Goal: Transaction & Acquisition: Purchase product/service

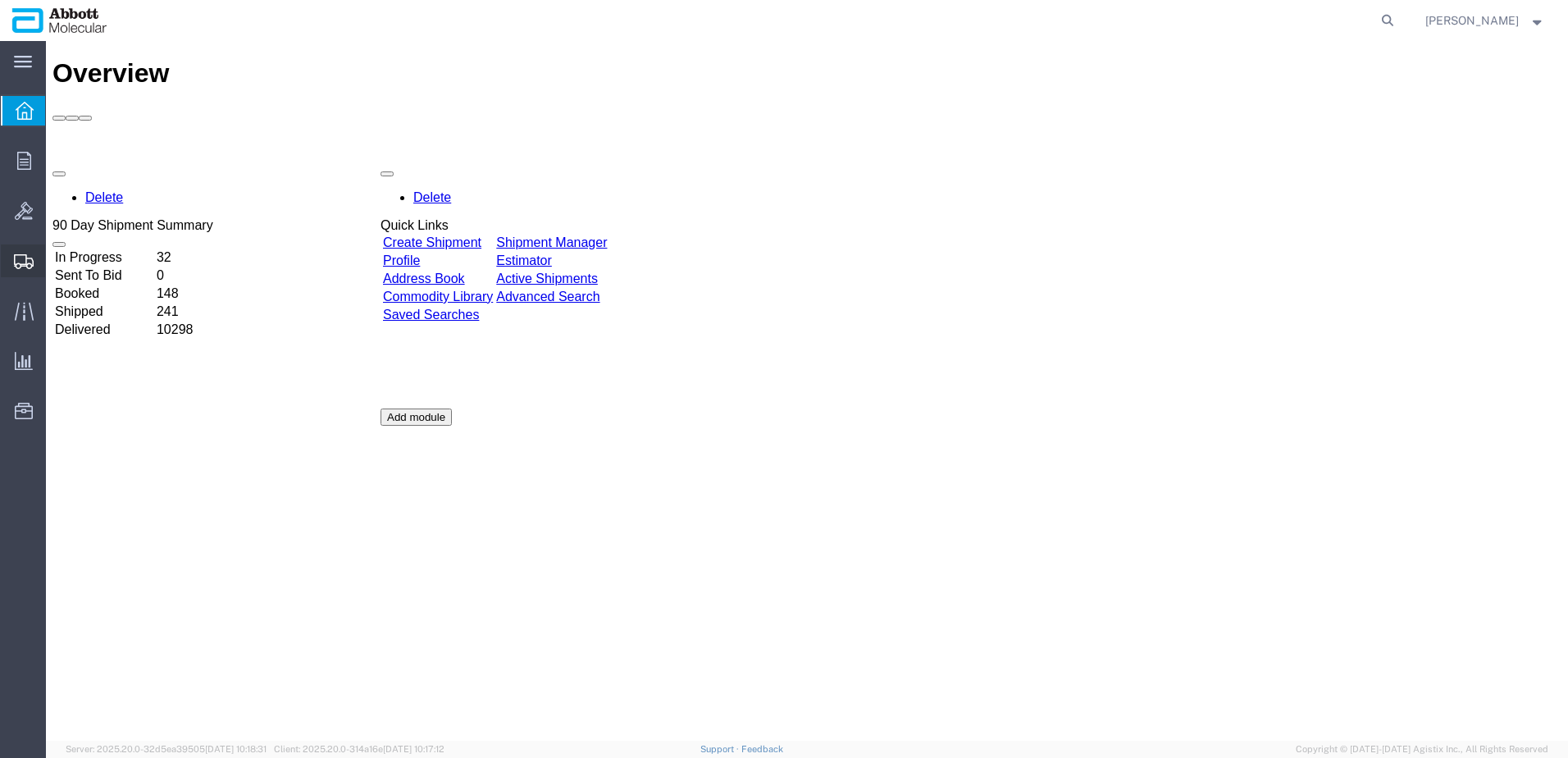
click at [0, 0] on span "Create from Template" at bounding box center [0, 0] width 0 height 0
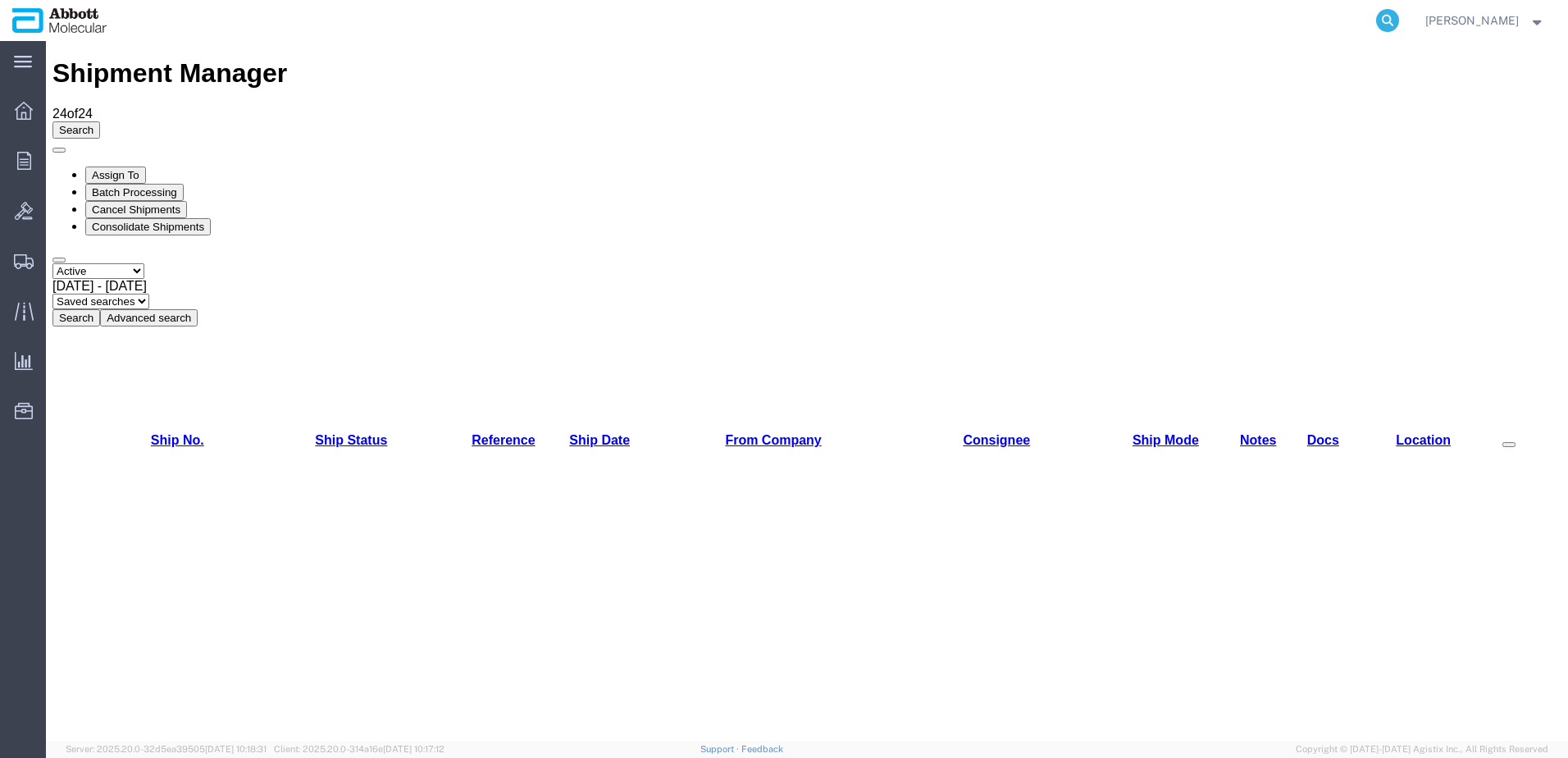
click at [1399, 19] on icon at bounding box center [1387, 20] width 23 height 23
paste input "57052231"
type input "57052231"
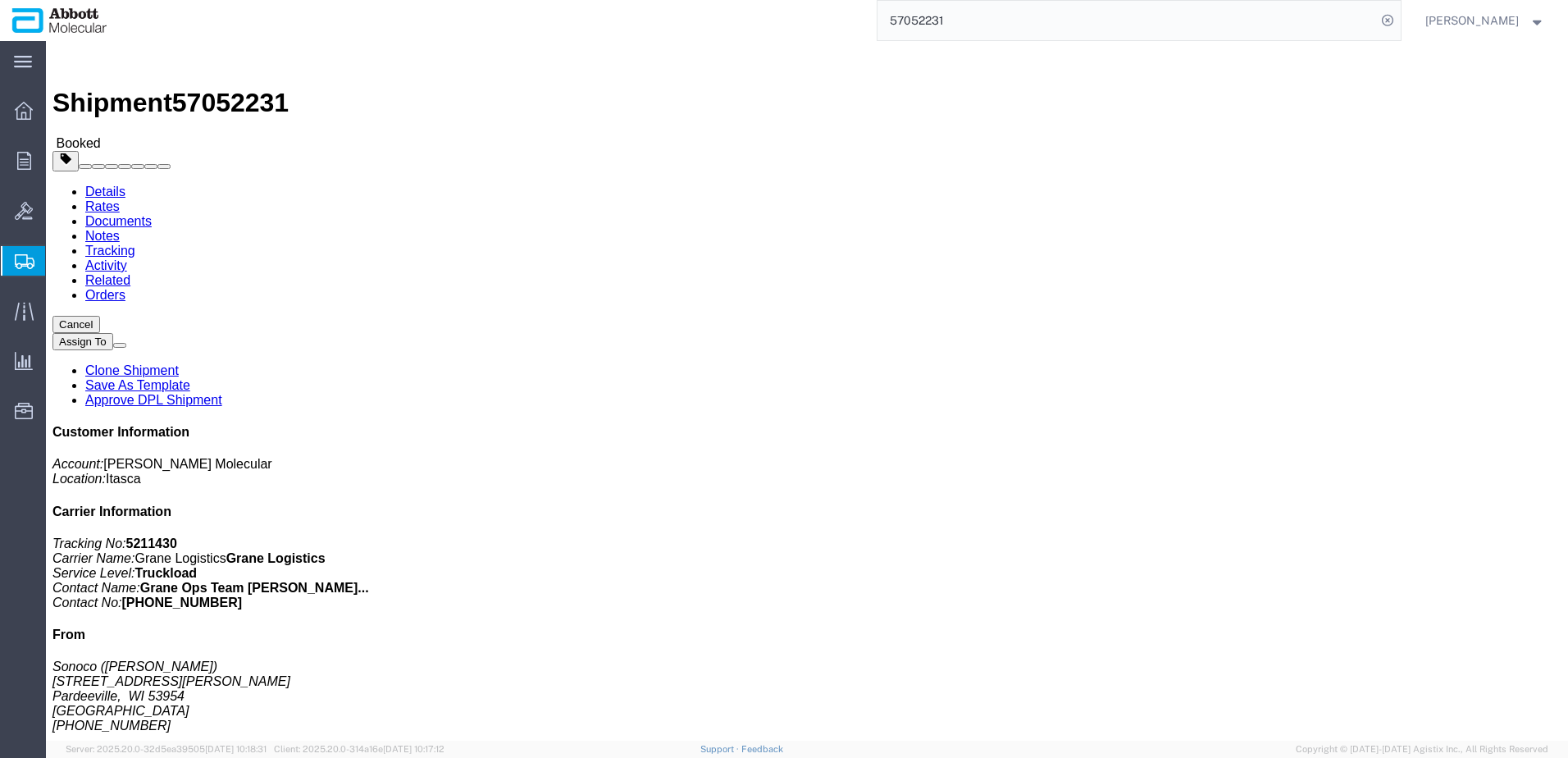
click link "Clone Shipment"
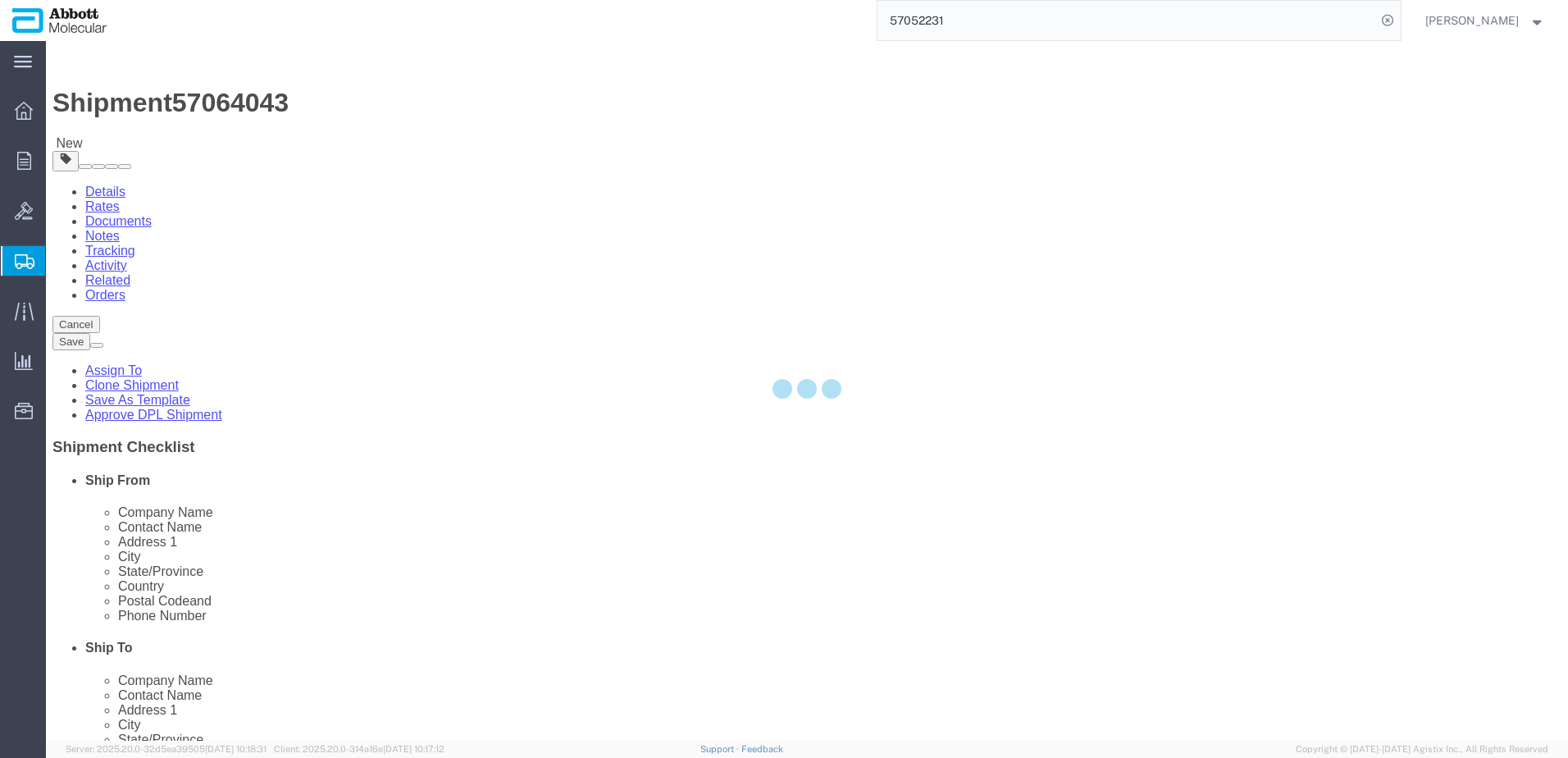
select select
select select "48454"
click at [236, 64] on div at bounding box center [806, 390] width 1522 height 700
drag, startPoint x: 236, startPoint y: 64, endPoint x: 190, endPoint y: 23, distance: 61.6
click span "57064043"
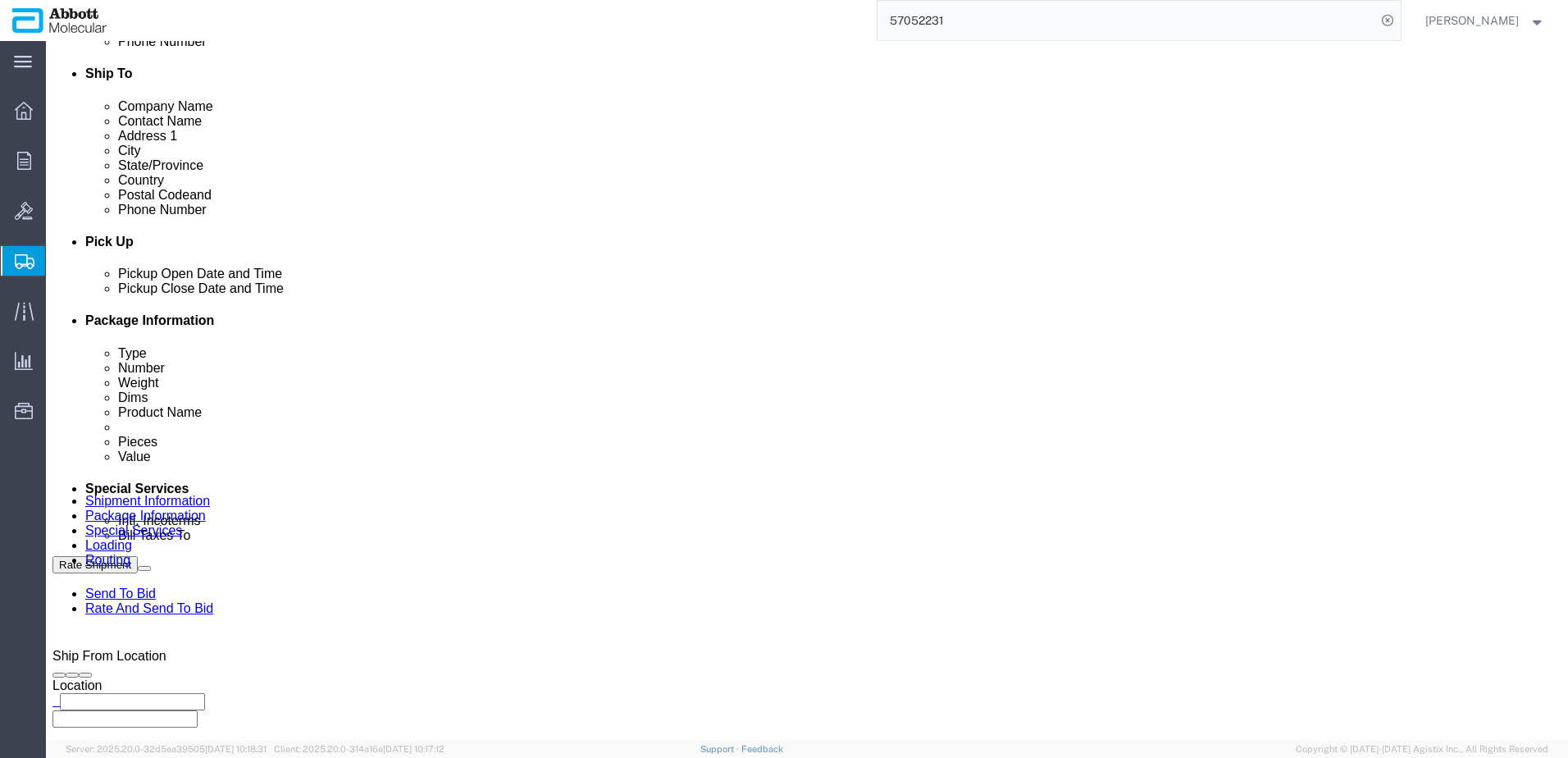
scroll to position [738, 0]
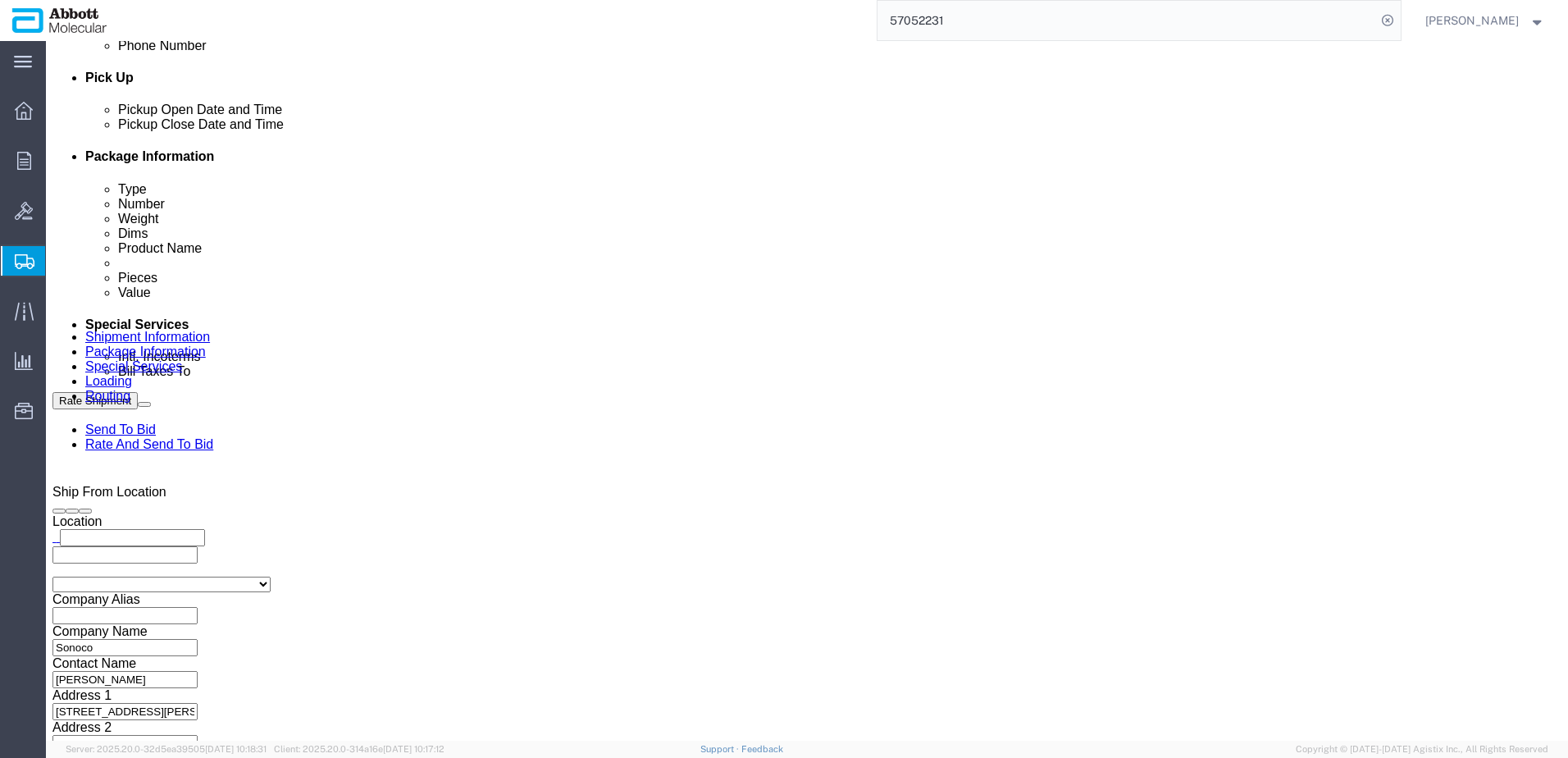
click div "[DATE] 6:30 AM"
click input "6:30 AM"
click button "Apply"
click div "[DATE] 7:30 AM"
click input "2:30 AM"
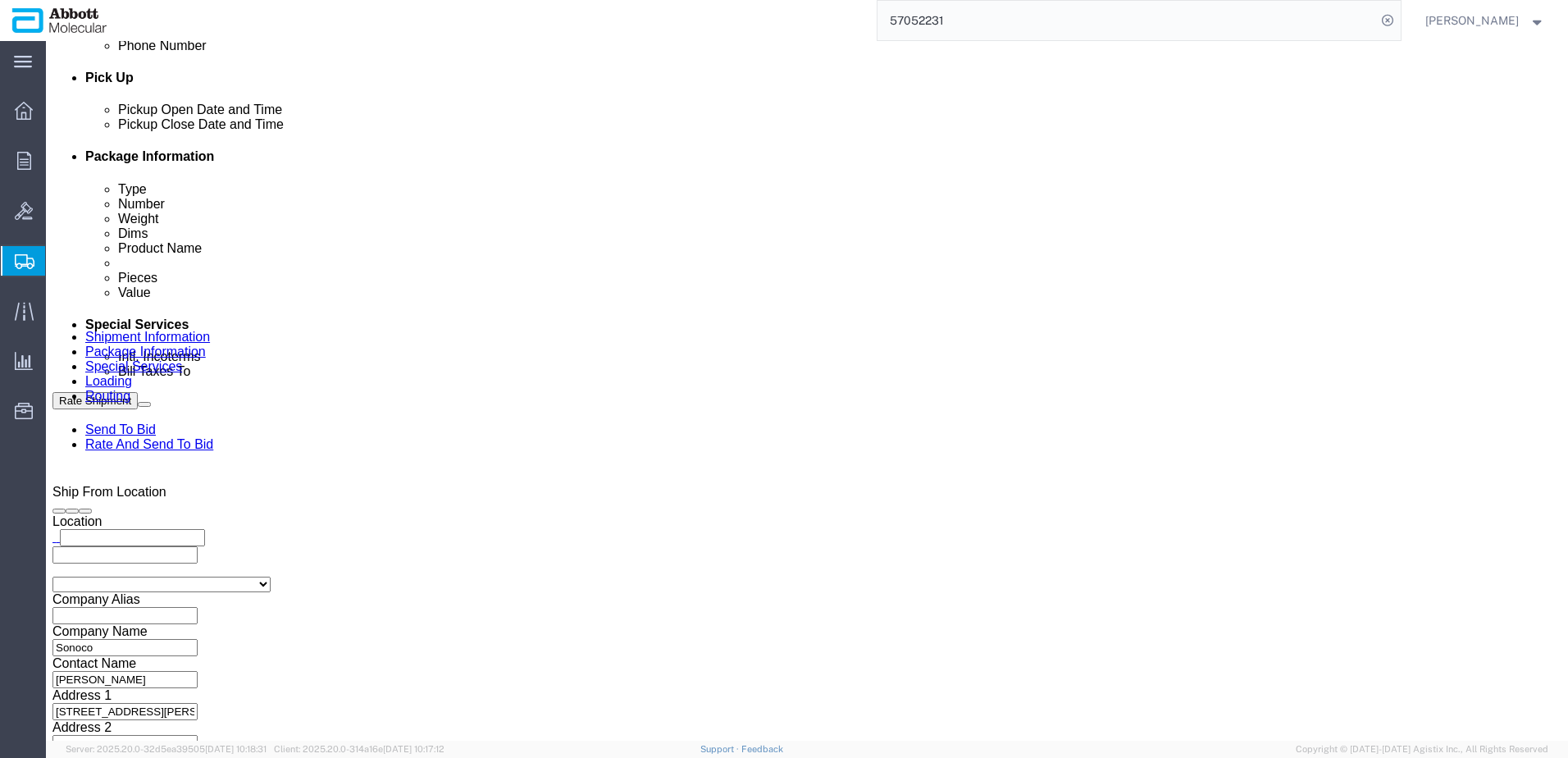
click button "Apply"
click div "[DATE] 7:30 PM"
type input "2:30 PM"
click button "Apply"
click input "Sonoco_[DATE]"
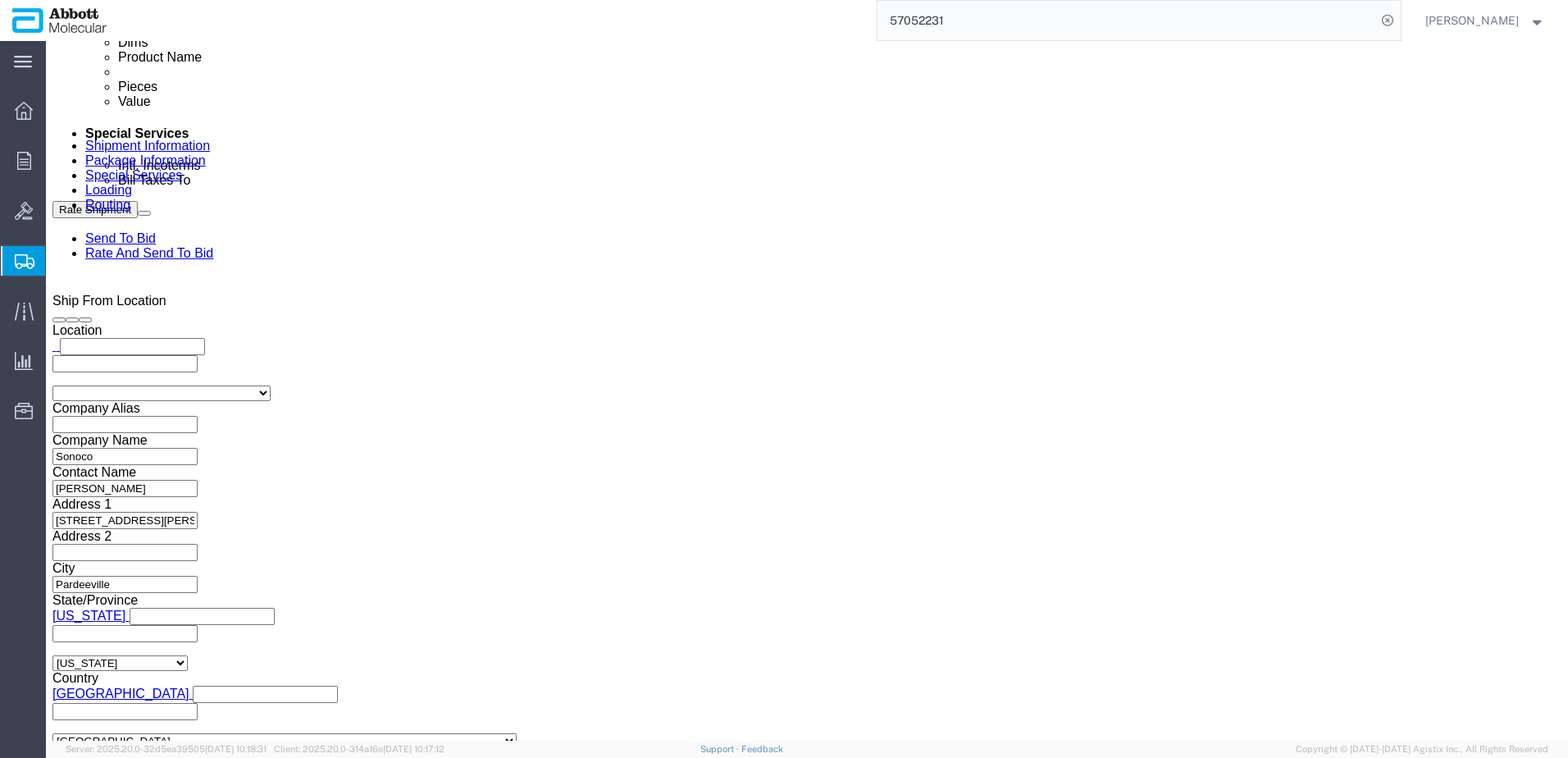
scroll to position [968, 0]
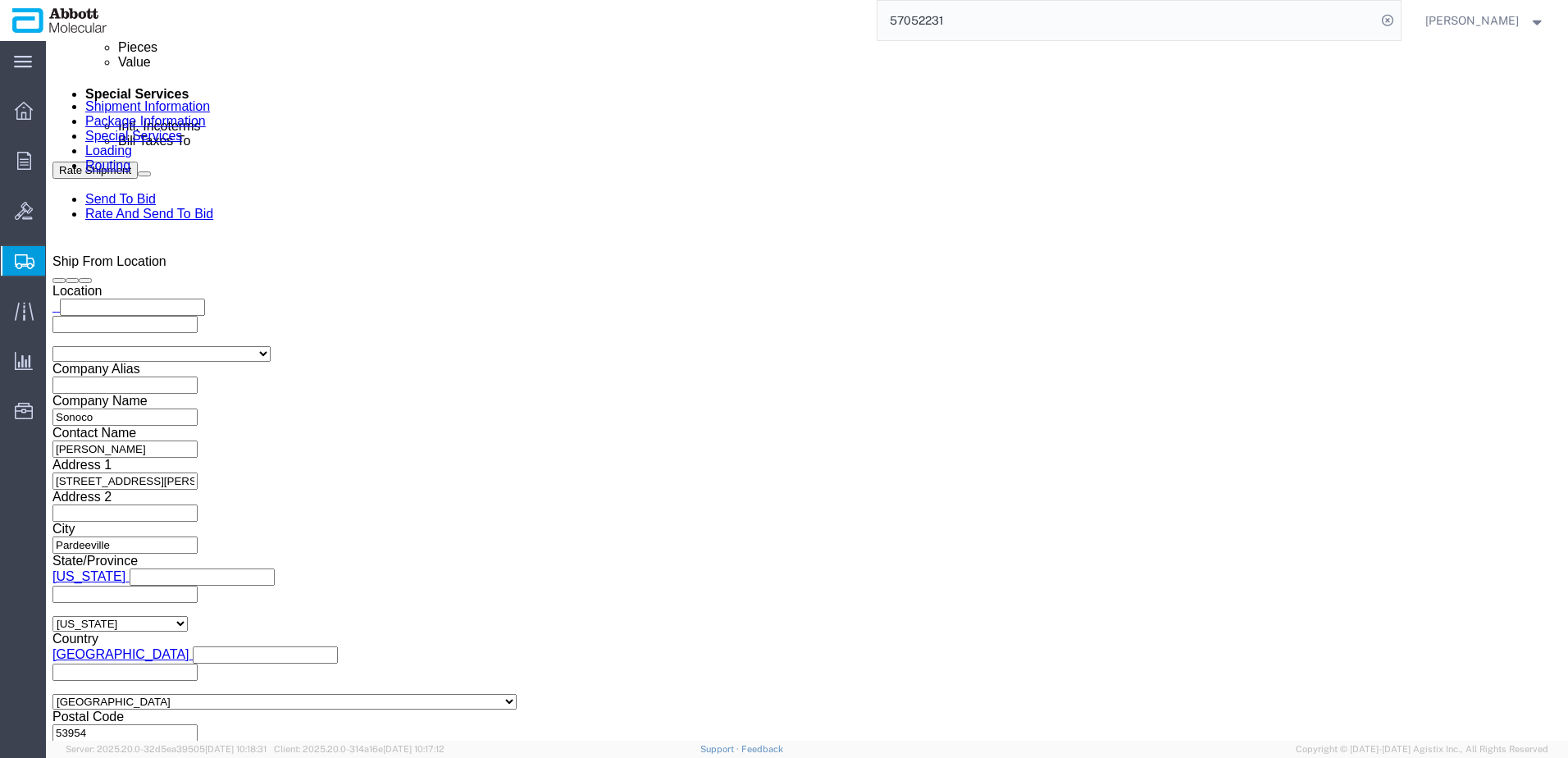
type input "Sonoco_[DATE]"
click button "Continue"
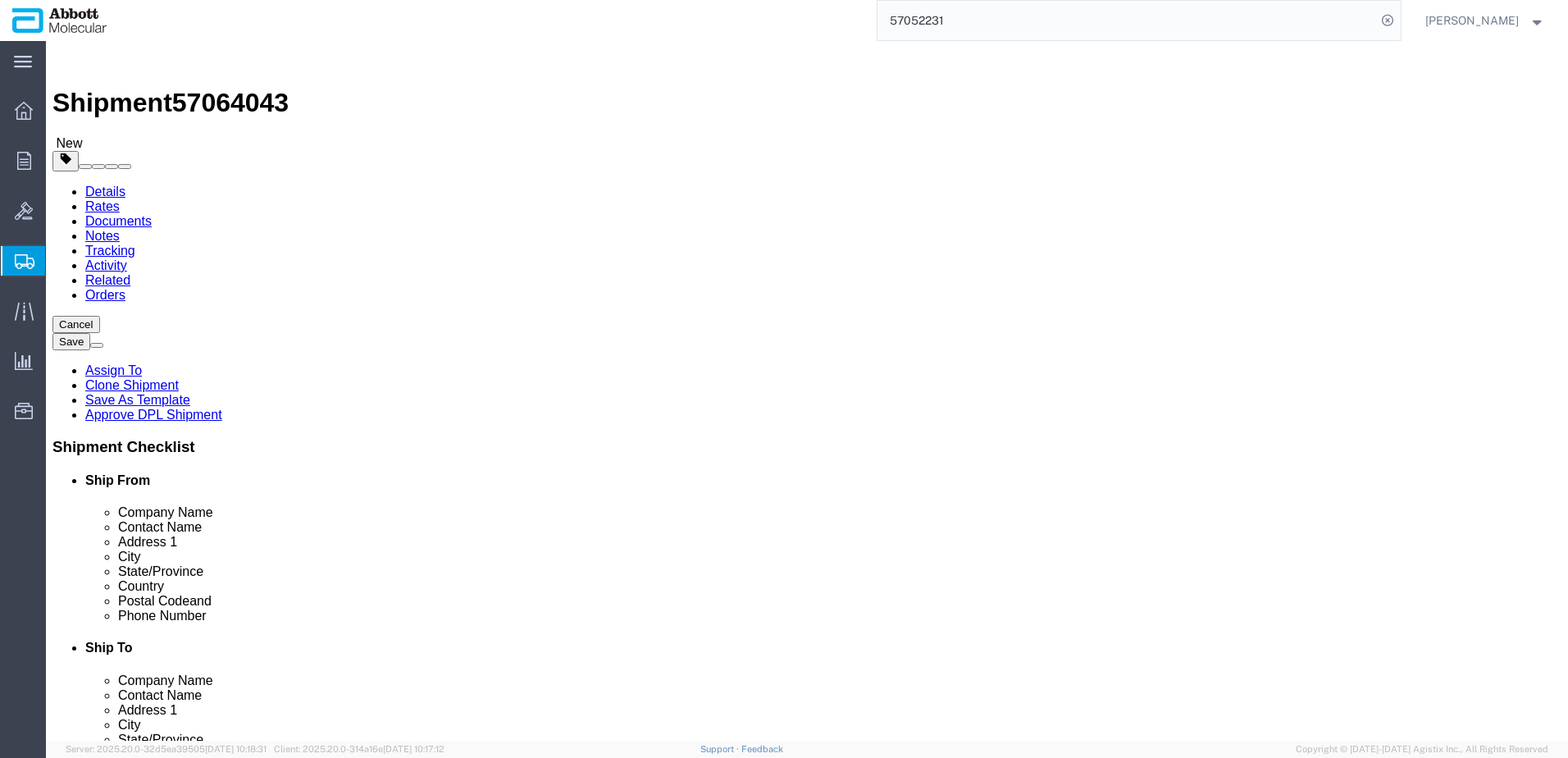
drag, startPoint x: 267, startPoint y: 429, endPoint x: 200, endPoint y: 424, distance: 67.2
click div "Weight 3692.00 Select kgs lbs Ship. t°"
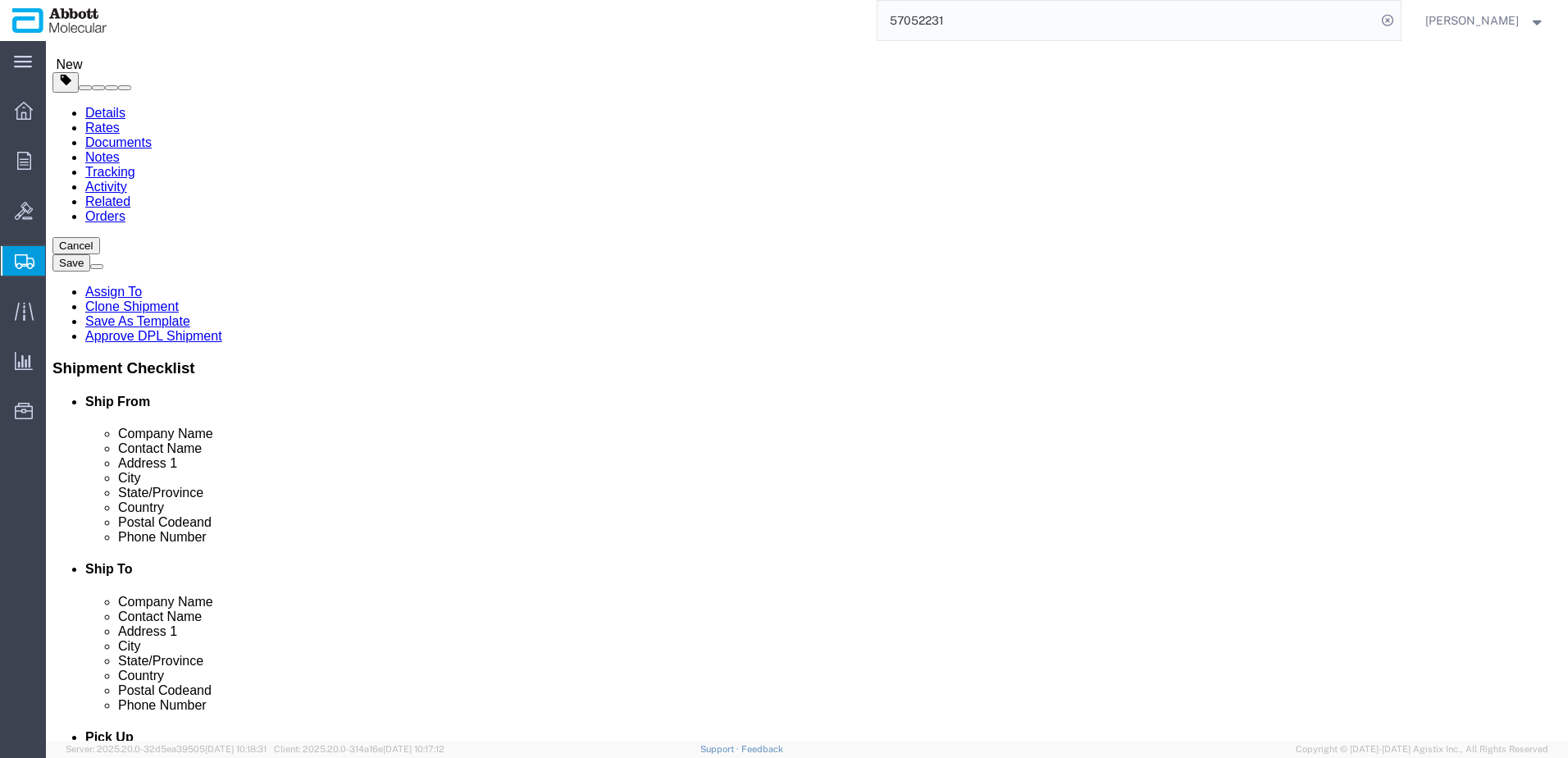
type input "4353"
click button "Rate Shipment"
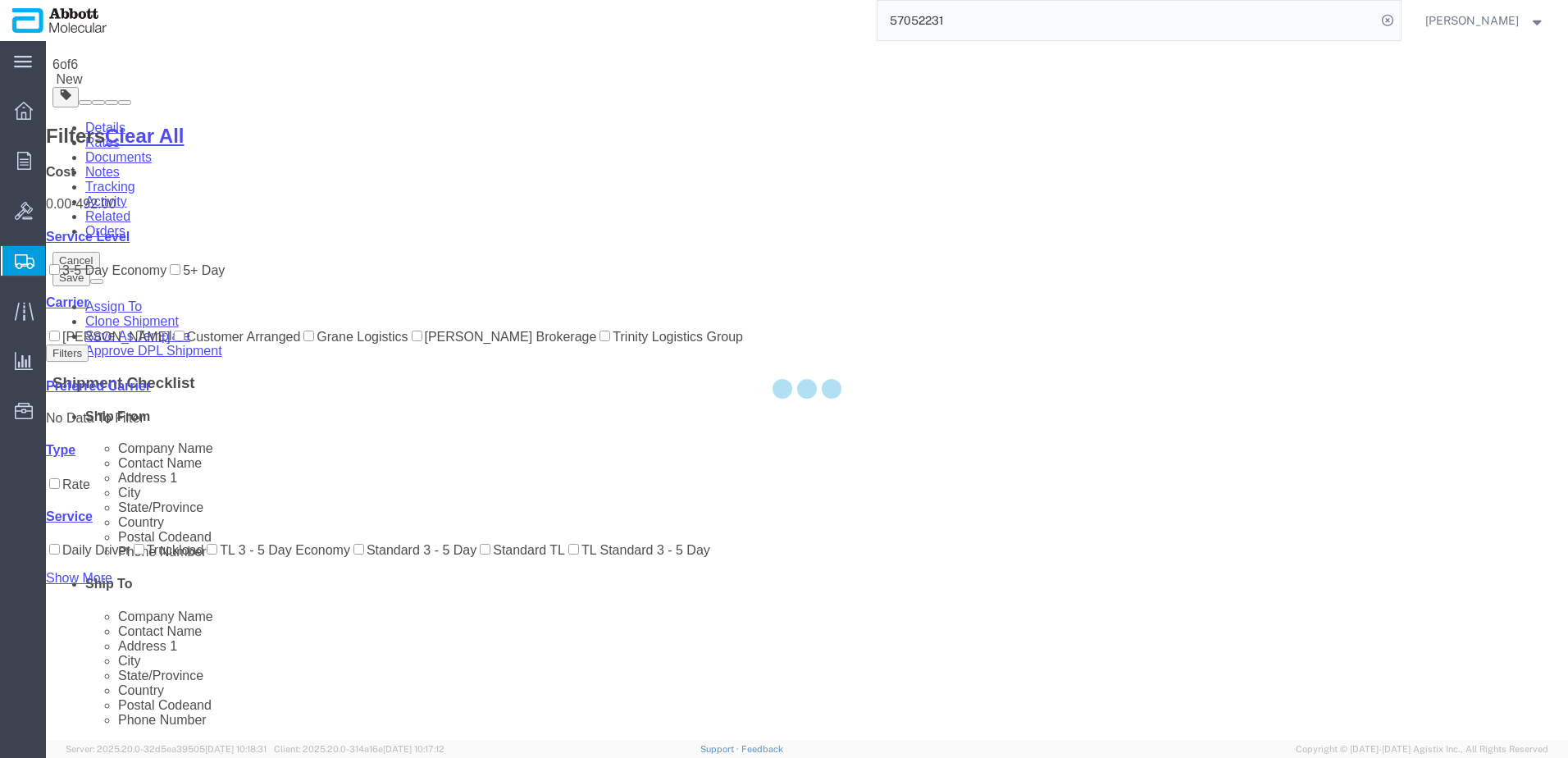
scroll to position [0, 0]
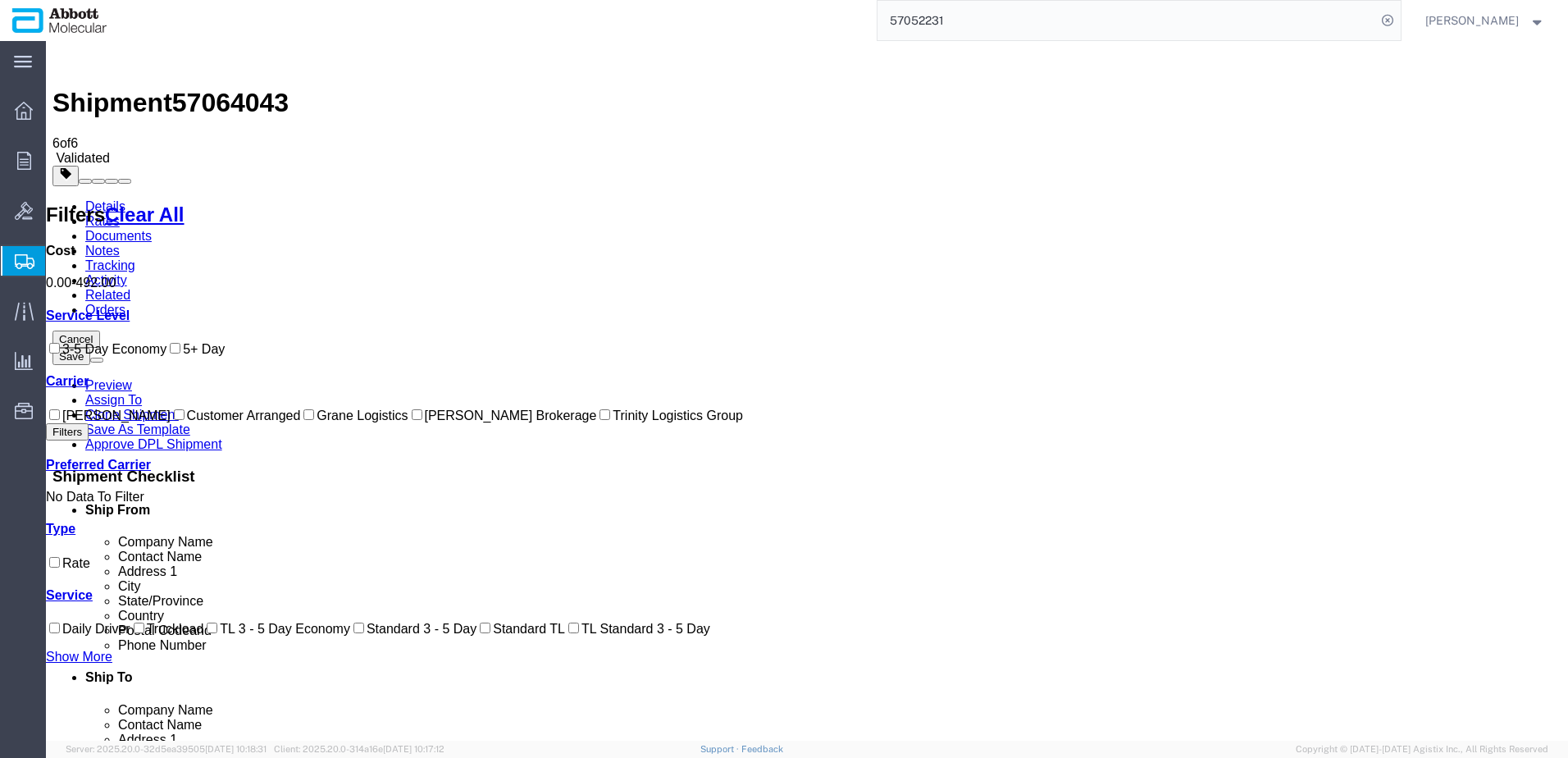
click at [304, 420] on input "Grane Logistics" at bounding box center [308, 414] width 10 height 10
checkbox input "true"
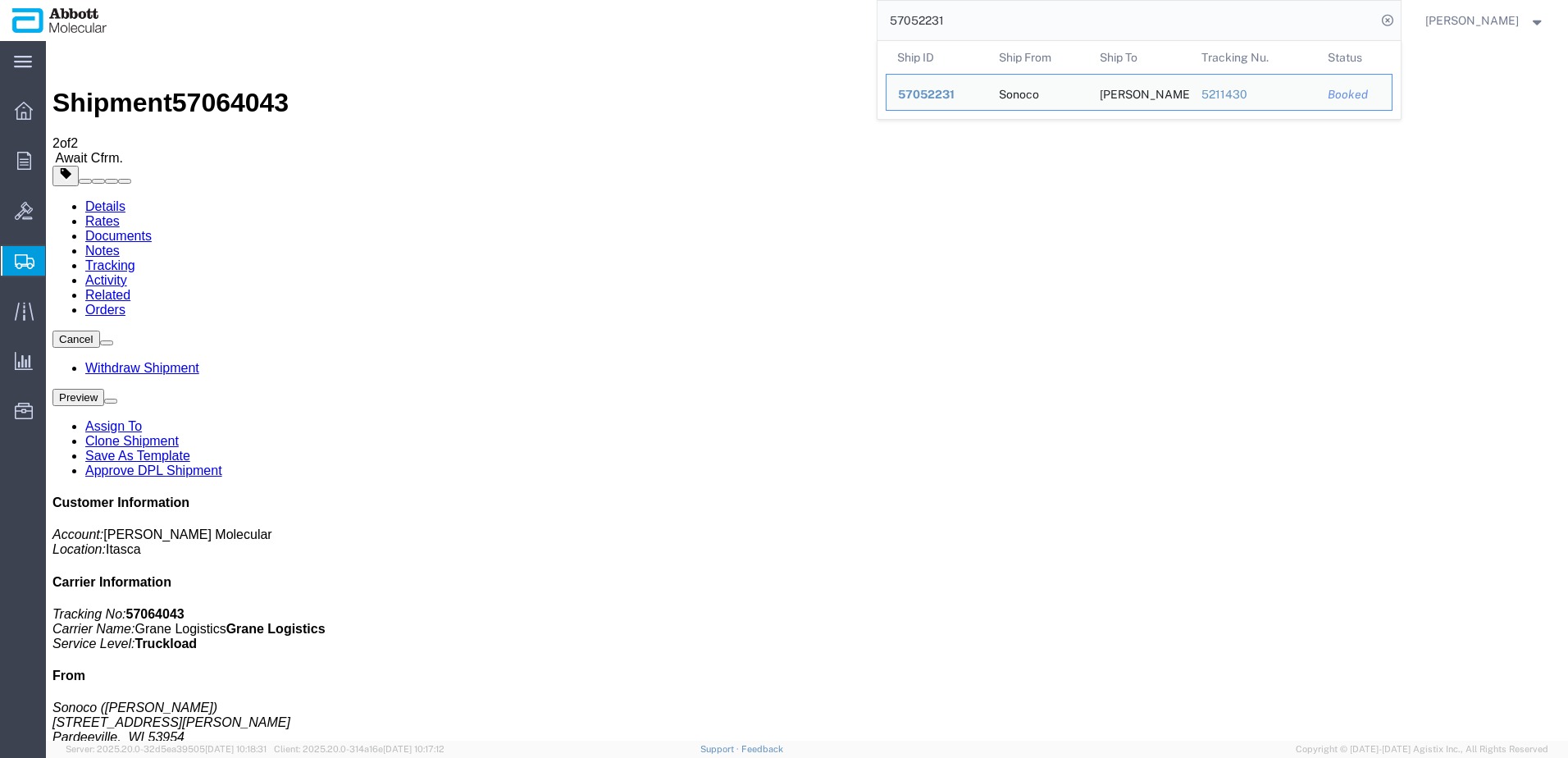
drag, startPoint x: 1098, startPoint y: 25, endPoint x: 448, endPoint y: 33, distance: 650.0
click at [476, 32] on div "57052231 Ship ID Ship From Ship To Tracking Nu. Status Ship ID 57052231 Ship Fr…" at bounding box center [760, 20] width 1282 height 41
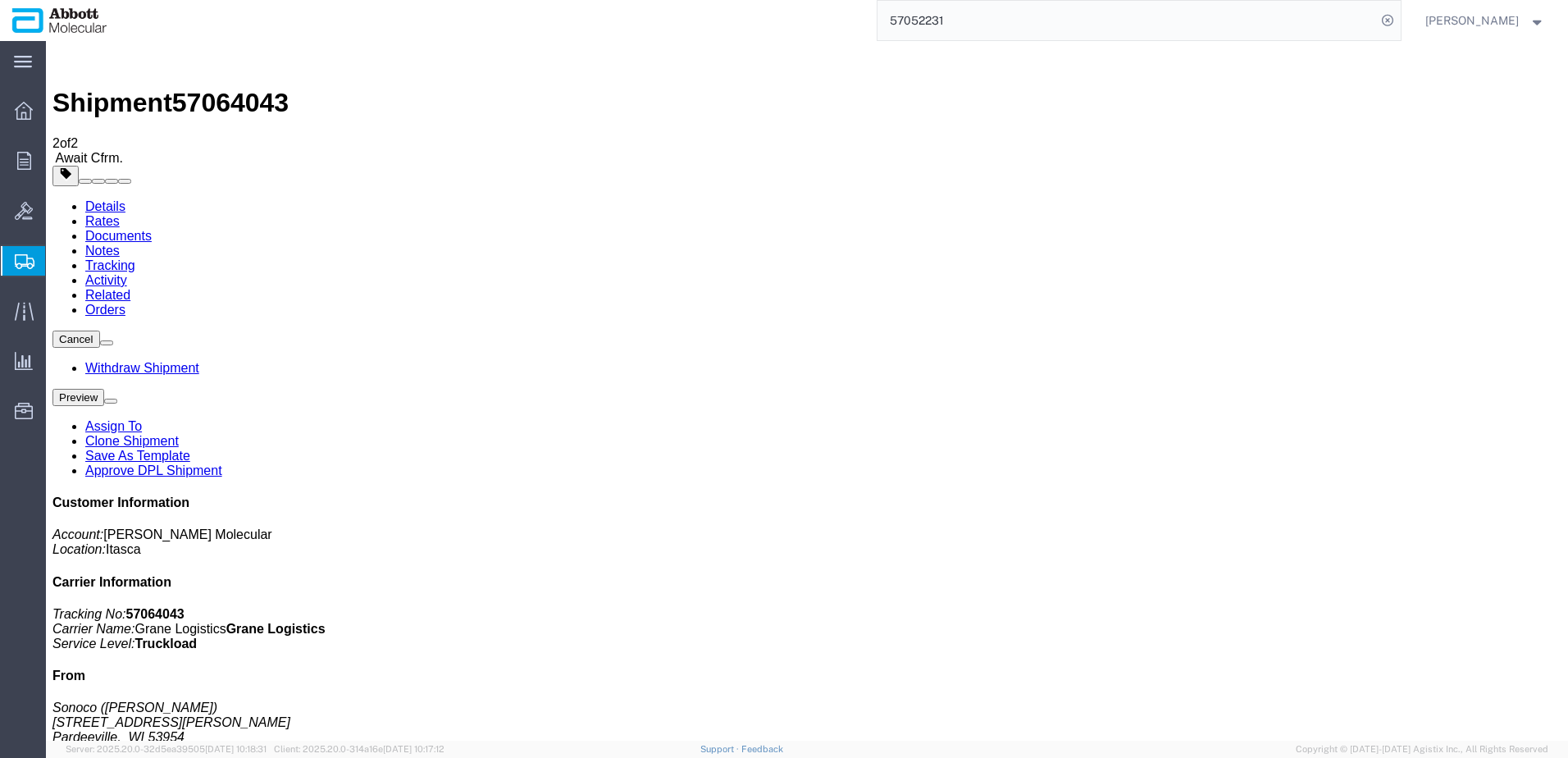
paste input "08249"
type input "57008249"
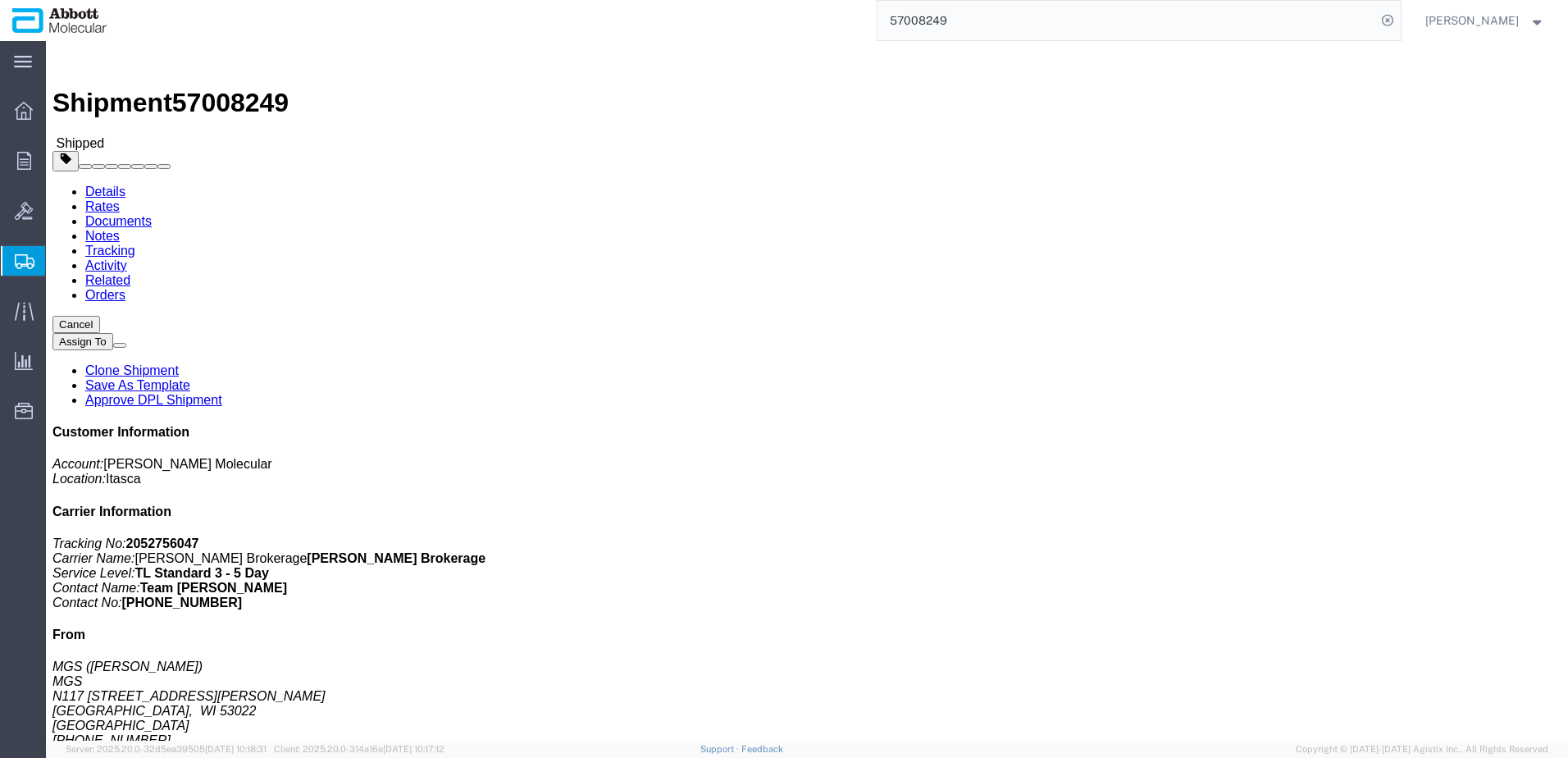
click link "Clone Shipment"
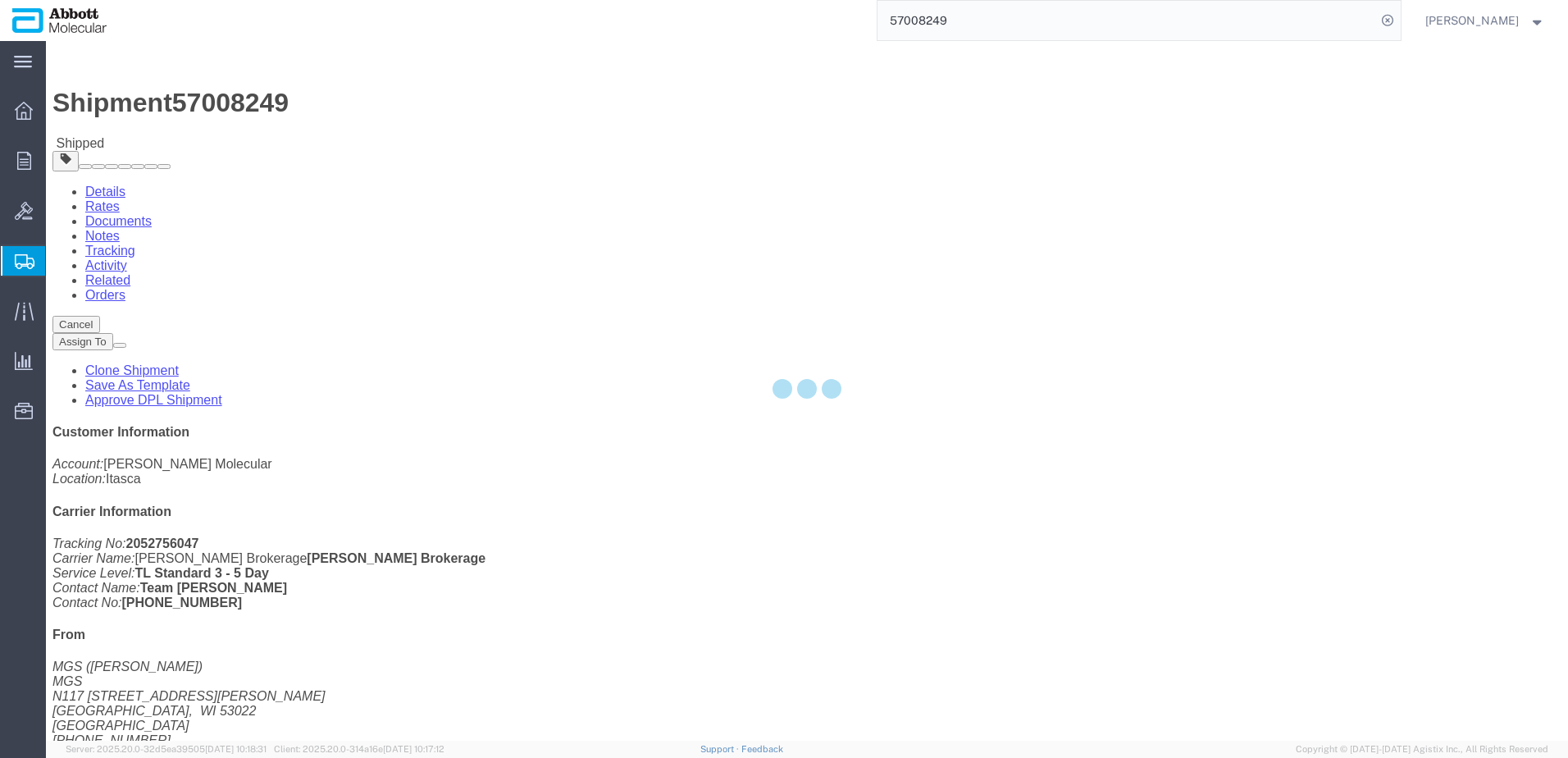
select select "48454"
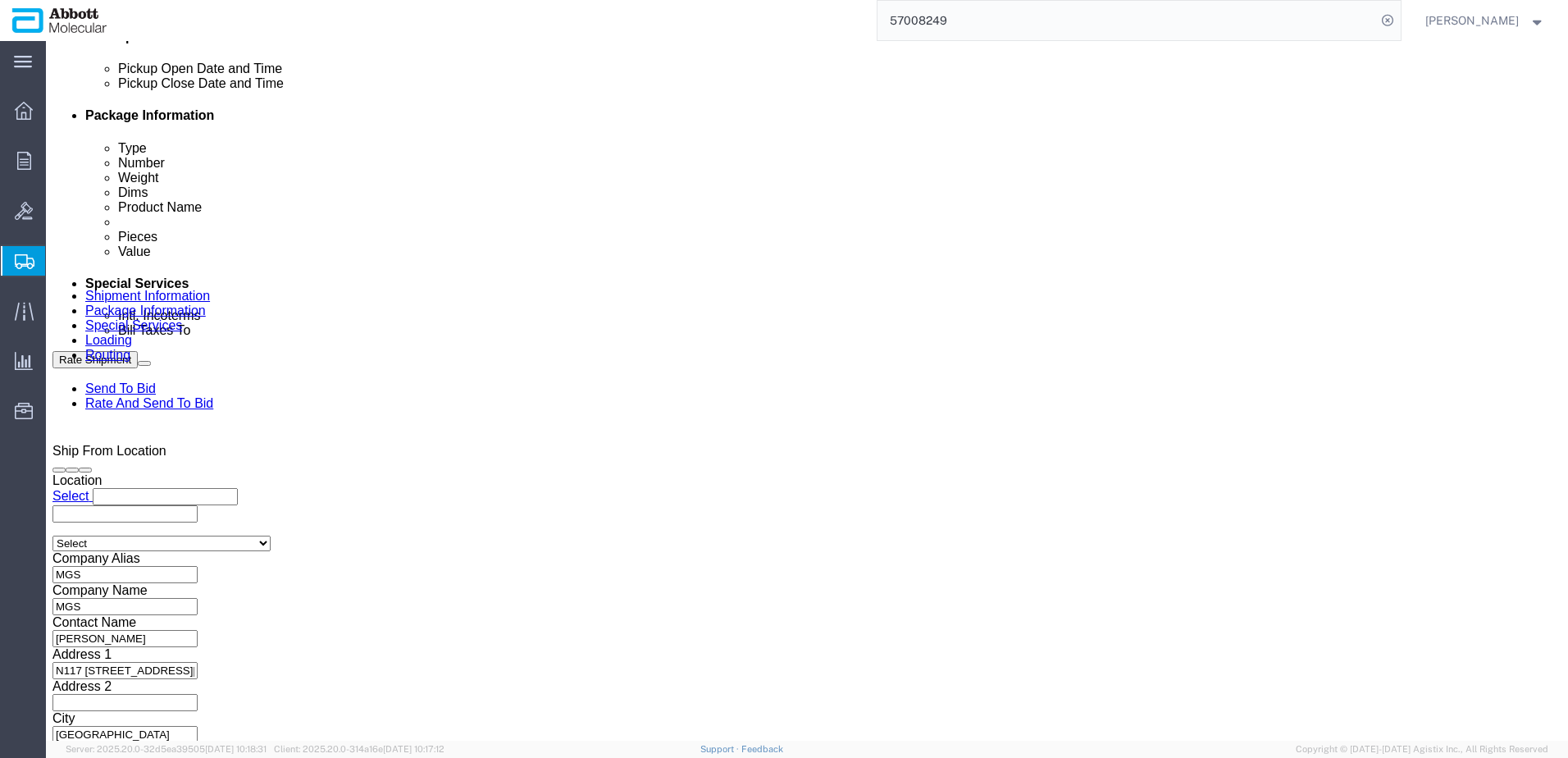
scroll to position [820, 0]
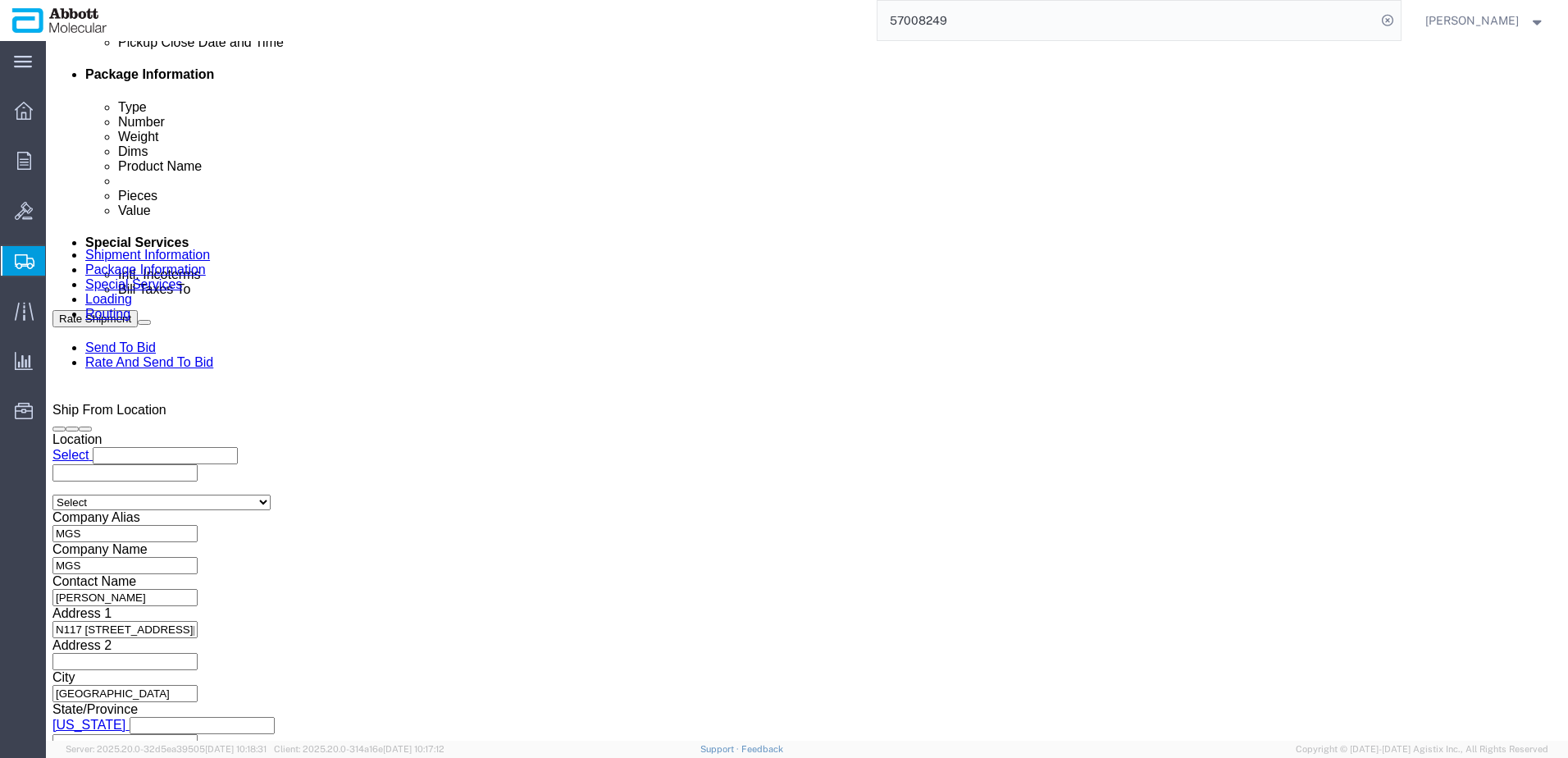
click div "[DATE] 10:00 AM"
click button "Apply"
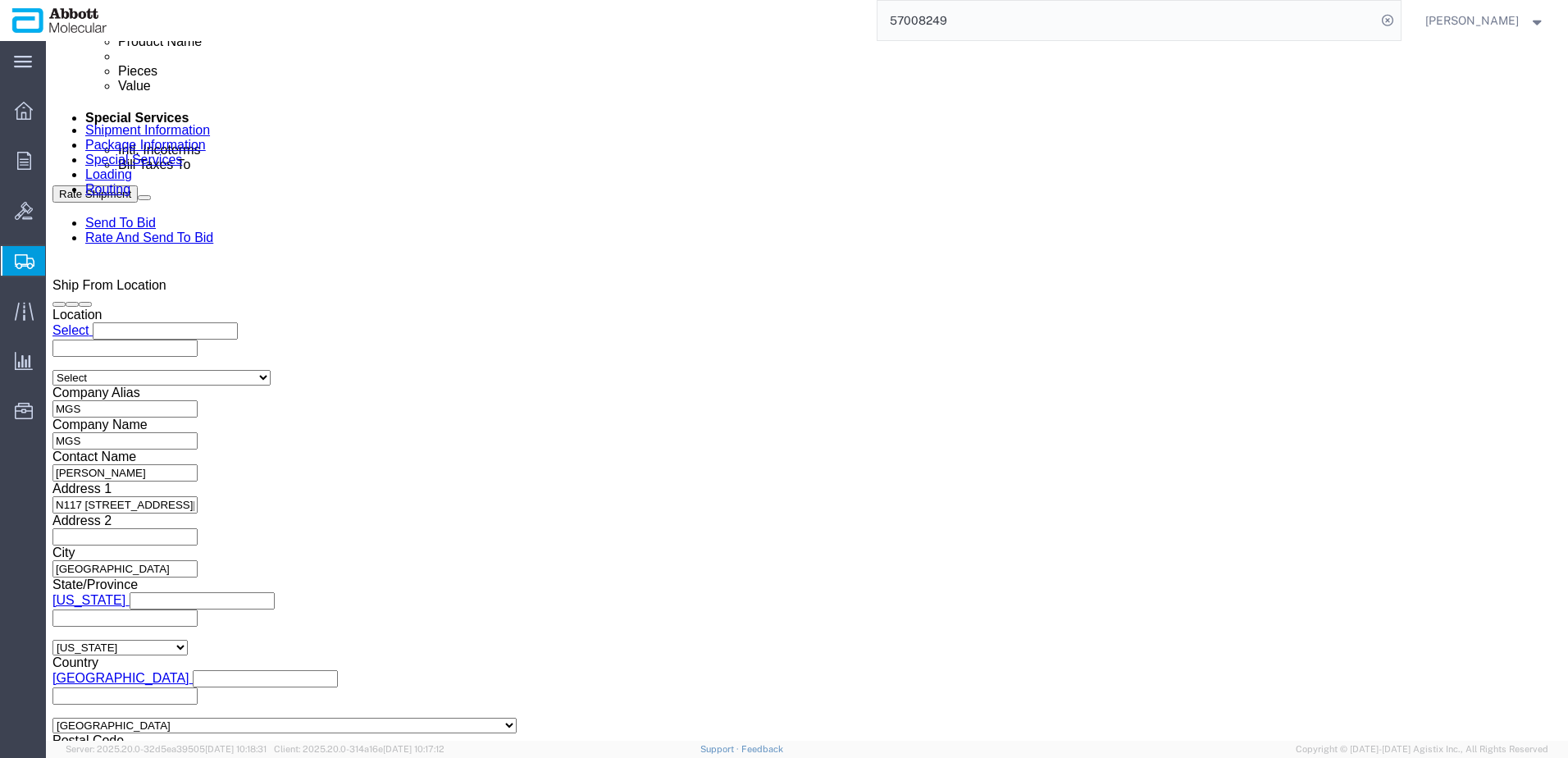
scroll to position [968, 0]
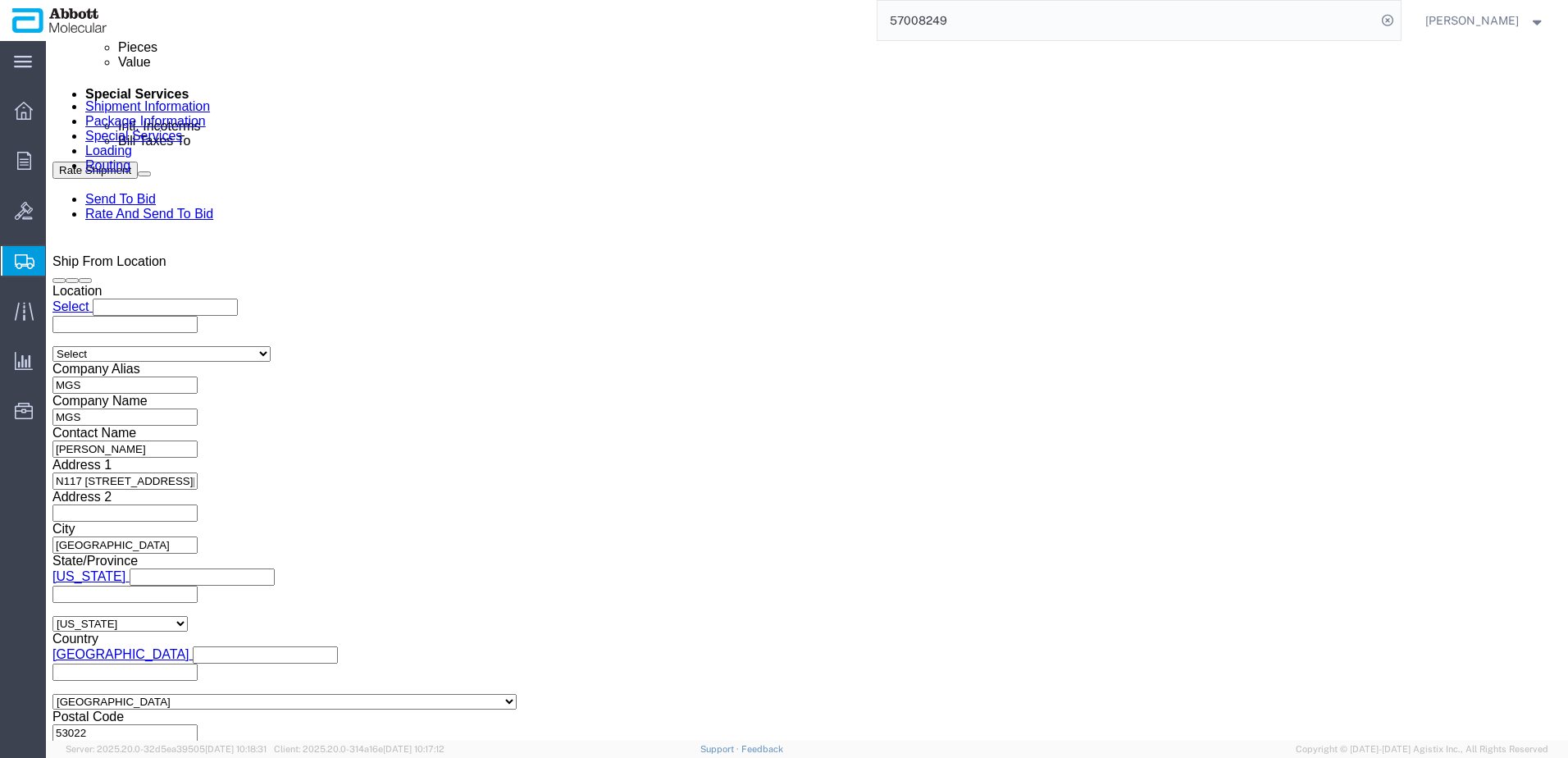
click input "MGS_[DATE]"
type input "MGS_[DATE]"
click button "Continue"
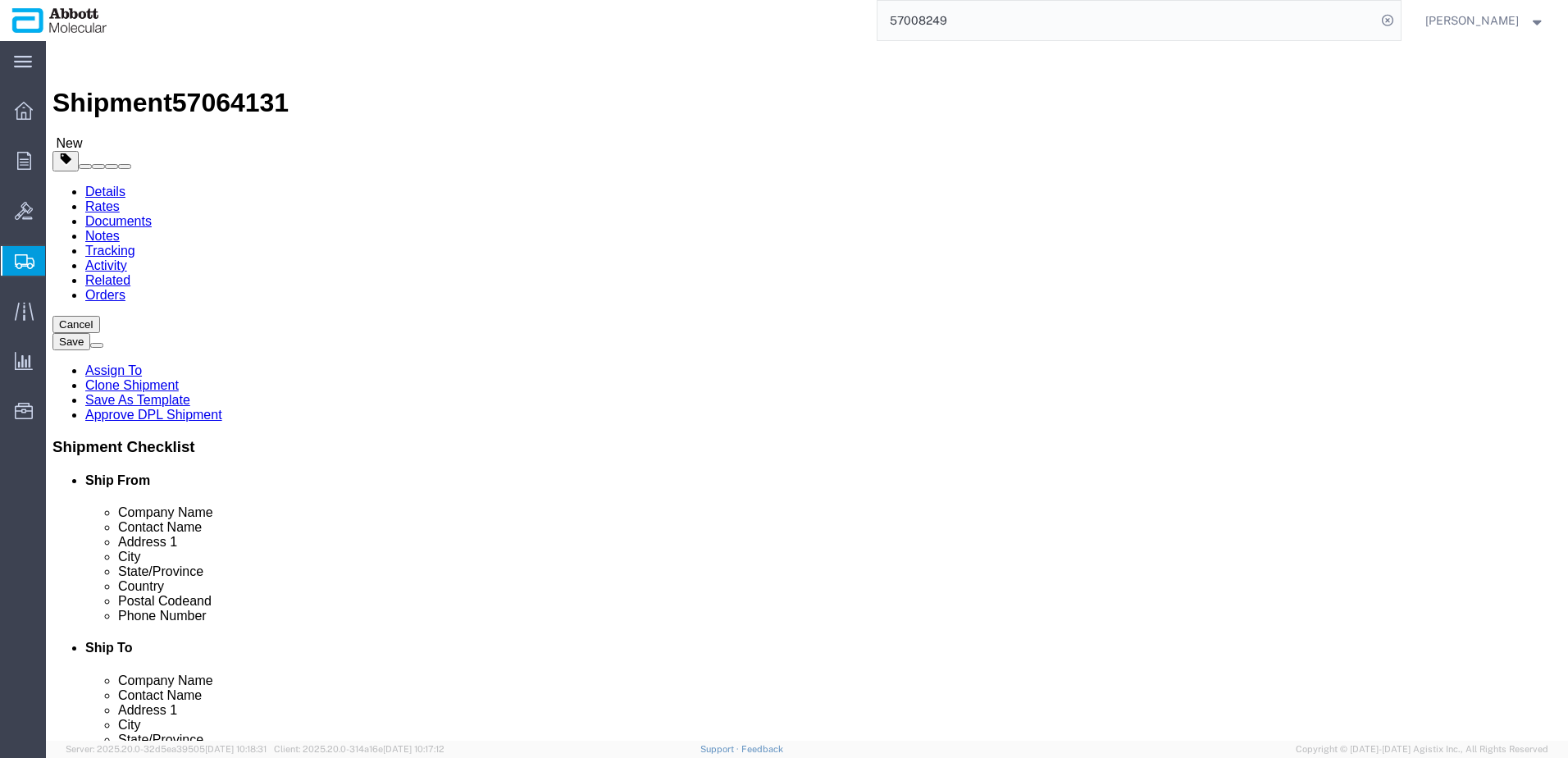
click span "57064131"
copy span "57064131"
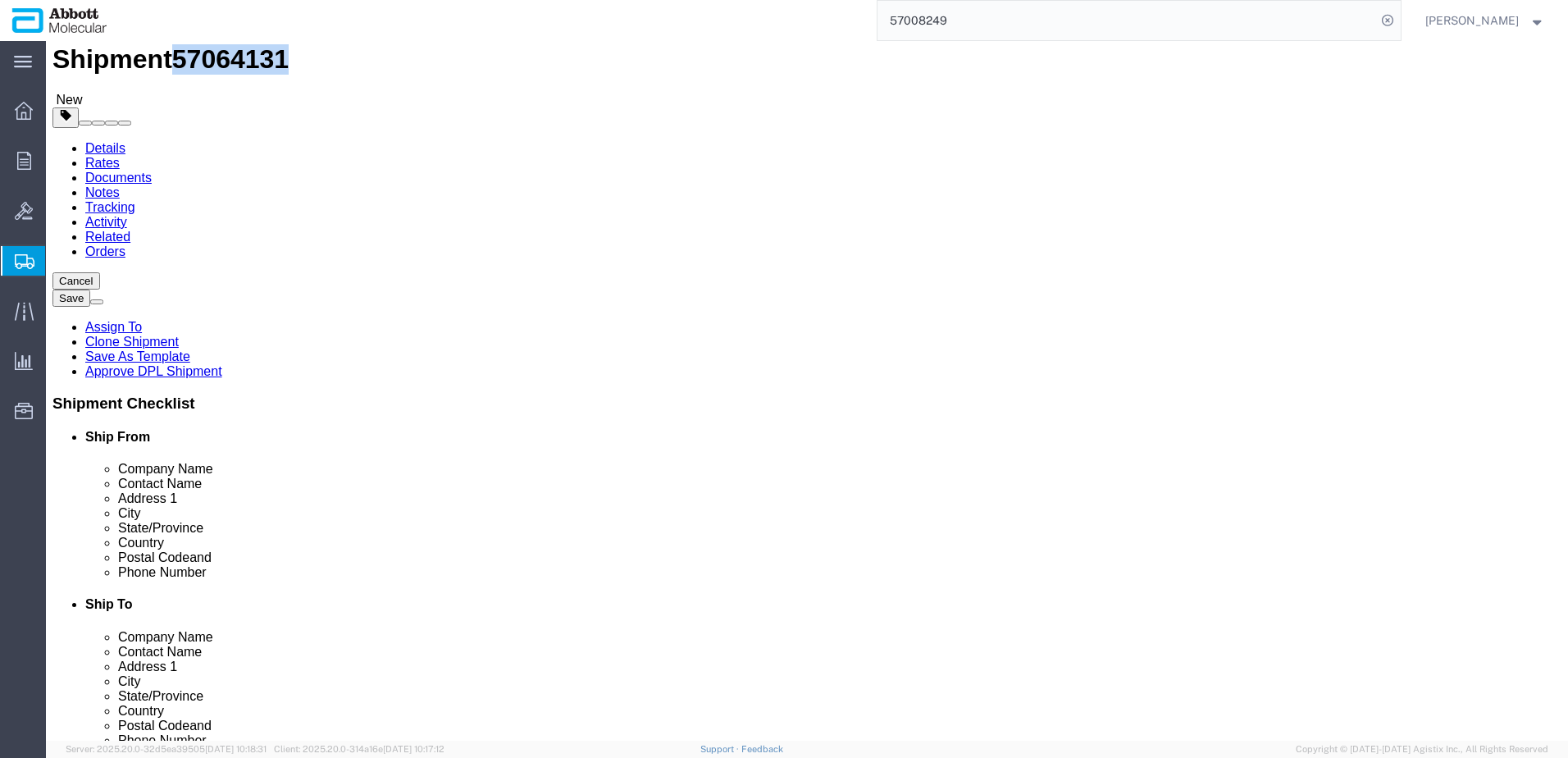
scroll to position [68, 0]
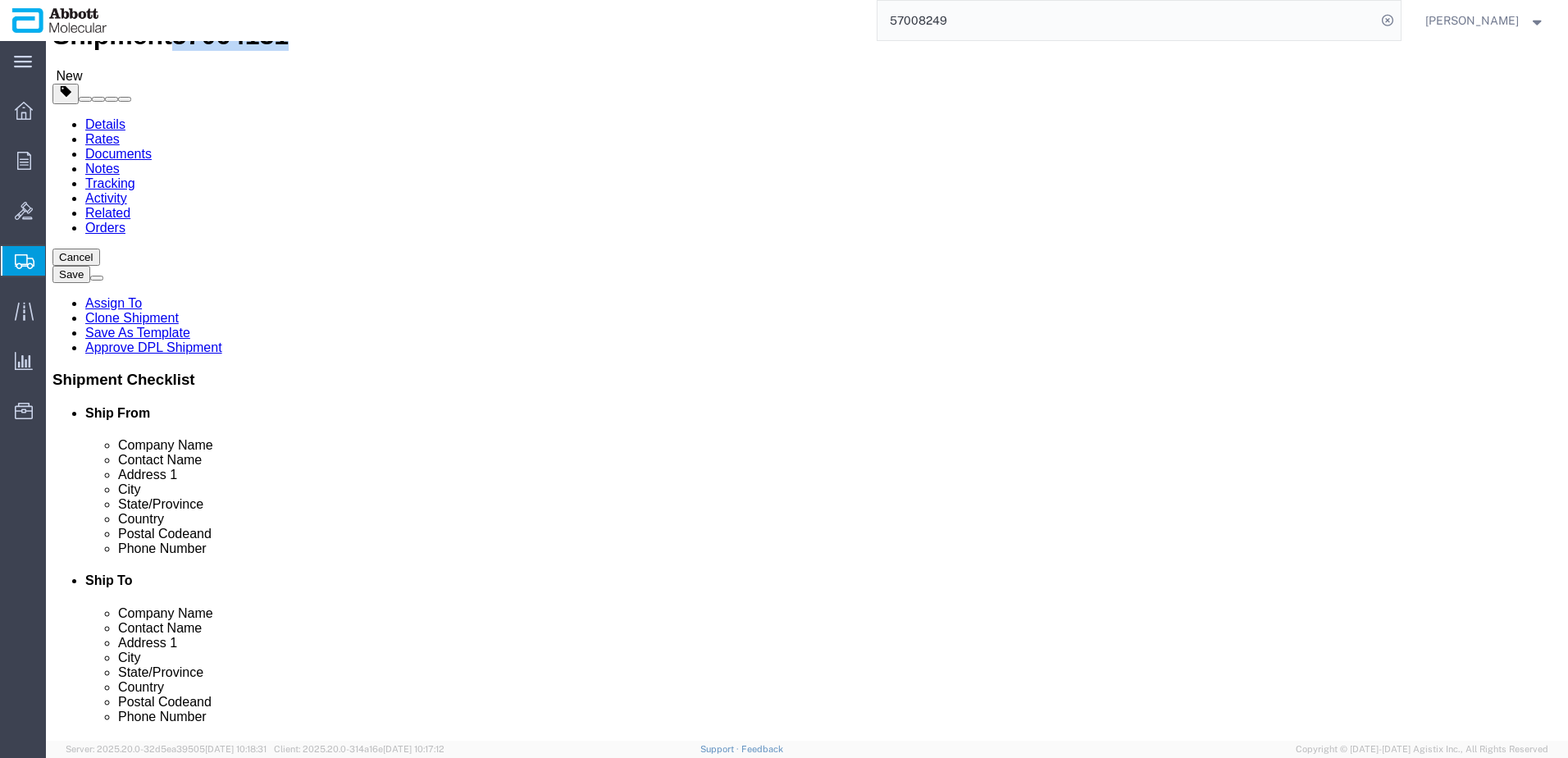
drag, startPoint x: 1274, startPoint y: 678, endPoint x: 28, endPoint y: 362, distance: 1285.4
click button "Rate Shipment"
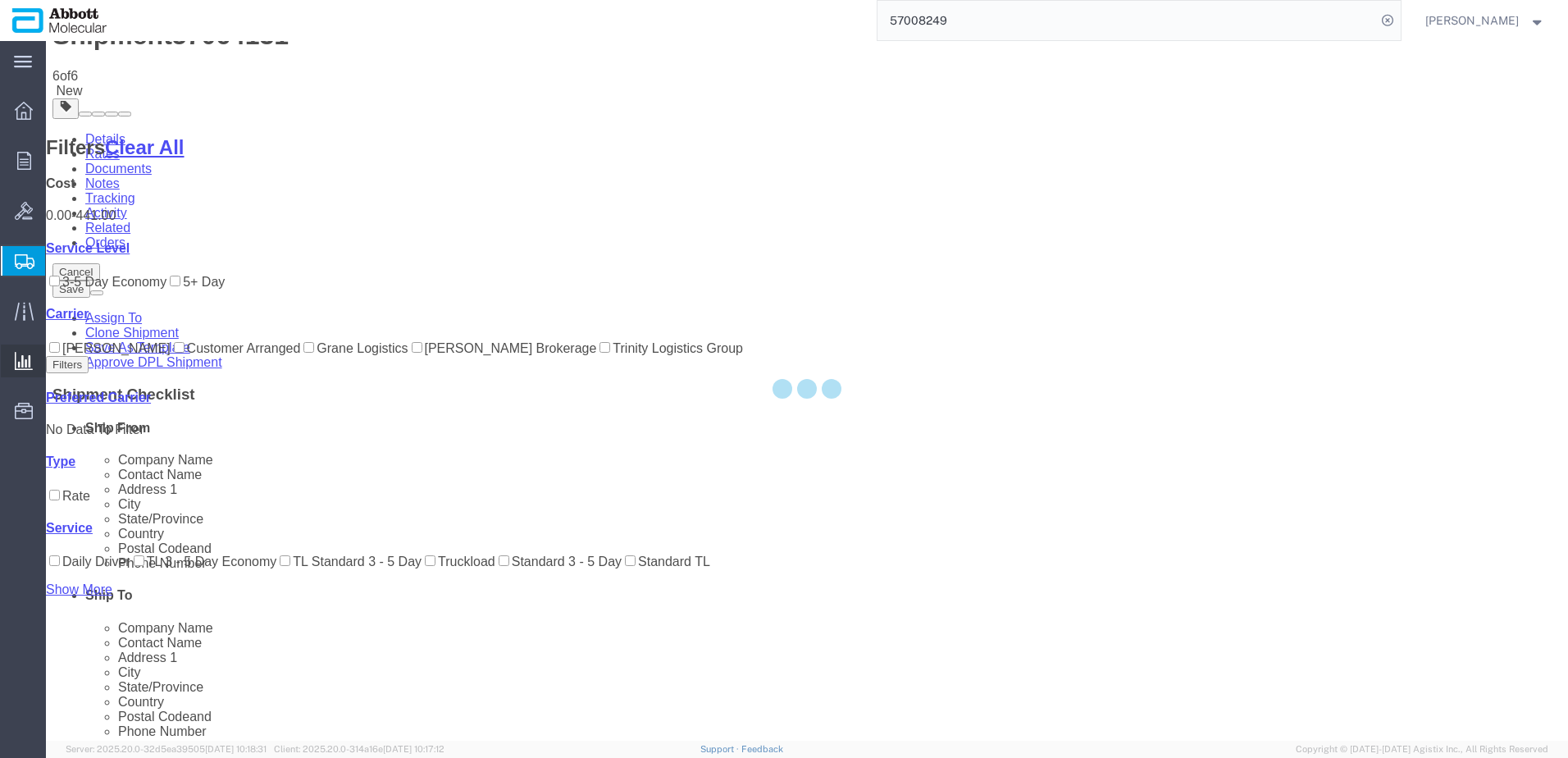
scroll to position [0, 0]
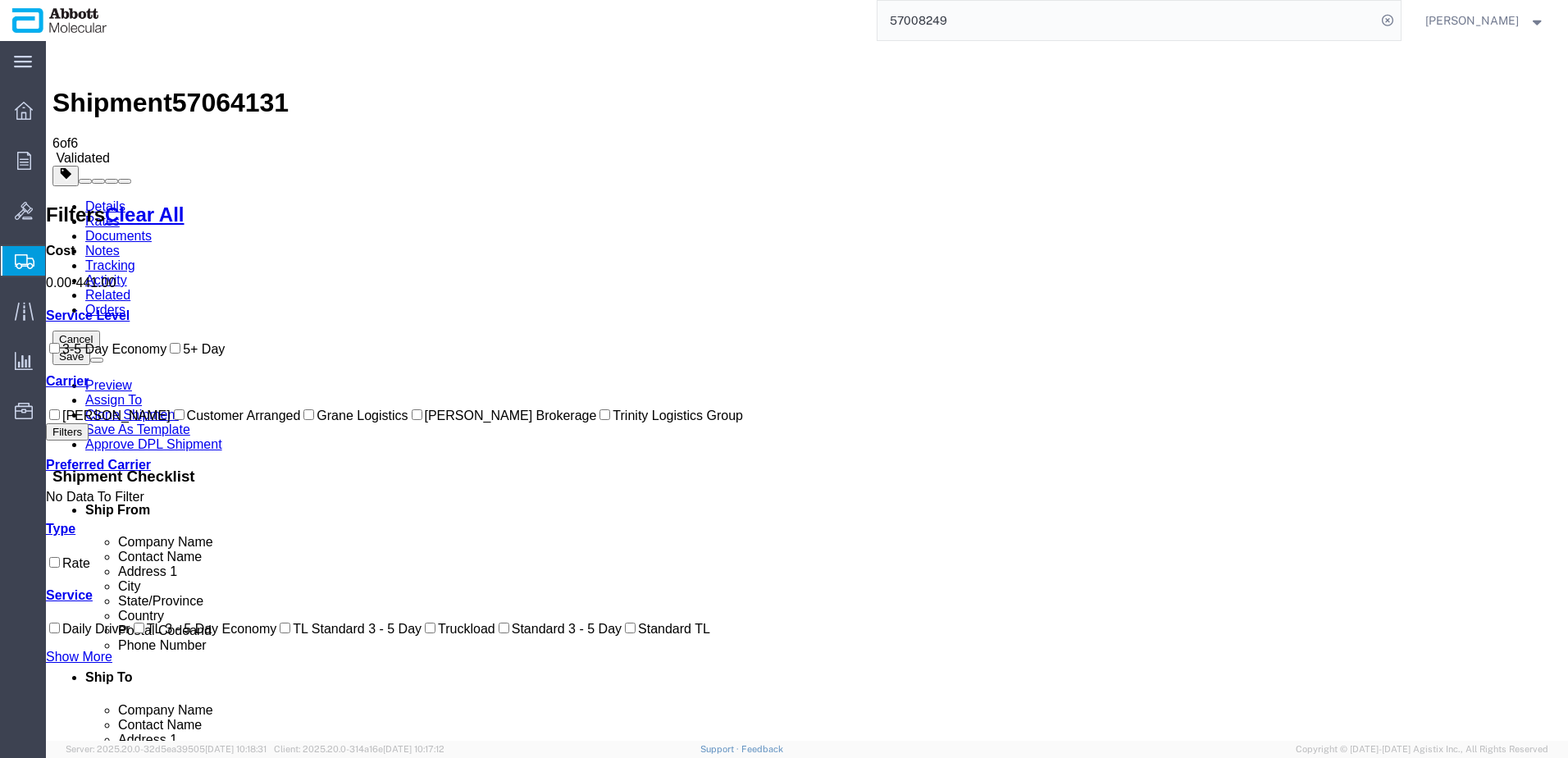
click at [411, 420] on input "[PERSON_NAME] Brokerage" at bounding box center [416, 414] width 10 height 10
checkbox input "true"
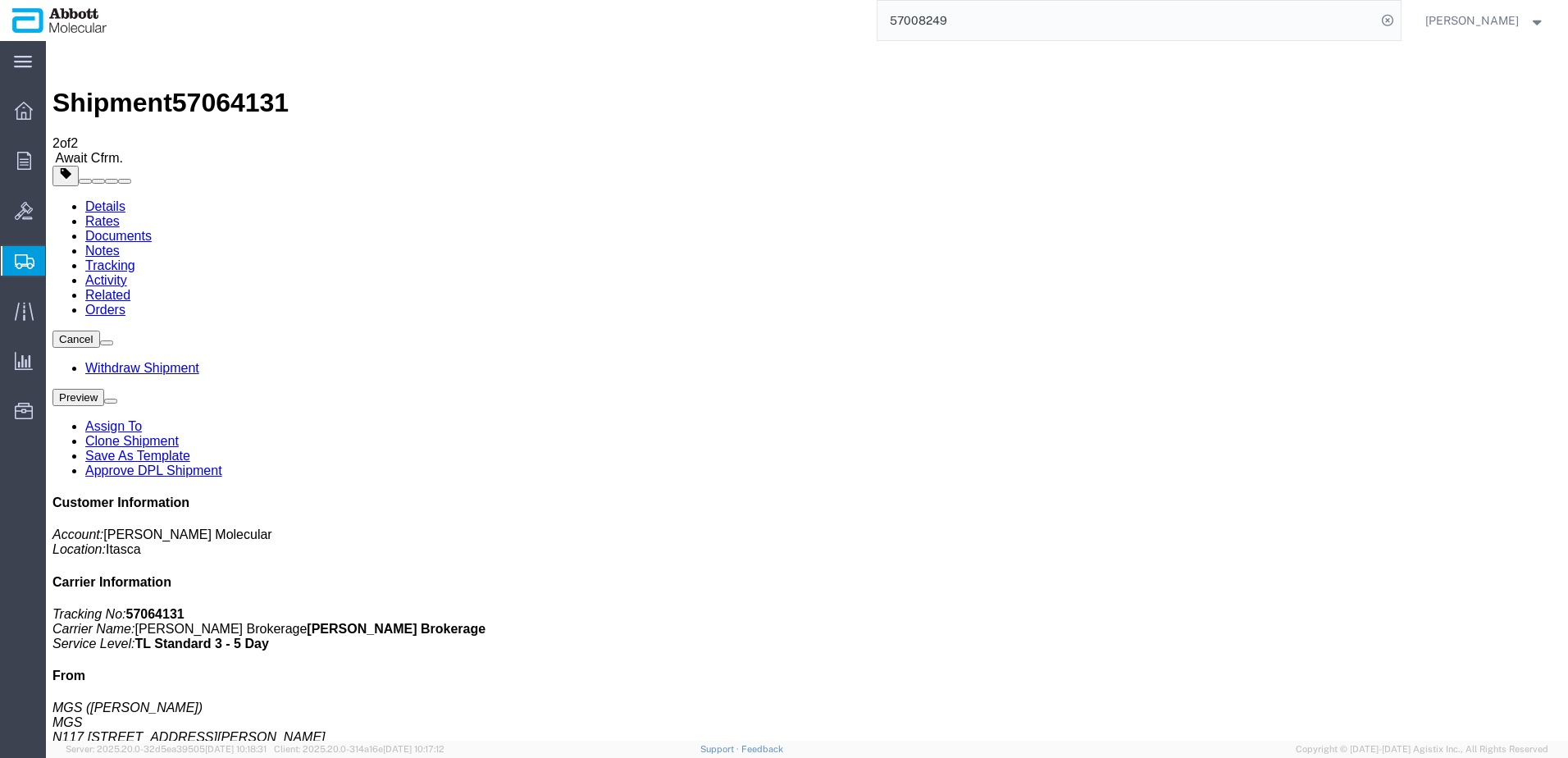
click at [0, 0] on span "Create from Template" at bounding box center [0, 0] width 0 height 0
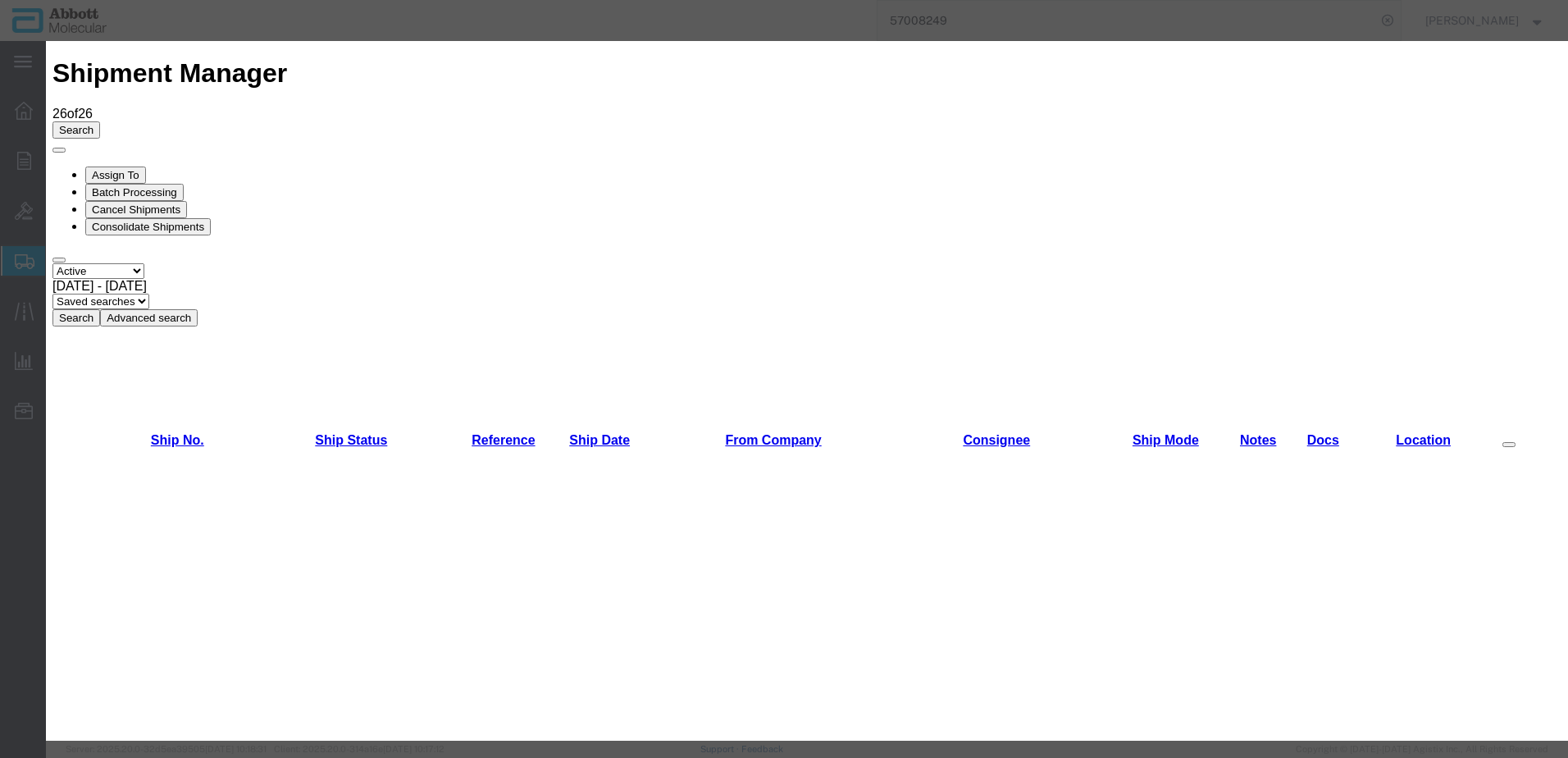
scroll to position [574, 0]
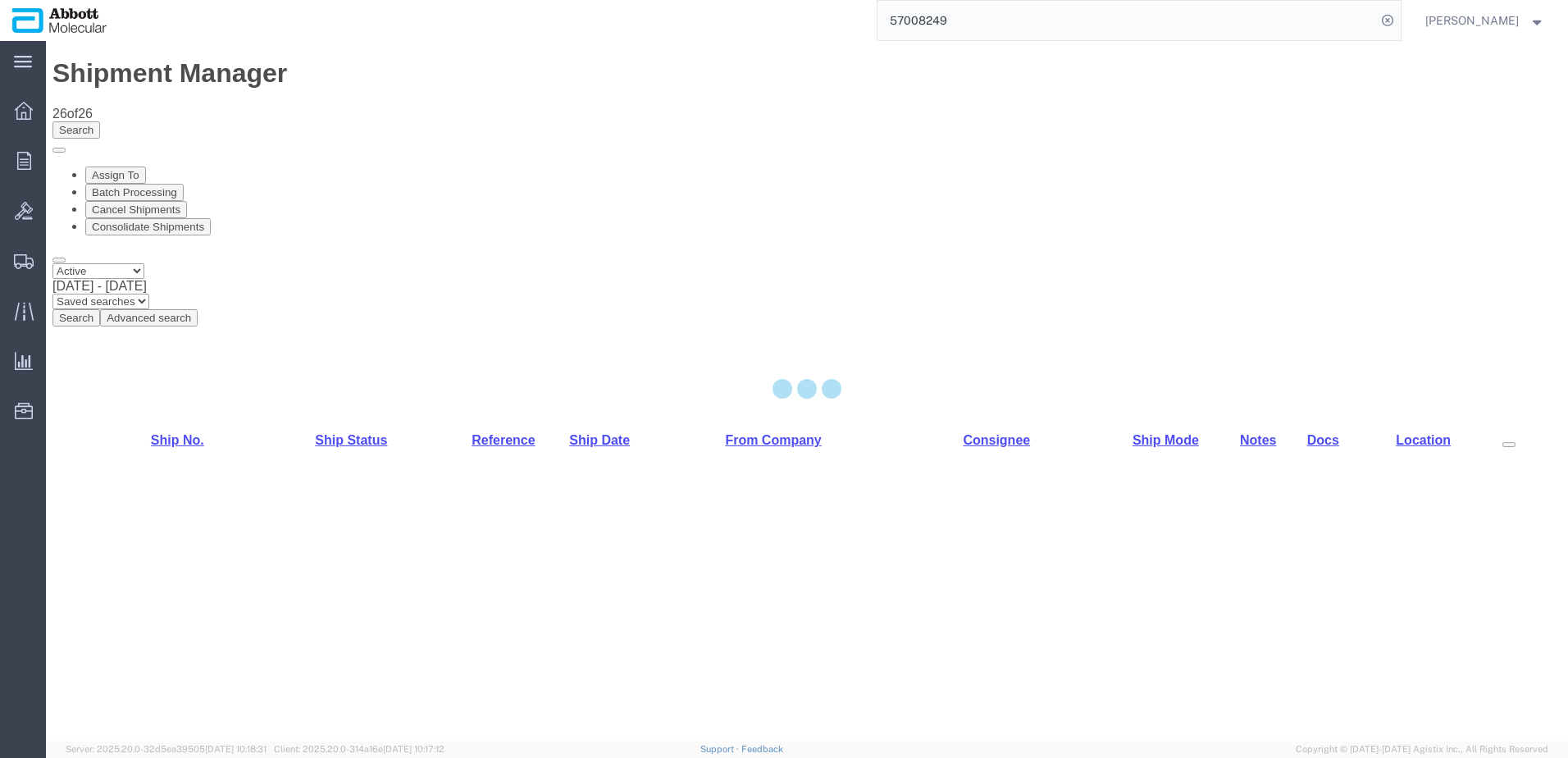
select select "48454"
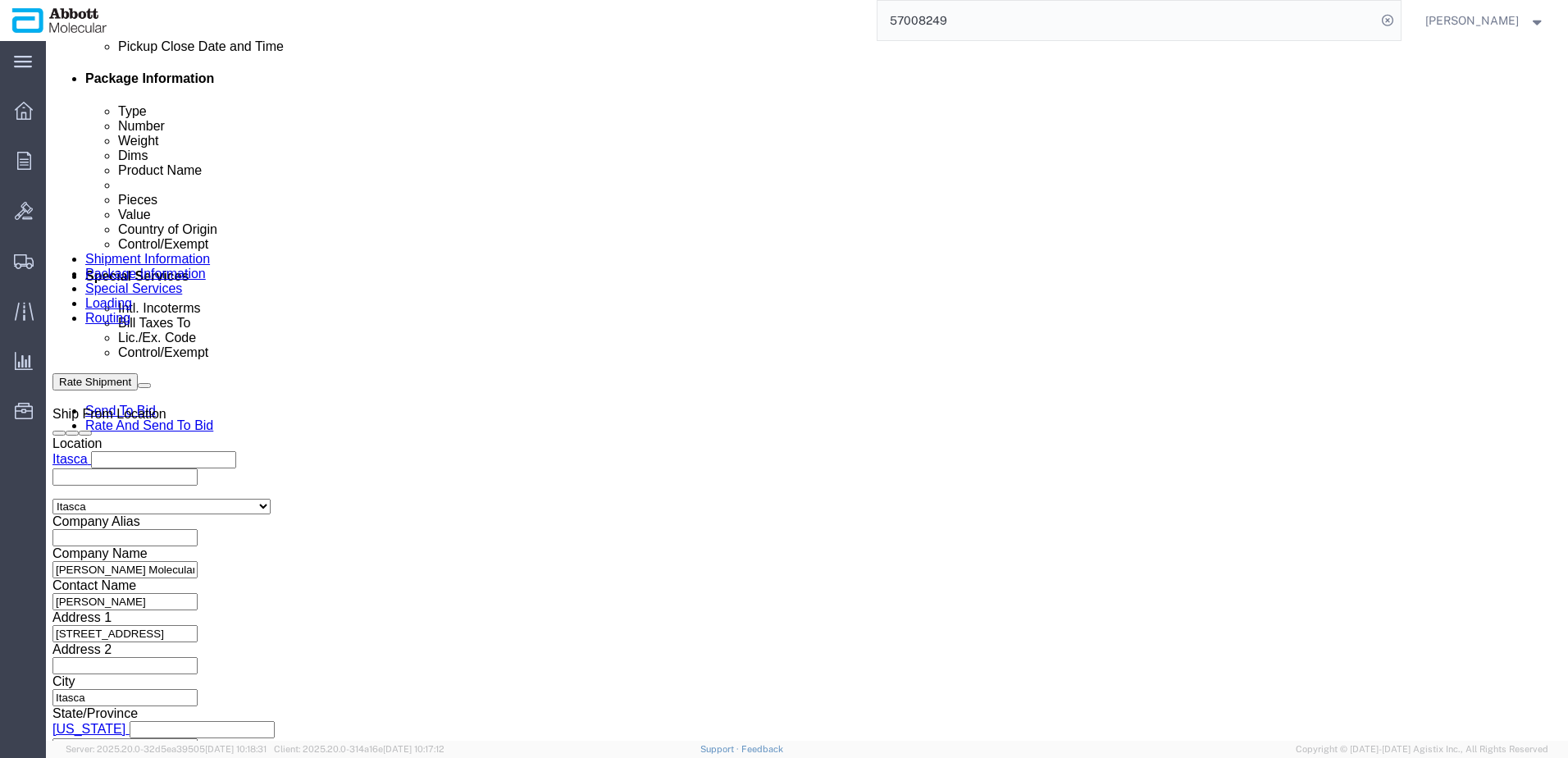
scroll to position [820, 0]
click input "text"
paste input "620792764"
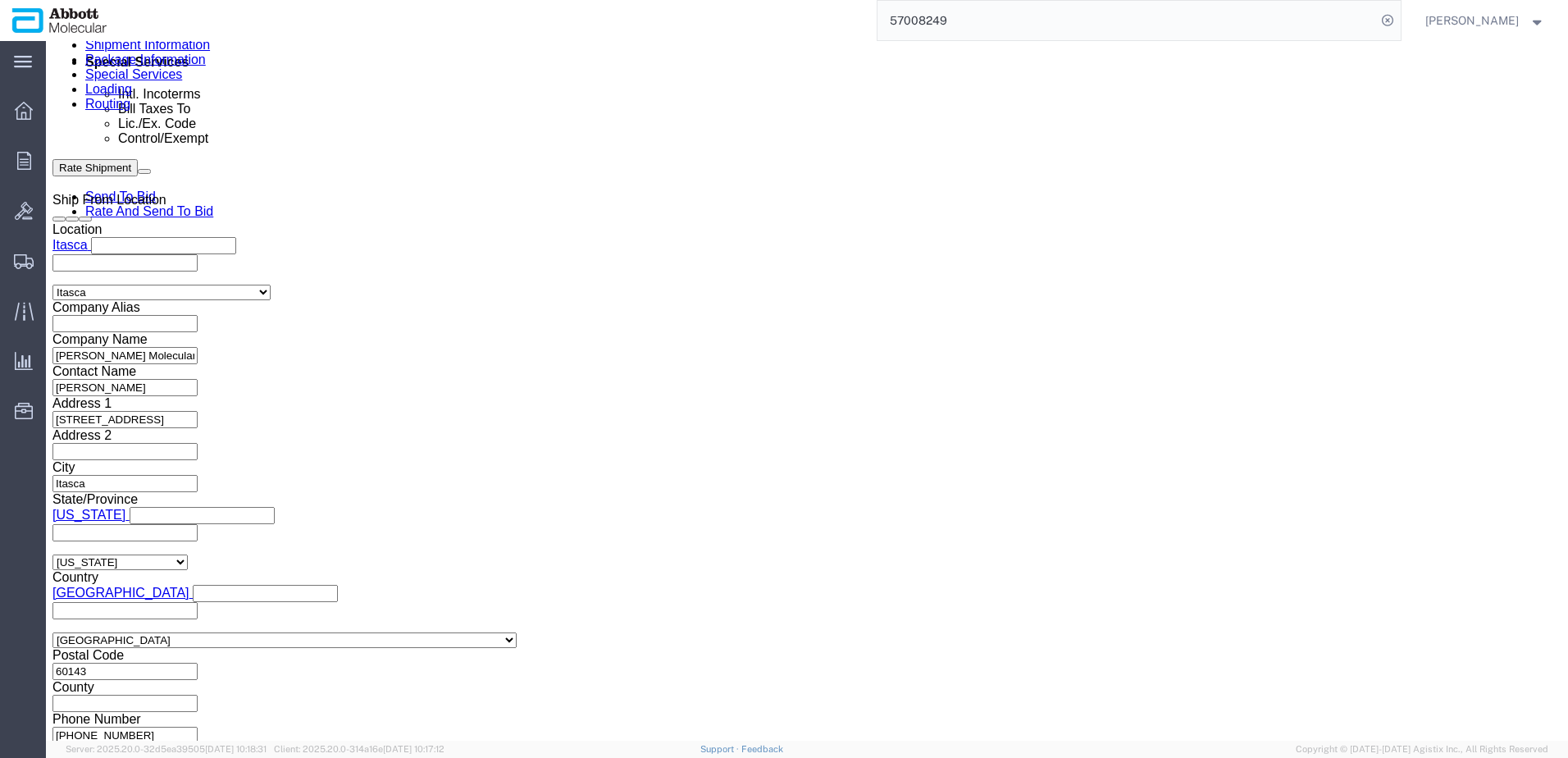
scroll to position [1056, 0]
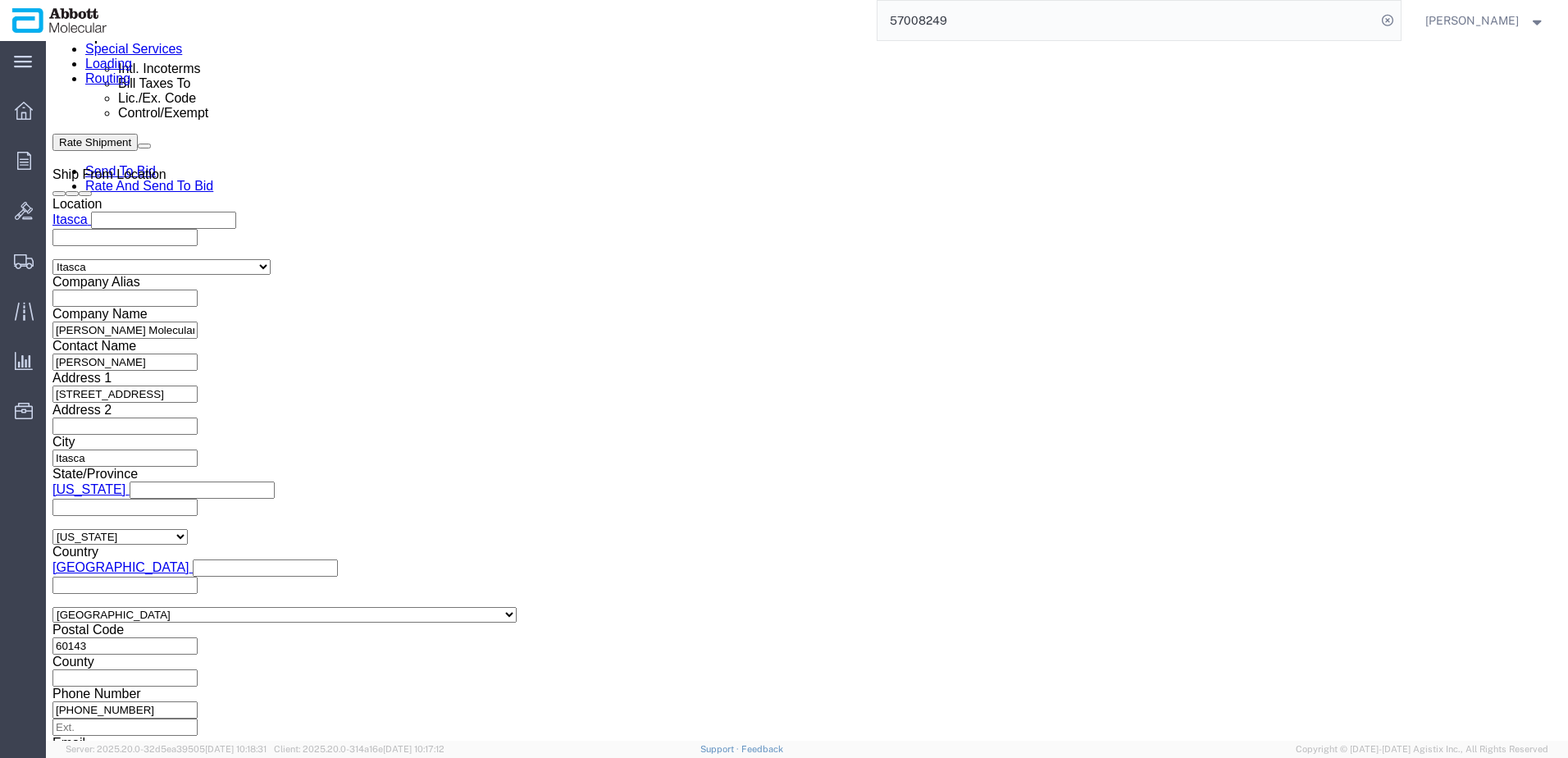
type input "620792764"
click button "Continue"
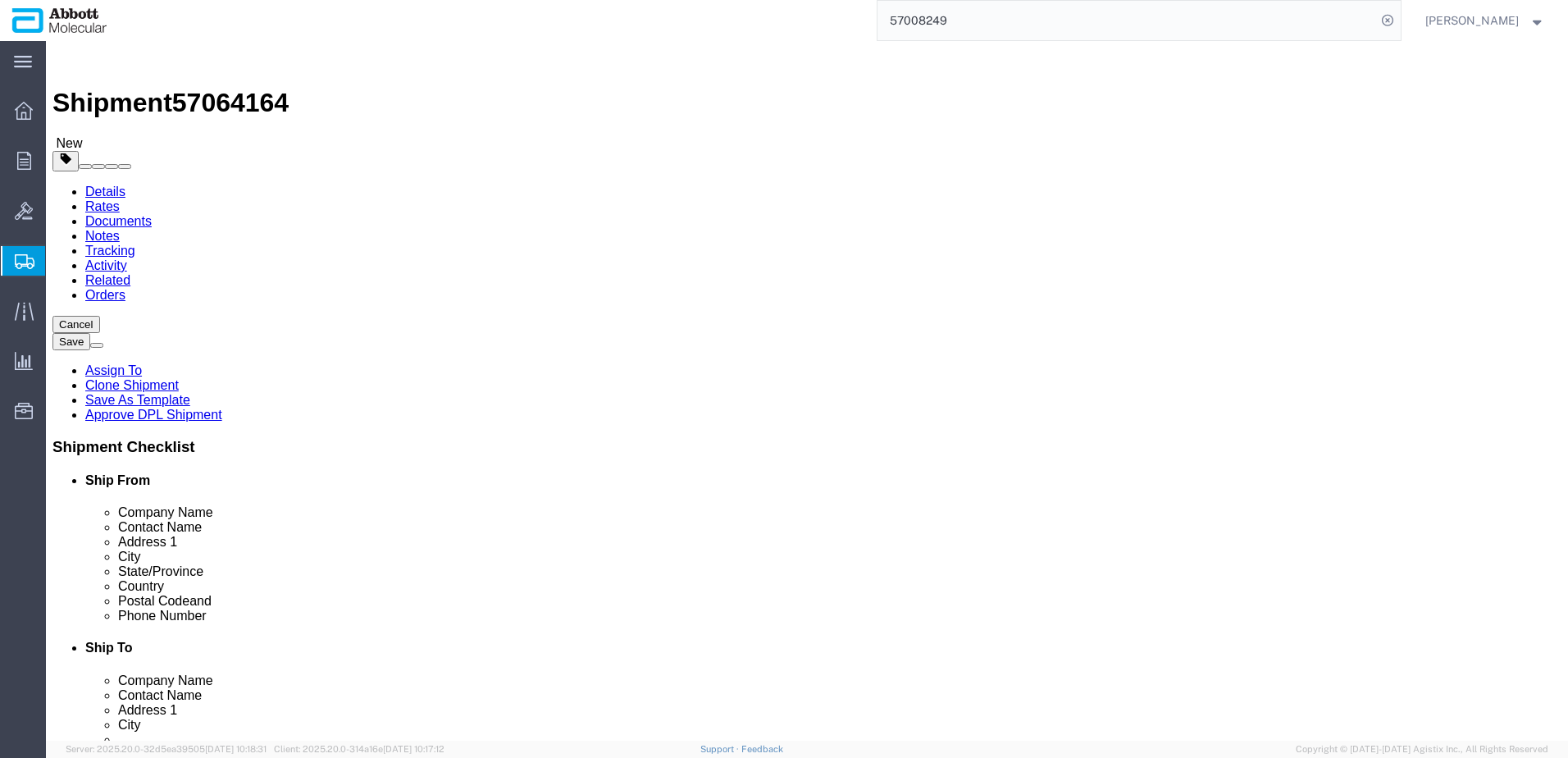
click select "Select Box (B) Box (C) Box (D) Cardboard Box(es) Crate (Instrument) Crate(s) En…"
select select "BOXD"
click select "Select Box (B) Box (C) Box (D) Cardboard Box(es) Crate (Instrument) Crate(s) En…"
type input "28.00"
type input "24.00"
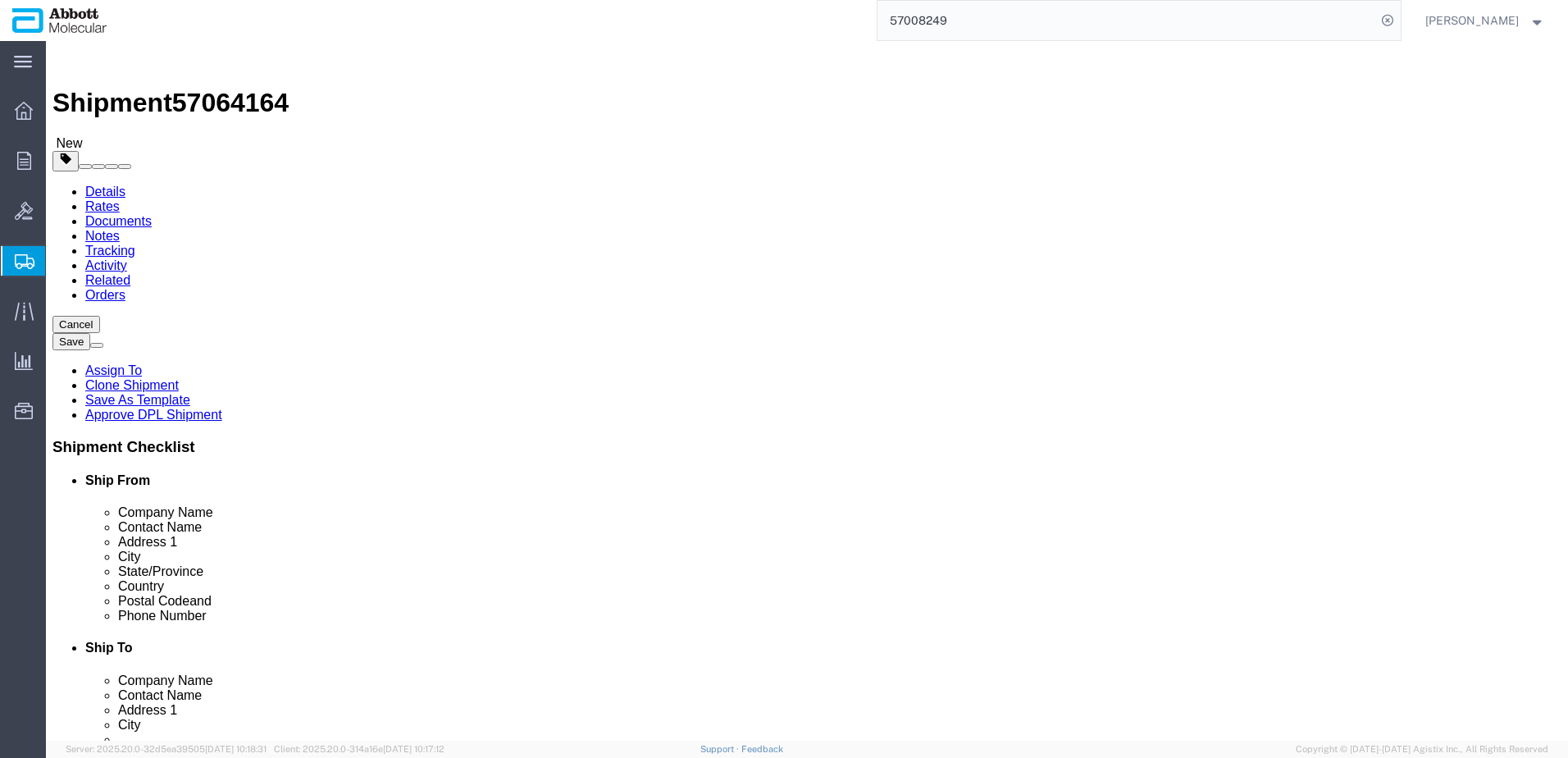
type input "21.00"
drag, startPoint x: 263, startPoint y: 385, endPoint x: 152, endPoint y: 389, distance: 111.1
click div "Weight 0.00 Select kgs lbs Ship. t°"
type input "30"
click input "checkbox"
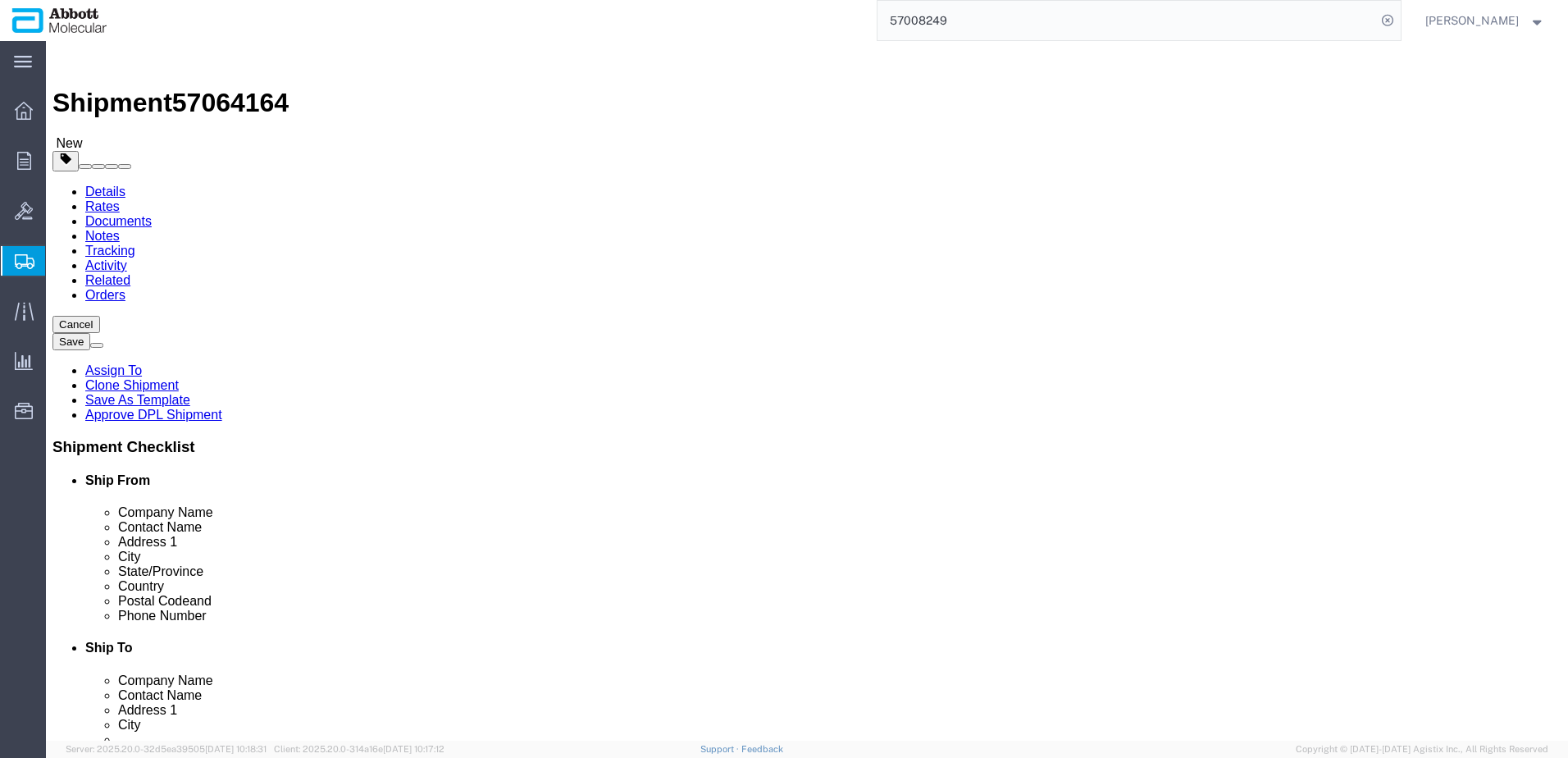
checkbox input "true"
type input "FROZEN"
click link "Add Content"
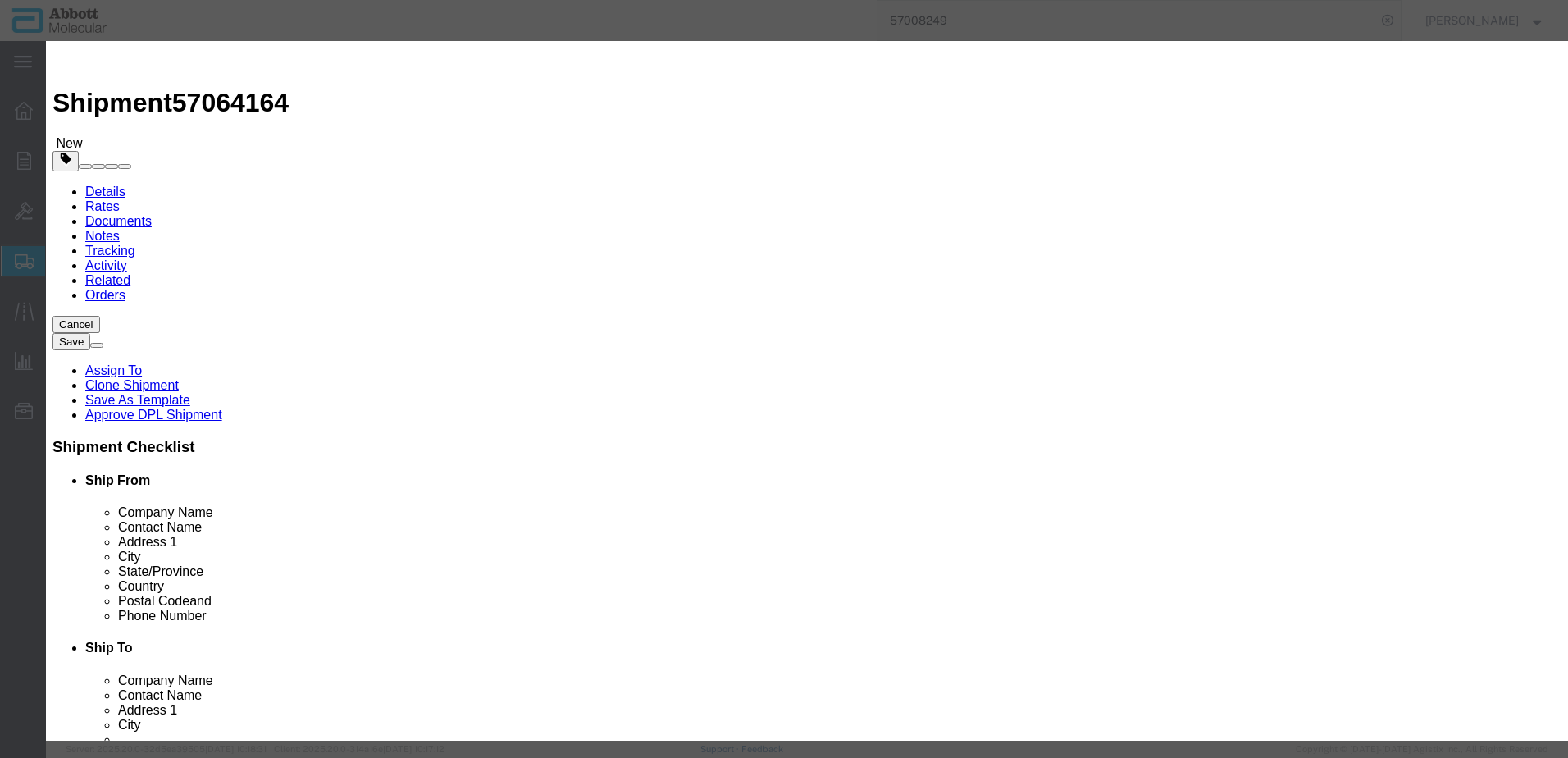
click input "text"
type input "08N2890"
click td "Model: 08N2890"
type input "1"
select select
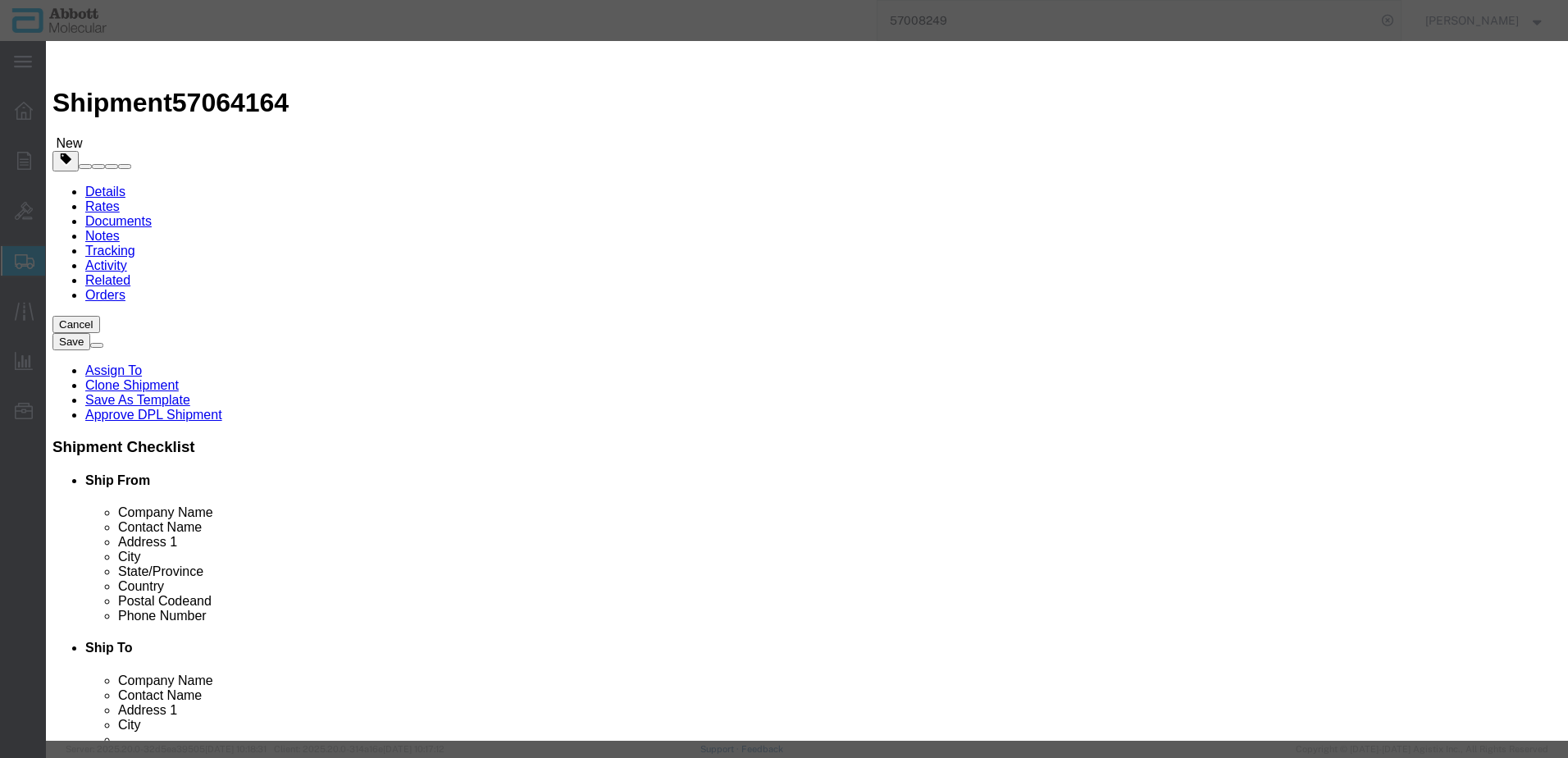
select select "US"
type input "FROZEN"
type input "3822190080"
select select "BIS"
checkbox input "false"
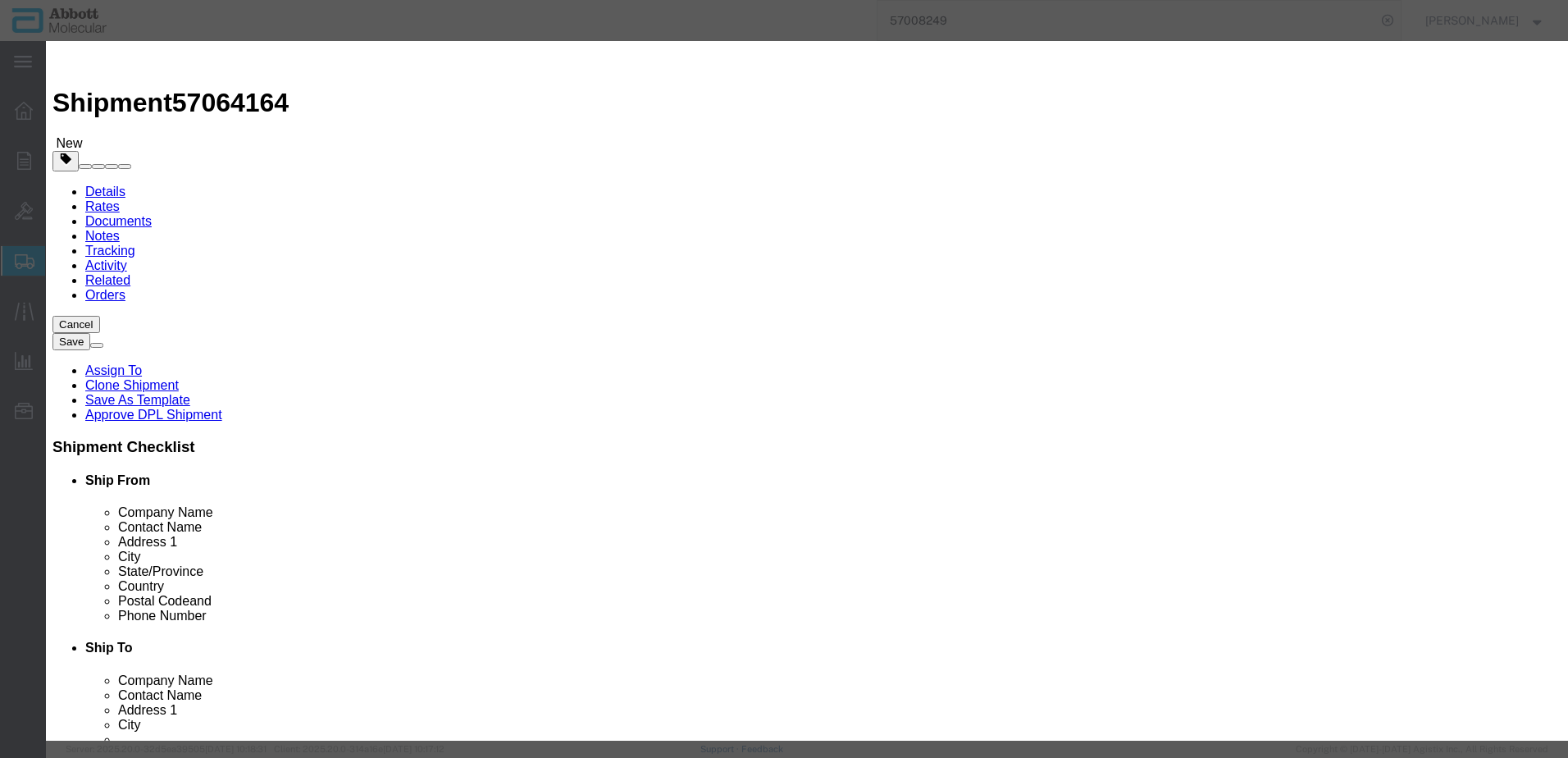
checkbox input "false"
type input "08N2890"
type textarea "[PERSON_NAME] RealTime MTB RIF/INH Resistance Amplification Reagent Kit"
select select "NLR"
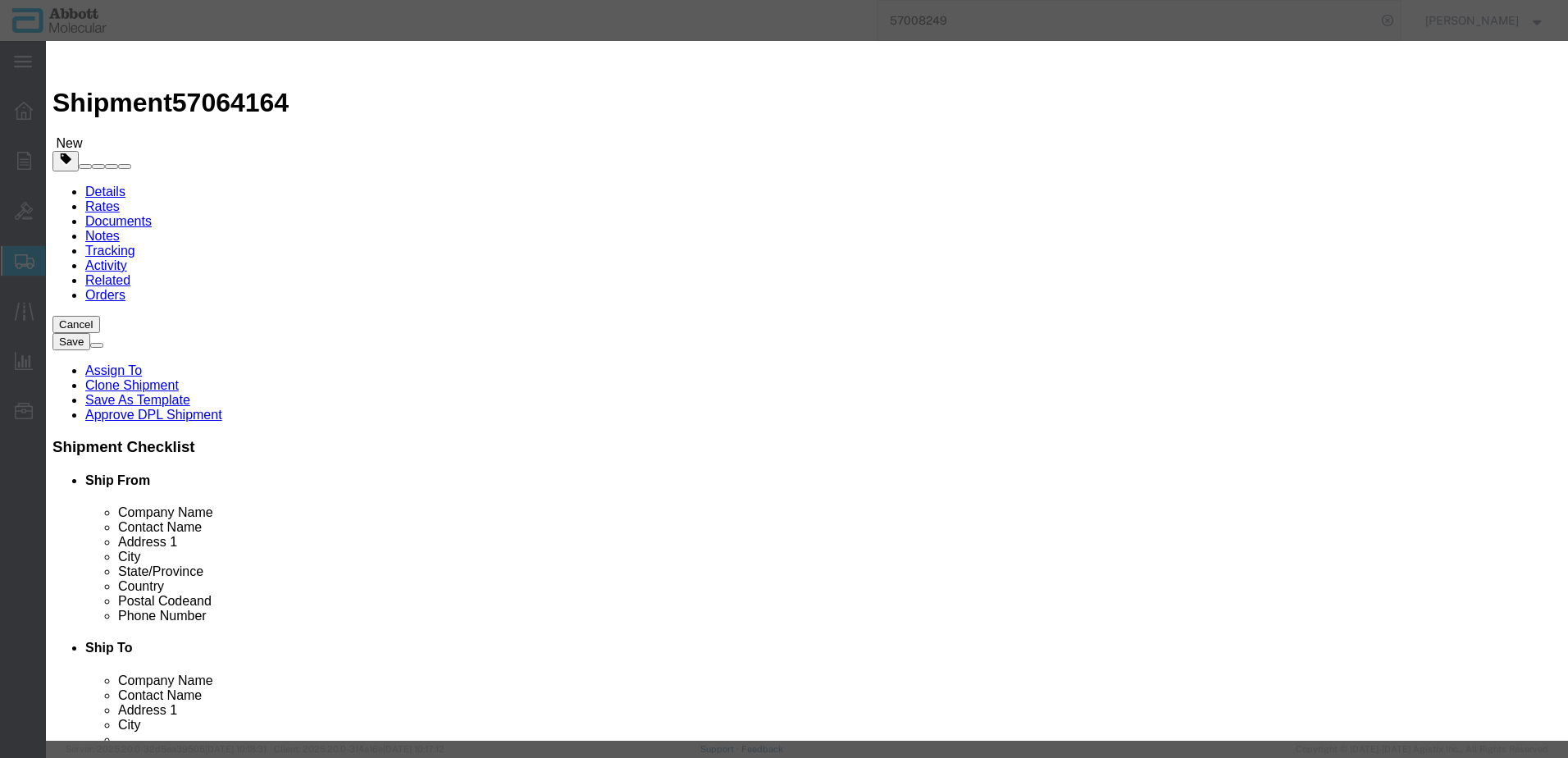
type input "08N2890"
type input "17"
click select "Select Account Type Activity ID Airline Appointment Number ASN Batch Number Bil…"
select select "BATCH_NUMBER"
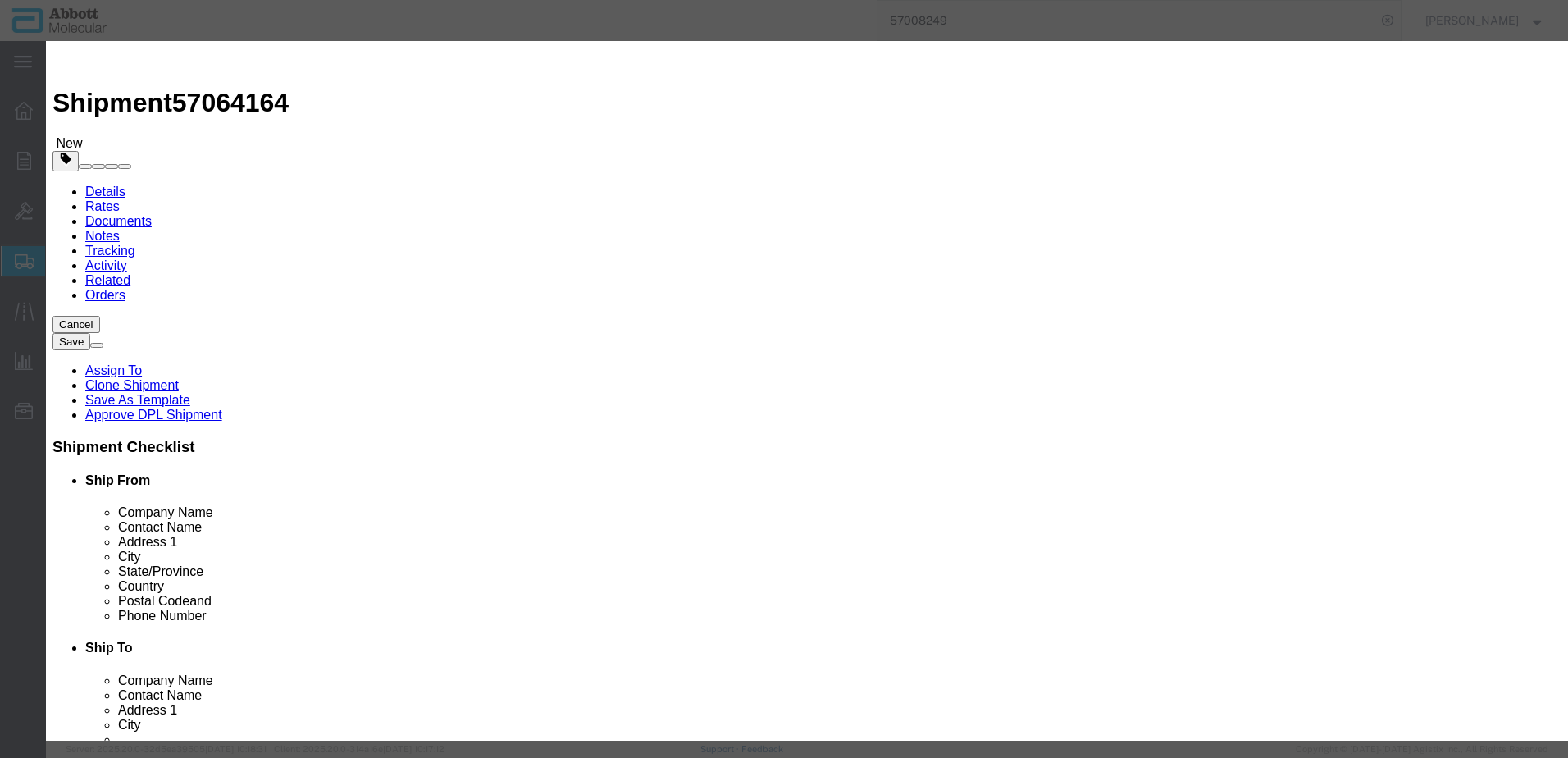
click select "Select Account Type Activity ID Airline Appointment Number ASN Batch Number Bil…"
type input "411941"
click button "Save & Close"
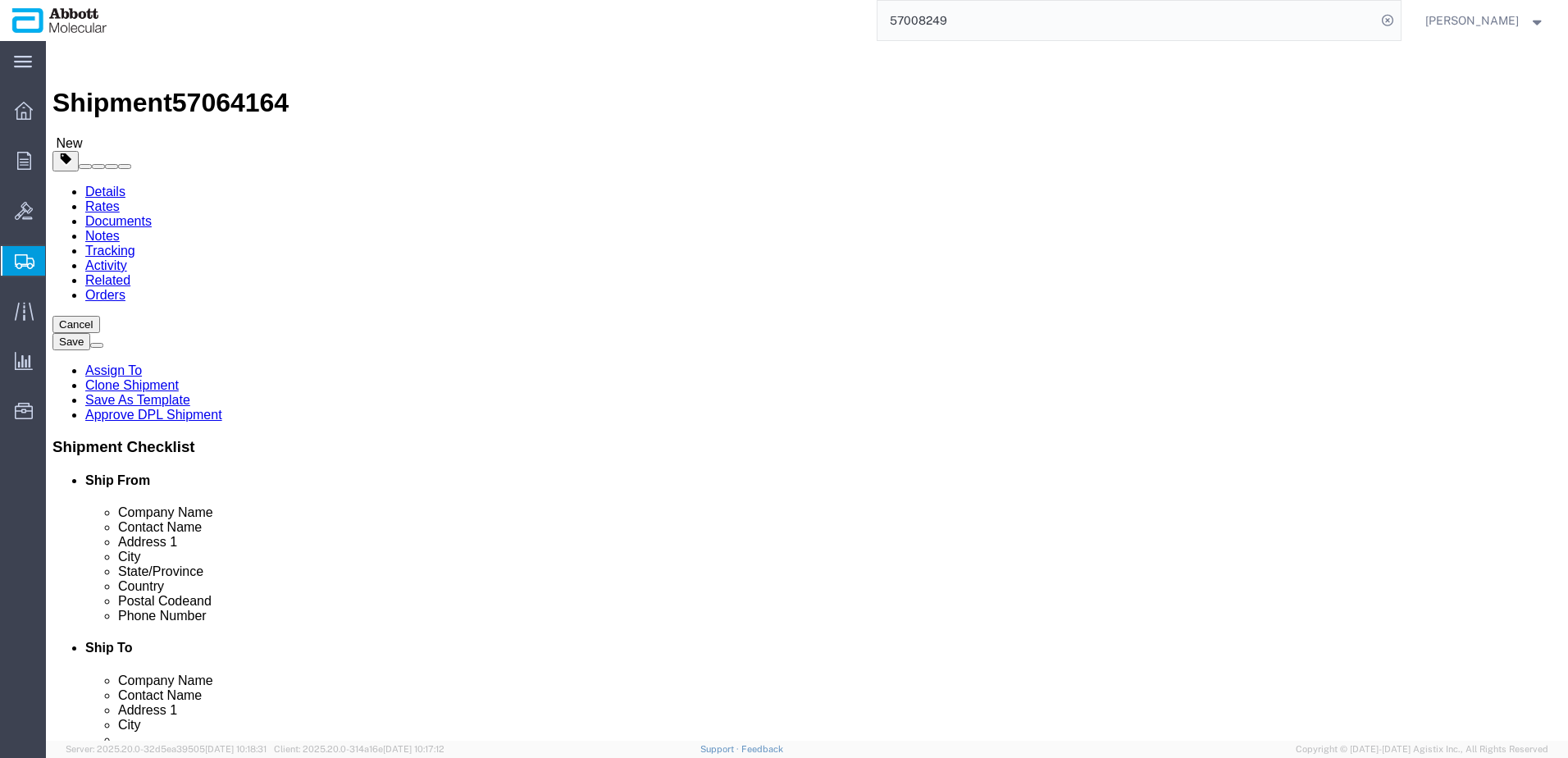
click div "Previous Continue"
click button "Continue"
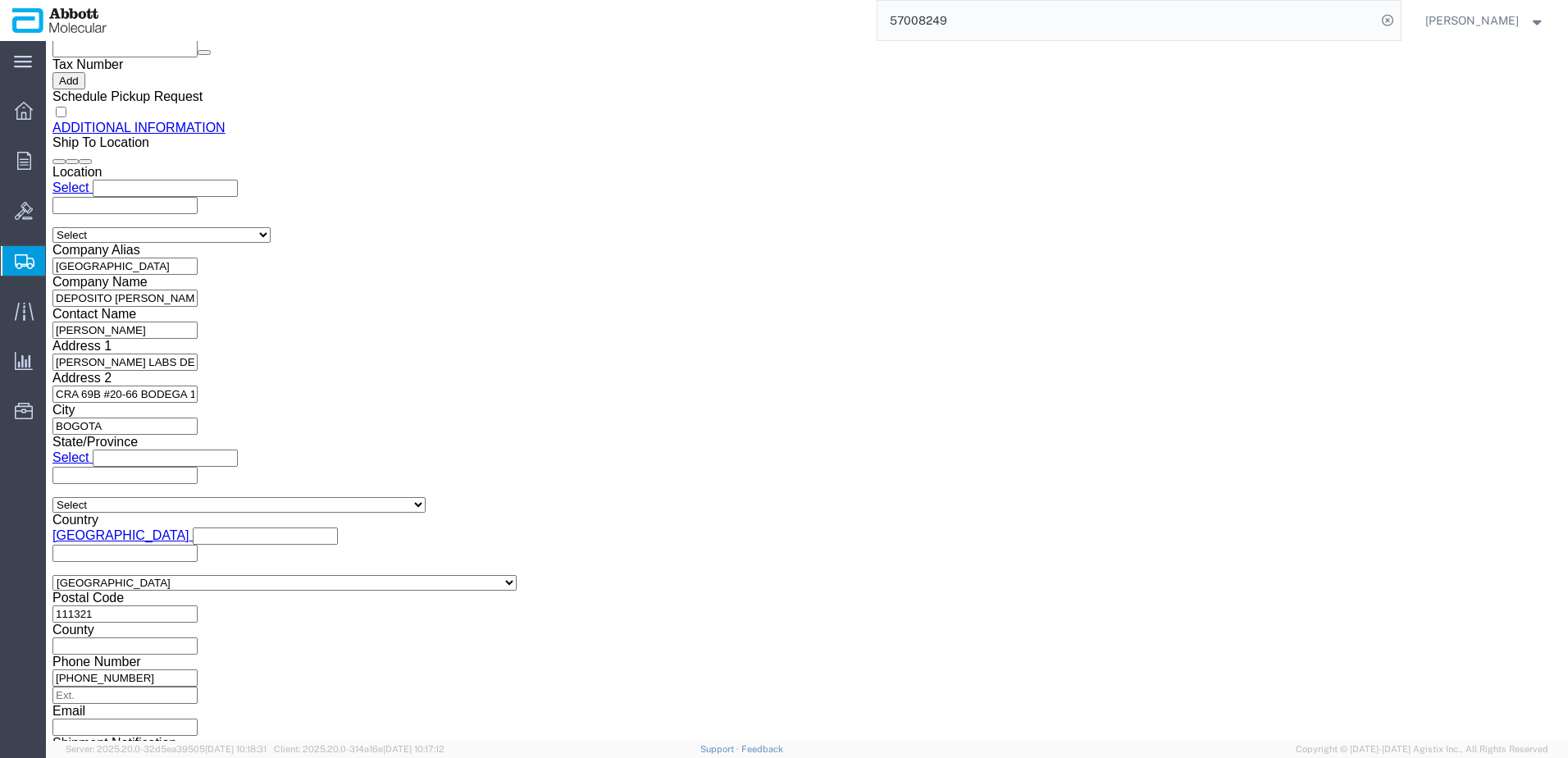
scroll to position [2187, 0]
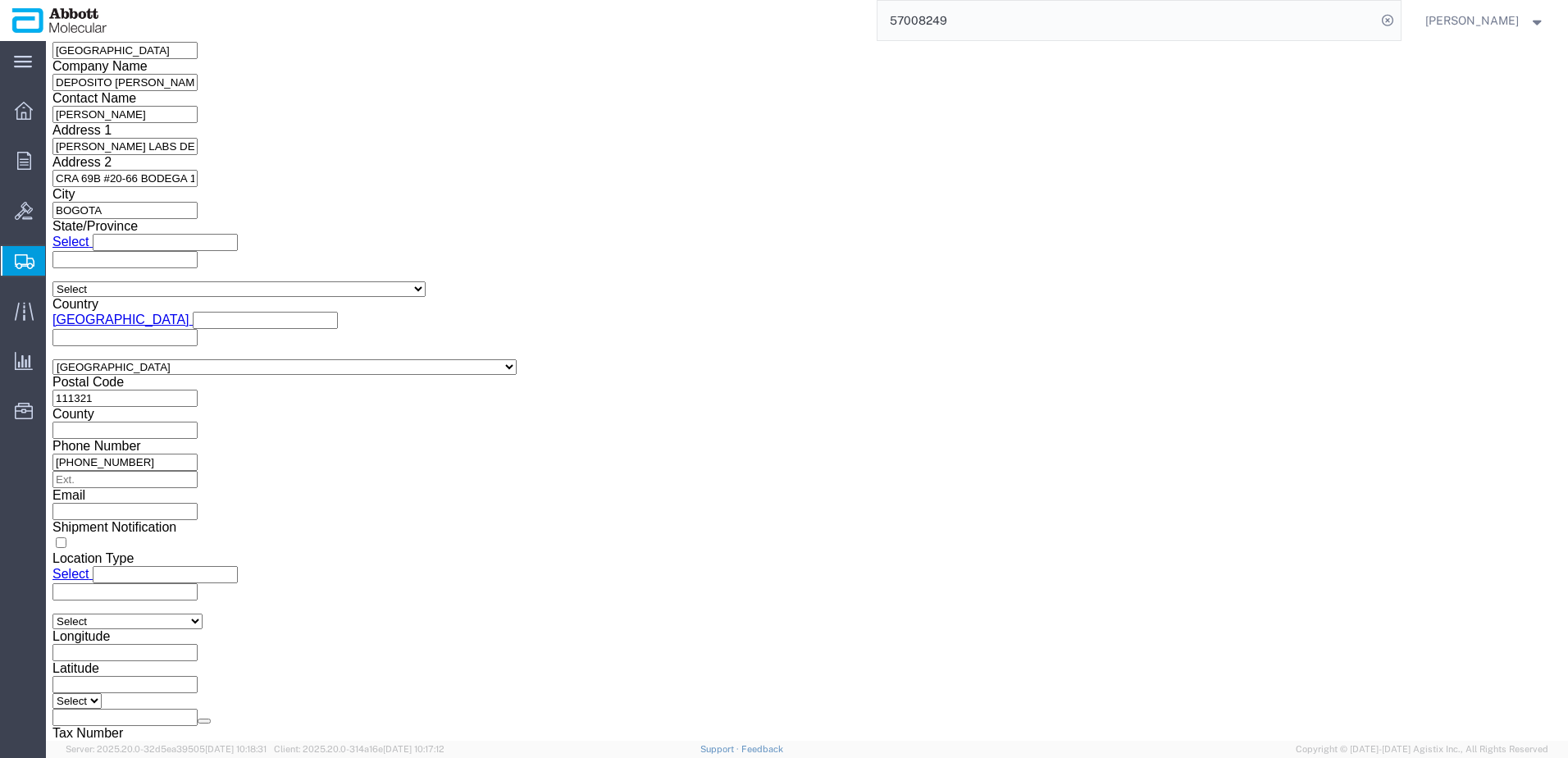
click button "Upload"
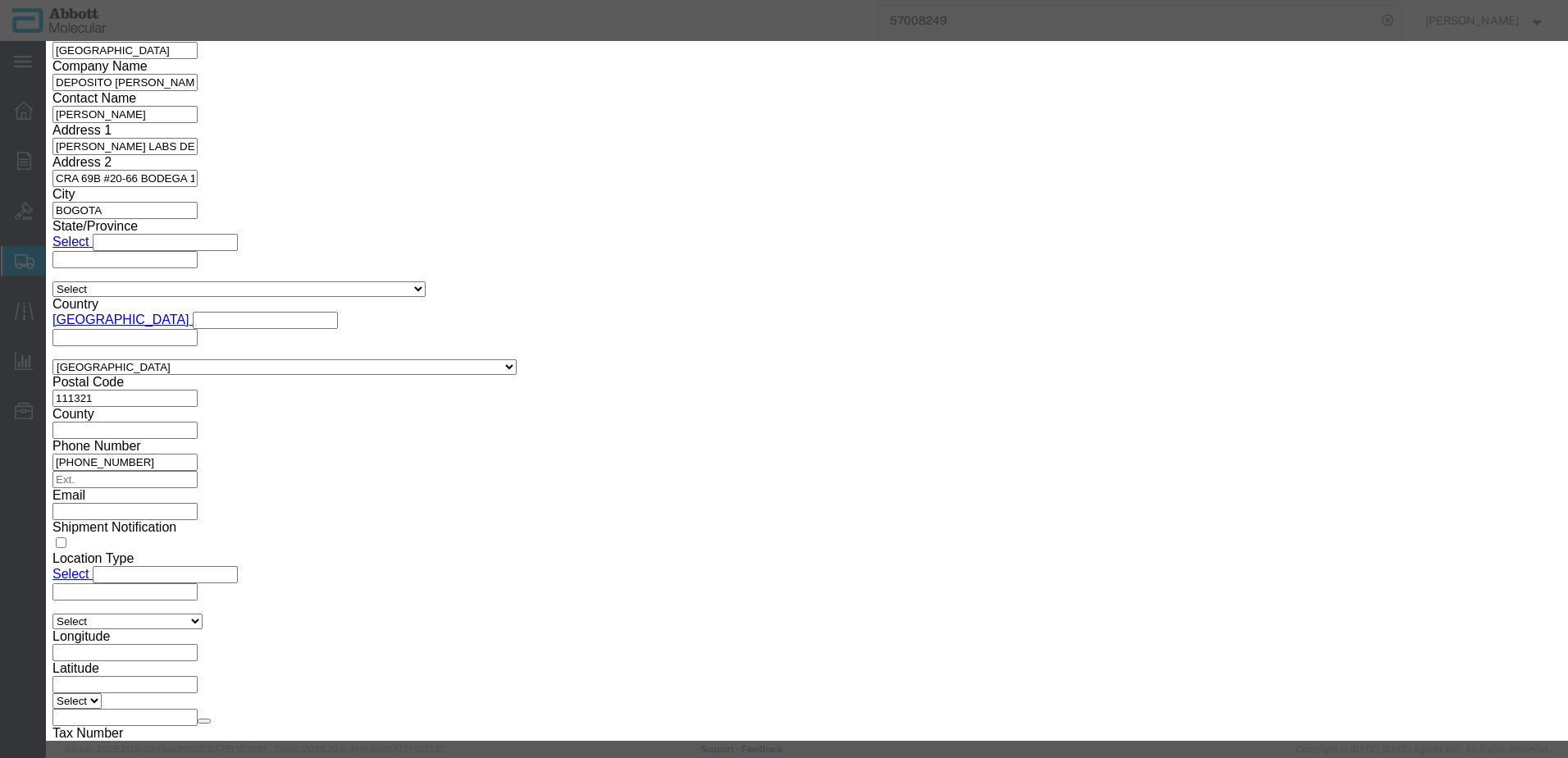
click button "Browse"
type input "C:\fakepath\620792764 SLI KN.pdf"
click button "Upload"
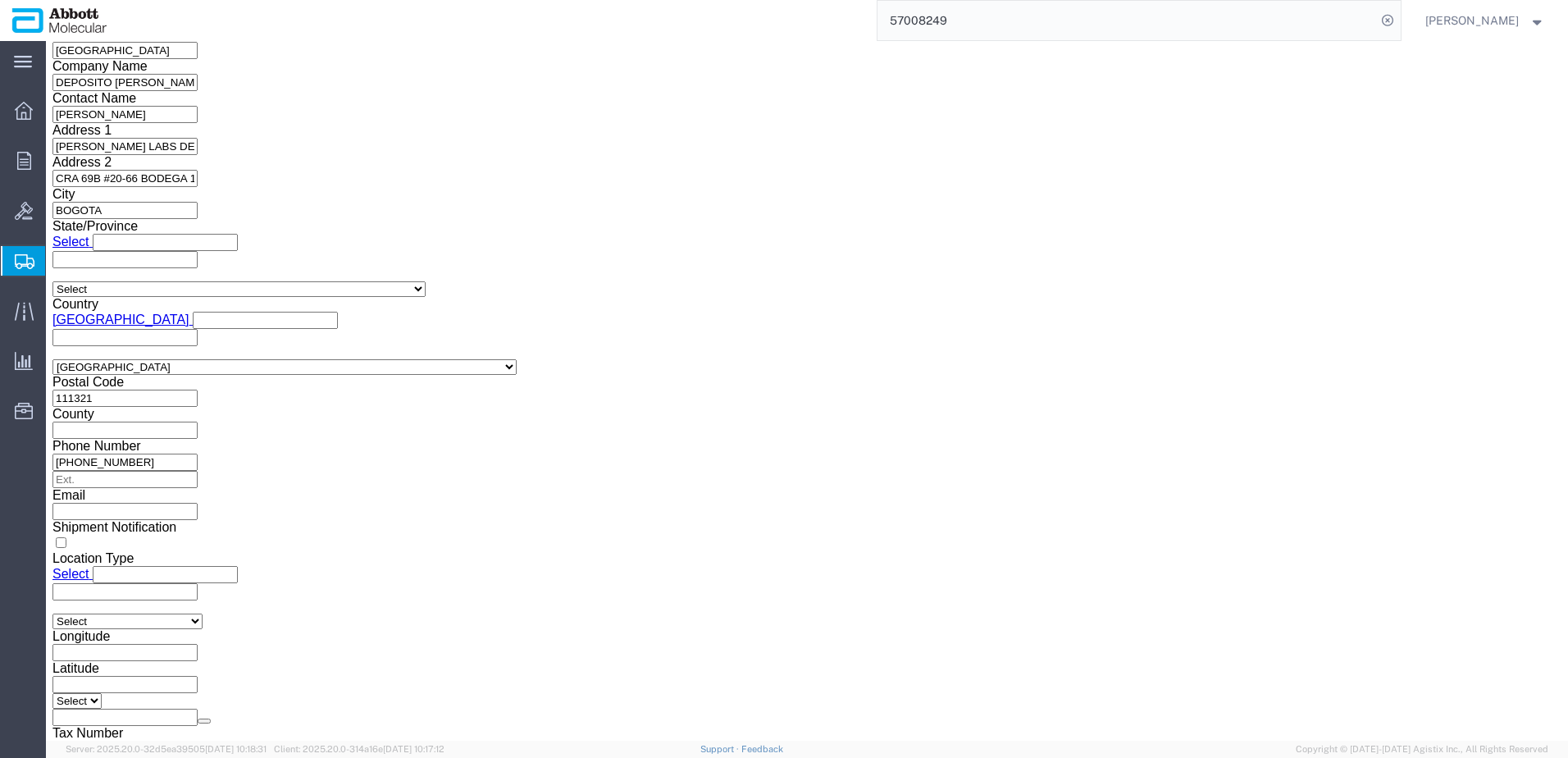
drag, startPoint x: 47, startPoint y: 21, endPoint x: 221, endPoint y: 17, distance: 174.0
click h1 "Shipment 57064164"
copy h1 "Shipment 57064164"
click button "Rate Shipment"
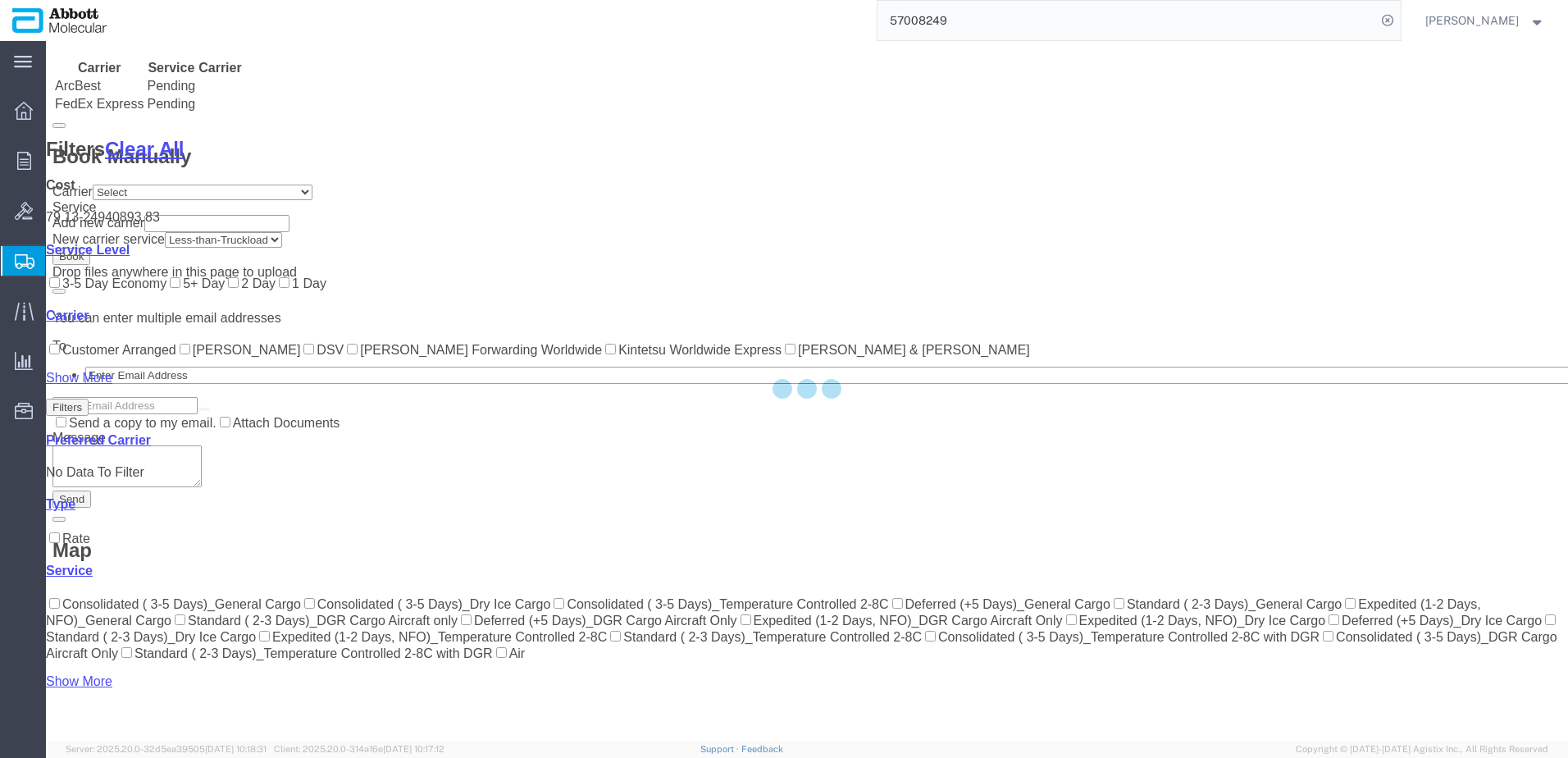
scroll to position [539, 0]
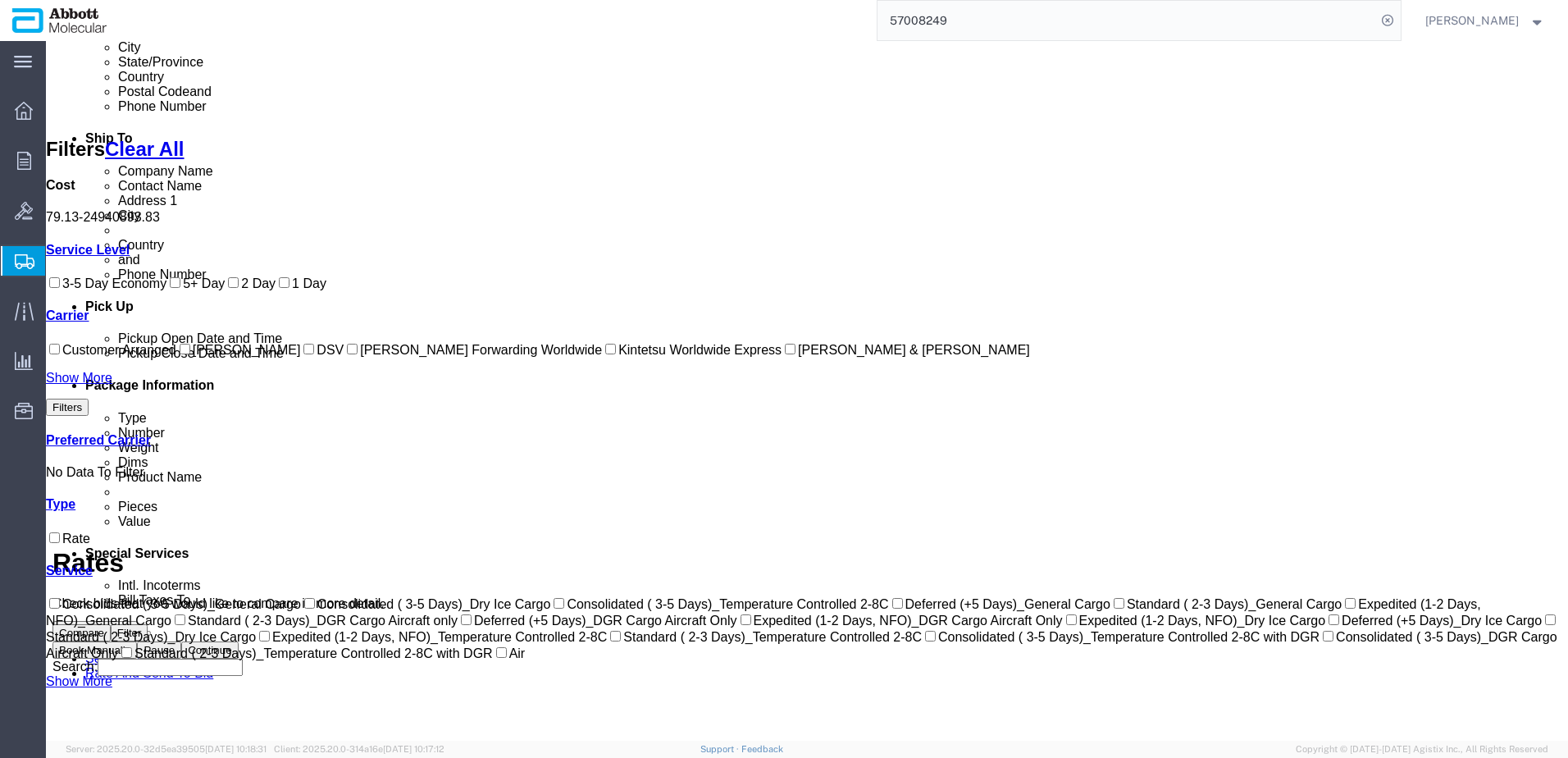
click at [77, 385] on link "Show More" at bounding box center [79, 377] width 67 height 14
click at [784, 354] on input "[PERSON_NAME] & [PERSON_NAME]" at bounding box center [789, 349] width 10 height 10
checkbox input "true"
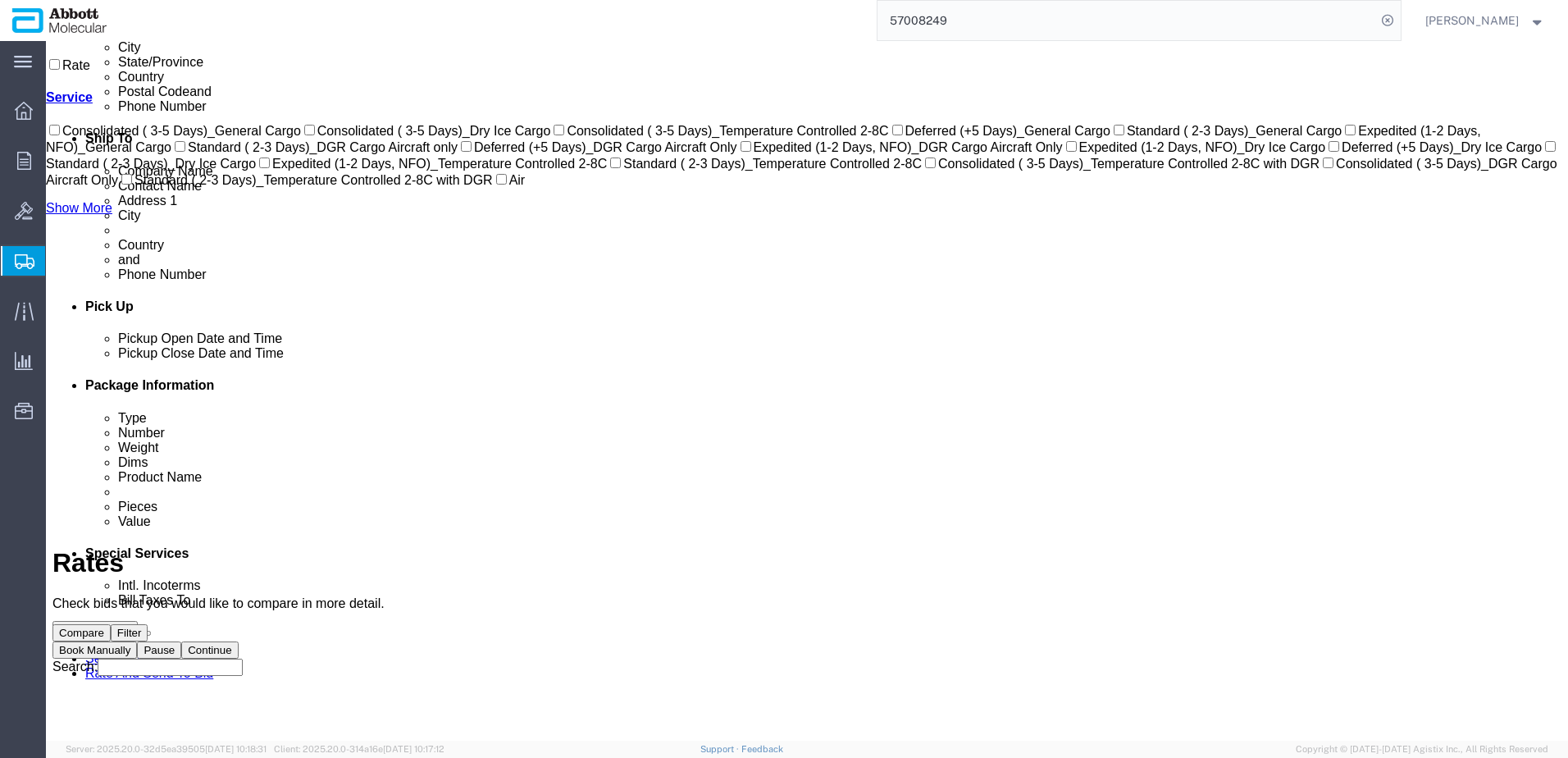
scroll to position [0, 0]
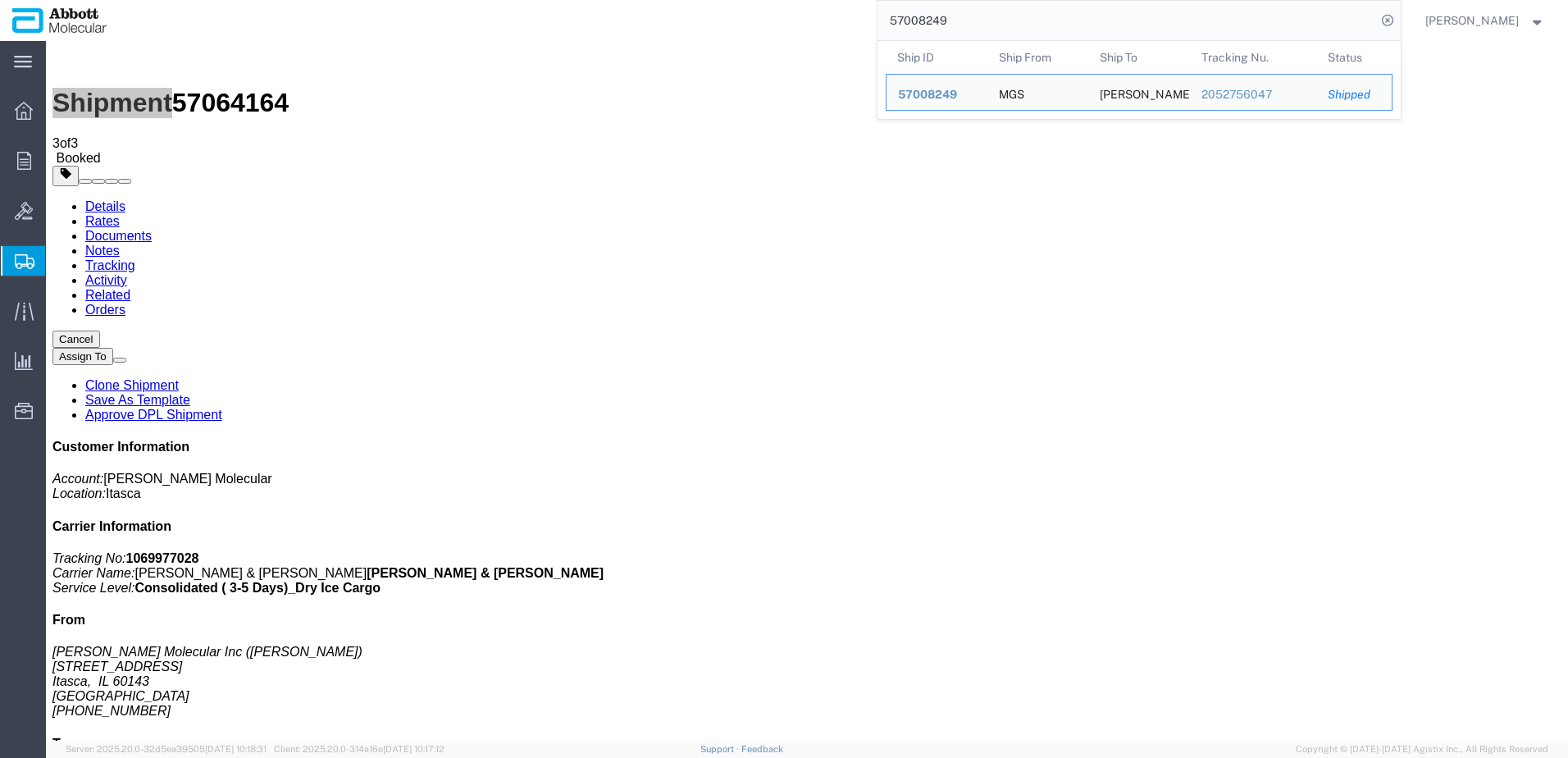
drag, startPoint x: 1017, startPoint y: 22, endPoint x: 679, endPoint y: 26, distance: 338.0
click at [683, 24] on div "57008249 Ship ID Ship From Ship To Tracking Nu. Status Ship ID 57008249 Ship Fr…" at bounding box center [760, 20] width 1282 height 41
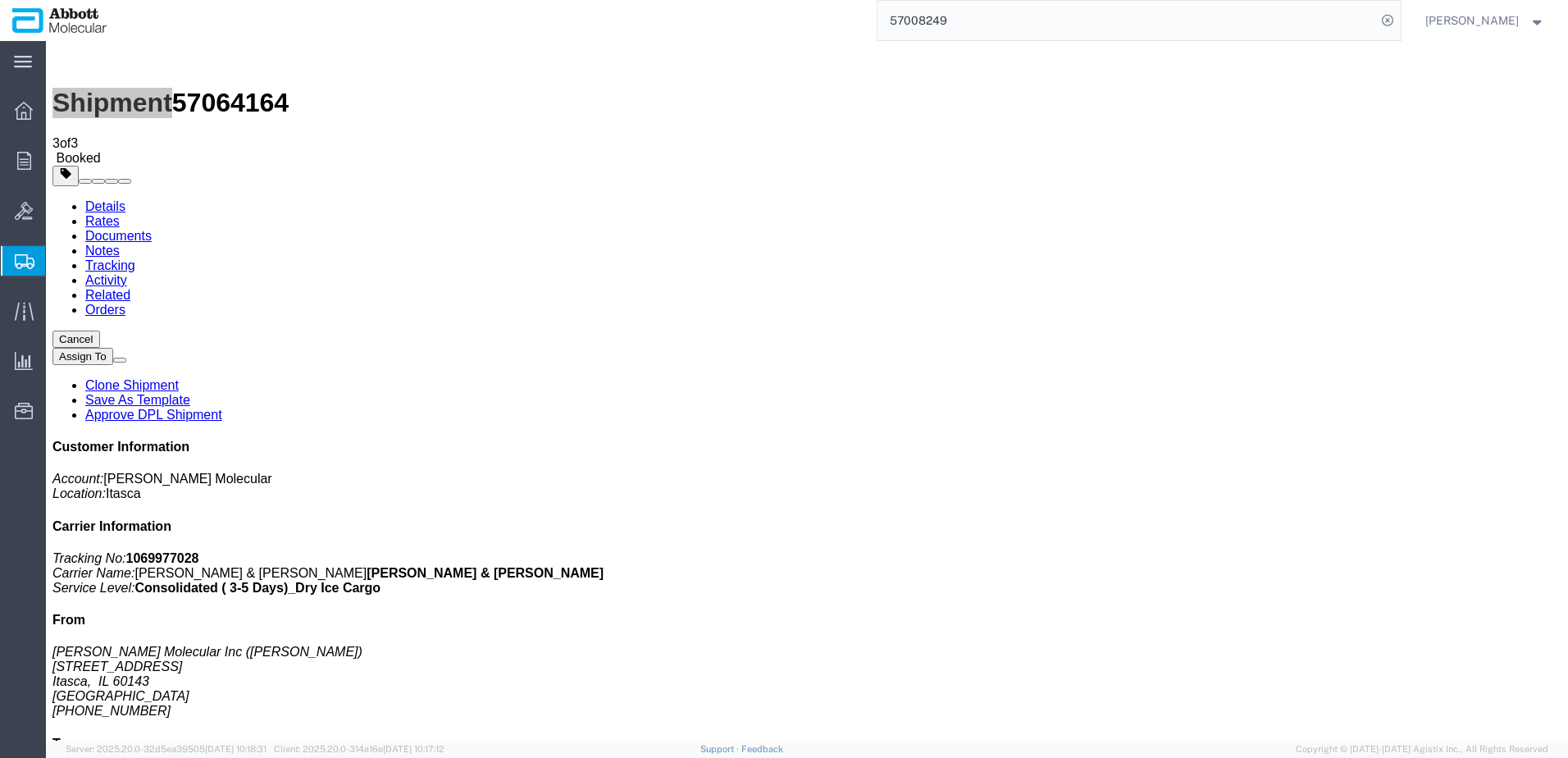
paste input "918123347"
type input "918123347"
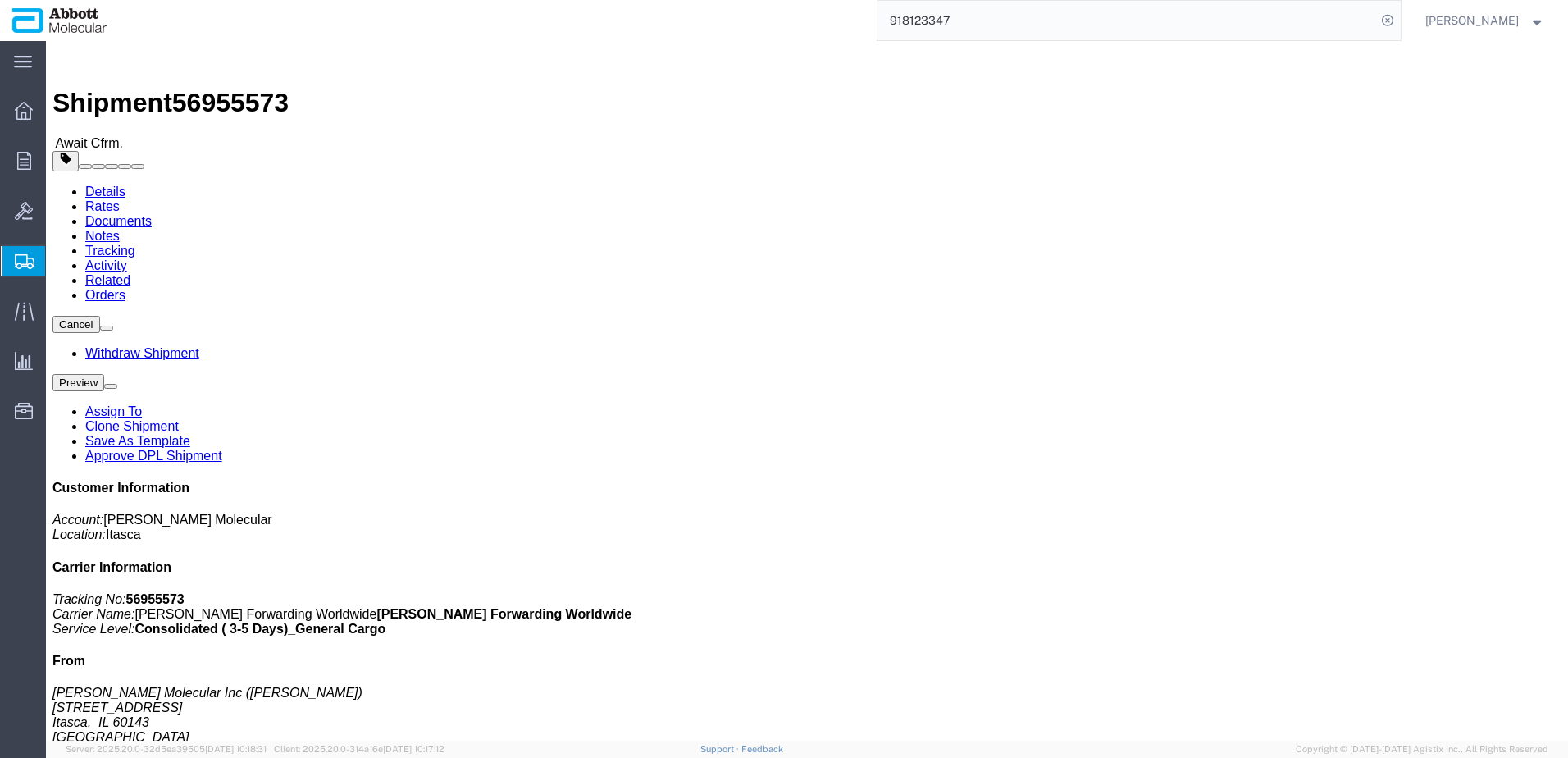
click link "Tracking"
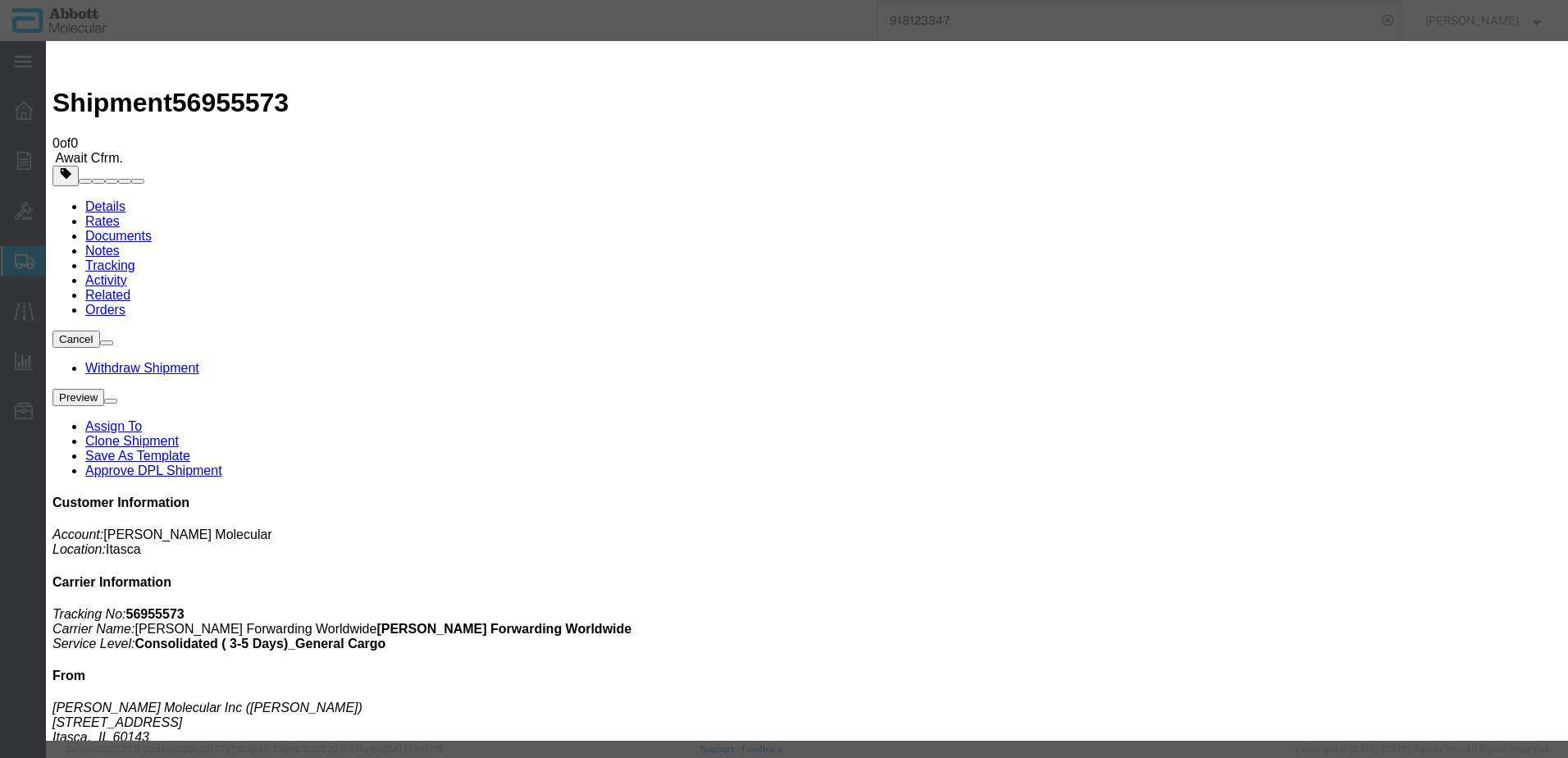
type input "[DATE]"
type input "9:00 AM"
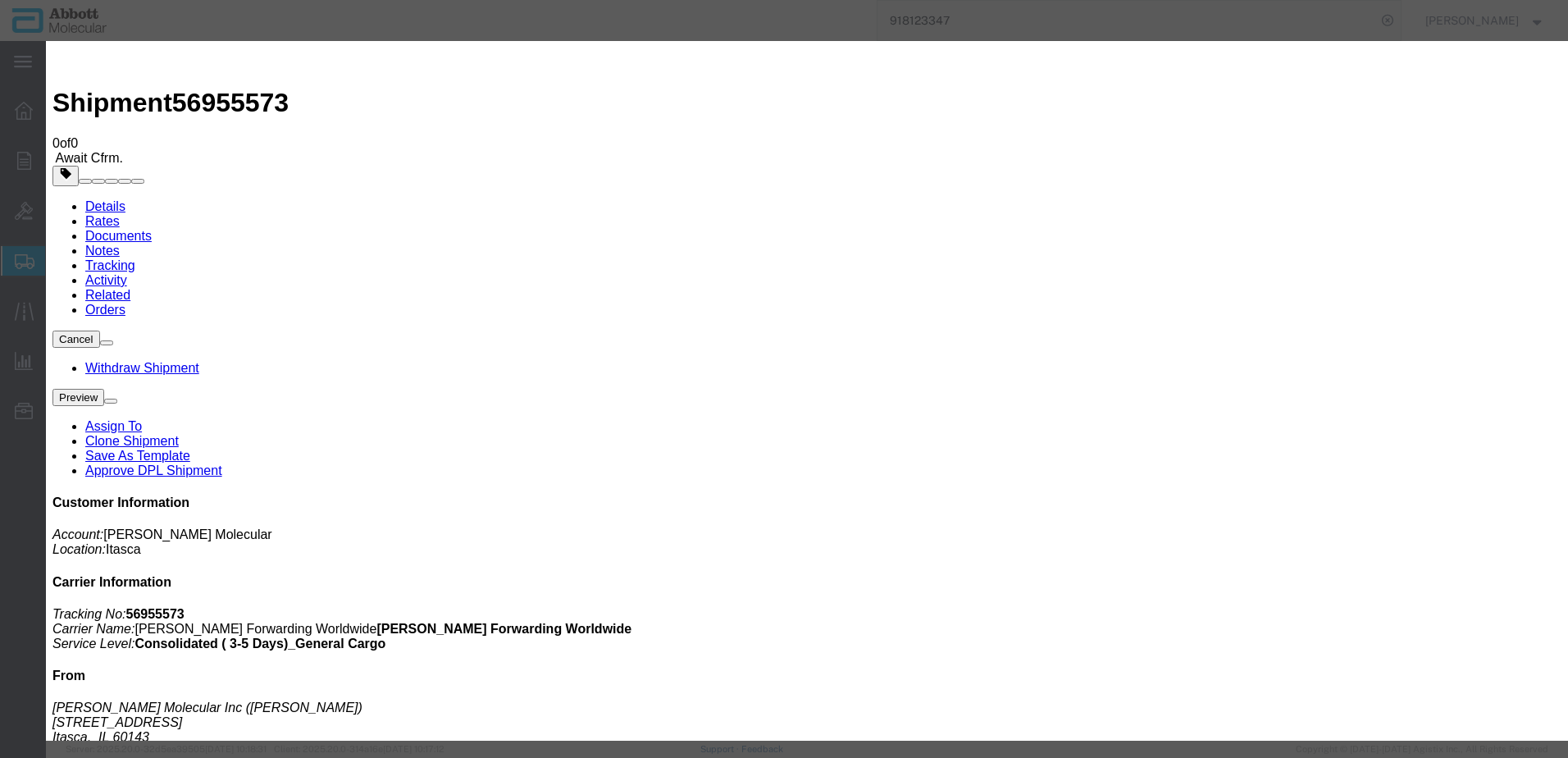
type input "[DATE]"
select select "DELIVRED"
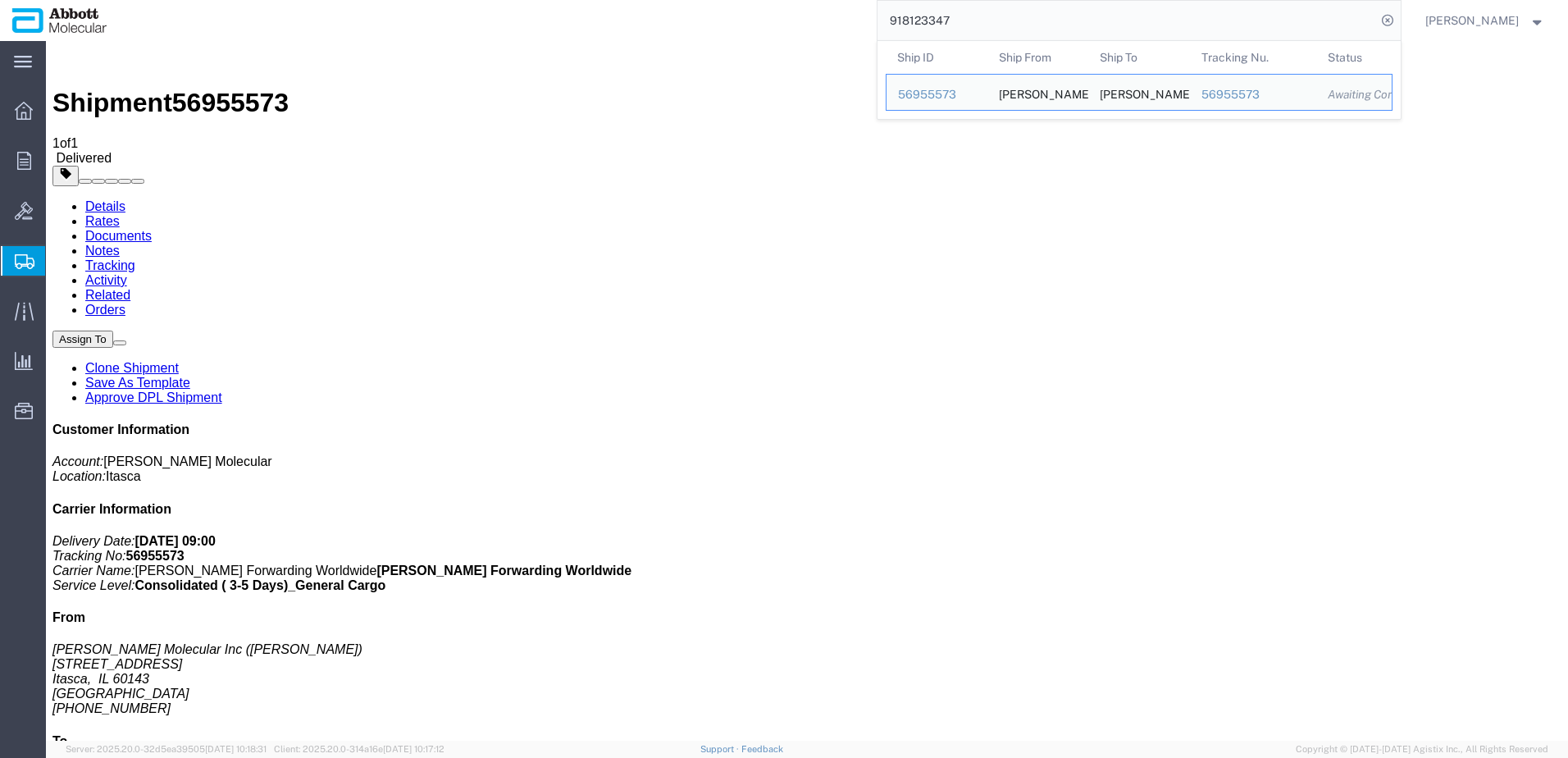
drag, startPoint x: 906, startPoint y: 28, endPoint x: 642, endPoint y: 24, distance: 264.0
click at [654, 26] on div "918123347 Ship ID Ship From Ship To Tracking Nu. Status Ship ID 56955573 Ship F…" at bounding box center [760, 20] width 1282 height 41
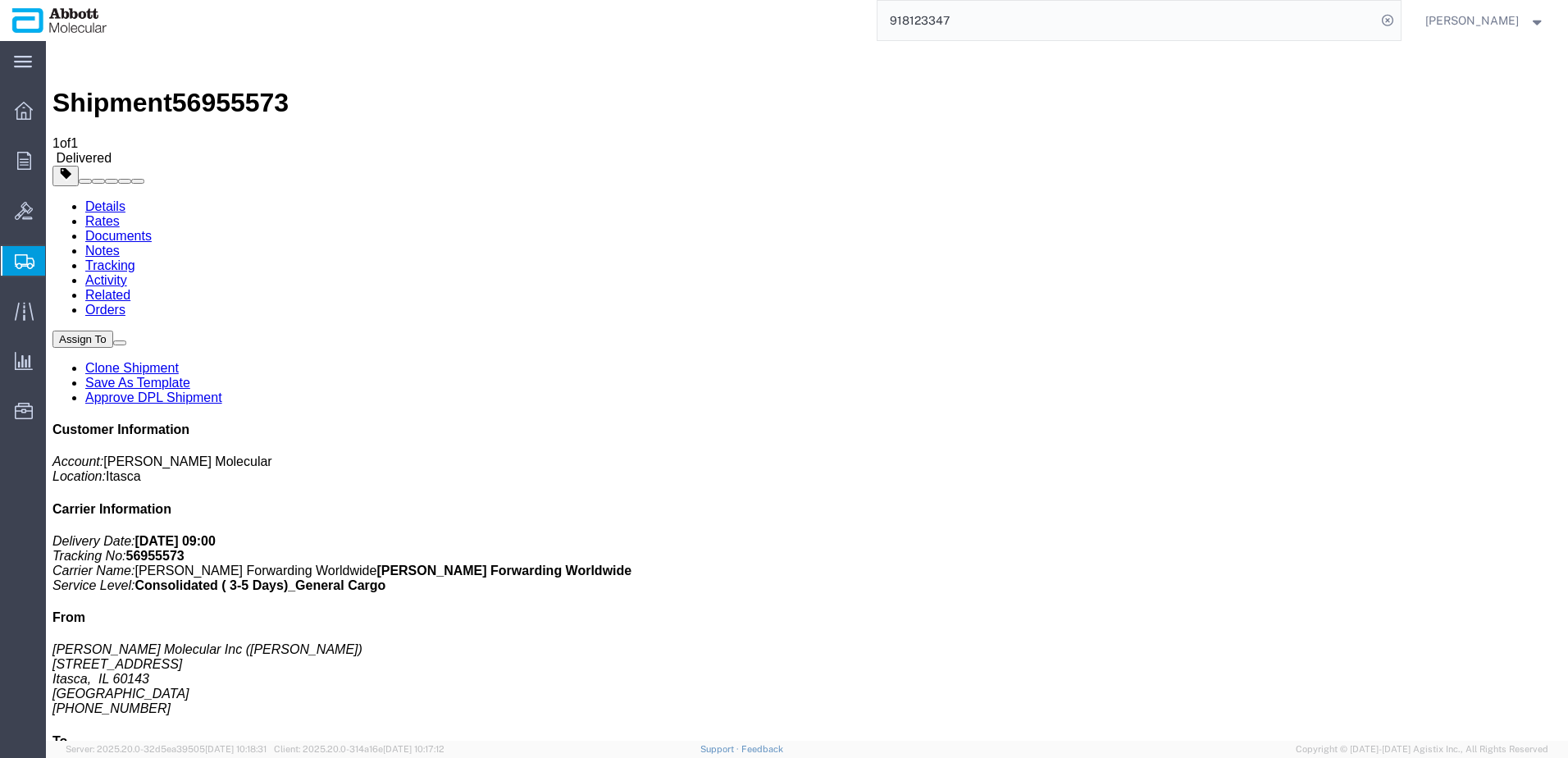
paste input "14698"
type input "918114698"
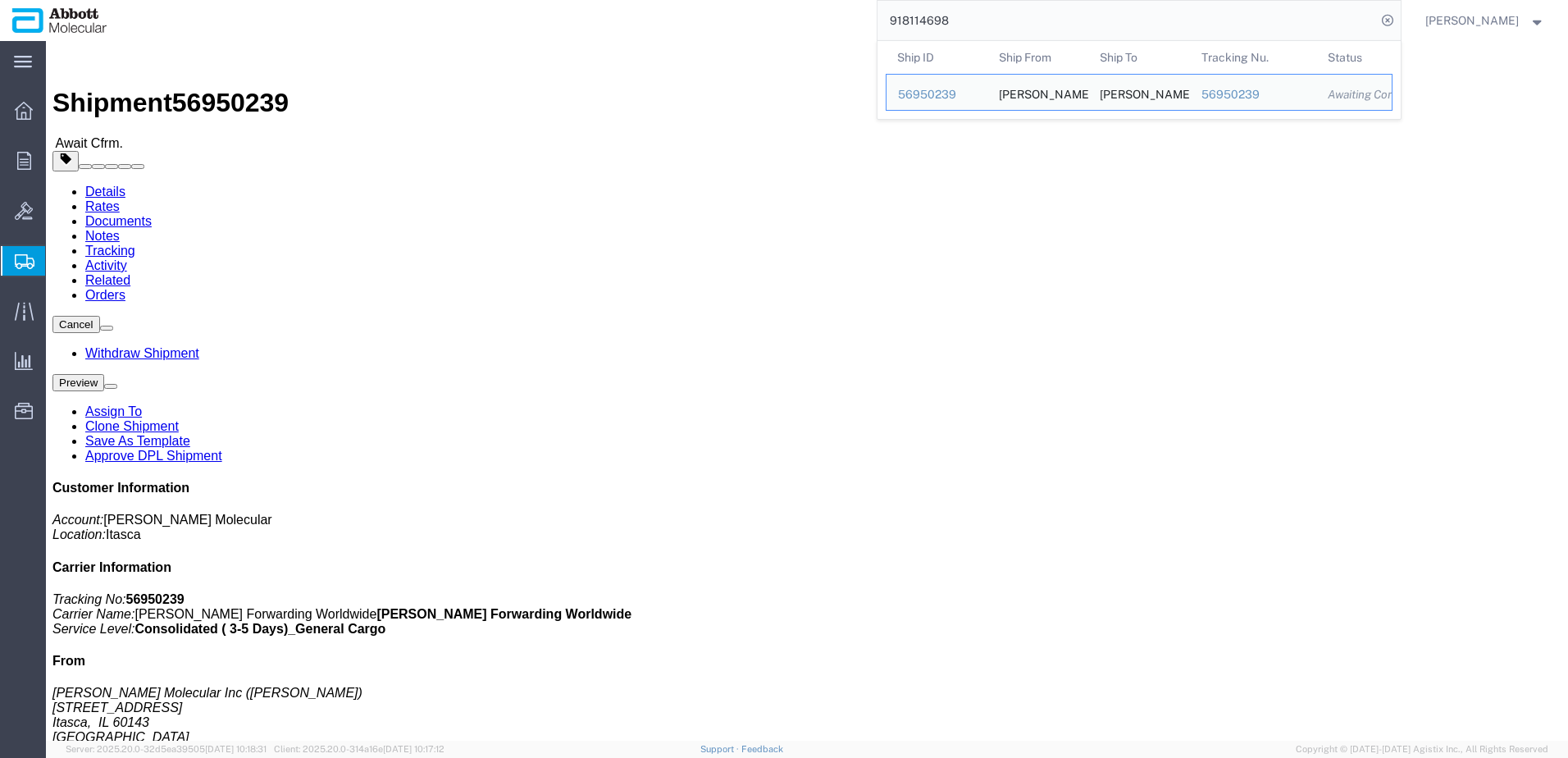
click div "Ship From [PERSON_NAME] Molecular Inc ([PERSON_NAME]) [STREET_ADDRESS] [PHONE_N…"
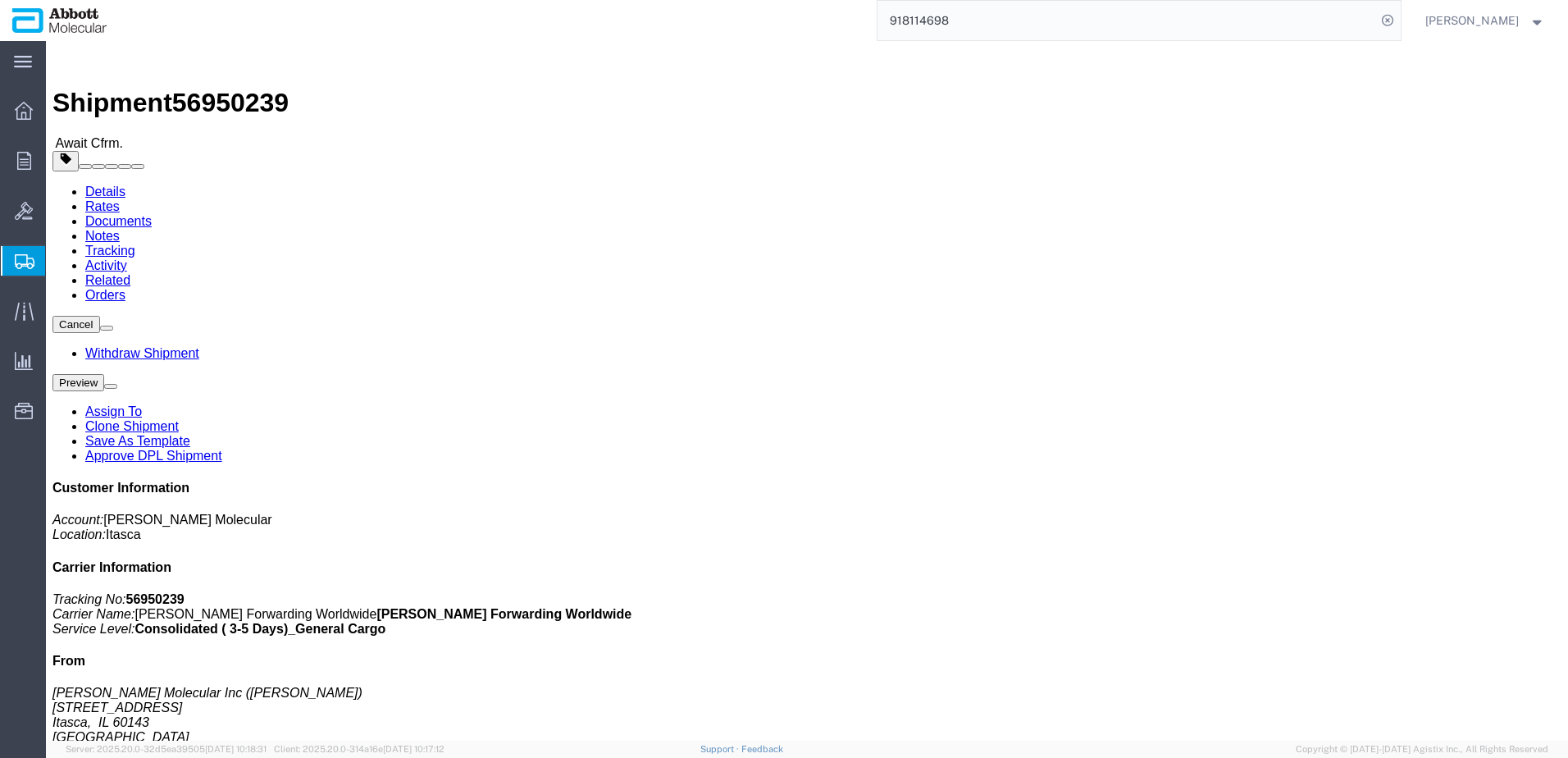
click link "Tracking"
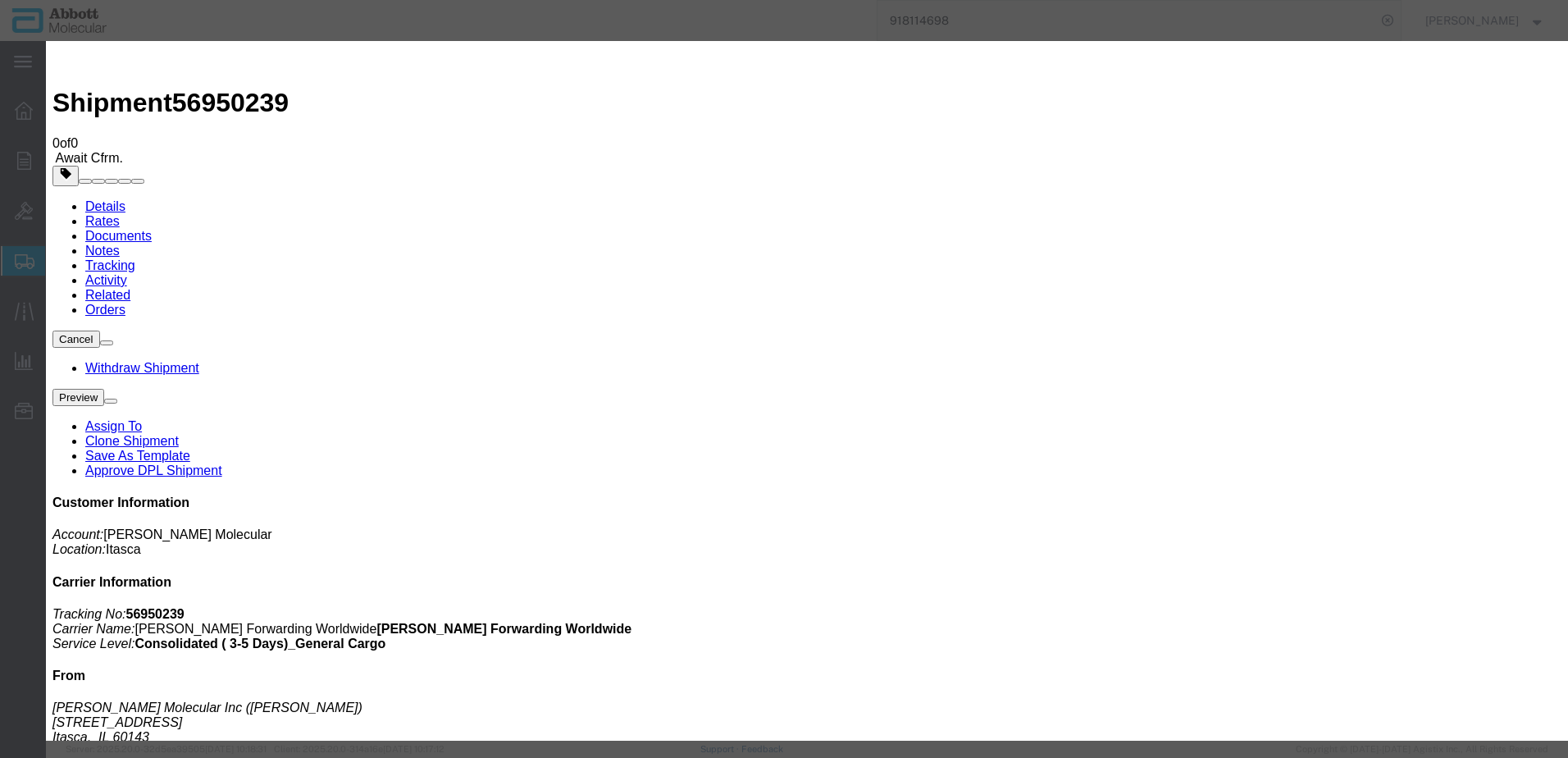
type input "[DATE]"
type input "9:00 AM"
type input "[DATE]"
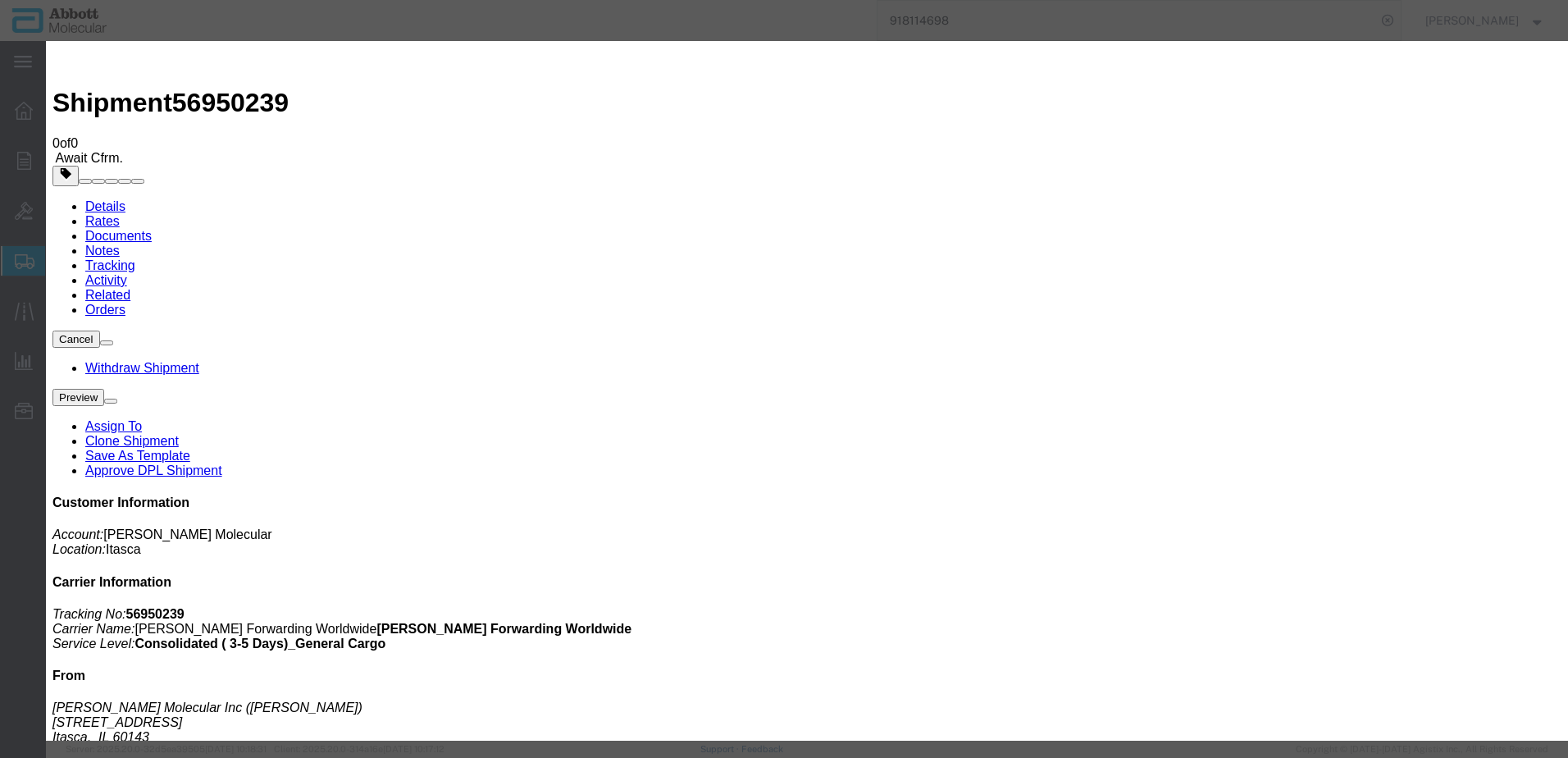
select select "DELIVRED"
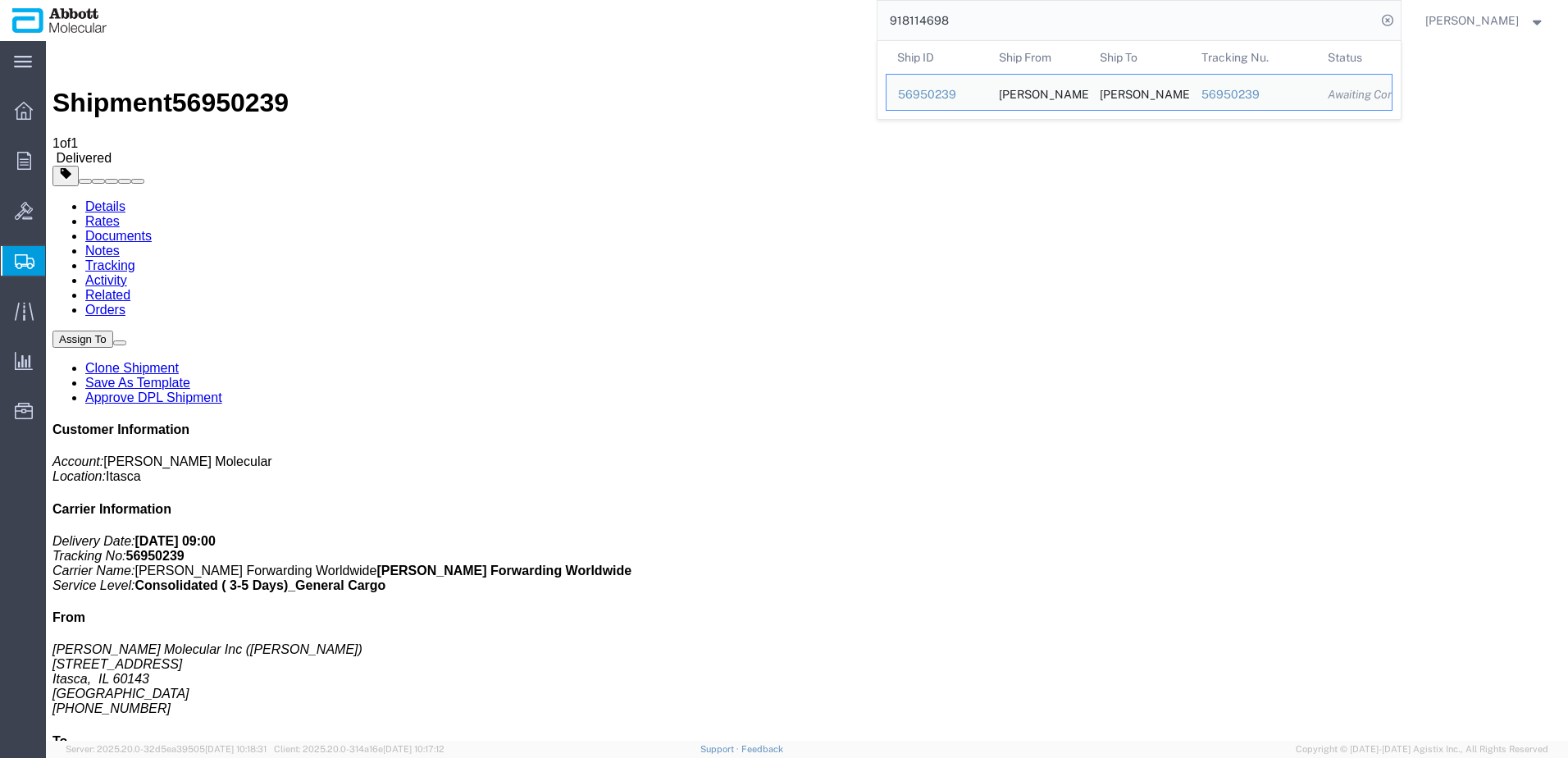
drag, startPoint x: 999, startPoint y: 28, endPoint x: 669, endPoint y: 14, distance: 330.3
click at [671, 14] on div "918114698 Ship ID Ship From Ship To Tracking Nu. Status Ship ID 56950239 Ship F…" at bounding box center [760, 20] width 1282 height 41
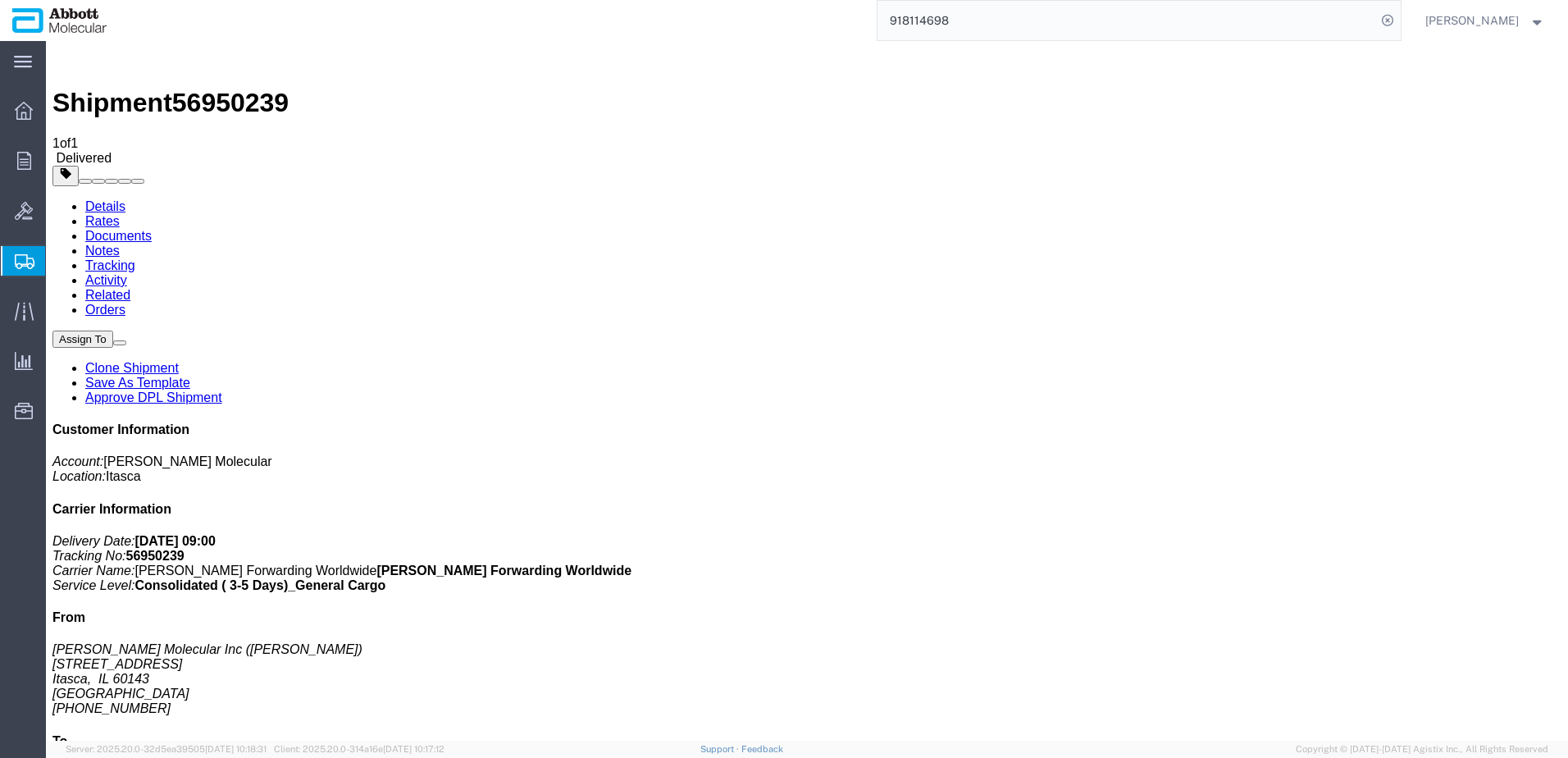
paste input "25594"
type input "918125594"
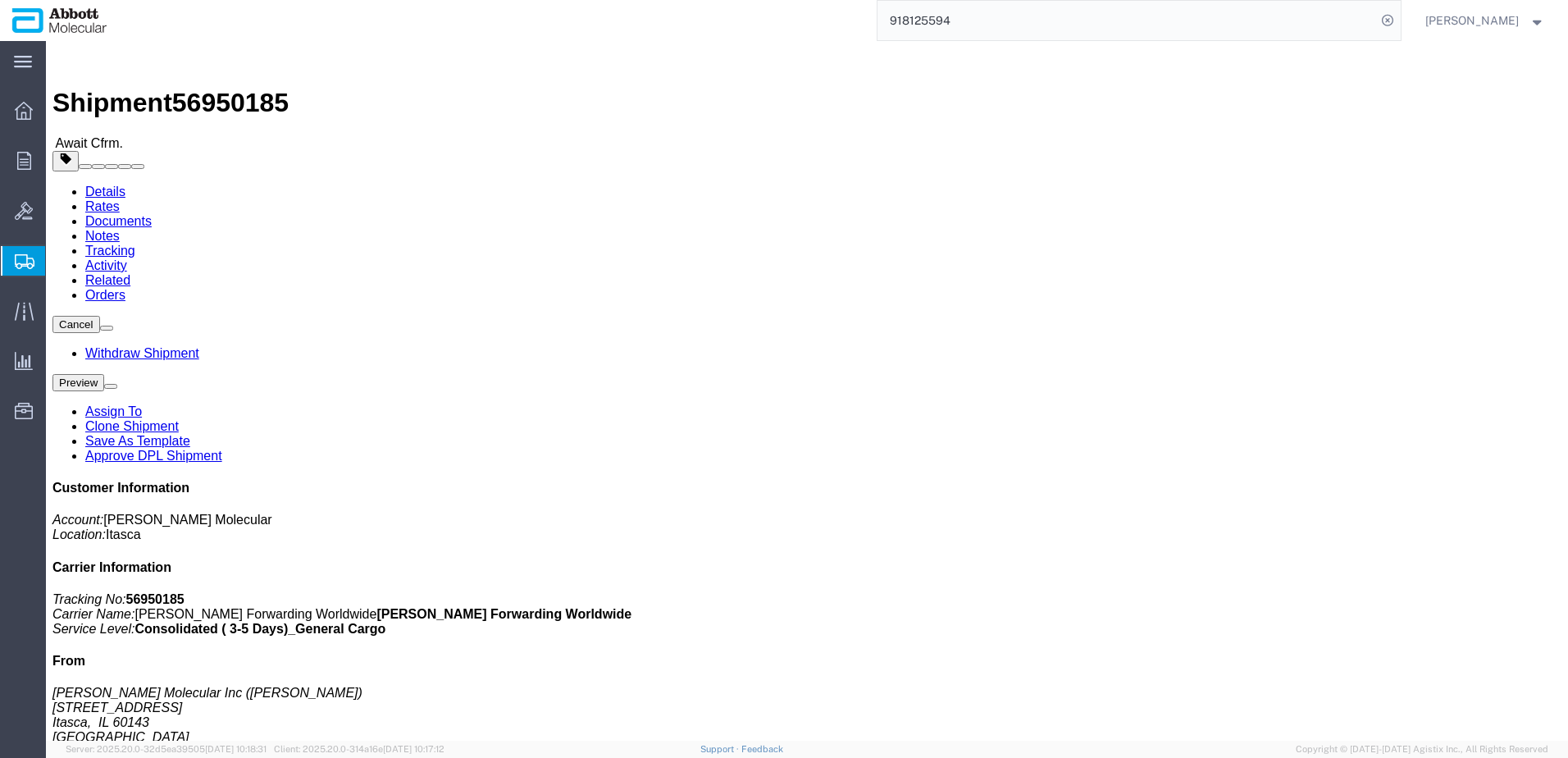
click link "Tracking"
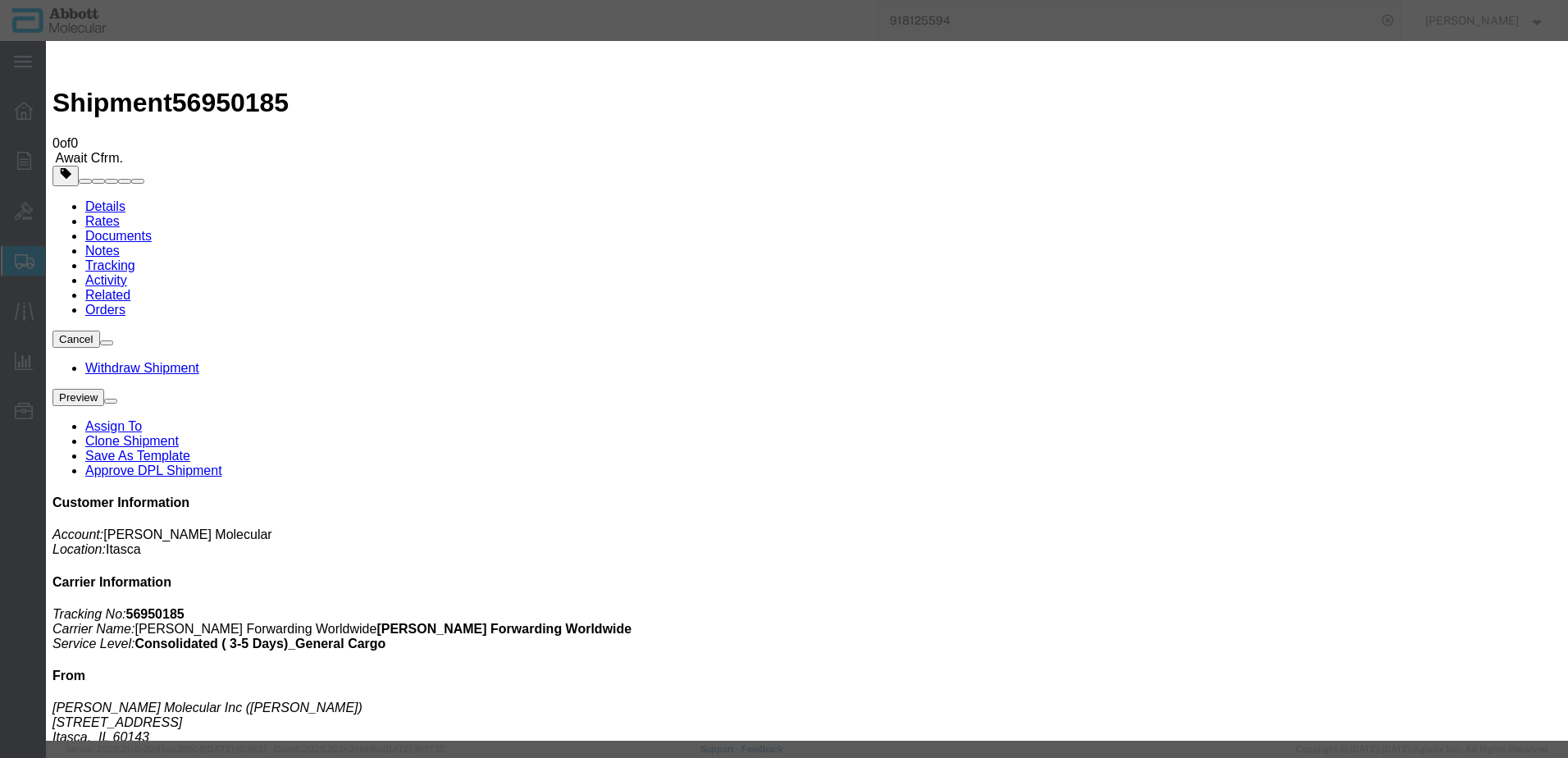
type input "[DATE]"
type input "9:00 AM"
type input "[DATE]"
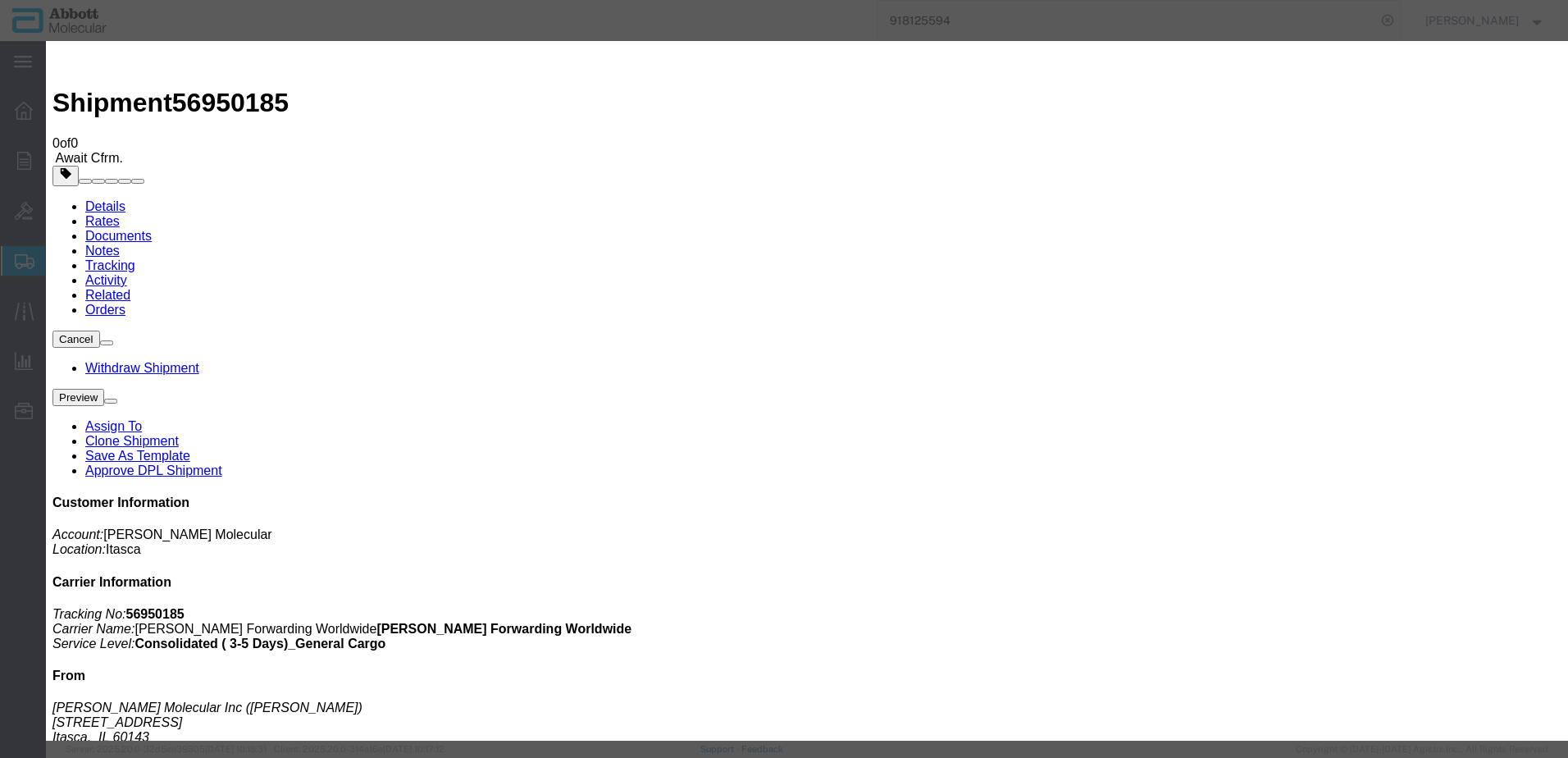
select select "DELIVRED"
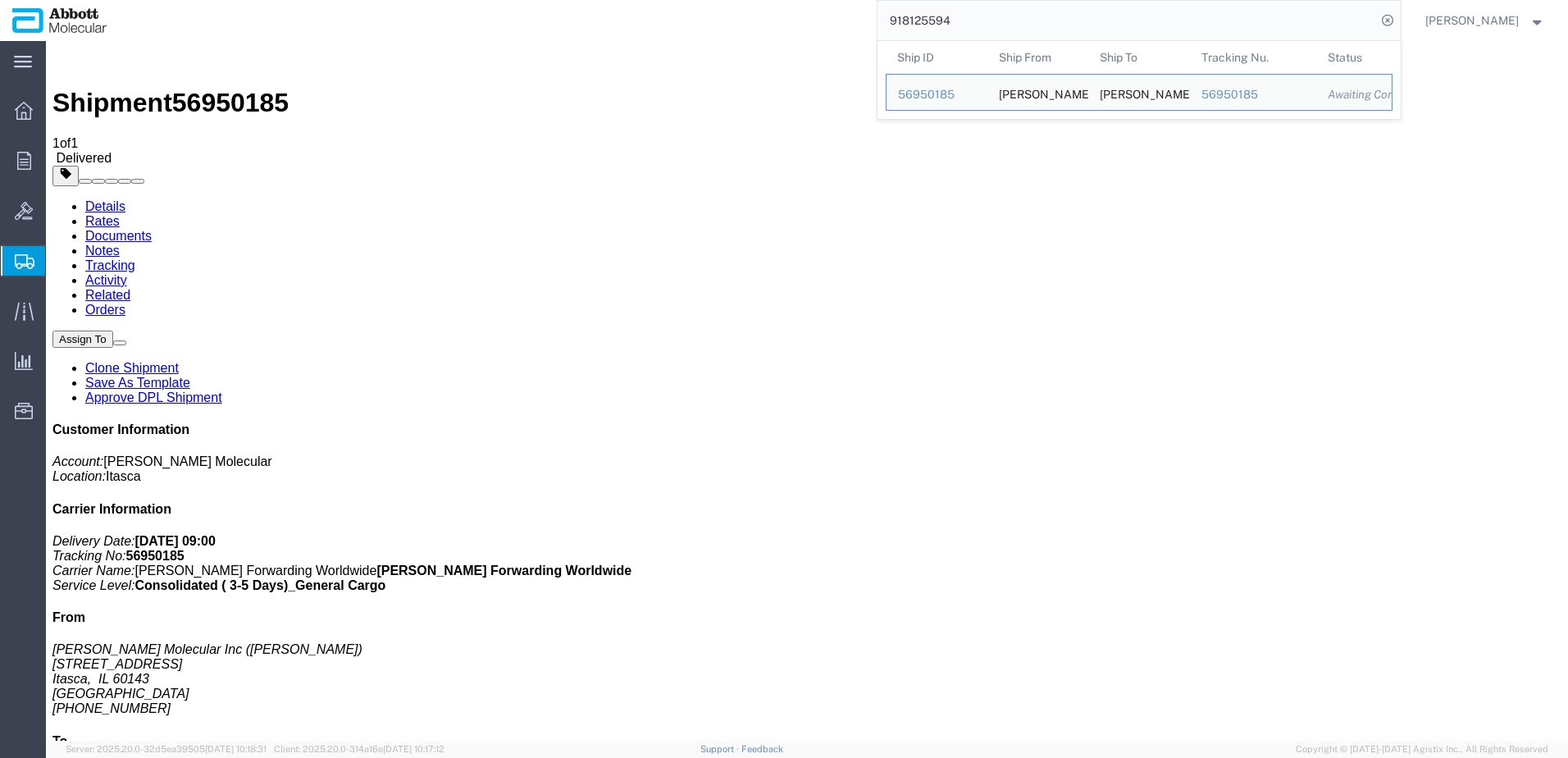
drag, startPoint x: 1074, startPoint y: 68, endPoint x: 529, endPoint y: 58, distance: 545.1
paste input "083586"
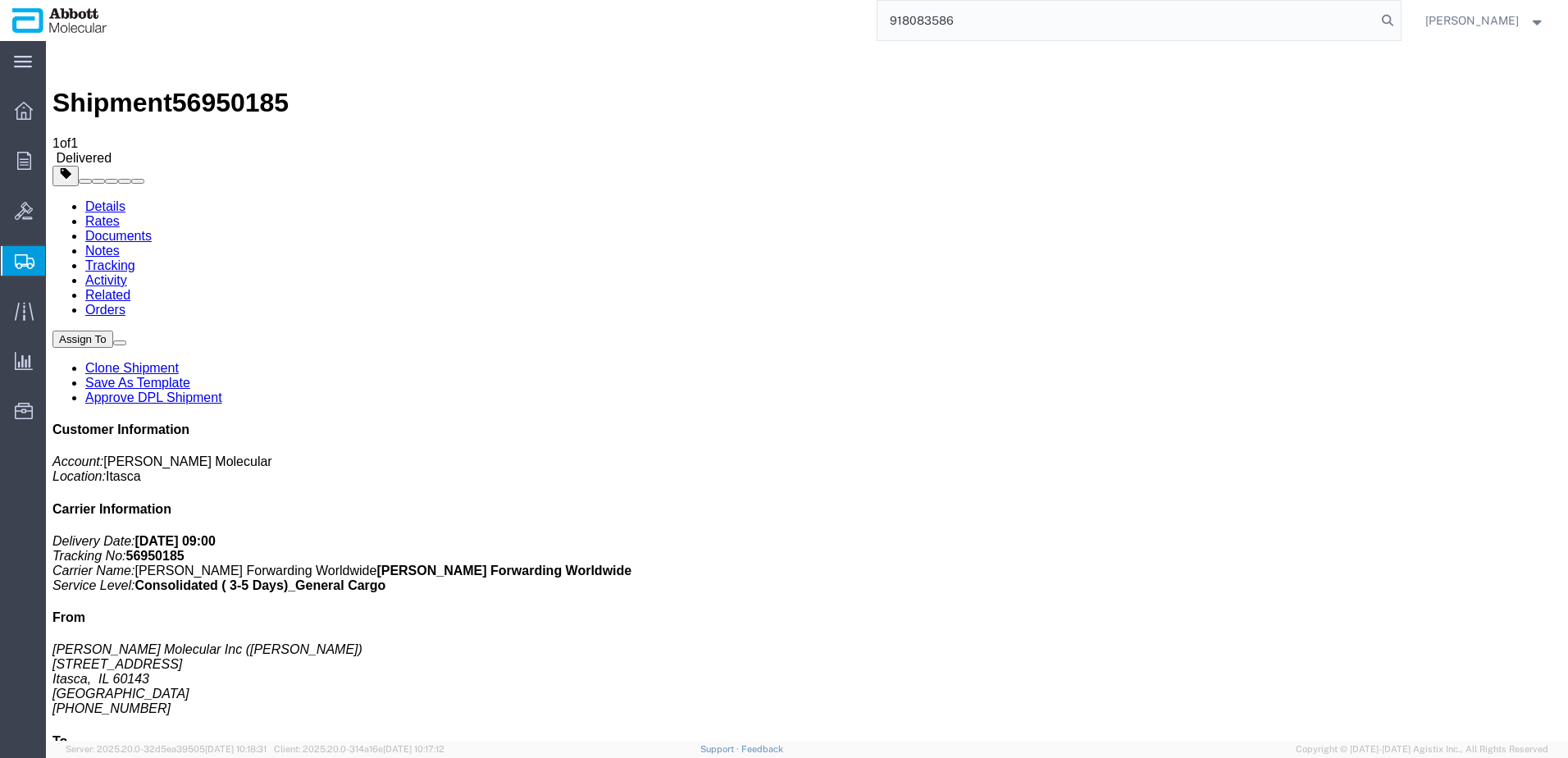
type input "918083586"
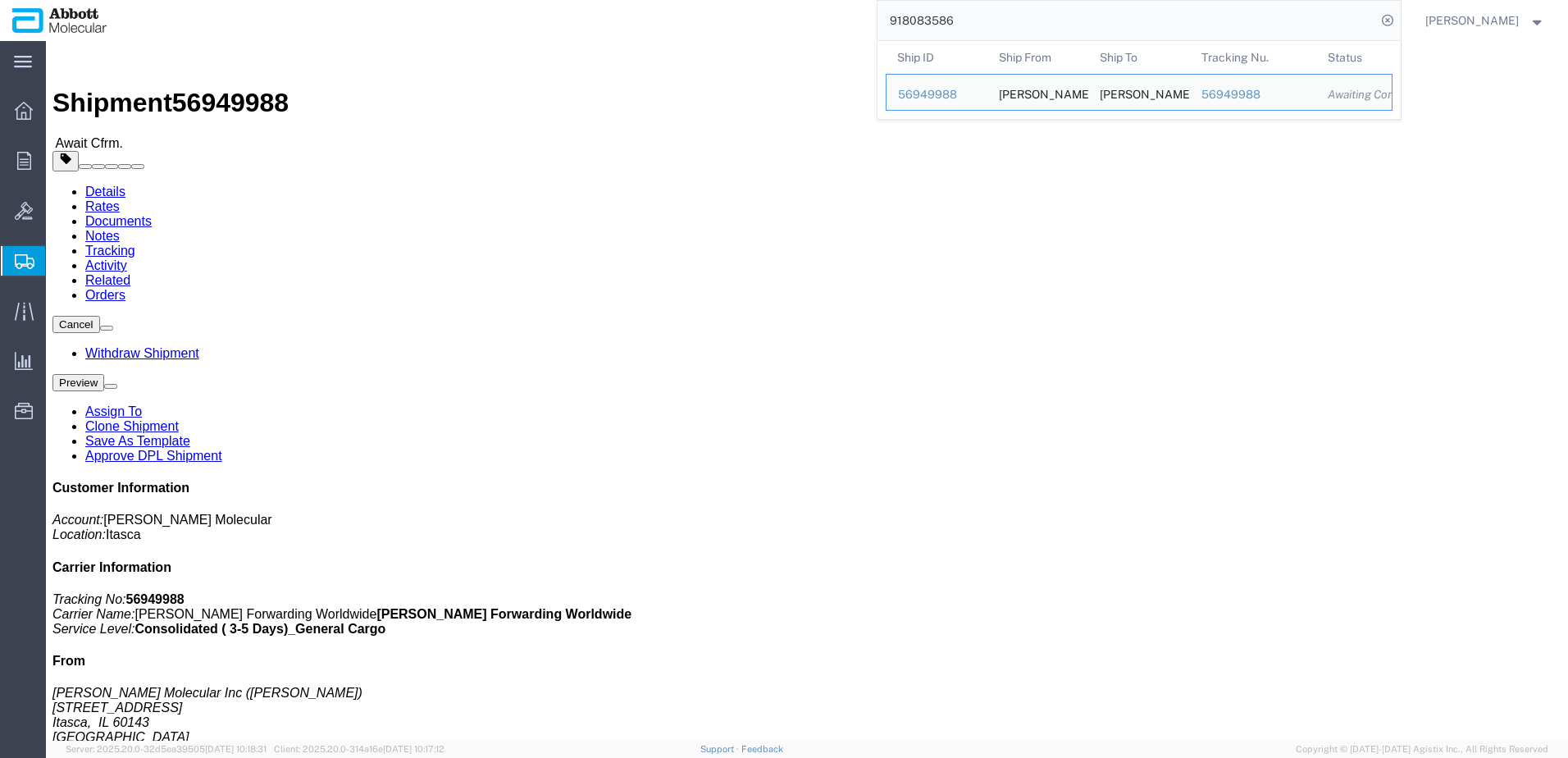
click link "Tracking"
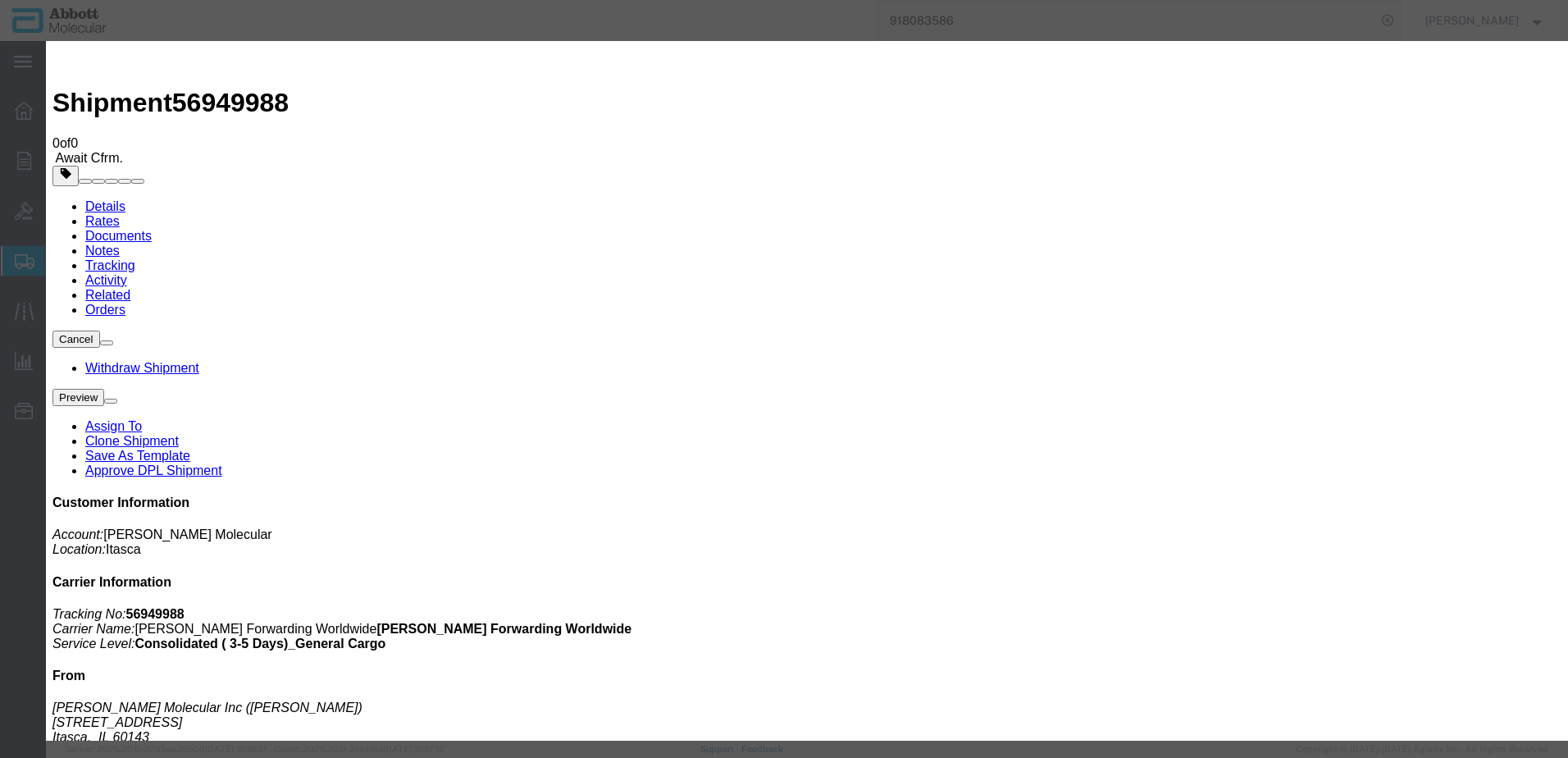
type input "[DATE]"
type input "9:00 AM"
type input "[DATE]"
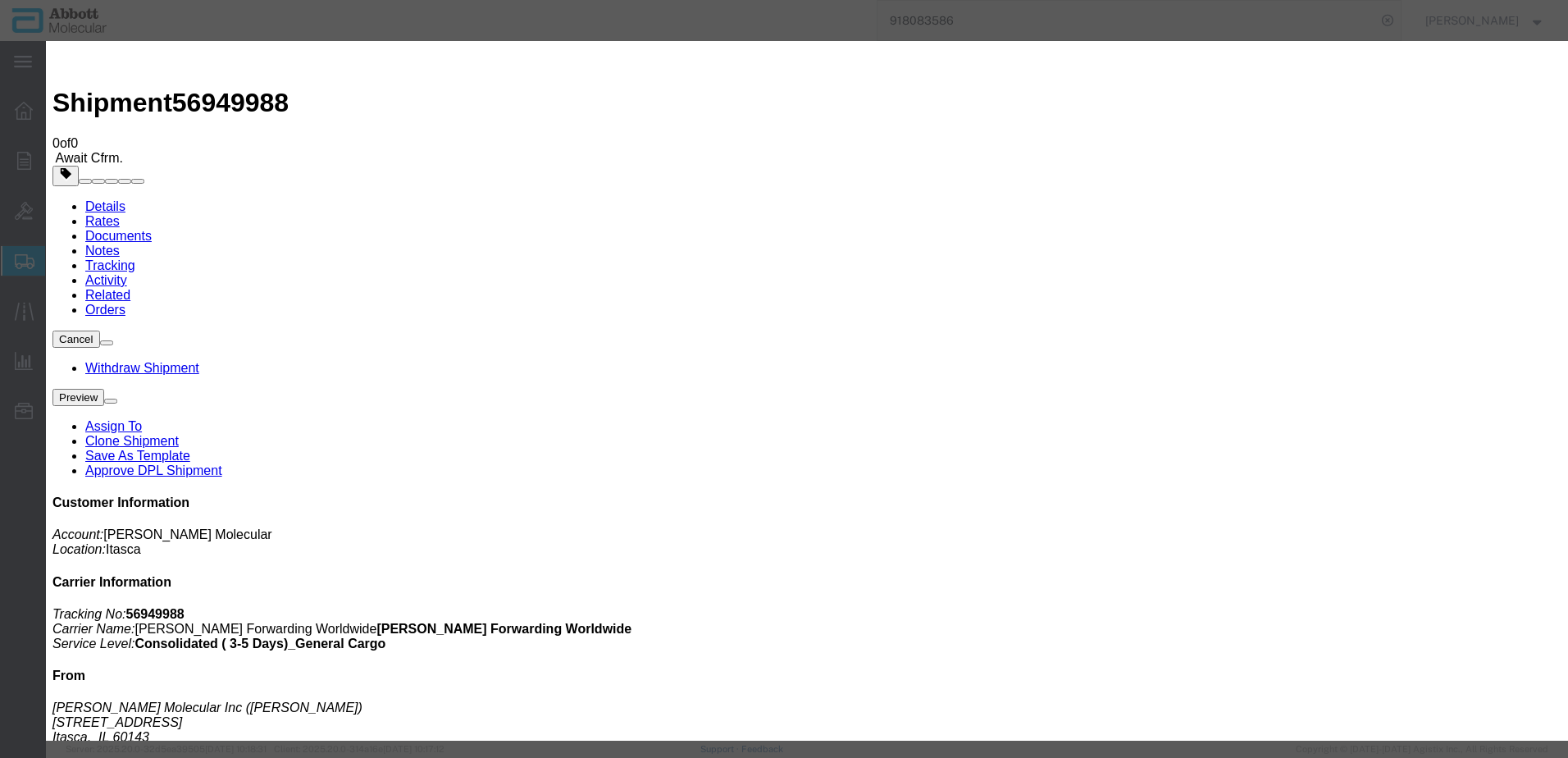
drag, startPoint x: 527, startPoint y: 237, endPoint x: 527, endPoint y: 247, distance: 10.0
select select "DELIVRED"
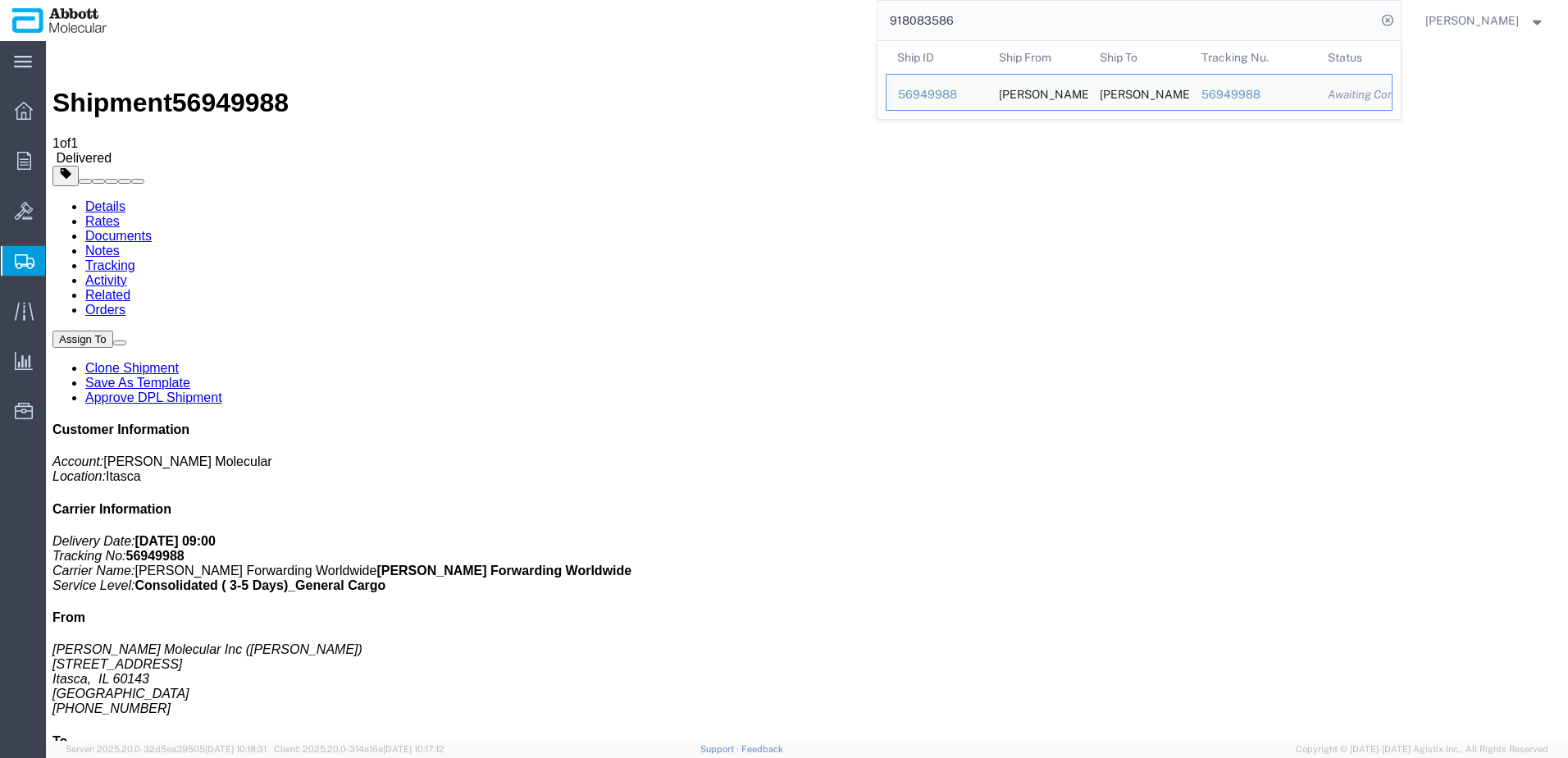
drag, startPoint x: 988, startPoint y: 26, endPoint x: 665, endPoint y: 29, distance: 323.0
click at [708, 27] on div "918083586 Ship ID Ship From Ship To Tracking Nu. Status Ship ID 56949988 Ship F…" at bounding box center [760, 20] width 1282 height 41
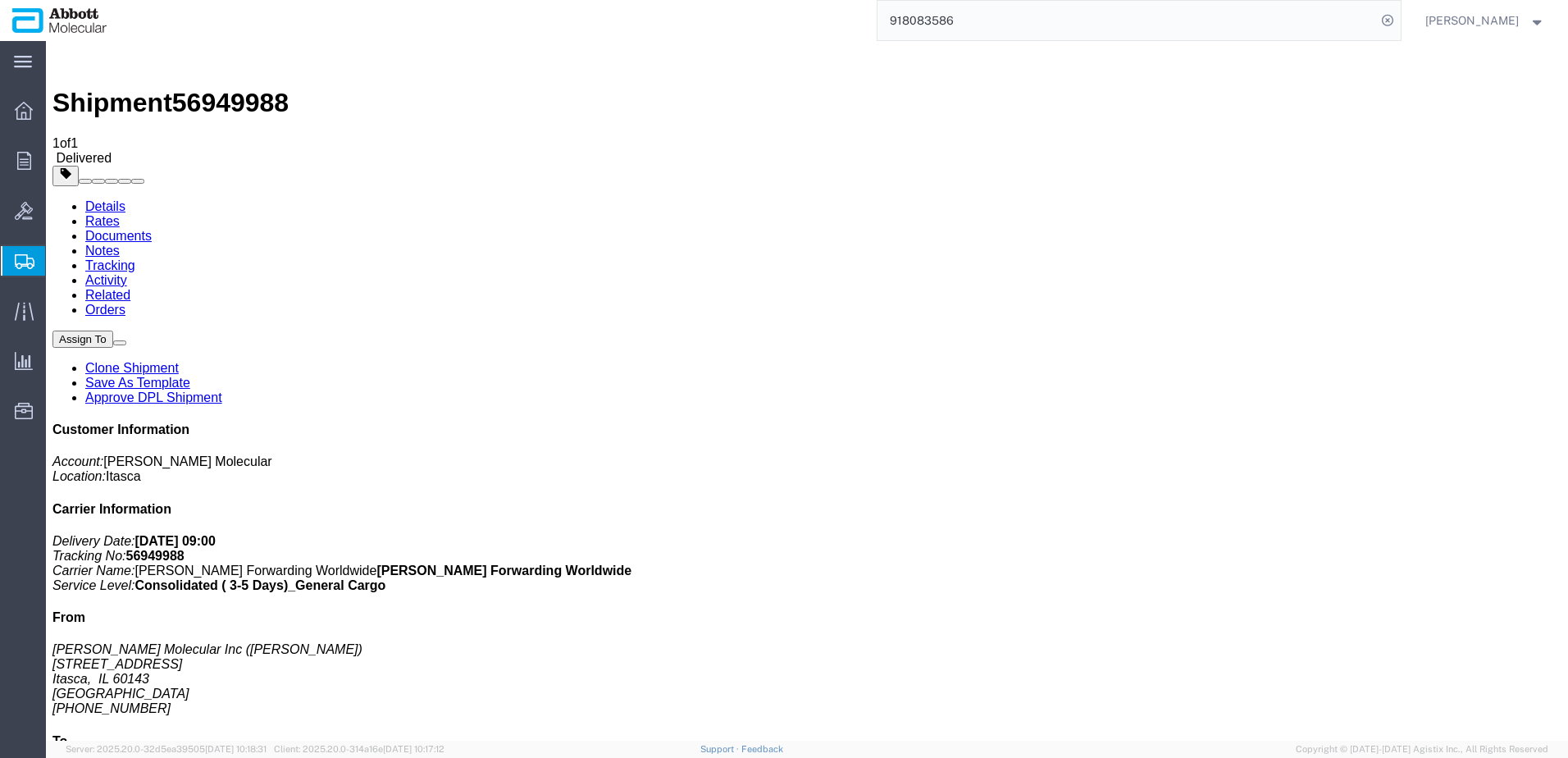
paste input "102883"
type input "918102883"
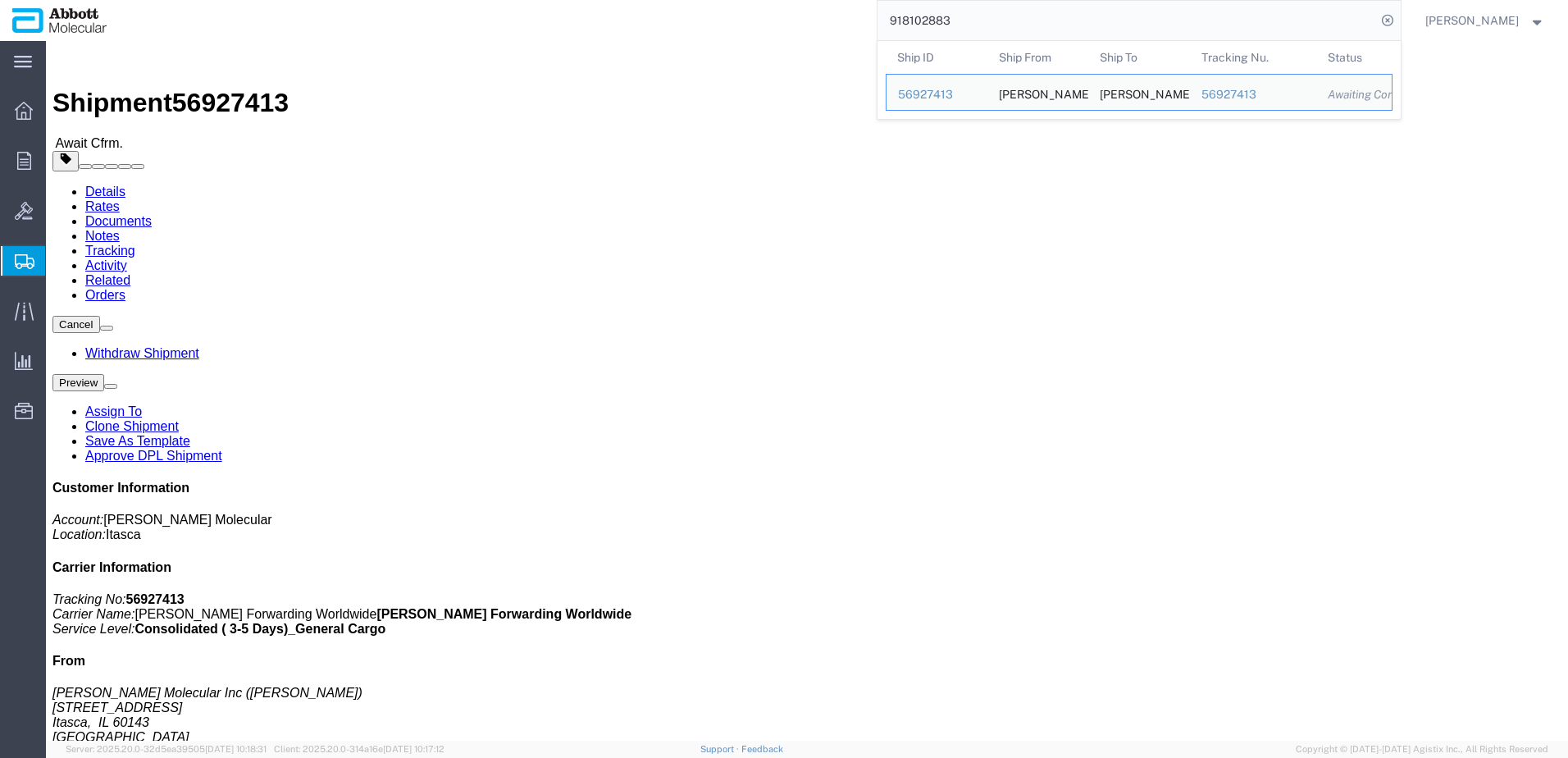
click link "Tracking"
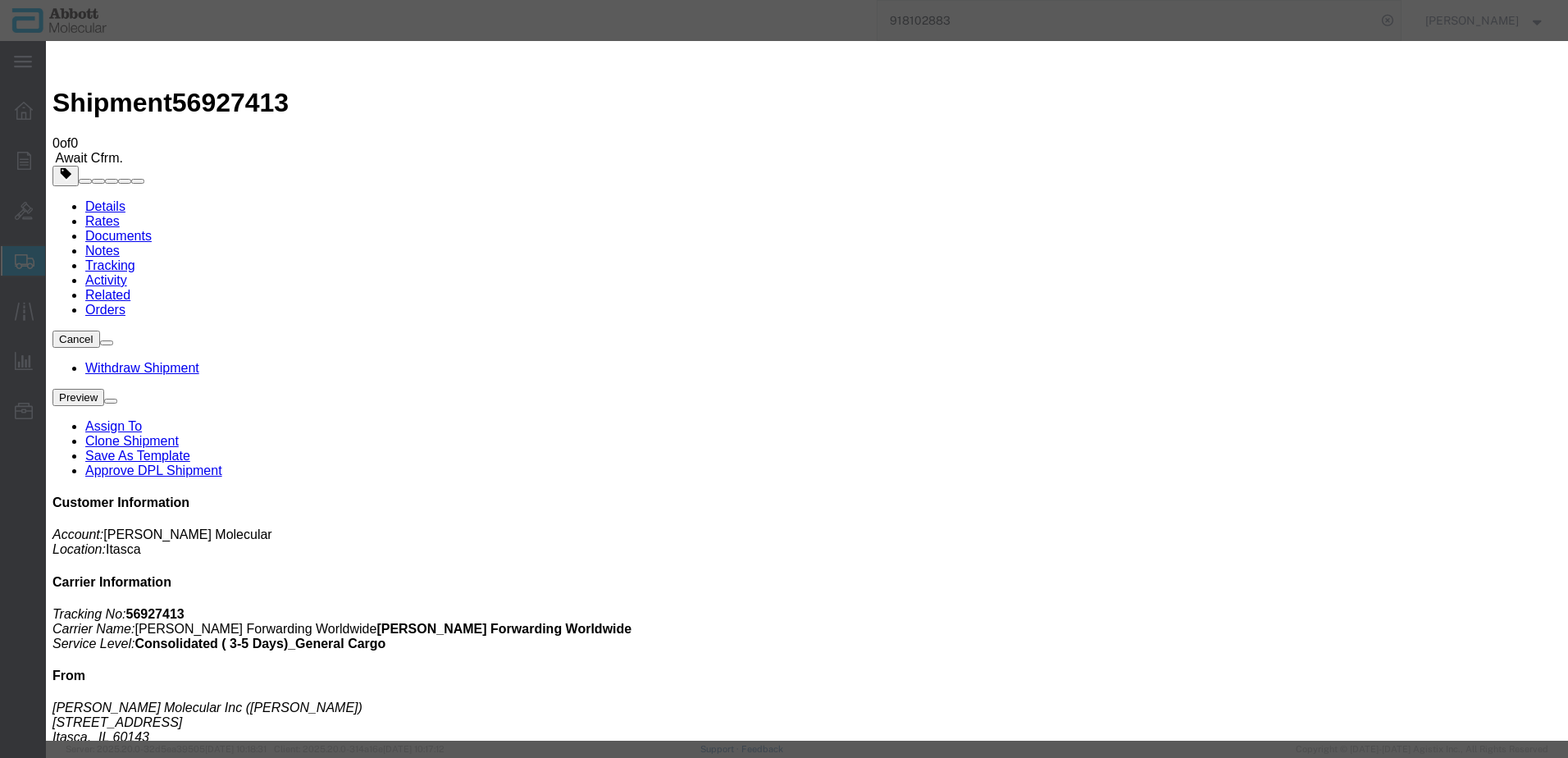
type input "[DATE]"
type input "9:00 AM"
type input "[DATE]"
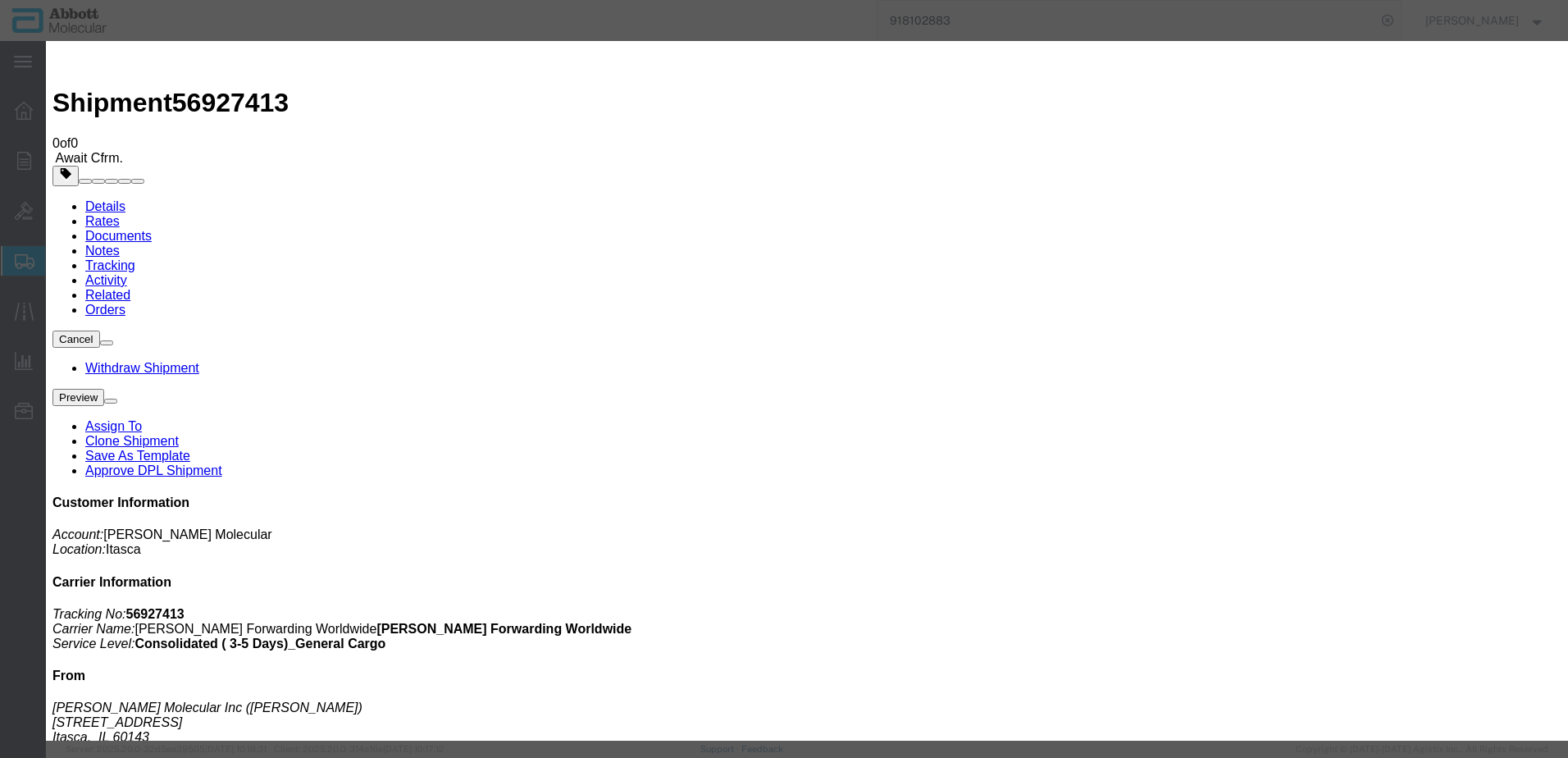
select select "DELIVRED"
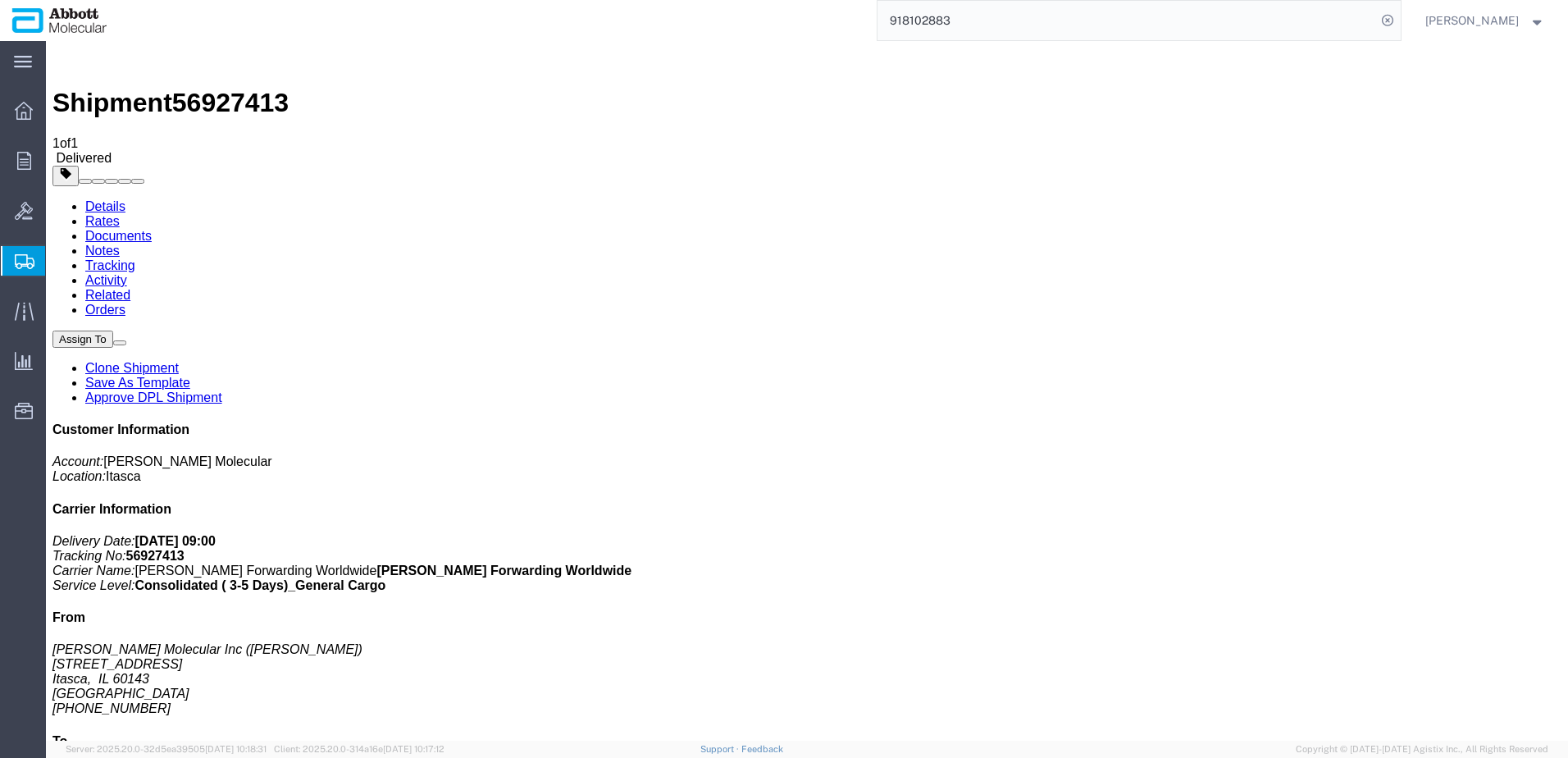
click at [1031, 27] on input "918102883" at bounding box center [1127, 20] width 499 height 39
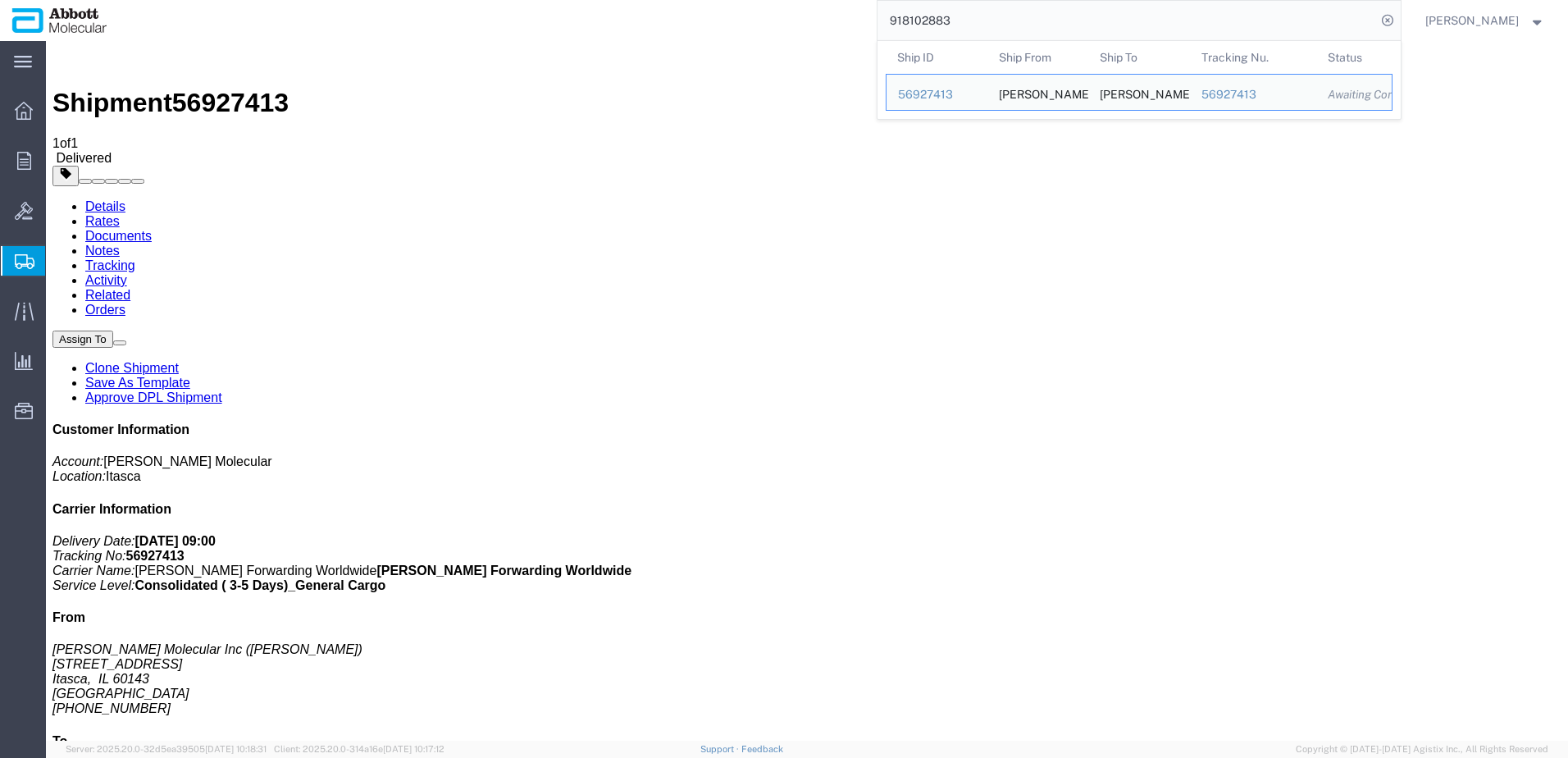
drag, startPoint x: 824, startPoint y: 80, endPoint x: 654, endPoint y: 45, distance: 173.6
paste input "019084"
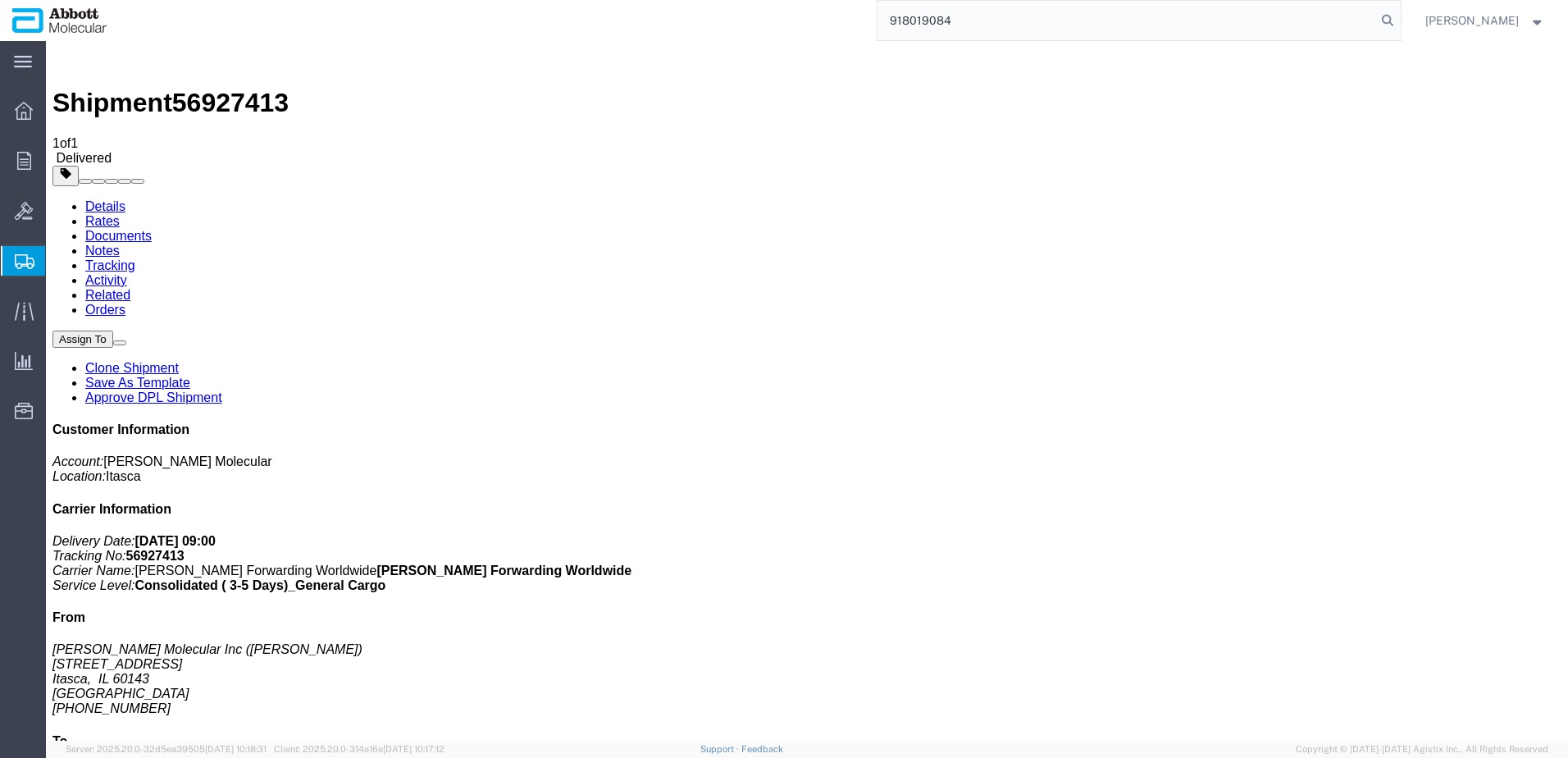
type input "918019084"
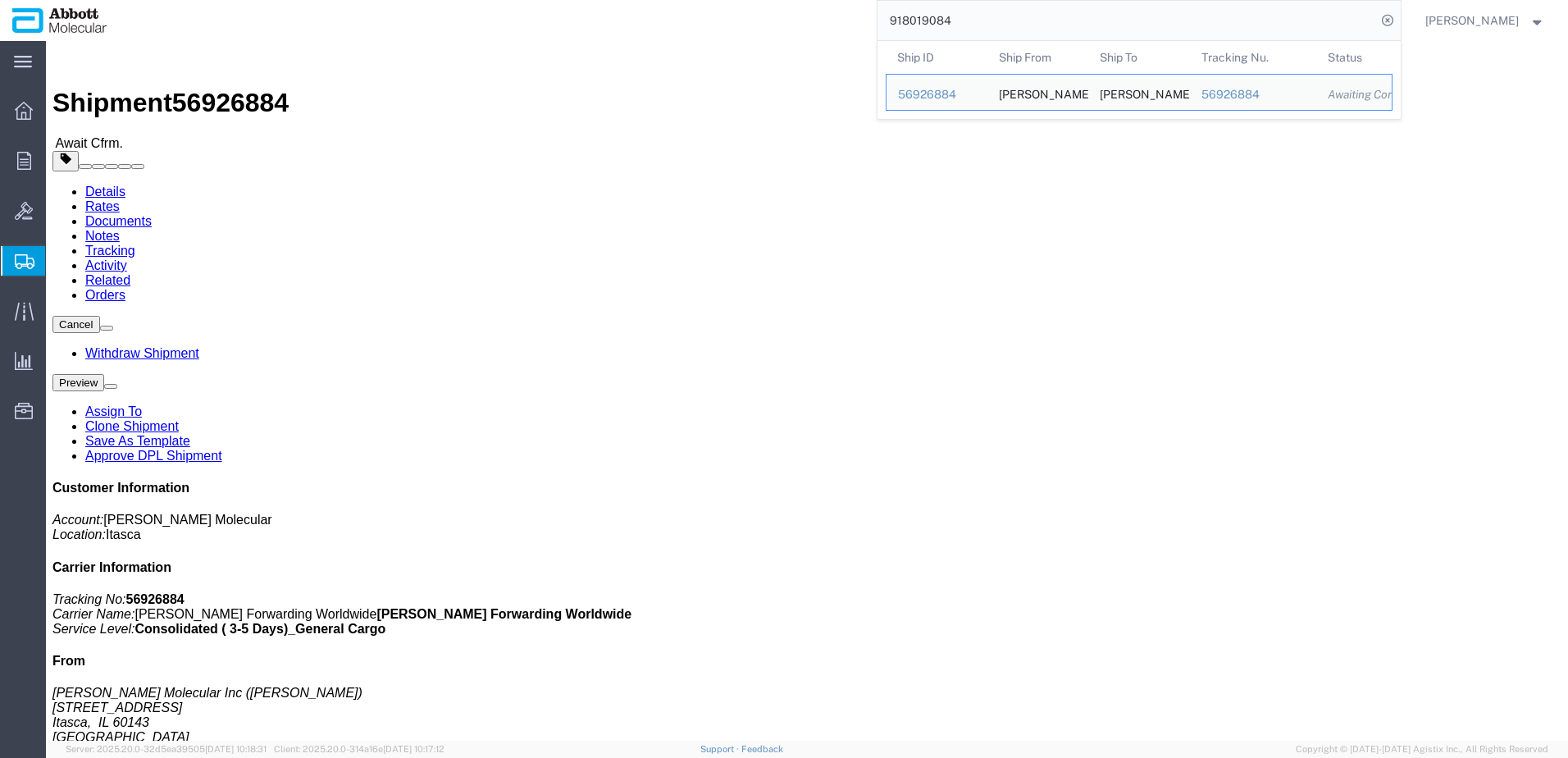
click link "Tracking"
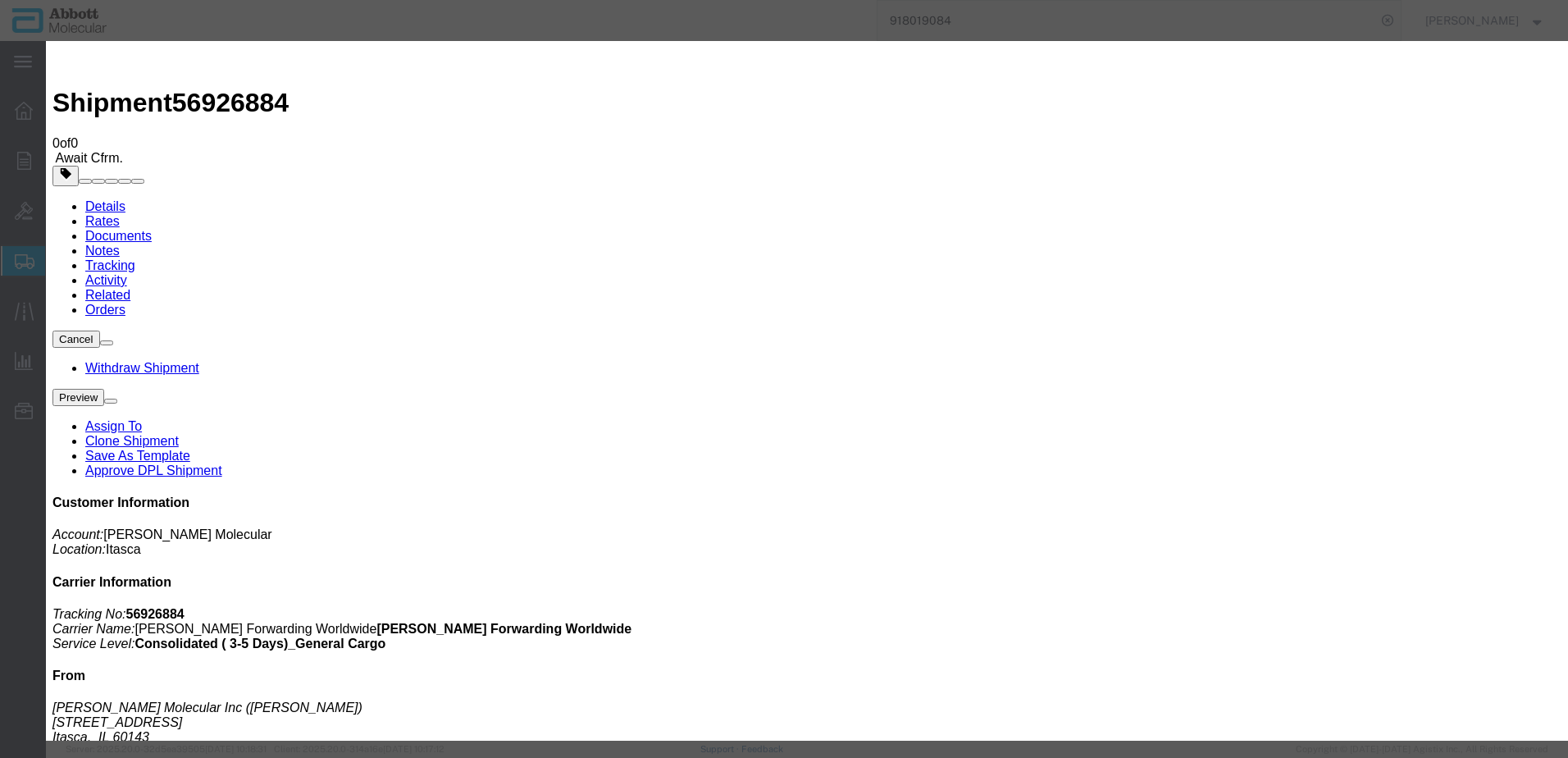
type input "[DATE]"
type input "9:00 AM"
type input "[DATE]"
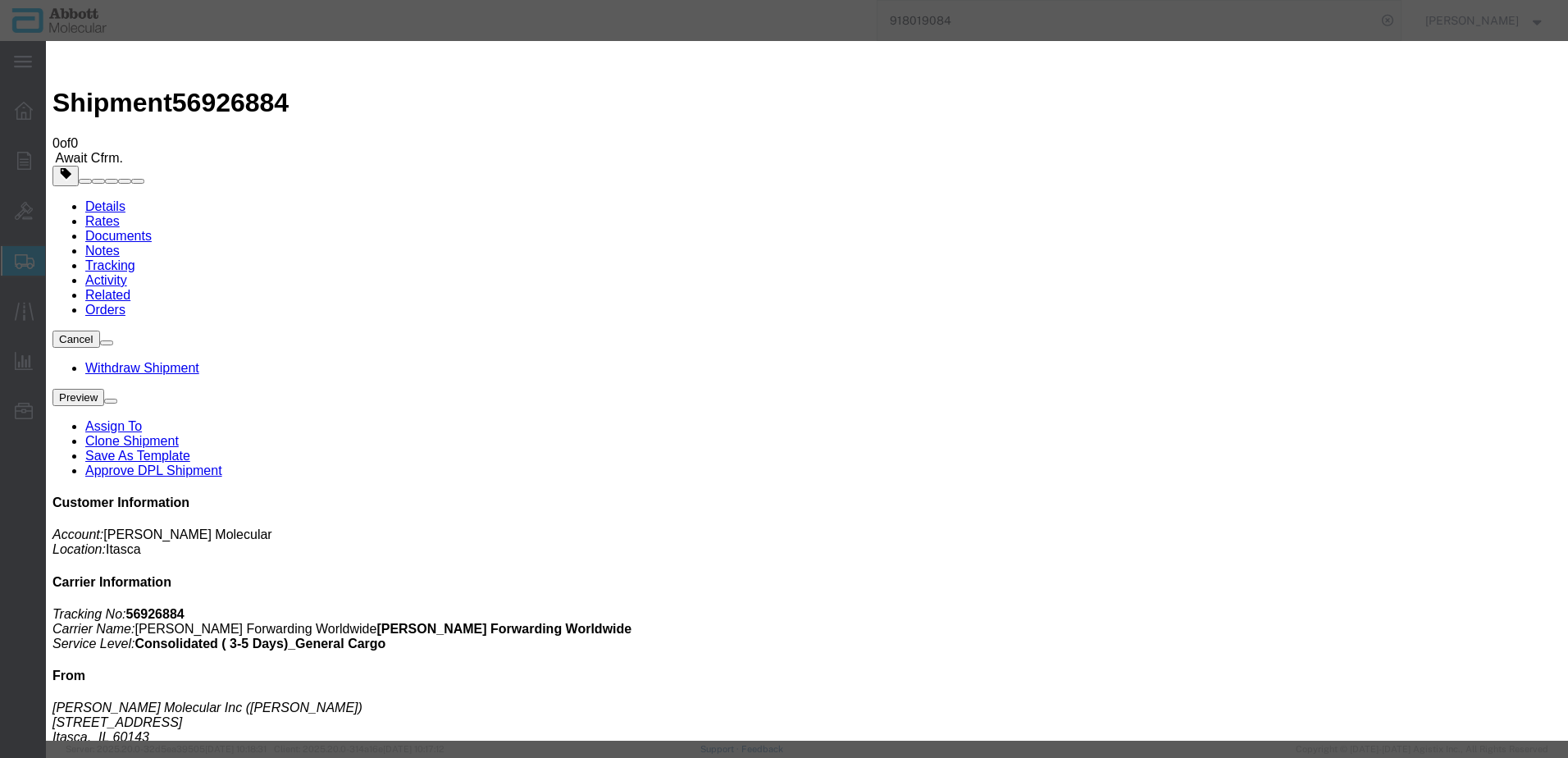
select select "DELIVRED"
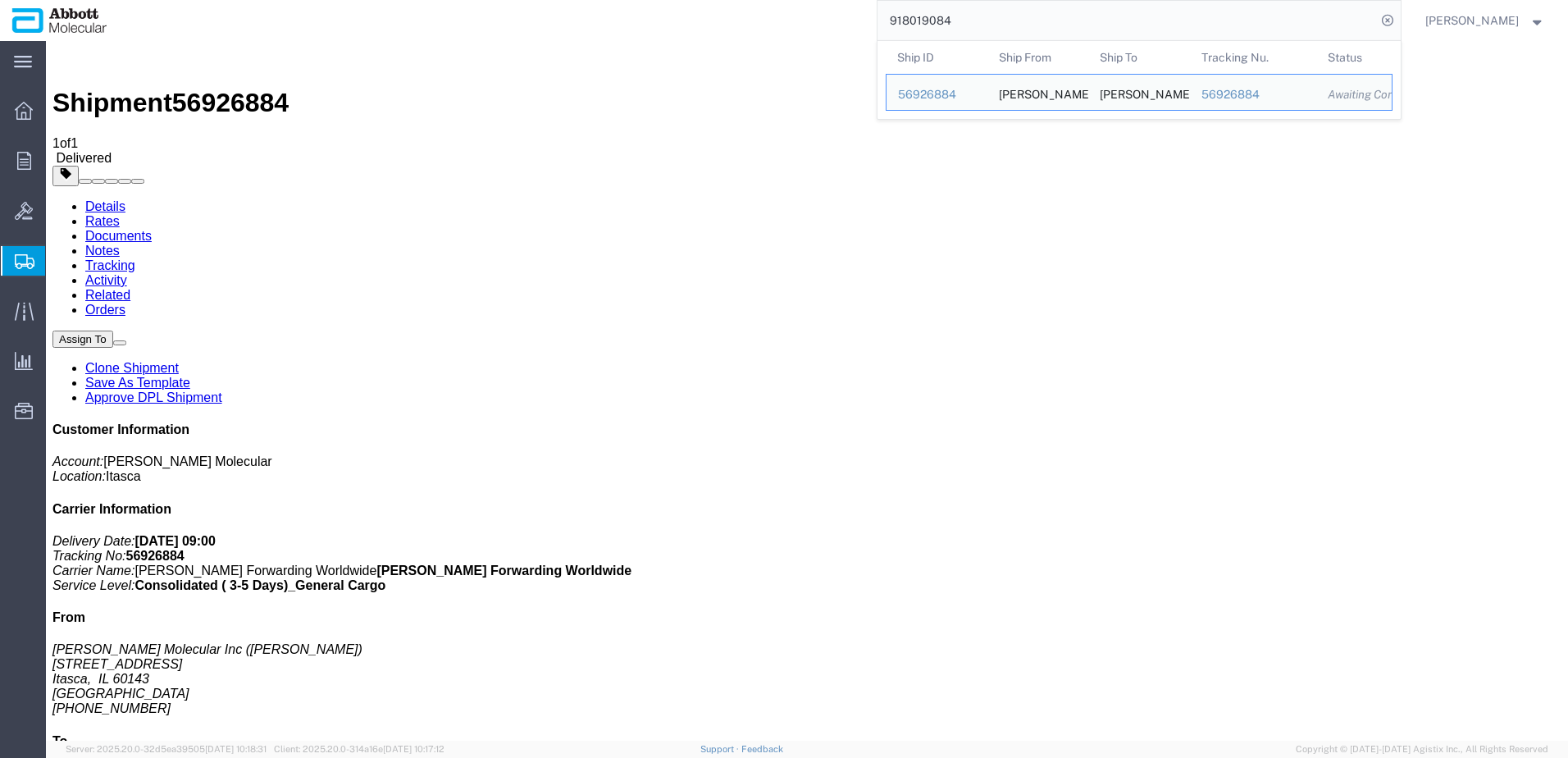
drag, startPoint x: 1083, startPoint y: 73, endPoint x: 636, endPoint y: 45, distance: 447.9
paste input "118470"
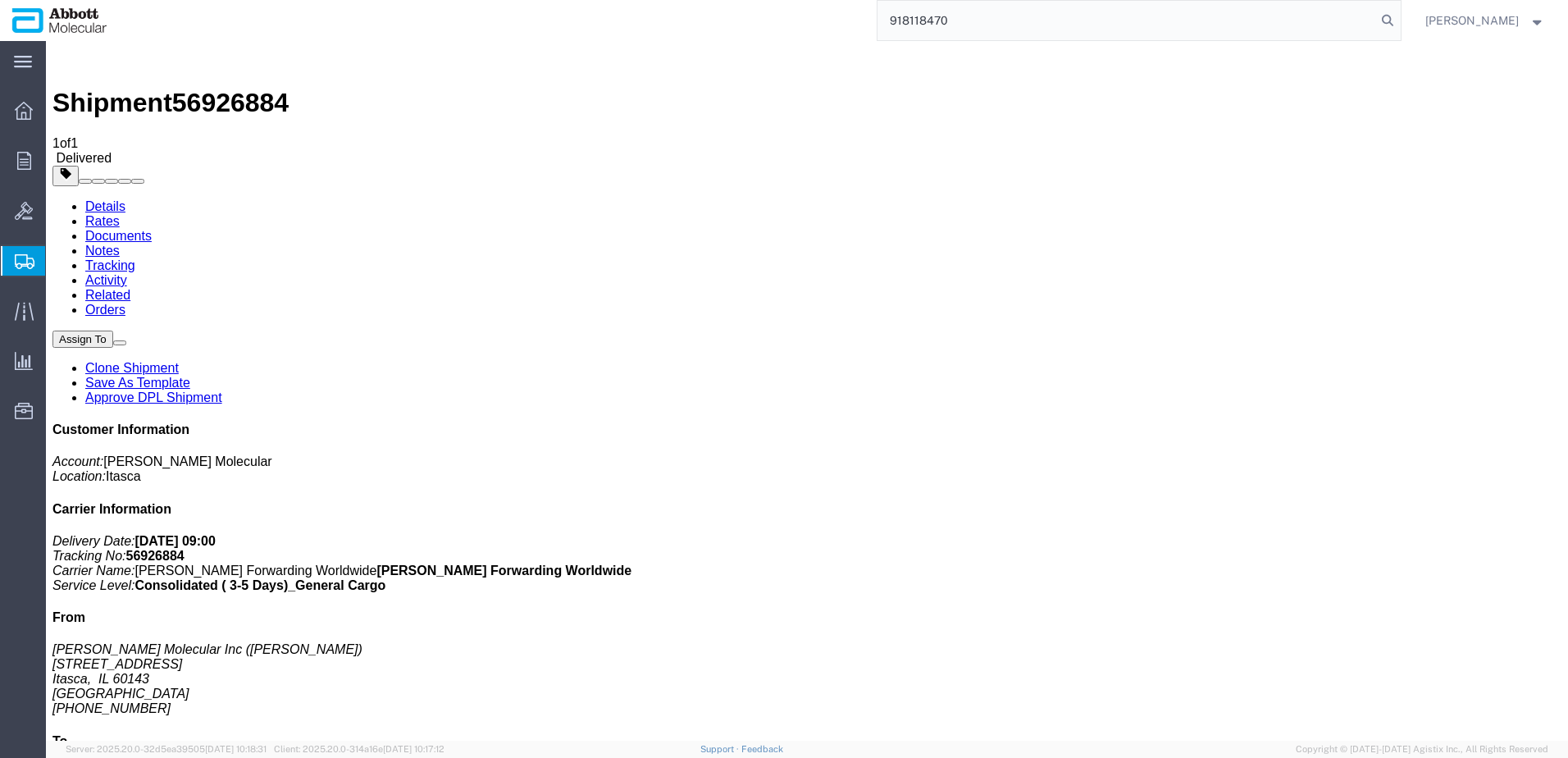
type input "918118470"
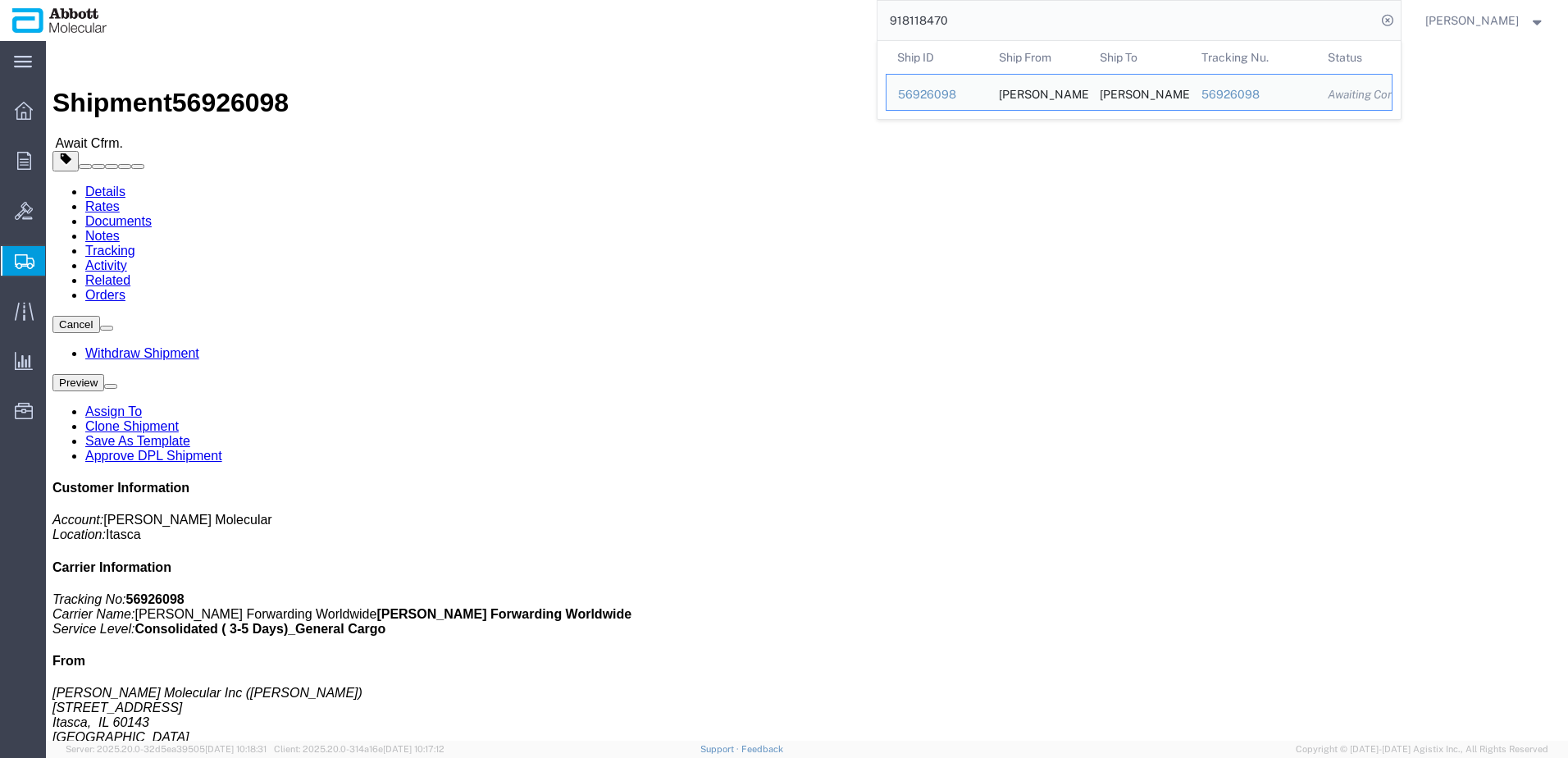
click link "Tracking"
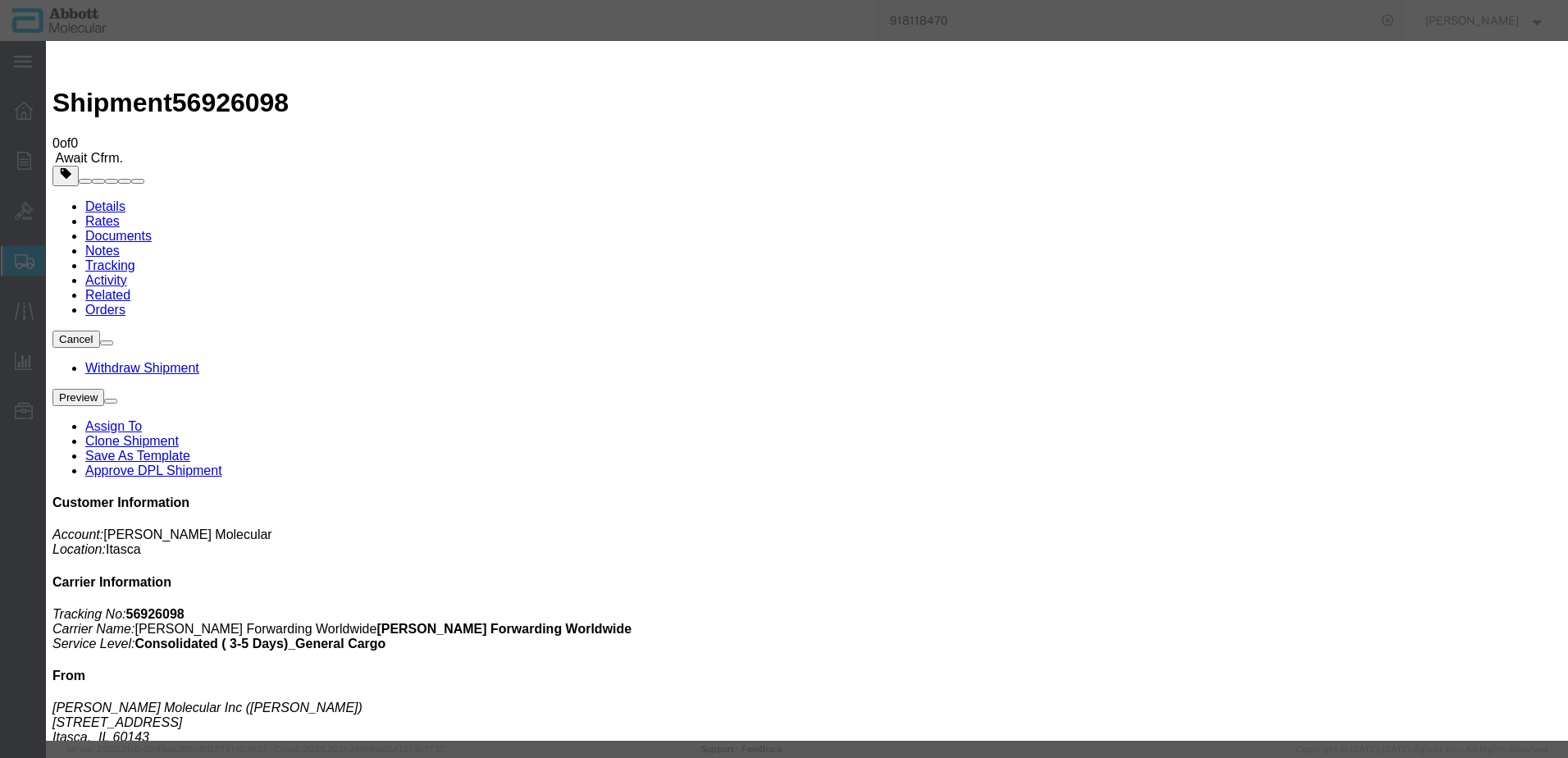
type input "[DATE]"
type input "9:00 AM"
type input "[DATE]"
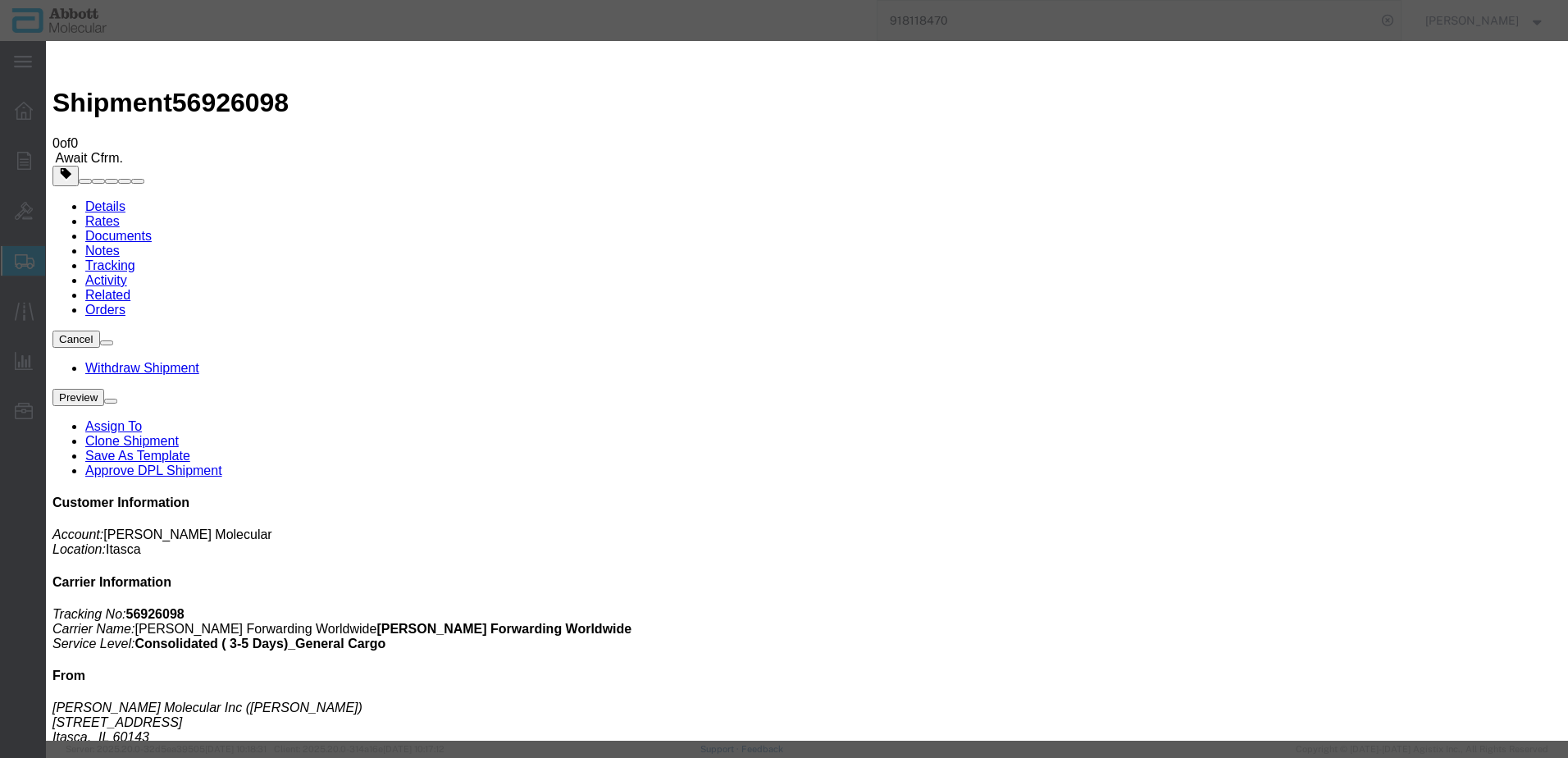
select select "DELIVRED"
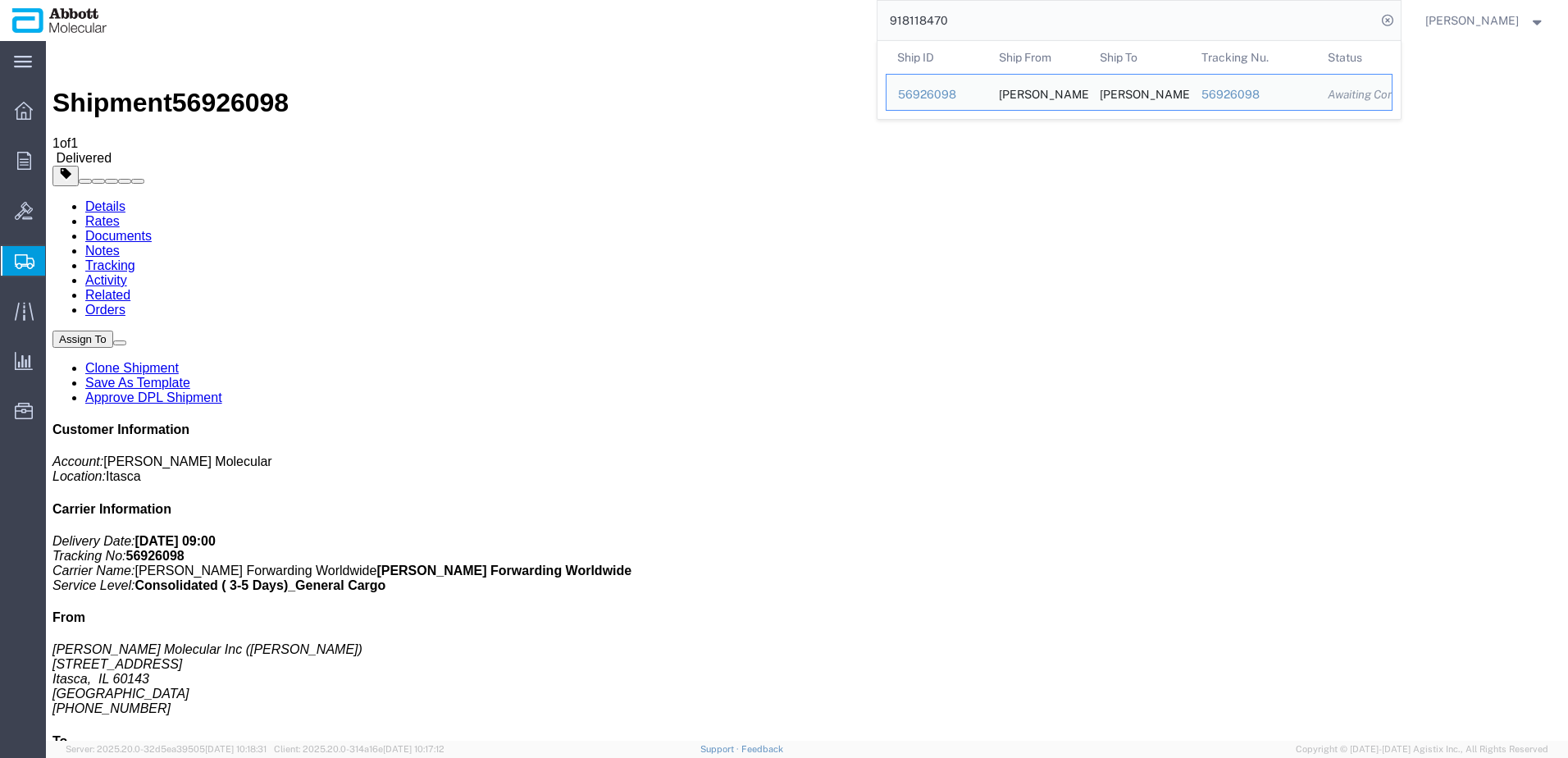
drag, startPoint x: 1205, startPoint y: 31, endPoint x: 376, endPoint y: 25, distance: 829.0
click at [392, 25] on div "918118470 Ship ID Ship From Ship To Tracking Nu. Status Ship ID 56926098 Ship F…" at bounding box center [760, 20] width 1282 height 41
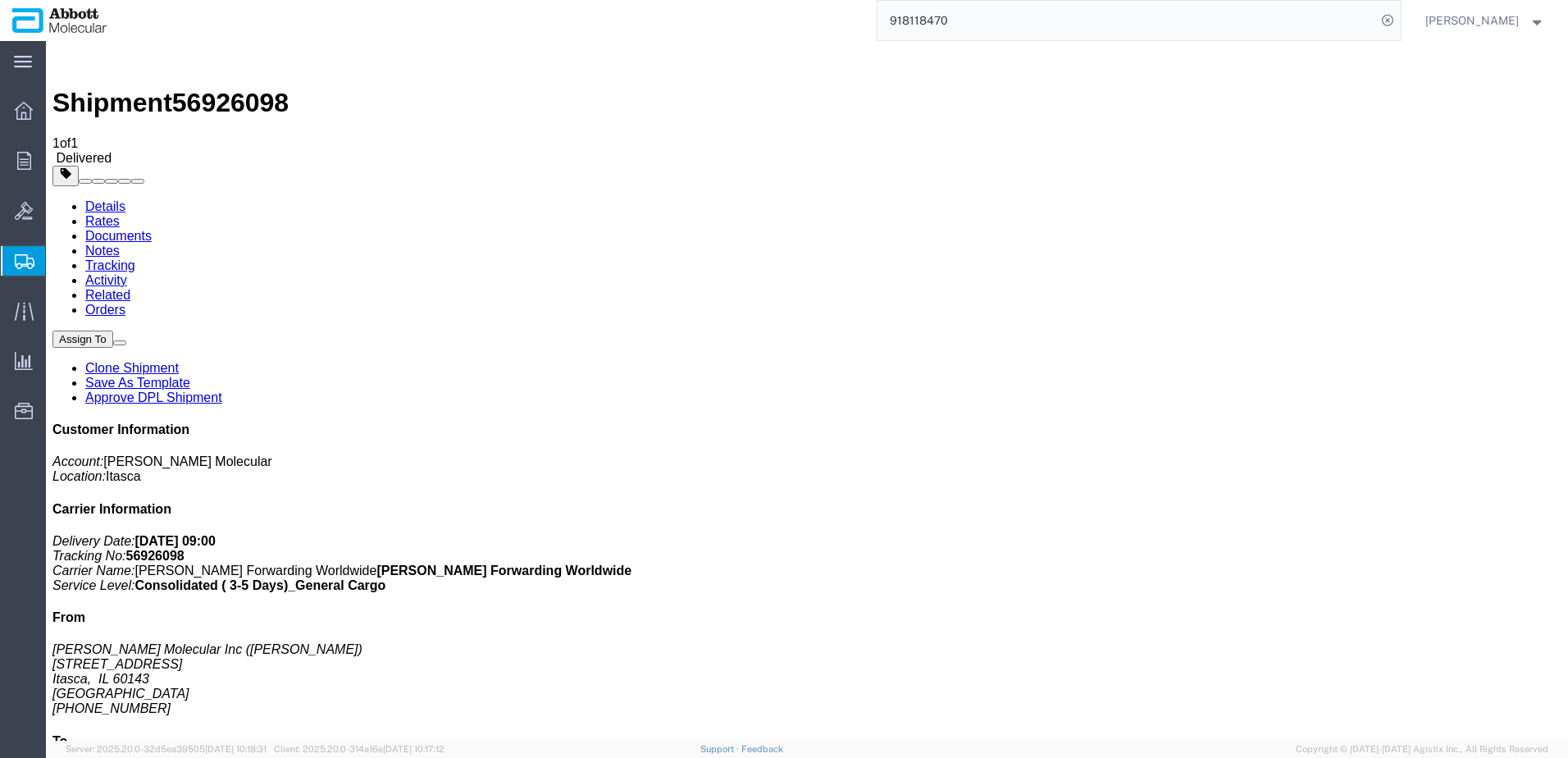
paste input "40847"
type input "918140847"
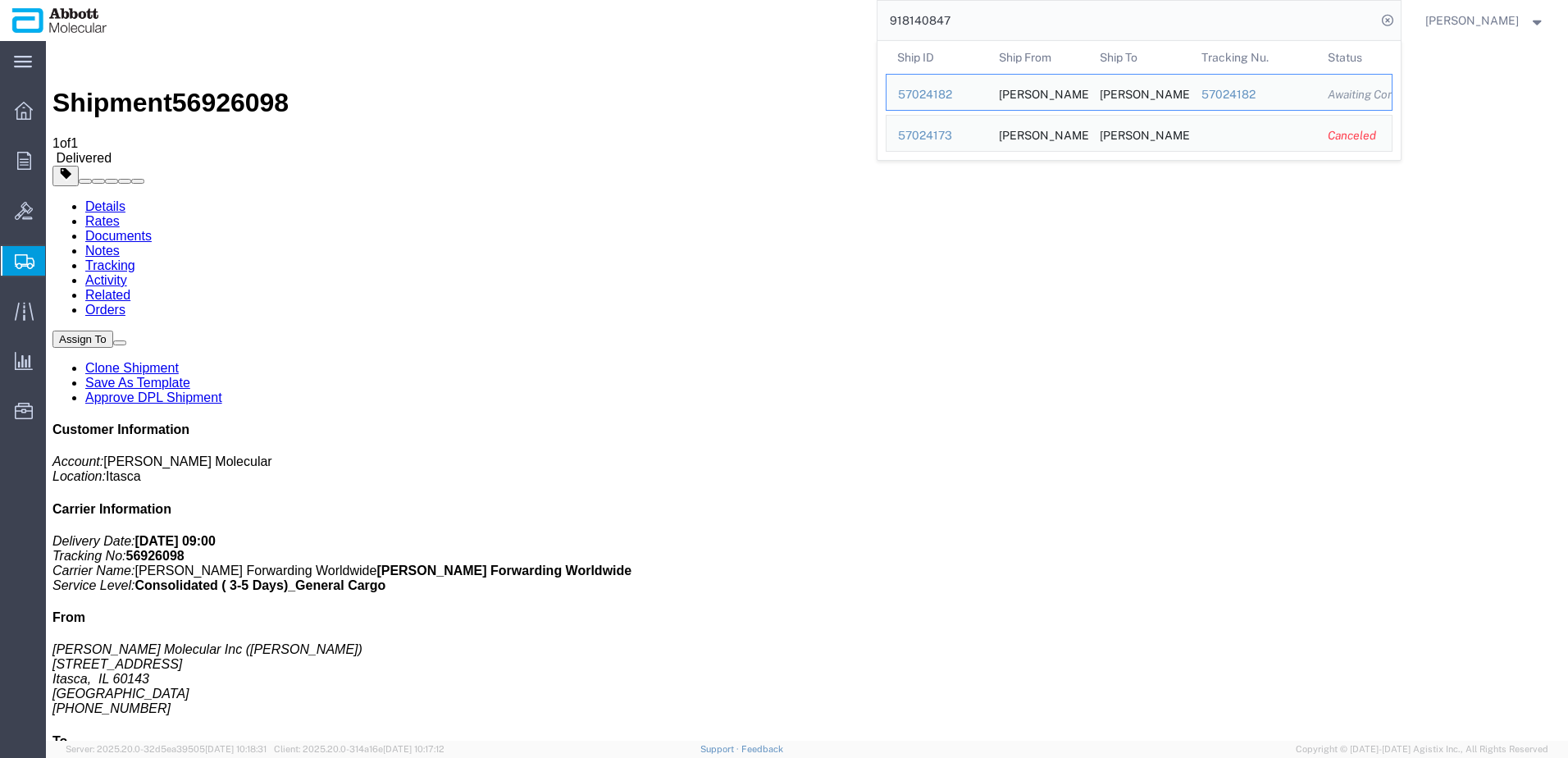
click at [742, 199] on ul "Details Rates Documents Notes Tracking Activity Related Orders" at bounding box center [806, 258] width 1509 height 118
click at [1001, 20] on input "918140847" at bounding box center [1127, 20] width 499 height 39
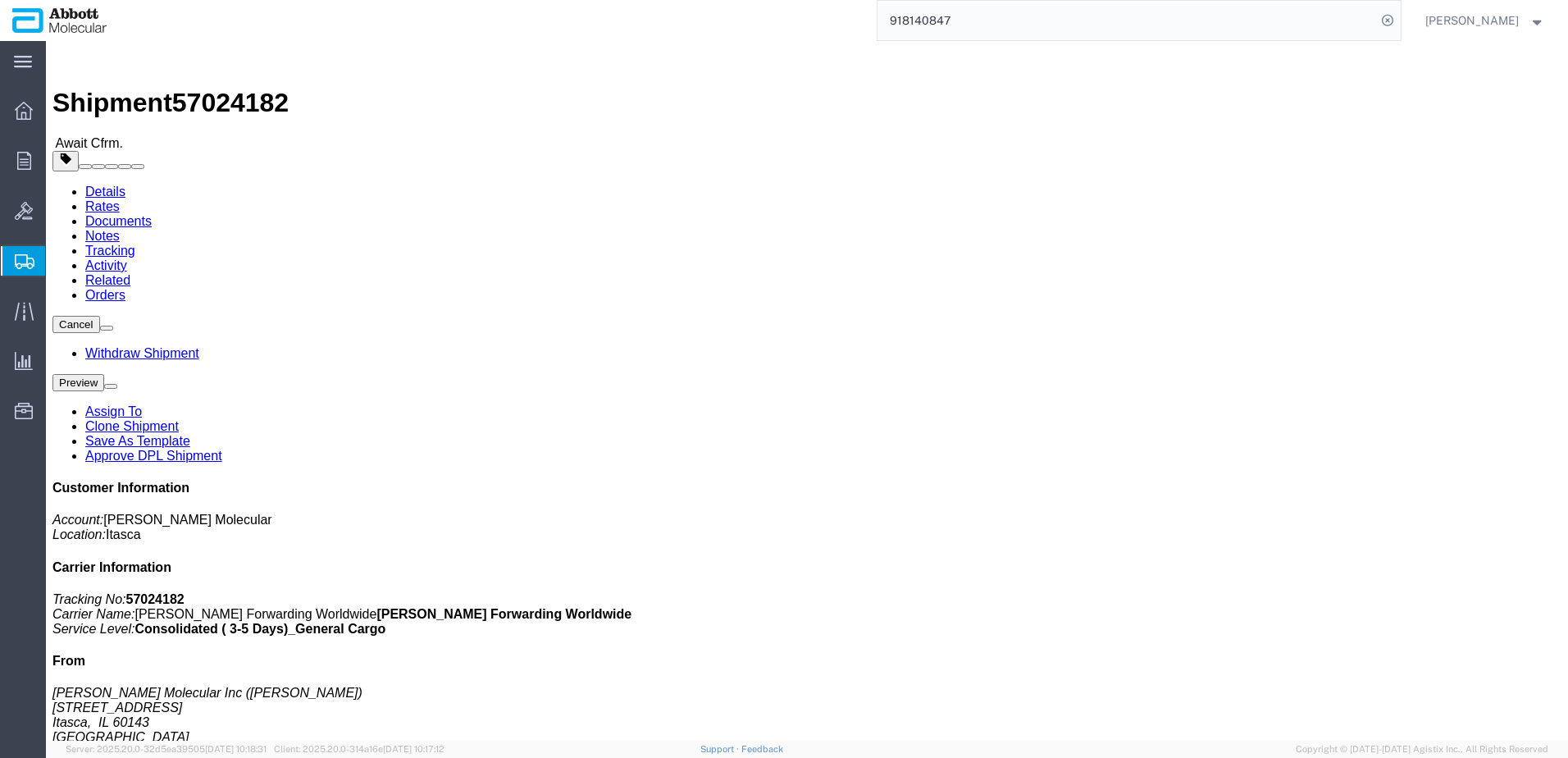
click link "Tracking"
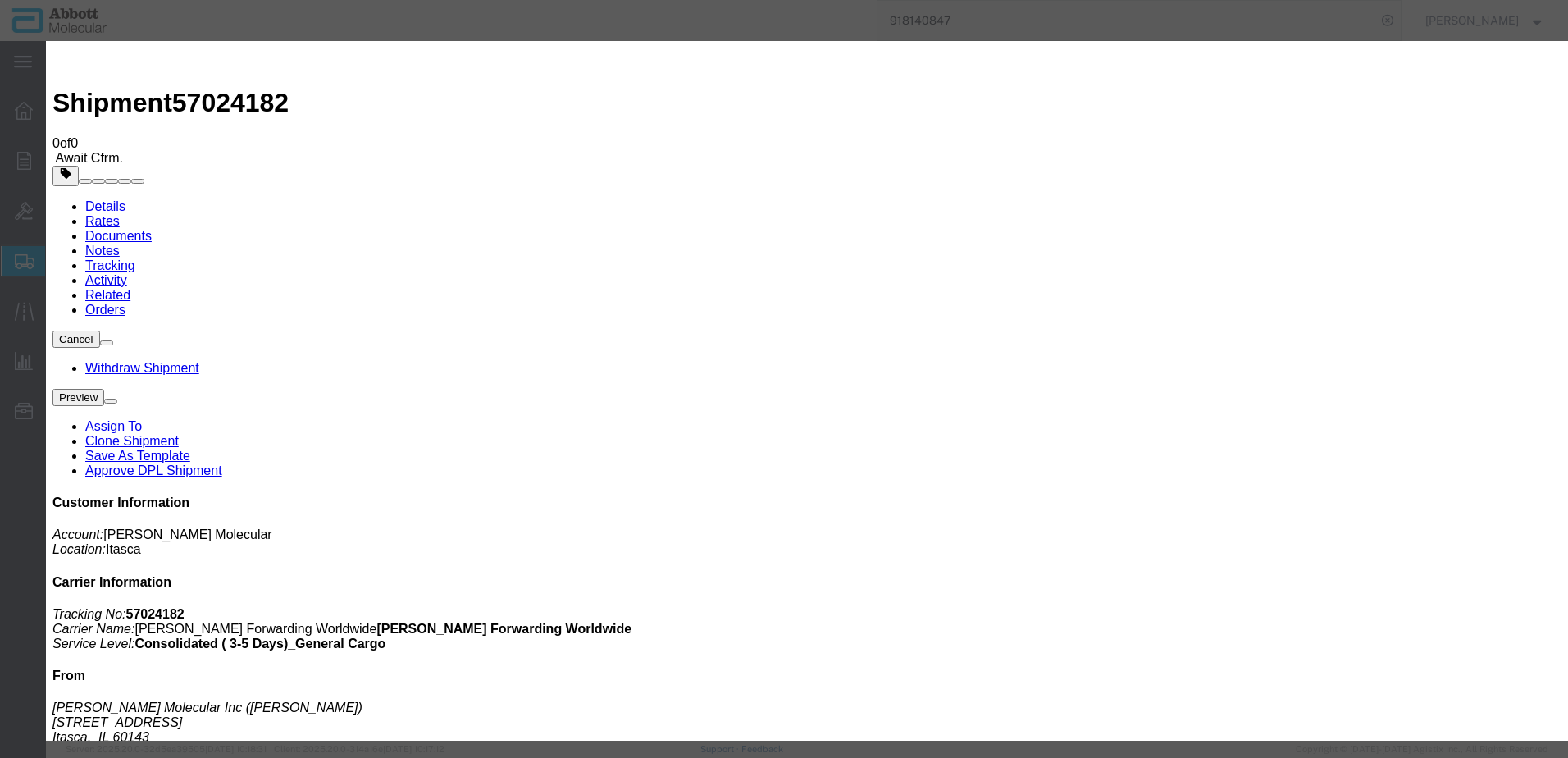
type input "[DATE]"
type input "9:00 AM"
type input "[DATE]"
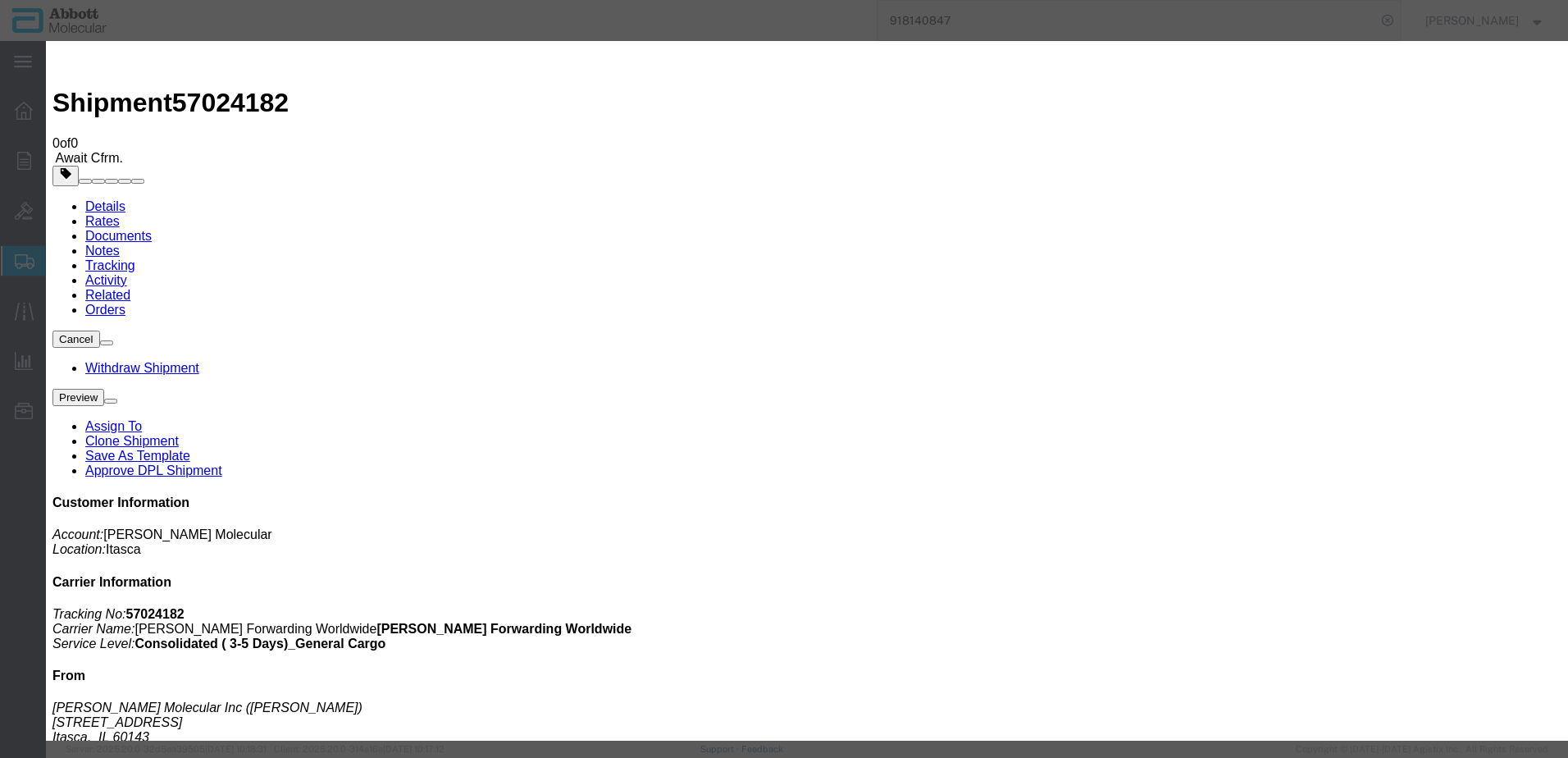
select select "DELIVRED"
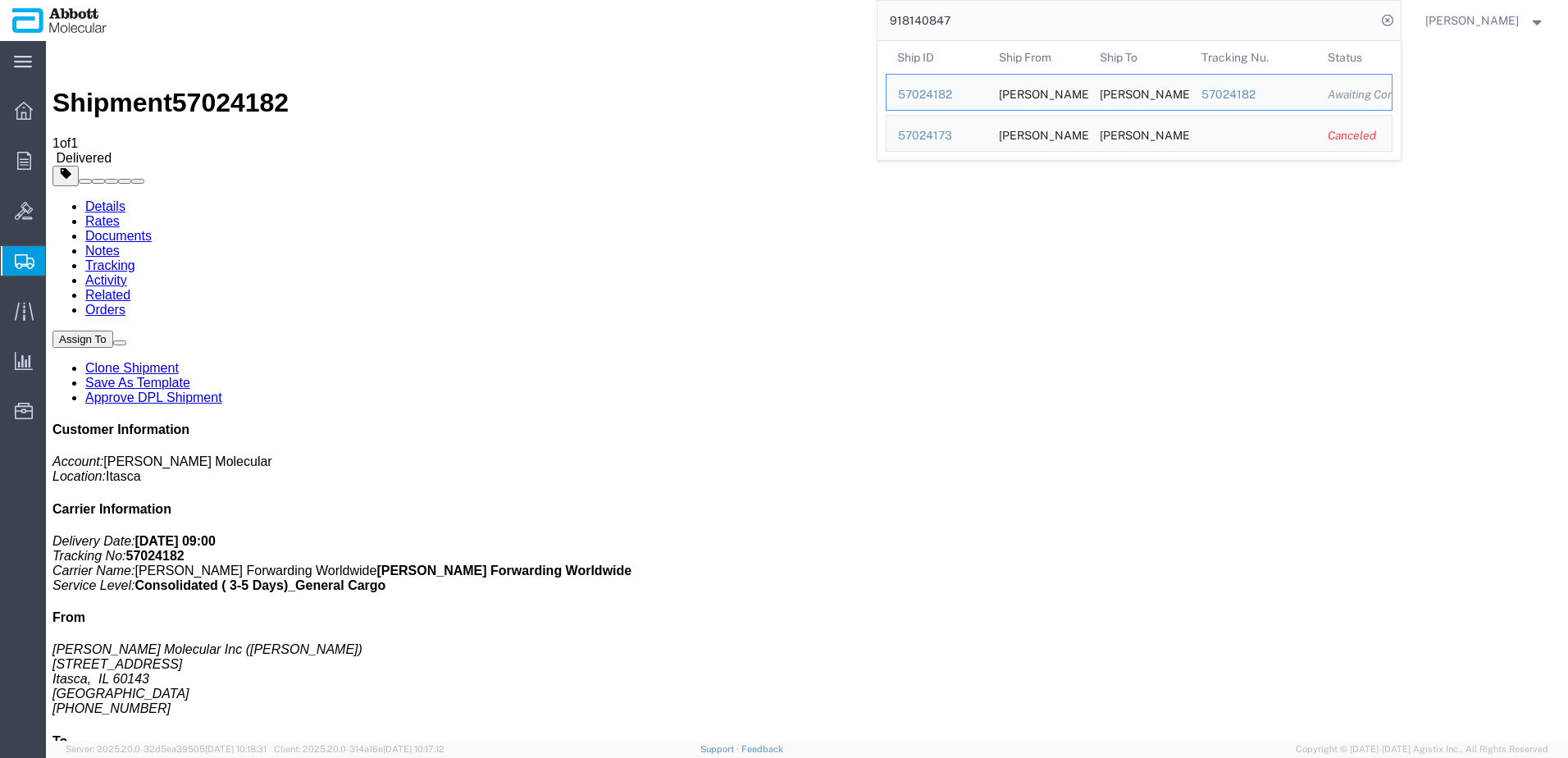
drag, startPoint x: 993, startPoint y: 13, endPoint x: 233, endPoint y: 7, distance: 760.0
click at [246, 7] on div "918140847 Ship ID Ship From Ship To Tracking Nu. Status Ship ID 57024182 Ship F…" at bounding box center [760, 20] width 1282 height 41
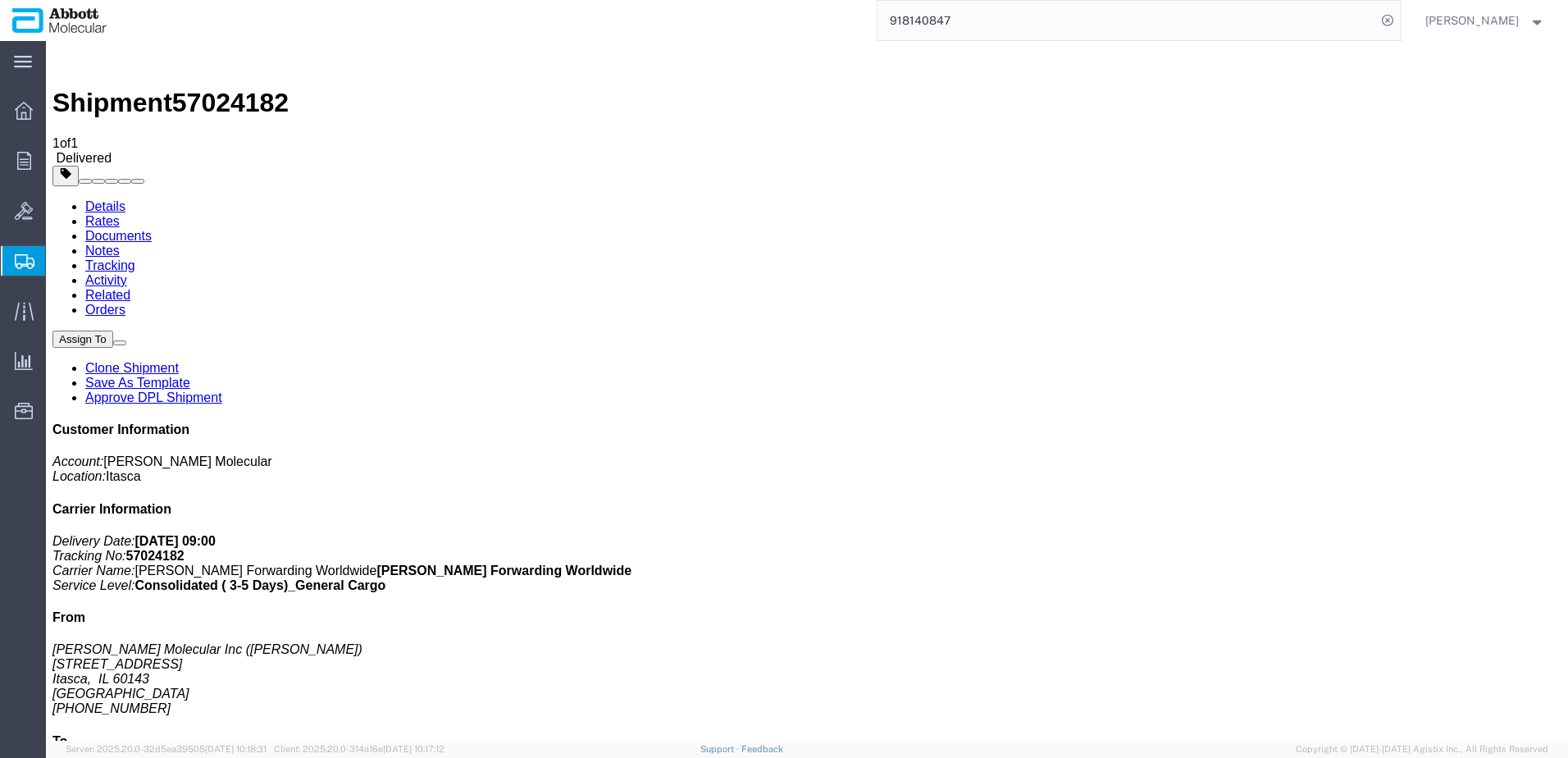
paste input "09639"
type input "918109639"
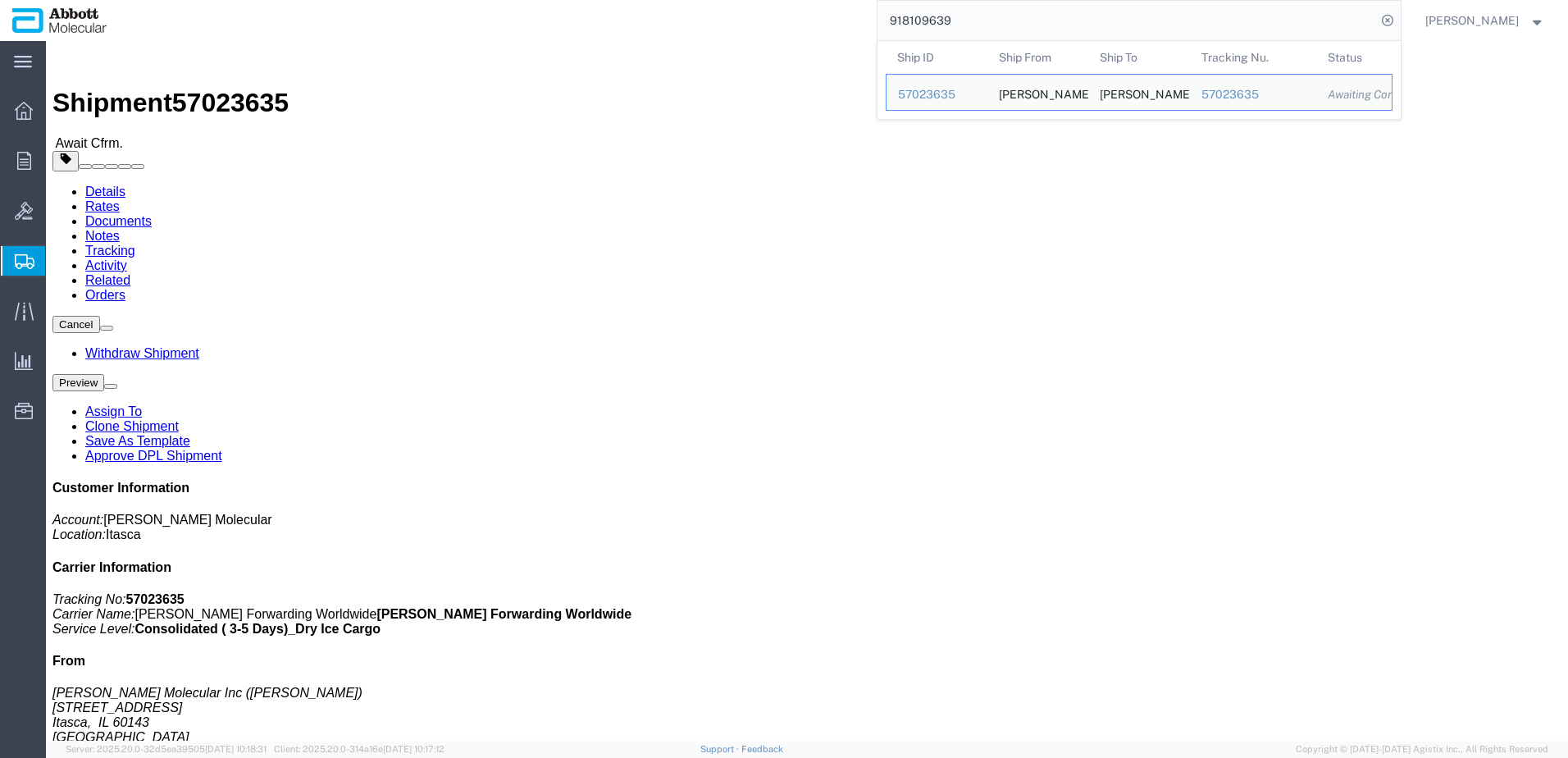
click link "Tracking"
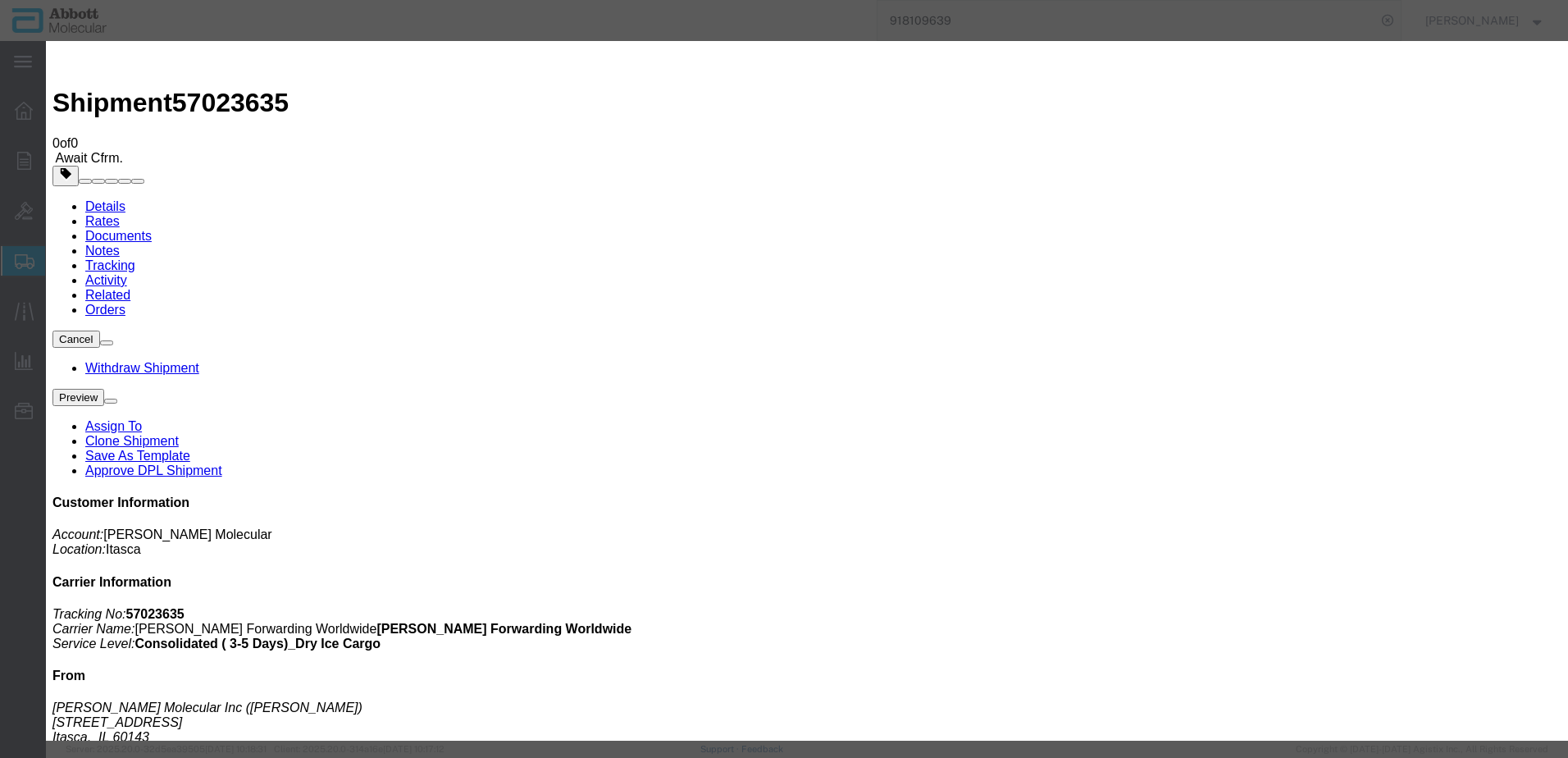
type input "[DATE]"
type input "9:00 AM"
type input "[DATE]"
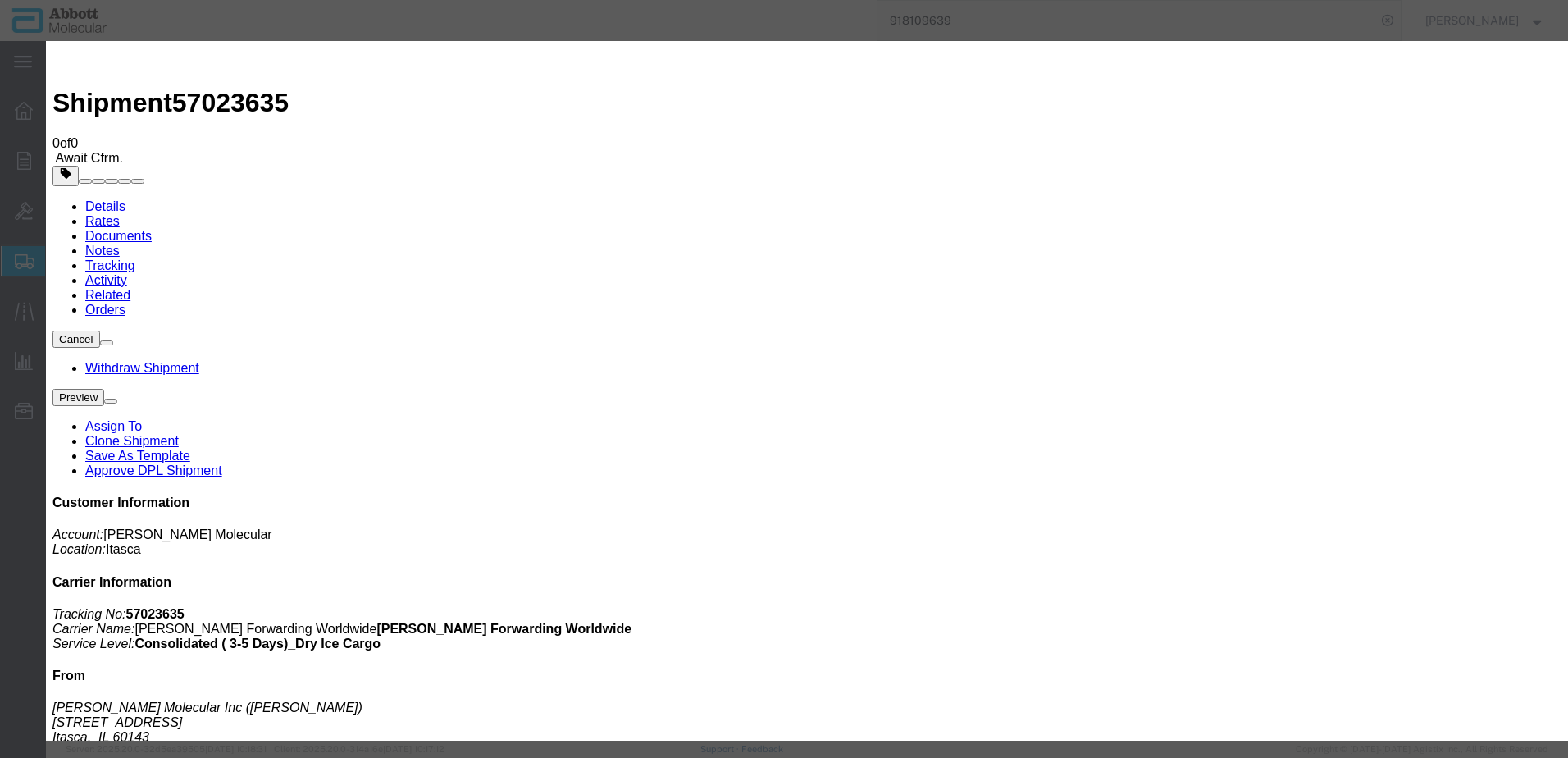
select select "DELIVRED"
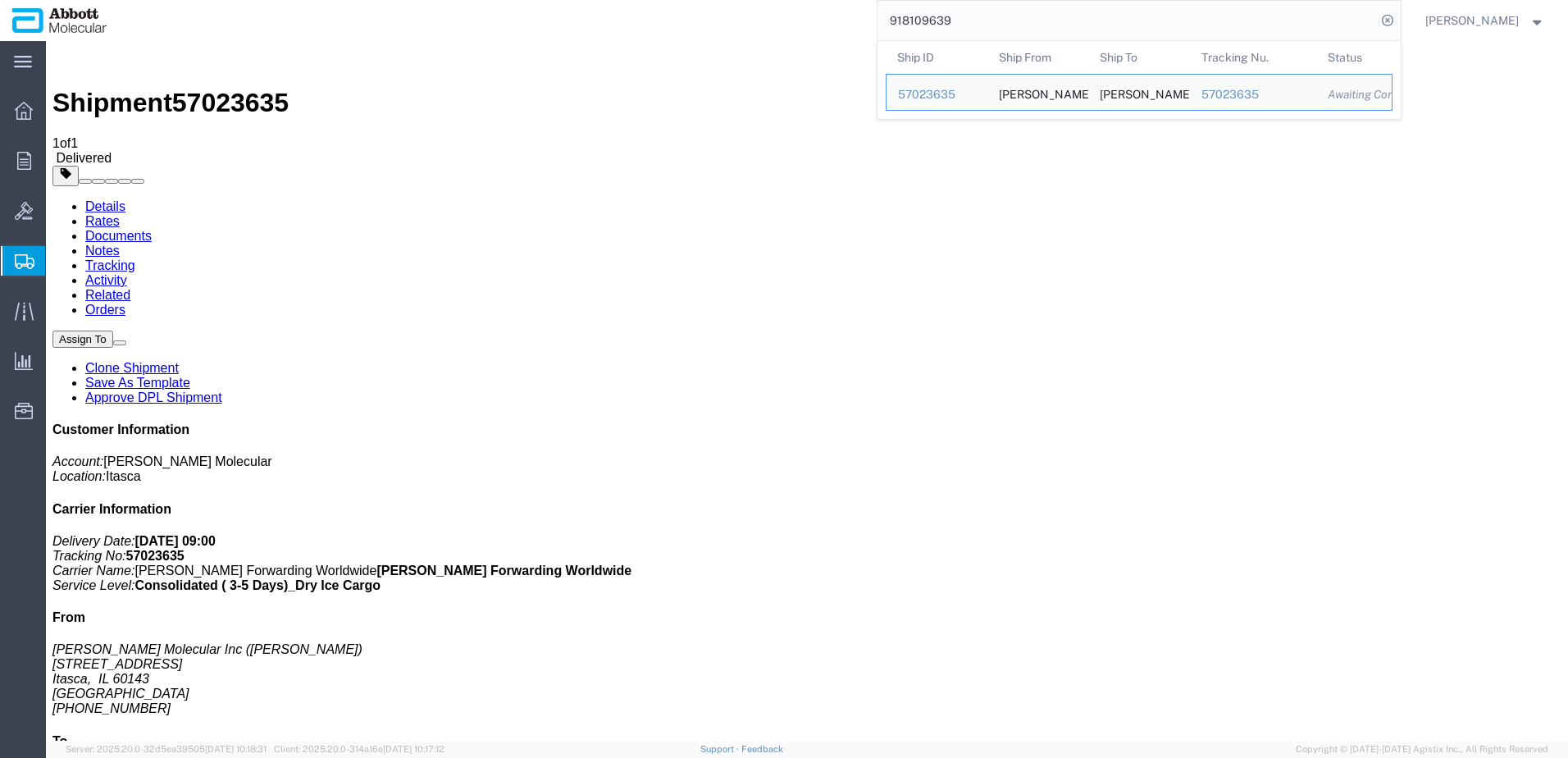
drag, startPoint x: 1084, startPoint y: 62, endPoint x: 366, endPoint y: 46, distance: 718.2
paste input "53213"
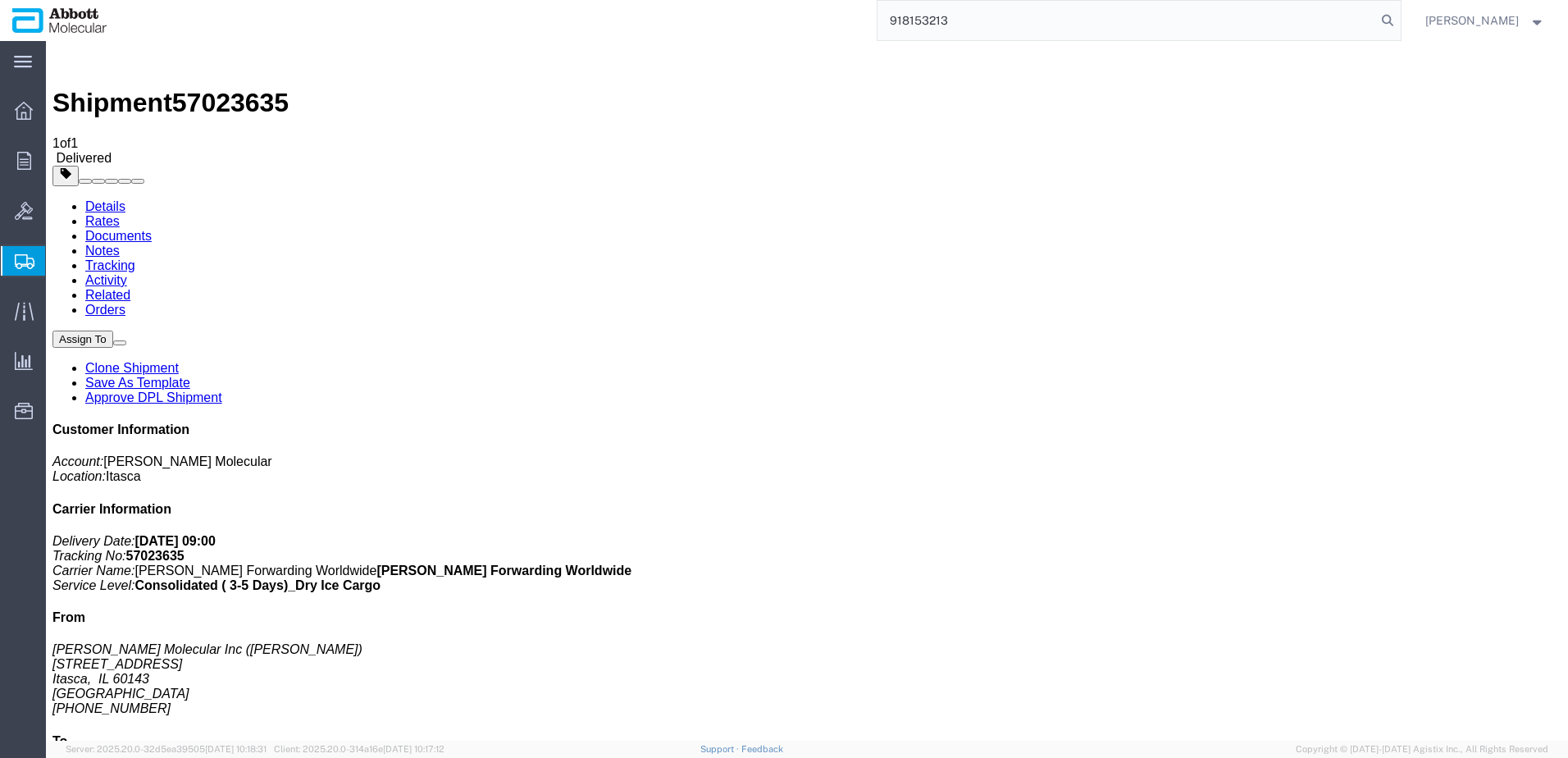
type input "918153213"
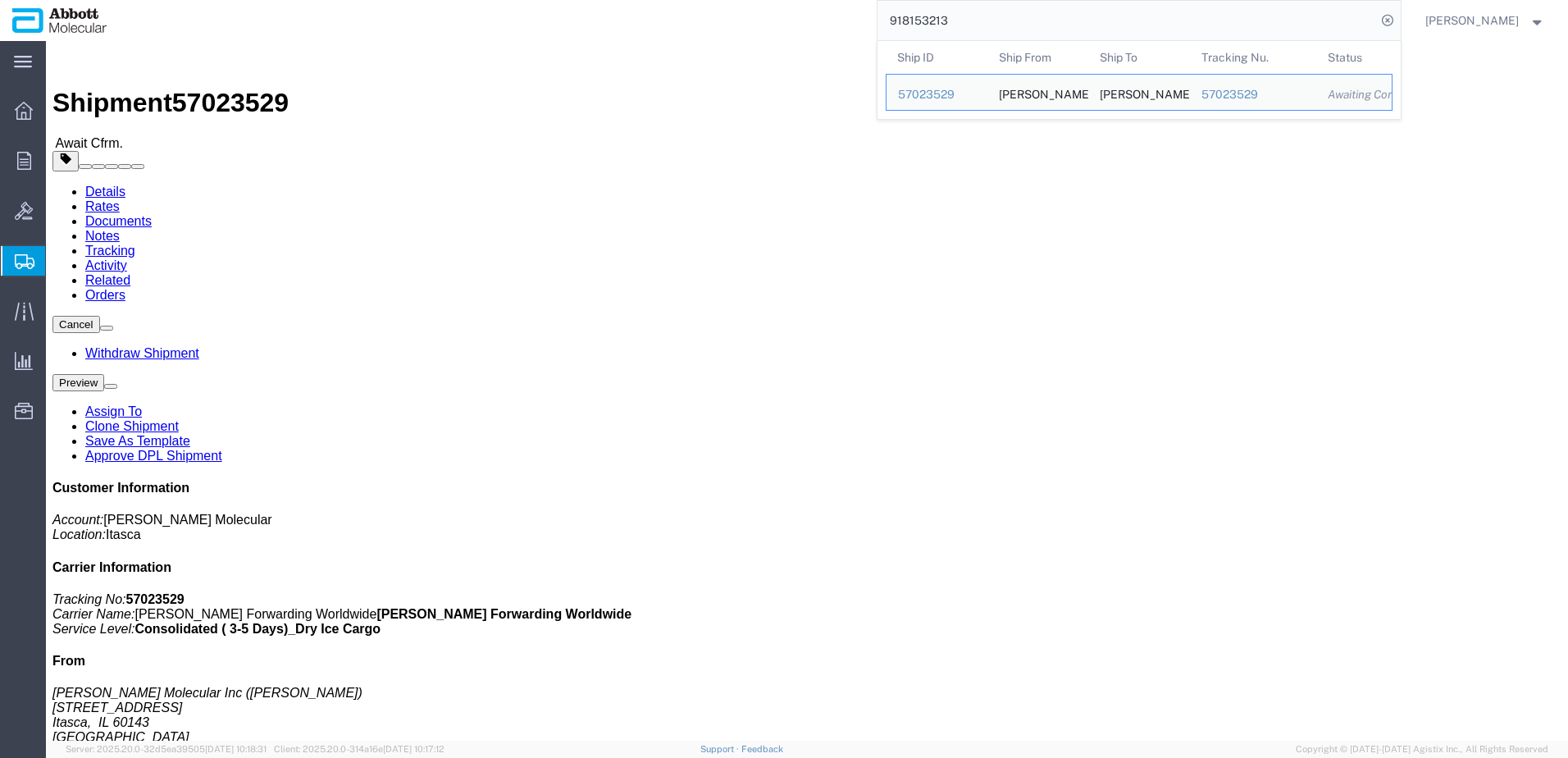
click link "Tracking"
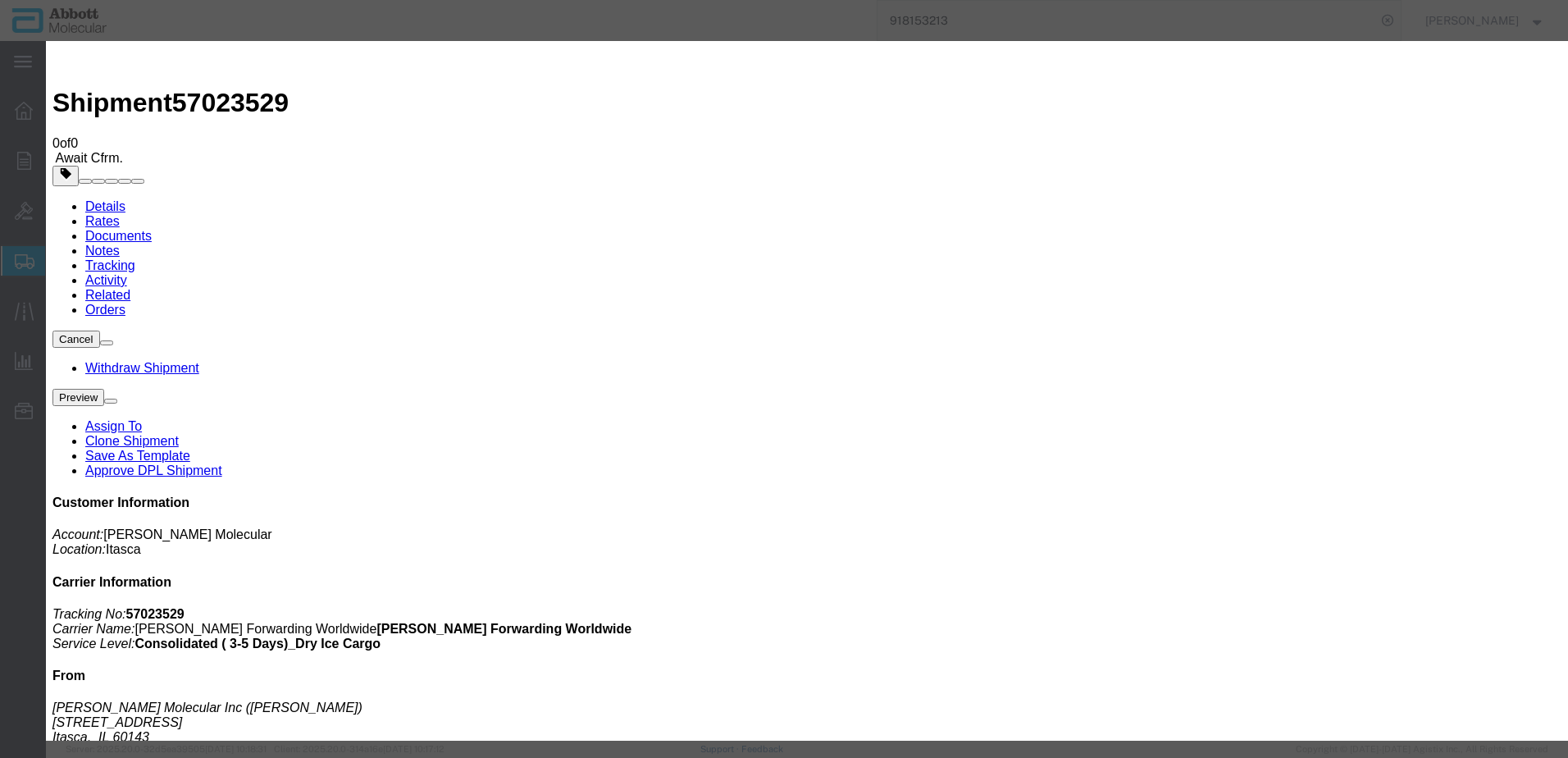
type input "[DATE]"
type input "9:00 AM"
type input "[DATE]"
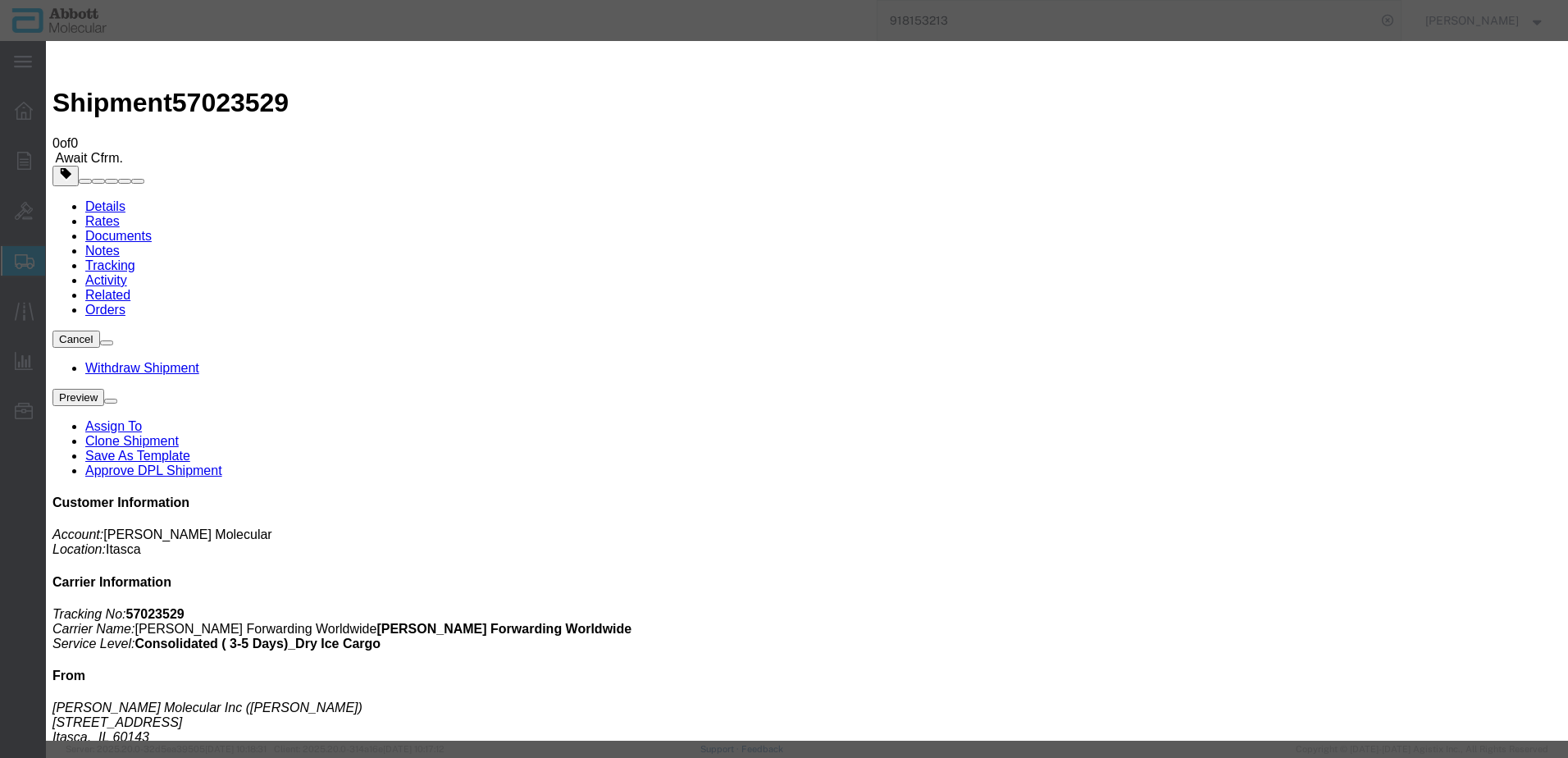
select select "DELIVRED"
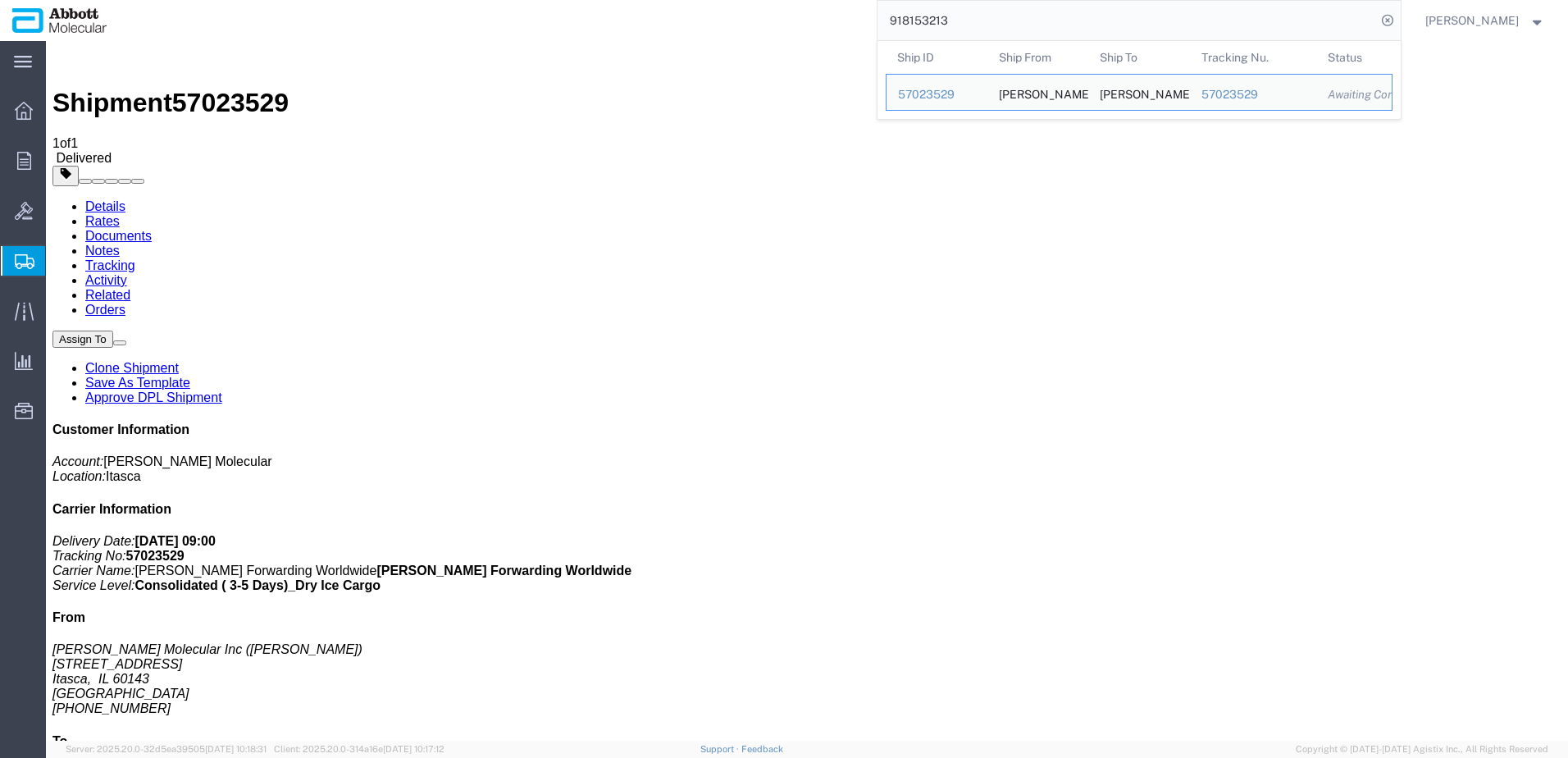
drag, startPoint x: 902, startPoint y: 24, endPoint x: 366, endPoint y: 38, distance: 536.2
click at [518, 31] on div "918153213 Ship ID Ship From Ship To Tracking Nu. Status Ship ID 57023529 Ship F…" at bounding box center [760, 20] width 1282 height 41
paste input "13392"
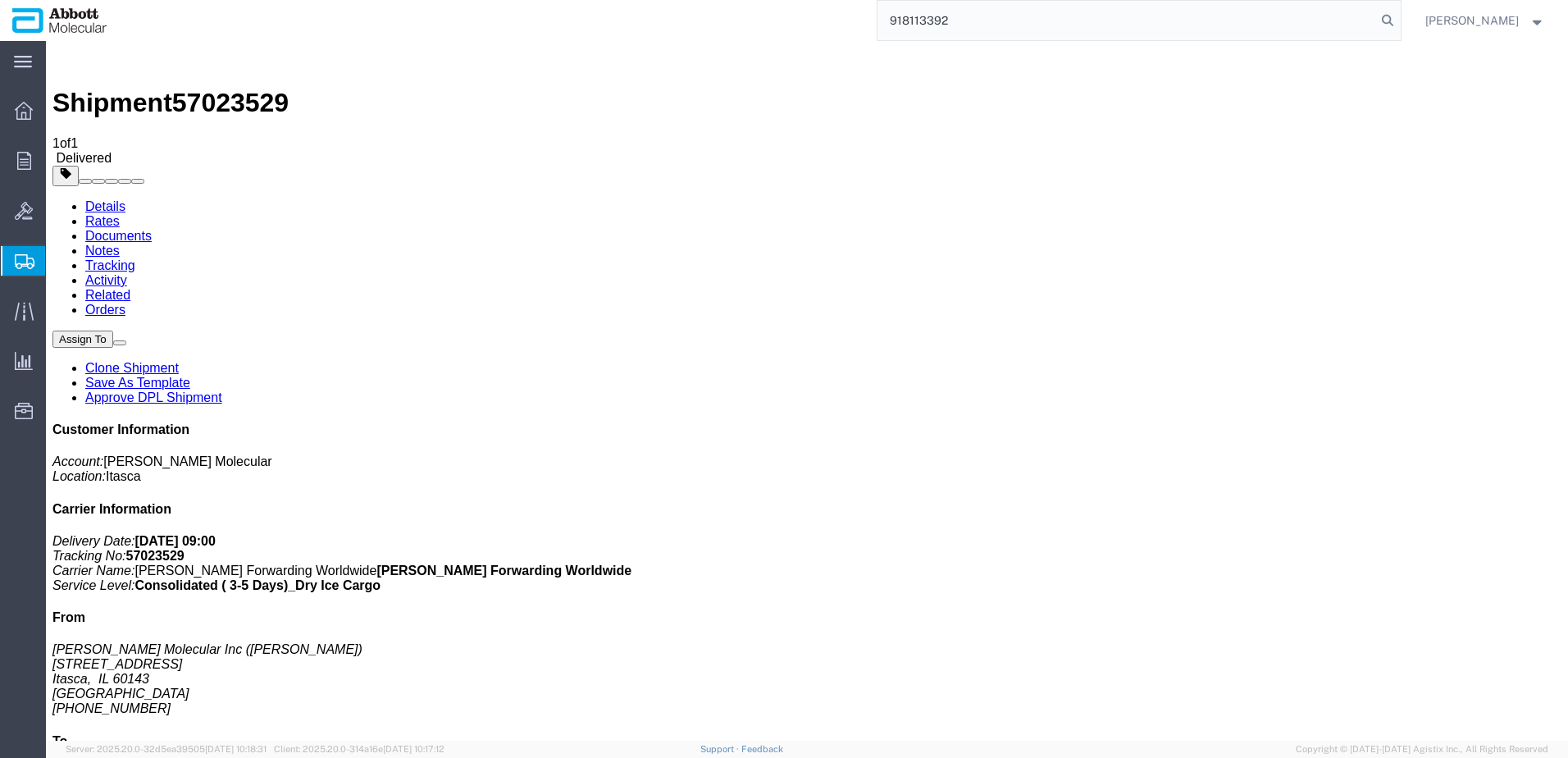
type input "918113392"
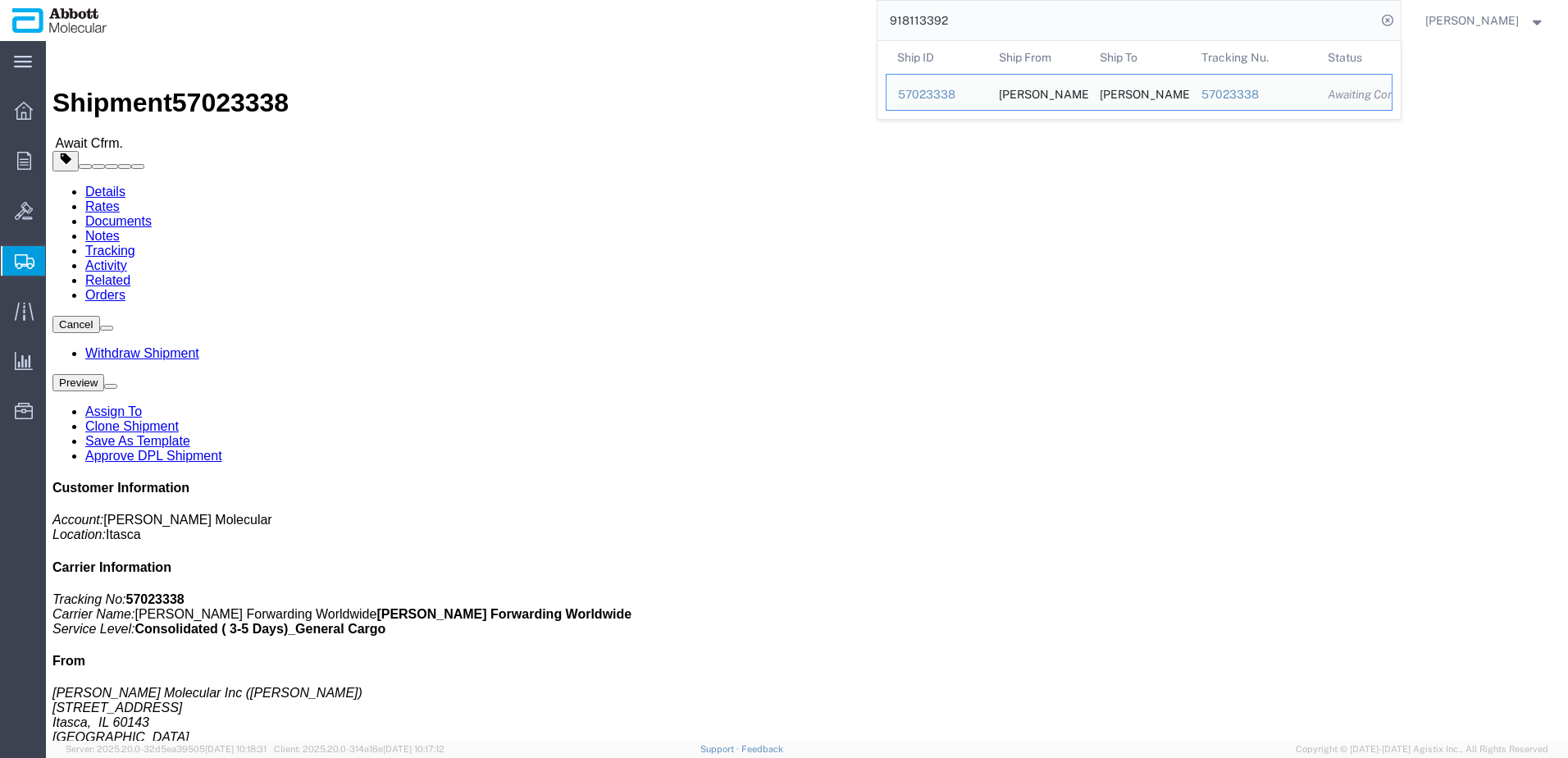
click link "Tracking"
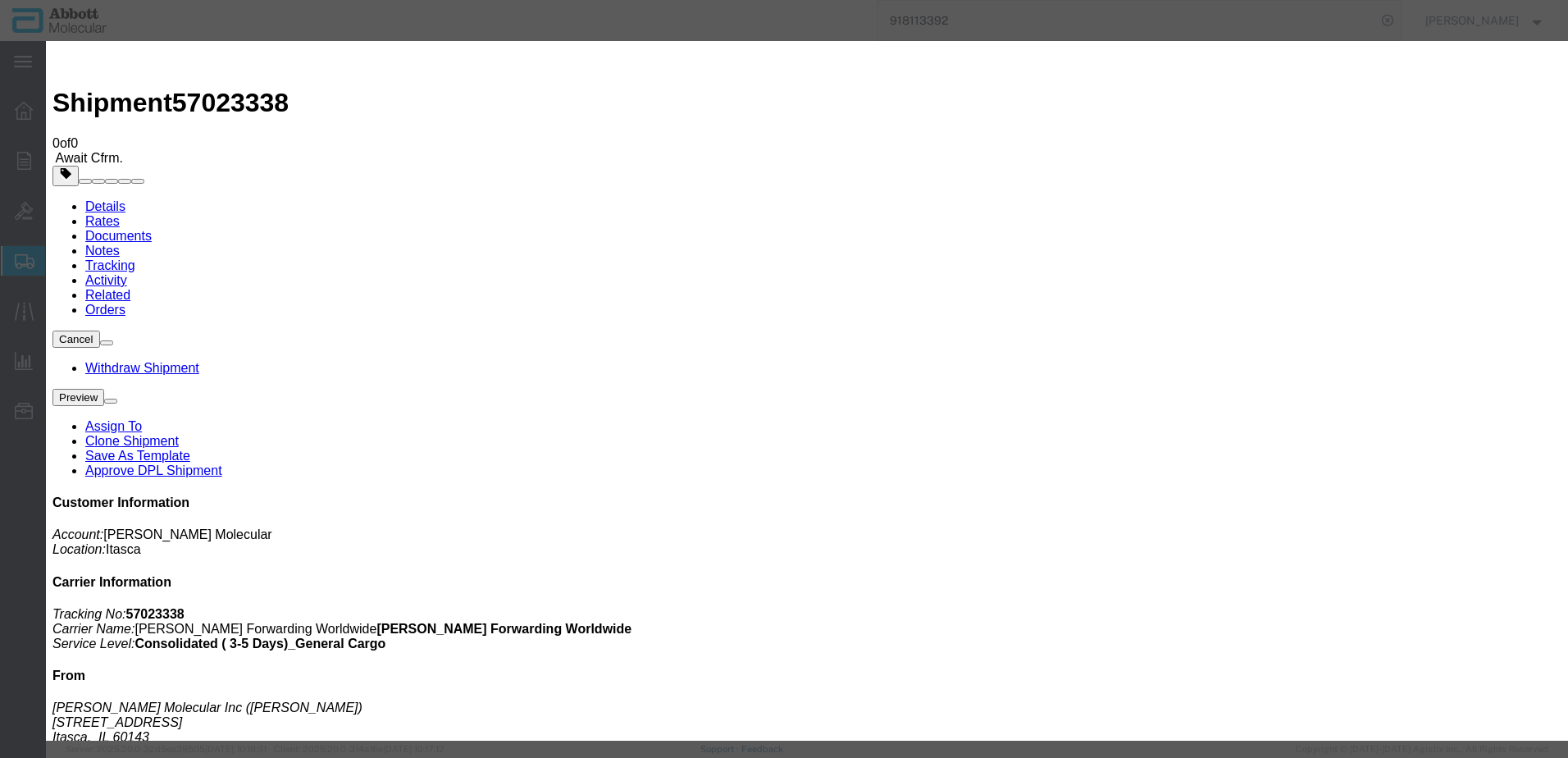
type input "[DATE]"
type input "9:00 AM"
type input "[DATE]"
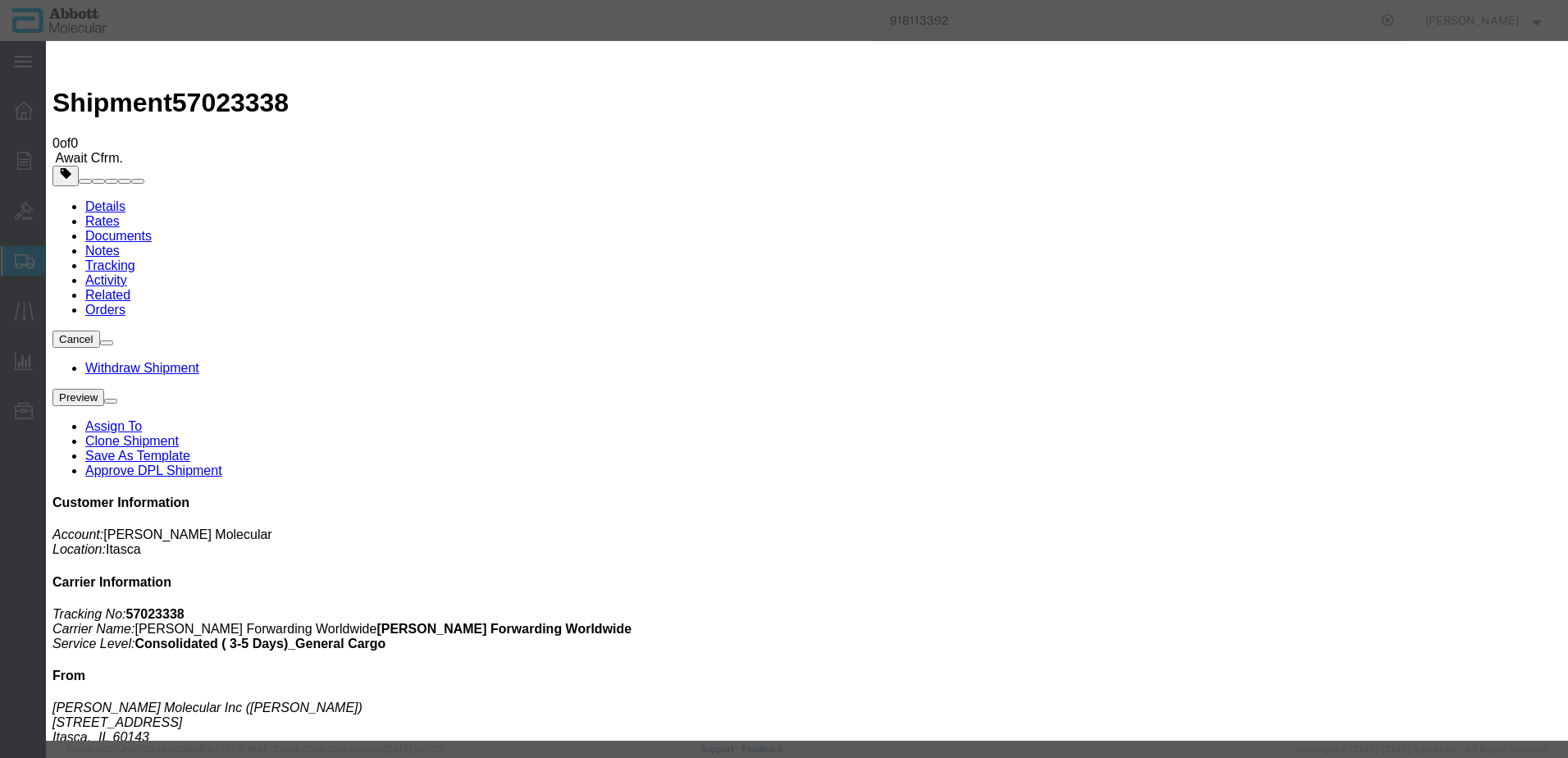
drag, startPoint x: 539, startPoint y: 235, endPoint x: 536, endPoint y: 252, distance: 17.3
select select "DELIVRED"
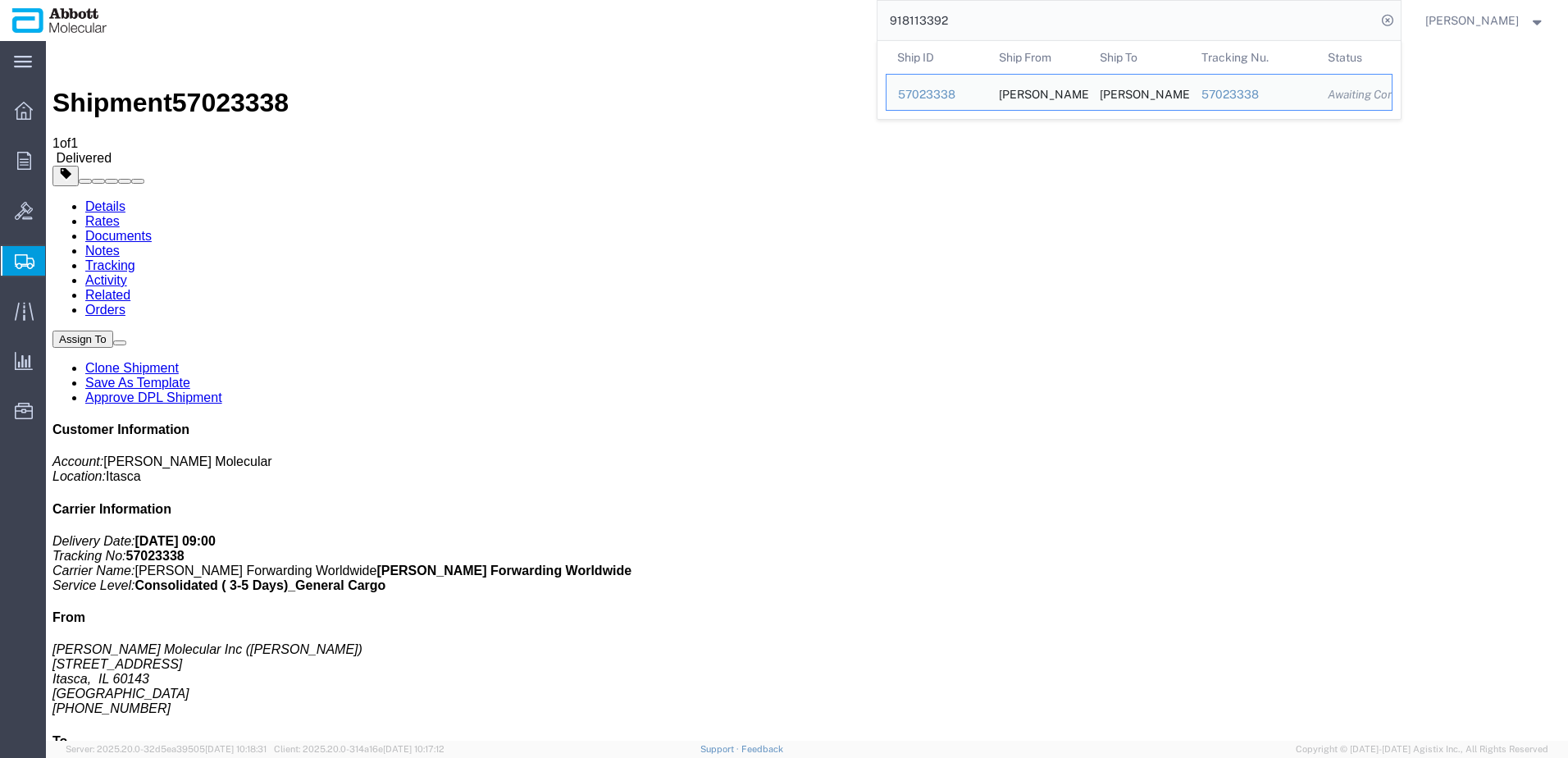
drag, startPoint x: 1001, startPoint y: 20, endPoint x: 439, endPoint y: -10, distance: 562.8
click at [439, 0] on html "main_menu Created with Sketch. Collapse Menu Overview Orders Order Manager Crea…" at bounding box center [784, 379] width 1568 height 758
paste input "48721"
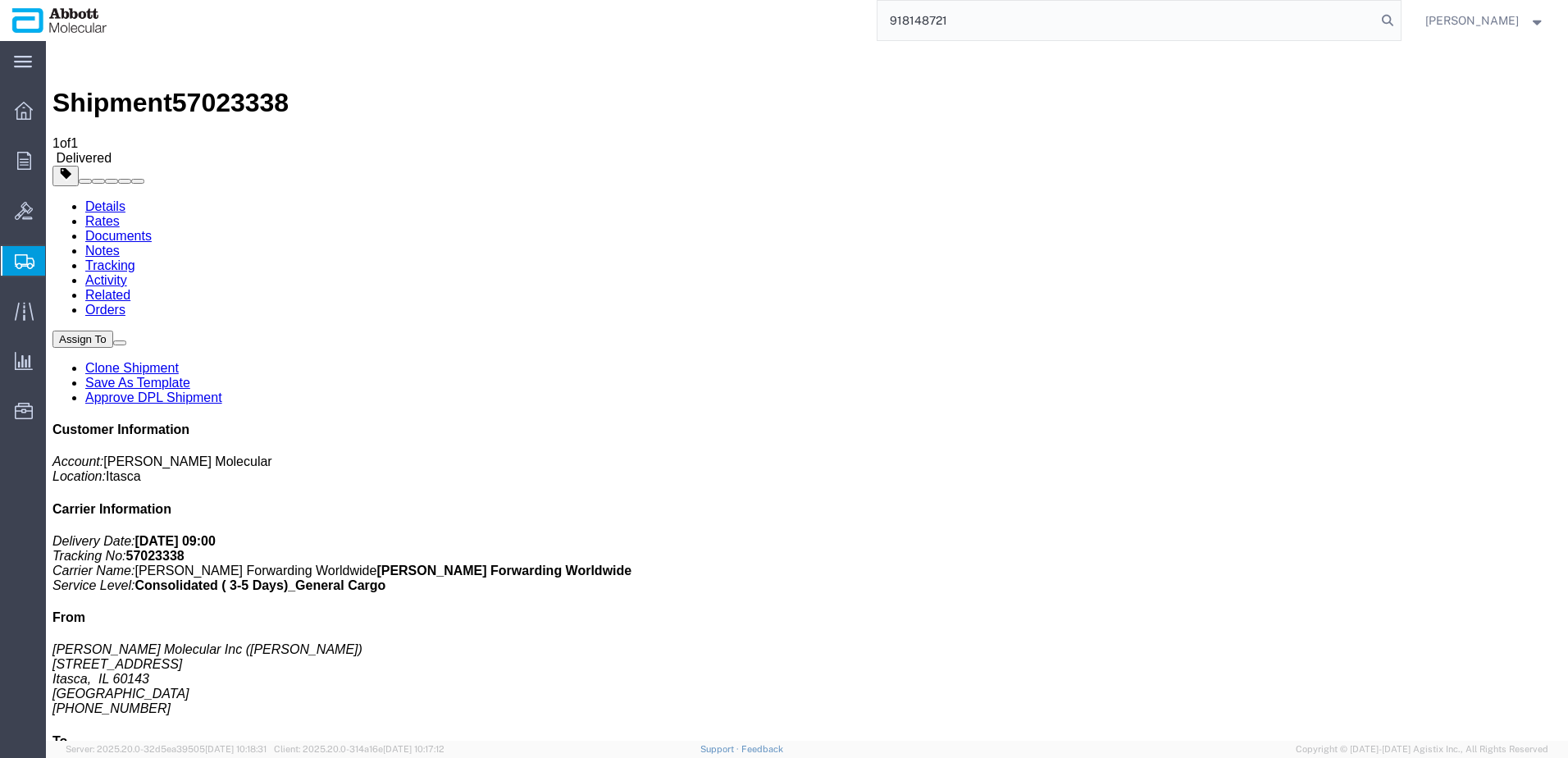
type input "918148721"
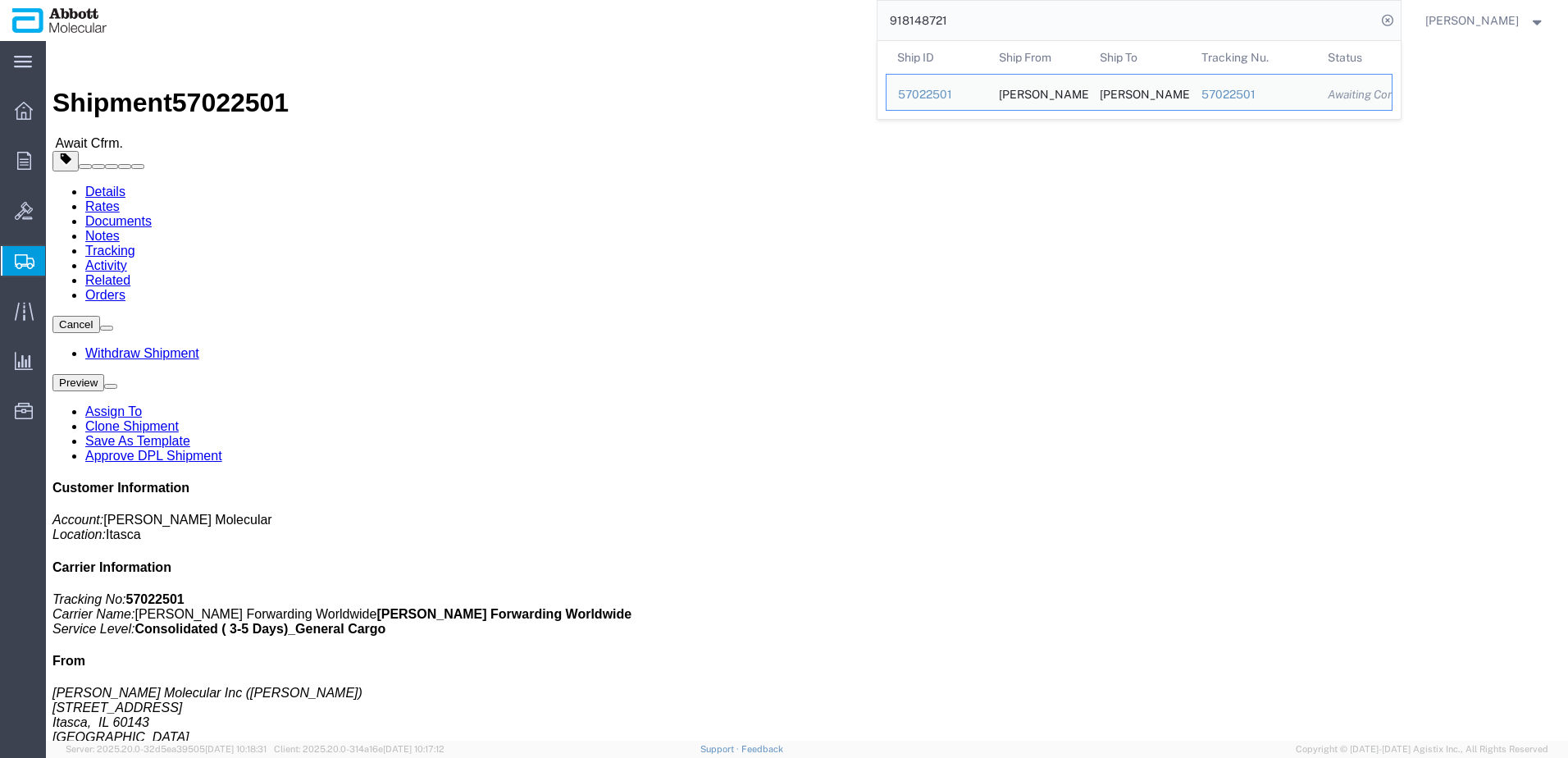
click link "Tracking"
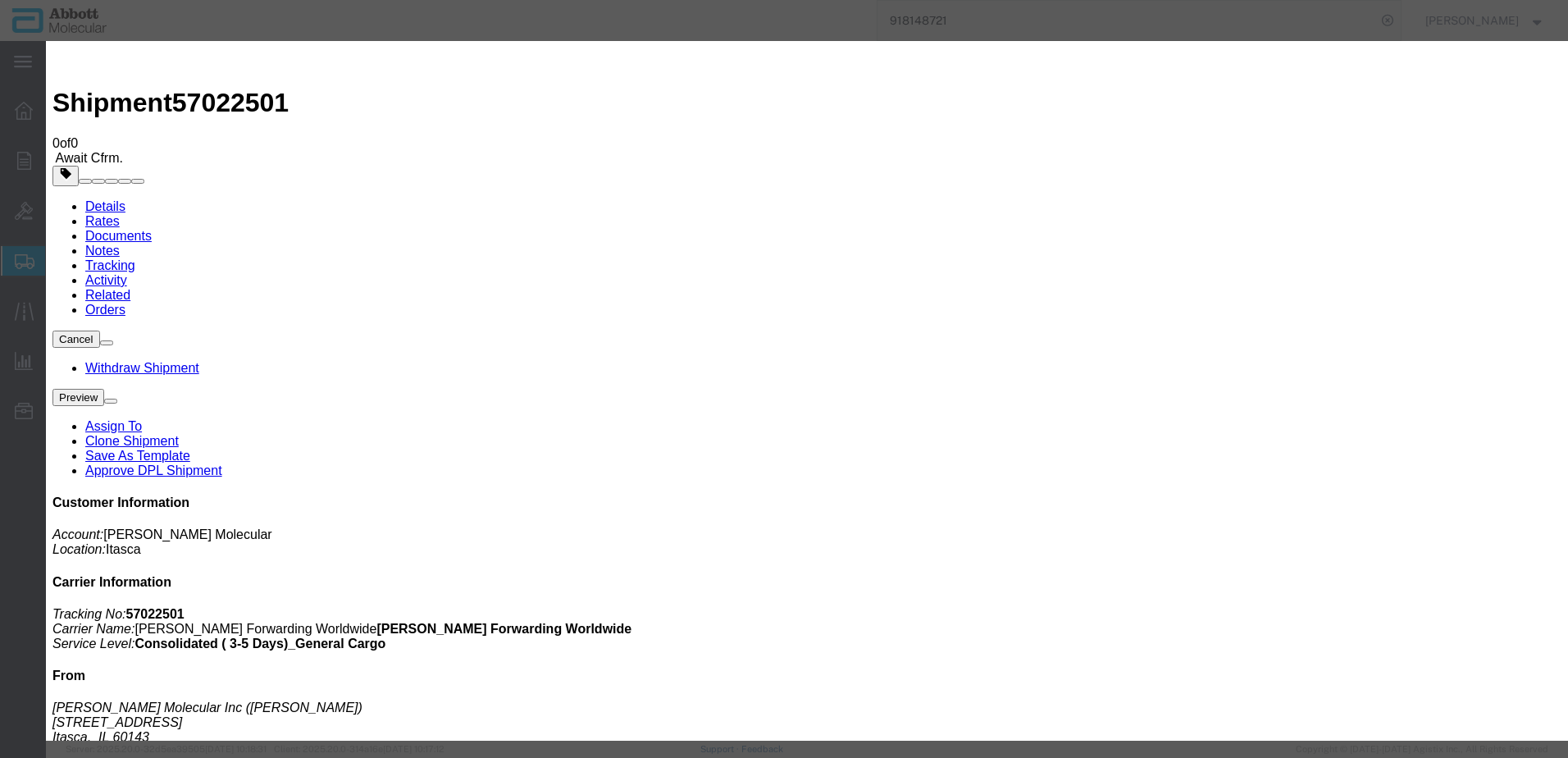
type input "[DATE]"
type input "9:00 AM"
type input "[DATE]"
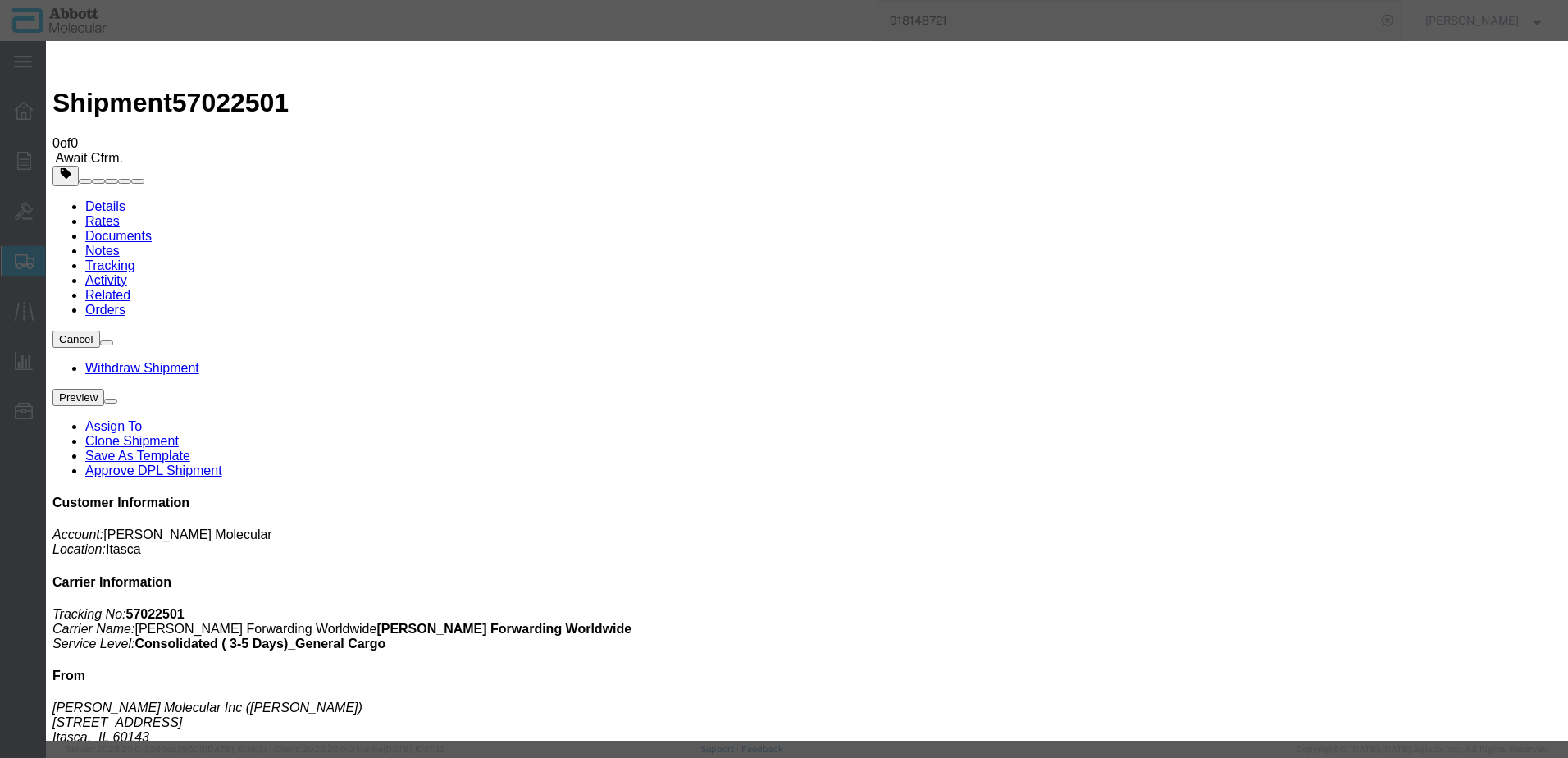
select select "DELIVRED"
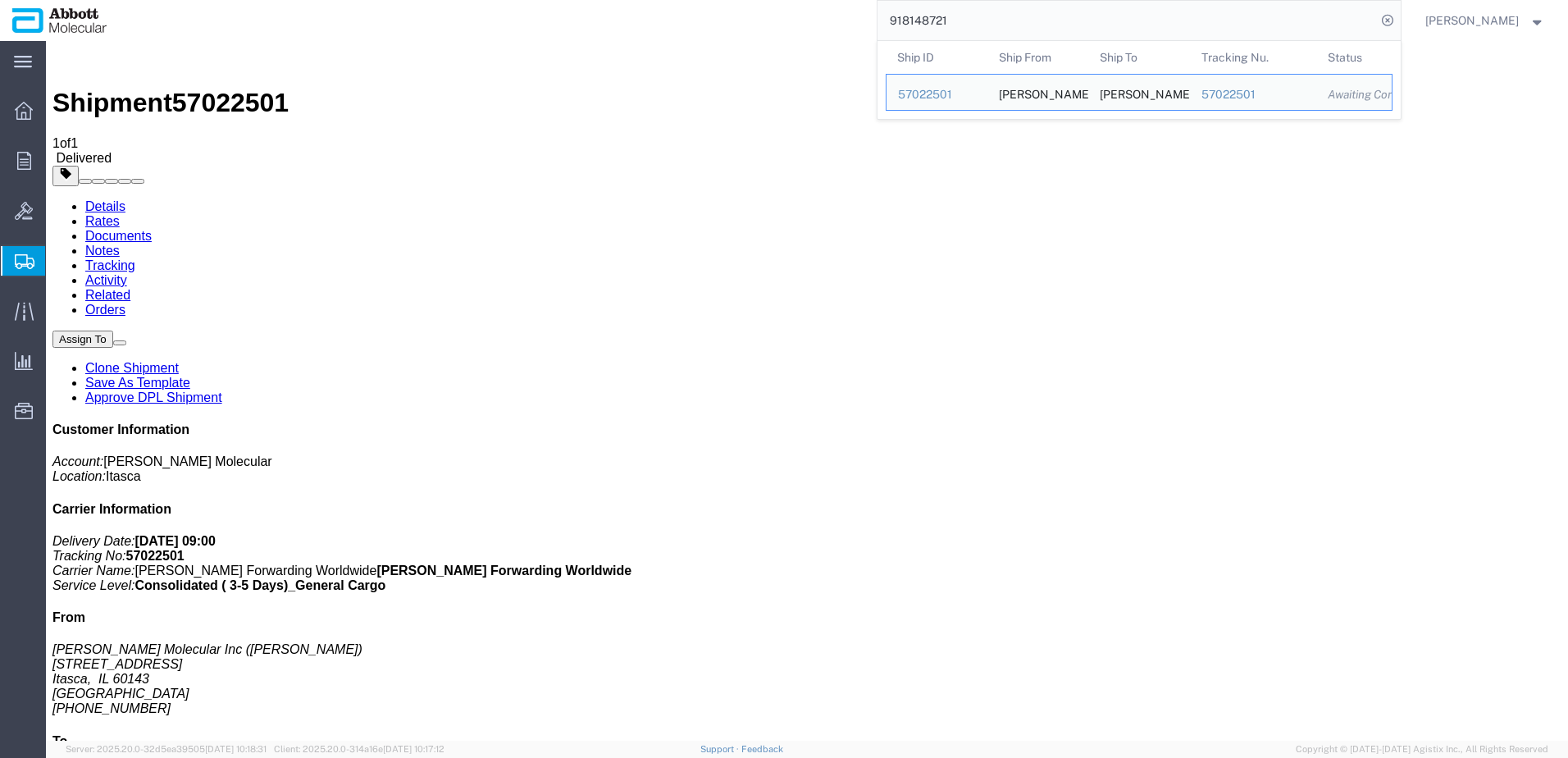
drag, startPoint x: 998, startPoint y: 21, endPoint x: 598, endPoint y: 15, distance: 400.0
click at [602, 12] on div "918148721 Ship ID Ship From Ship To Tracking Nu. Status Ship ID 57022501 Ship F…" at bounding box center [760, 20] width 1282 height 41
paste input "0846"
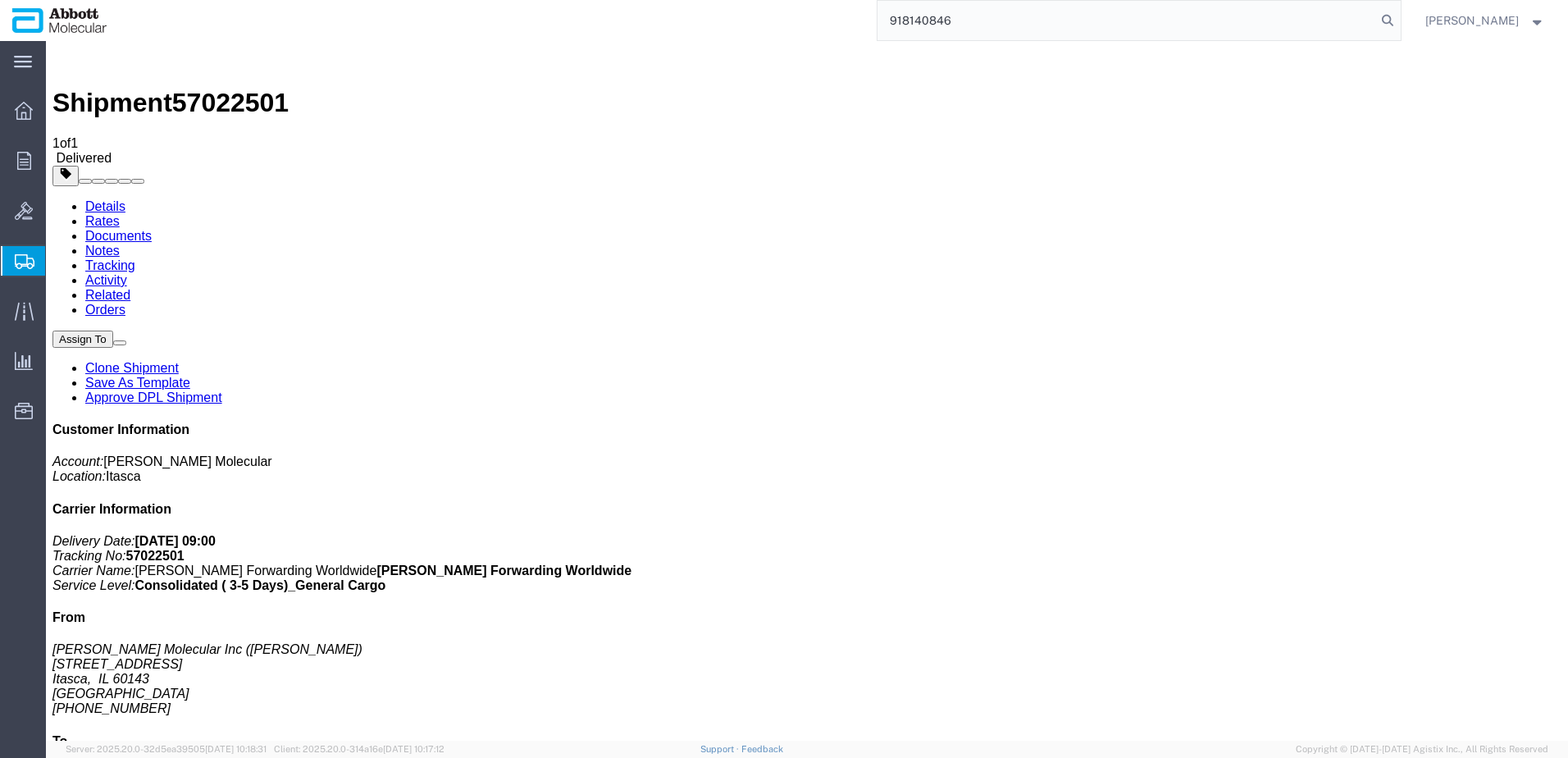
type input "918140846"
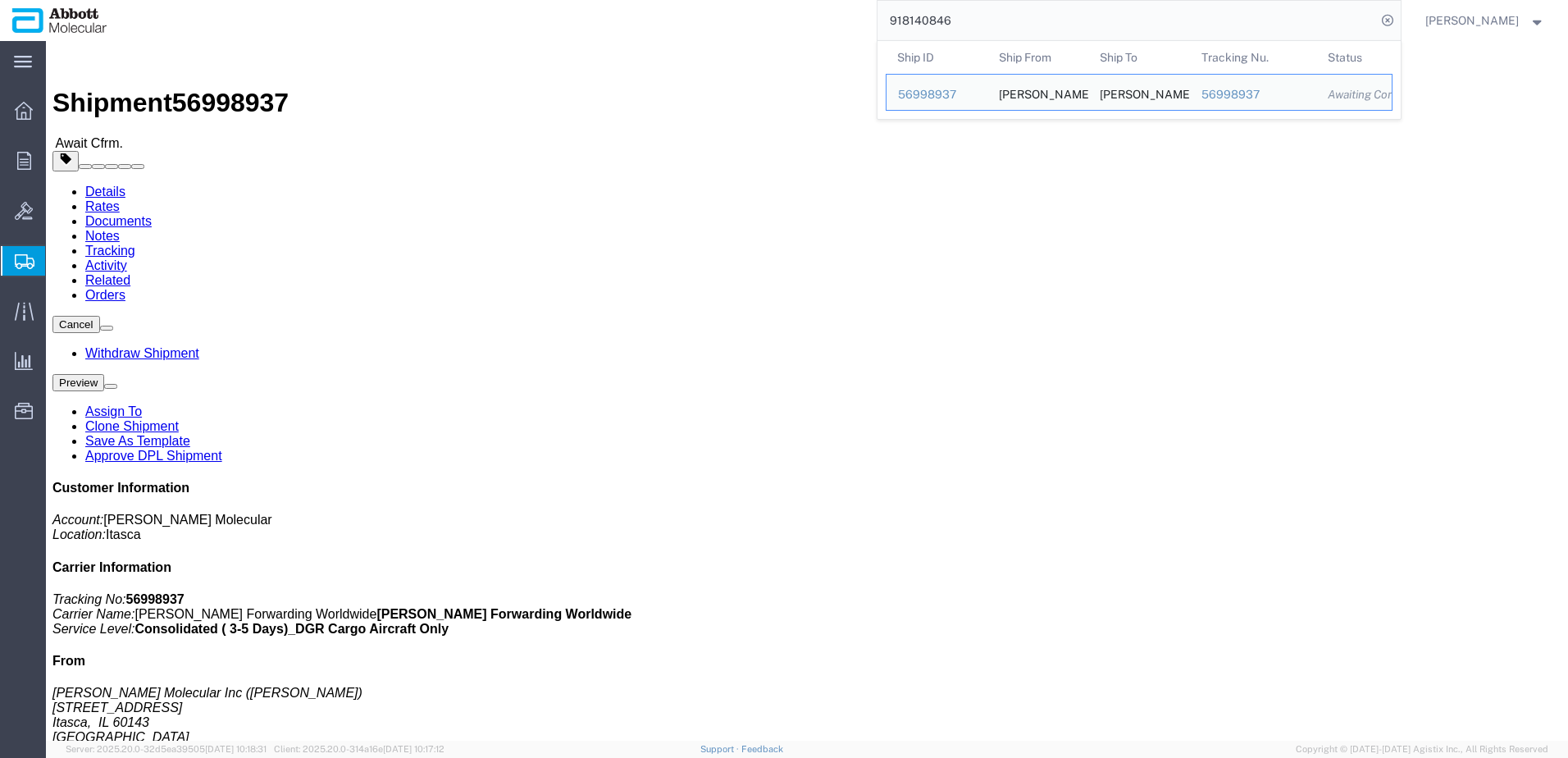
click link "Tracking"
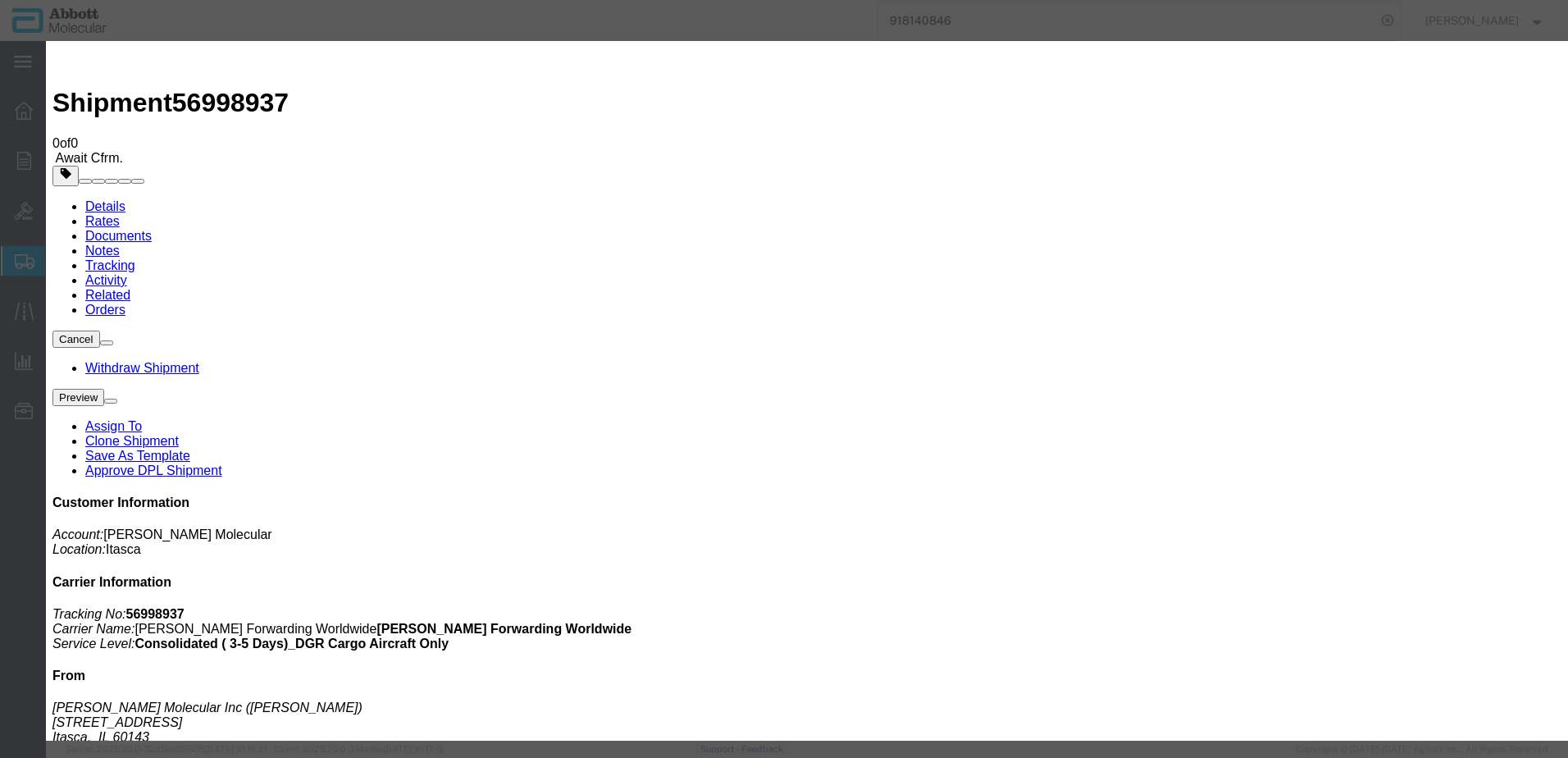
type input "[DATE]"
type input "9:00 AM"
type input "[DATE]"
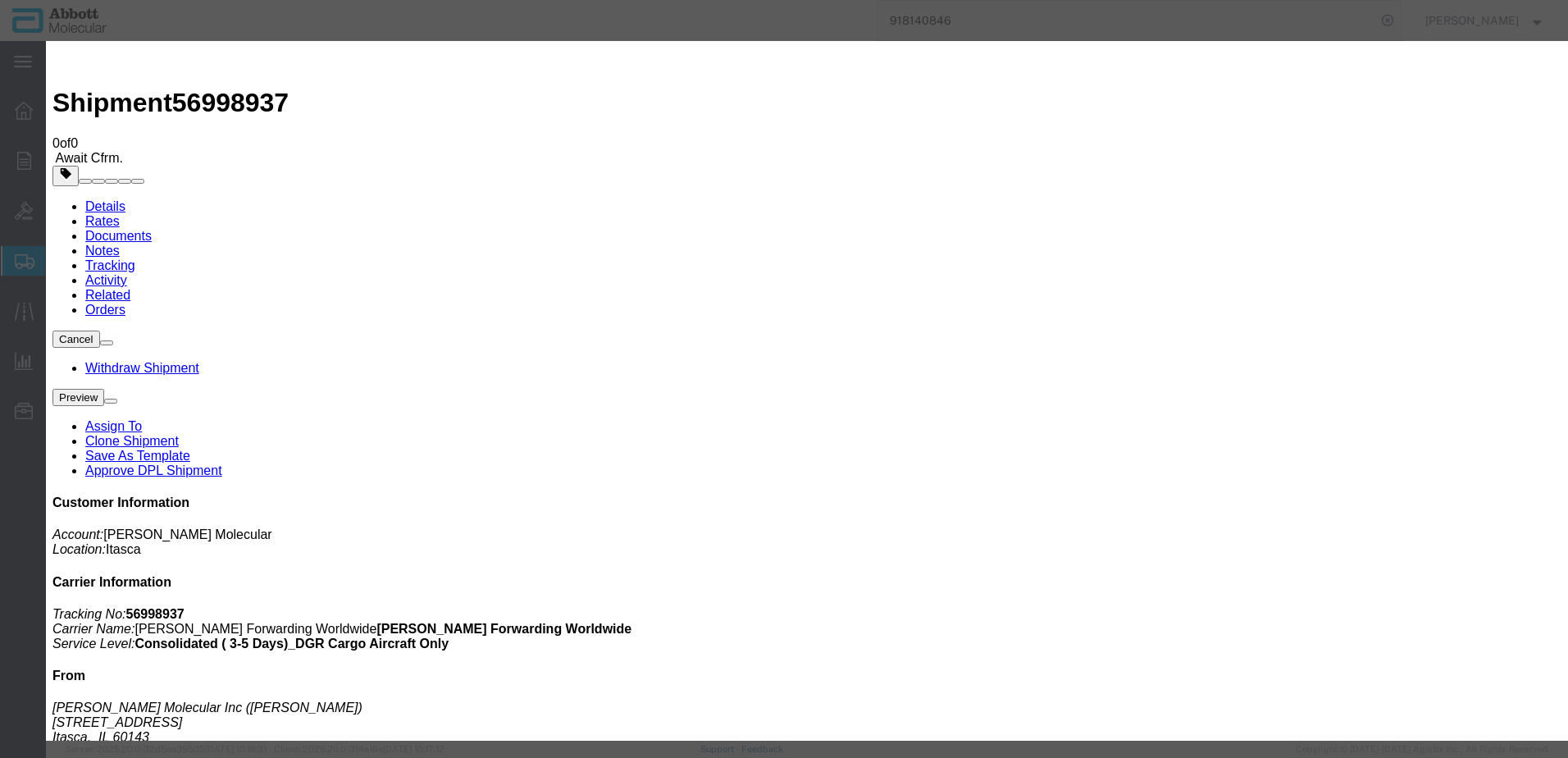
select select "DELIVRED"
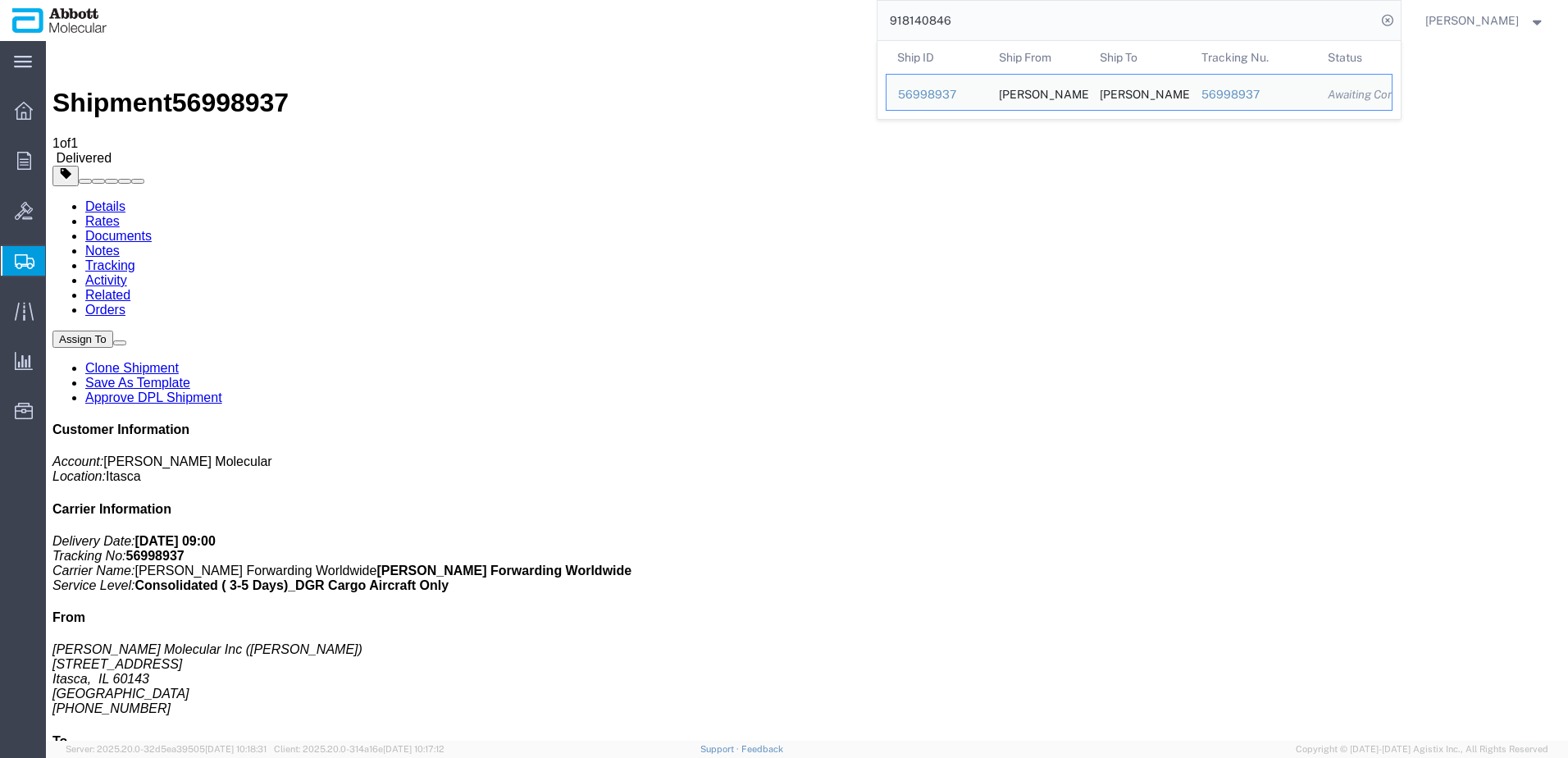
drag, startPoint x: 1004, startPoint y: 23, endPoint x: 144, endPoint y: 21, distance: 860.0
click at [172, 21] on div "918140846 Ship ID Ship From Ship To Tracking Nu. Status Ship ID 56998937 Ship F…" at bounding box center [760, 20] width 1282 height 41
paste input "08488"
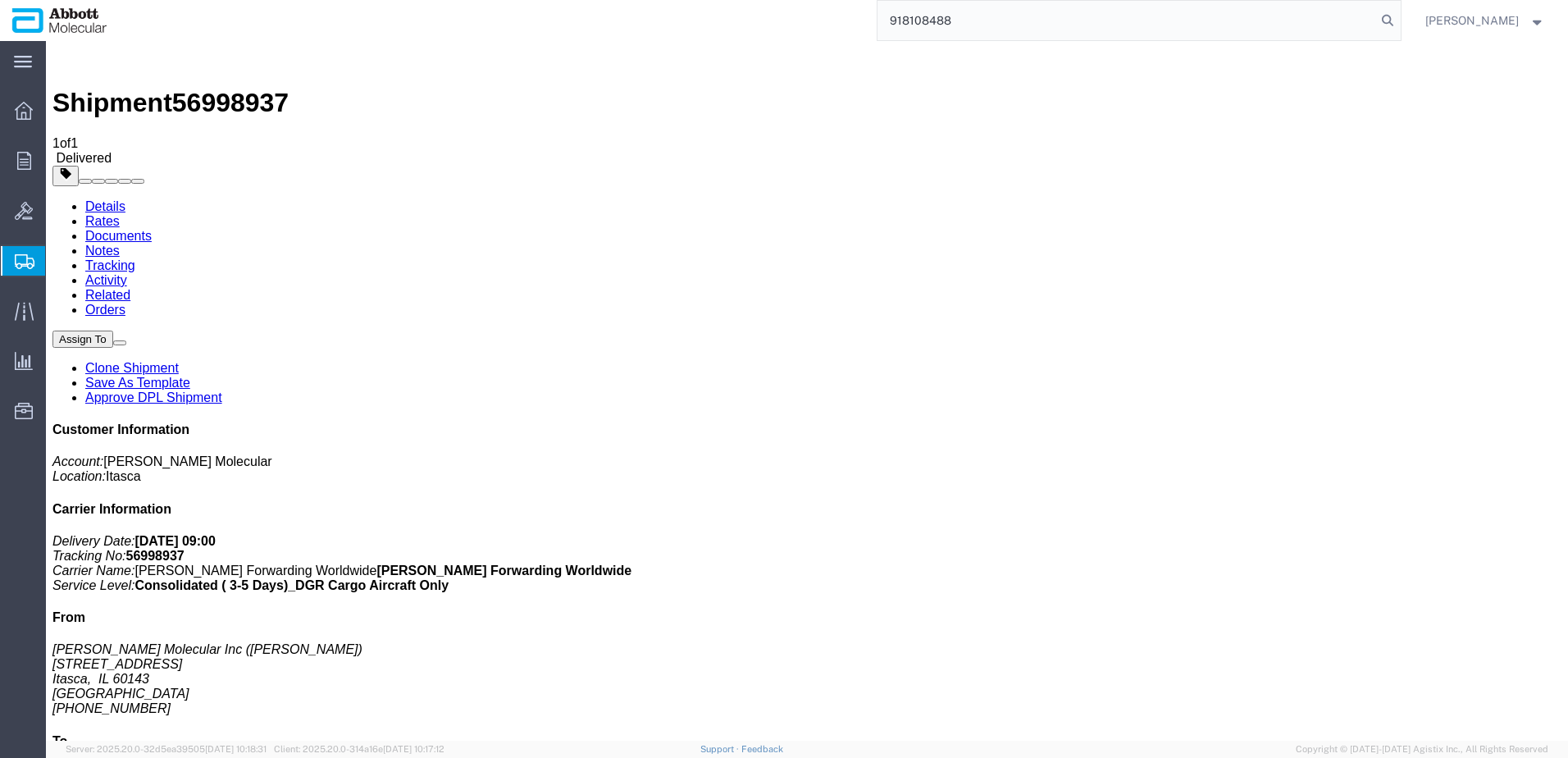
type input "918108488"
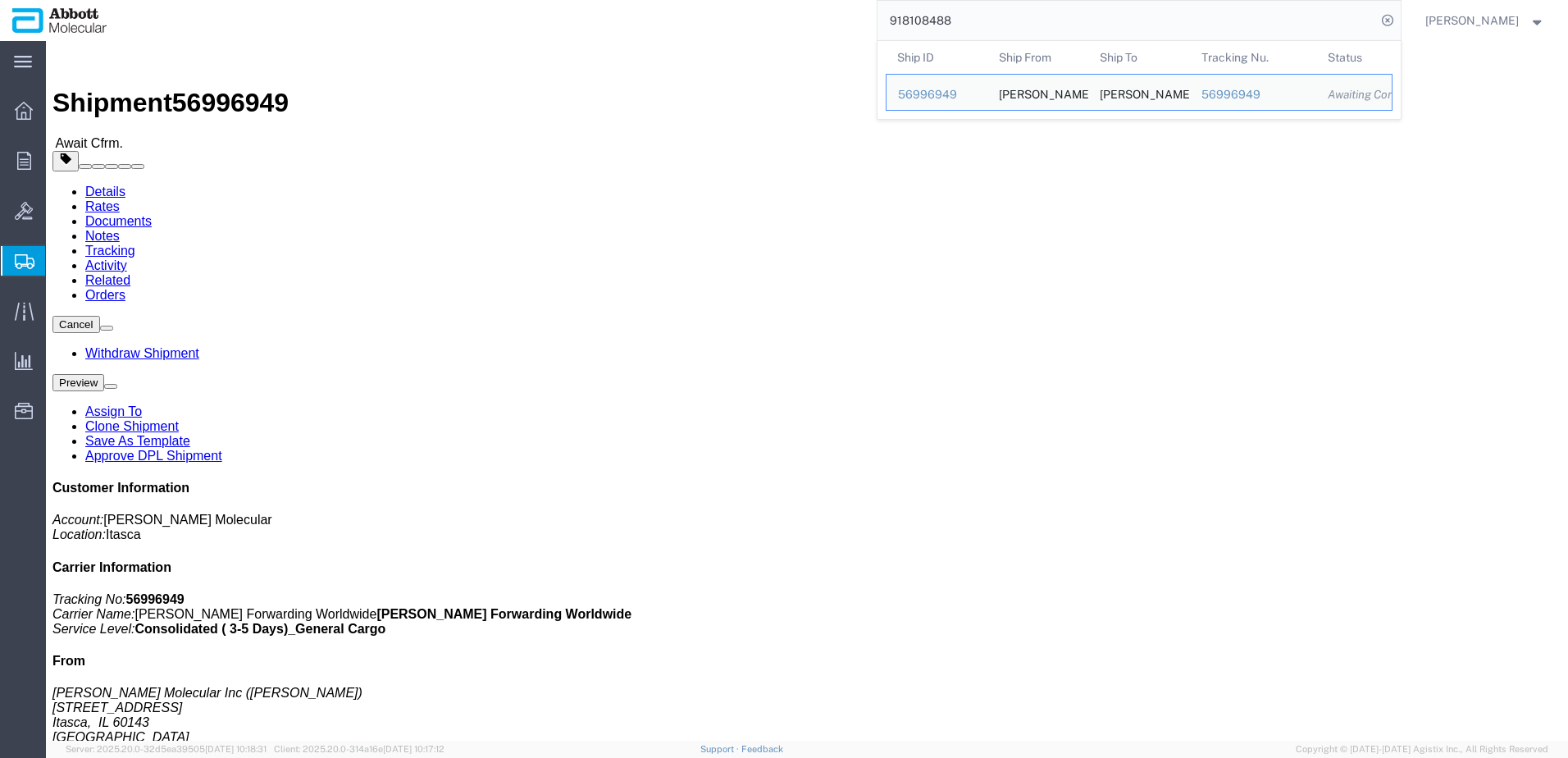
click link "Tracking"
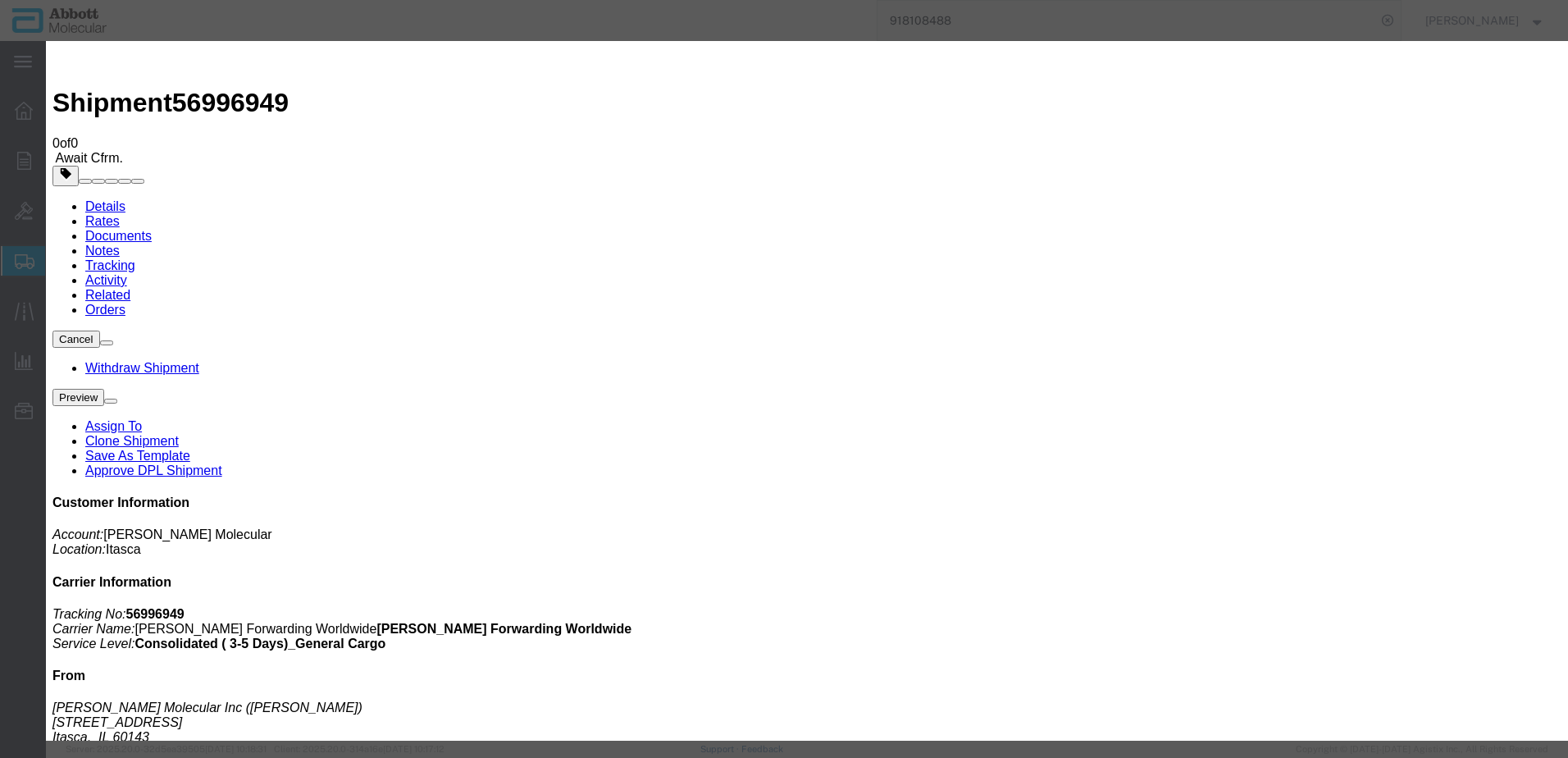
type input "[DATE]"
type input "9:00 AM"
type input "[DATE]"
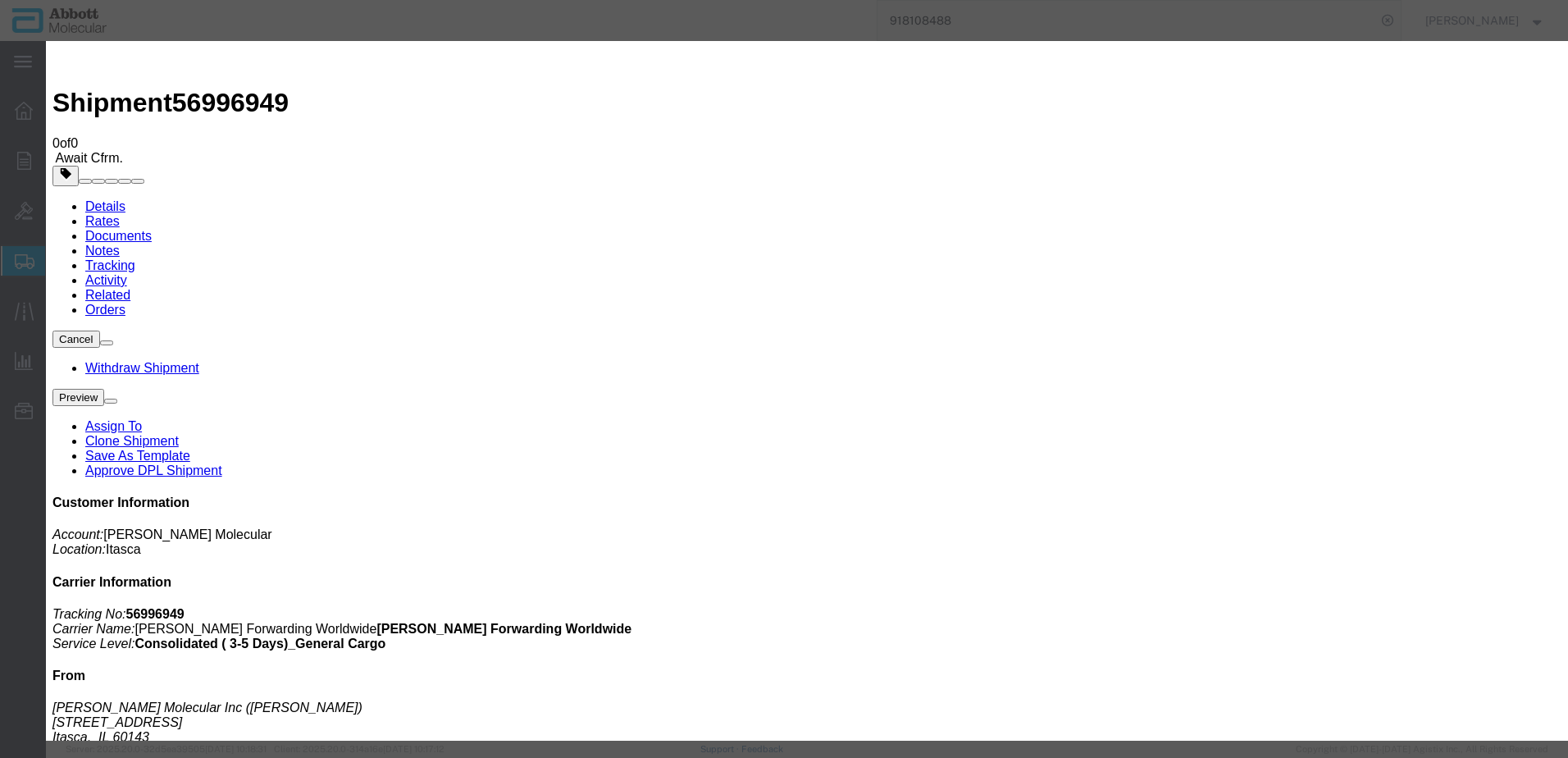
select select "DELIVRED"
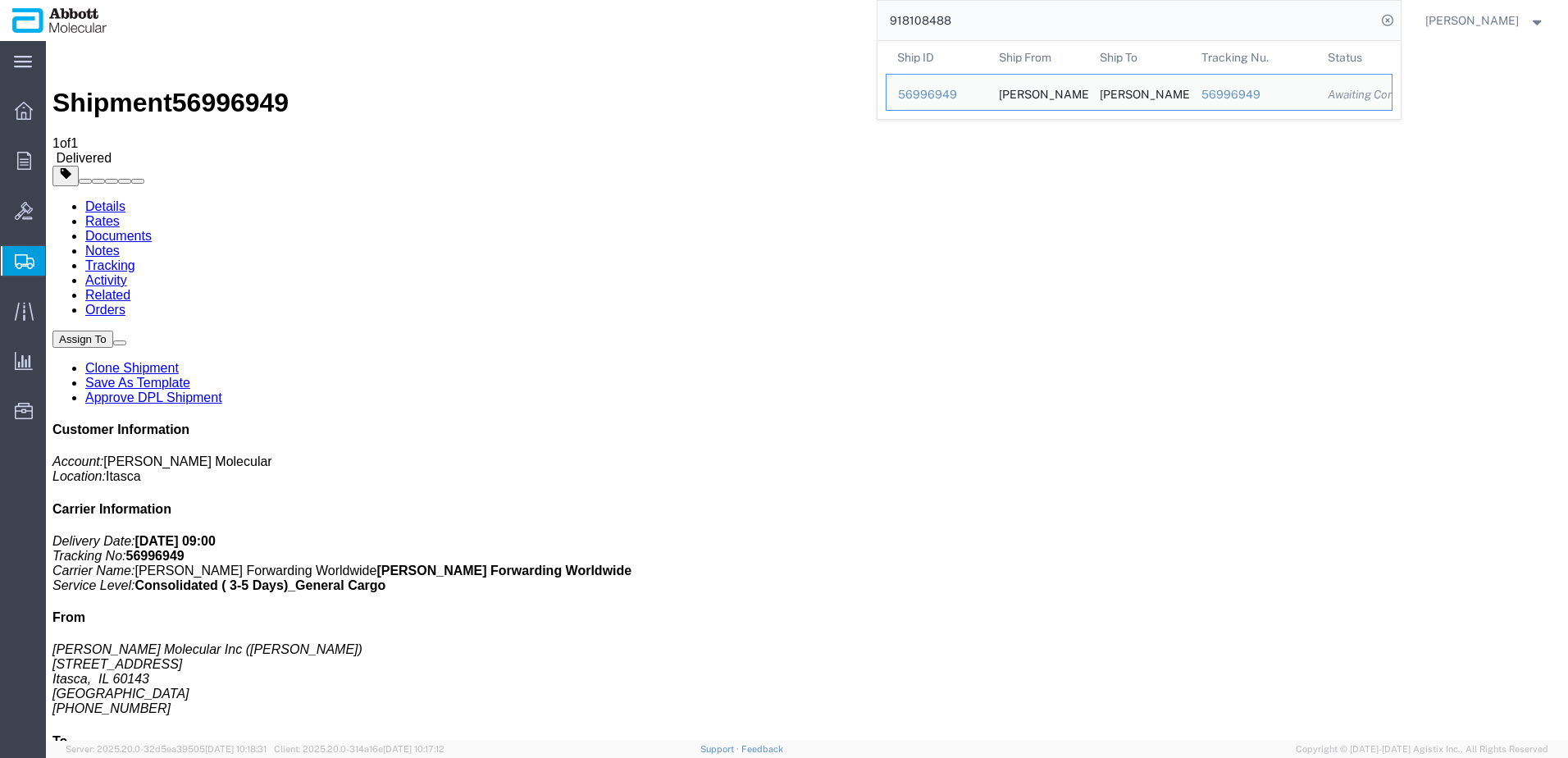
drag, startPoint x: 1067, startPoint y: 68, endPoint x: 482, endPoint y: 53, distance: 585.2
paste input "36203"
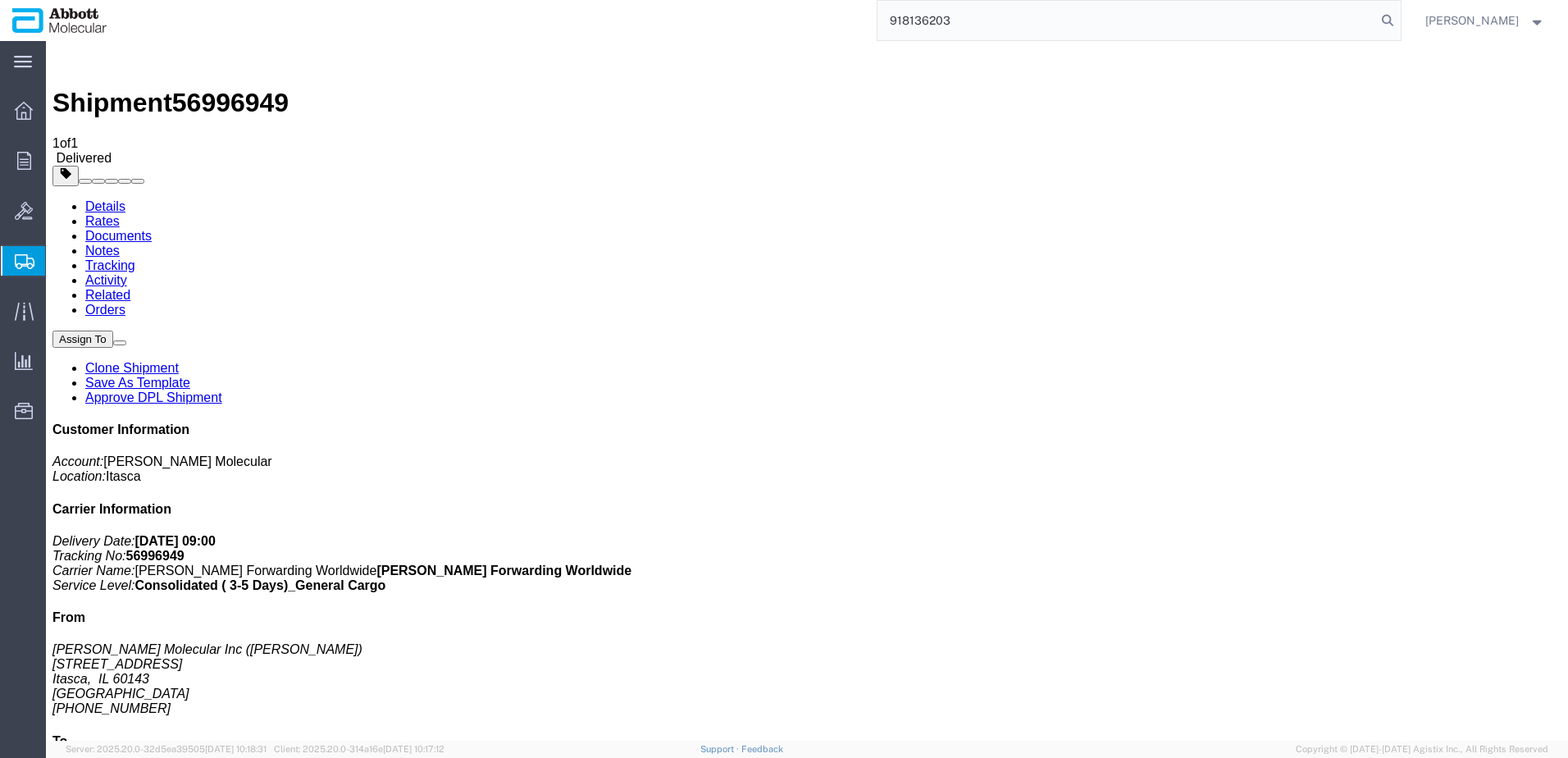
type input "918136203"
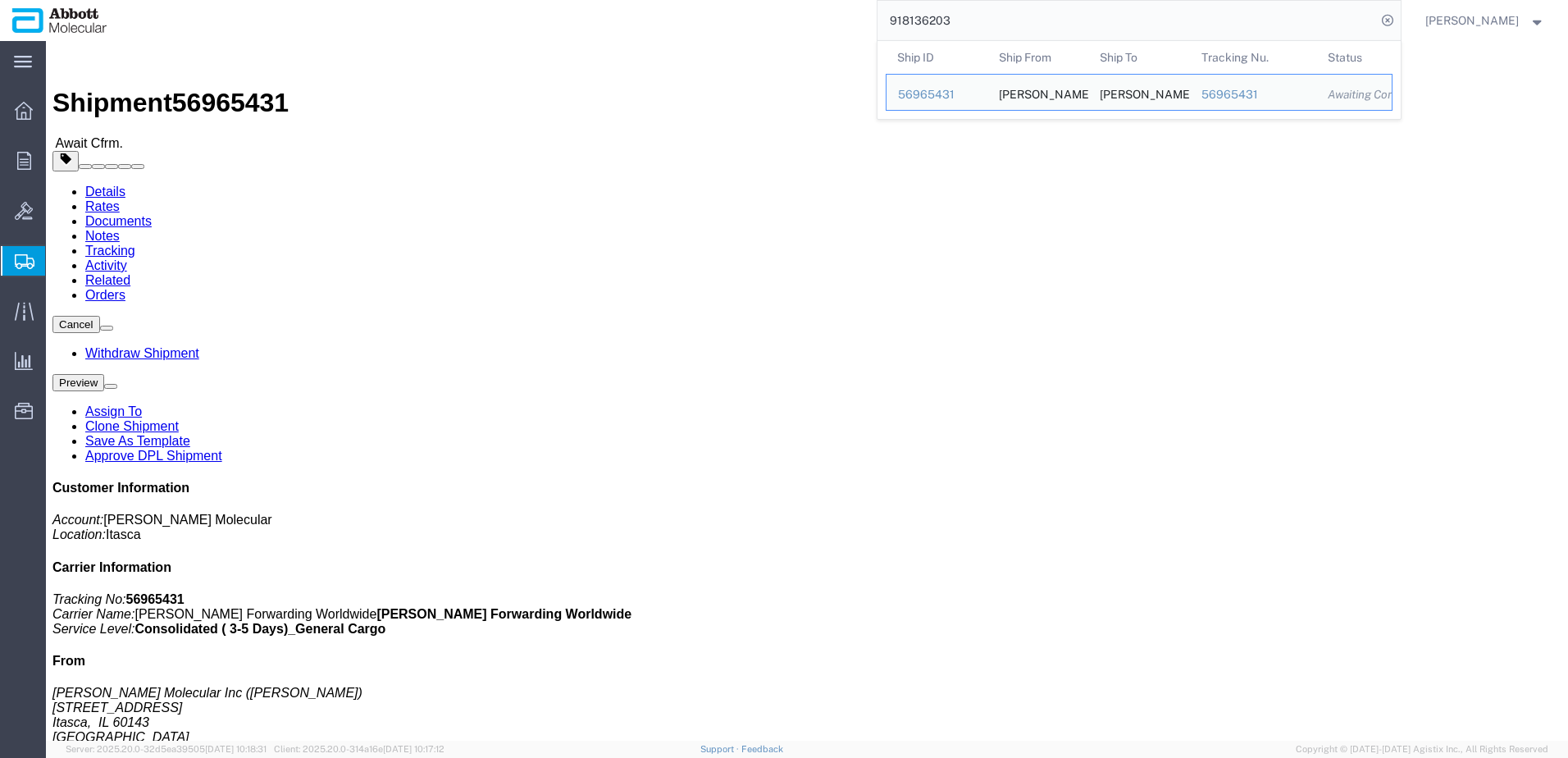
click link "Tracking"
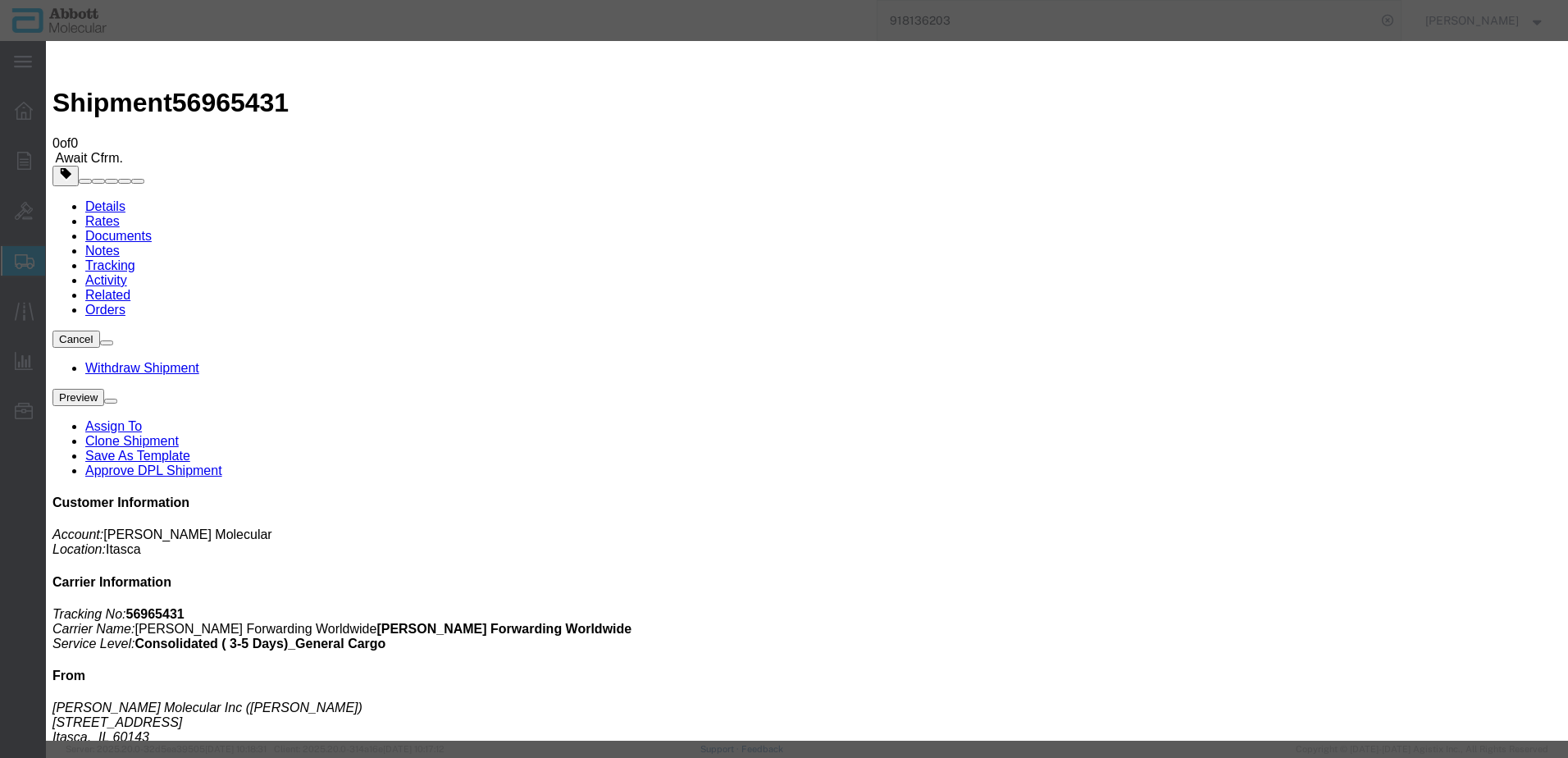
type input "[DATE]"
type input "9:00 AM"
type input "[DATE]"
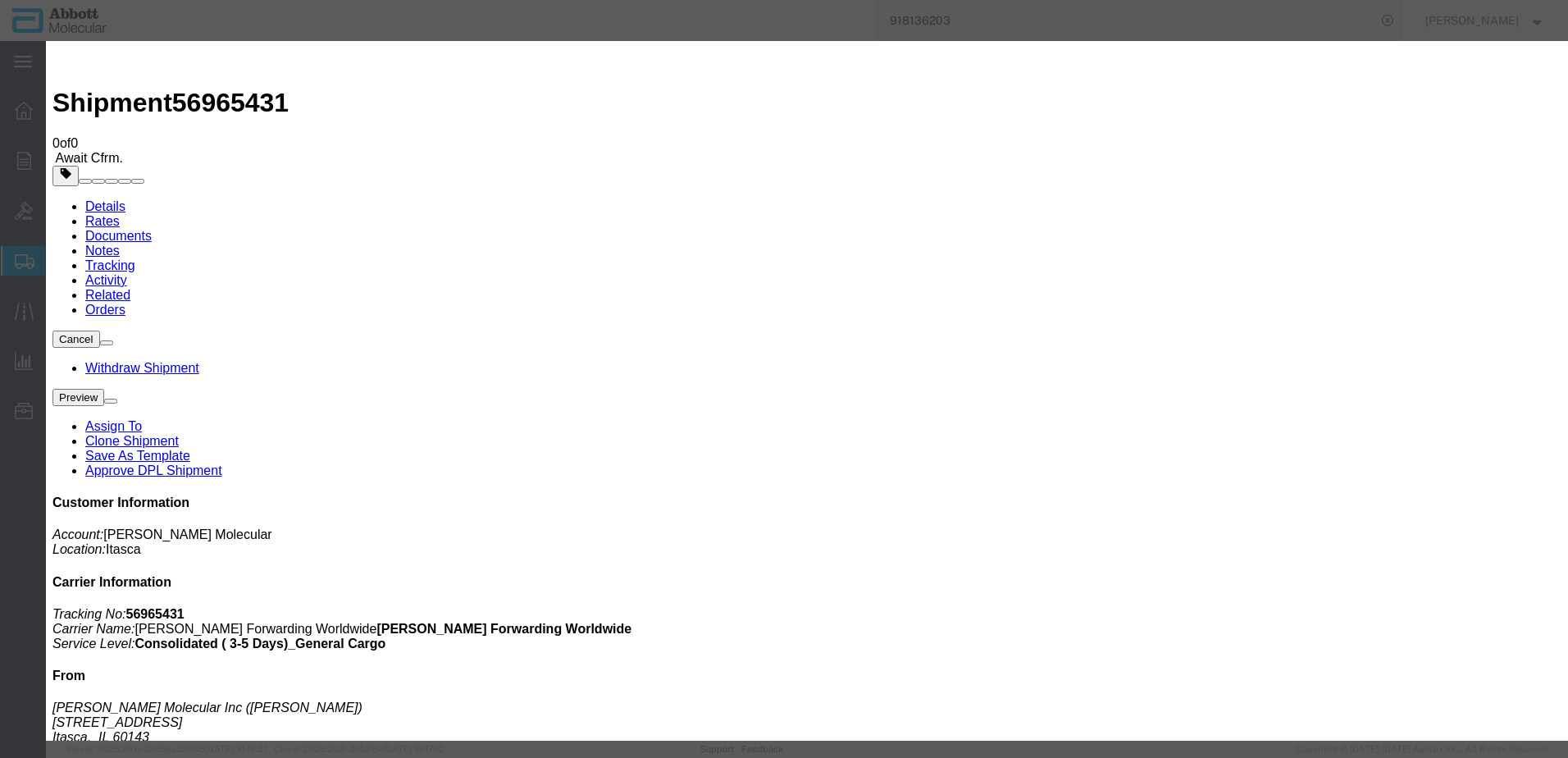
select select "DELIVRED"
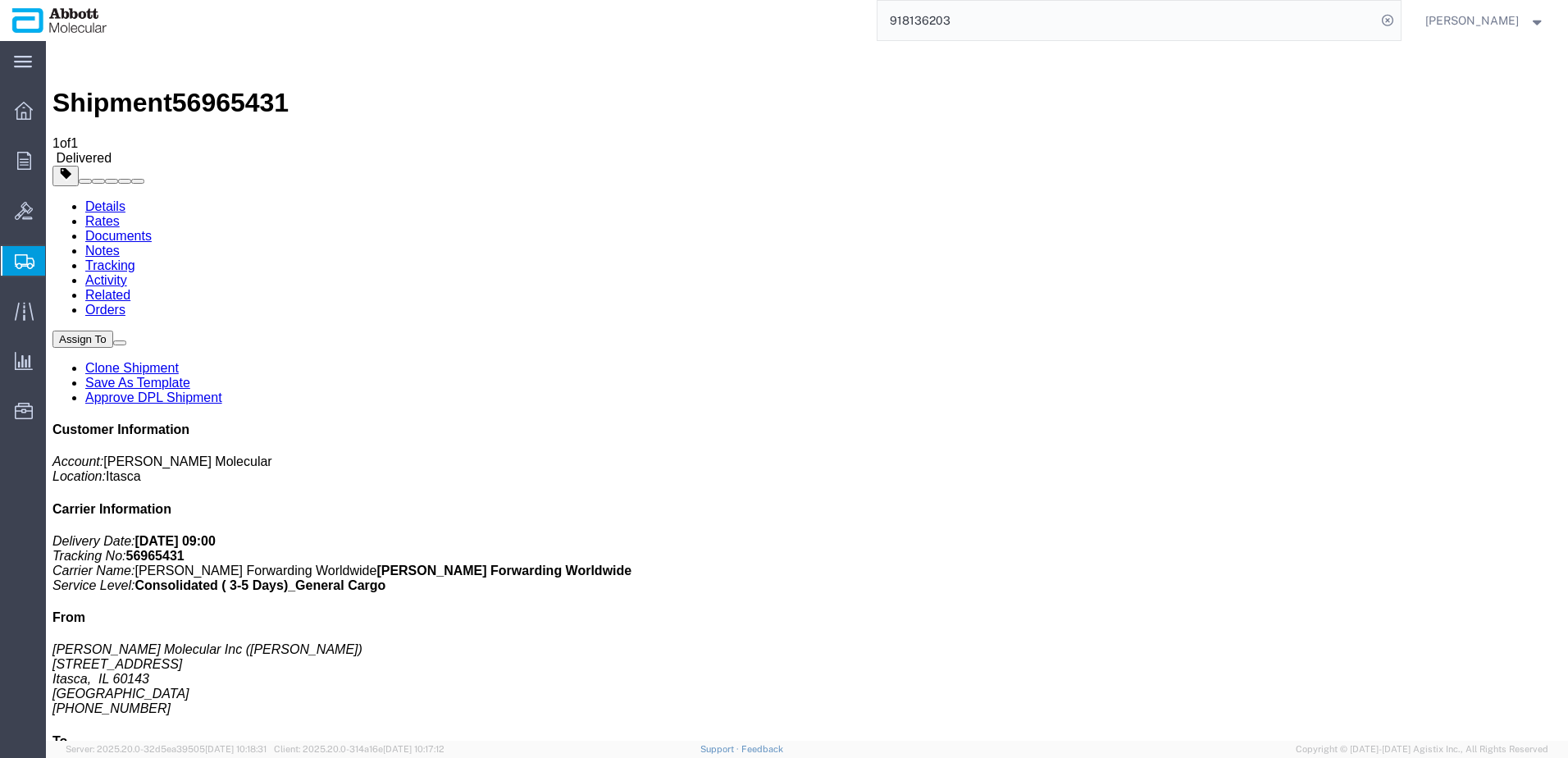
click at [0, 0] on span "Create from Template" at bounding box center [0, 0] width 0 height 0
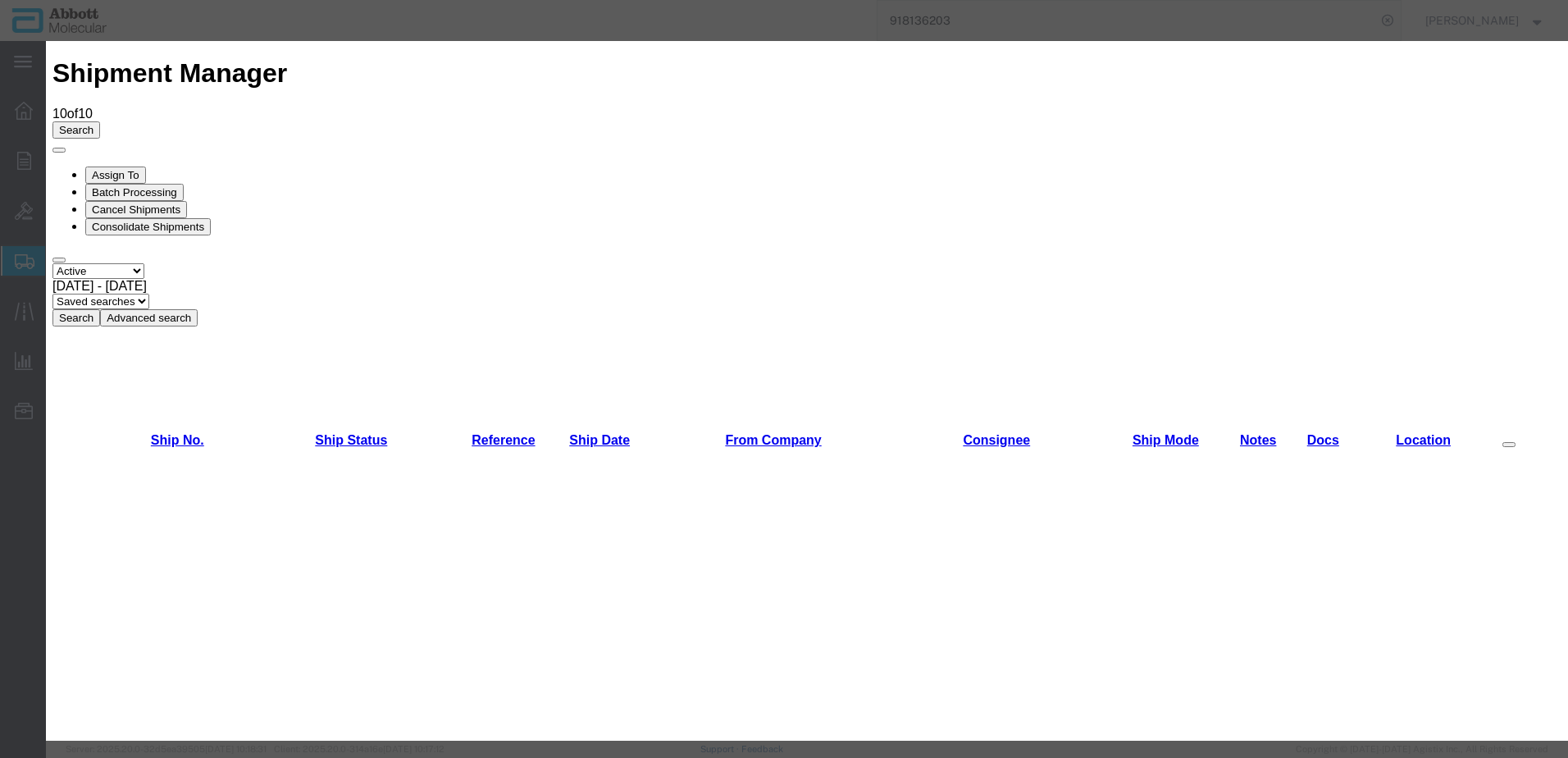
scroll to position [738, 0]
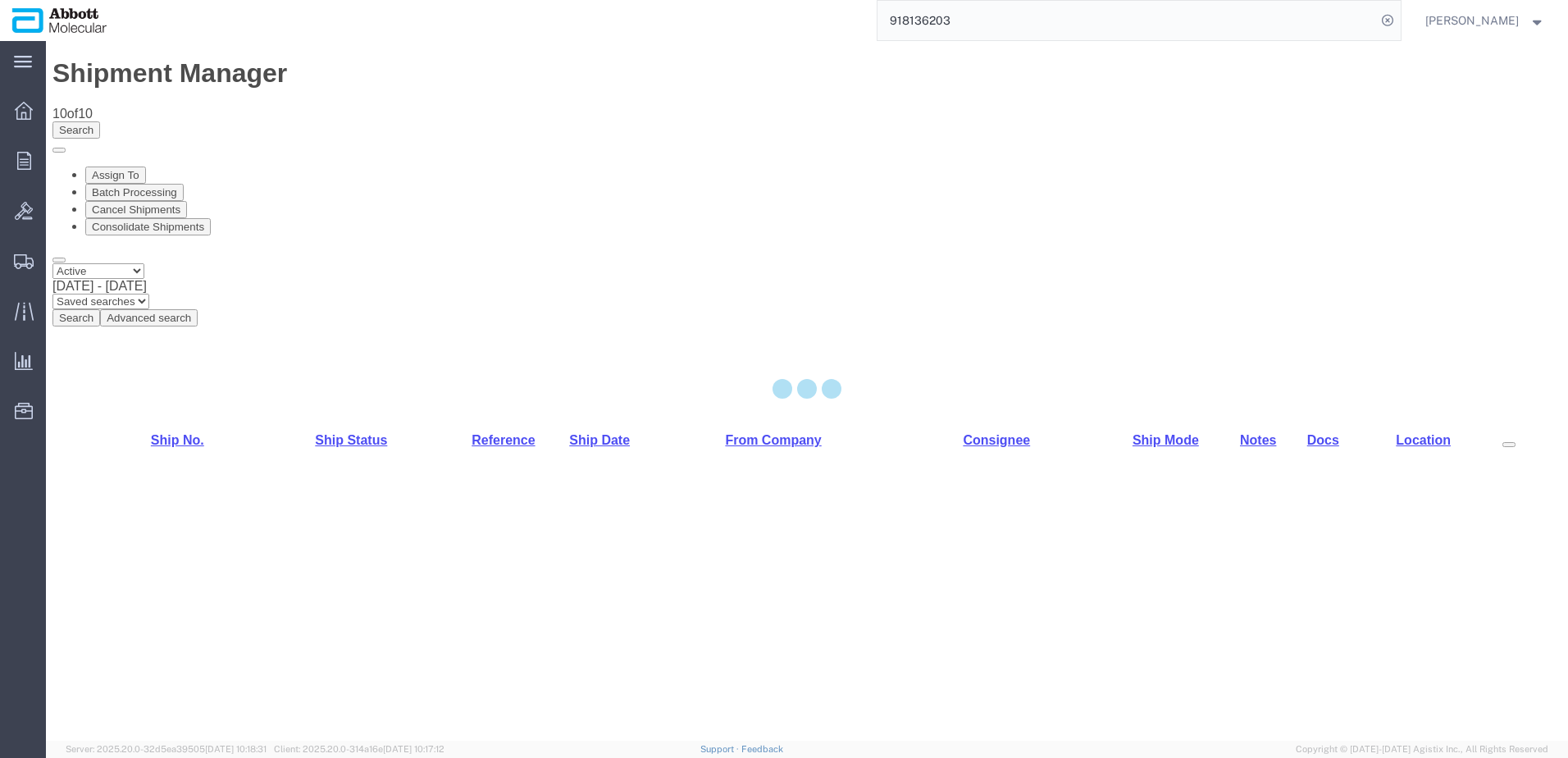
select select "48454"
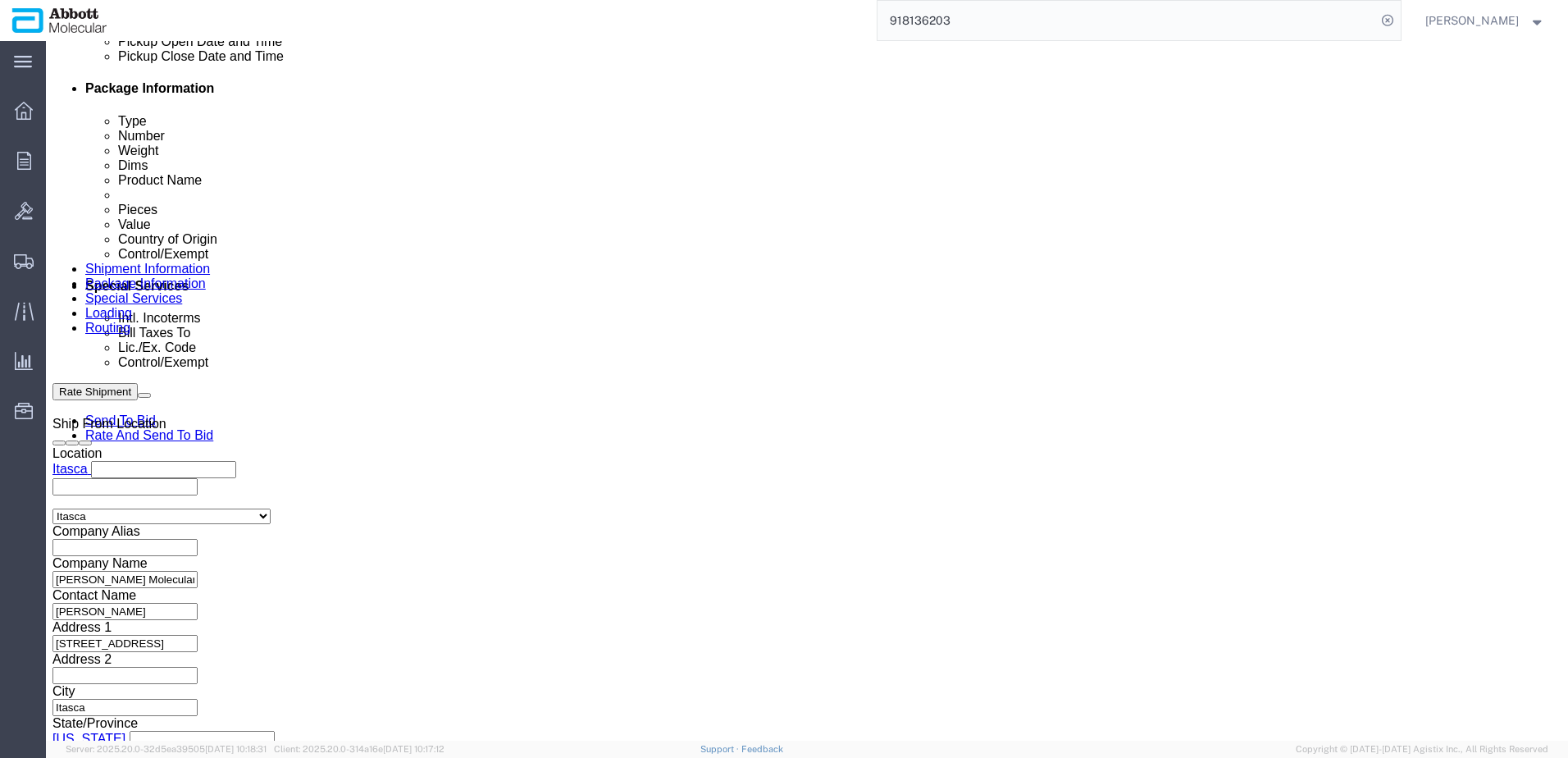
scroll to position [820, 0]
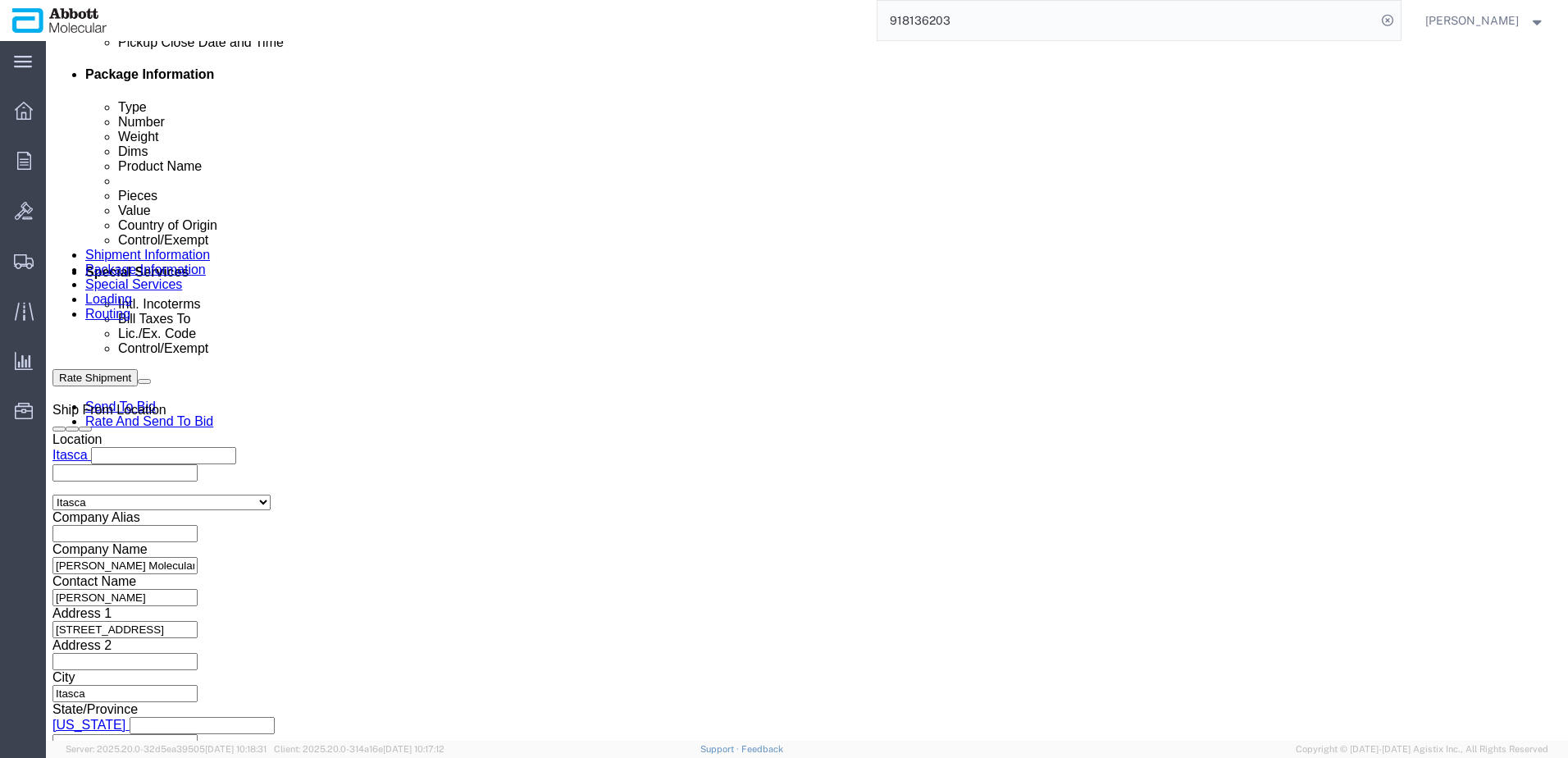
click input "text"
paste input "620809230"
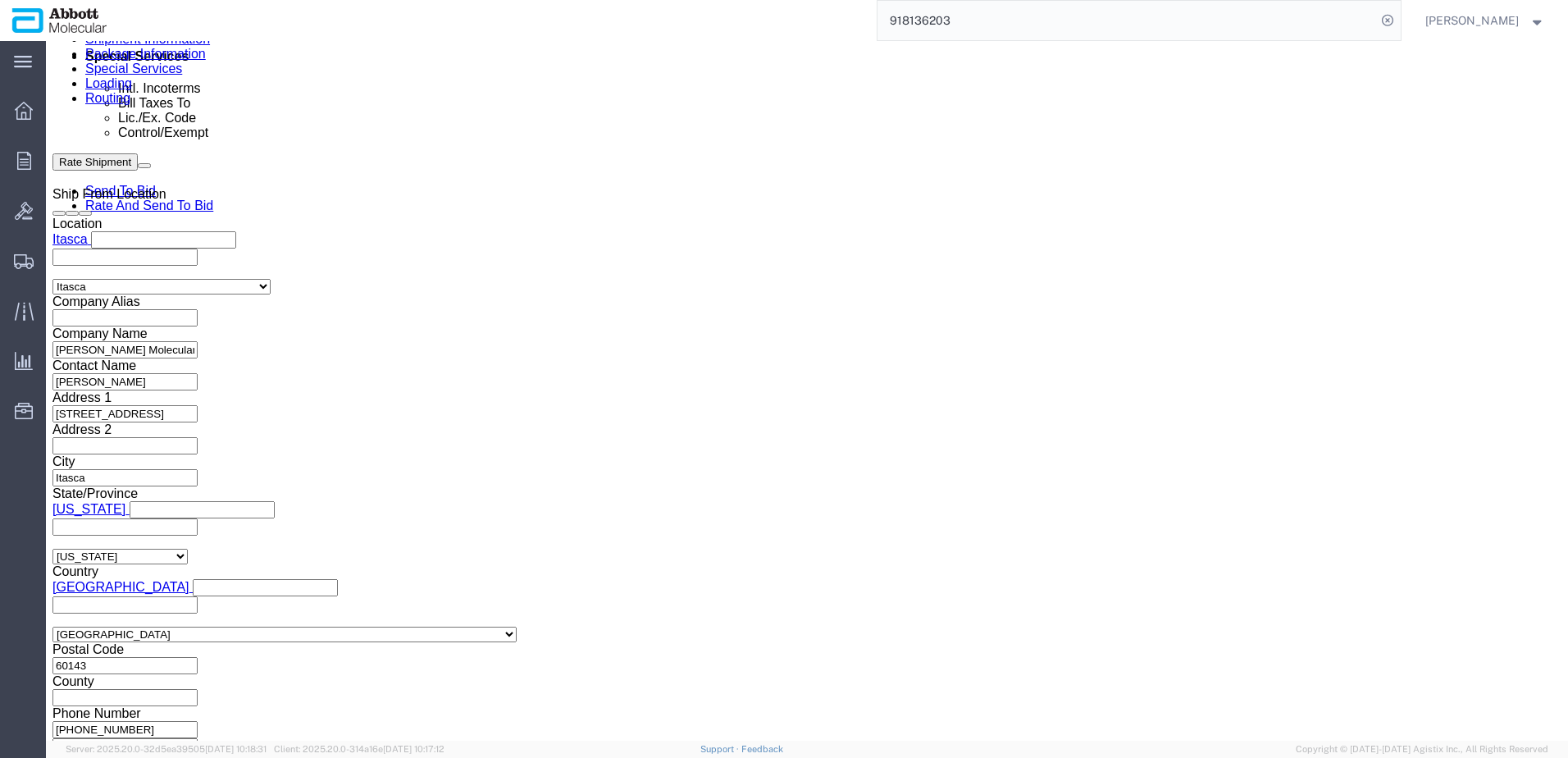
scroll to position [1041, 0]
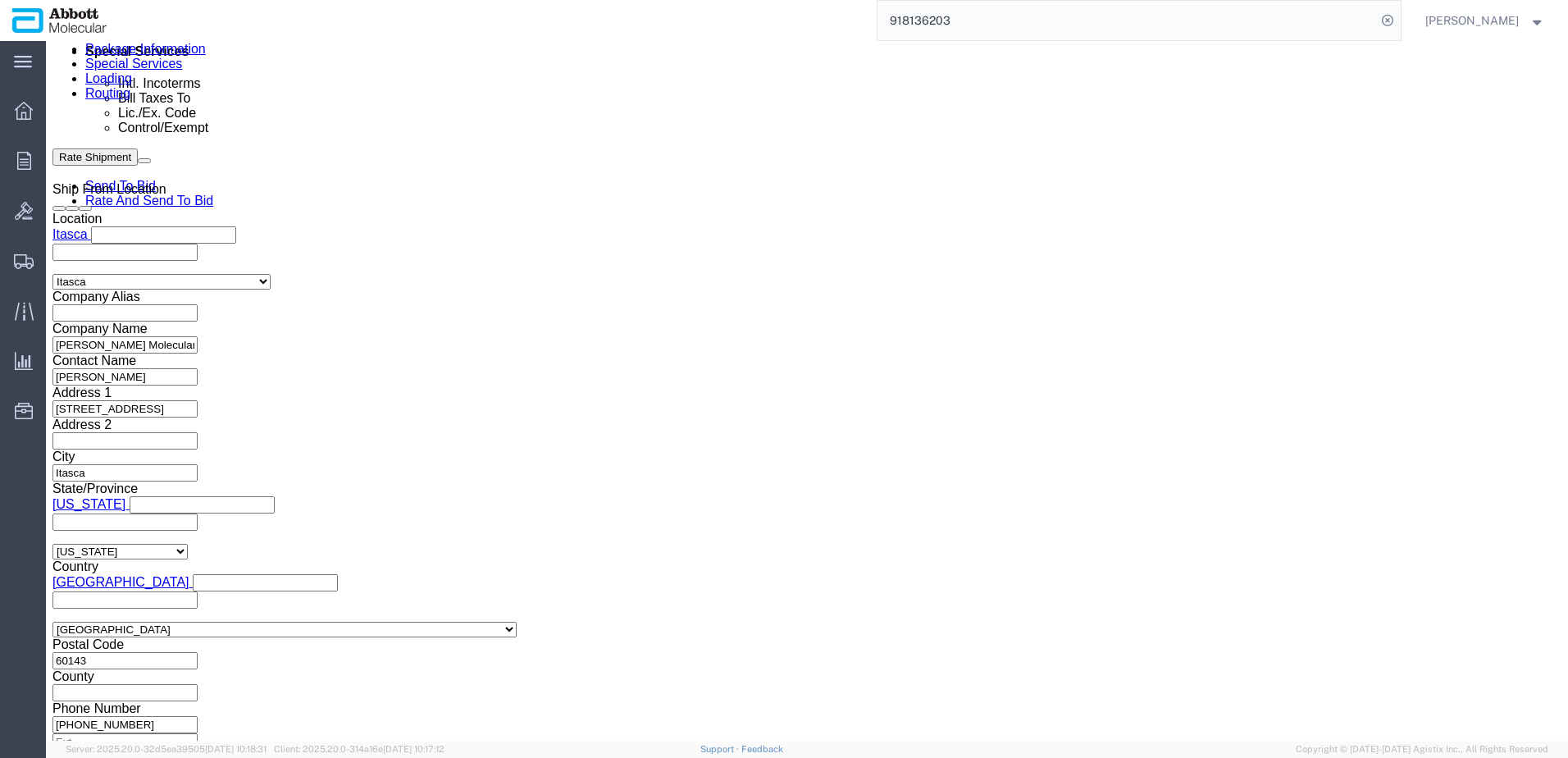
type input "620809230"
click button "Continue"
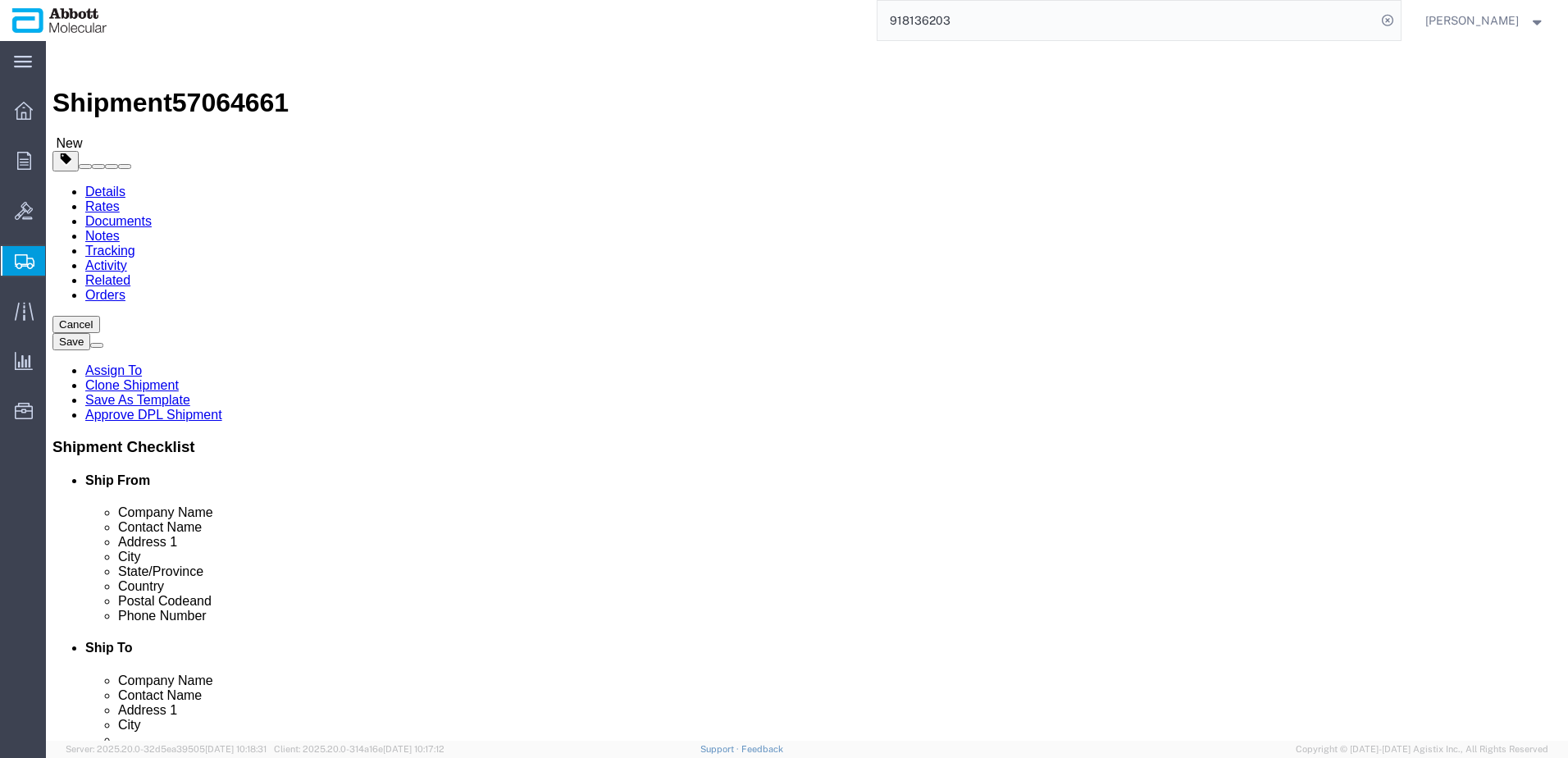
click select "Select Box (B) Box (C) Box (D) Cardboard Box(es) Crate (Instrument) Crate(s) En…"
select select "BOXD"
click select "Select Box (B) Box (C) Box (D) Cardboard Box(es) Crate (Instrument) Crate(s) En…"
type input "28.00"
type input "24.00"
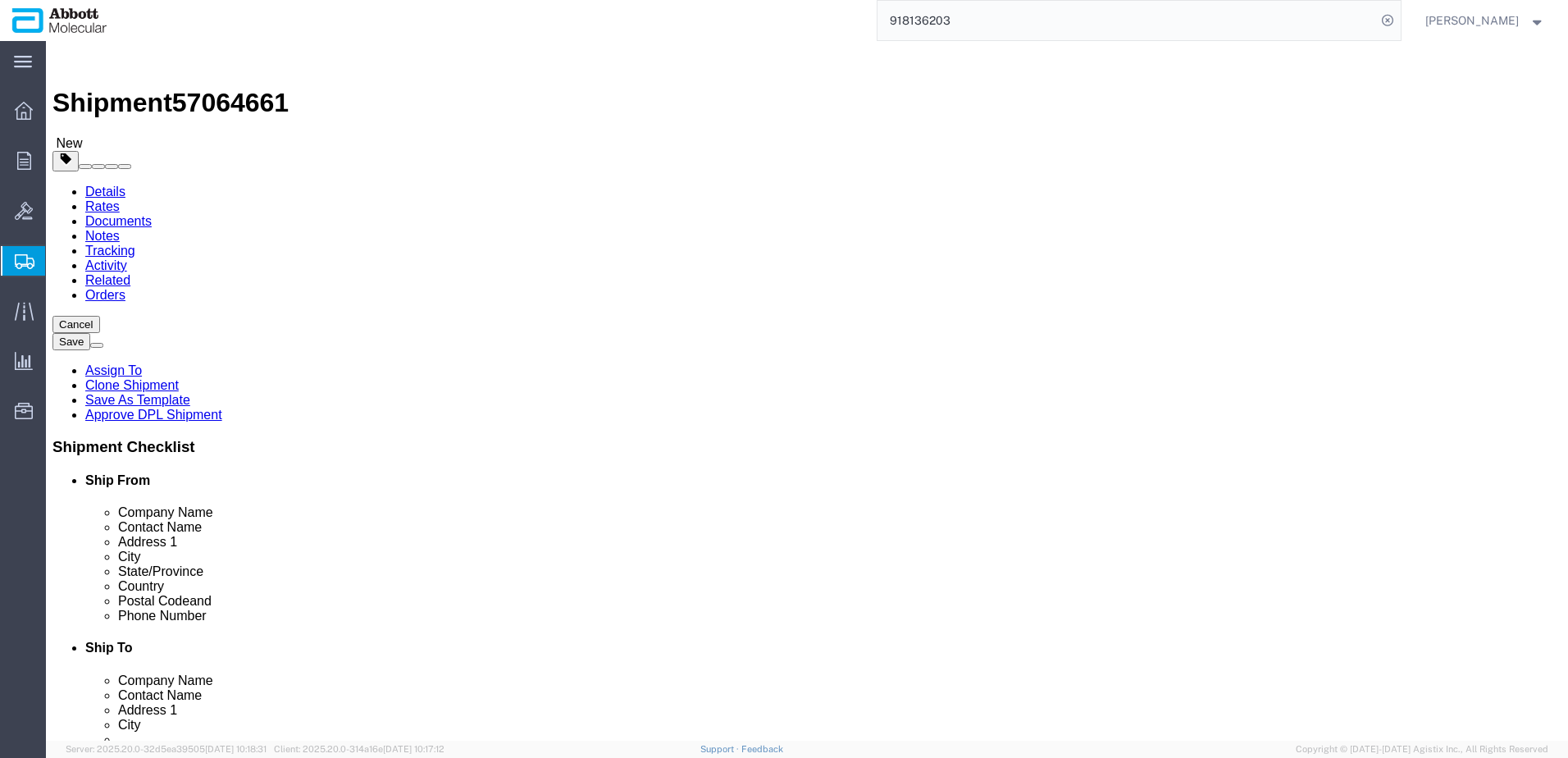
type input "21.00"
drag, startPoint x: 259, startPoint y: 378, endPoint x: -10, endPoint y: 373, distance: 269.0
click html "Shipment 57064661 New Details Rates Documents Notes Tracking Activity Related O…"
type input "30"
click input "checkbox"
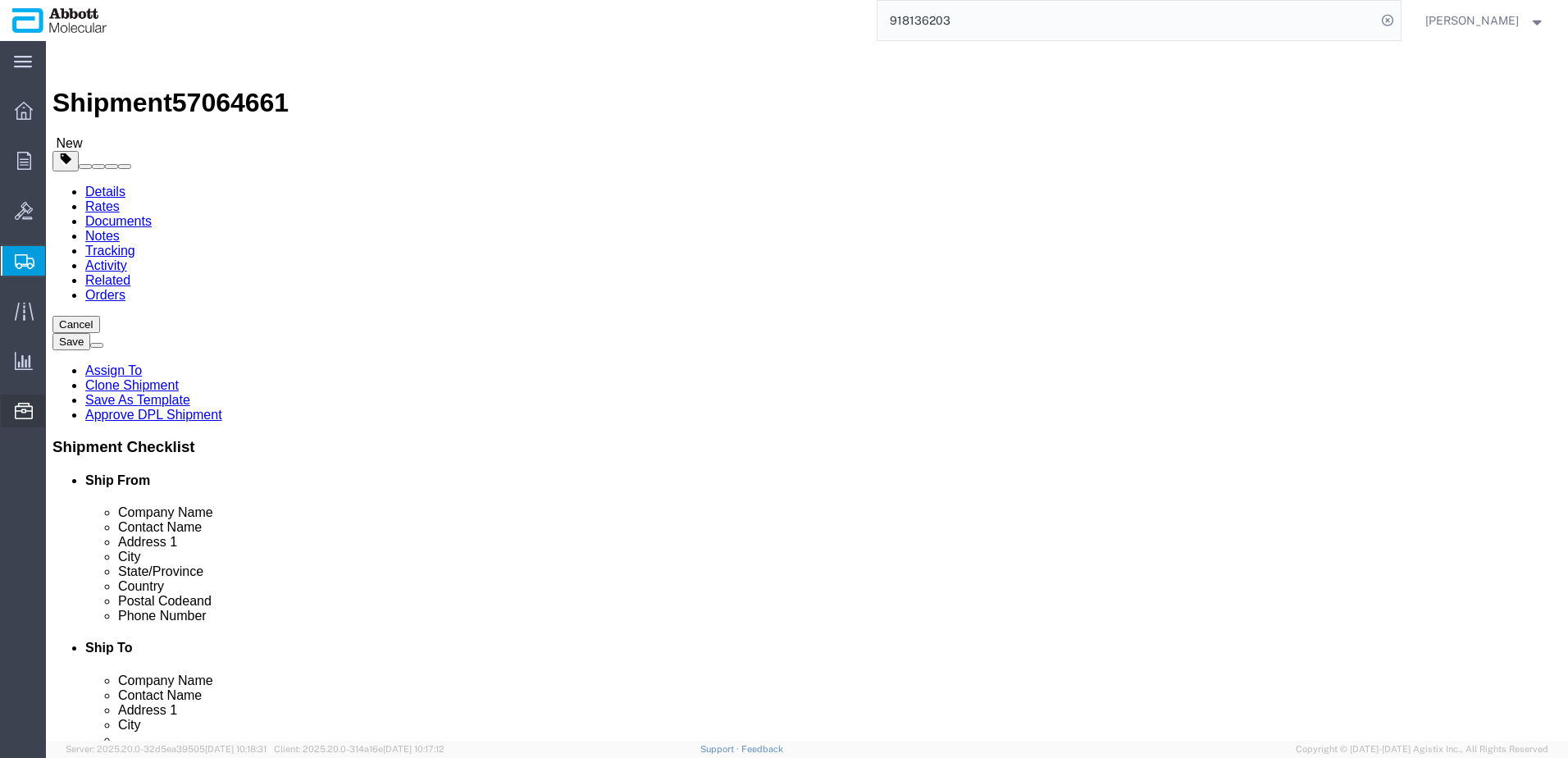
checkbox input "true"
type input "FROZEN"
click link "Add Content"
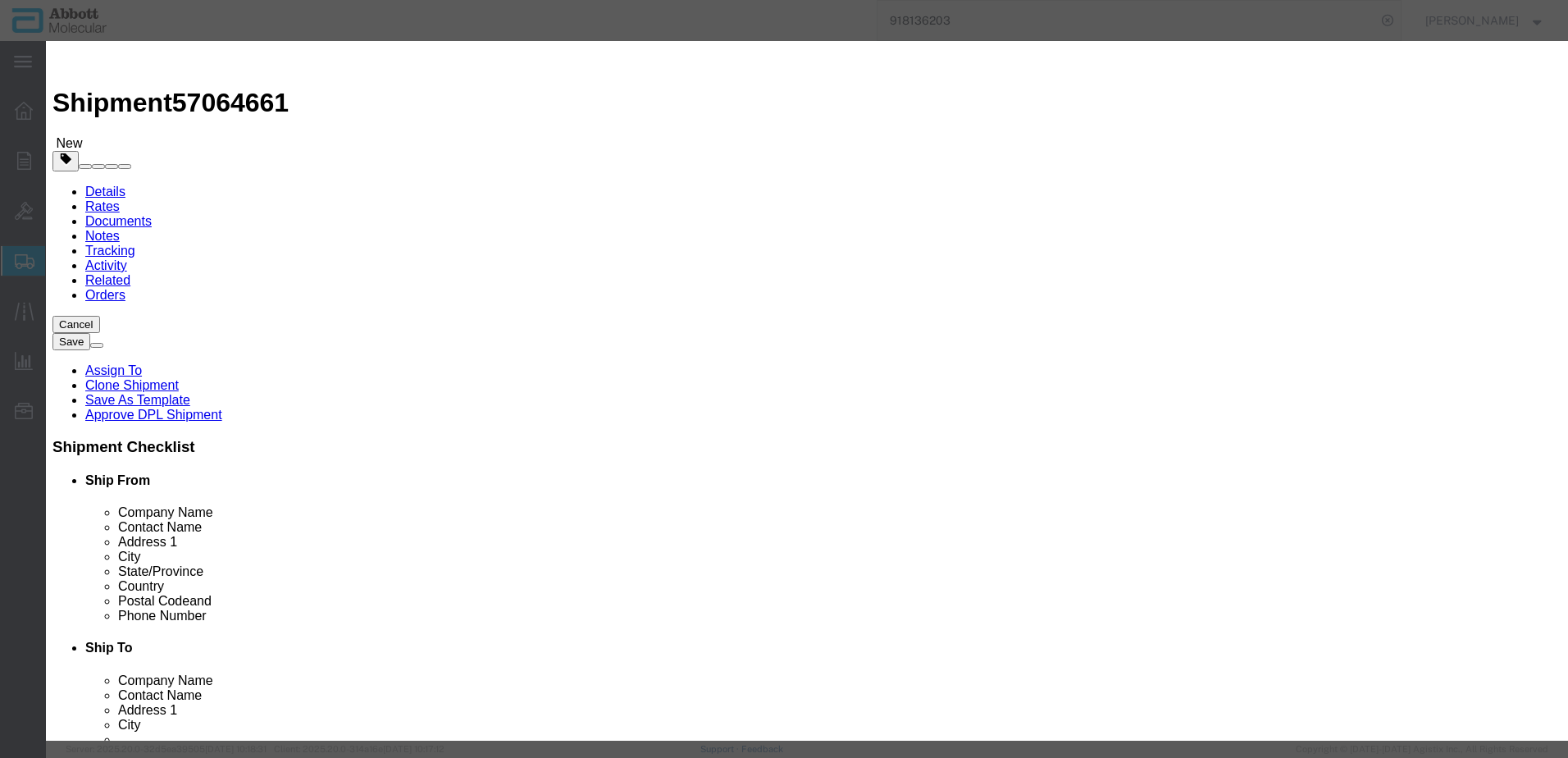
click input "text"
type input "08N4570"
click strong "08N4570"
type input "1"
select select
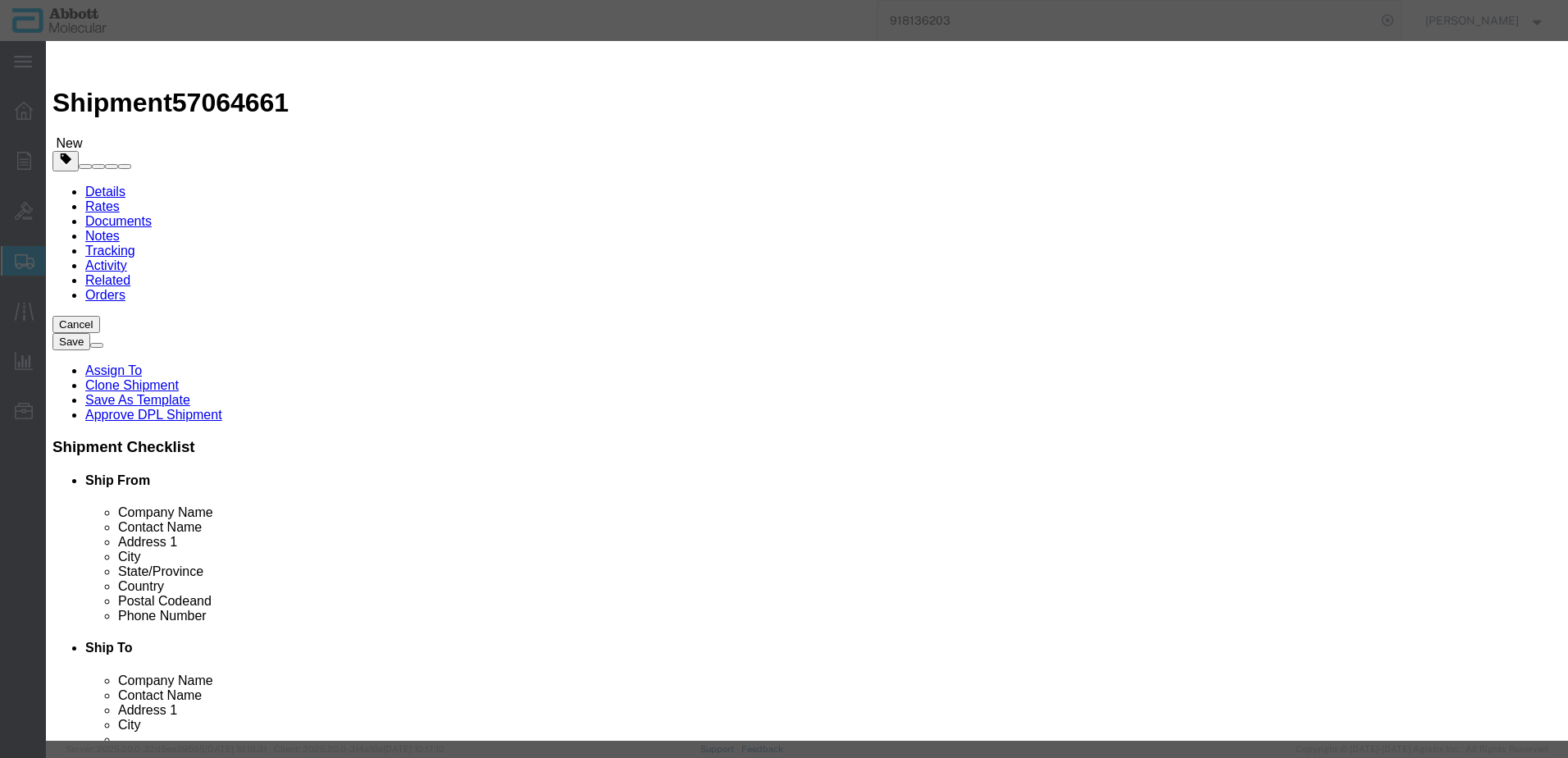
select select "US"
type input "FROZEN"
type input "3822190080"
select select "BIS"
checkbox input "false"
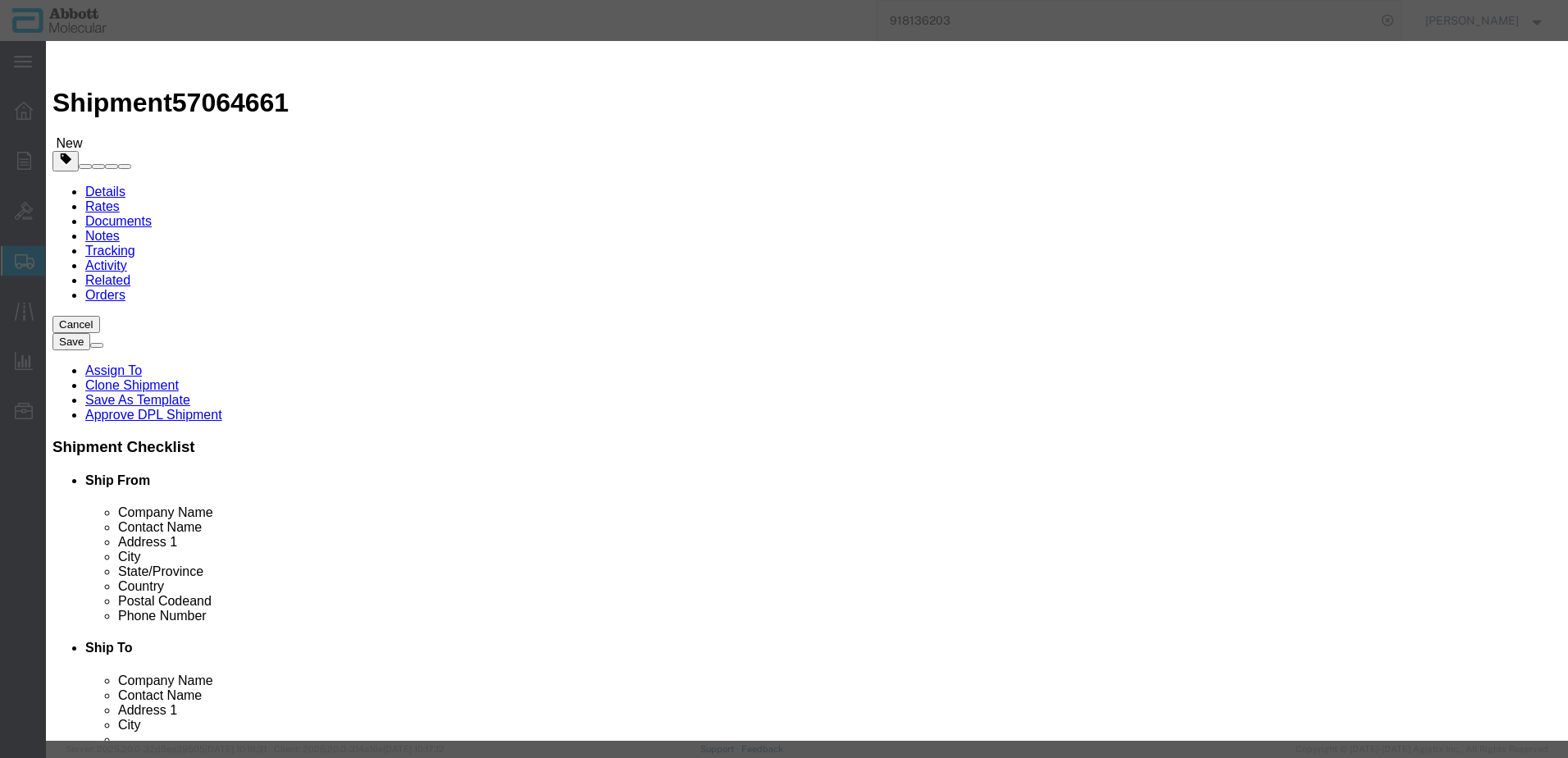
checkbox input "false"
type input "08N4570"
type textarea "Alinity m [MEDICAL_DATA]-1 CAL Kit"
select select "NLR"
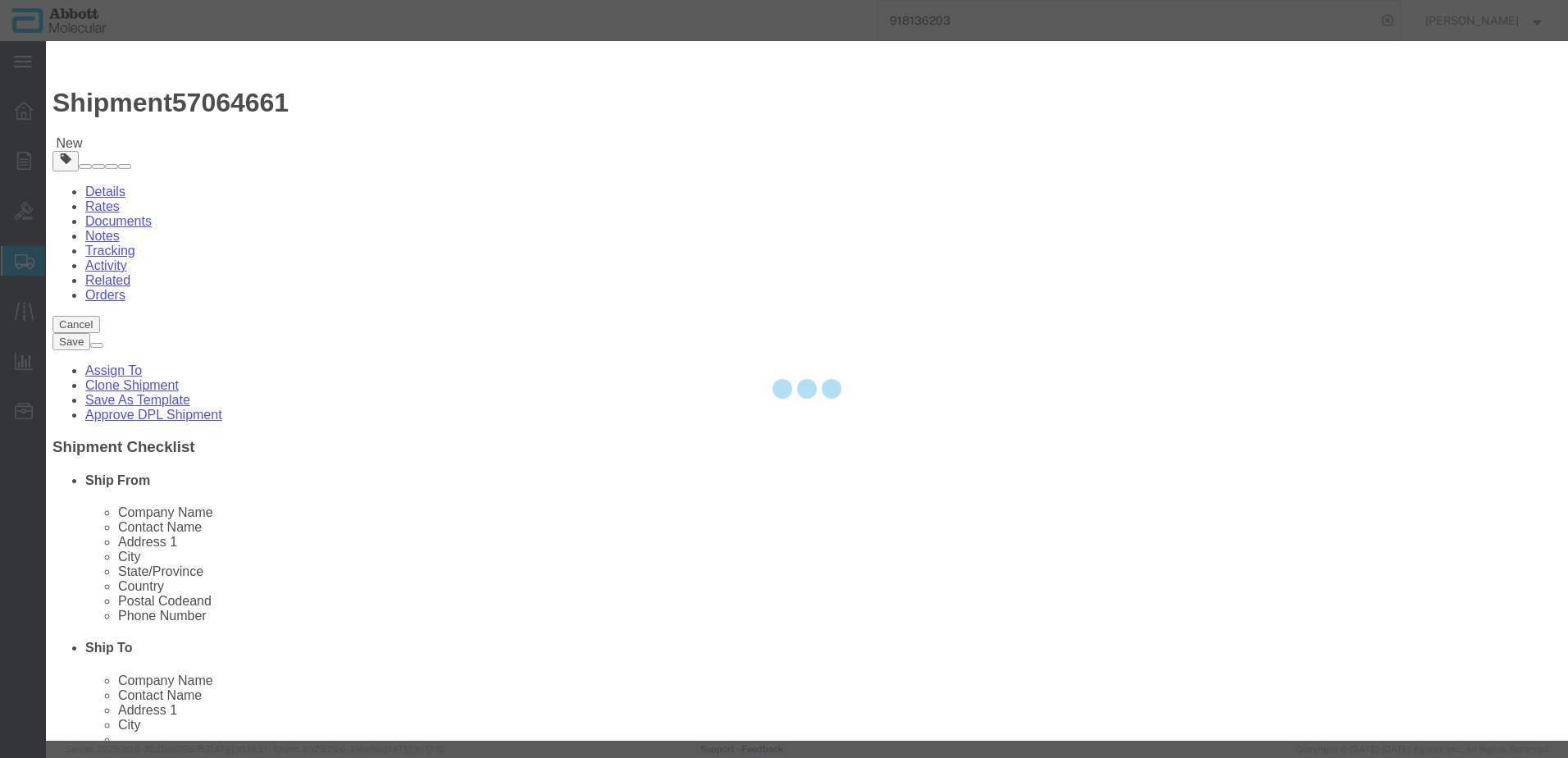
type input "08N4570"
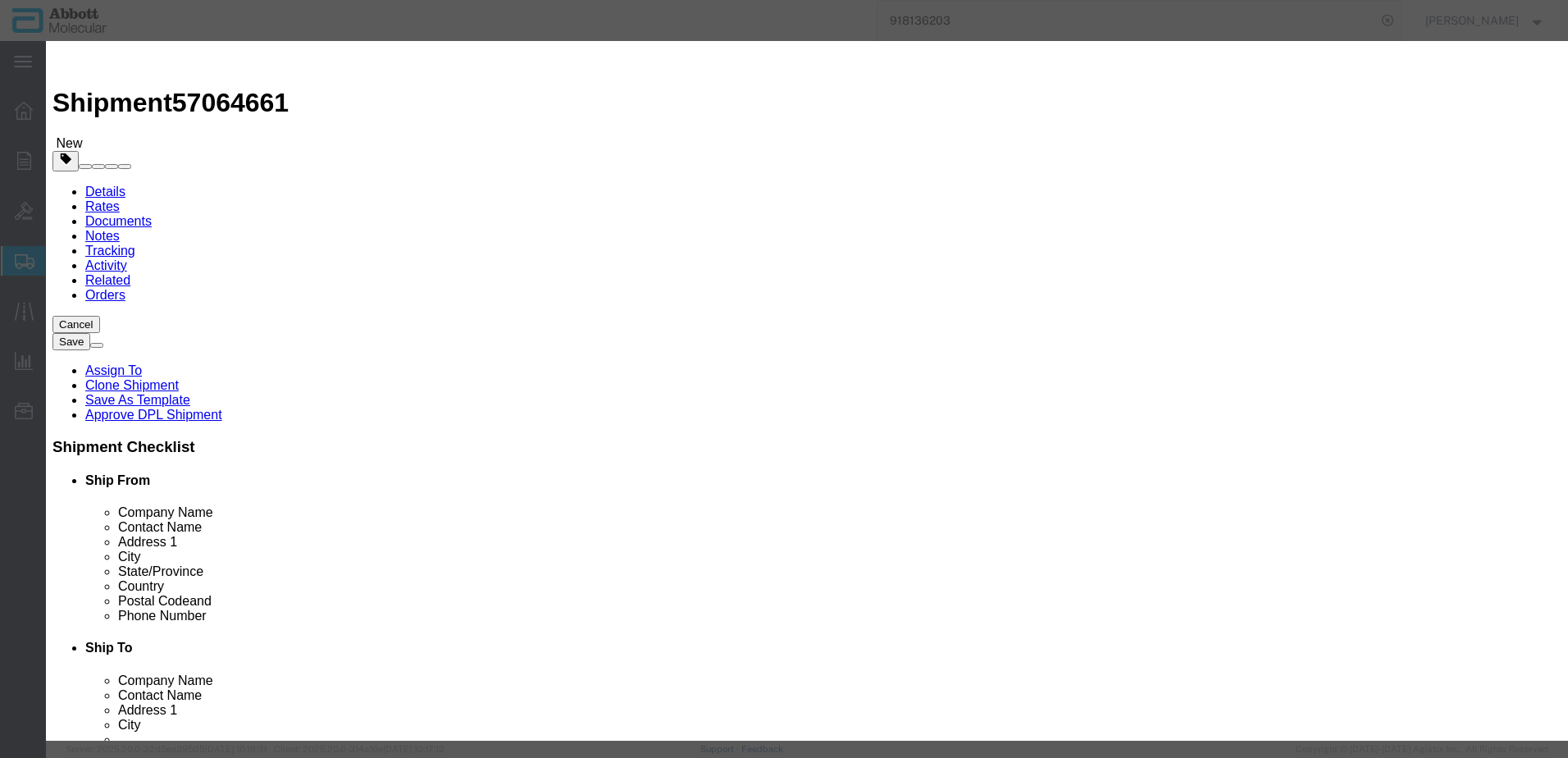
type input "2"
click select "Select Account Type Activity ID Airline Appointment Number ASN Batch Number Bil…"
select select "BATCH_NUMBER"
click select "Select Account Type Activity ID Airline Appointment Number ASN Batch Number Bil…"
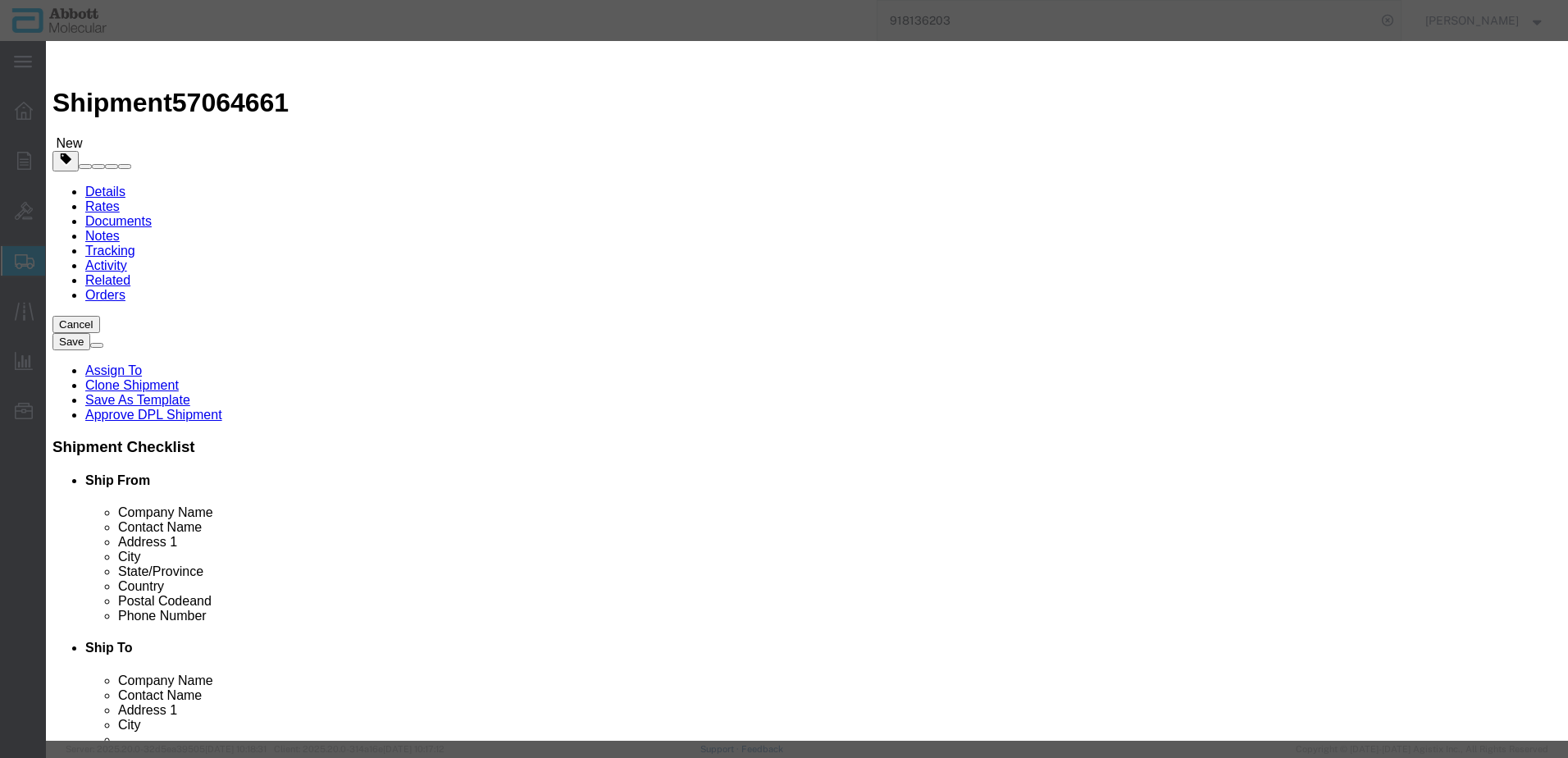
type input "404444"
click button "Save & Add Another"
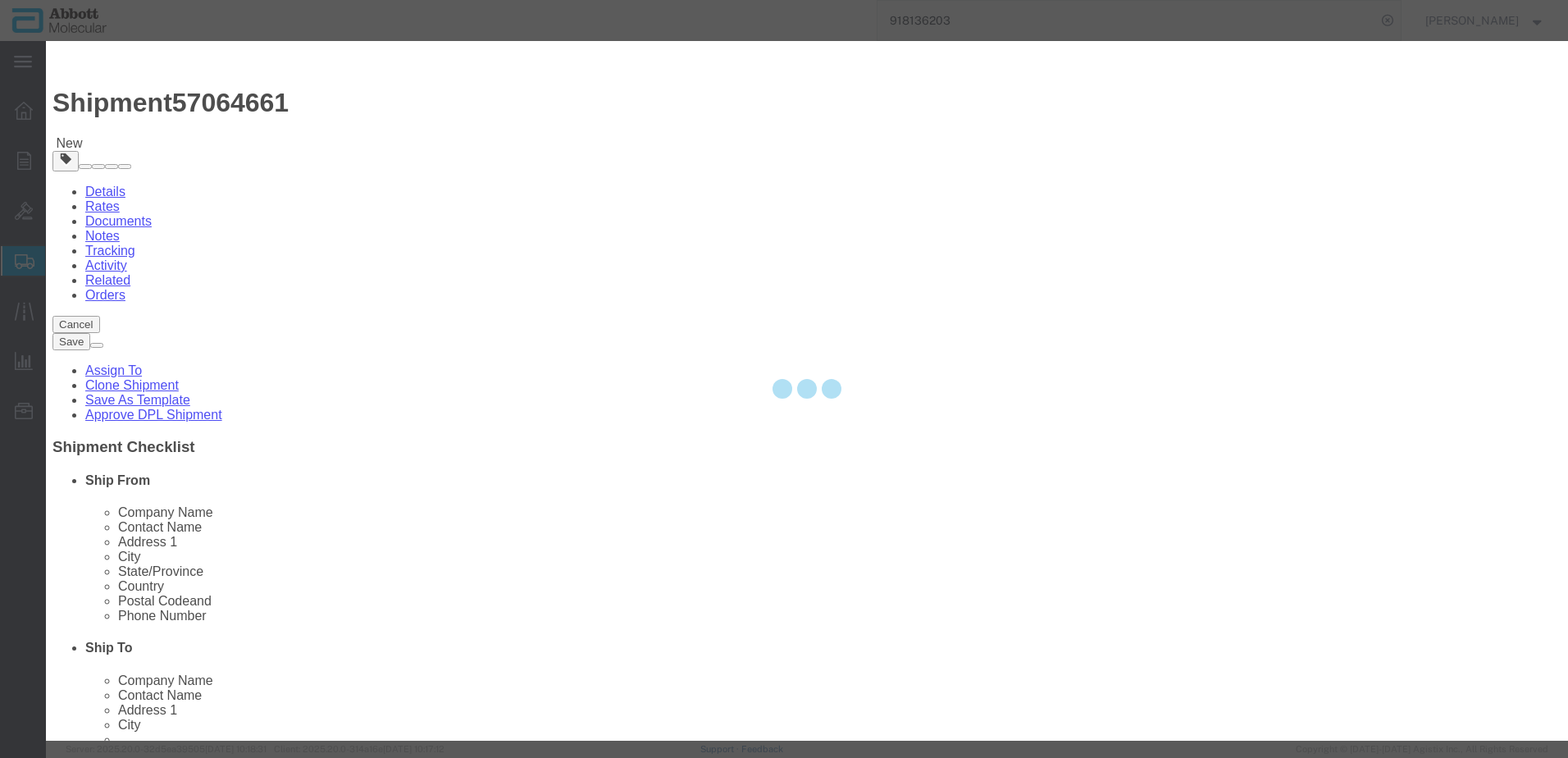
select select "EA"
select select
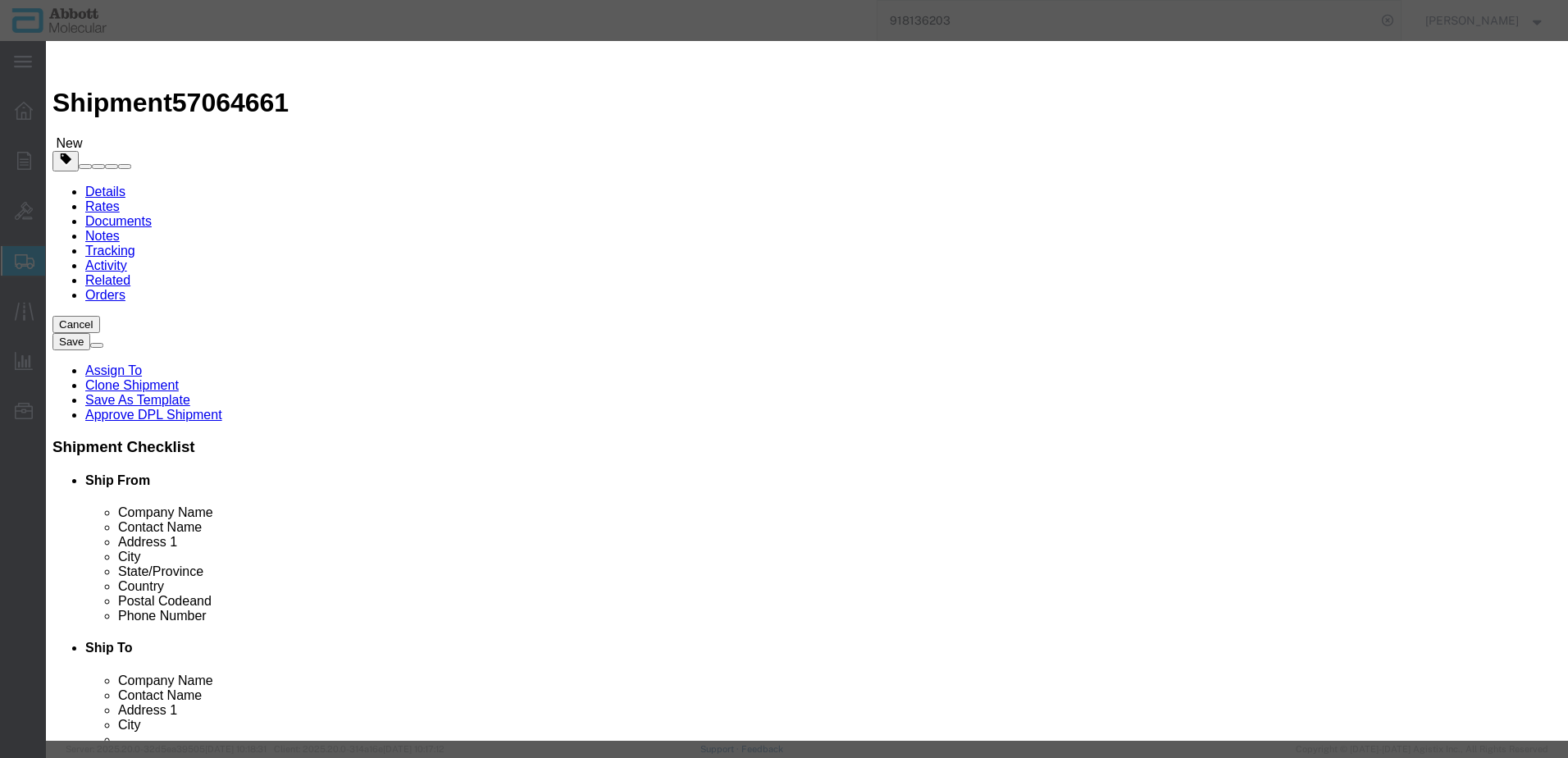
click input "text"
type input "08N4580"
click strong "08N4580"
type input "1"
select select "USD"
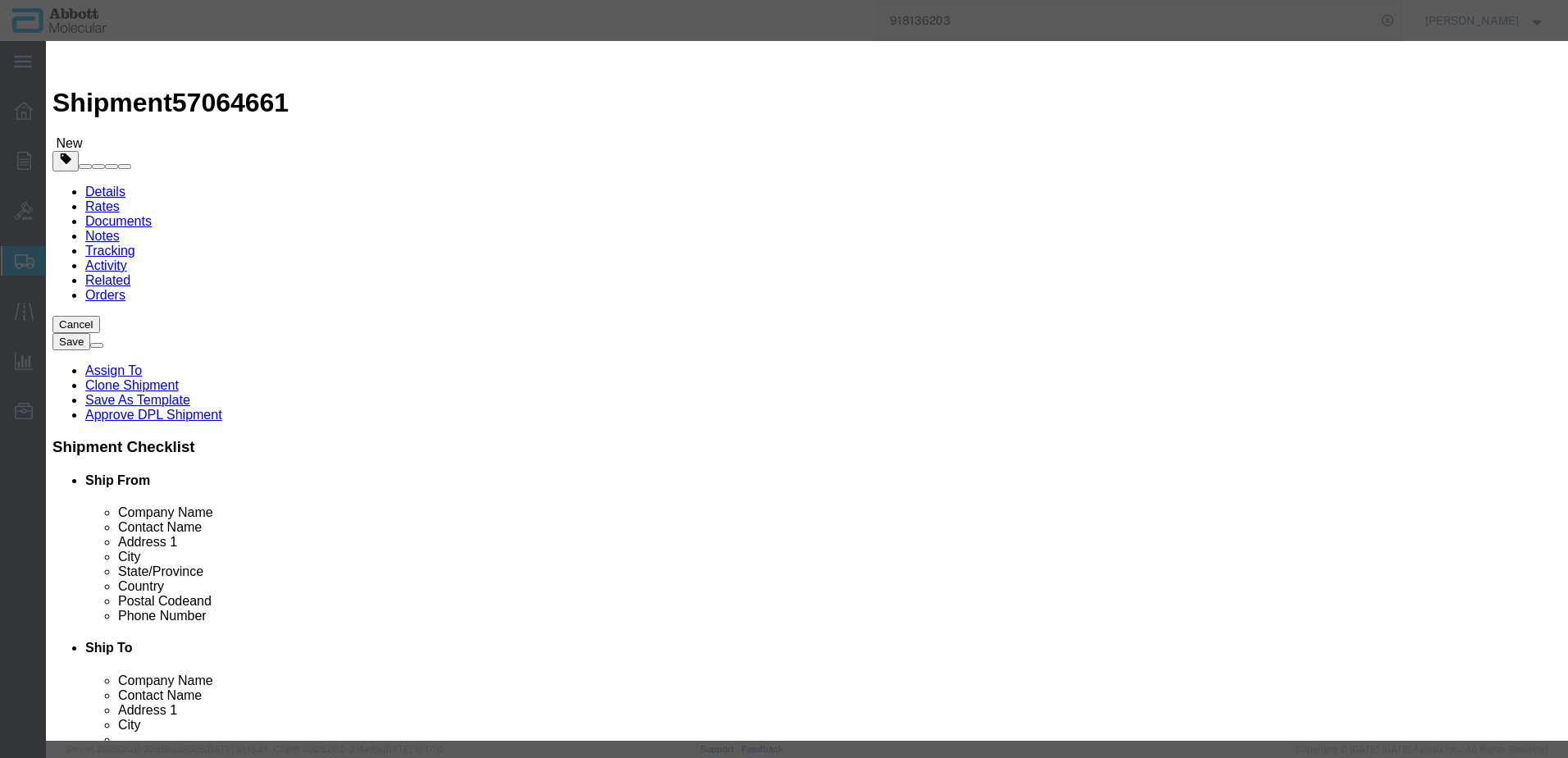
select select "US"
type input "FROZEN"
type input "3822190080"
type input "EAR99"
select select "BIS"
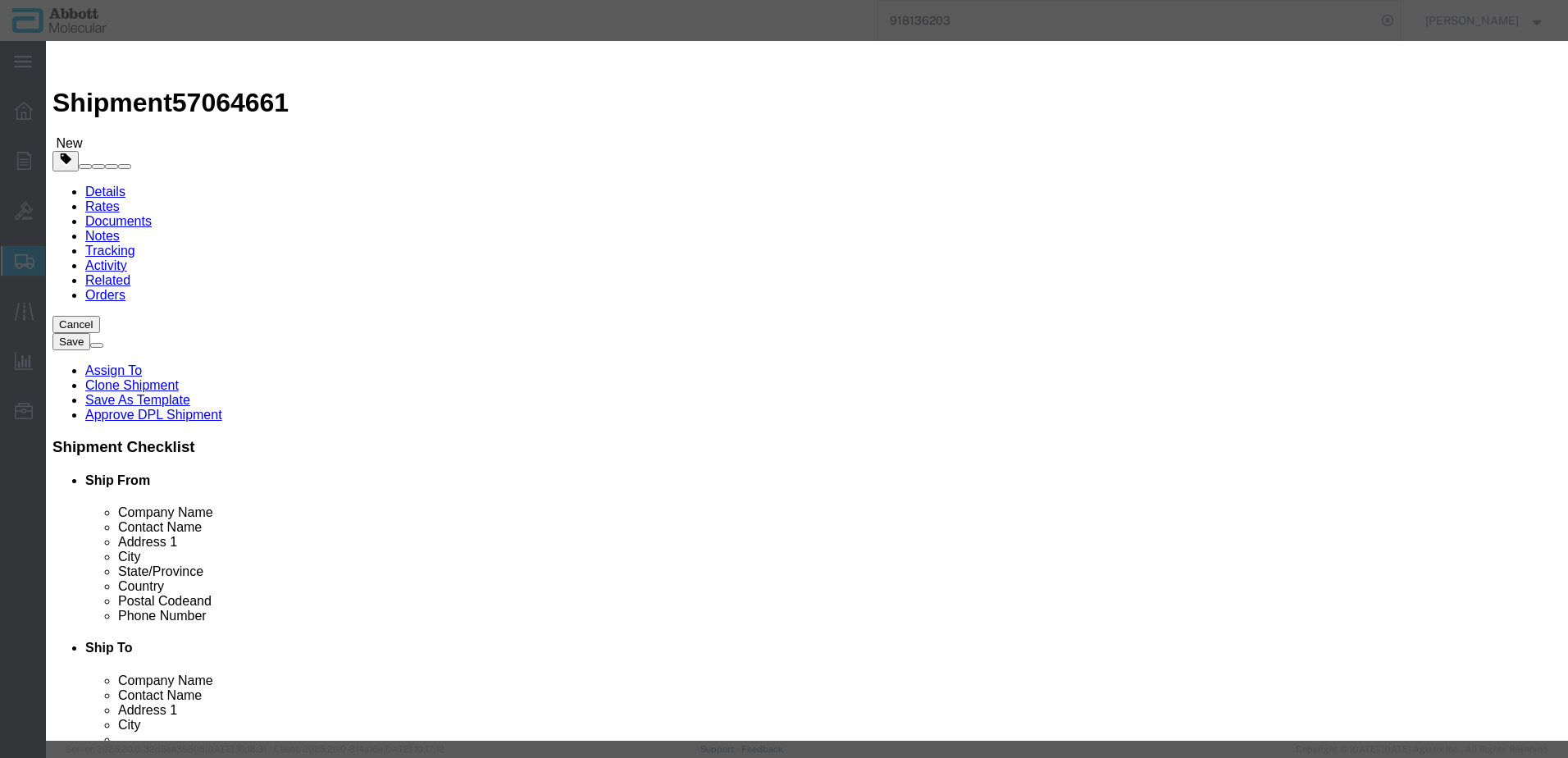
checkbox input "false"
type input "08N4580"
type textarea "Alinity m [MEDICAL_DATA]-1 CTRL Kit"
select select "NLR"
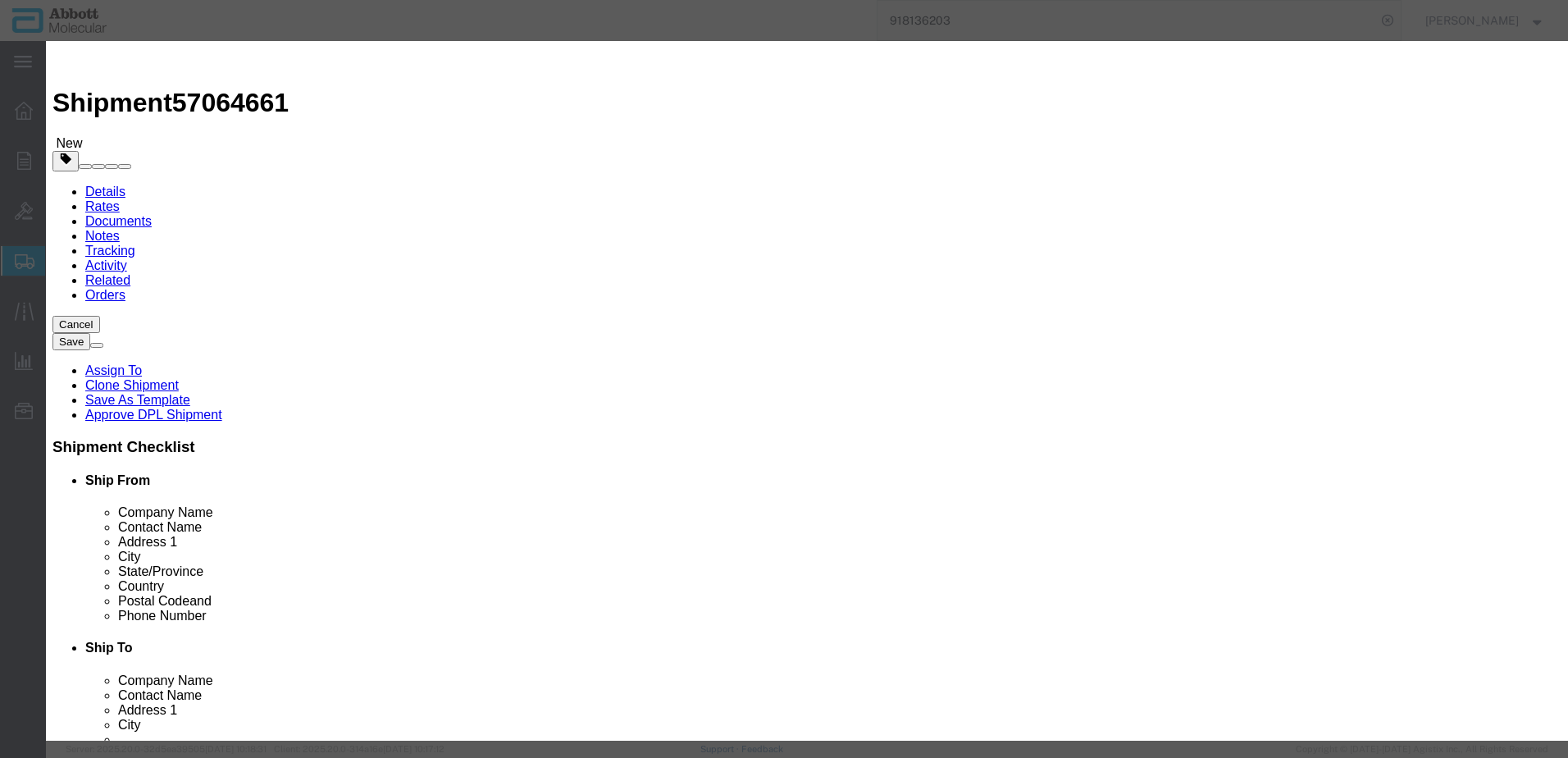
type input "08N4580"
type input "6"
click select "Select Account Type Activity ID Airline Appointment Number ASN Batch Number Bil…"
select select "BOL"
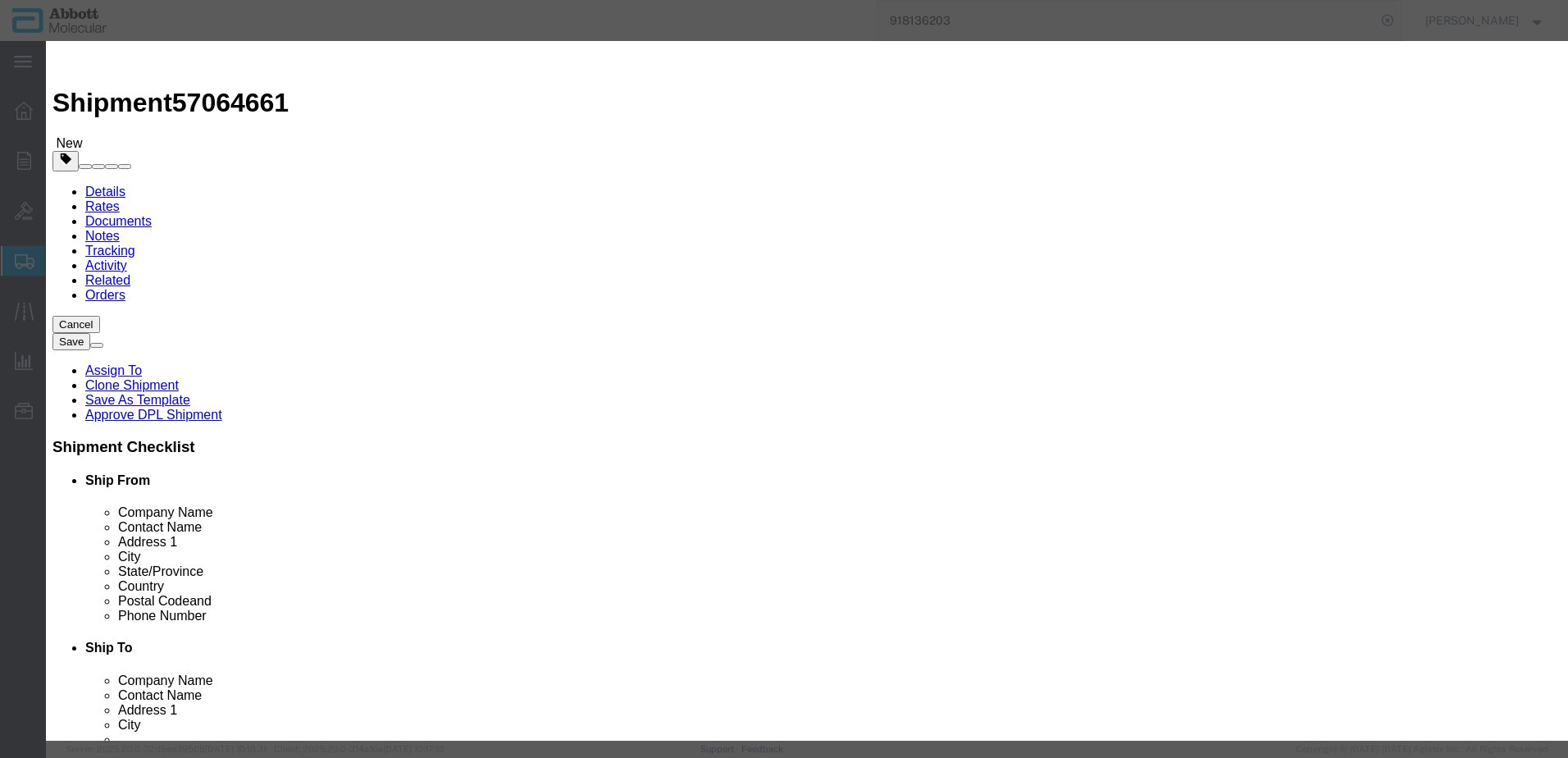
click select "Select Account Type Activity ID Airline Appointment Number ASN Batch Number Bil…"
type input "420667"
click button "Save & Close"
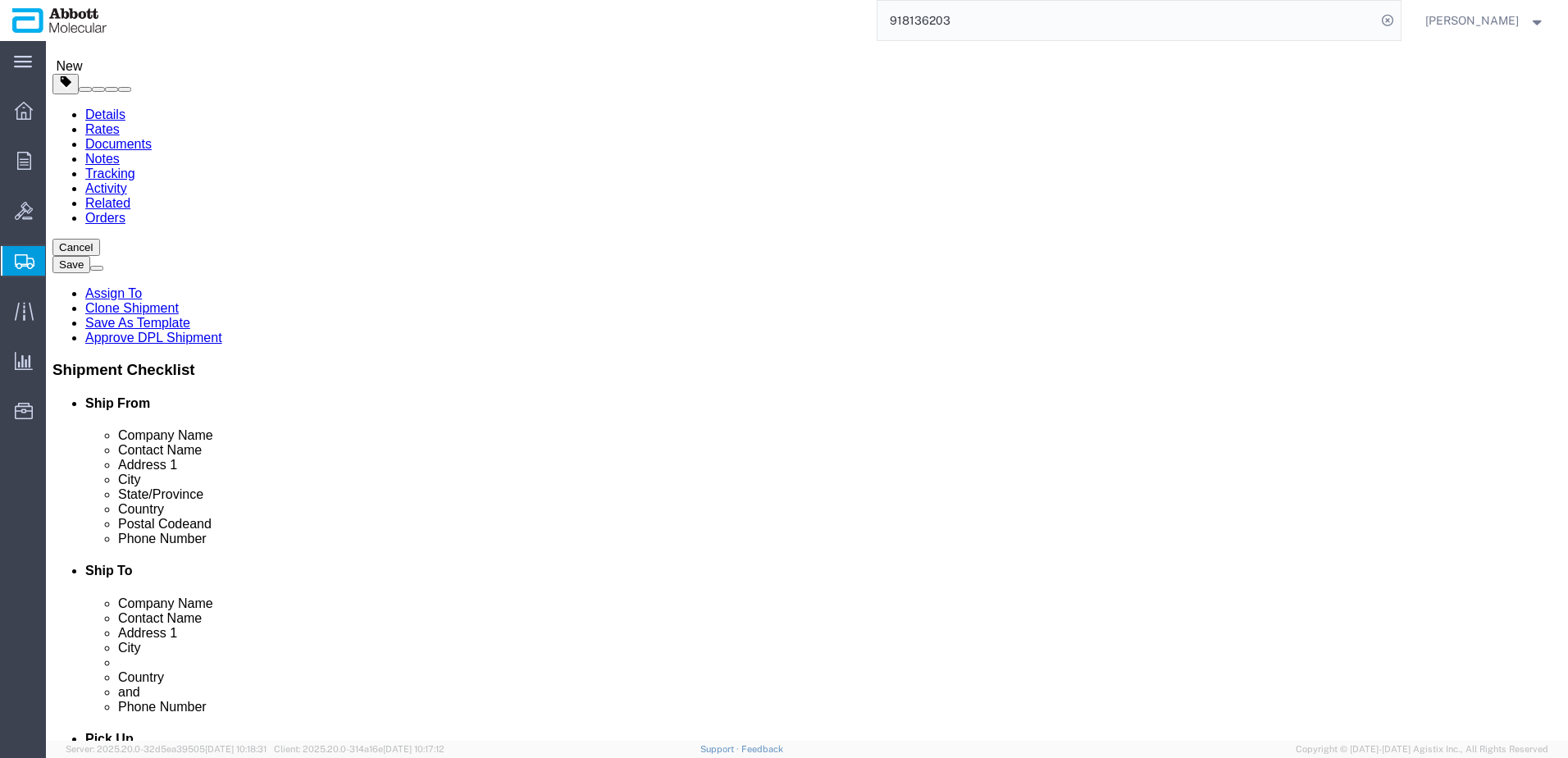
scroll to position [154, 0]
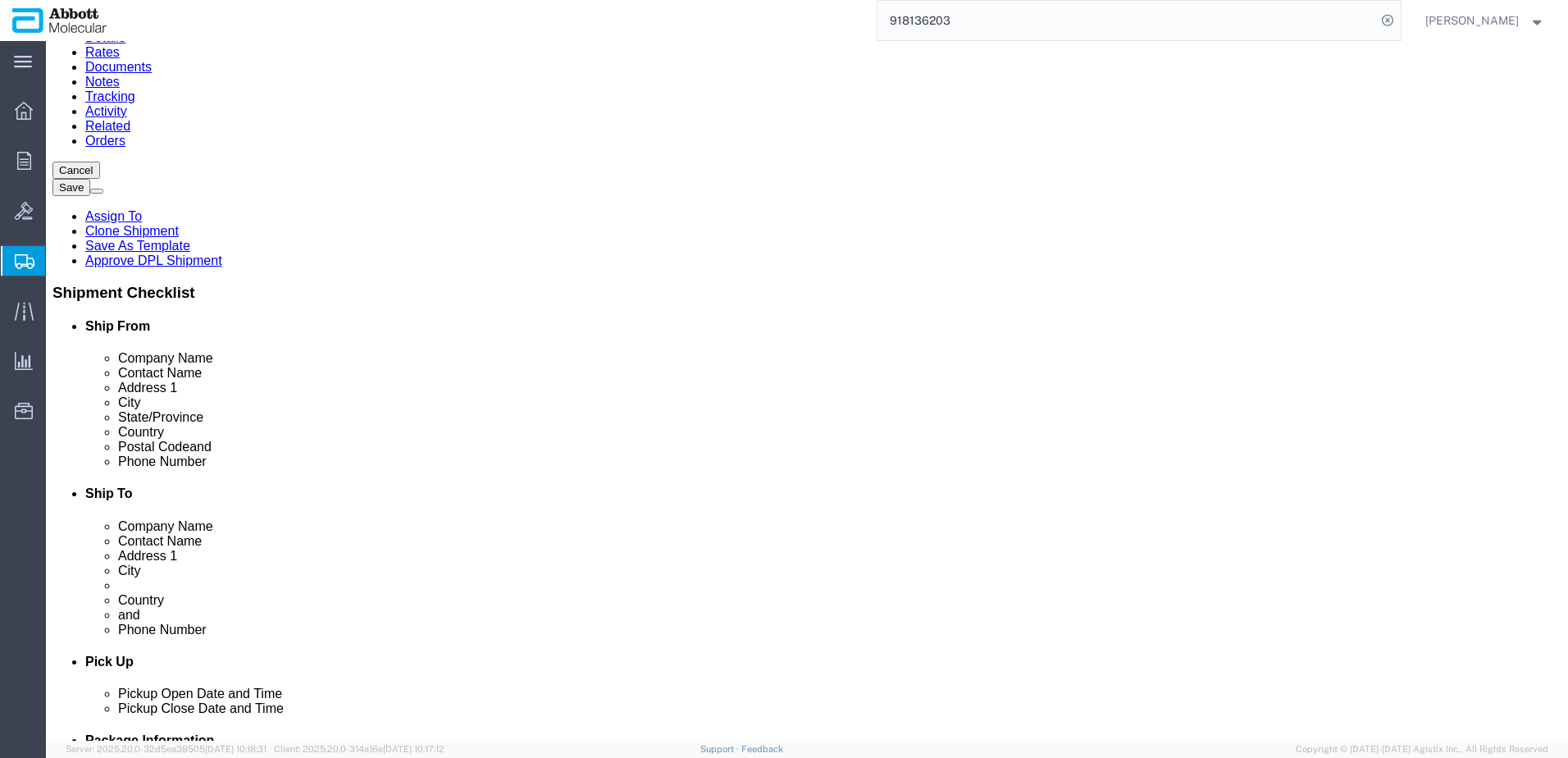
drag, startPoint x: 1136, startPoint y: 640, endPoint x: 796, endPoint y: 583, distance: 344.7
click button "Continue"
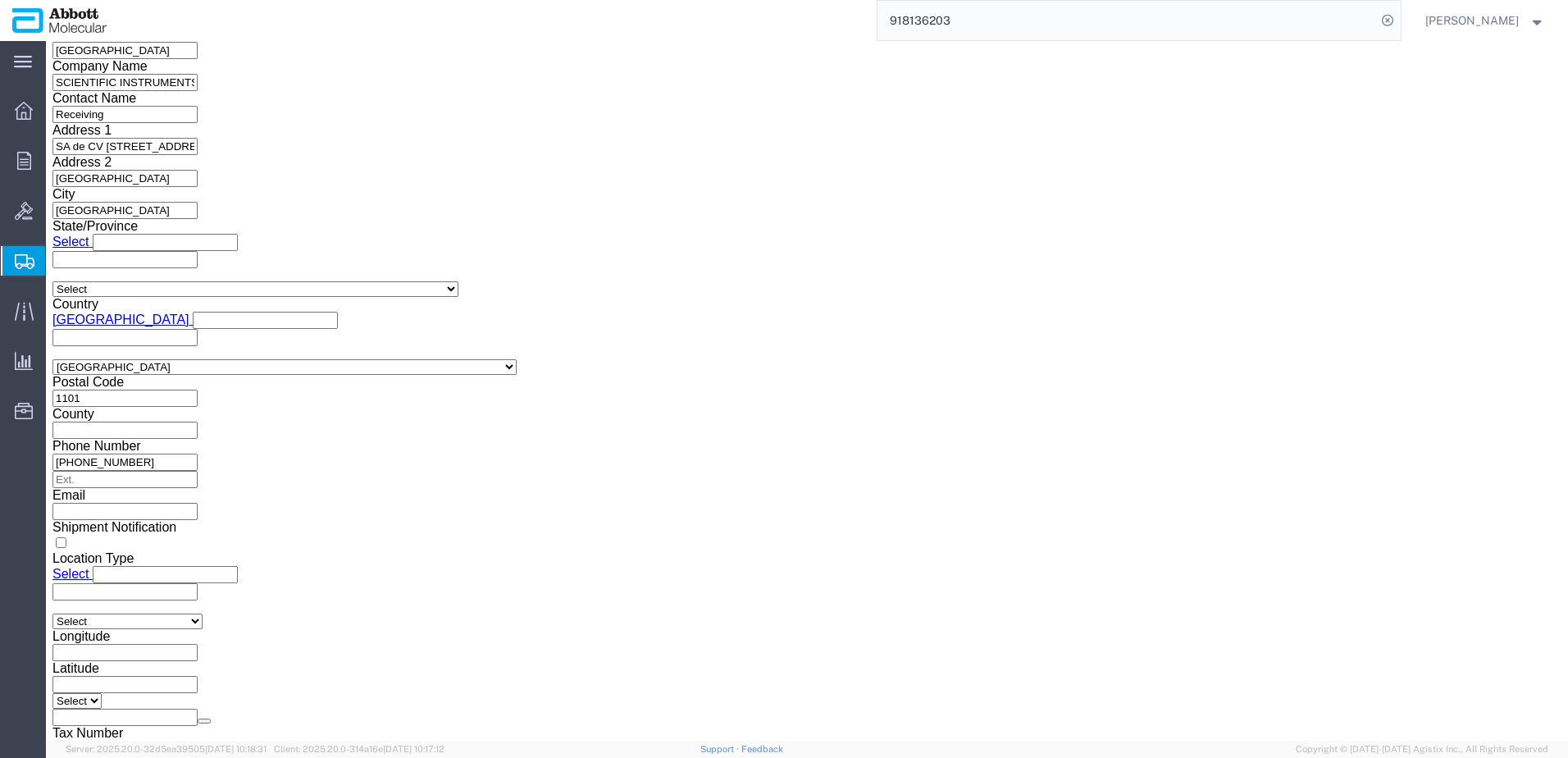
click button "Upload"
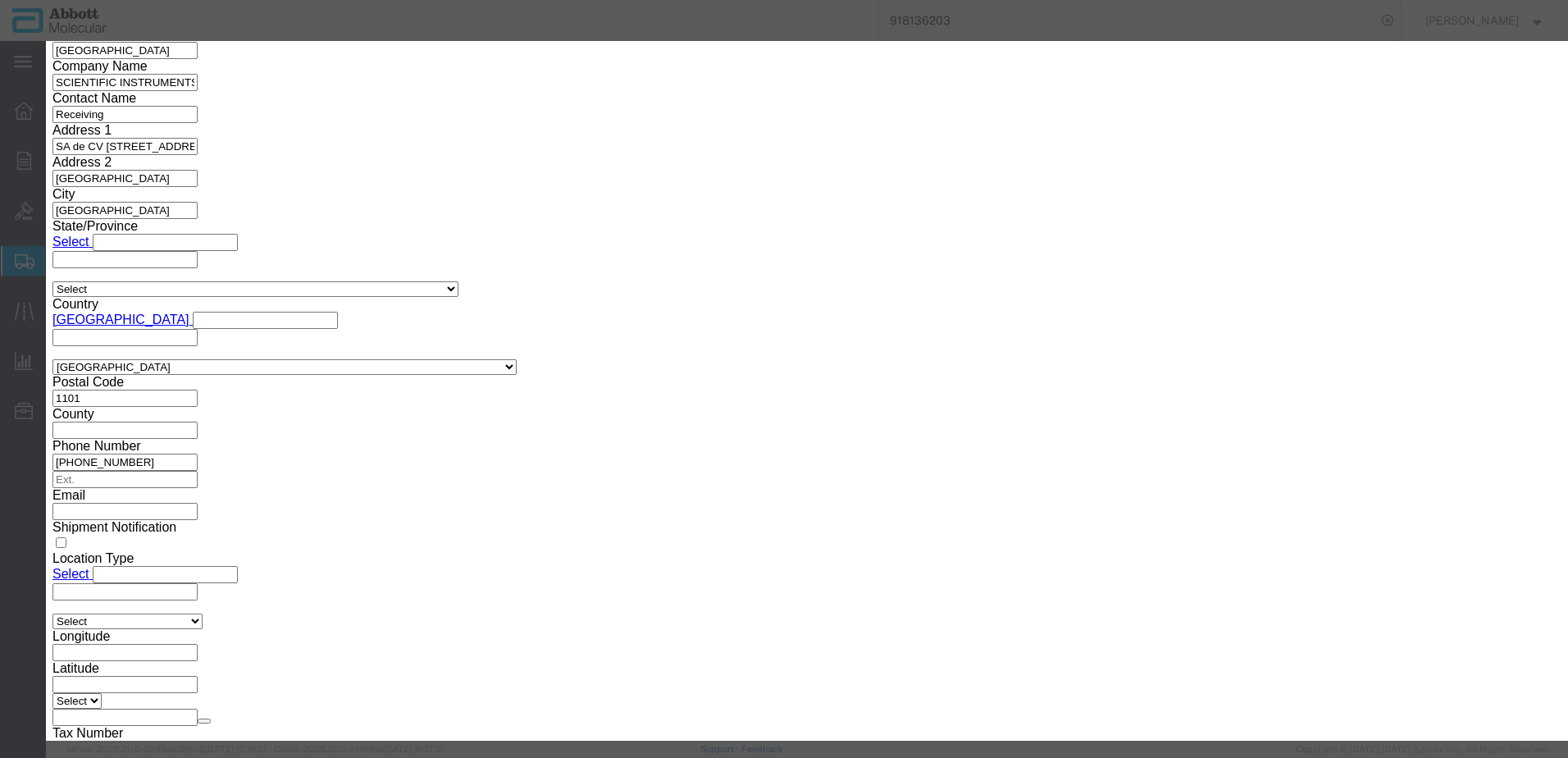
click button "Browse"
type input "C:\fakepath\620809230 SLI KN.pdf"
click button "Upload"
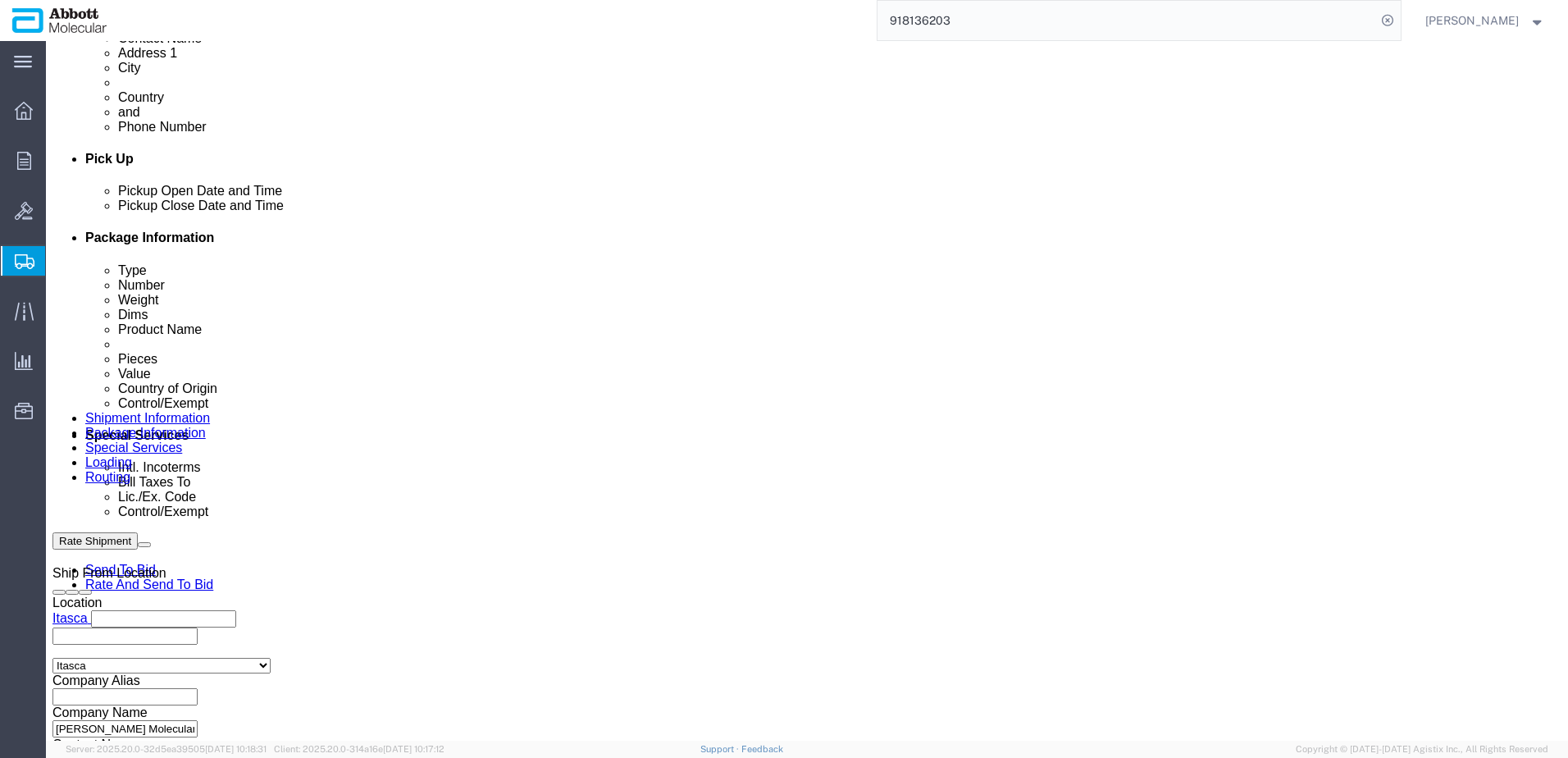
scroll to position [629, 0]
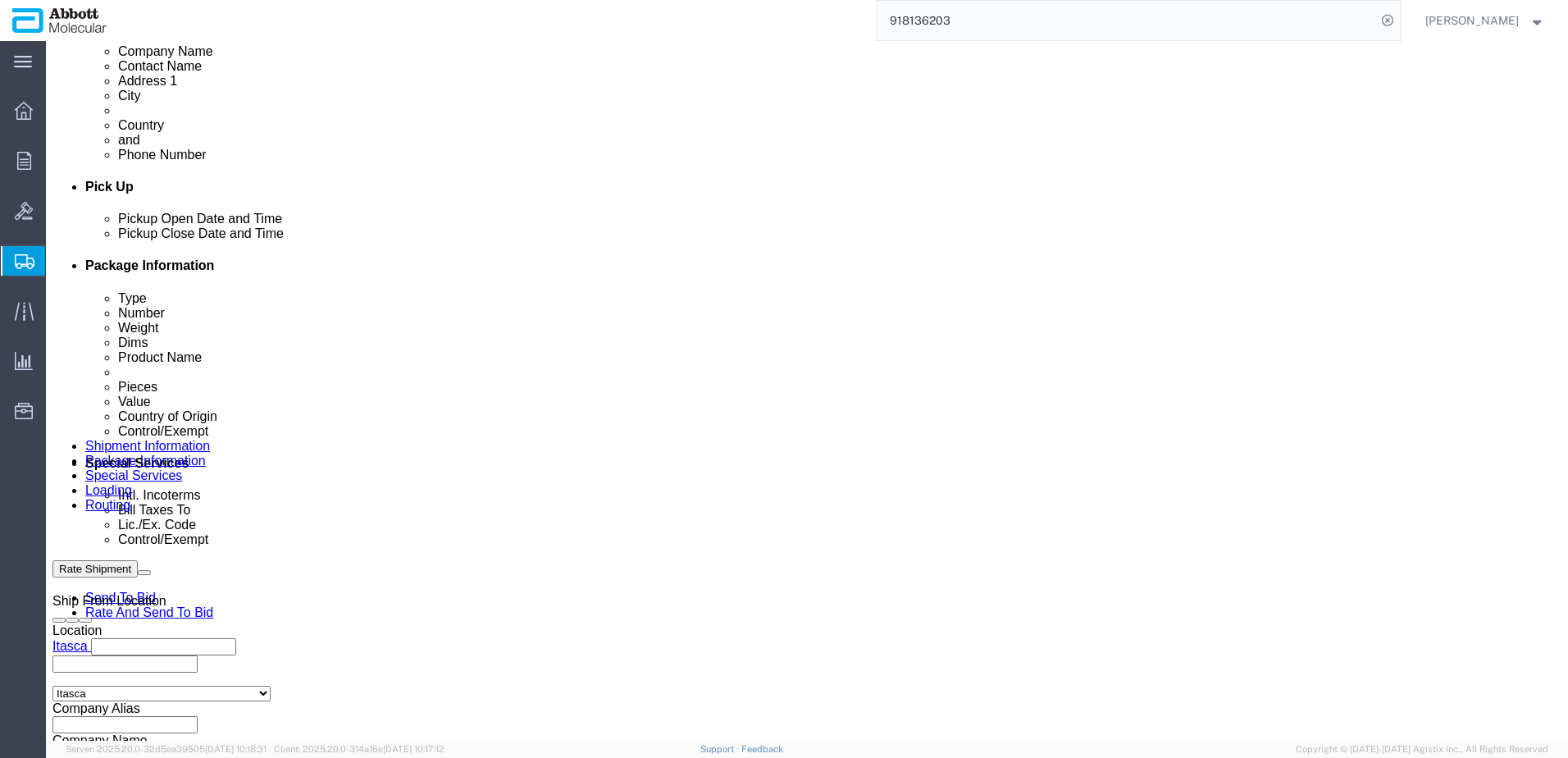
drag, startPoint x: 41, startPoint y: 20, endPoint x: 226, endPoint y: 26, distance: 185.1
click div "Shipment 57064661 New"
copy h1 "Shipment 57064661"
click button "Rate Shipment"
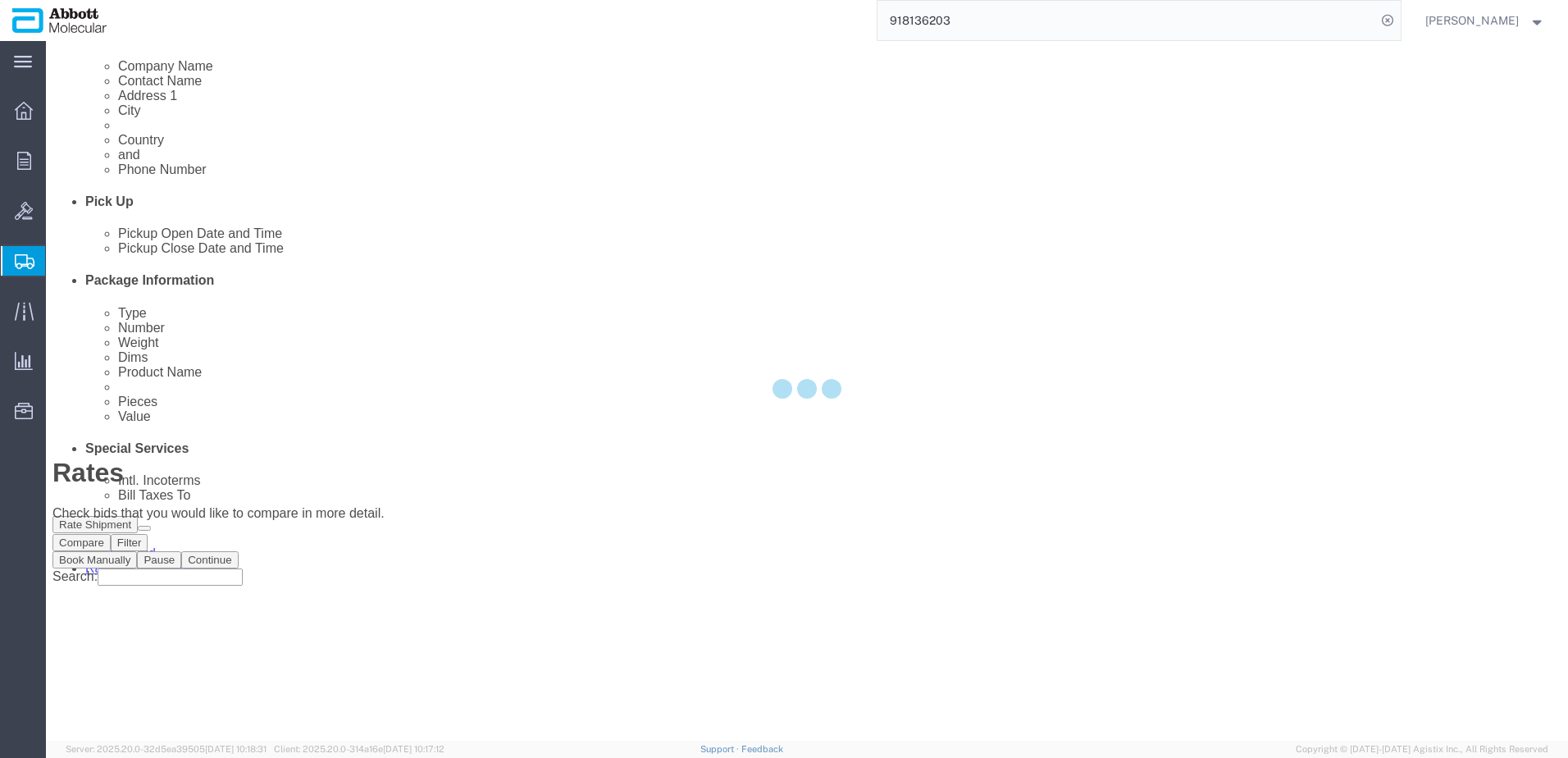
scroll to position [0, 0]
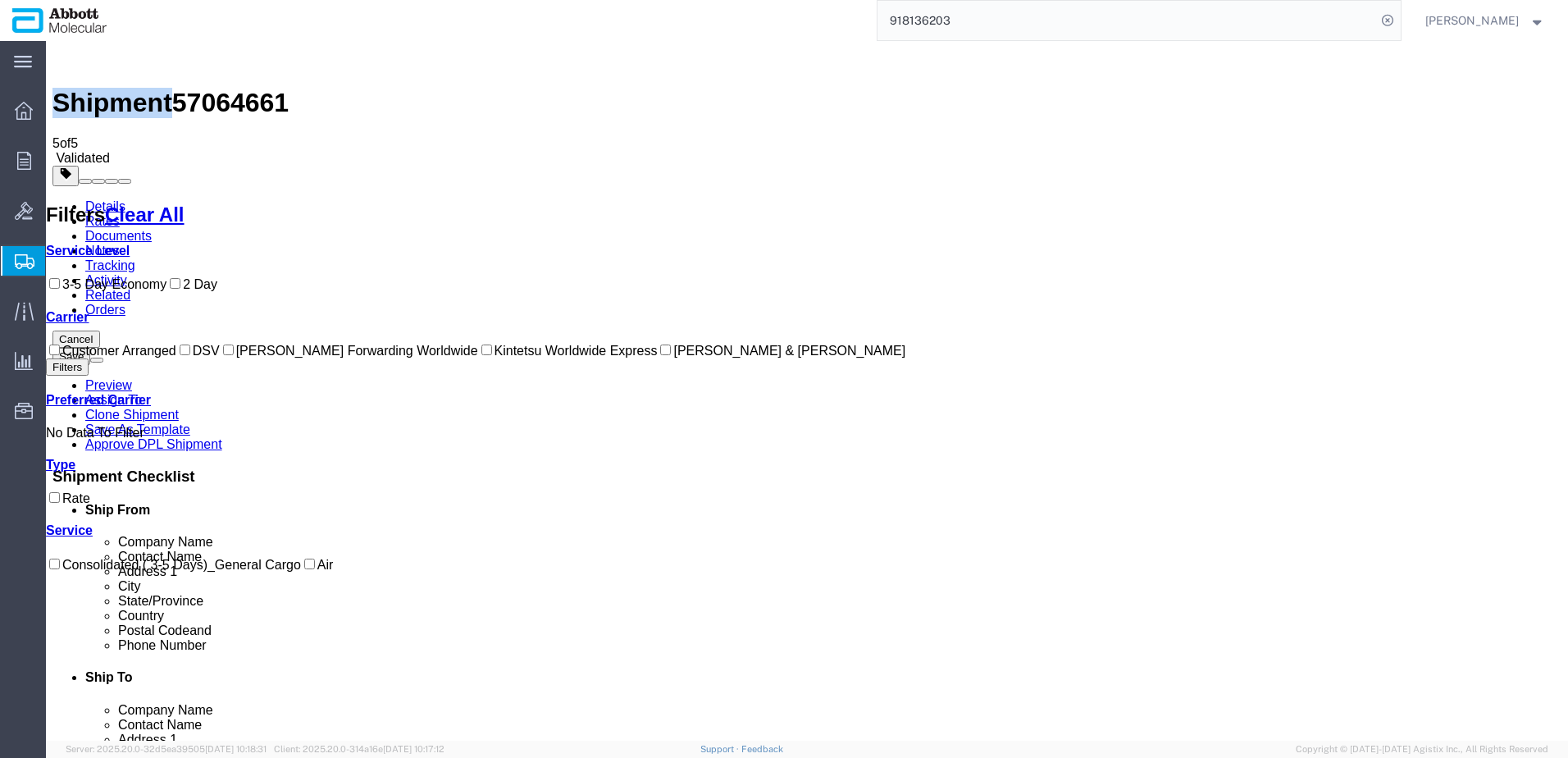
click at [657, 358] on label "[PERSON_NAME] & [PERSON_NAME]" at bounding box center [781, 350] width 248 height 14
click at [660, 355] on input "[PERSON_NAME] & [PERSON_NAME]" at bounding box center [665, 349] width 10 height 10
checkbox input "true"
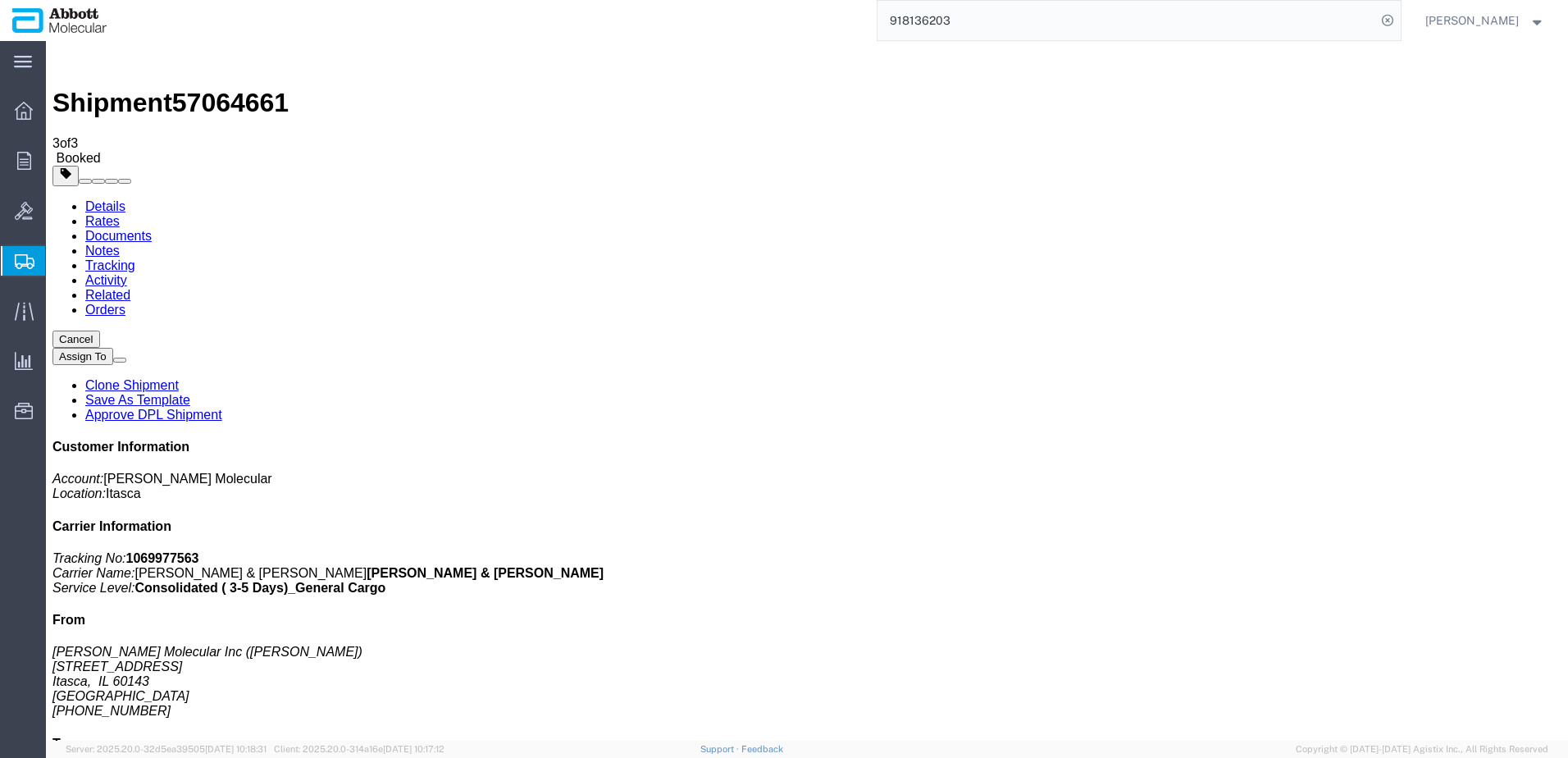
drag, startPoint x: 124, startPoint y: 289, endPoint x: 452, endPoint y: 289, distance: 328.0
click at [0, 0] on span "Create from Template" at bounding box center [0, 0] width 0 height 0
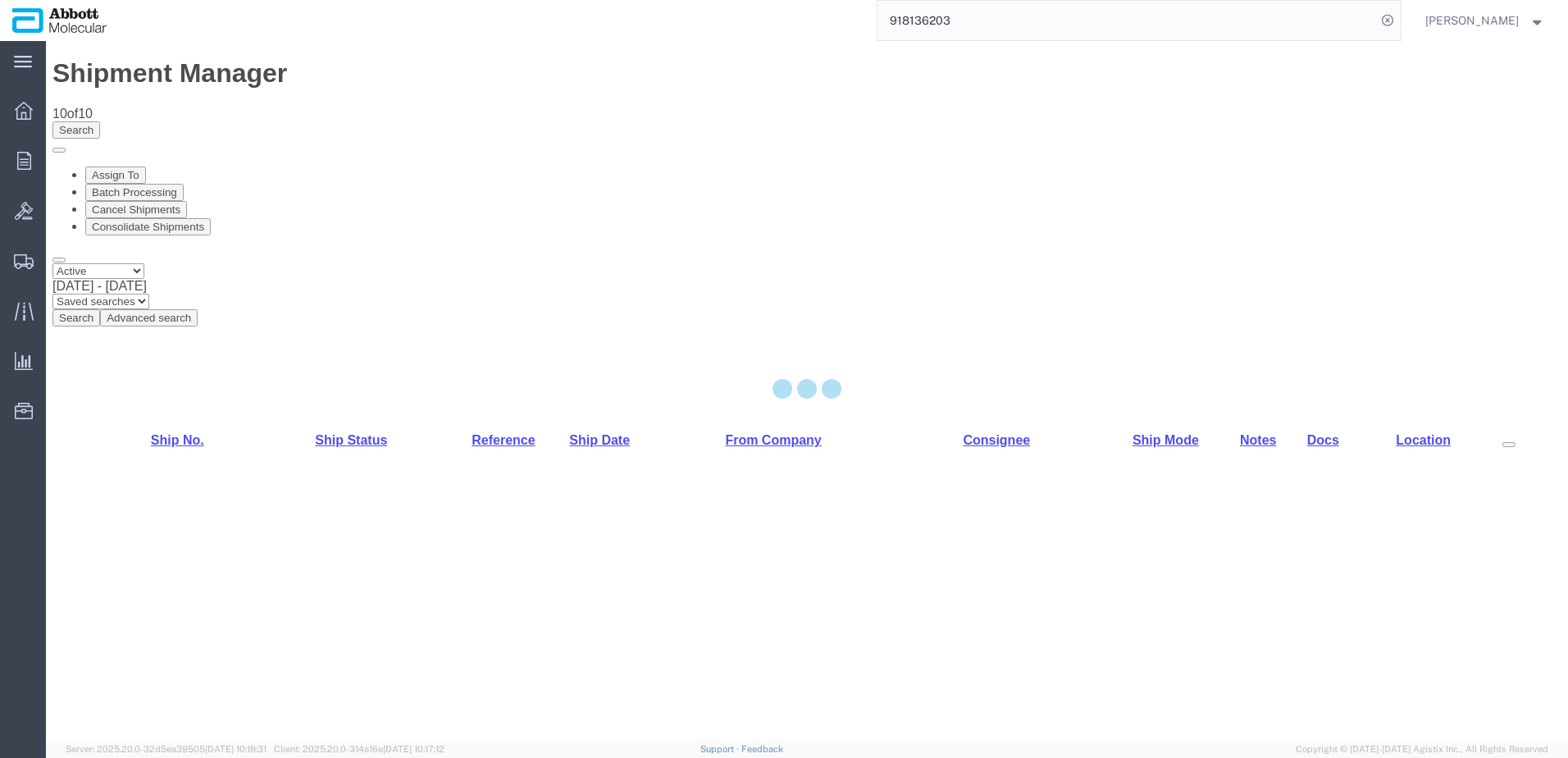
select select "48451"
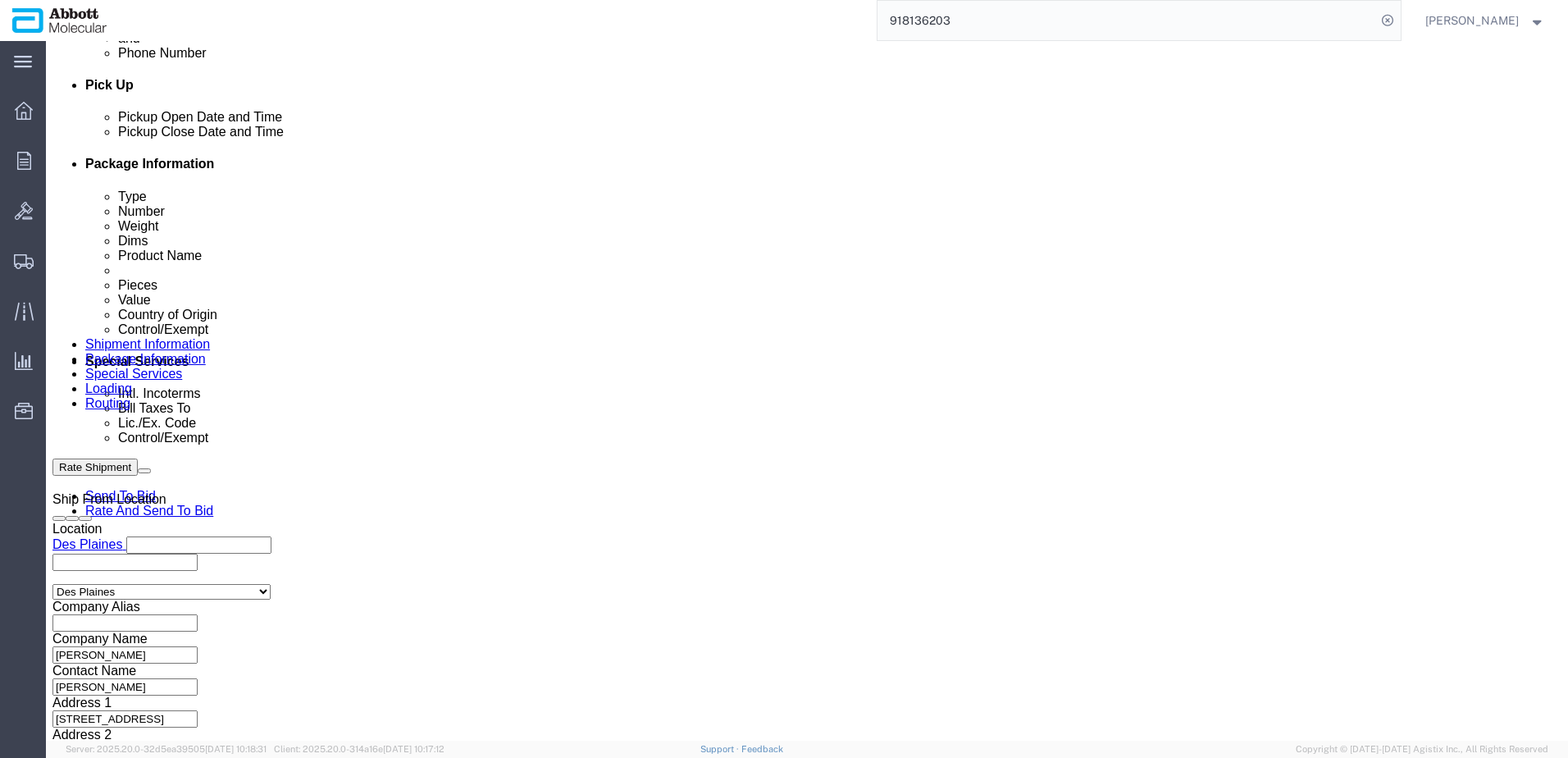
scroll to position [738, 0]
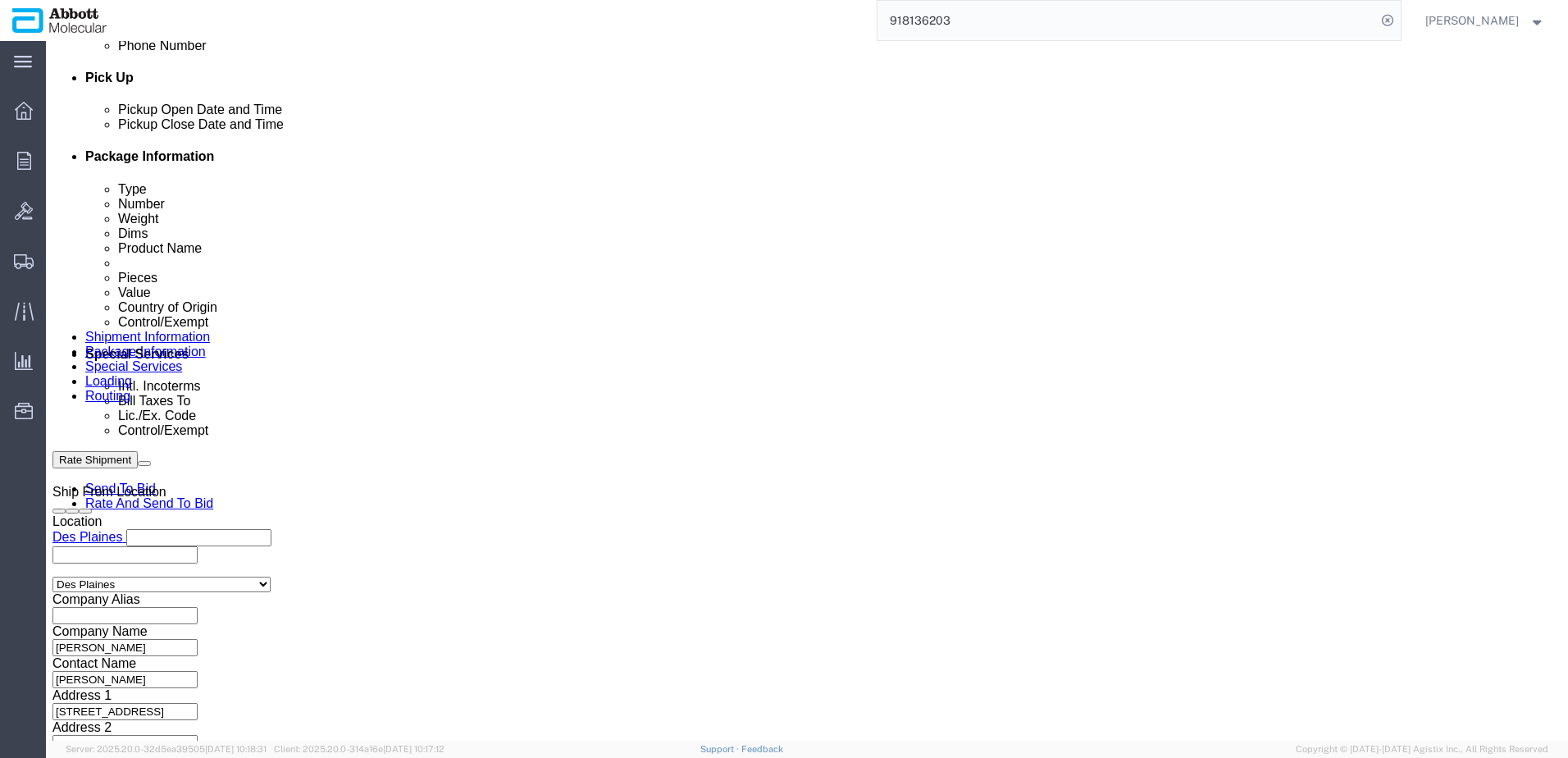
click input "text"
paste input "A000584180-1"
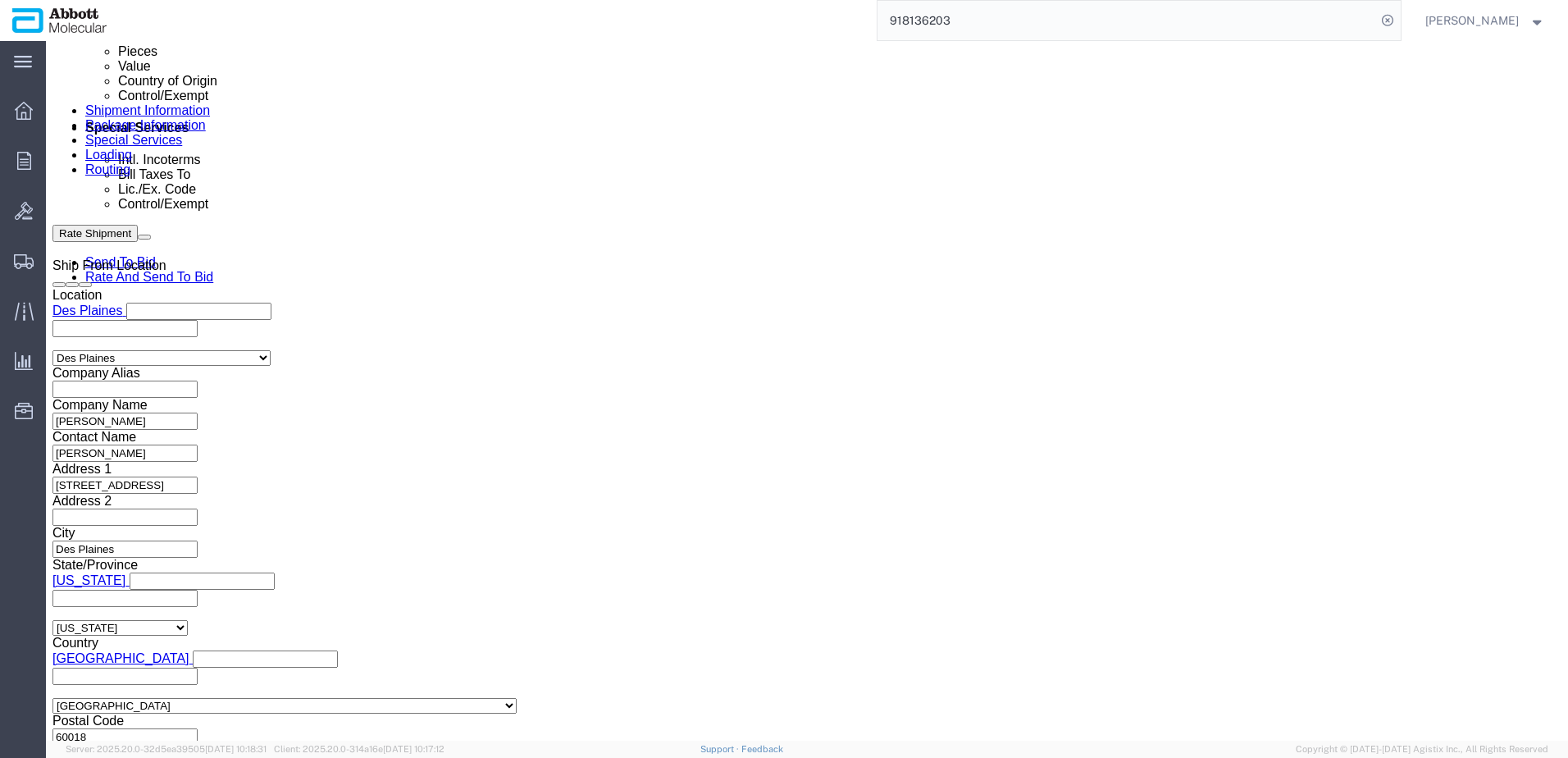
scroll to position [1056, 0]
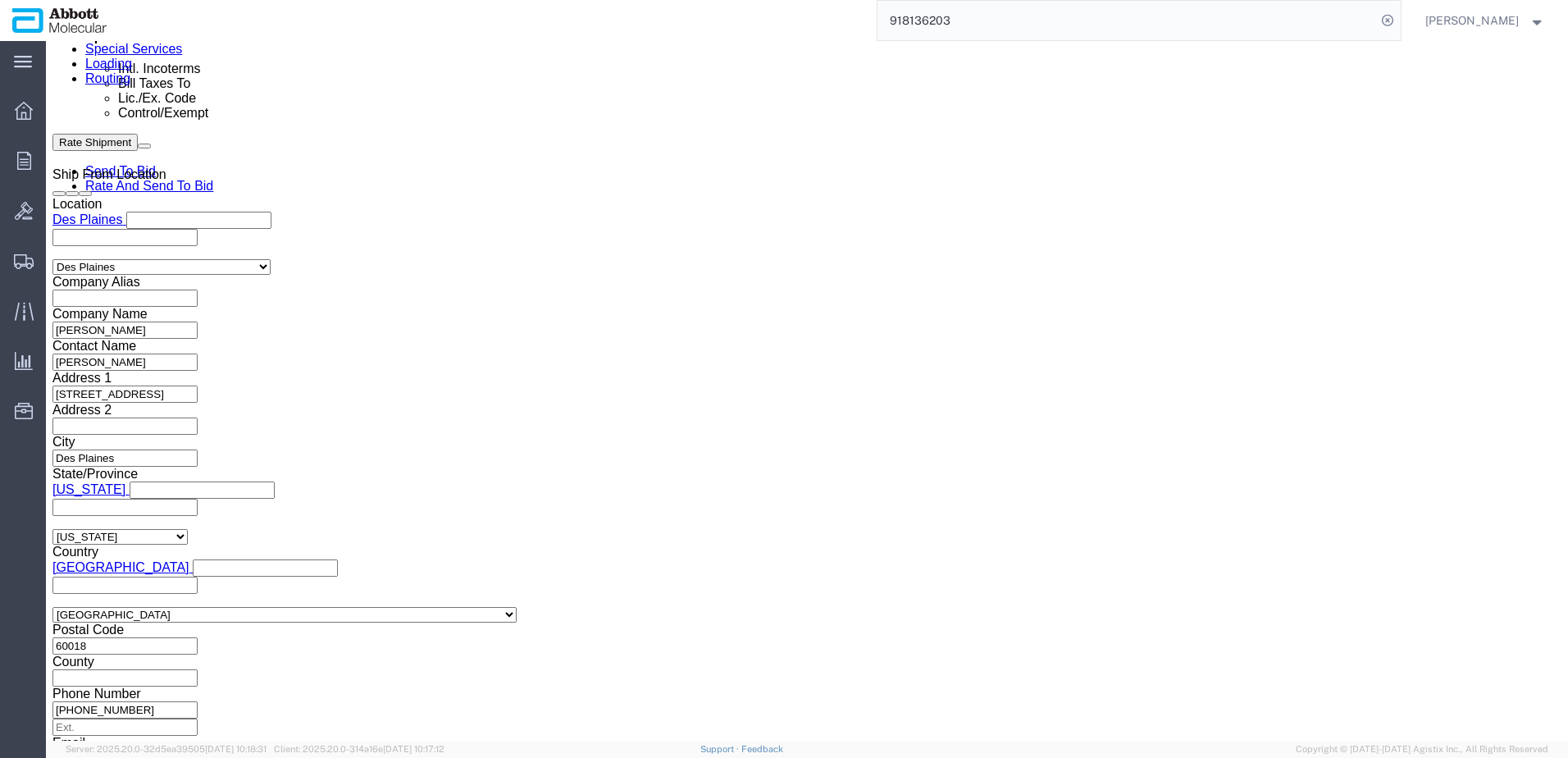
type input "A000584180-1"
click button "Continue"
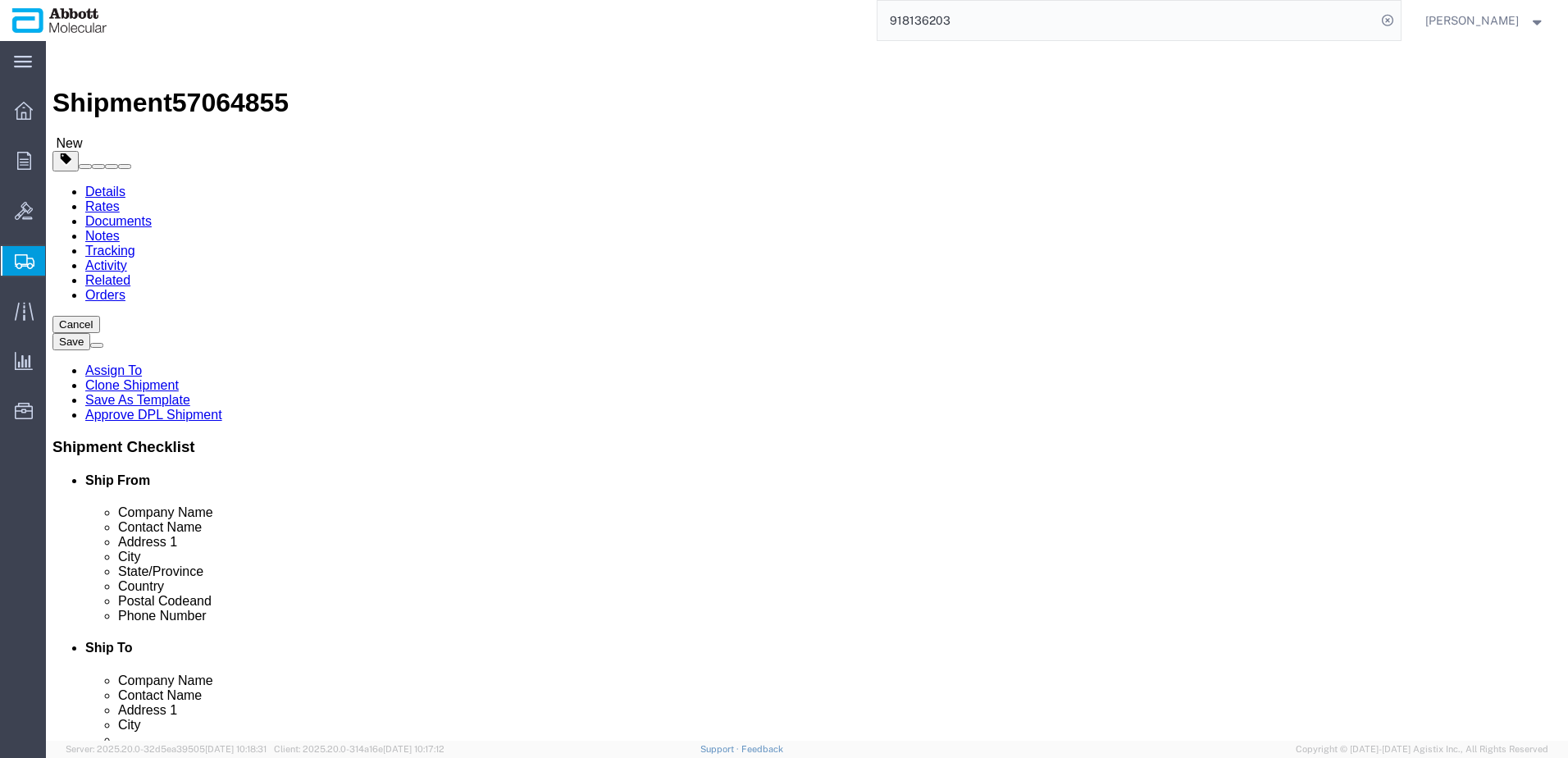
click select "Select Box (B) Box (C) Box (D) Cardboard Box(es) Crate (Instrument) Crate(s) En…"
type input "14"
type input "10"
type input "6"
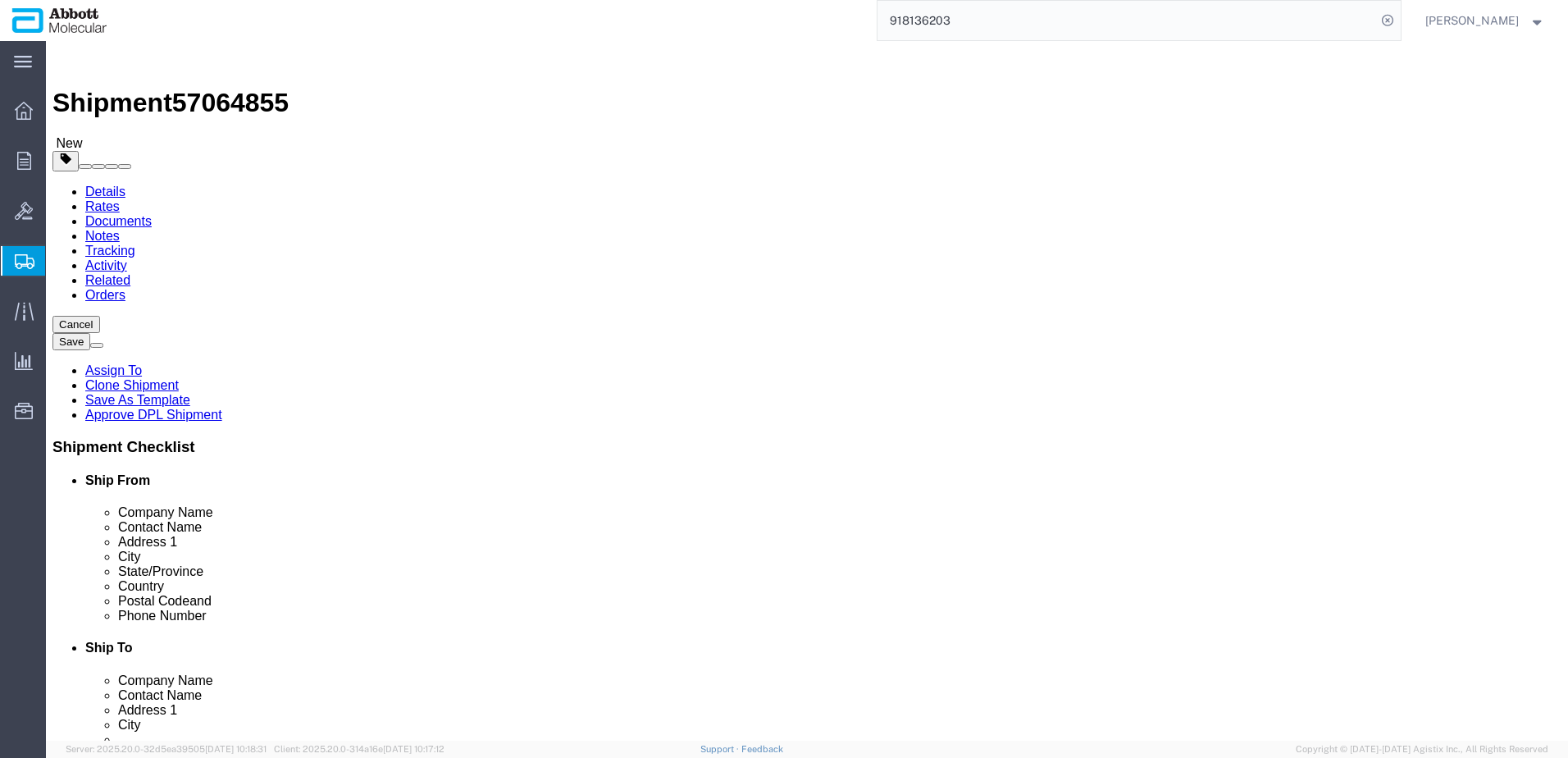
type input "1"
click input "checkbox"
checkbox input "true"
type input "AMBIENT"
click link "Add Content"
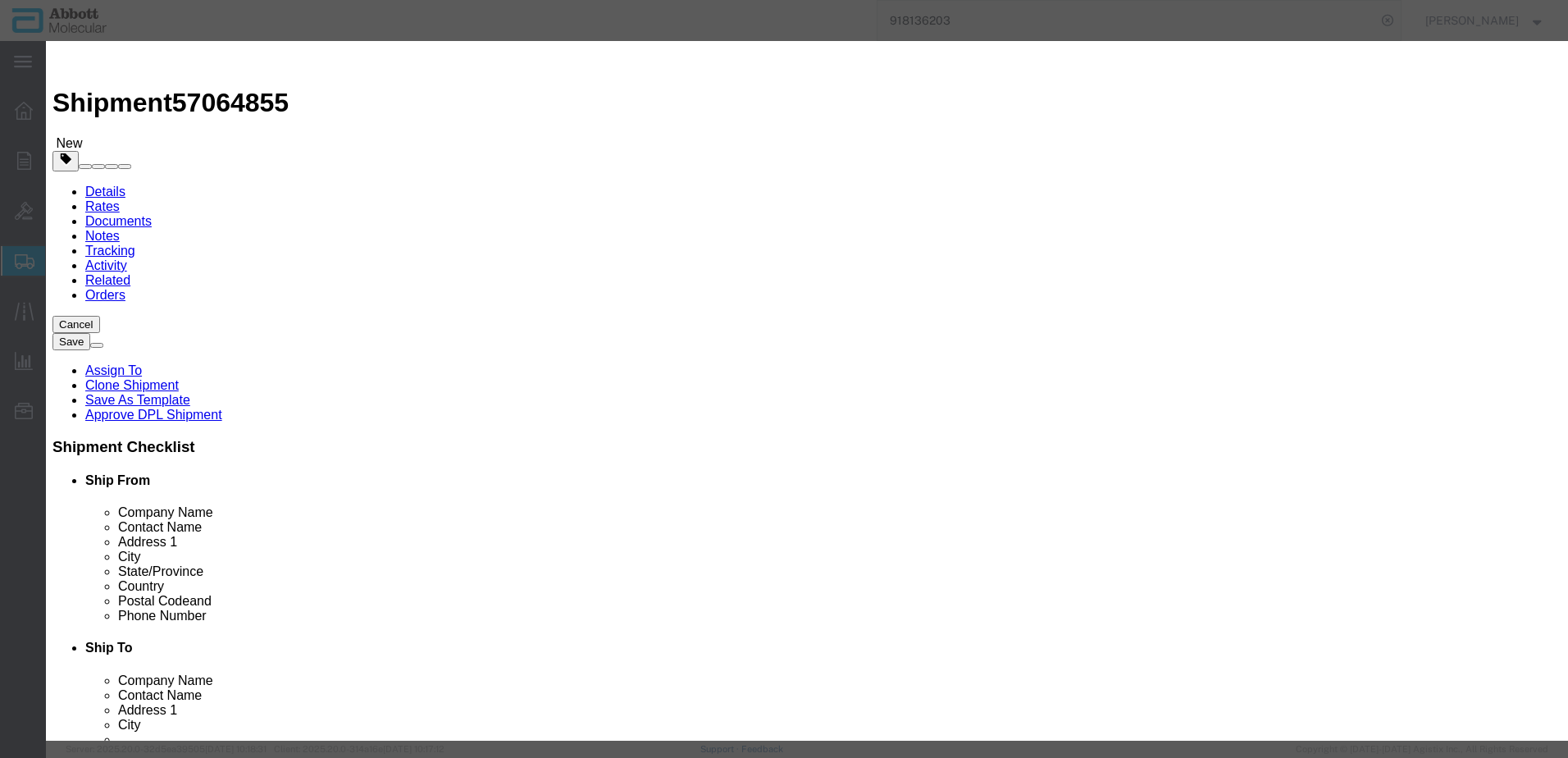
click input "text"
type input "07N5605"
click strong "07N5605"
type input "1"
select select
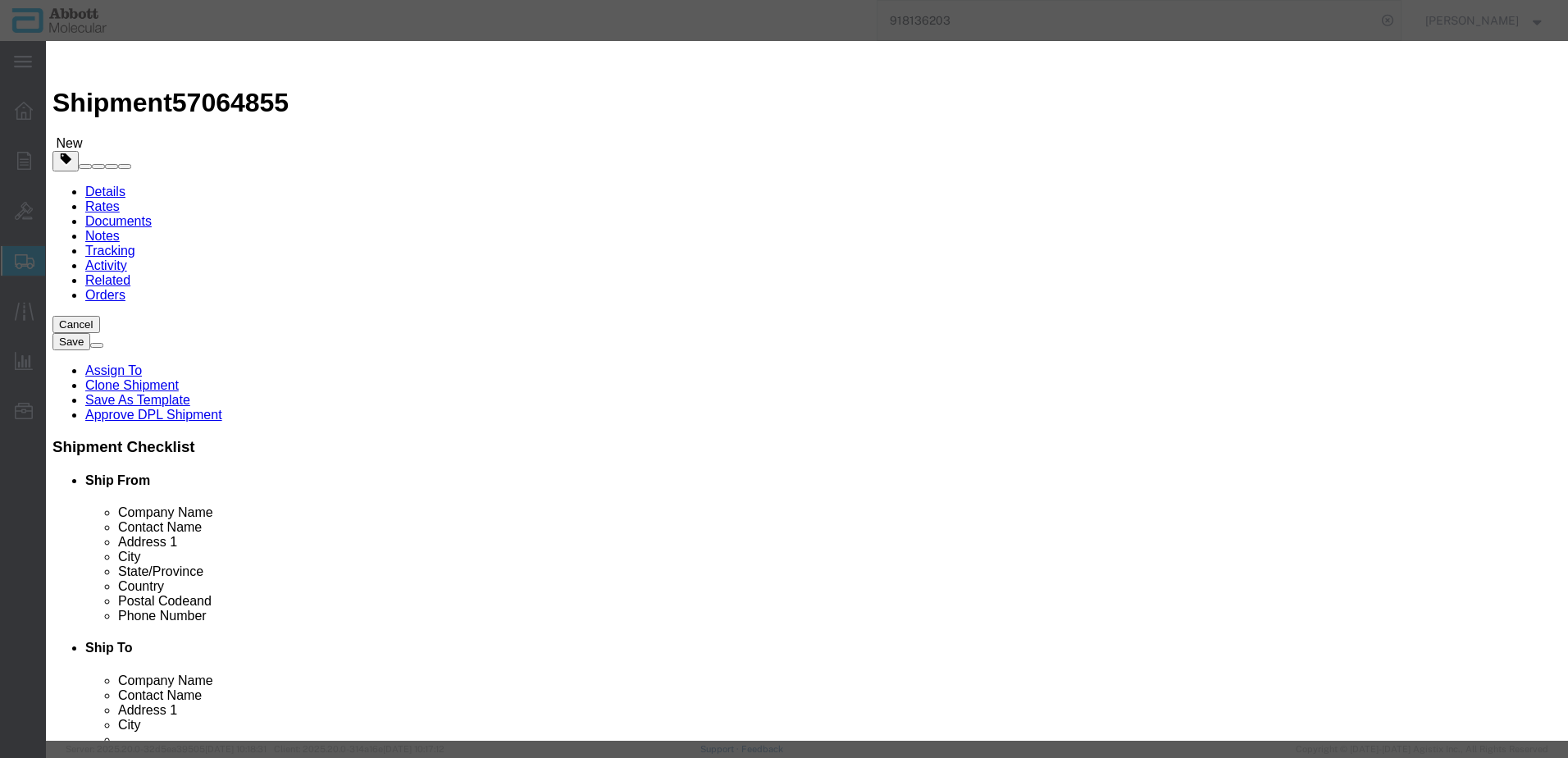
select select "US"
type input "AMBIENT"
type input "9705210000"
select select "BIS"
checkbox input "false"
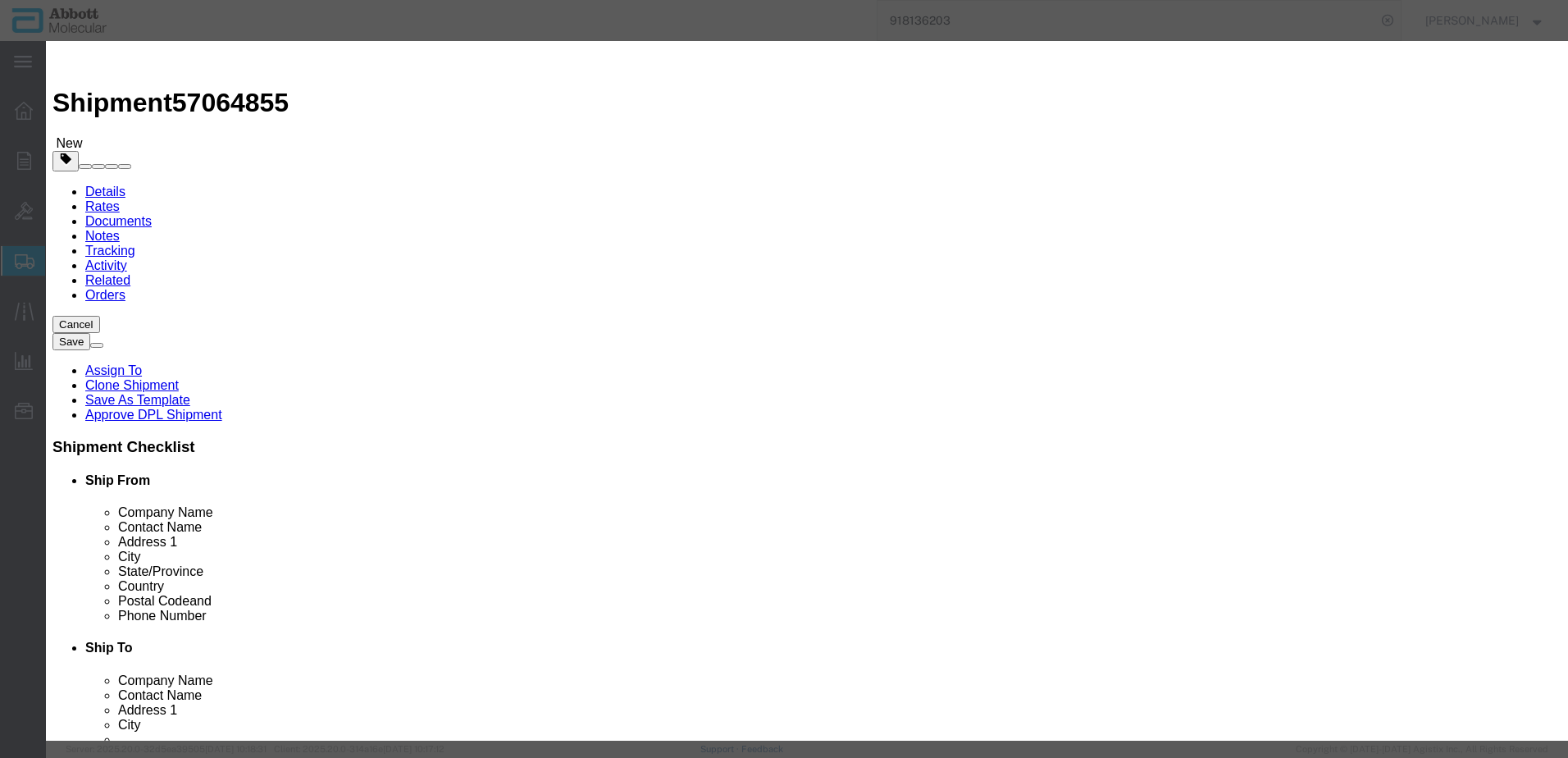
checkbox input "false"
type input "07N5605"
click select "Select Account Type Activity ID Airline Appointment Number ASN Batch Number Bil…"
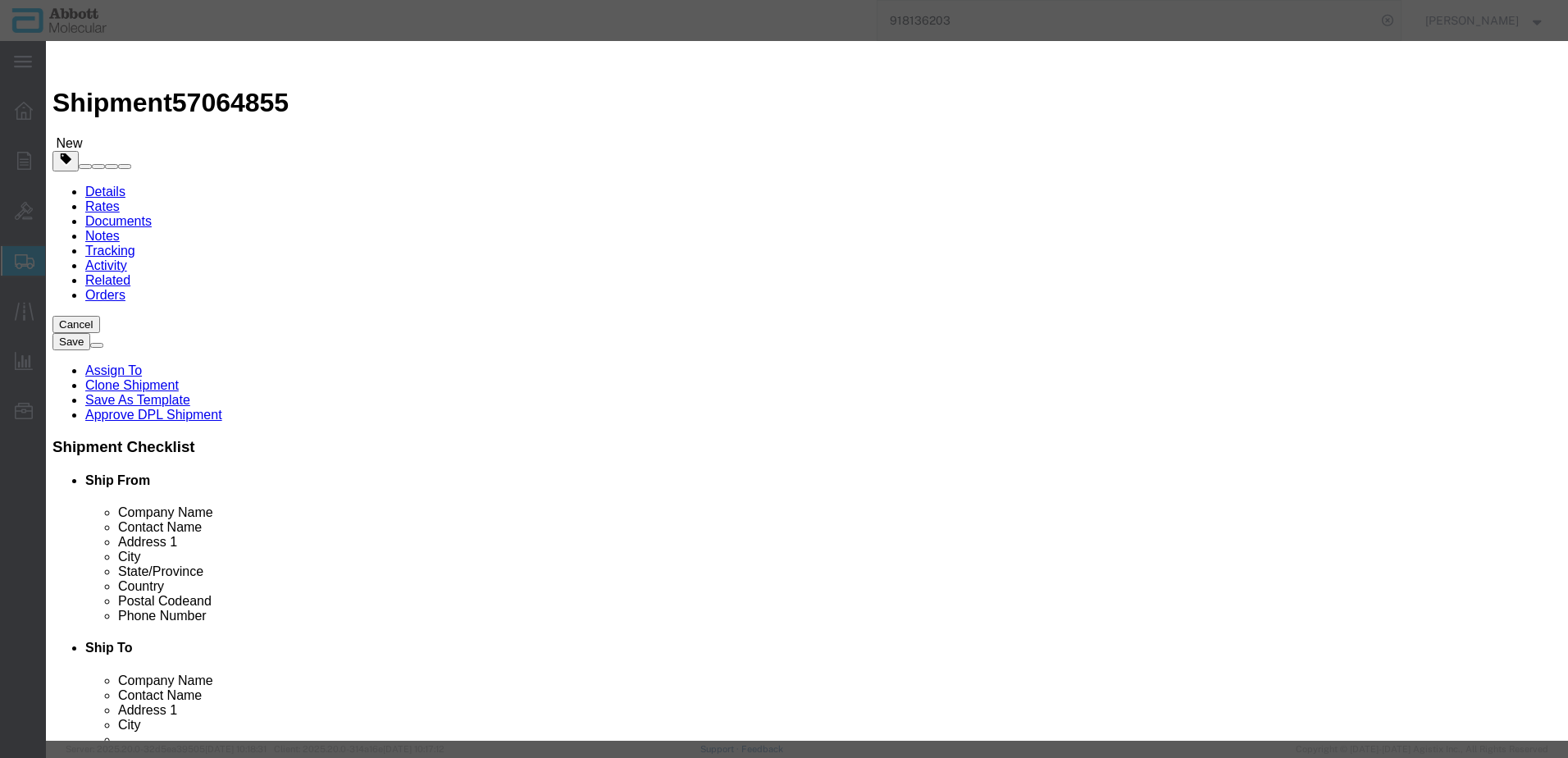
scroll to position [164, 0]
click input "text"
click button "Save & Close"
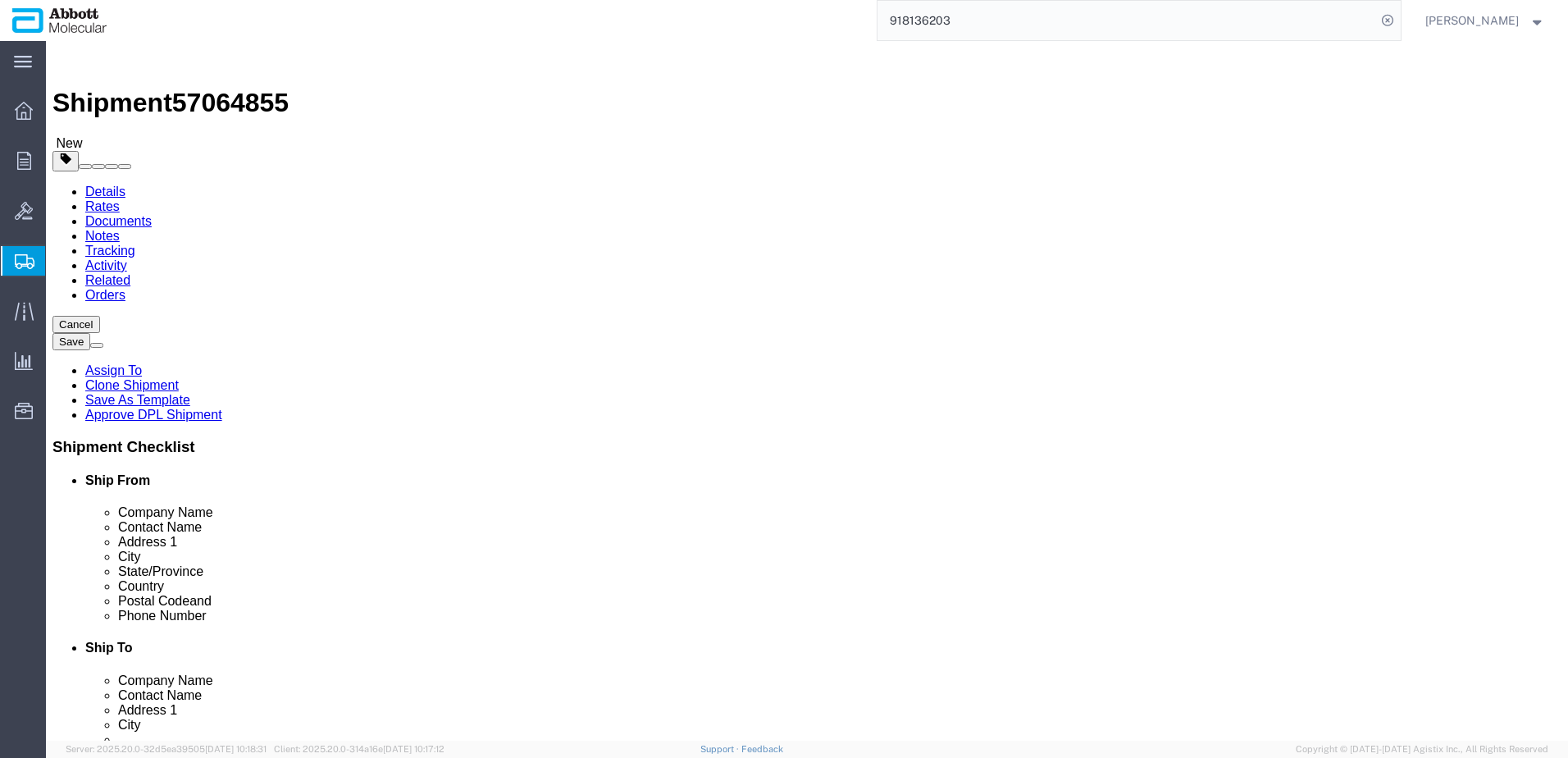
click button "Continue"
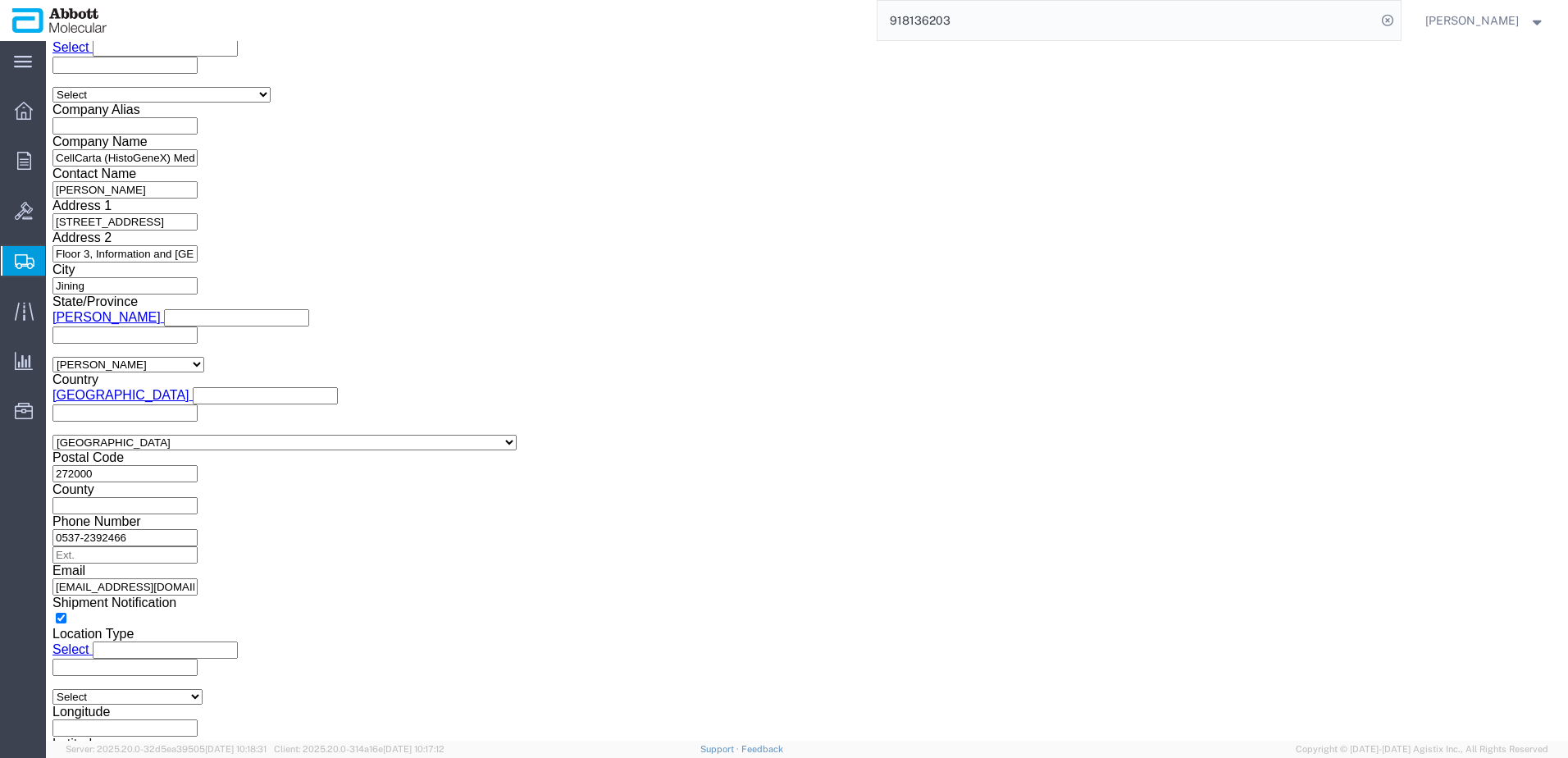
scroll to position [2187, 0]
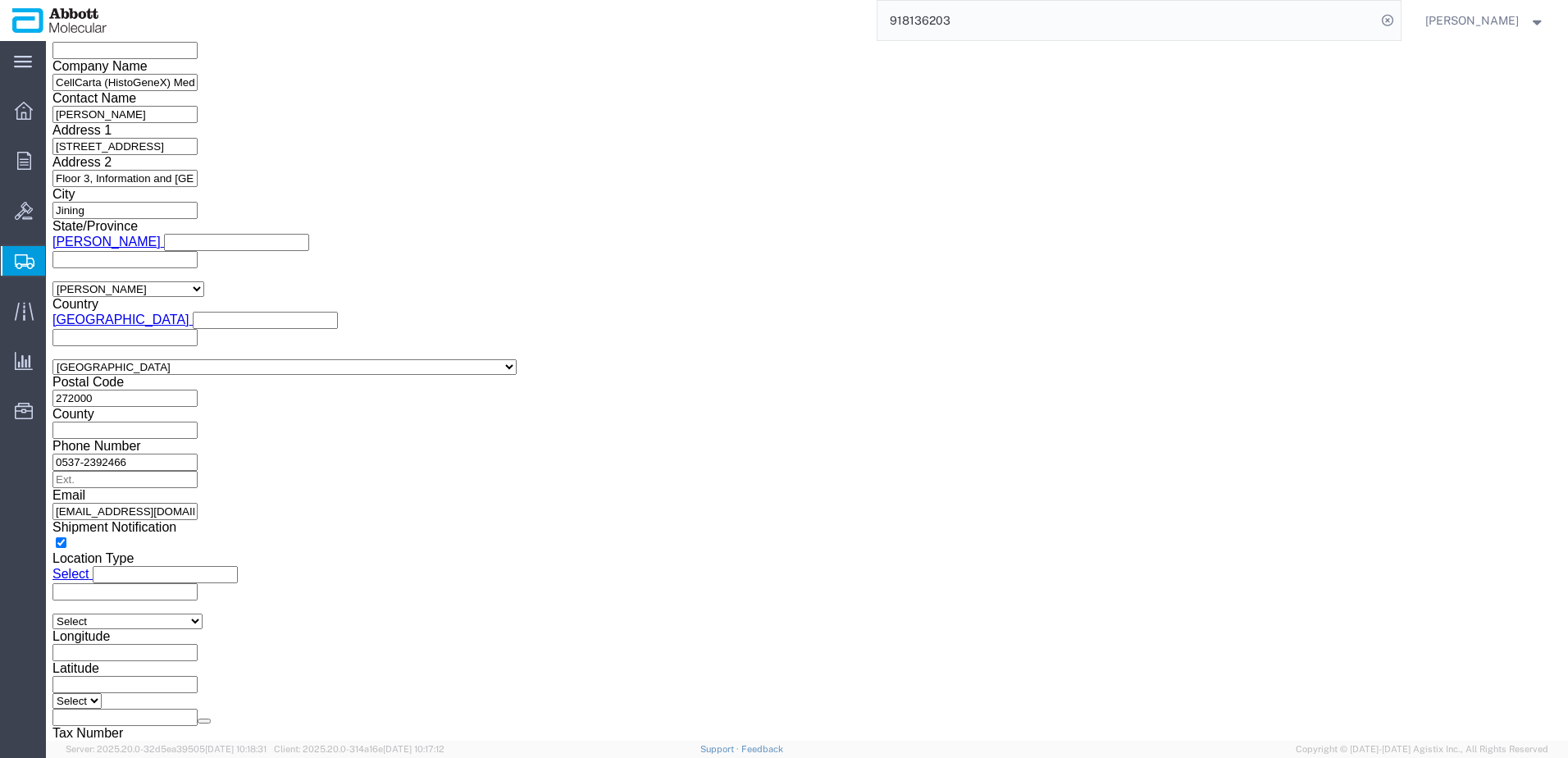
click button "Upload"
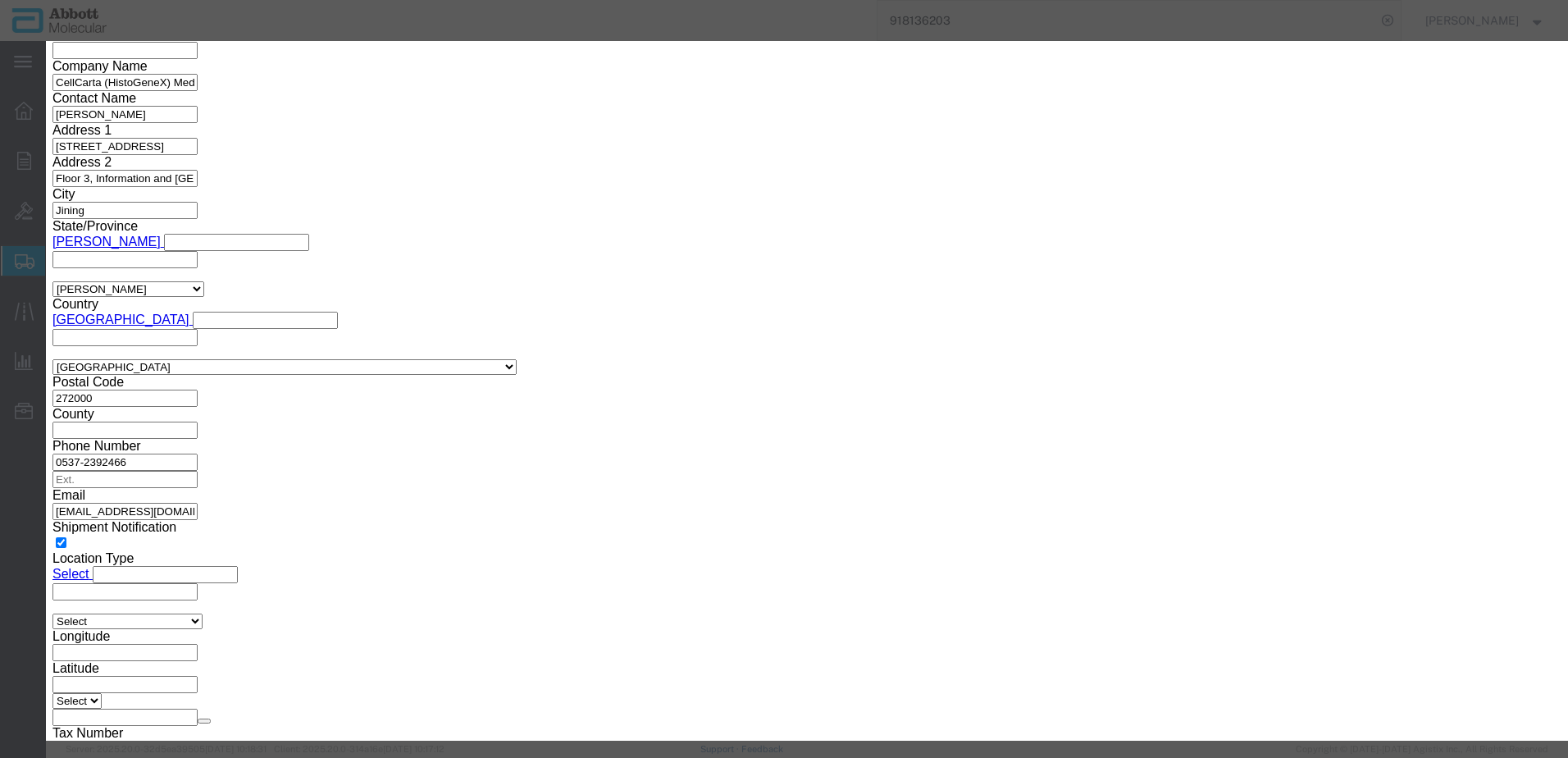
click button "Browse"
click button "Upload"
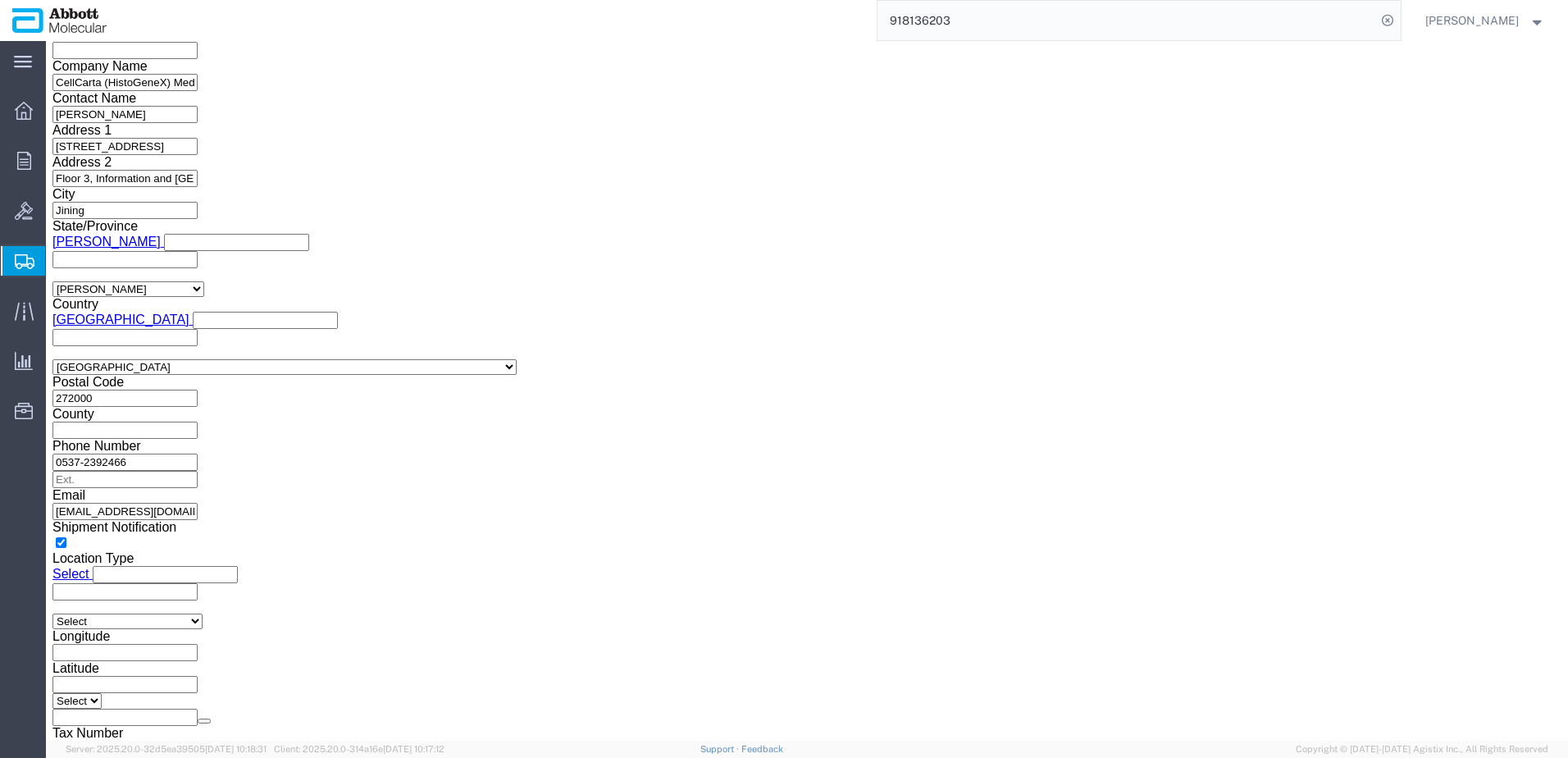
drag, startPoint x: 48, startPoint y: 19, endPoint x: 230, endPoint y: 27, distance: 182.2
click div "Shipment 57064855 New"
copy h1 "Shipment 57064855"
click button "Rate Shipment"
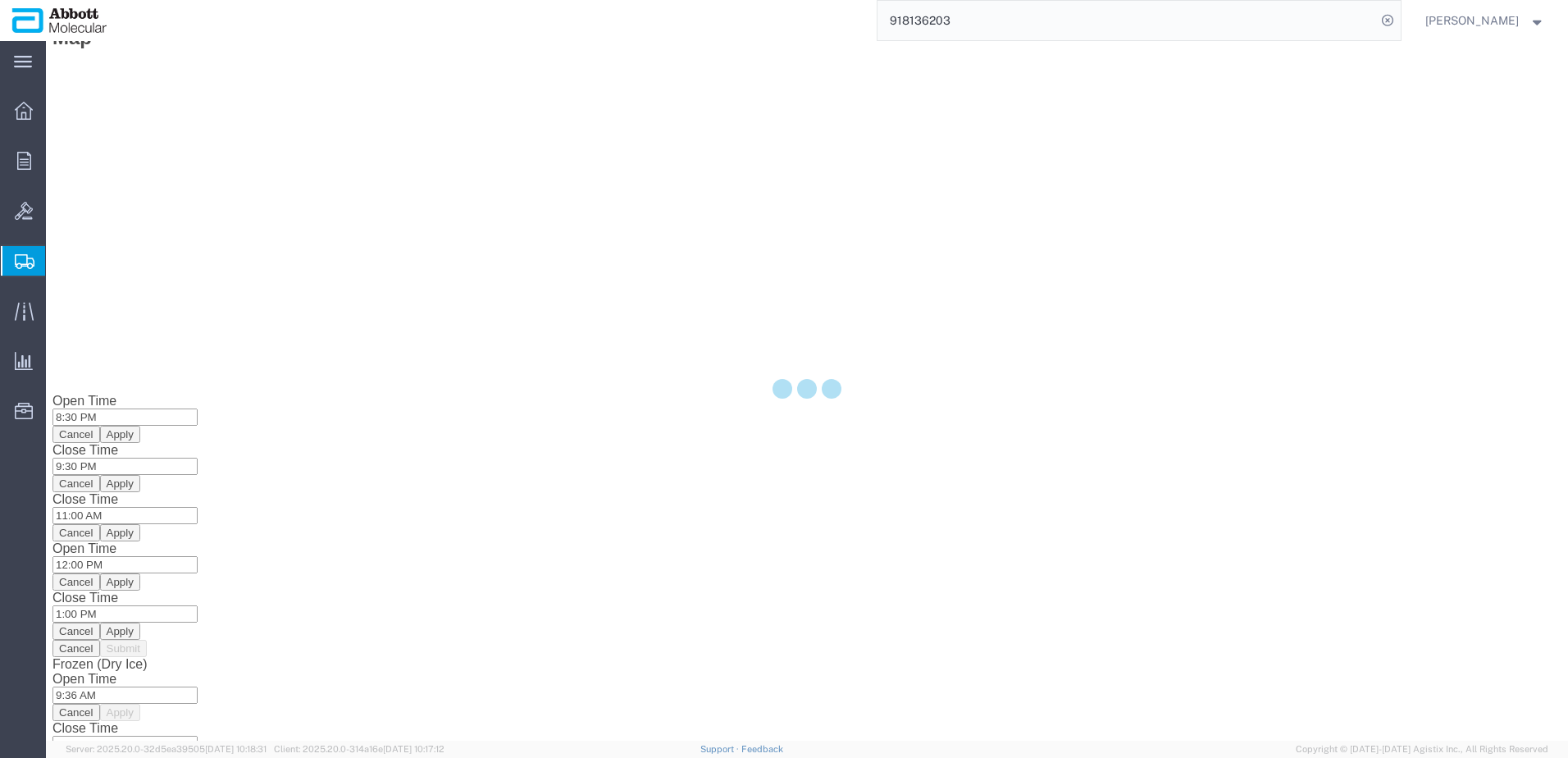
scroll to position [0, 0]
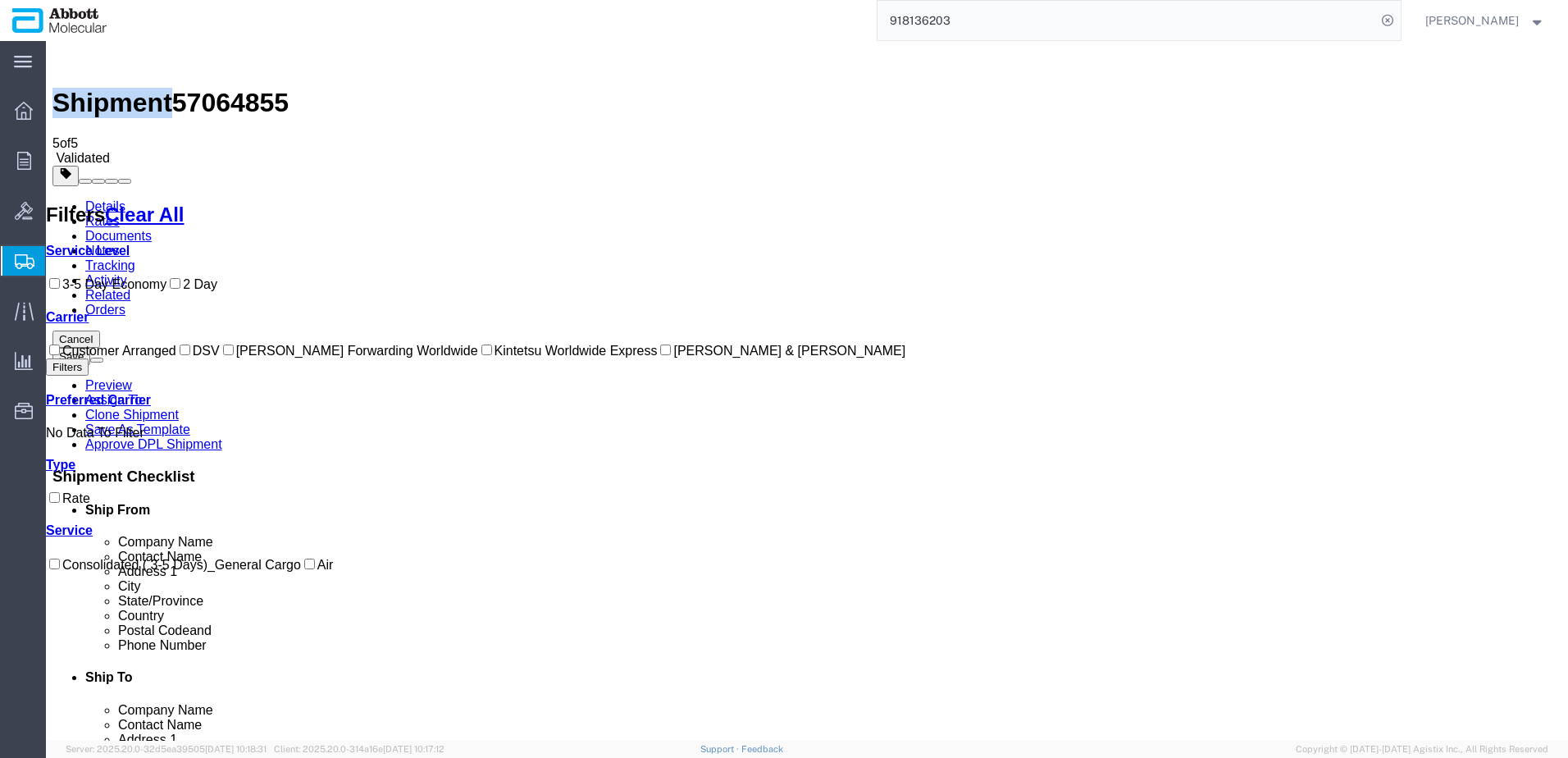
click at [180, 355] on input "DSV" at bounding box center [185, 349] width 10 height 10
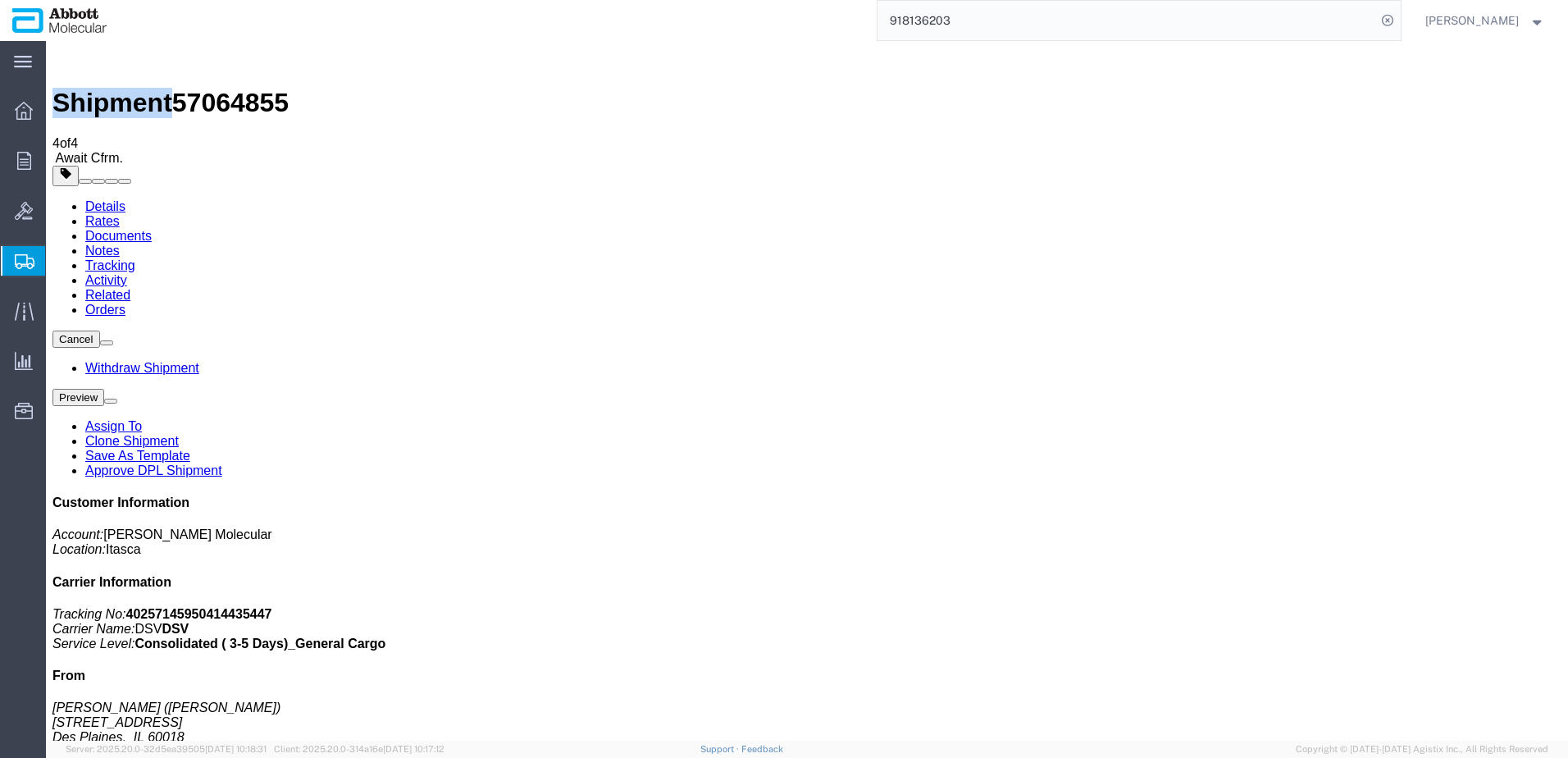
click at [179, 434] on link "Clone Shipment" at bounding box center [132, 441] width 93 height 14
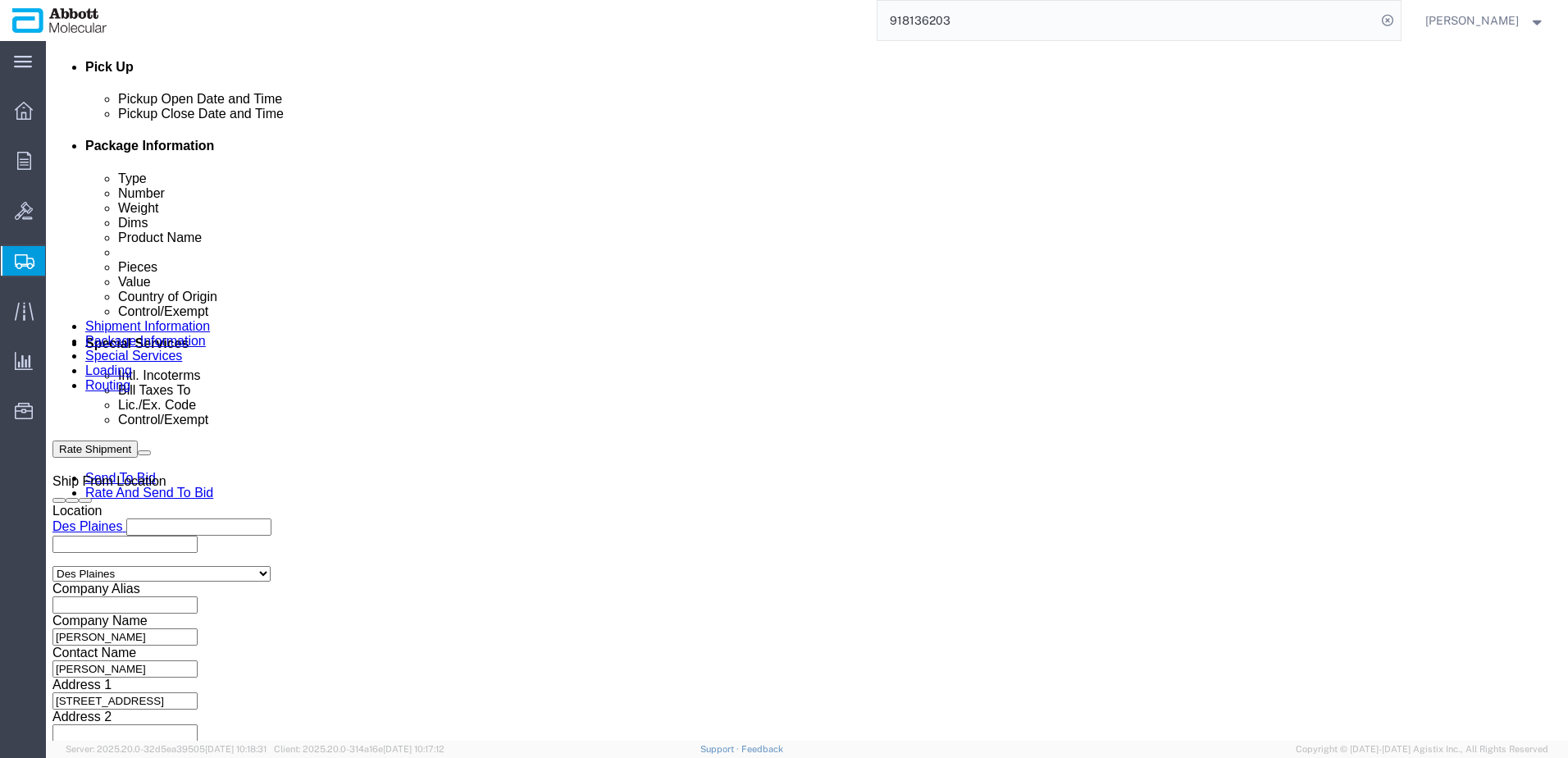
scroll to position [820, 0]
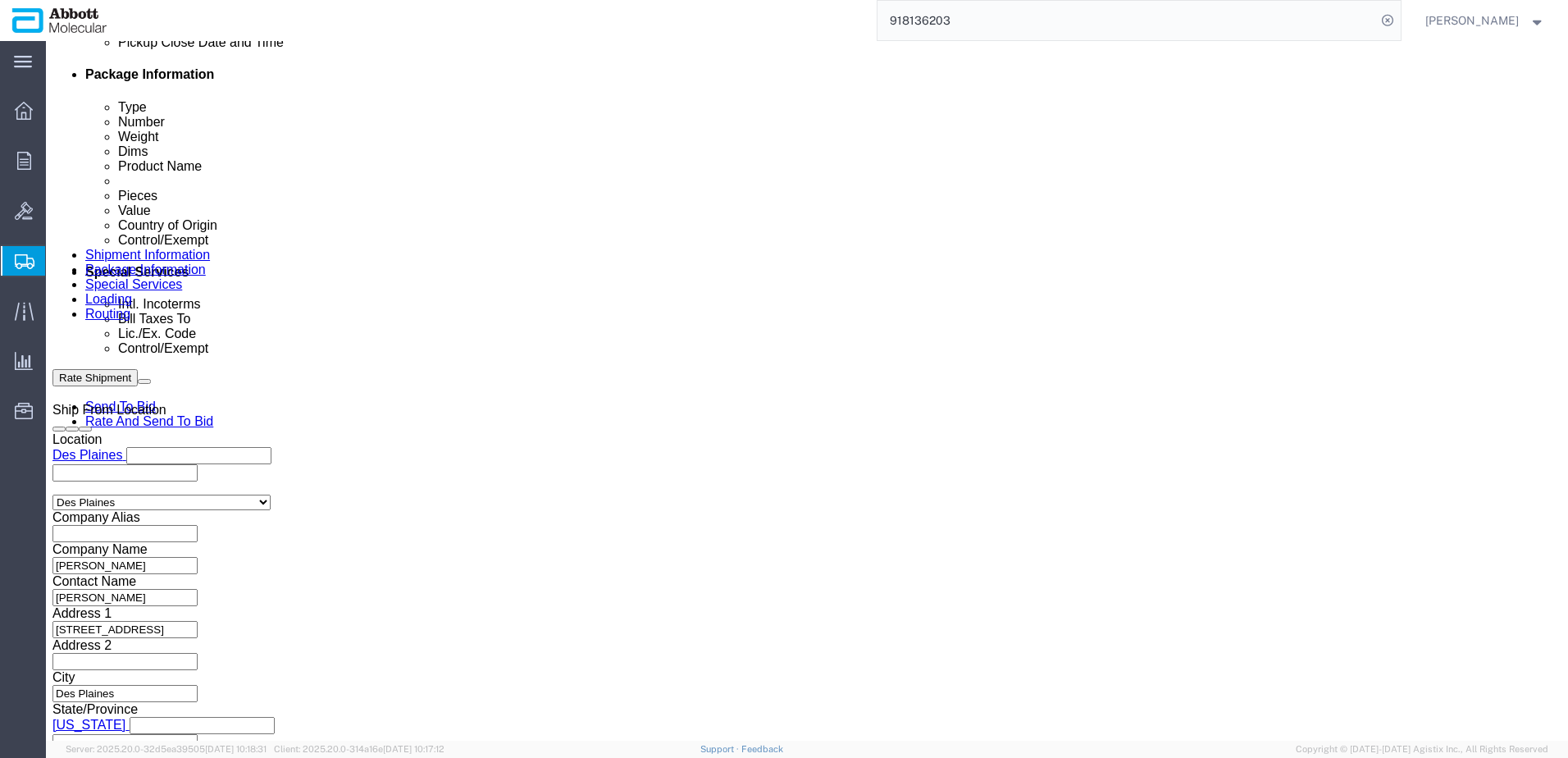
drag, startPoint x: 310, startPoint y: 475, endPoint x: -94, endPoint y: 441, distance: 405.4
click html "Shipment 57064979 New Details Rates Documents Notes Tracking Activity Related O…"
paste input "2"
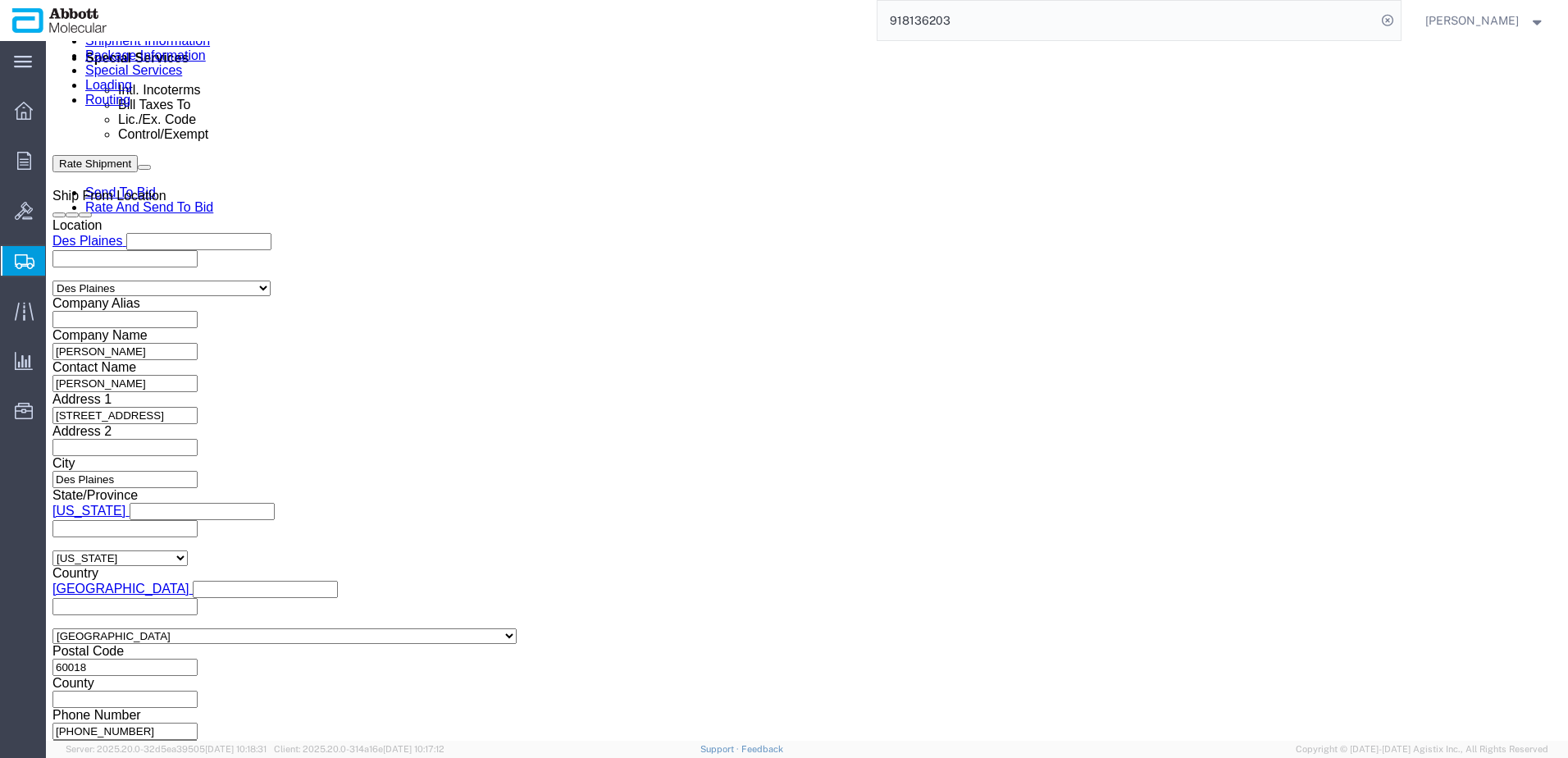
scroll to position [1056, 0]
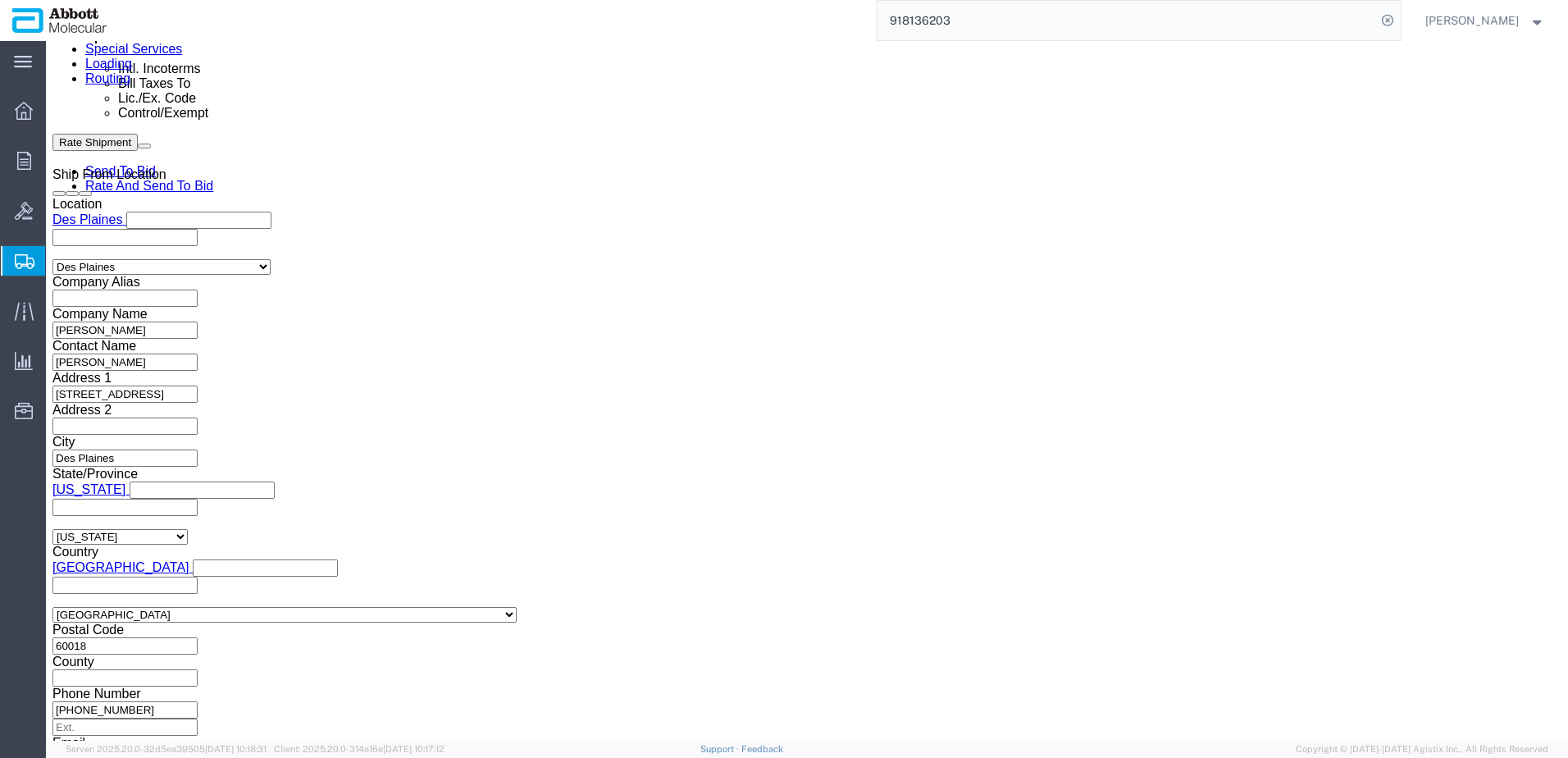
click button "Continue"
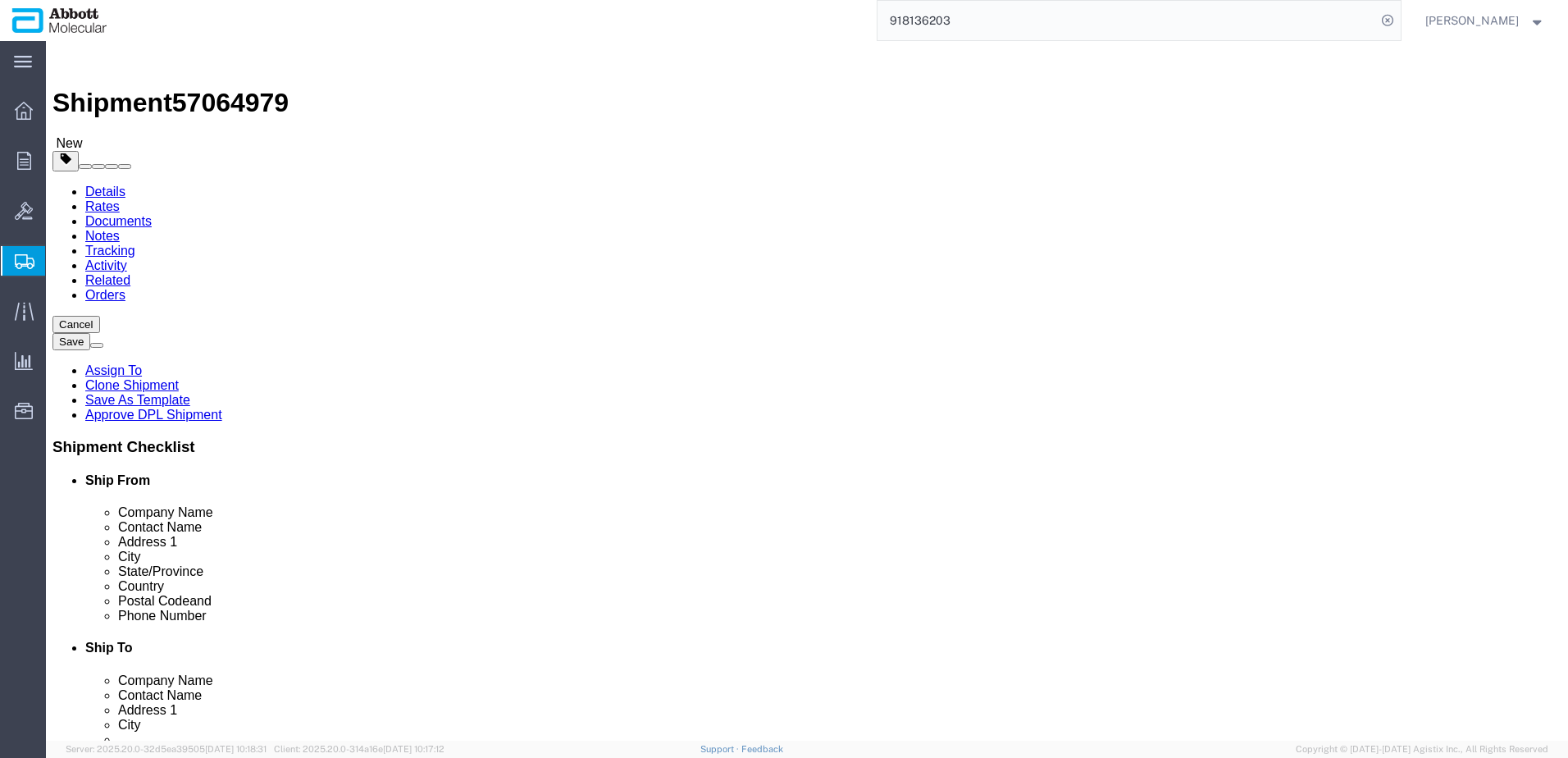
click select "Select Box (B) Box (C) Box (D) Cardboard Box(es) Crate (Instrument) Crate(s) En…"
drag, startPoint x: 257, startPoint y: 374, endPoint x: 76, endPoint y: 372, distance: 181.0
click div "Weight 1.00 Select kgs lbs Ship. t°"
click input "checkbox"
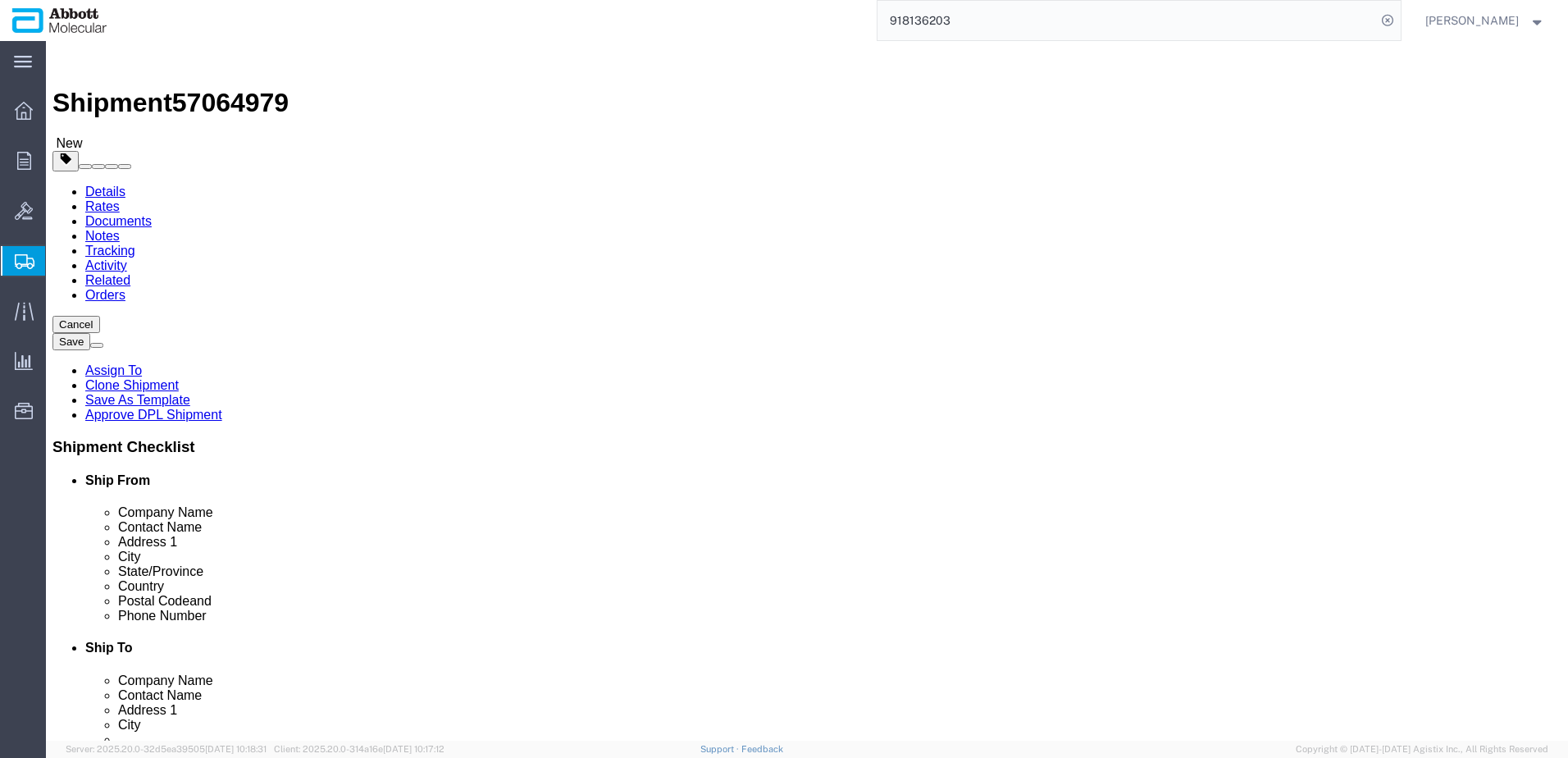
click dd "2.00 Each"
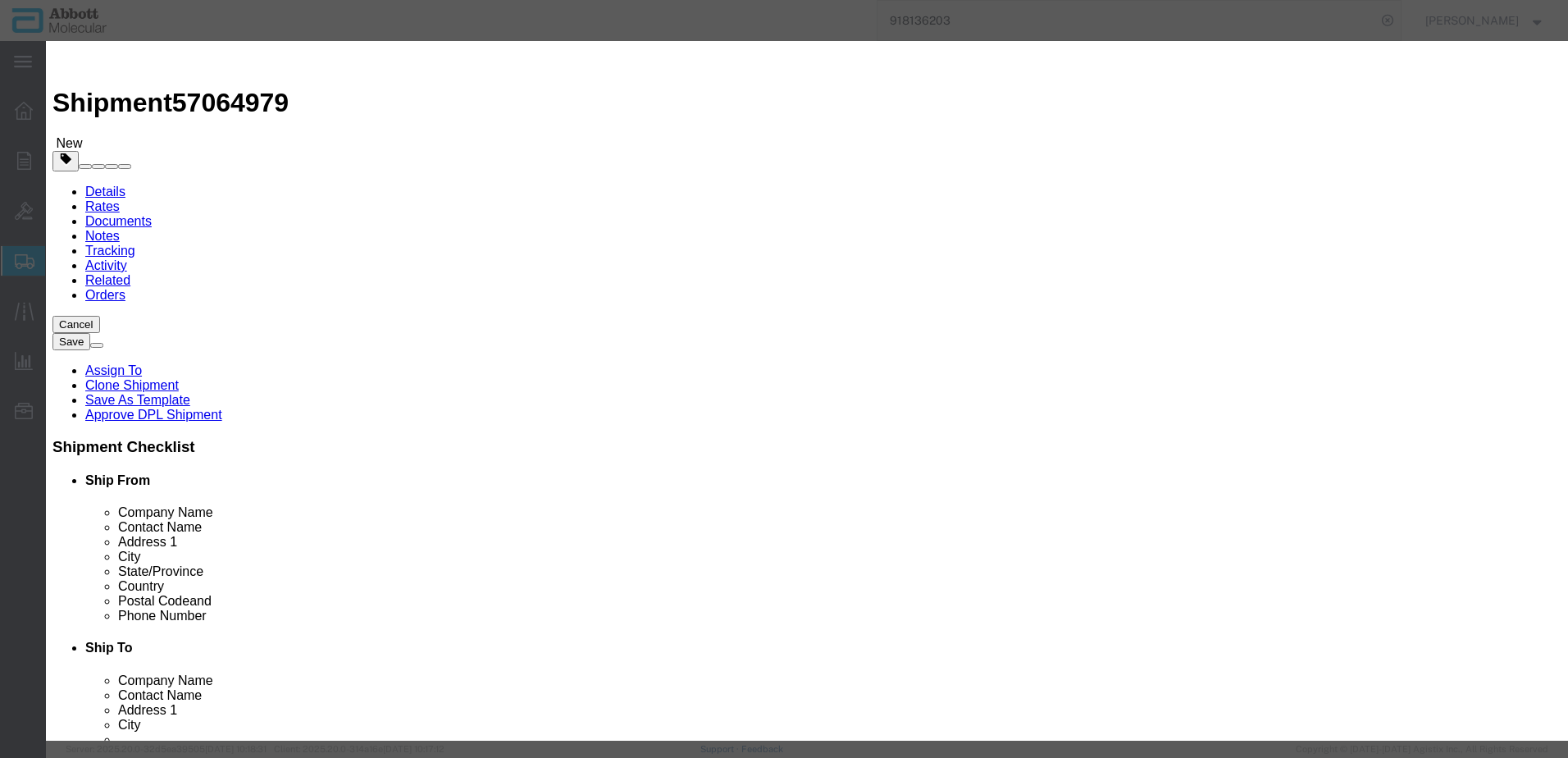
drag, startPoint x: 524, startPoint y: 124, endPoint x: 340, endPoint y: 134, distance: 184.3
click div "Product Name 07N5605"
click strong "07N61-020"
drag, startPoint x: 987, startPoint y: 264, endPoint x: 984, endPoint y: 274, distance: 10.4
click select "Select Account Type Activity ID Airline Appointment Number ASN Batch Number Bil…"
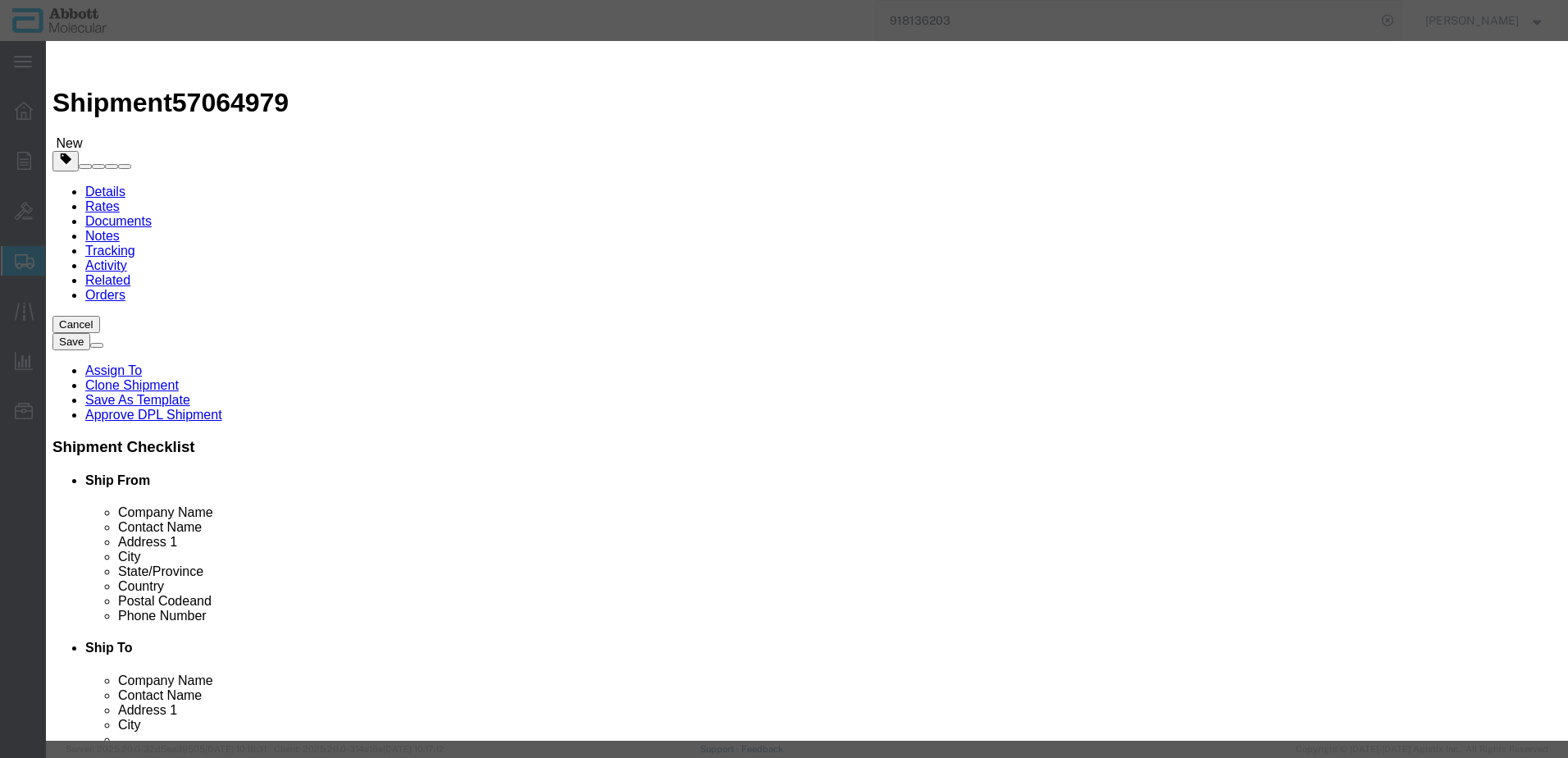
click select "Select Account Type Activity ID Airline Appointment Number ASN Batch Number Bil…"
drag, startPoint x: 990, startPoint y: 417, endPoint x: 985, endPoint y: 427, distance: 11.2
click input "text"
click button "Save & Close"
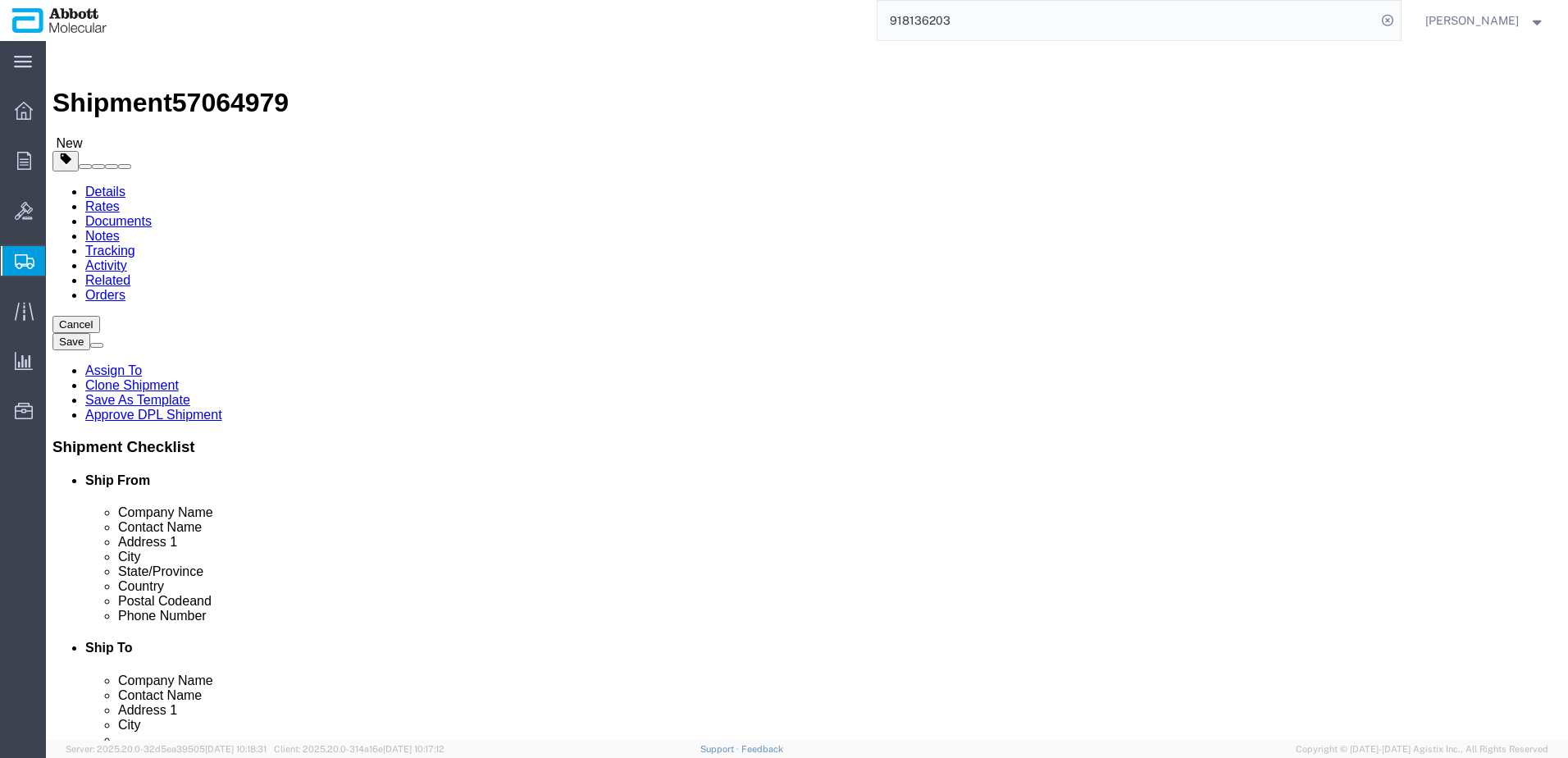
scroll to position [36, 0]
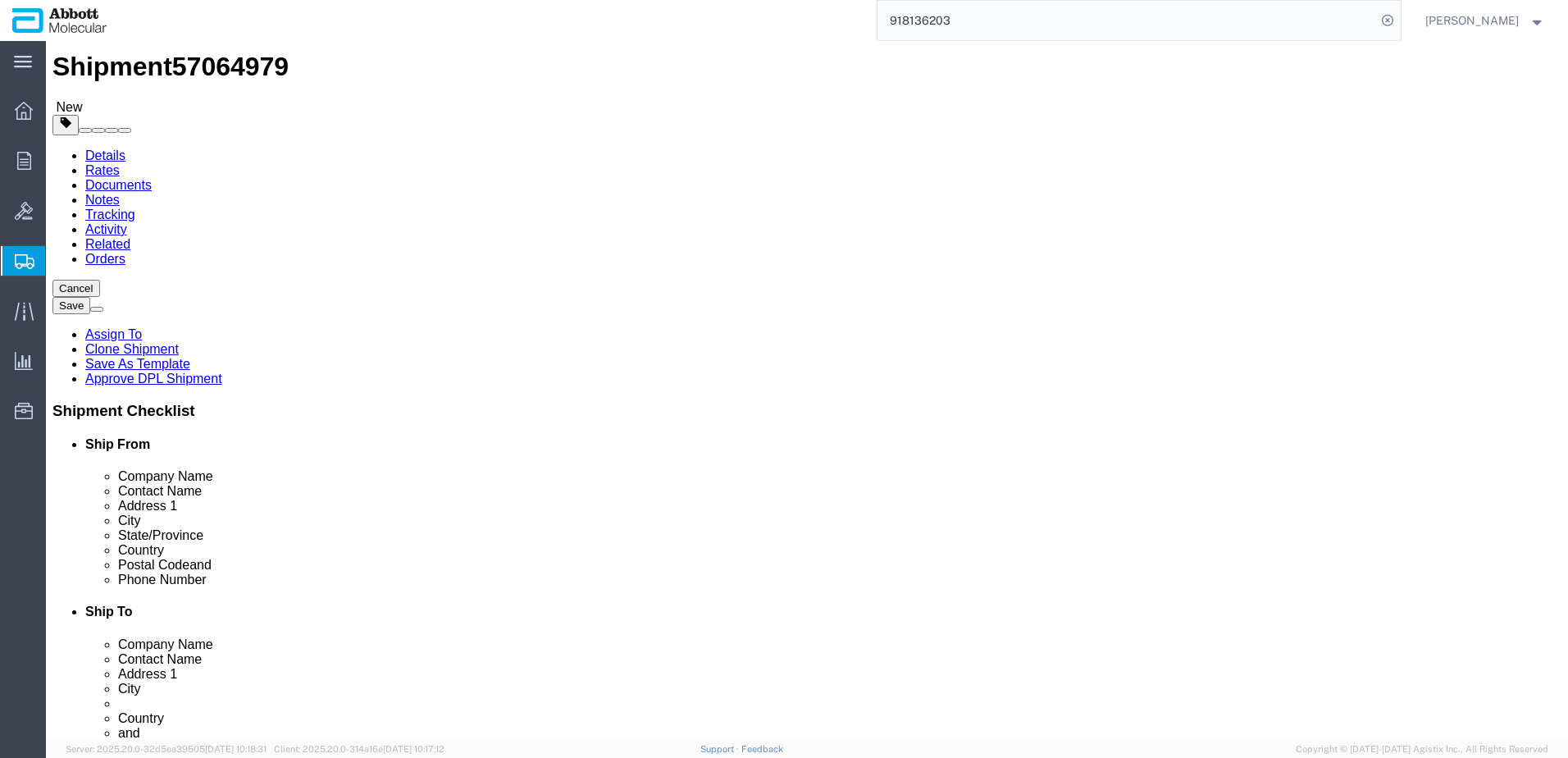
click button "Continue"
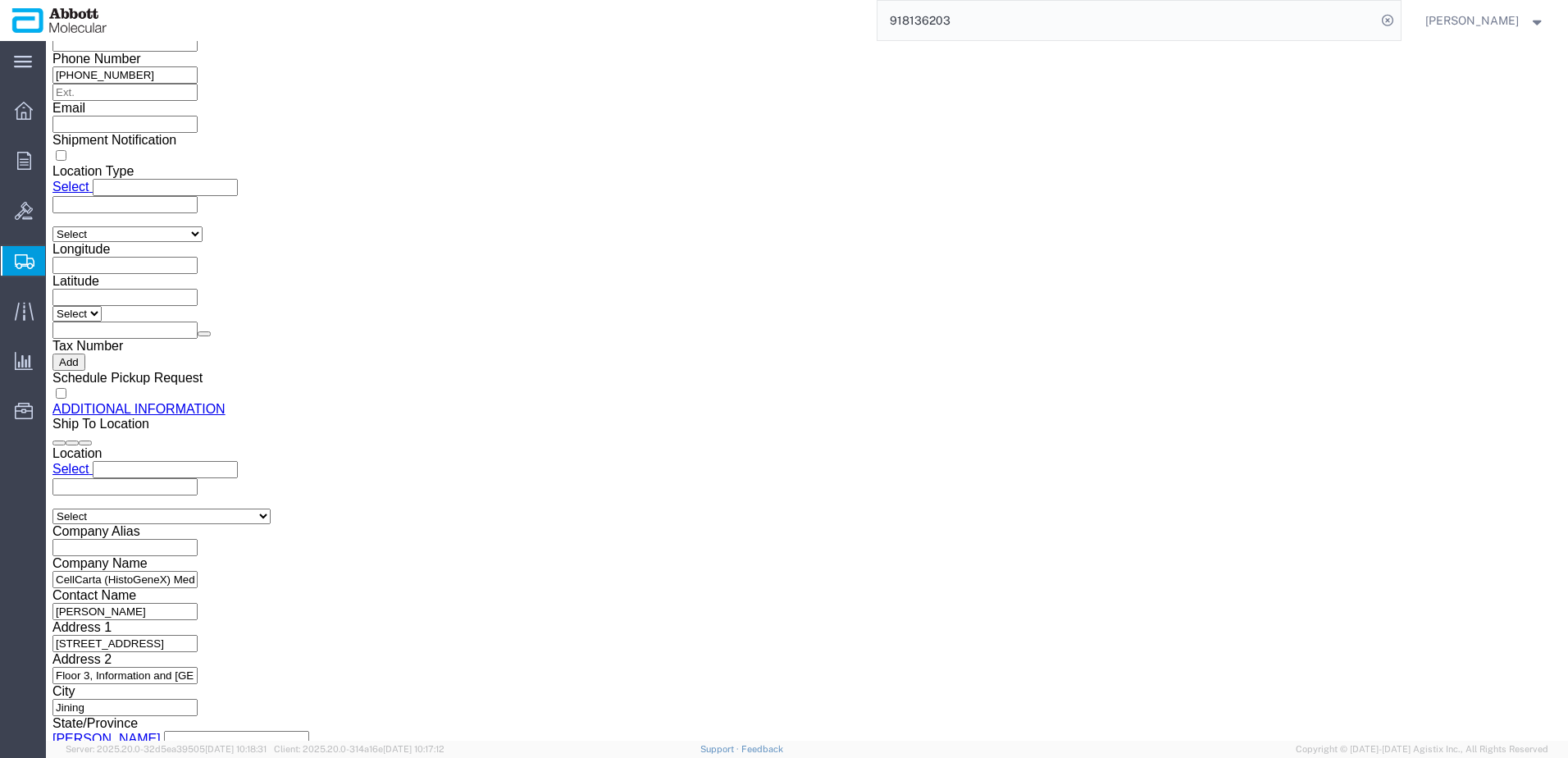
scroll to position [2187, 0]
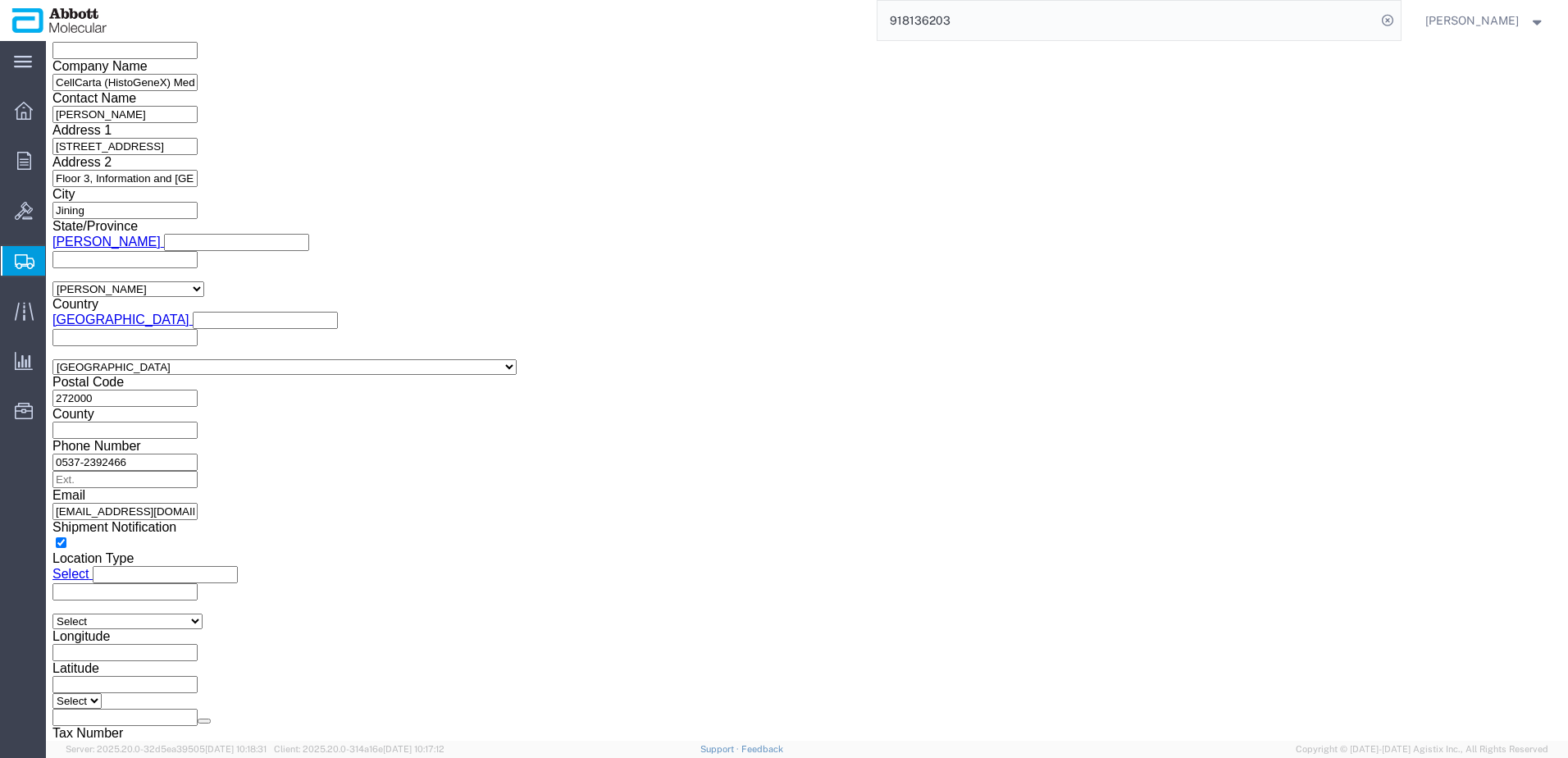
click button "Upload"
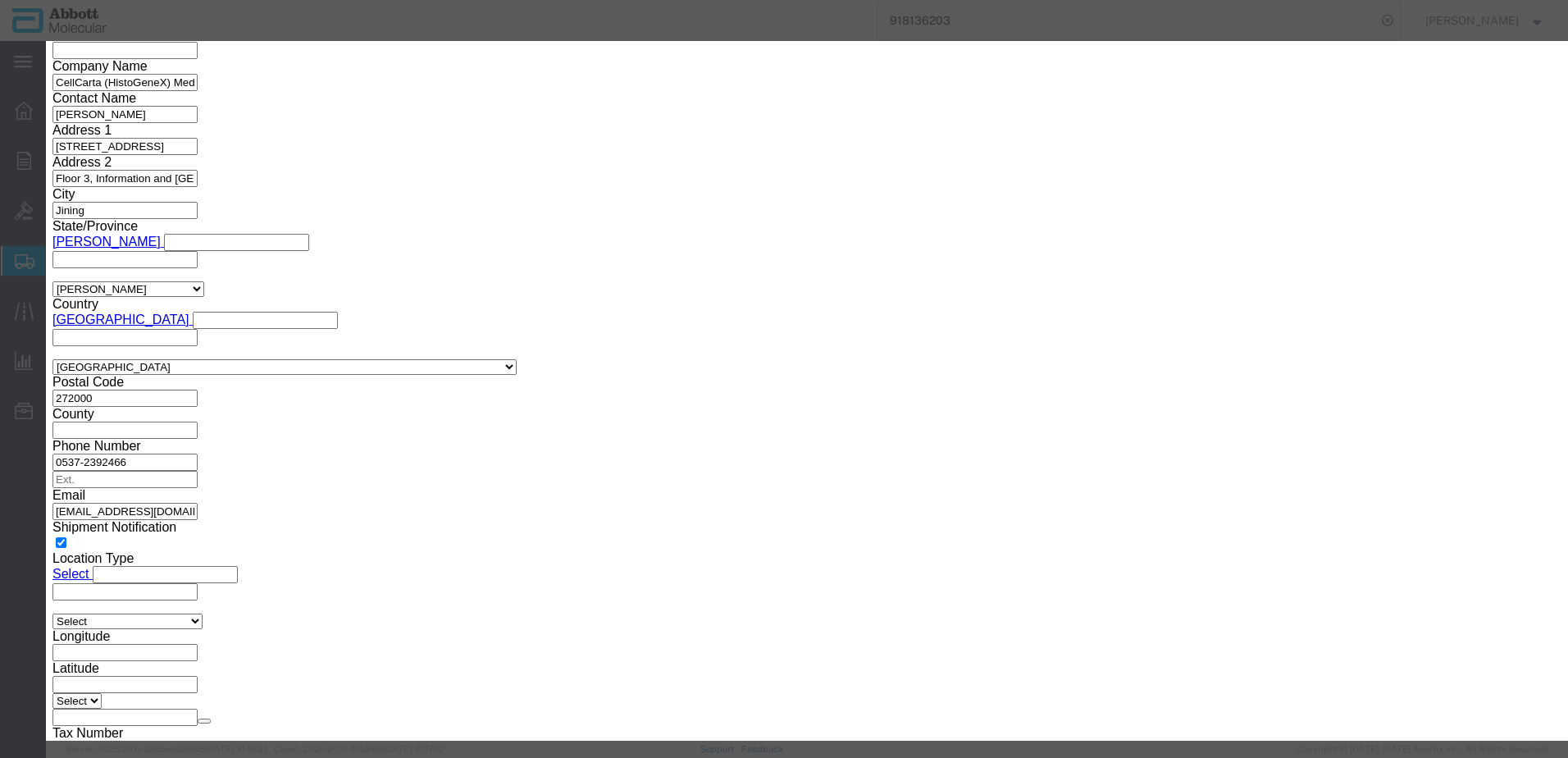
click button "Browse"
click button "Upload"
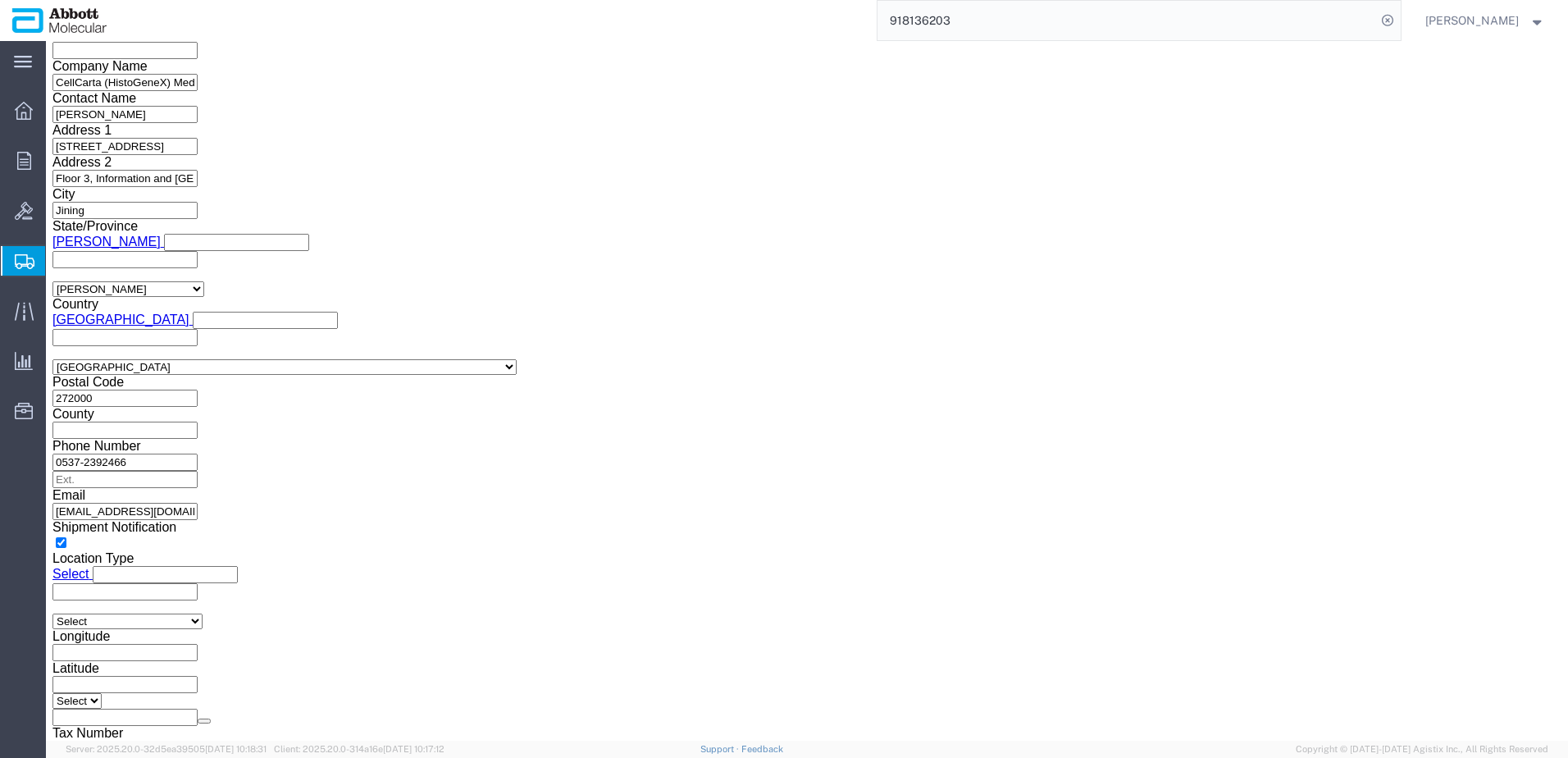
drag, startPoint x: 45, startPoint y: 22, endPoint x: 221, endPoint y: 15, distance: 176.1
click h1 "Shipment 57064979"
copy h1 "Shipment 57064979"
click button "Rate Shipment"
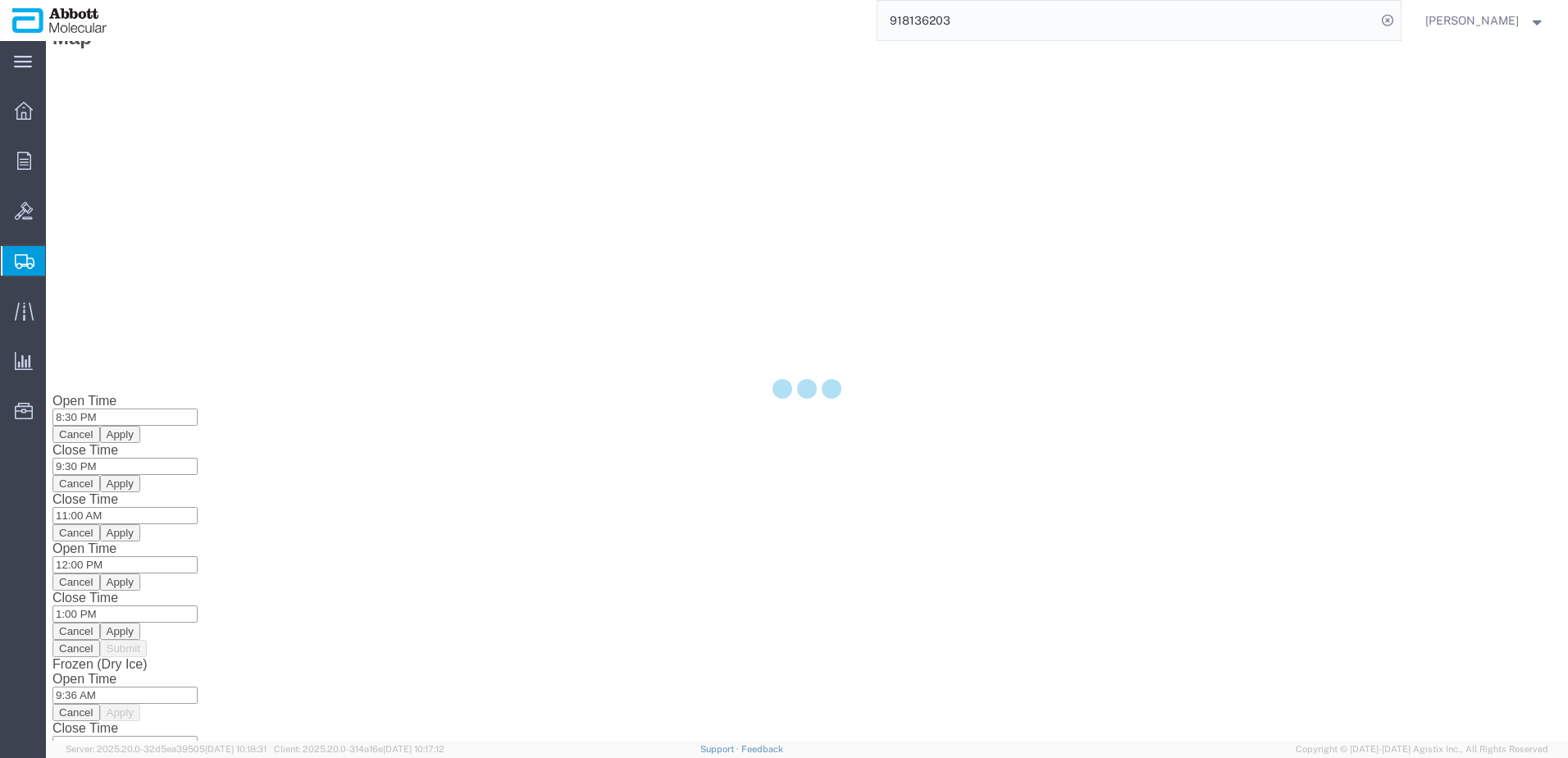
scroll to position [0, 0]
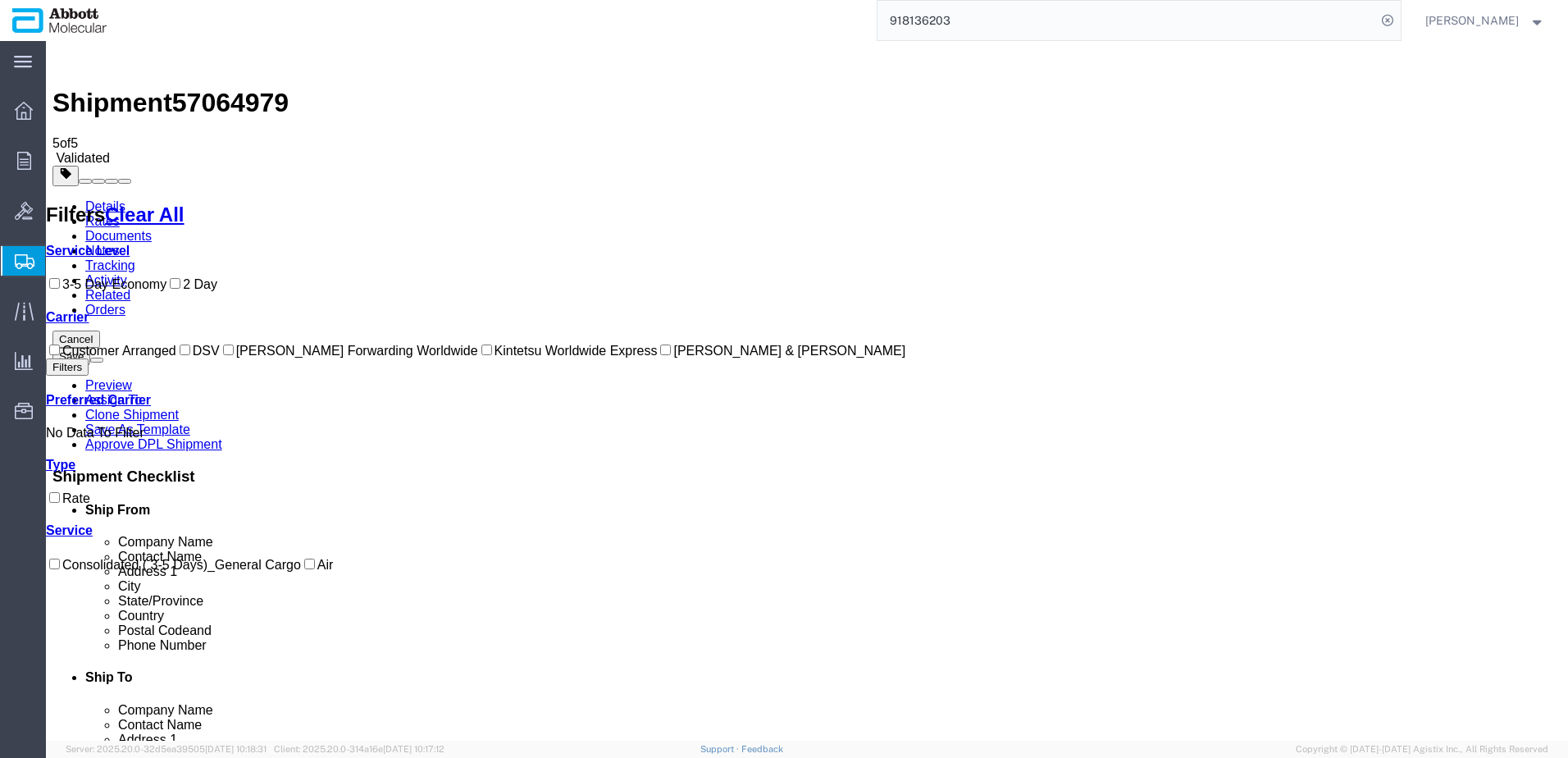
drag, startPoint x: 81, startPoint y: 367, endPoint x: 155, endPoint y: 366, distance: 74.0
click at [176, 358] on label "DSV" at bounding box center [198, 350] width 44 height 14
click at [180, 355] on input "DSV" at bounding box center [185, 349] width 10 height 10
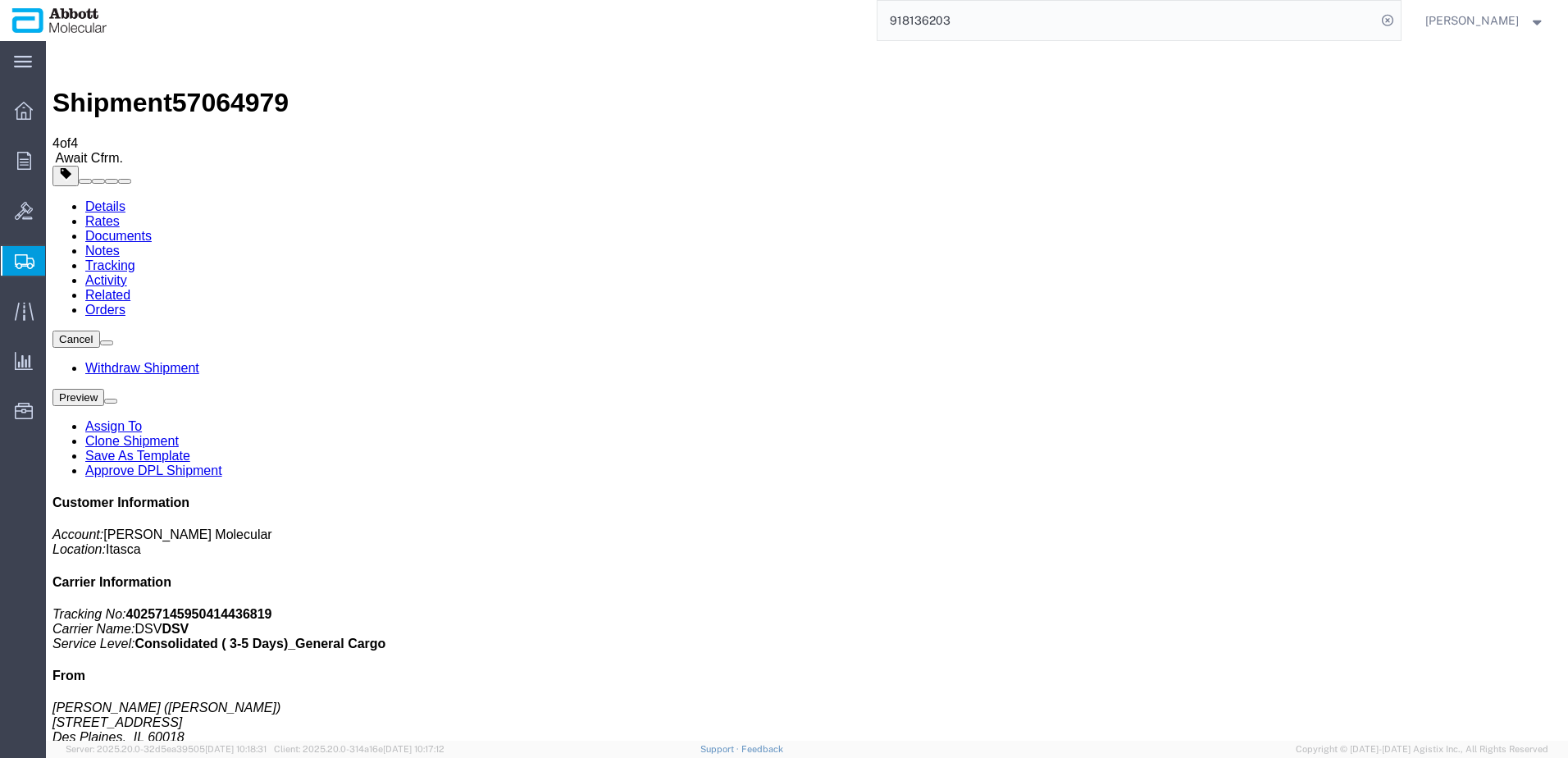
click at [0, 0] on span "Create from Template" at bounding box center [0, 0] width 0 height 0
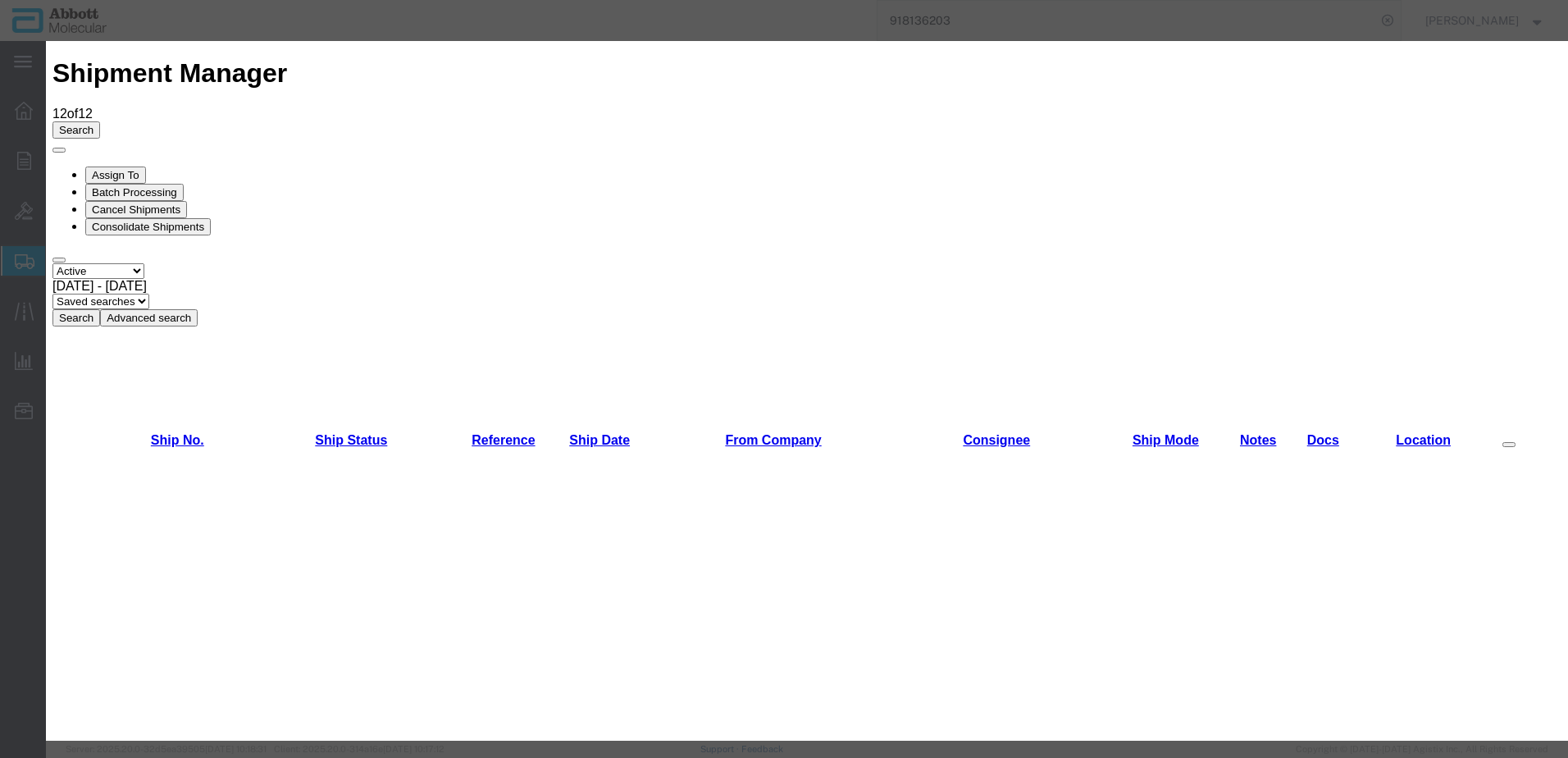
scroll to position [738, 0]
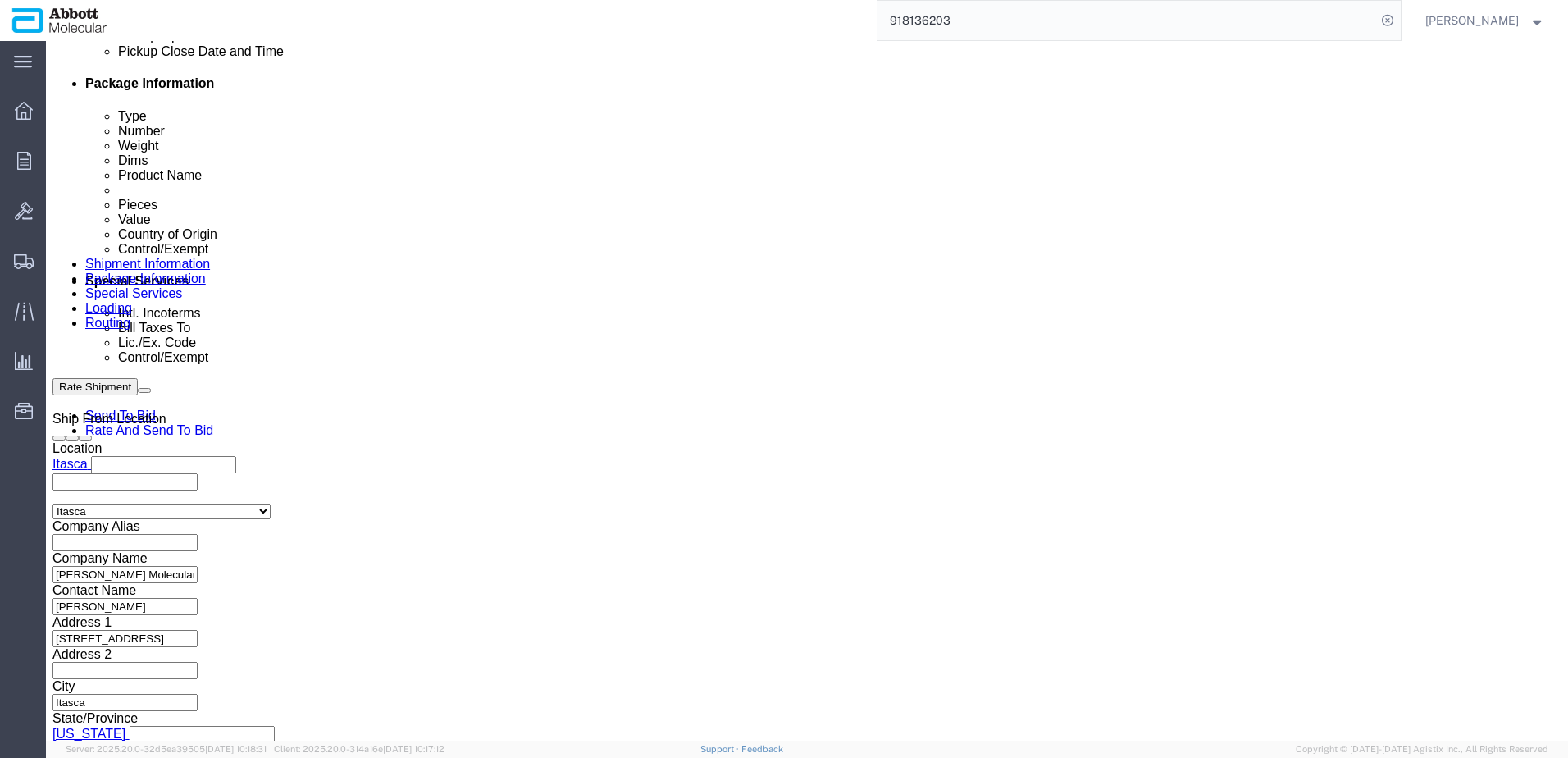
scroll to position [820, 0]
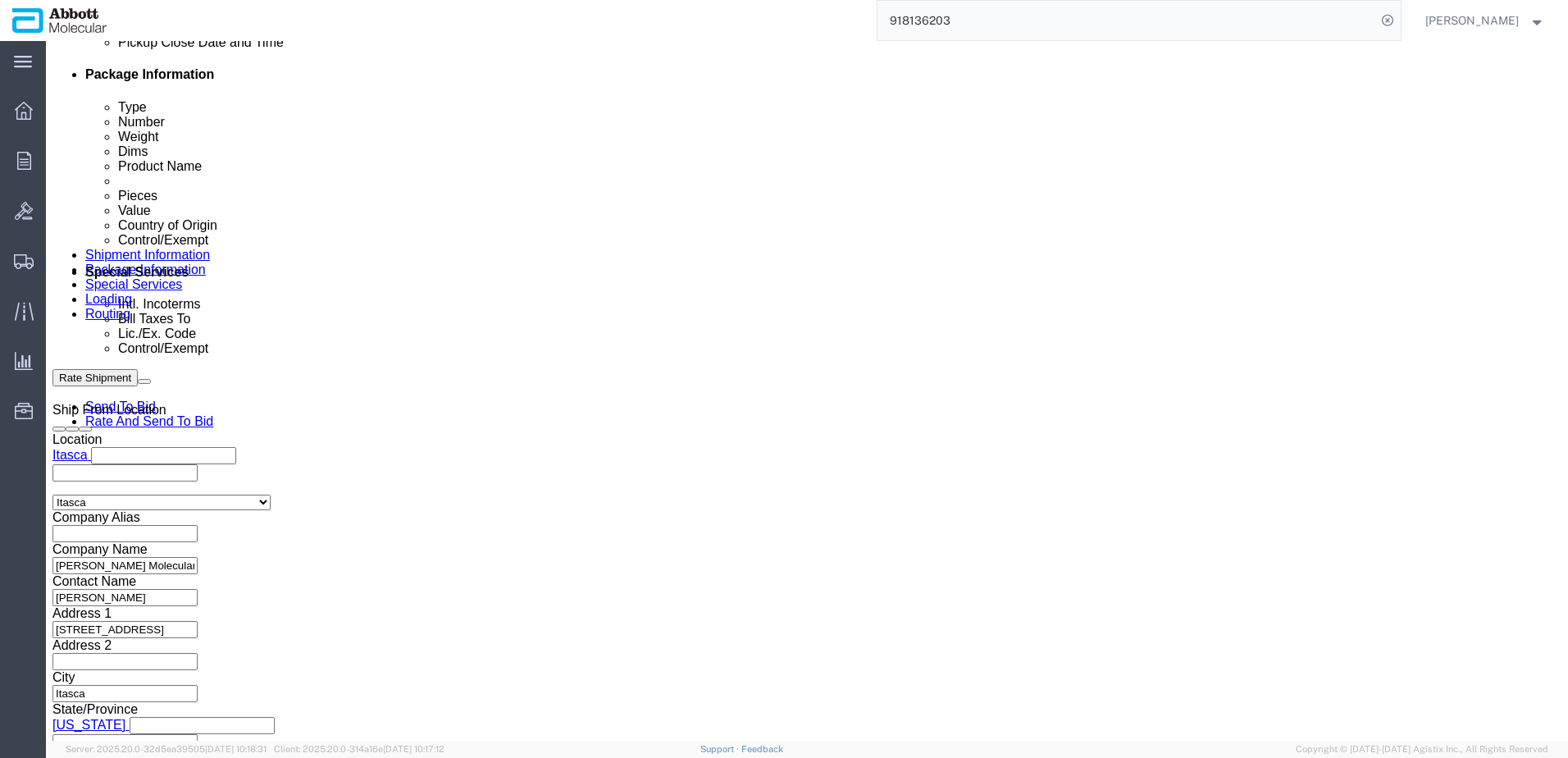
click input "text"
paste input "Invoices Included: 620770861 SHIP: FROZEN (-20°C) STORE AT CONSIGNEE: REFRIG. (…"
click div "Select Account Type Activity ID Airline Appointment Number ASN Batch Request # …"
click input "text"
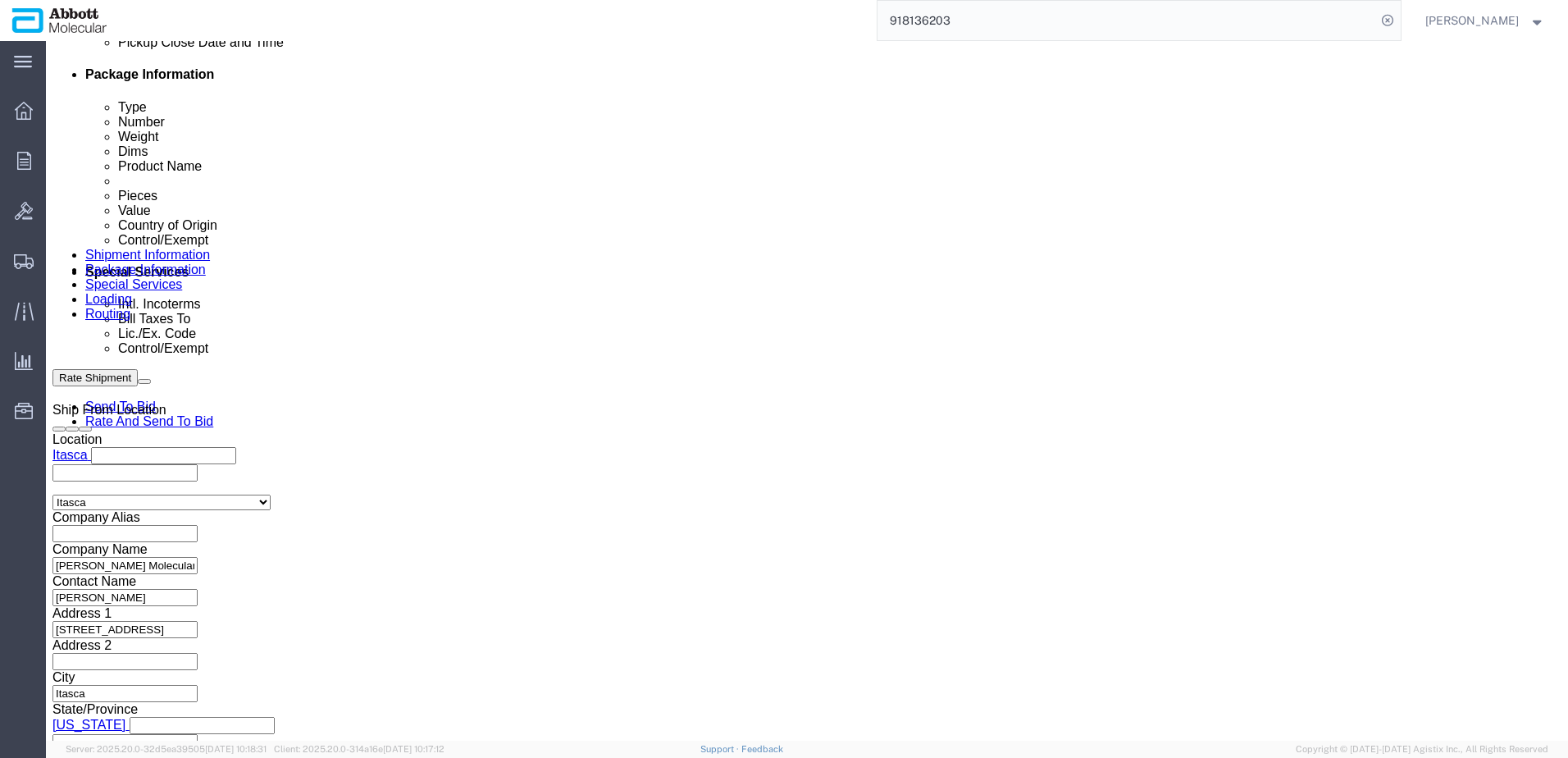
paste input "620770861"
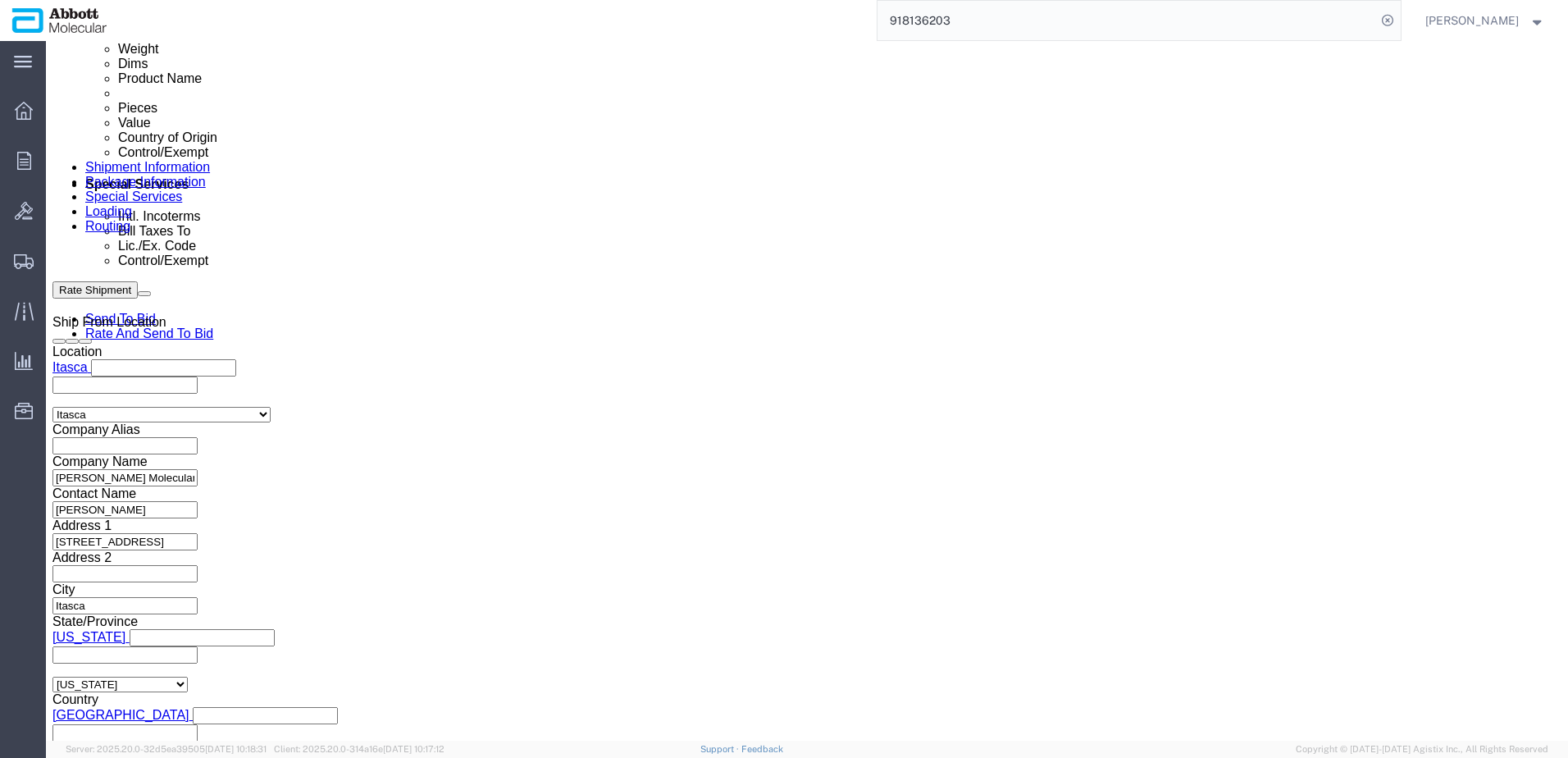
scroll to position [1041, 0]
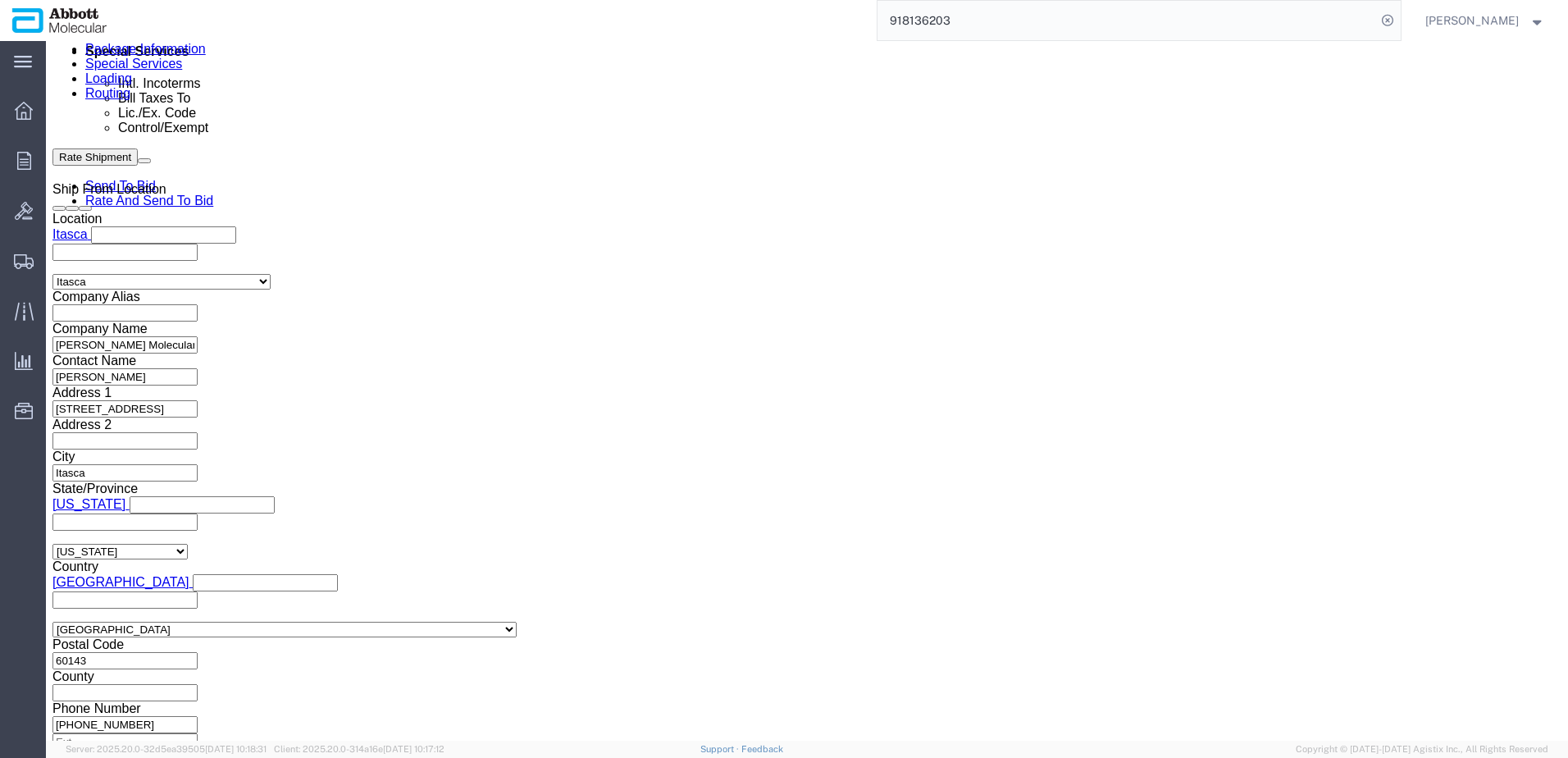
click button "Continue"
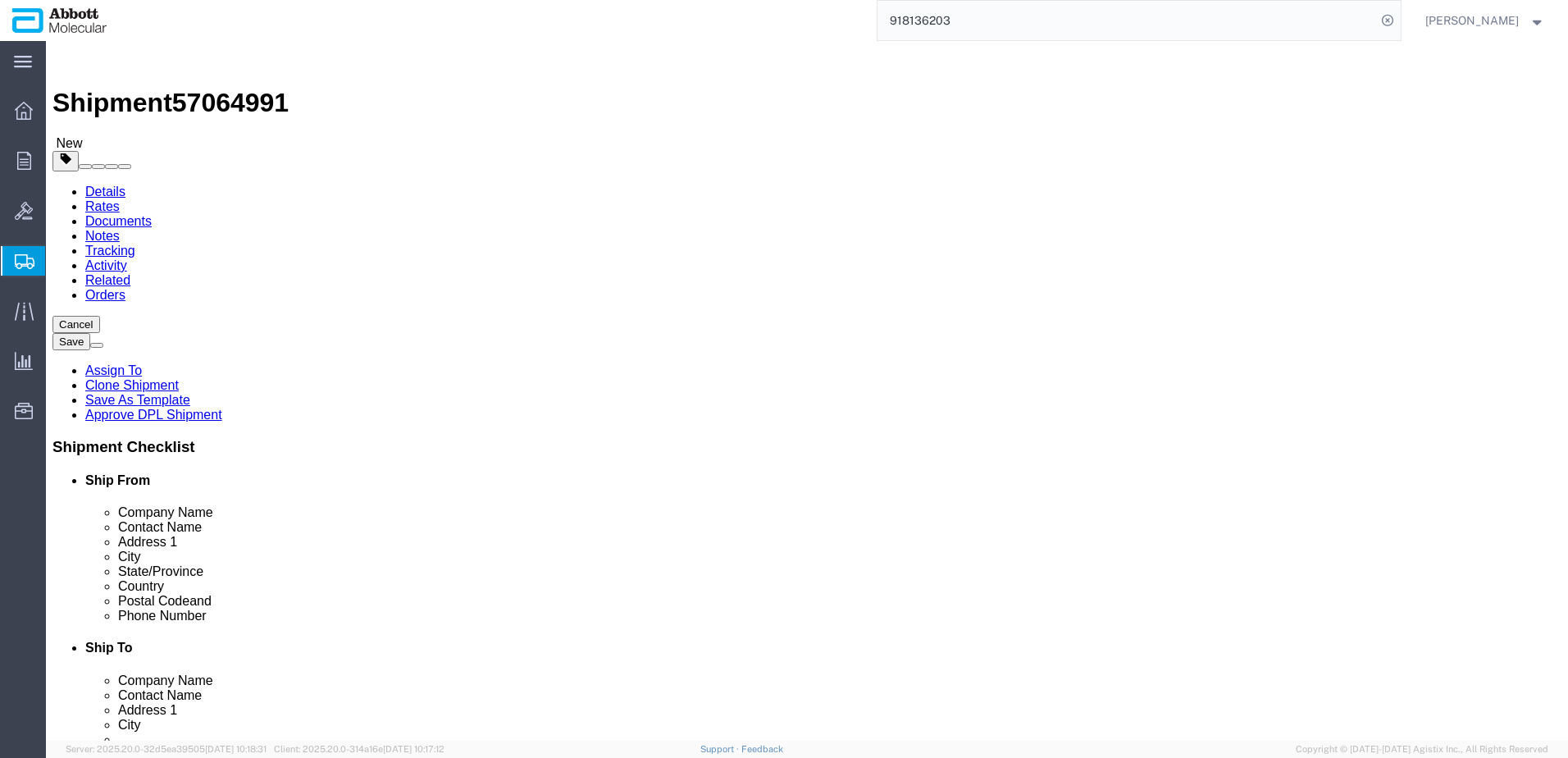
click select "Select Box (B) Box (C) Box (D) Cardboard Box(es) Crate (Instrument) Crate(s) En…"
click link "Add Package"
click select "Select Box (B) Box (C) Box (D) Cardboard Box(es) Crate (Instrument) Crate(s) En…"
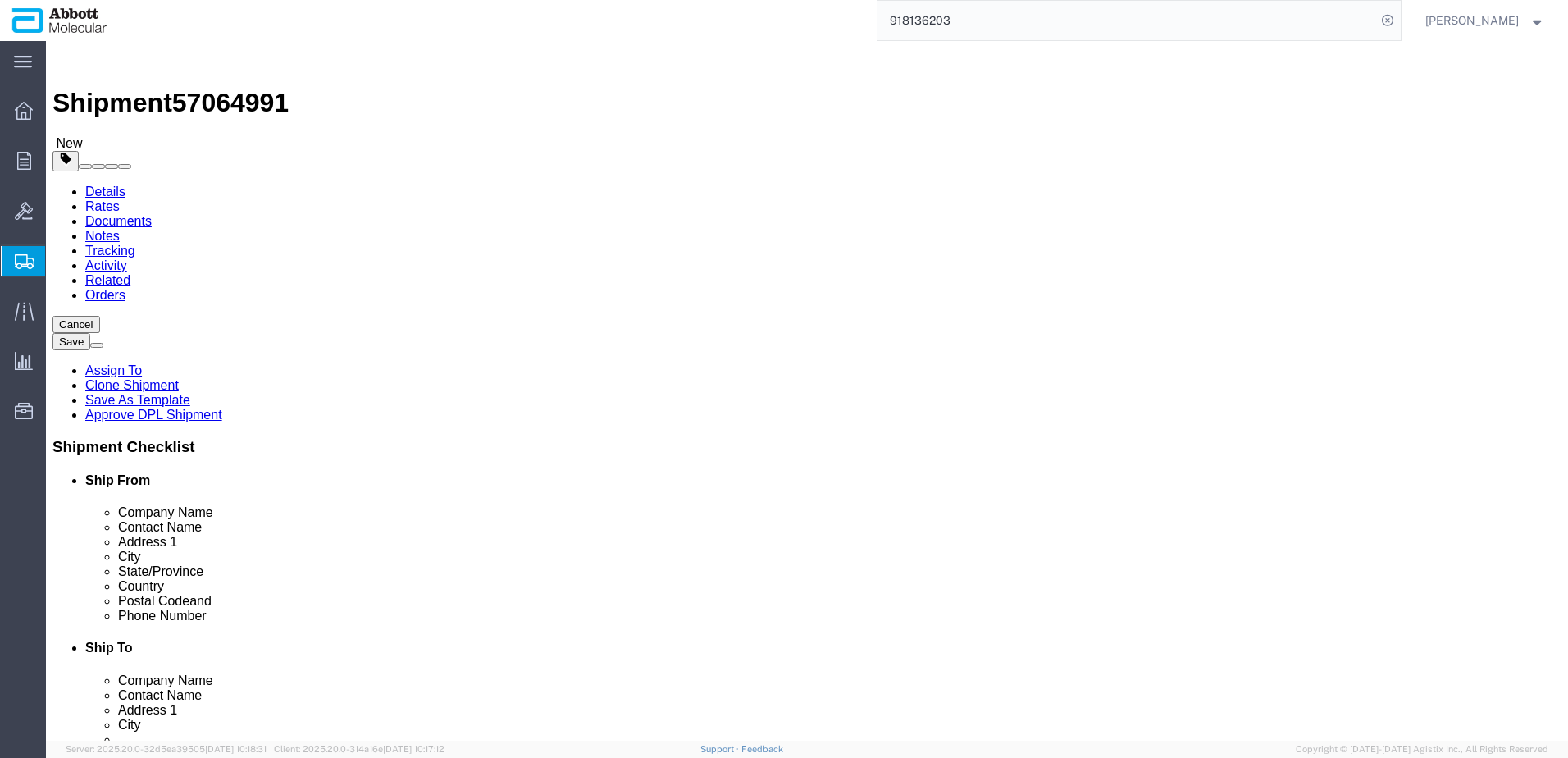
drag, startPoint x: 275, startPoint y: 377, endPoint x: 129, endPoint y: 378, distance: 146.0
click div "Weight 0.00 Select kgs lbs Ship. t°"
click input "checkbox"
drag, startPoint x: 855, startPoint y: 380, endPoint x: 634, endPoint y: 376, distance: 221.0
click div "Weight 0.00 Select kgs lbs Ship. t°"
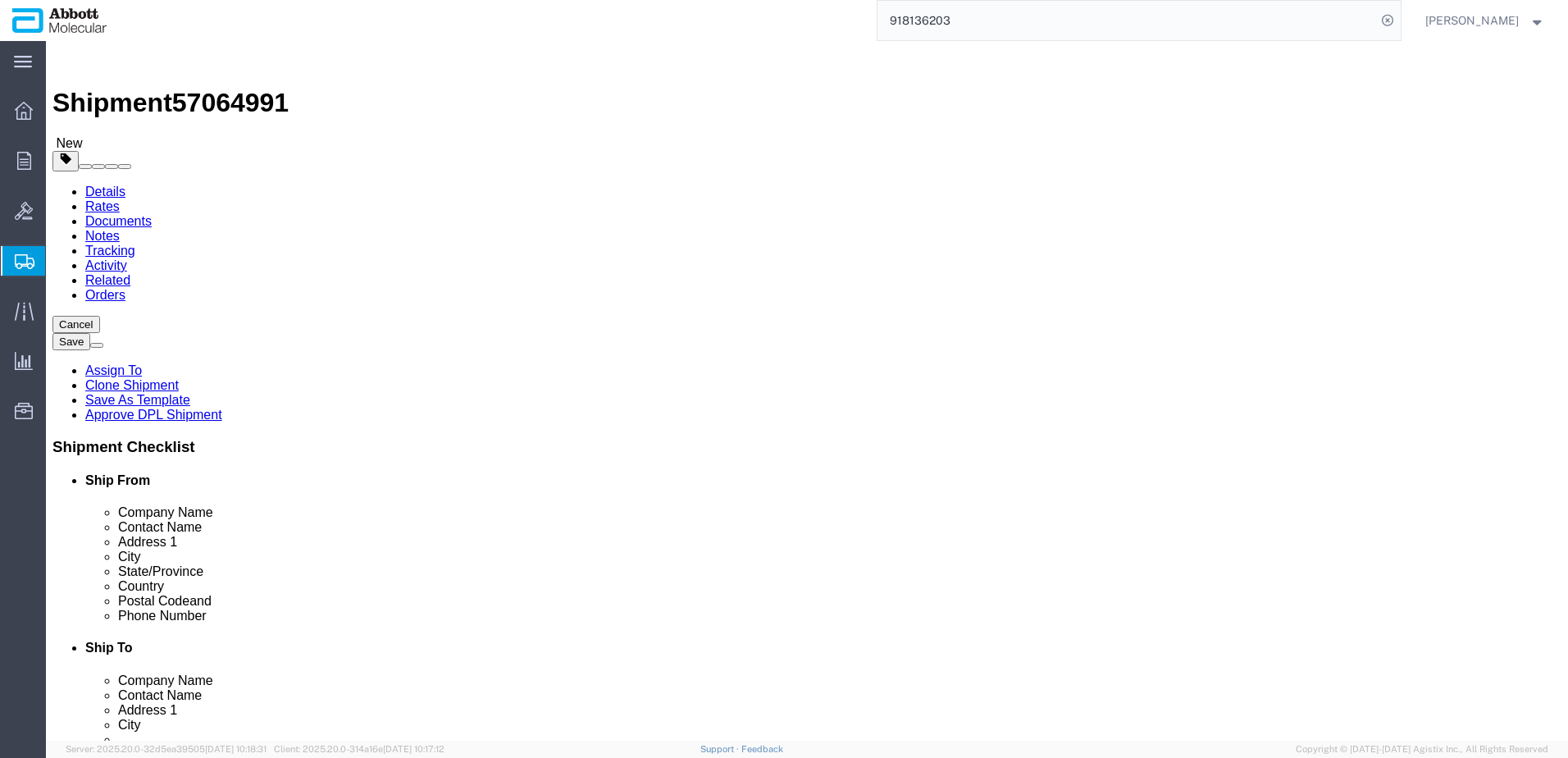
click input "checkbox"
click link "Add Content"
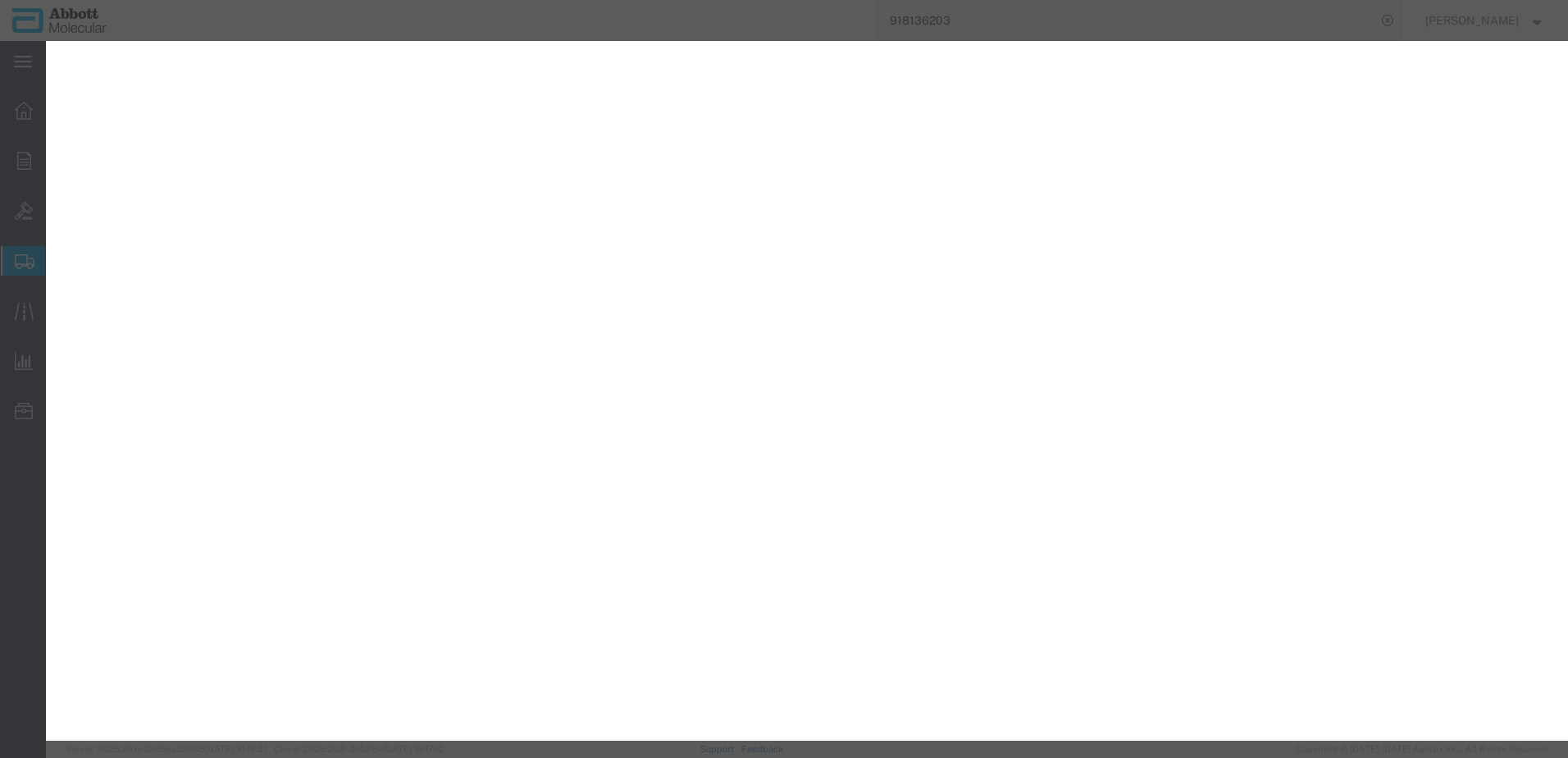
select select "BOXD"
select select "BOXC"
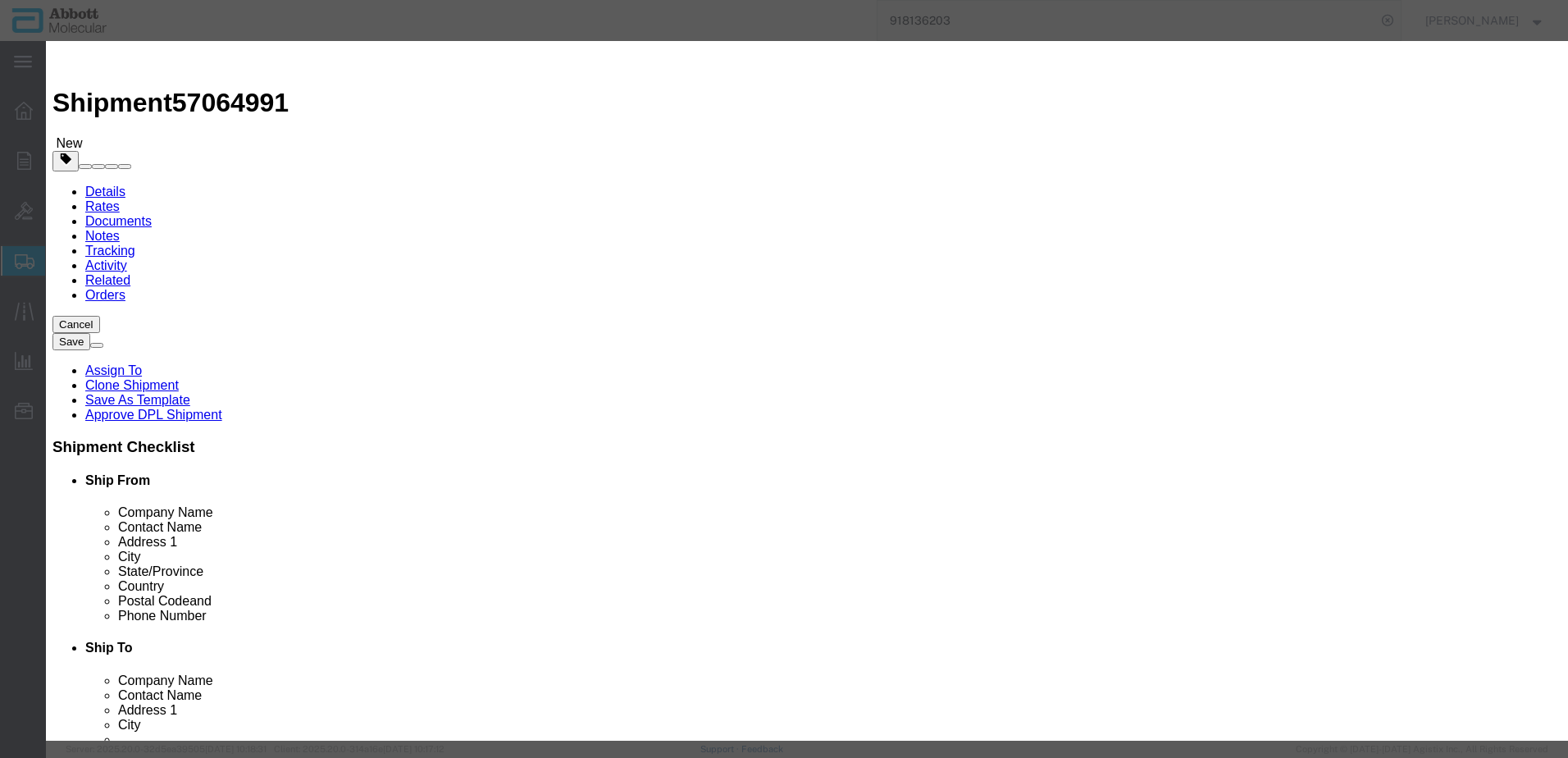
click input "text"
type input "08N4590"
click strong "08N4590"
type input "1"
type input "08N4590"
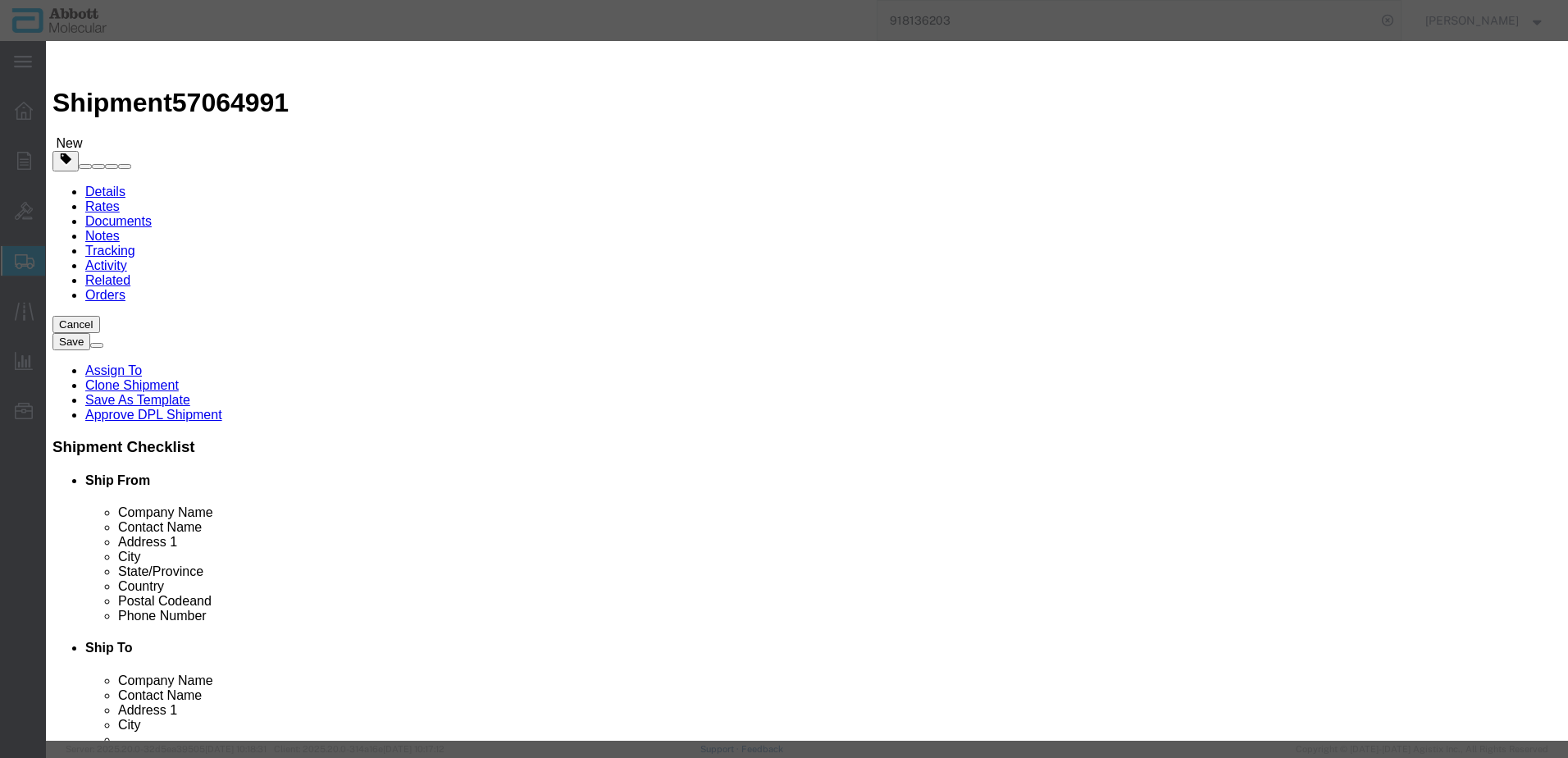
type input "08N4590"
type textarea "Alinity m [MEDICAL_DATA]-1 AMP Kit"
select select "US"
type input "FROM_2_TO_8"
type input "3822190080"
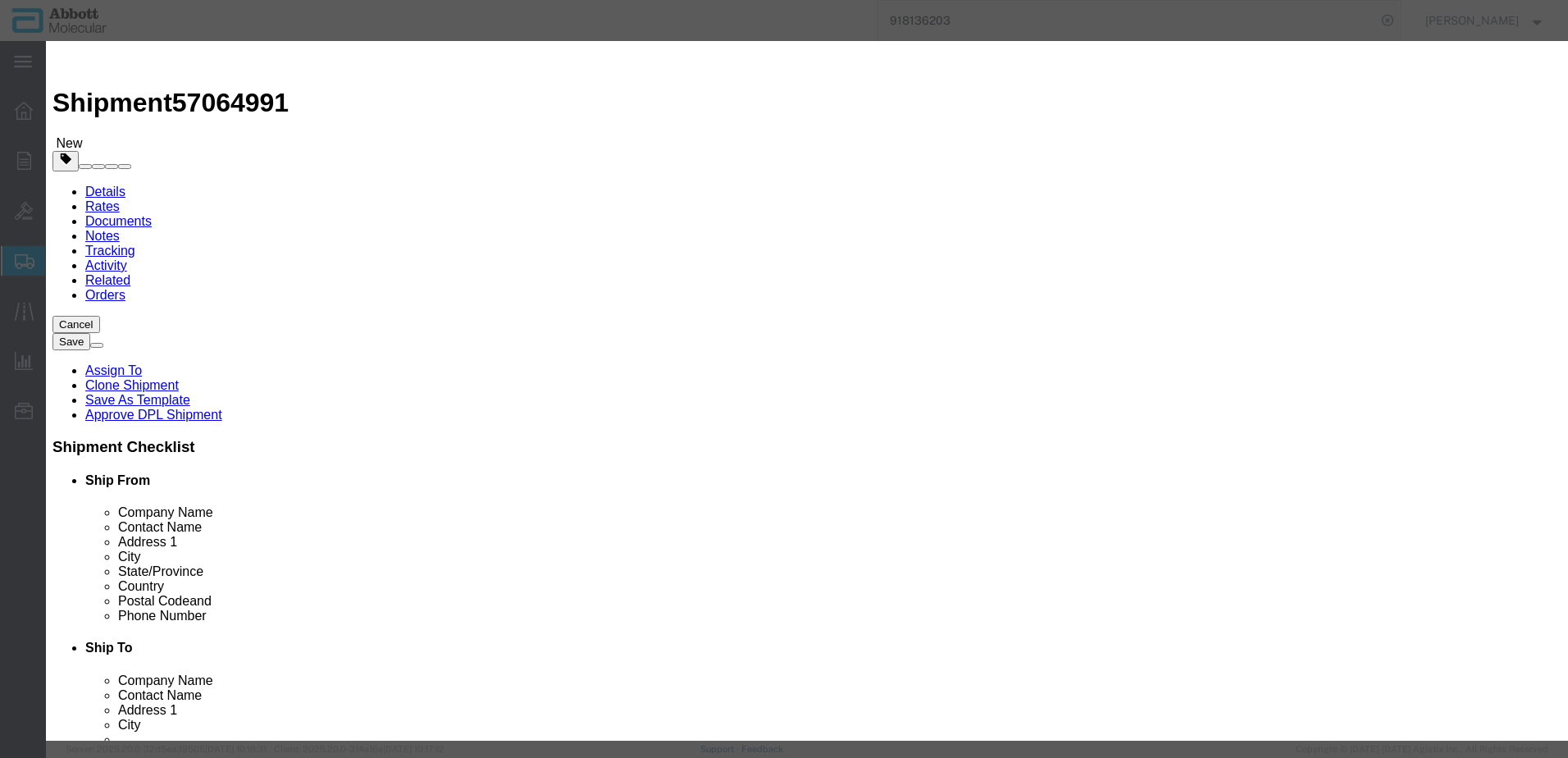
type input "EAR99"
select select "BIS"
checkbox input "false"
select select "NLR"
type input "08N4590"
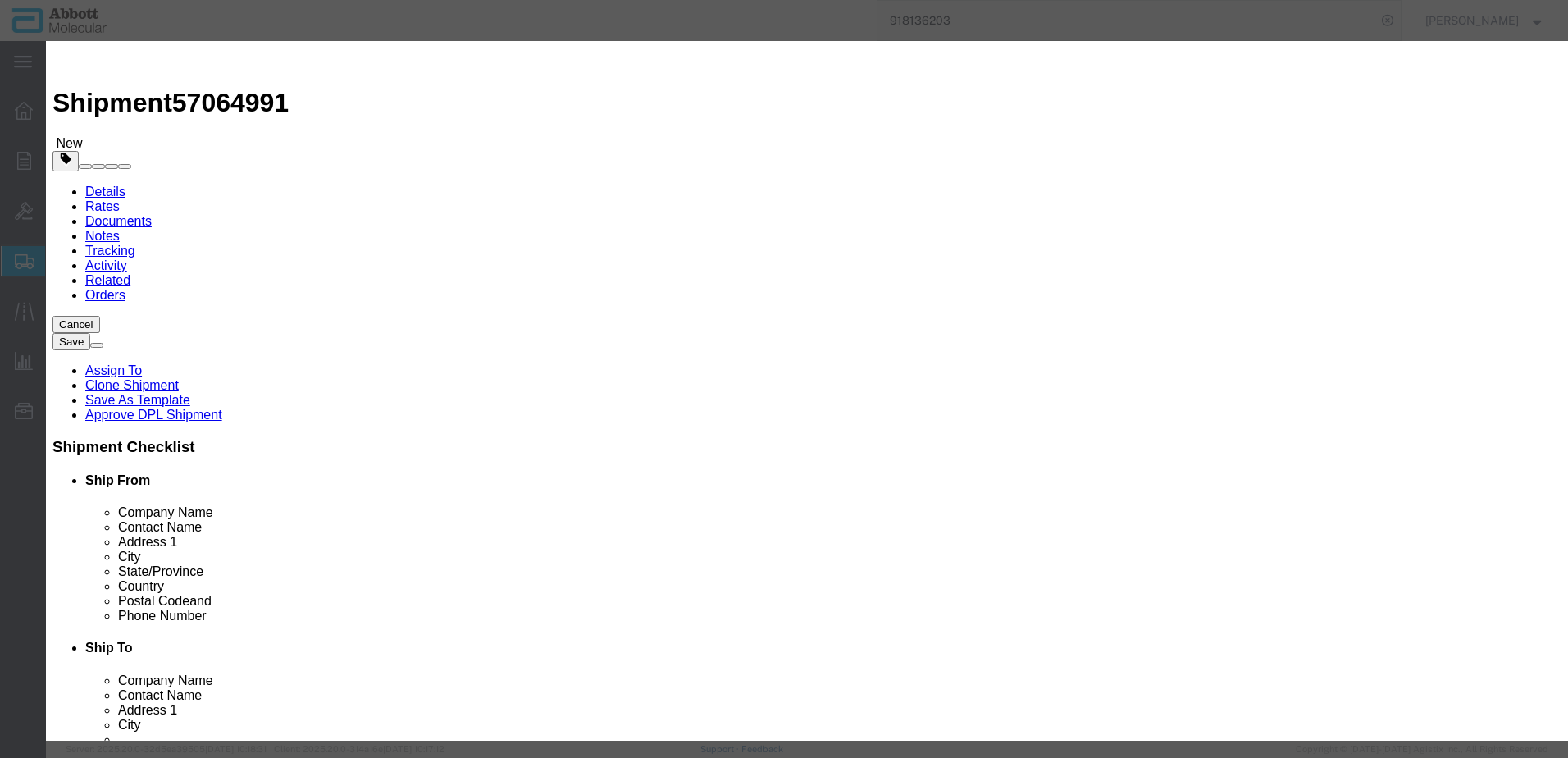
type input "10"
drag, startPoint x: 946, startPoint y: 264, endPoint x: 943, endPoint y: 276, distance: 12.4
click select "Select Account Type Activity ID Airline Appointment Number ASN Batch Number Bil…"
select select "BATCH_NUMBER"
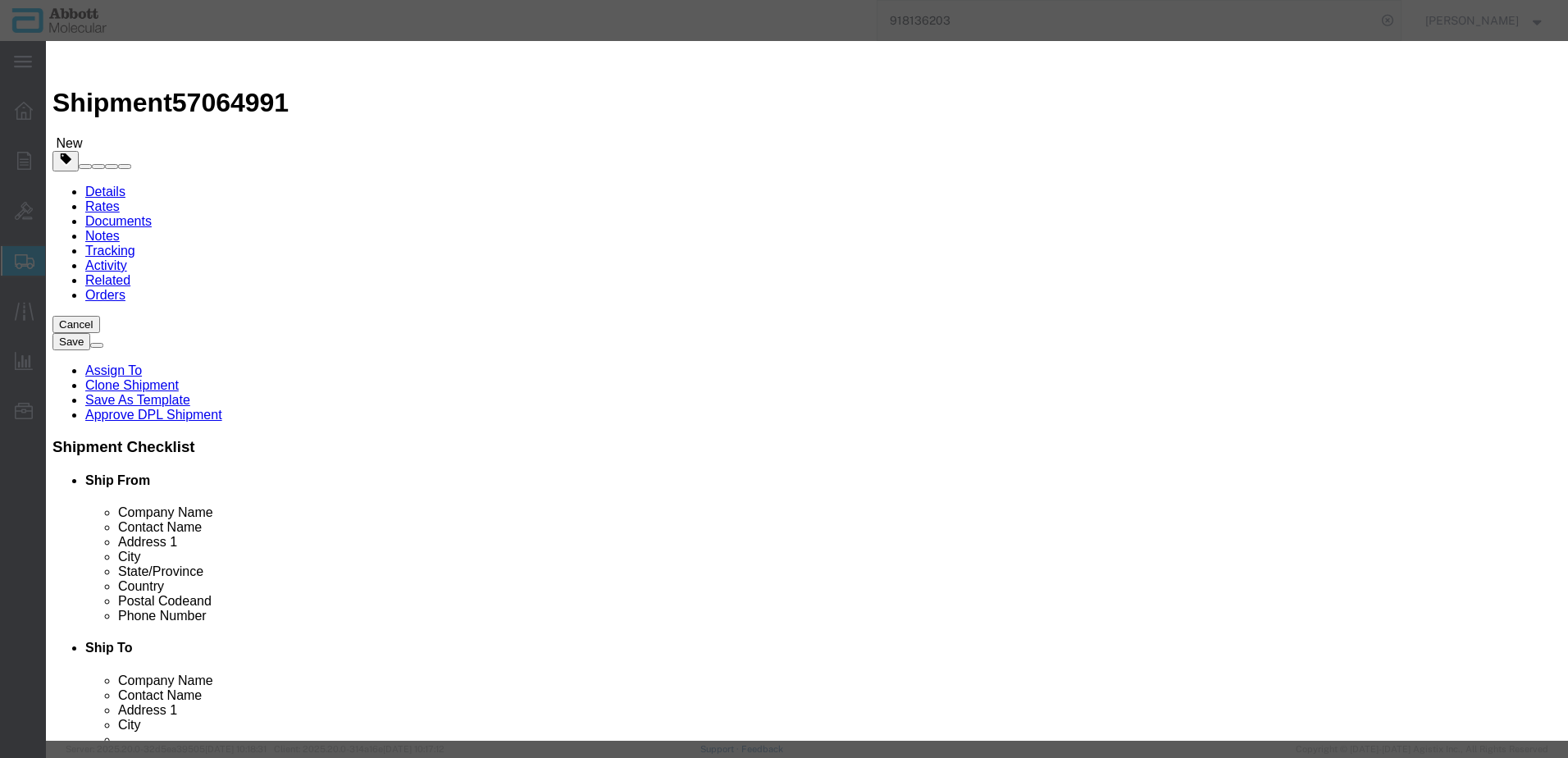
click select "Select Account Type Activity ID Airline Appointment Number ASN Batch Number Bil…"
type input "418943"
click button "Save & Close"
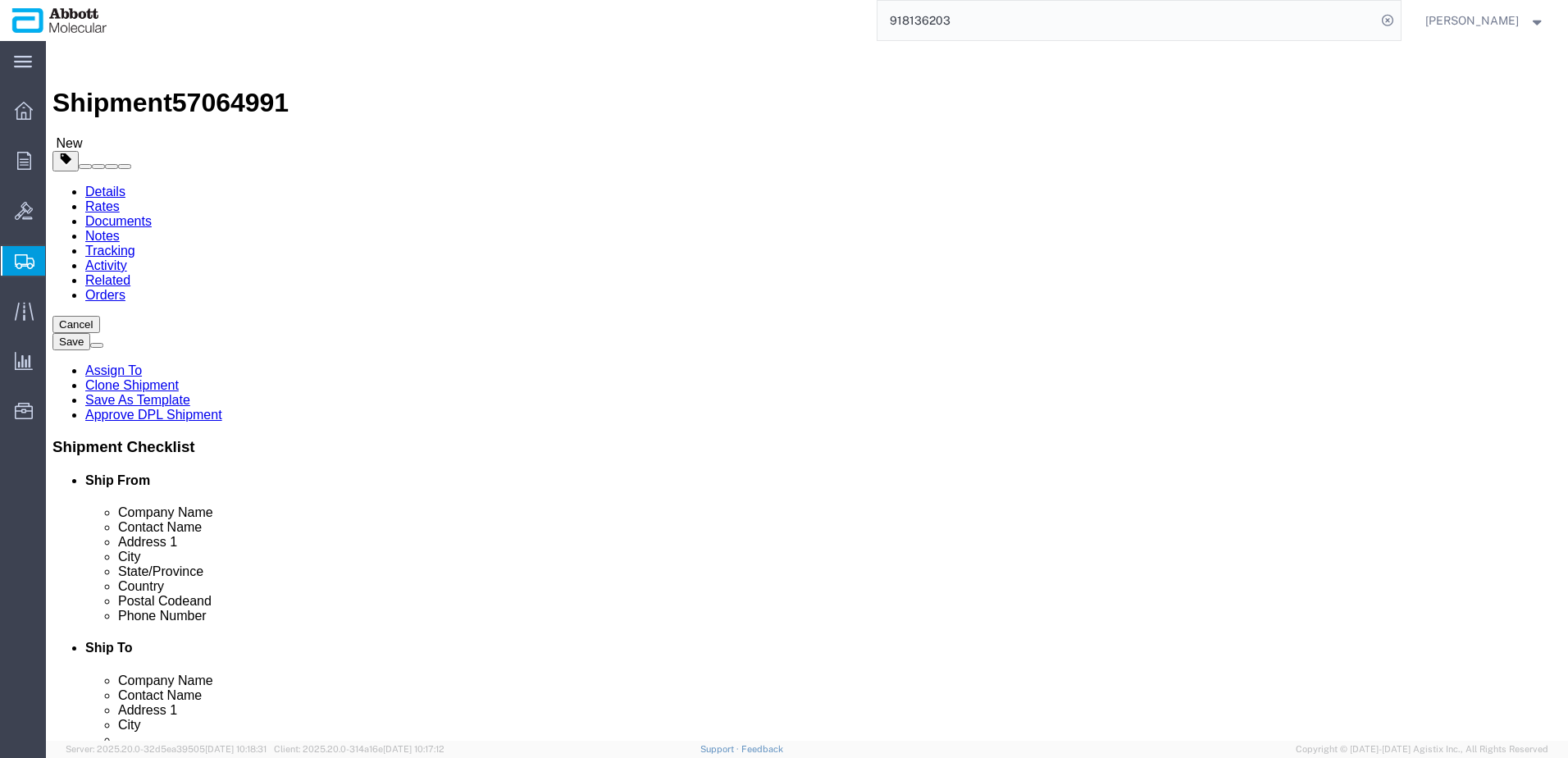
click link "Clone this content"
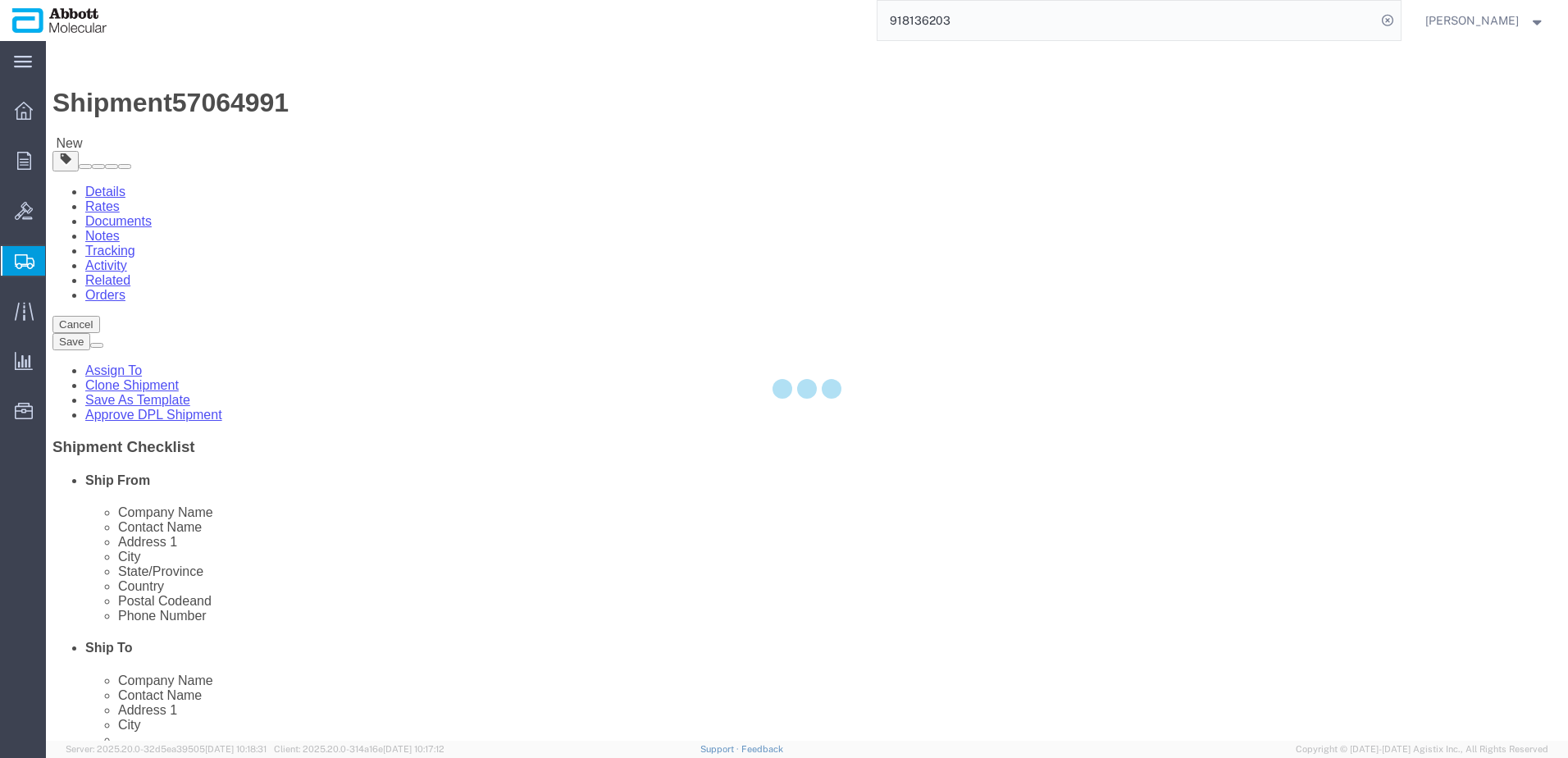
select select "BOXD"
select select "BOXC"
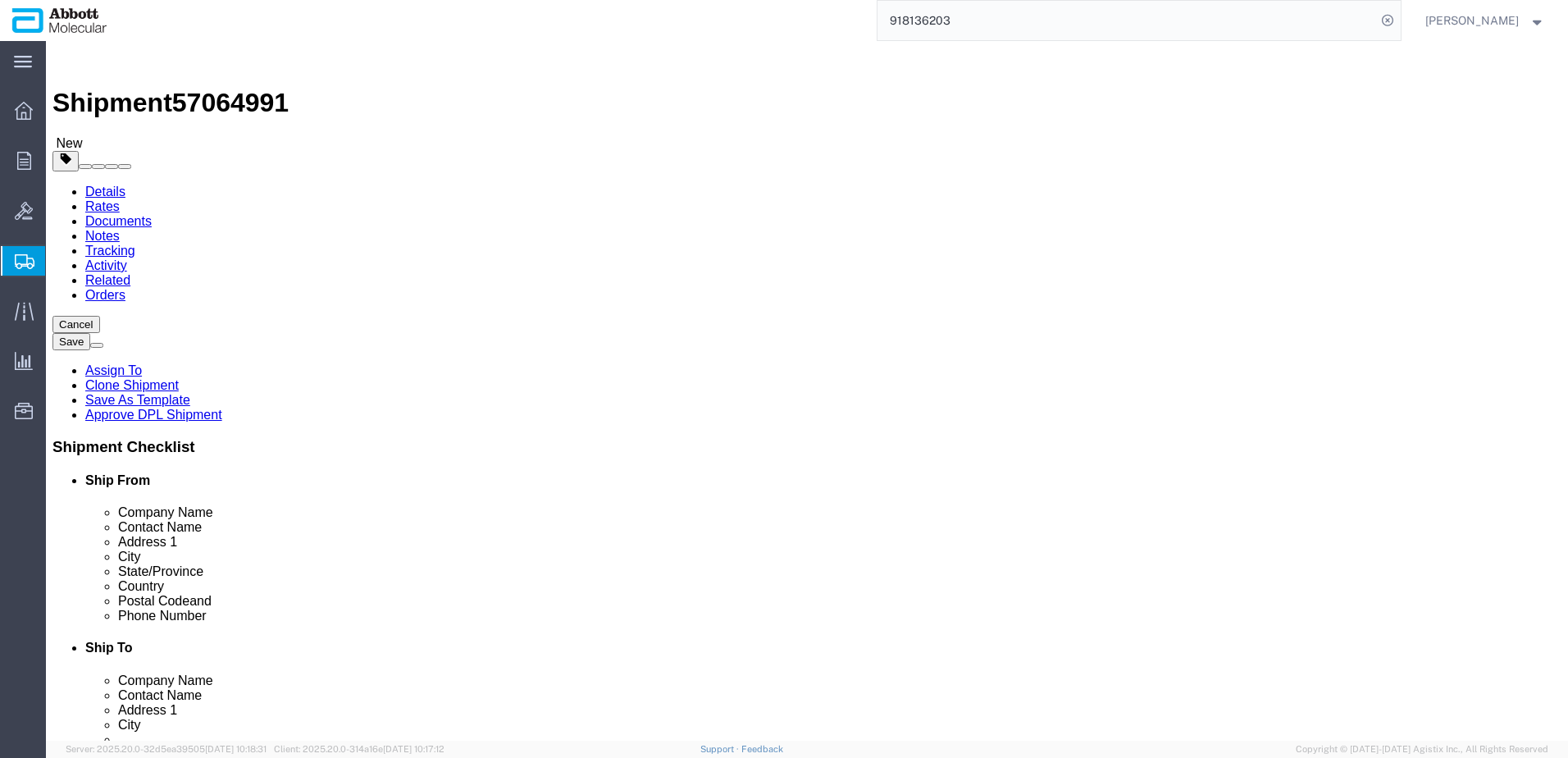
drag, startPoint x: 44, startPoint y: 459, endPoint x: 649, endPoint y: 480, distance: 605.4
click icon
click dd "10.00 USD"
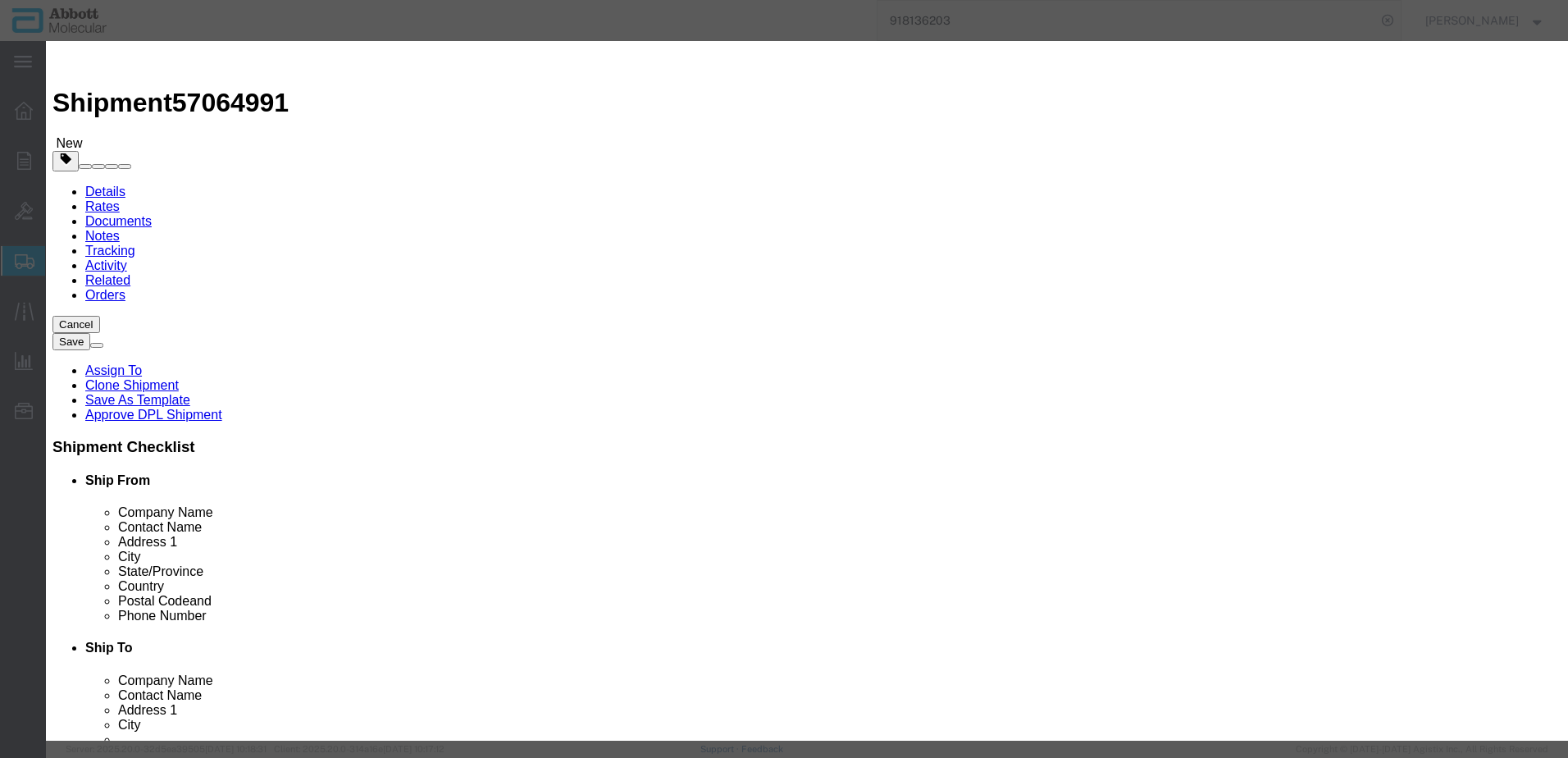
click input "08N4590"
type input "5"
click button "Save & Close"
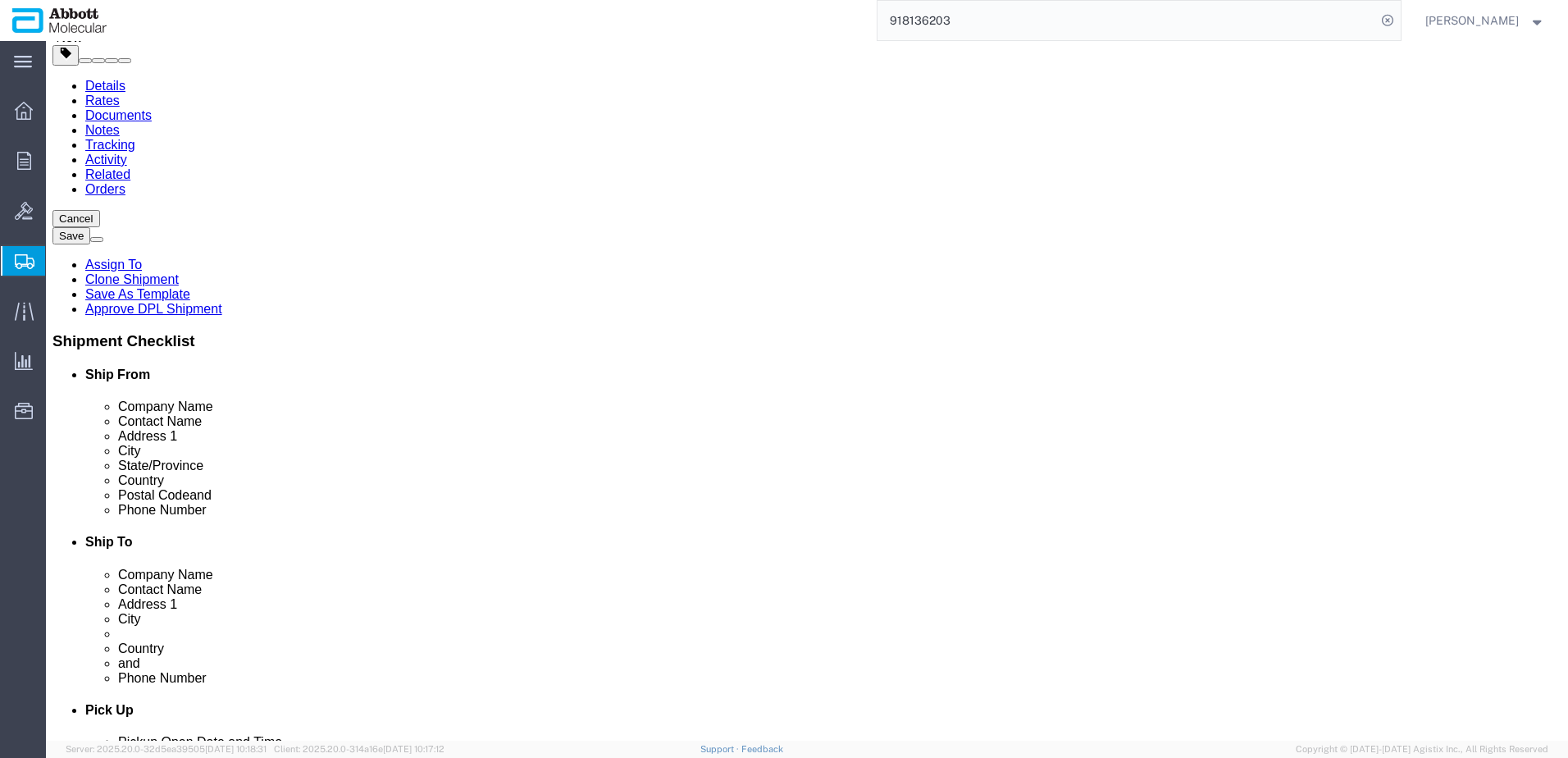
scroll to position [165, 0]
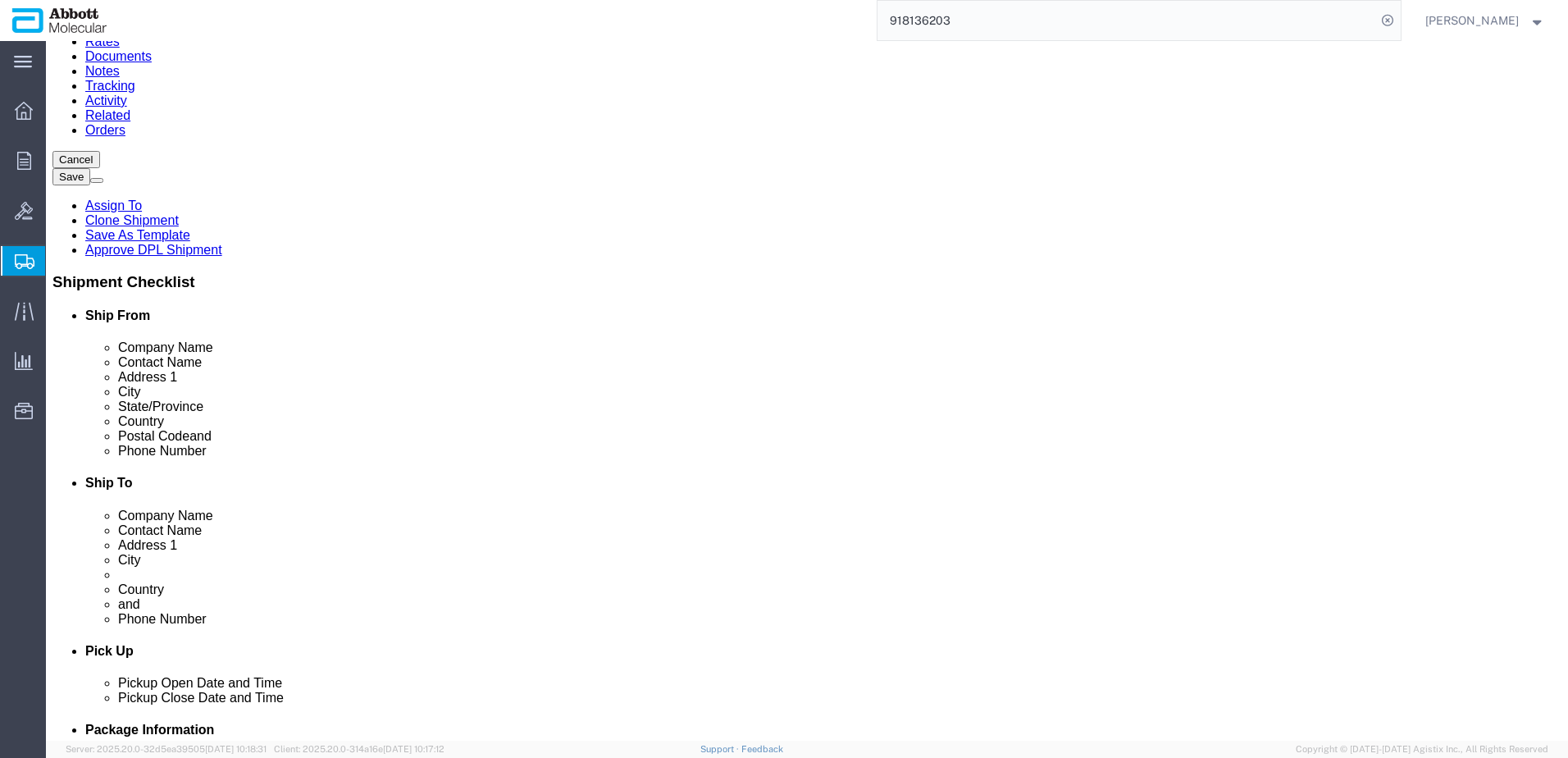
click button "Continue"
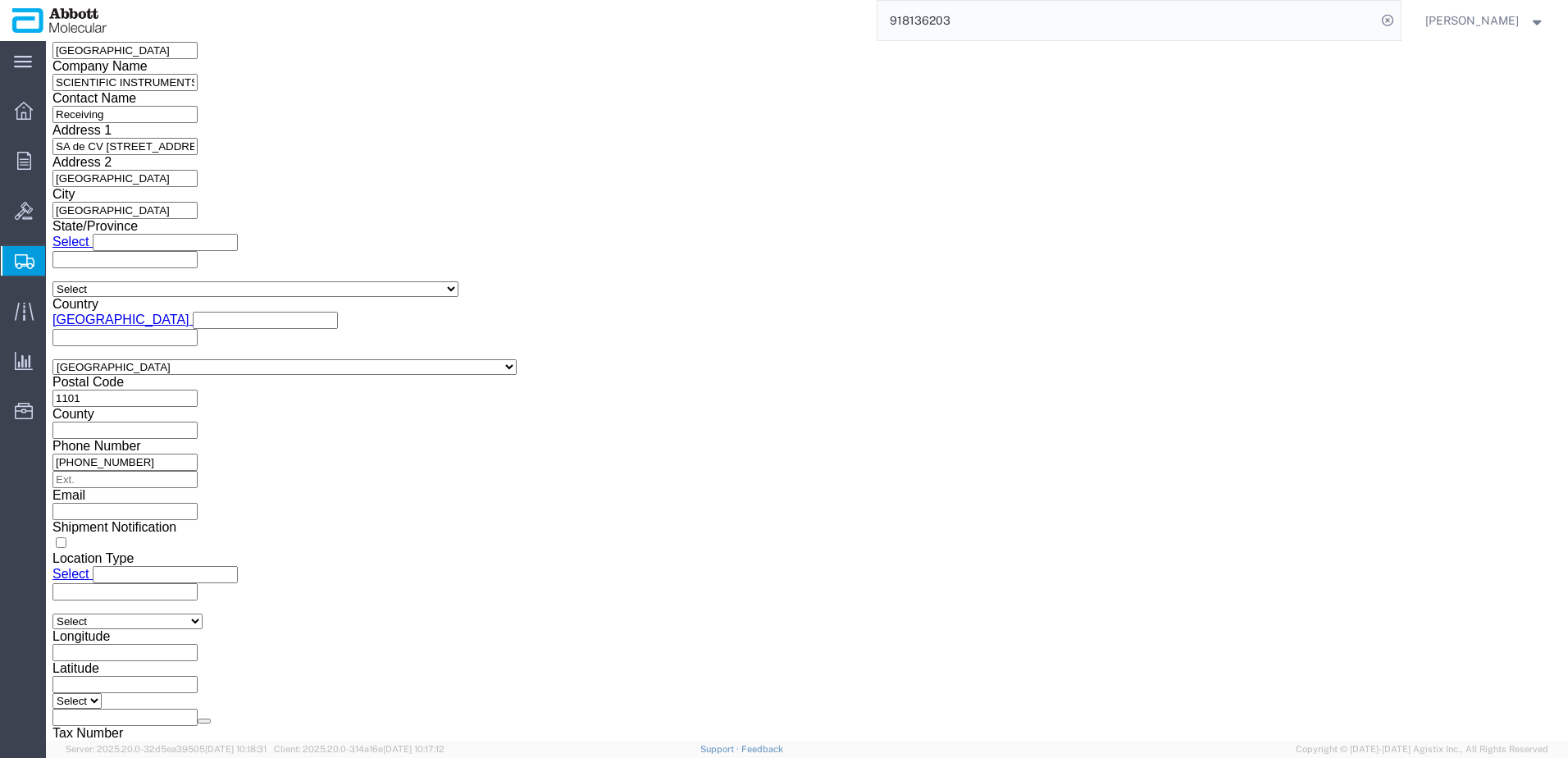
click button "Upload"
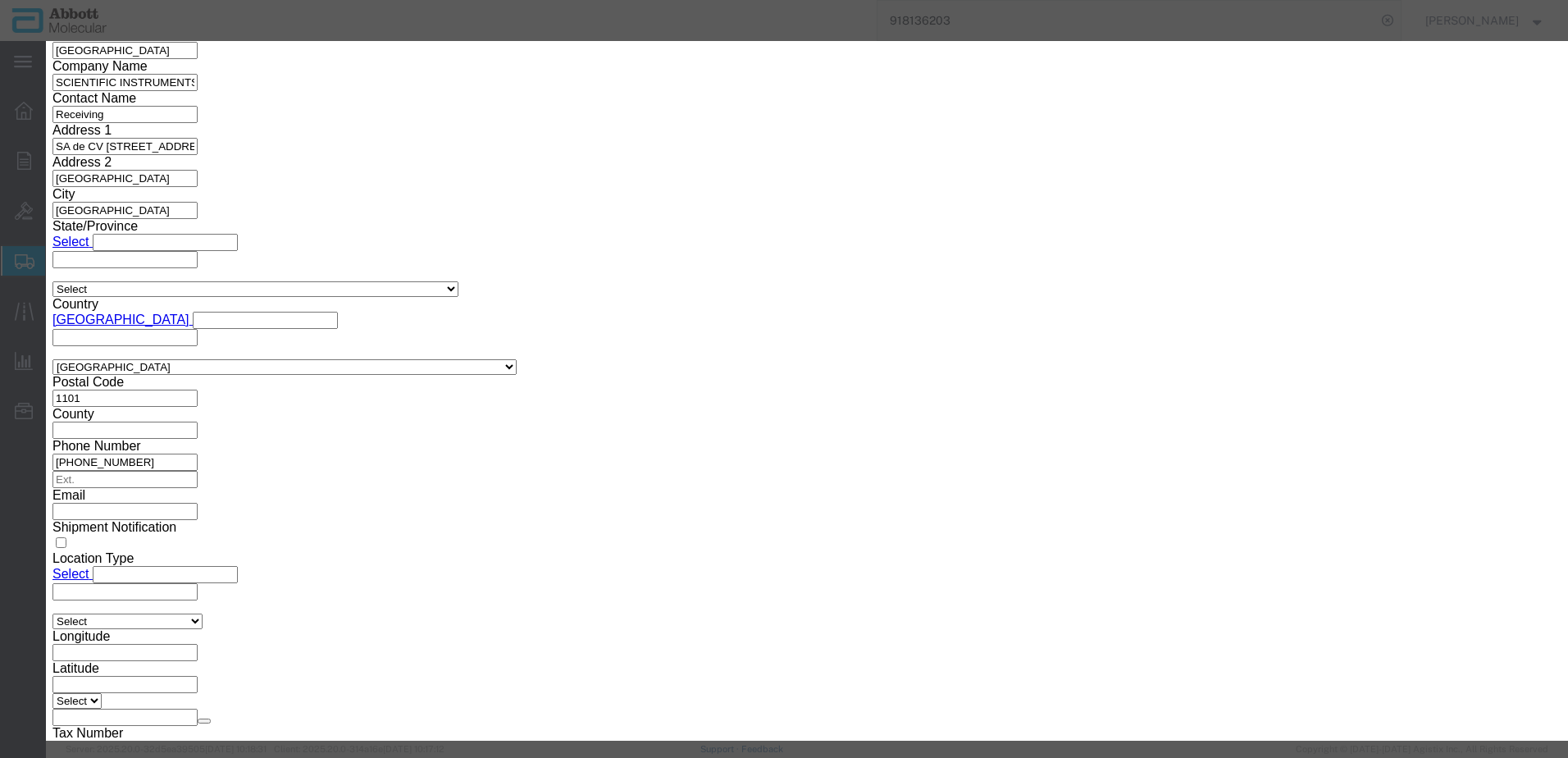
click button "Browse"
type input "C:\fakepath\620770861 SLI KN.pdf"
click button "Upload"
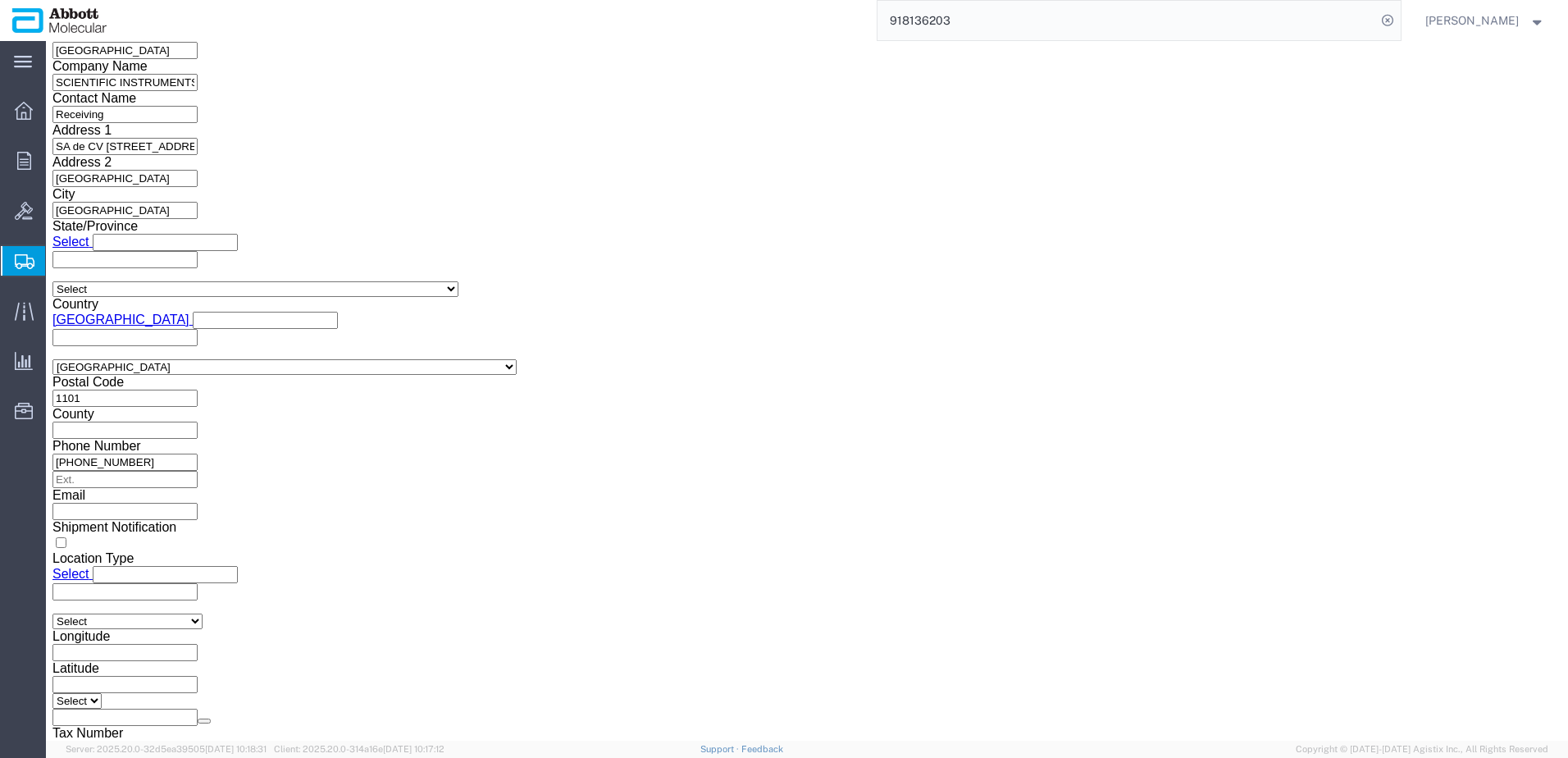
drag, startPoint x: 49, startPoint y: 20, endPoint x: 222, endPoint y: 30, distance: 173.3
click h1 "Shipment 57064991"
copy h1 "Shipment 57064991"
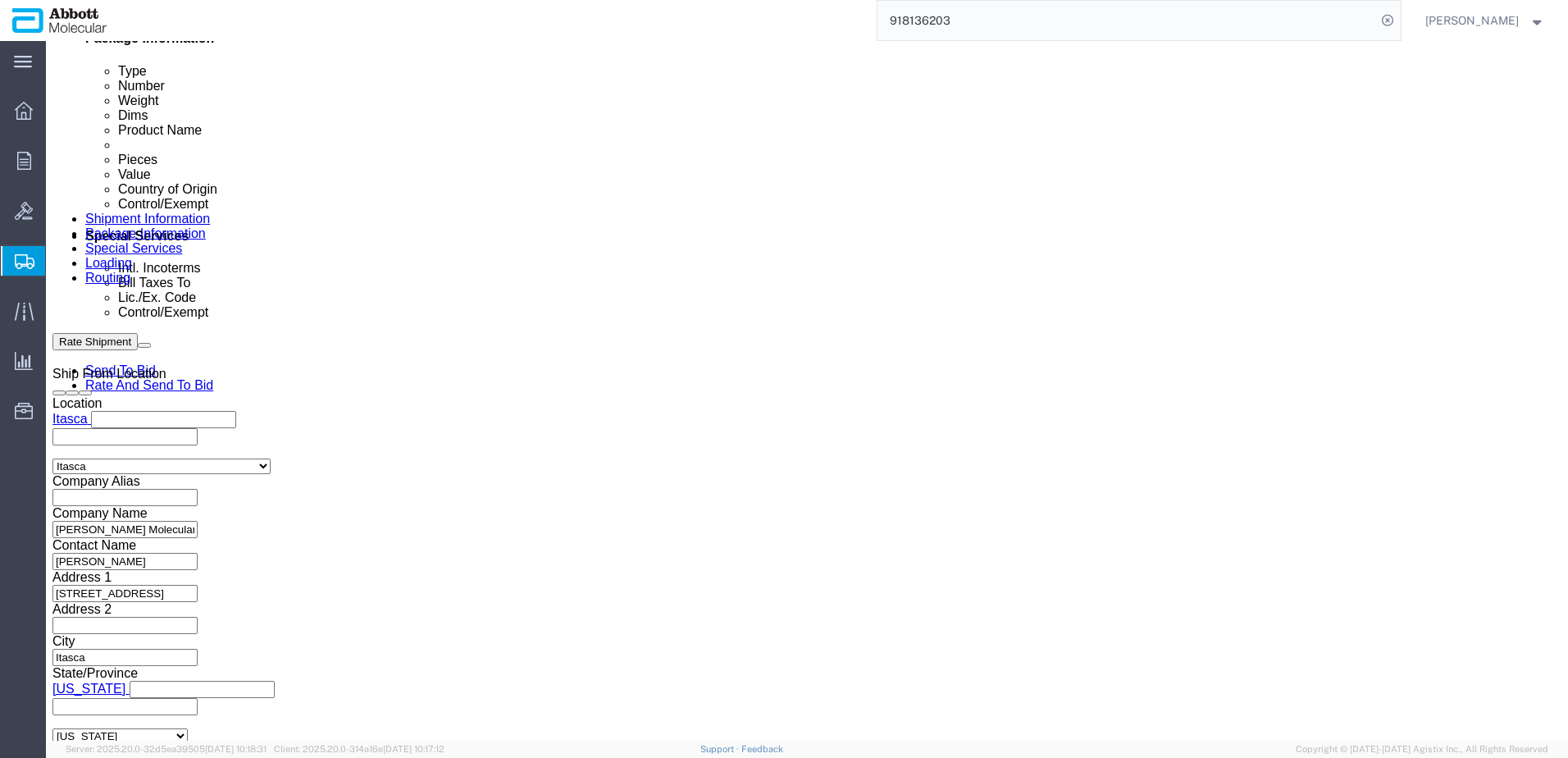
scroll to position [793, 0]
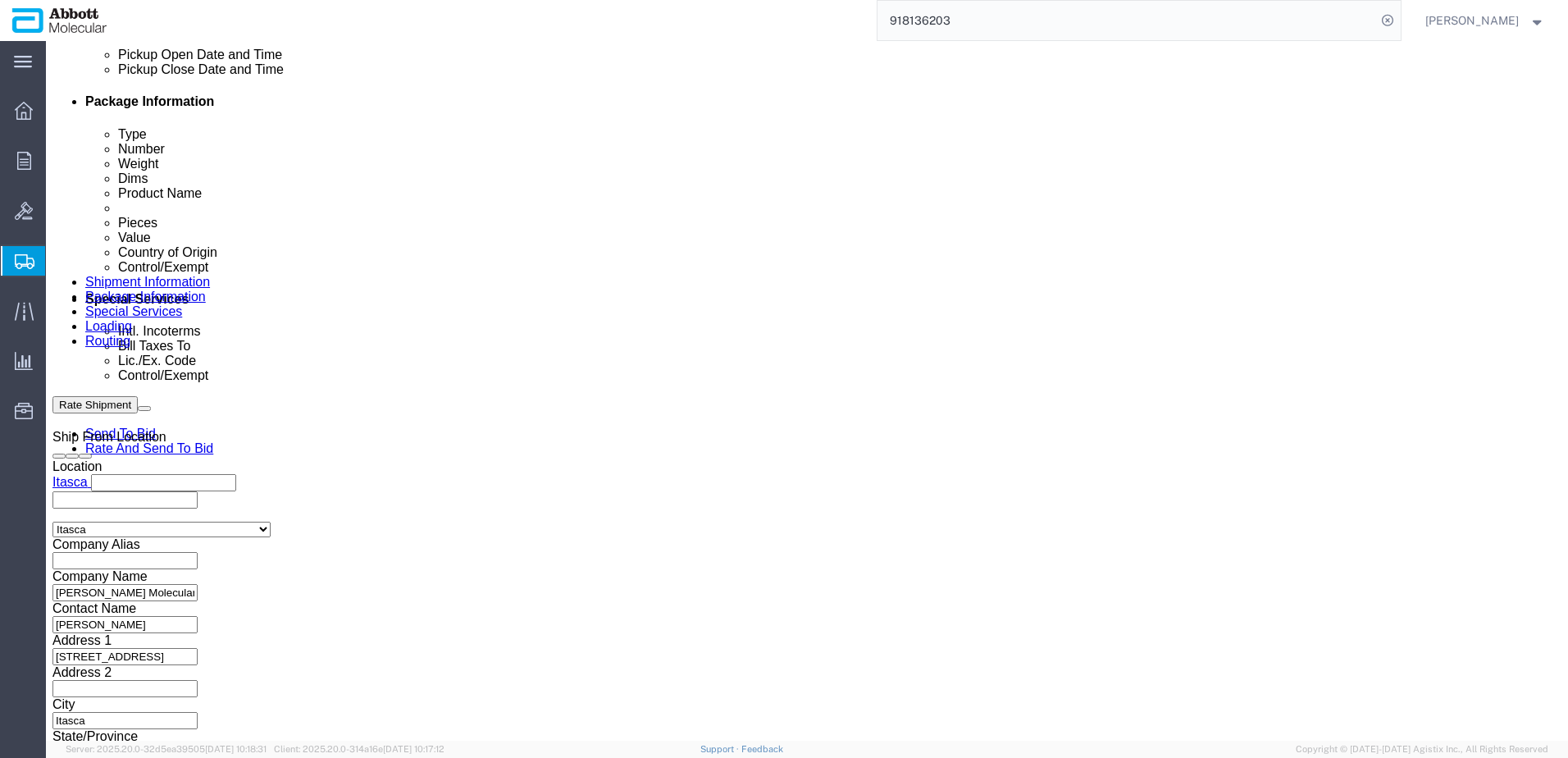
click button "Rate Shipment"
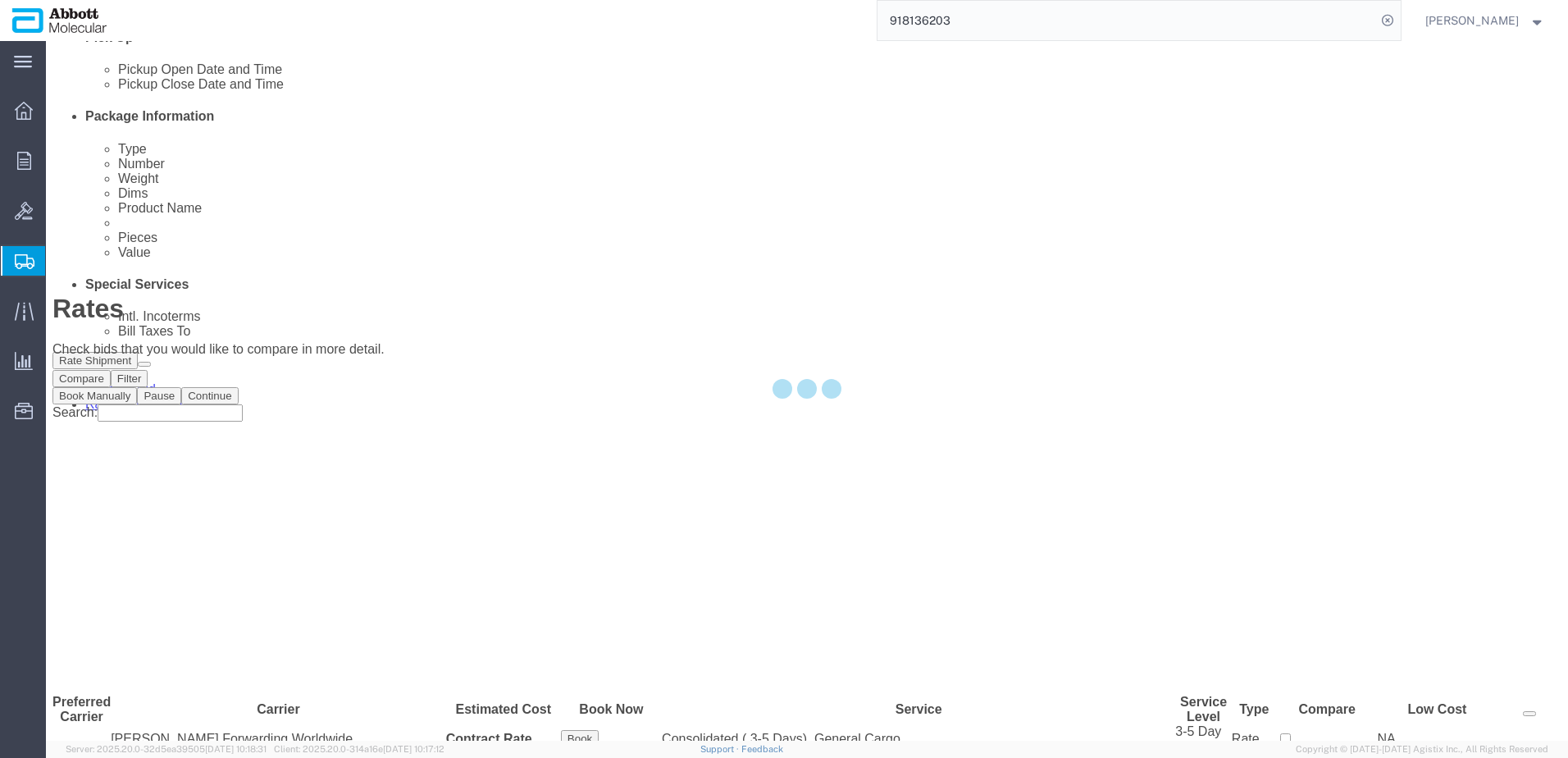
scroll to position [0, 0]
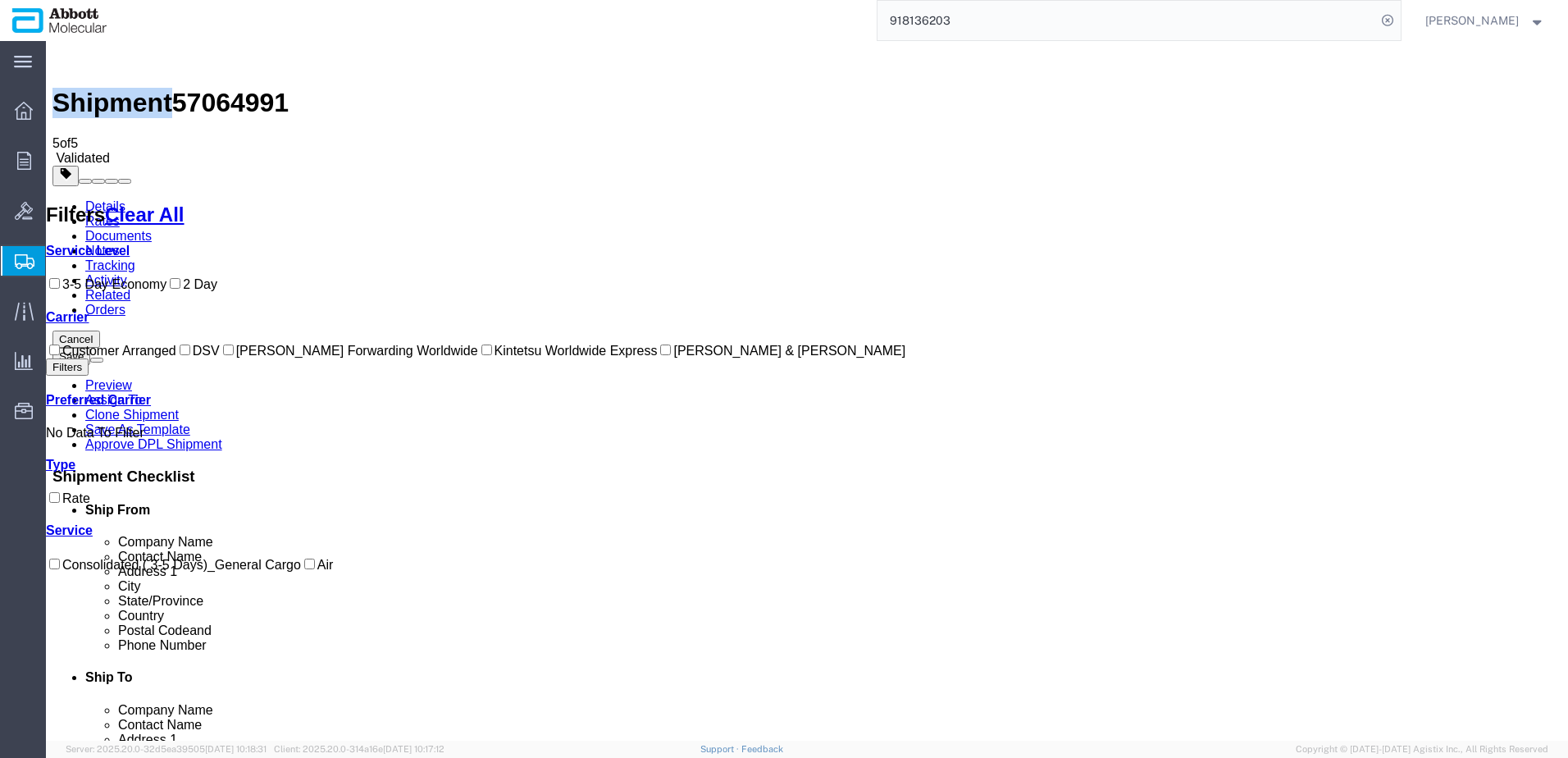
click at [61, 434] on div "Cost - Service Level 3-5 Day Economy 2 Day Transit Days Carrier Customer Arrang…" at bounding box center [475, 408] width 860 height 329
click at [660, 355] on input "[PERSON_NAME] & [PERSON_NAME]" at bounding box center [665, 349] width 10 height 10
checkbox input "true"
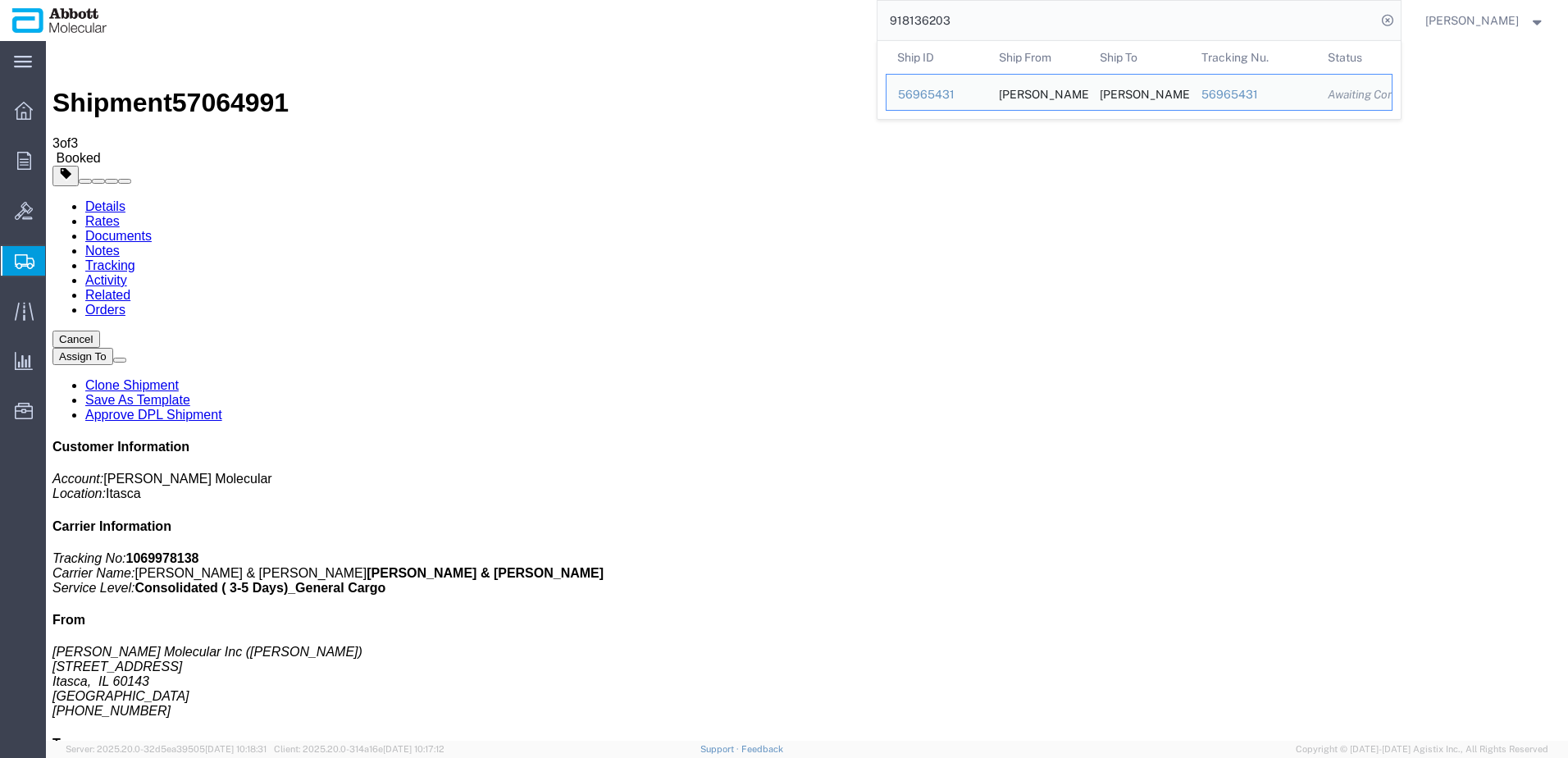
drag, startPoint x: 1070, startPoint y: 14, endPoint x: 752, endPoint y: 33, distance: 318.6
click at [793, 29] on div "918136203 Ship ID Ship From Ship To Tracking Nu. Status Ship ID 56965431 Ship F…" at bounding box center [760, 20] width 1282 height 41
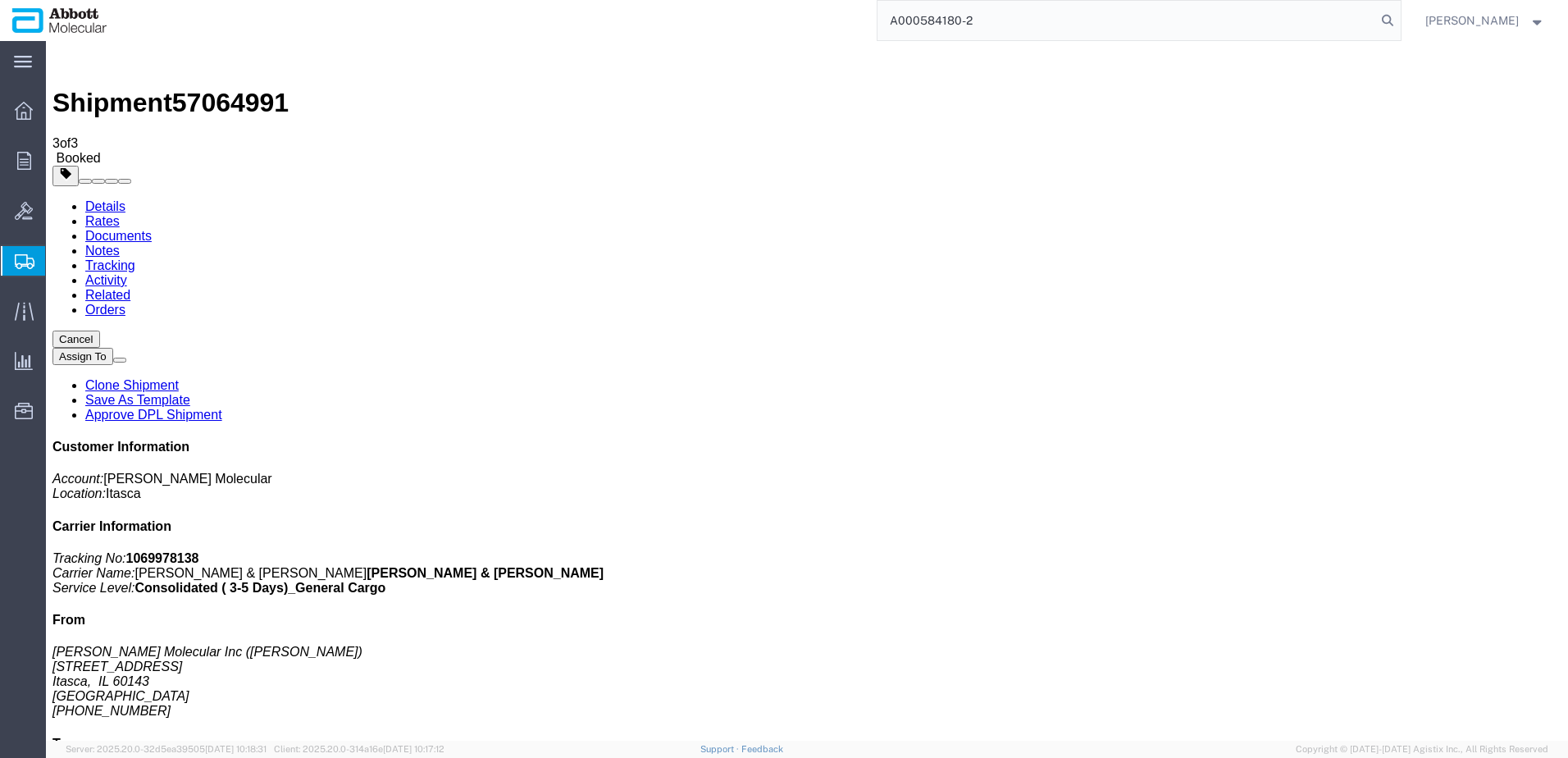
type input "A000584180-2"
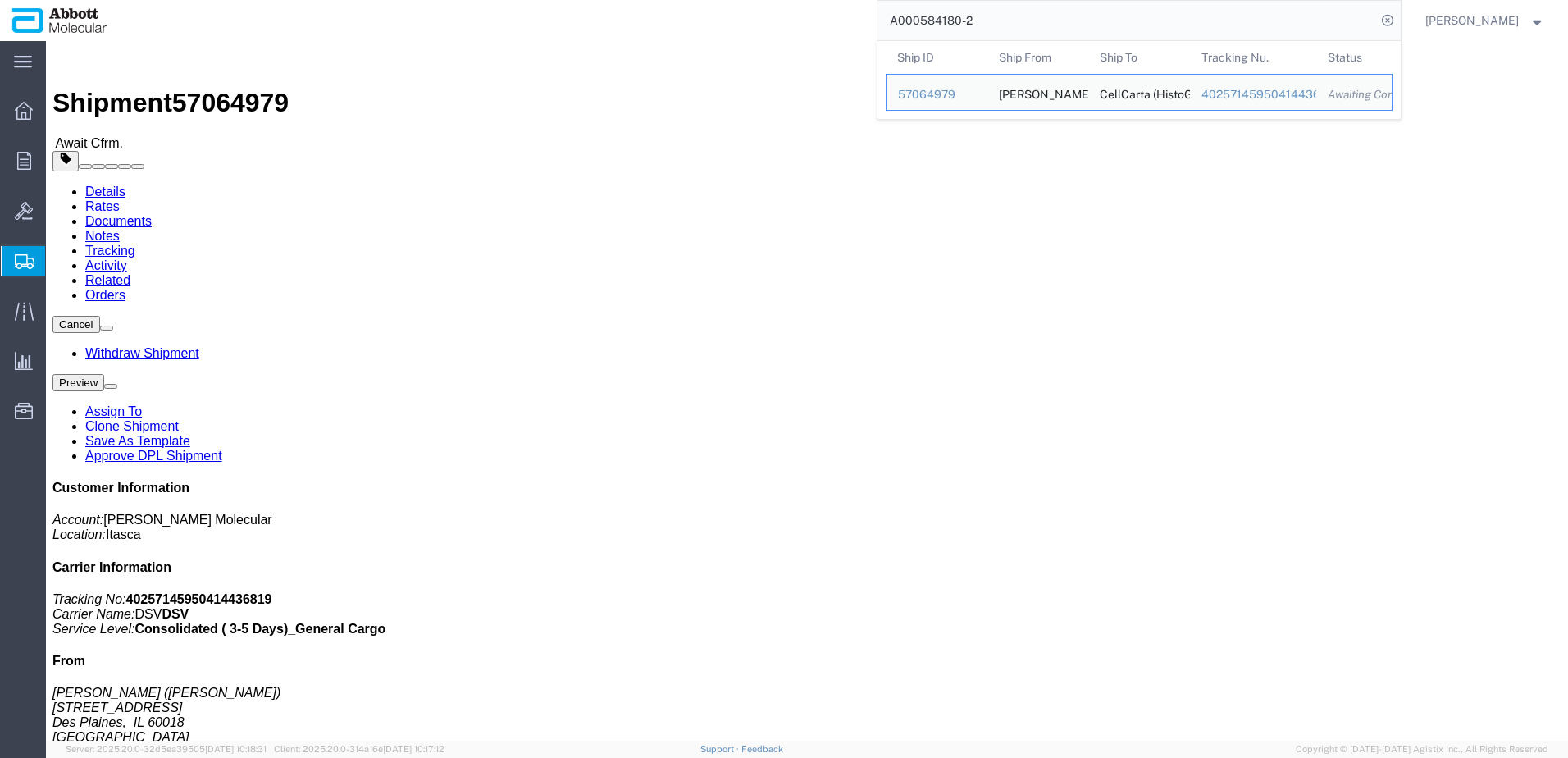
drag, startPoint x: 860, startPoint y: 297, endPoint x: 868, endPoint y: 293, distance: 8.9
click h4 "Routing & Vehicle Information"
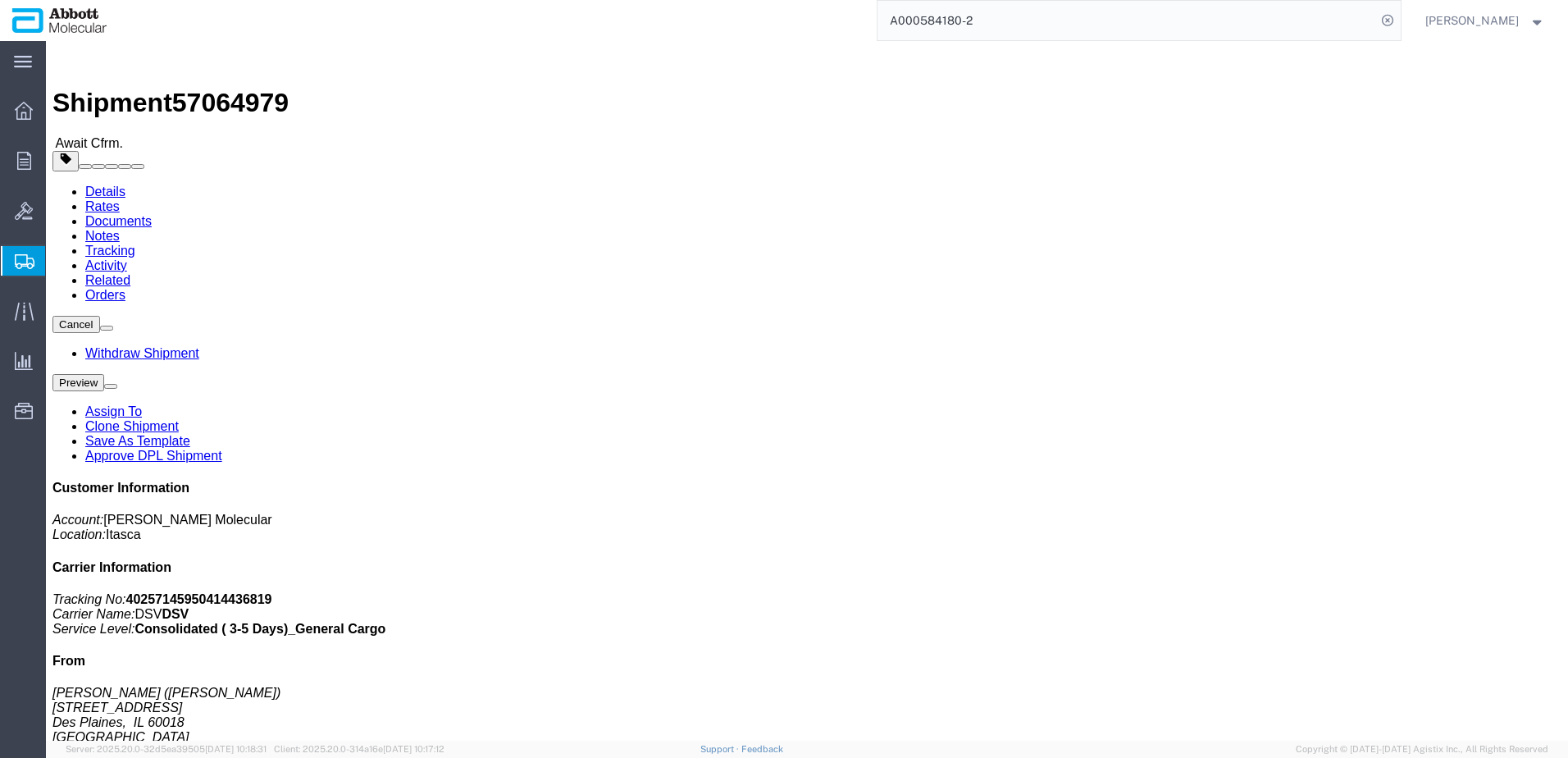
click link "Clone Shipment"
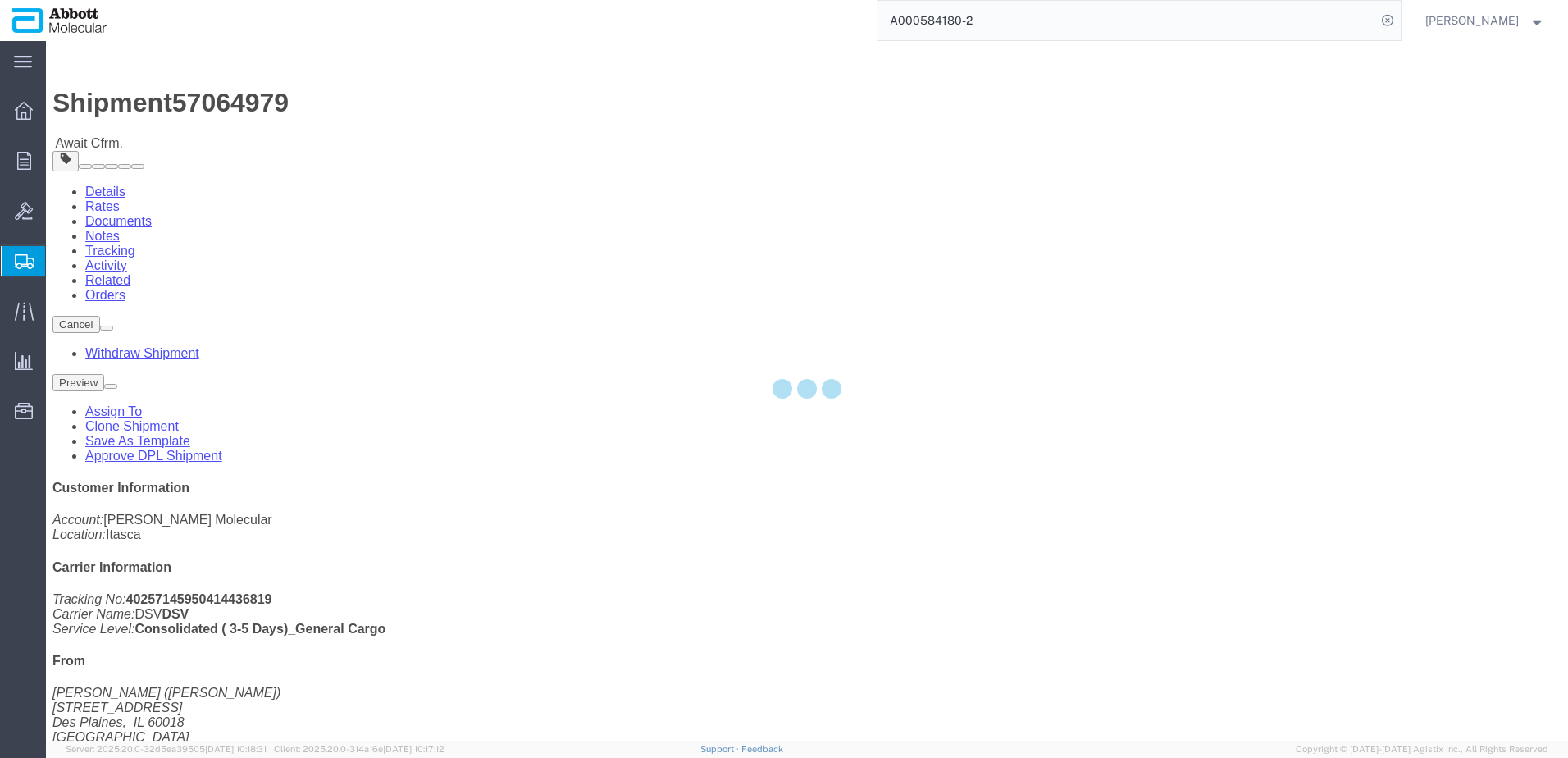
select select "48451"
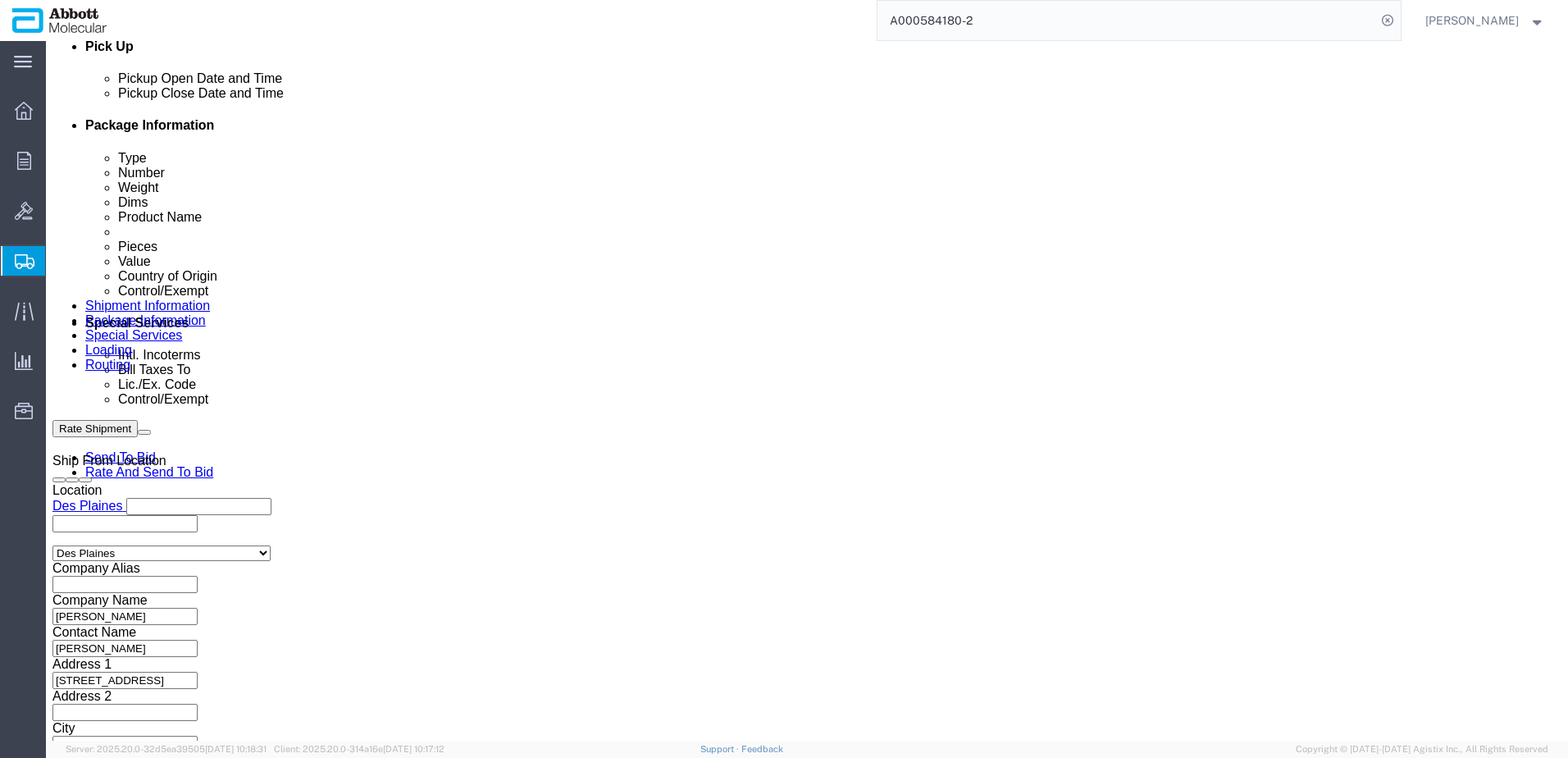
scroll to position [1056, 0]
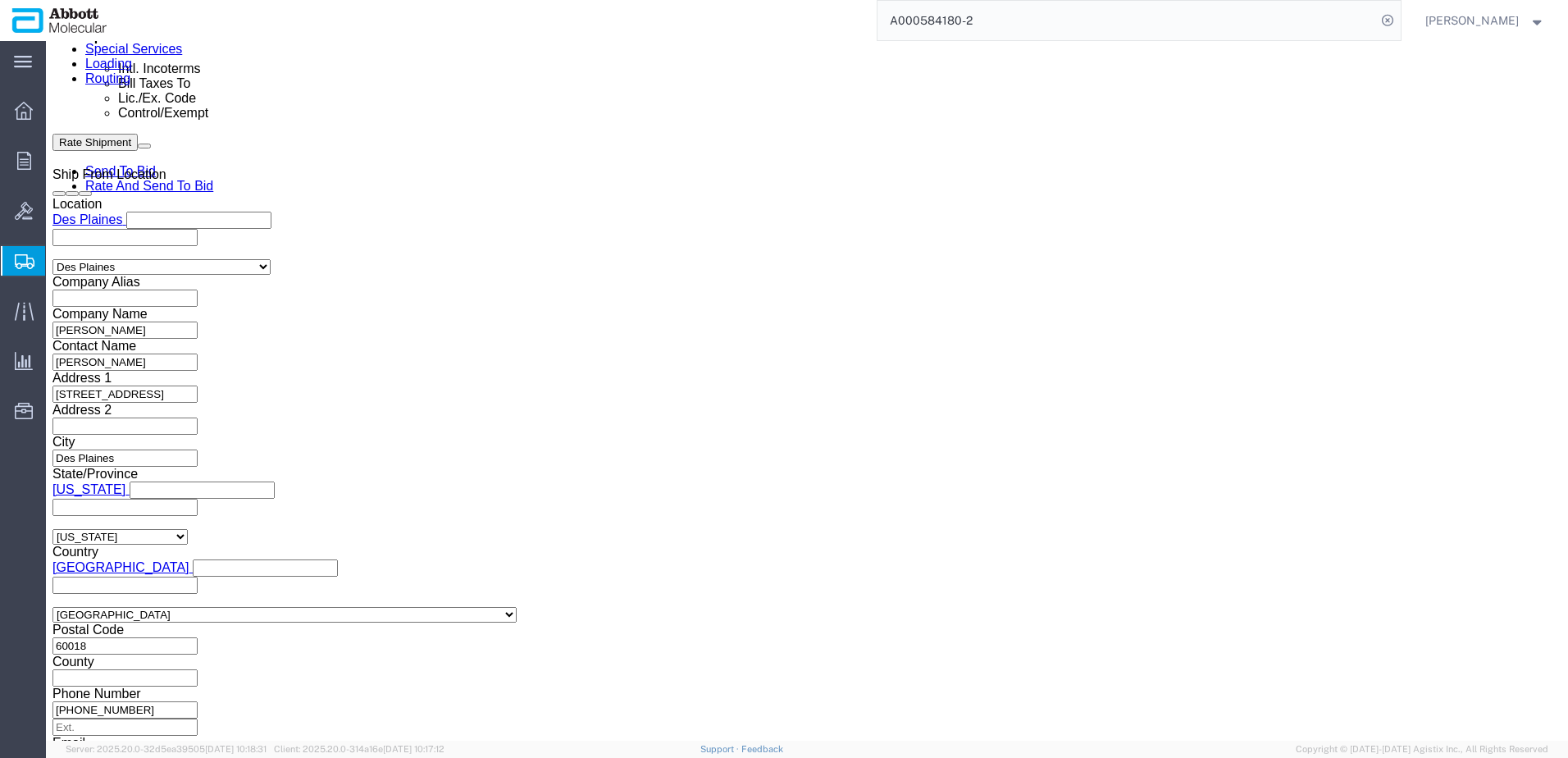
drag, startPoint x: 201, startPoint y: 246, endPoint x: -81, endPoint y: 248, distance: 282.0
click html "Shipment 57065053 New Details Rates Documents Notes Tracking Activity Related O…"
paste input "3"
type input "A000584180-3"
click button "Continue"
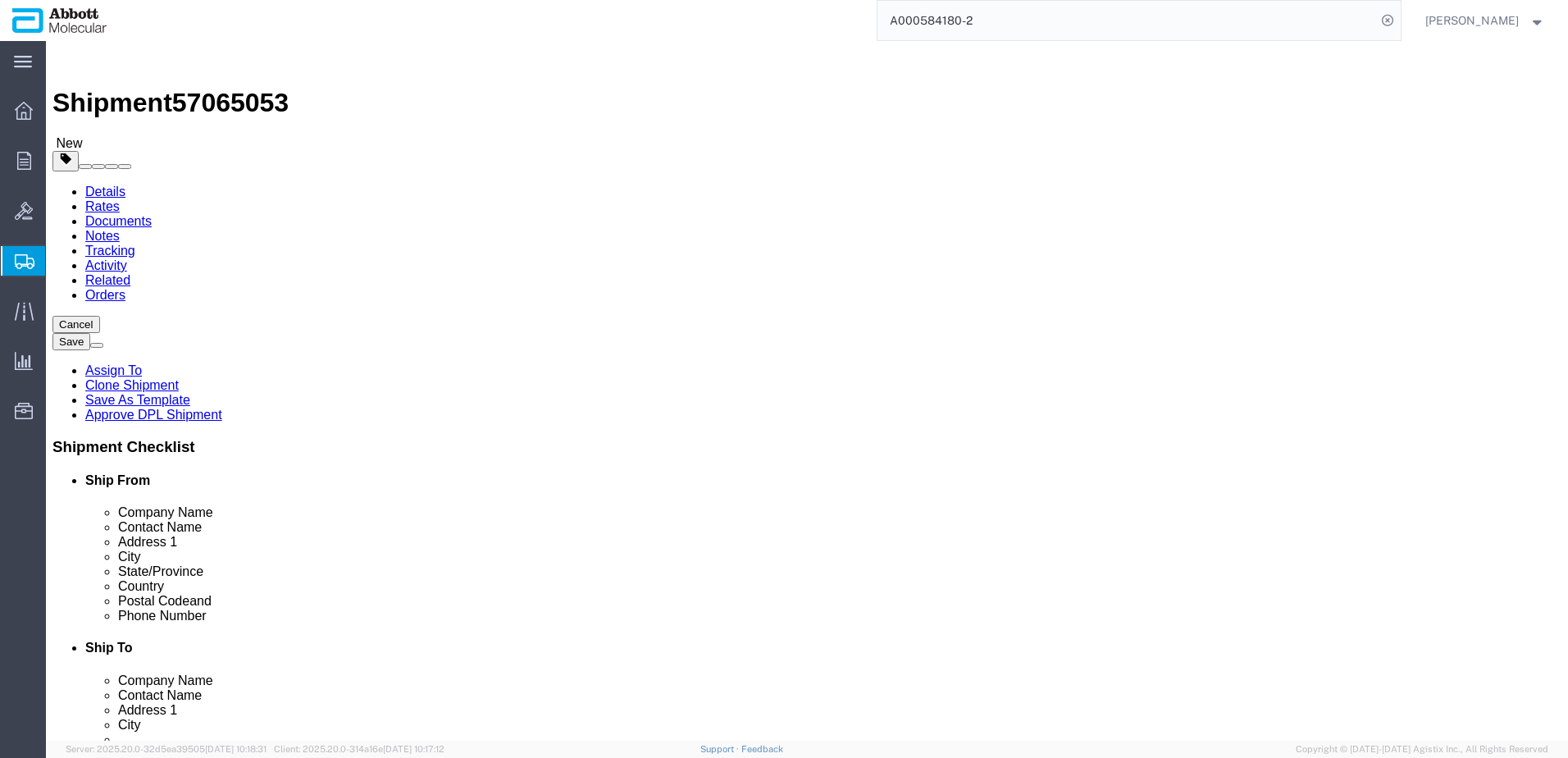
drag, startPoint x: 260, startPoint y: 383, endPoint x: 140, endPoint y: 388, distance: 120.1
click div "Package Type Select Box (B) Box (C) Box (D) Cardboard Box(es) Crate (Instrument…"
type input "9"
type input "FROM_2_TO_8"
click p "07N61-020"
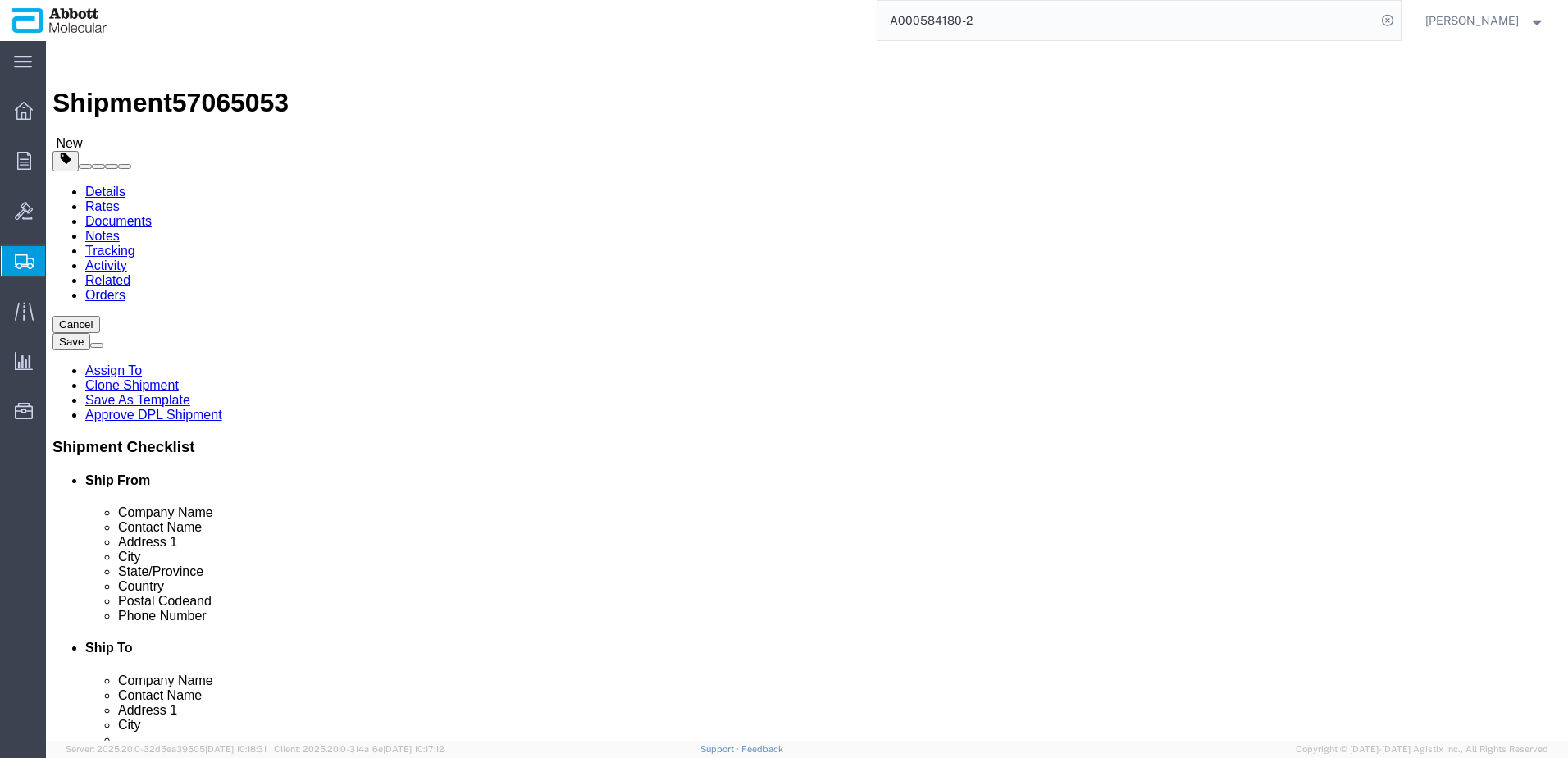
click dd "2.00 Each"
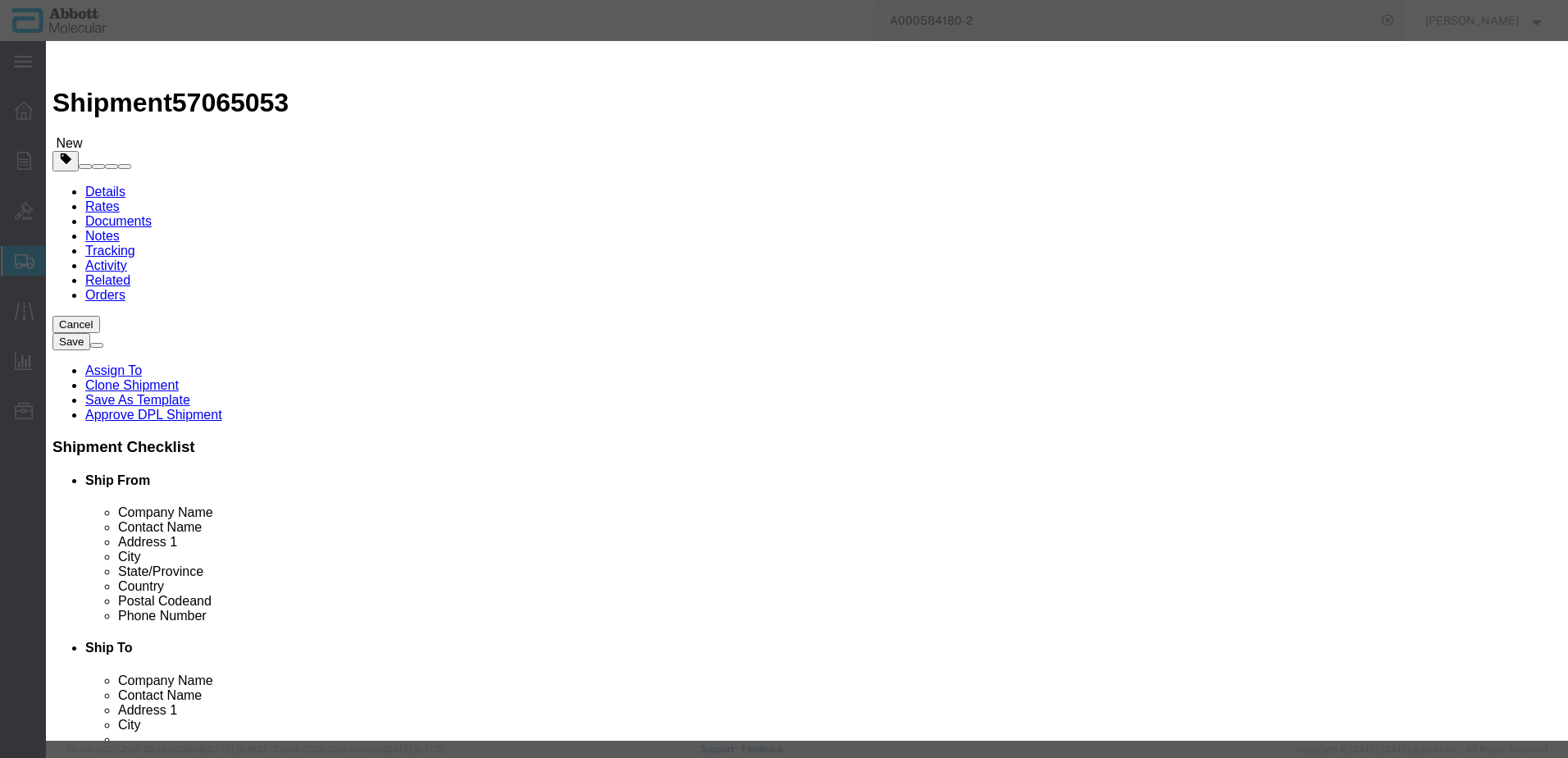
drag, startPoint x: 542, startPoint y: 121, endPoint x: 103, endPoint y: 126, distance: 439.0
click div "Edit content Commodity library Product Name 07N61-020 Pieces 2.00 Select Bag Ba…"
type input "08N8581"
click strong "08N8581"
type input "1"
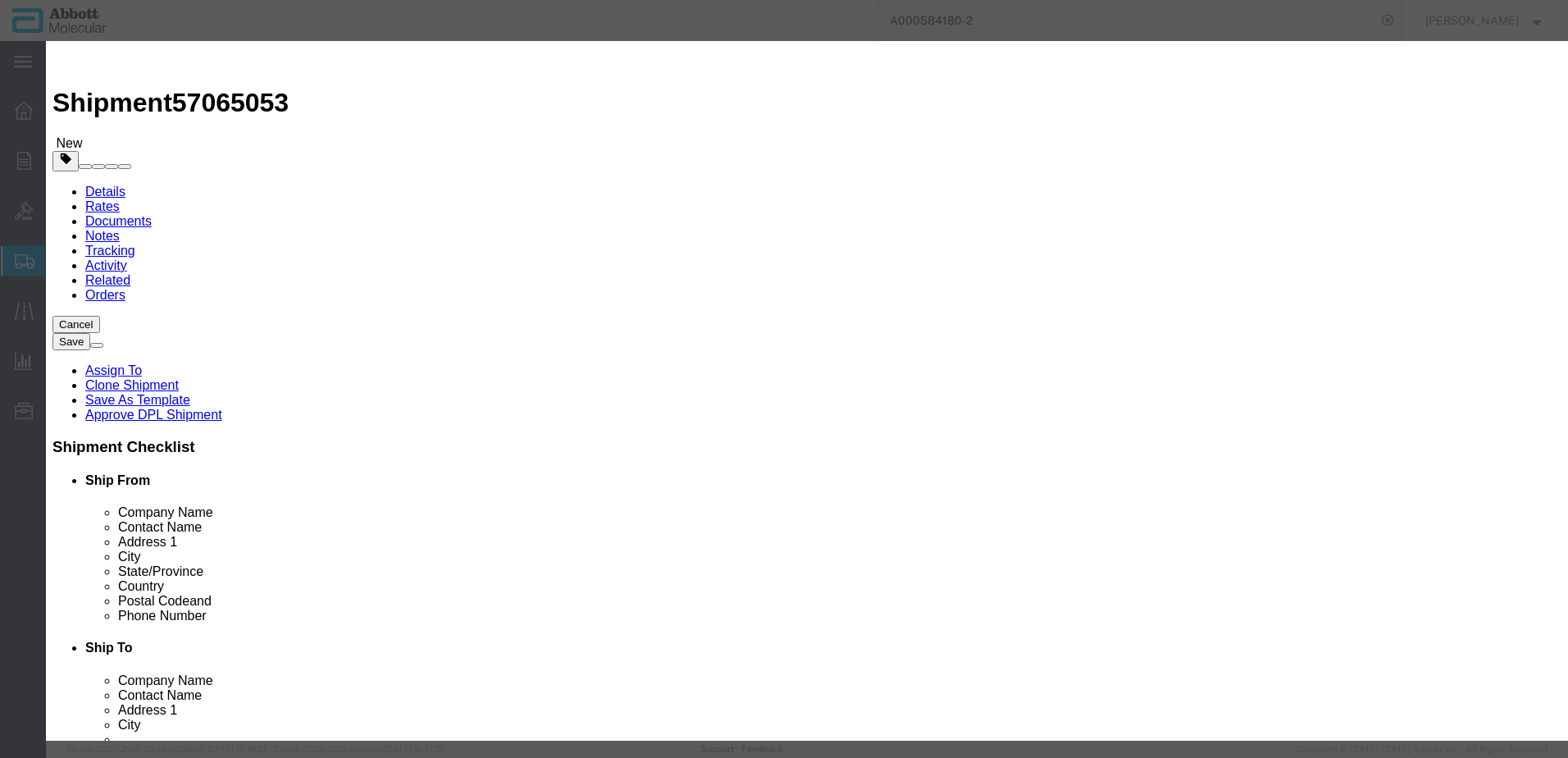
select select
type input "3507907000"
checkbox input "false"
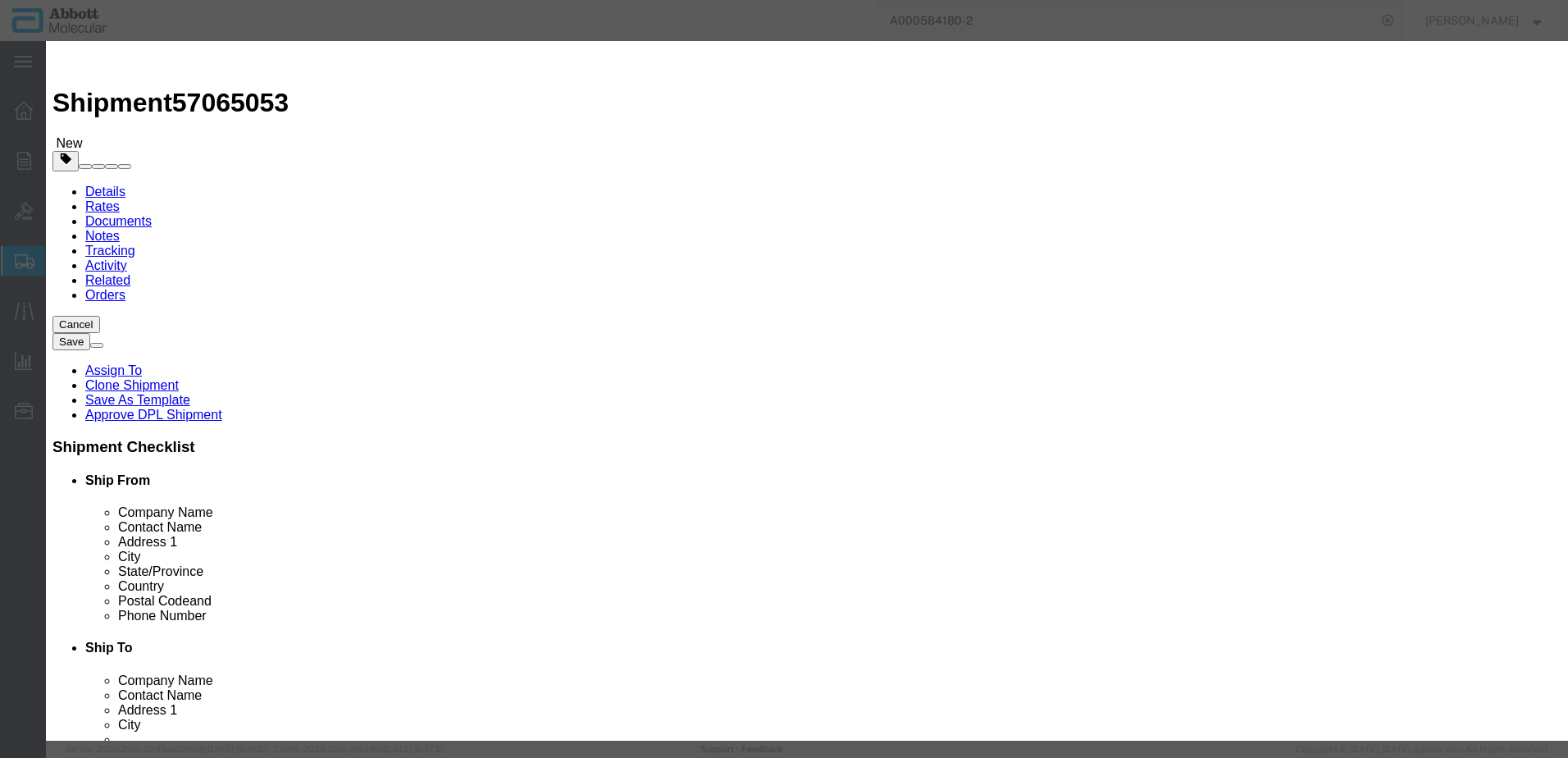
type input "08N8581"
type textarea "Vysis Universal FFPE Tissue Pretreatment Protease (75mg)"
select select "NLR"
type input "08N8581"
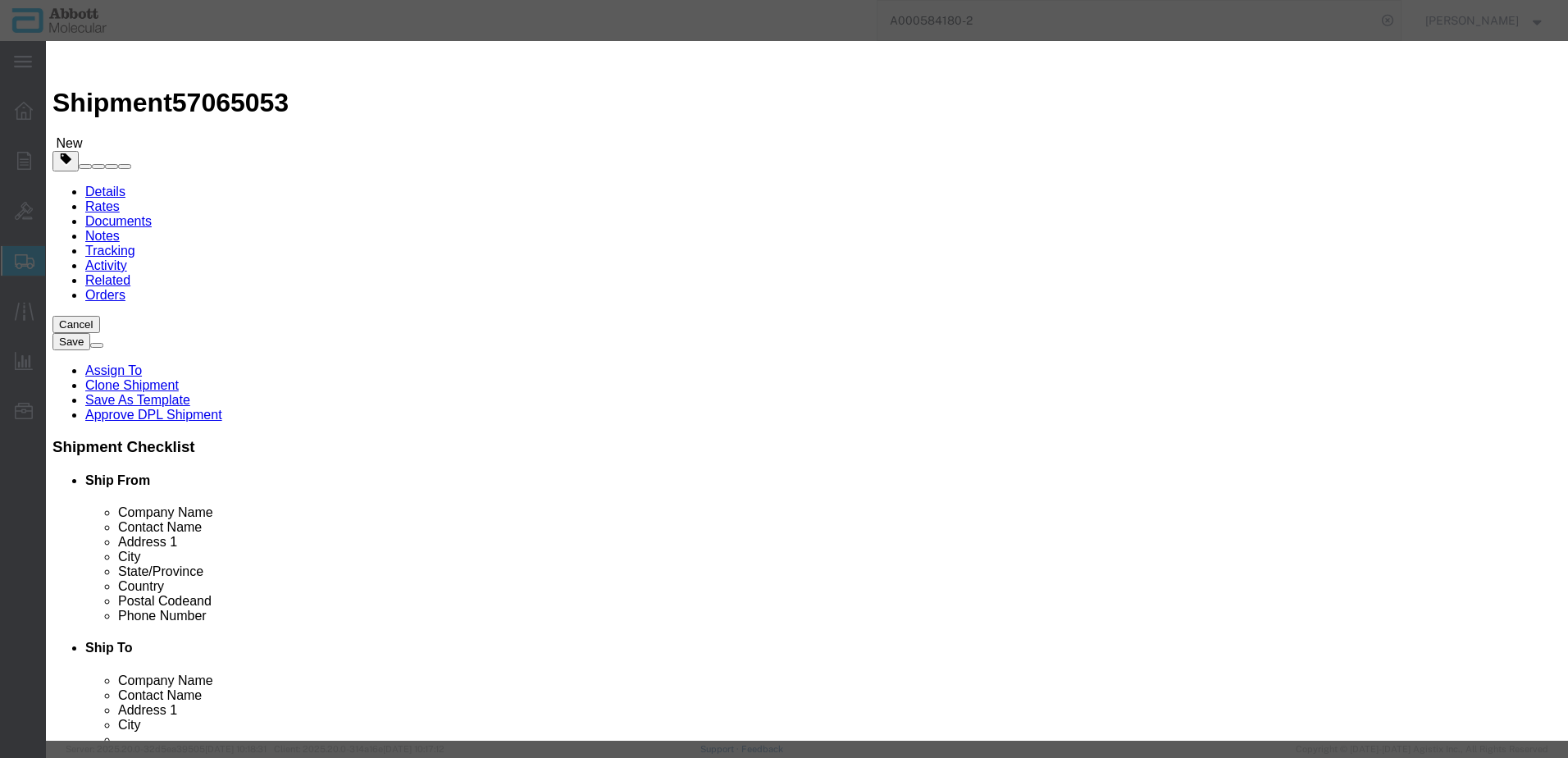
type input "3"
click select "Select Account Type Activity ID Airline Appointment Number ASN Batch Number Bil…"
select select "BATCH_NUMBER"
click select "Select Account Type Activity ID Airline Appointment Number ASN Batch Number Bil…"
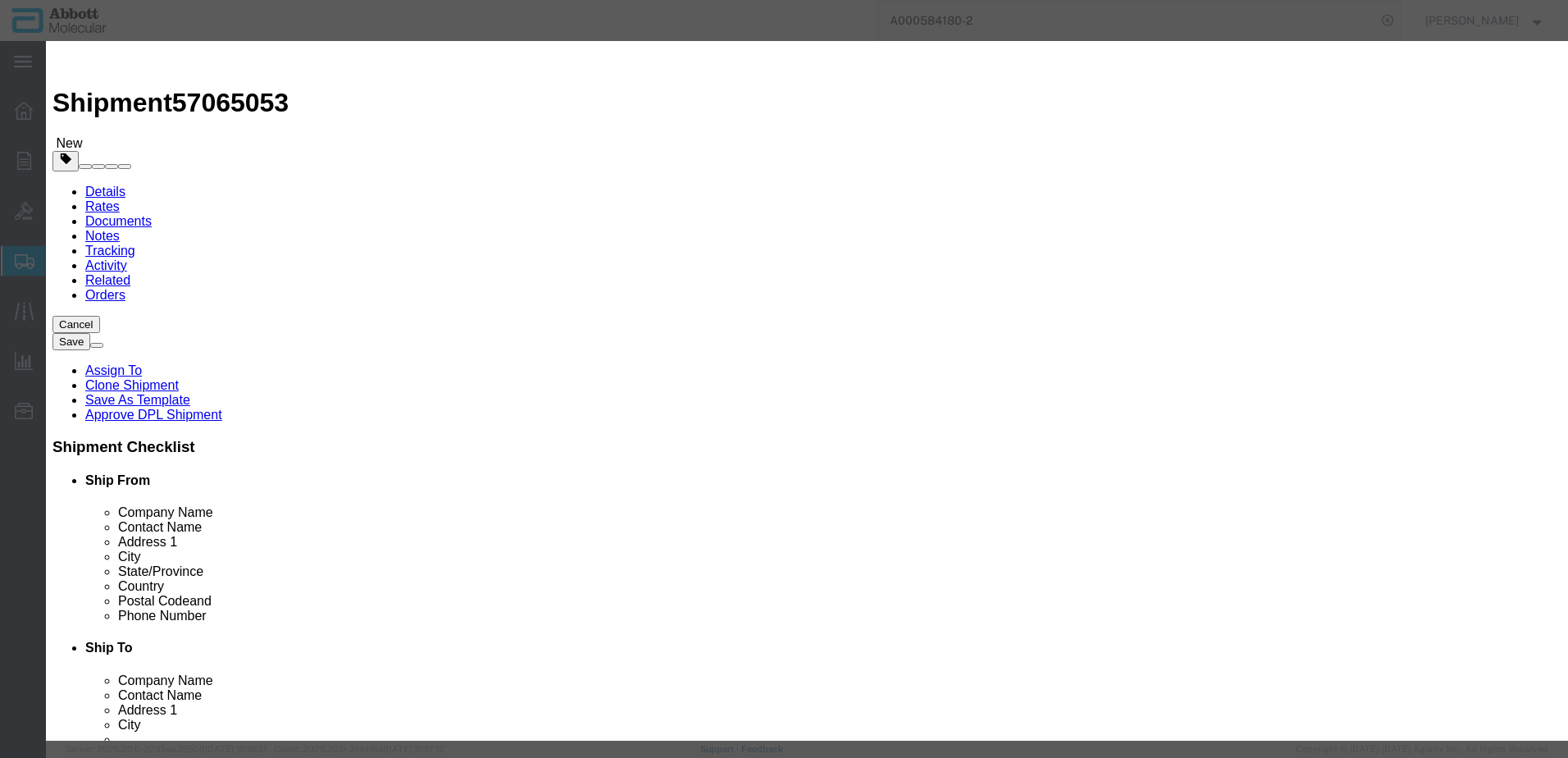
scroll to position [246, 0]
type input "415725"
click input "text"
type input "EAR99"
click button "Save & Close"
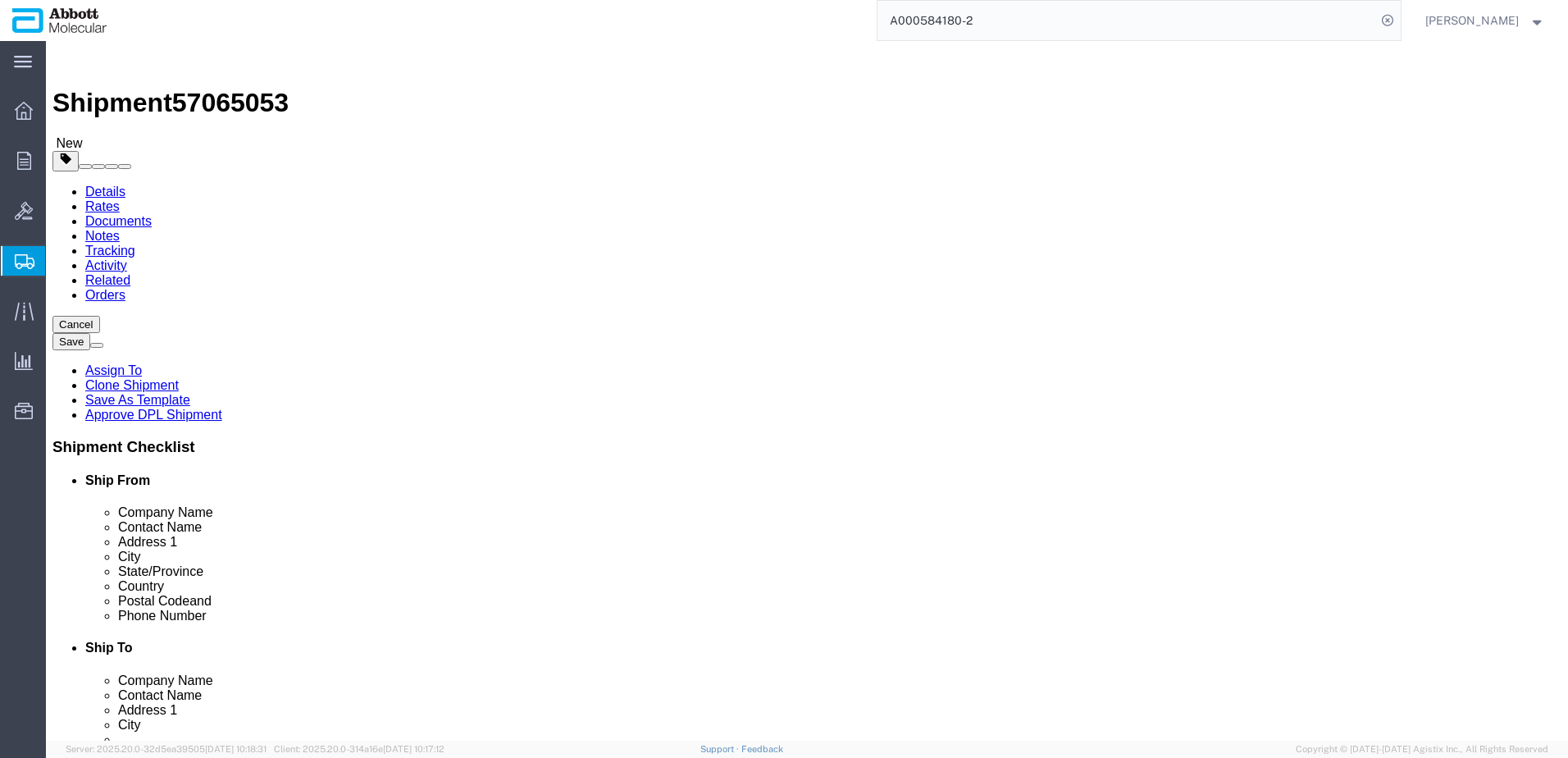
scroll to position [36, 0]
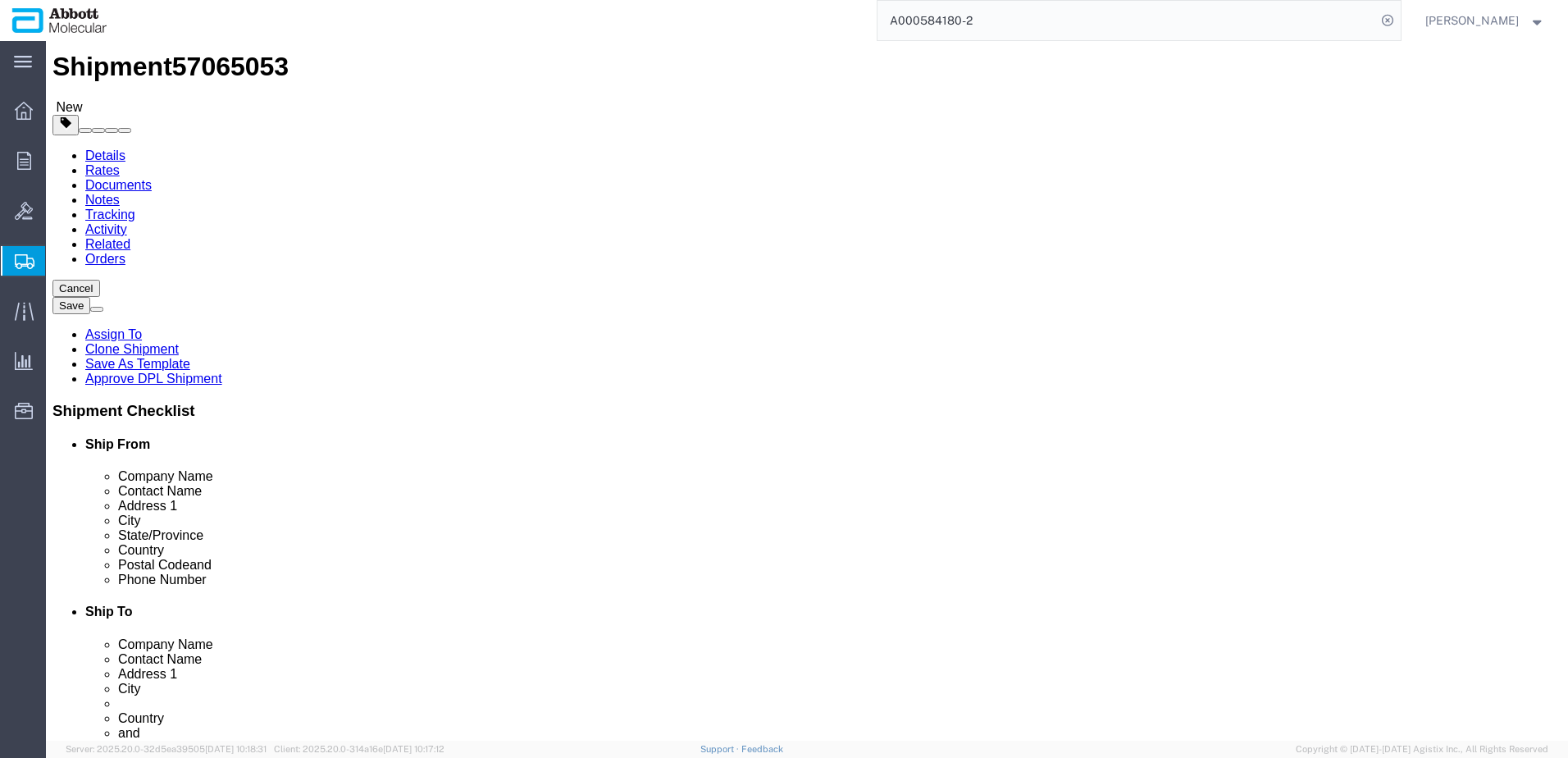
click button "Continue"
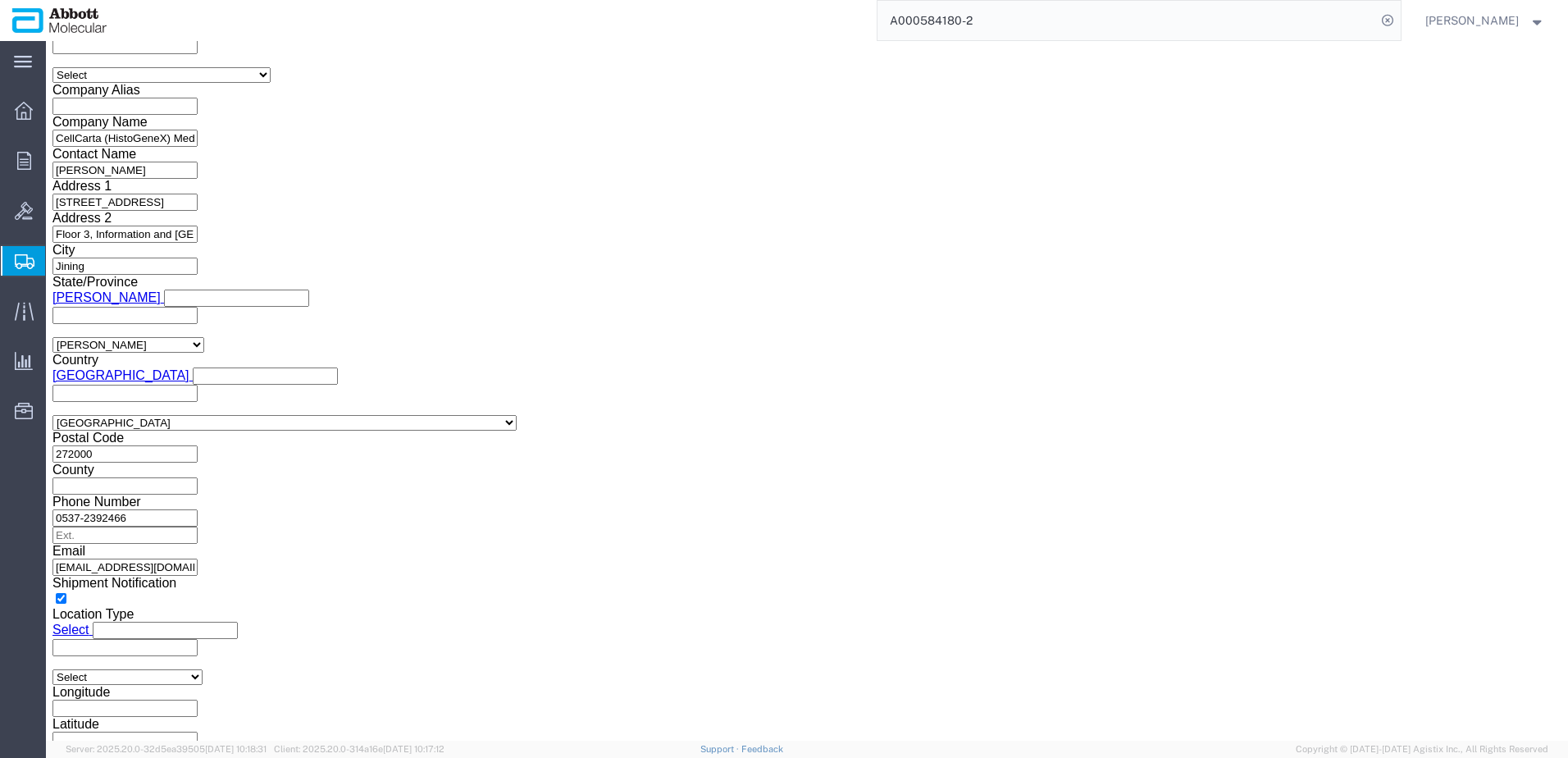
scroll to position [2187, 0]
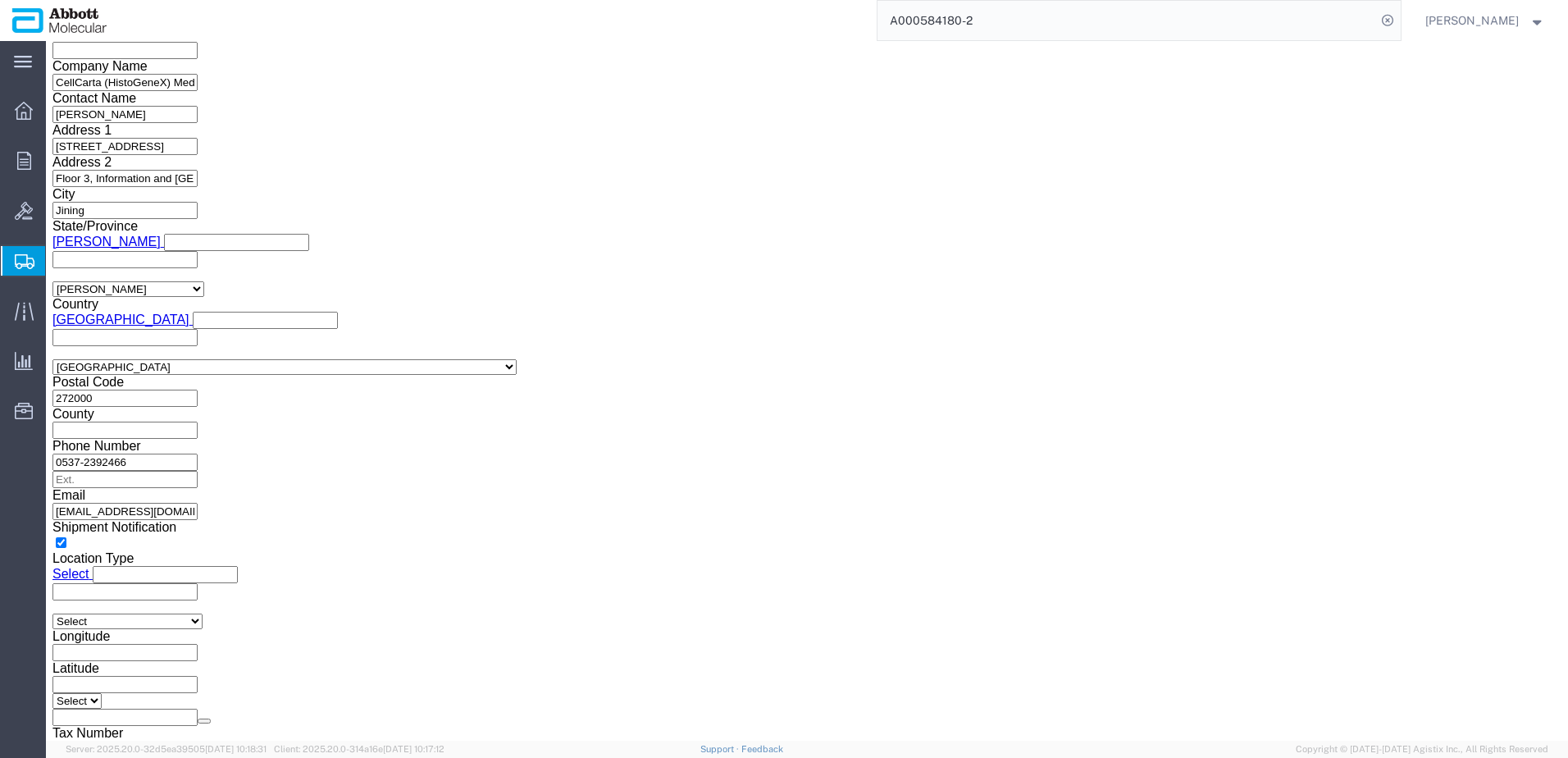
click button "Upload"
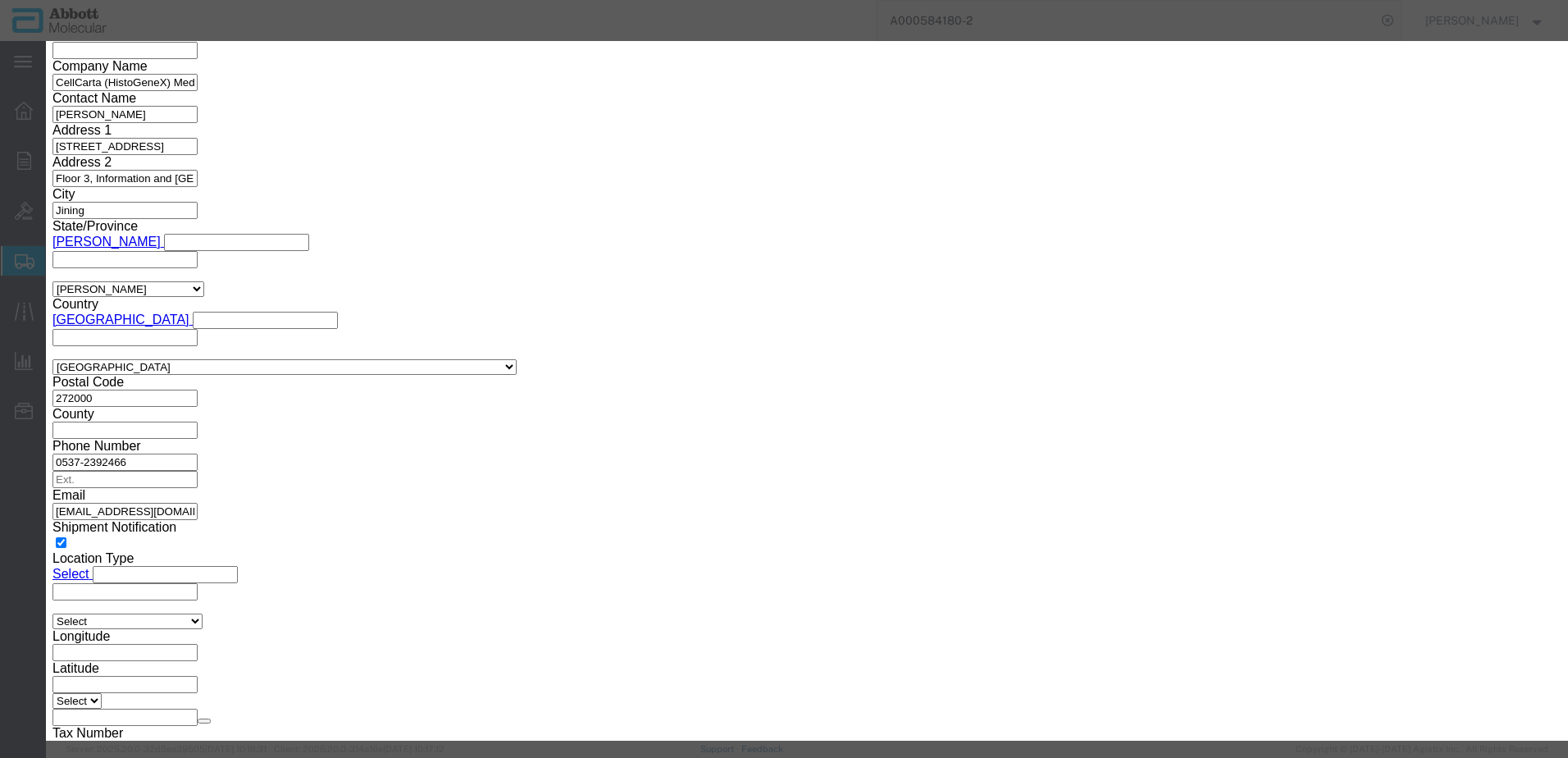
click button "Browse"
type input "C:\fakepath\A000584180-3 SLI DSV.pdf"
click button "Upload"
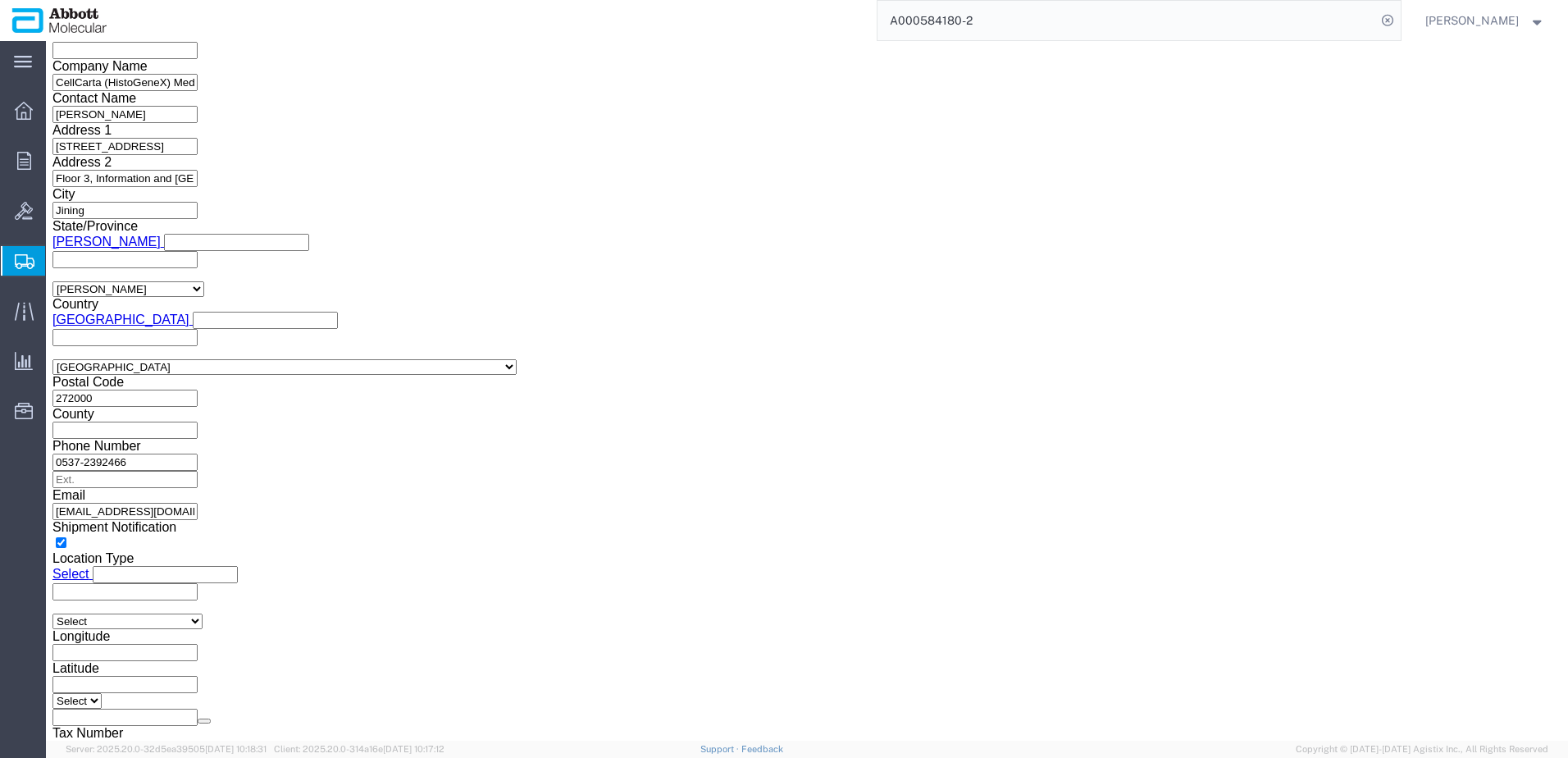
drag, startPoint x: 47, startPoint y: 20, endPoint x: 222, endPoint y: 24, distance: 175.0
click h1 "Shipment 57065053"
copy h1 "Shipment 57065053"
drag, startPoint x: 1325, startPoint y: 666, endPoint x: 1304, endPoint y: 660, distance: 21.8
click button "Rate Shipment"
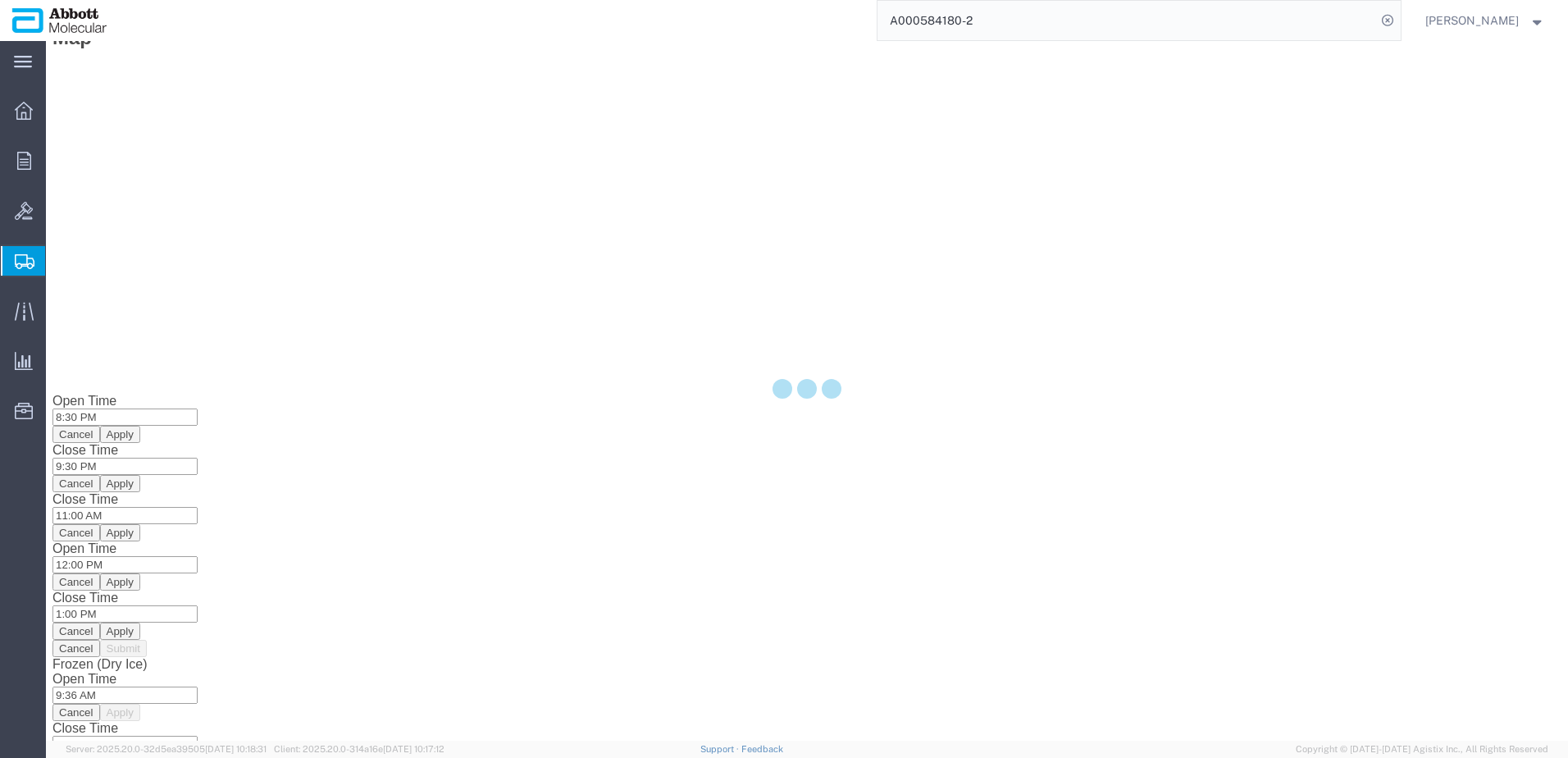
scroll to position [0, 0]
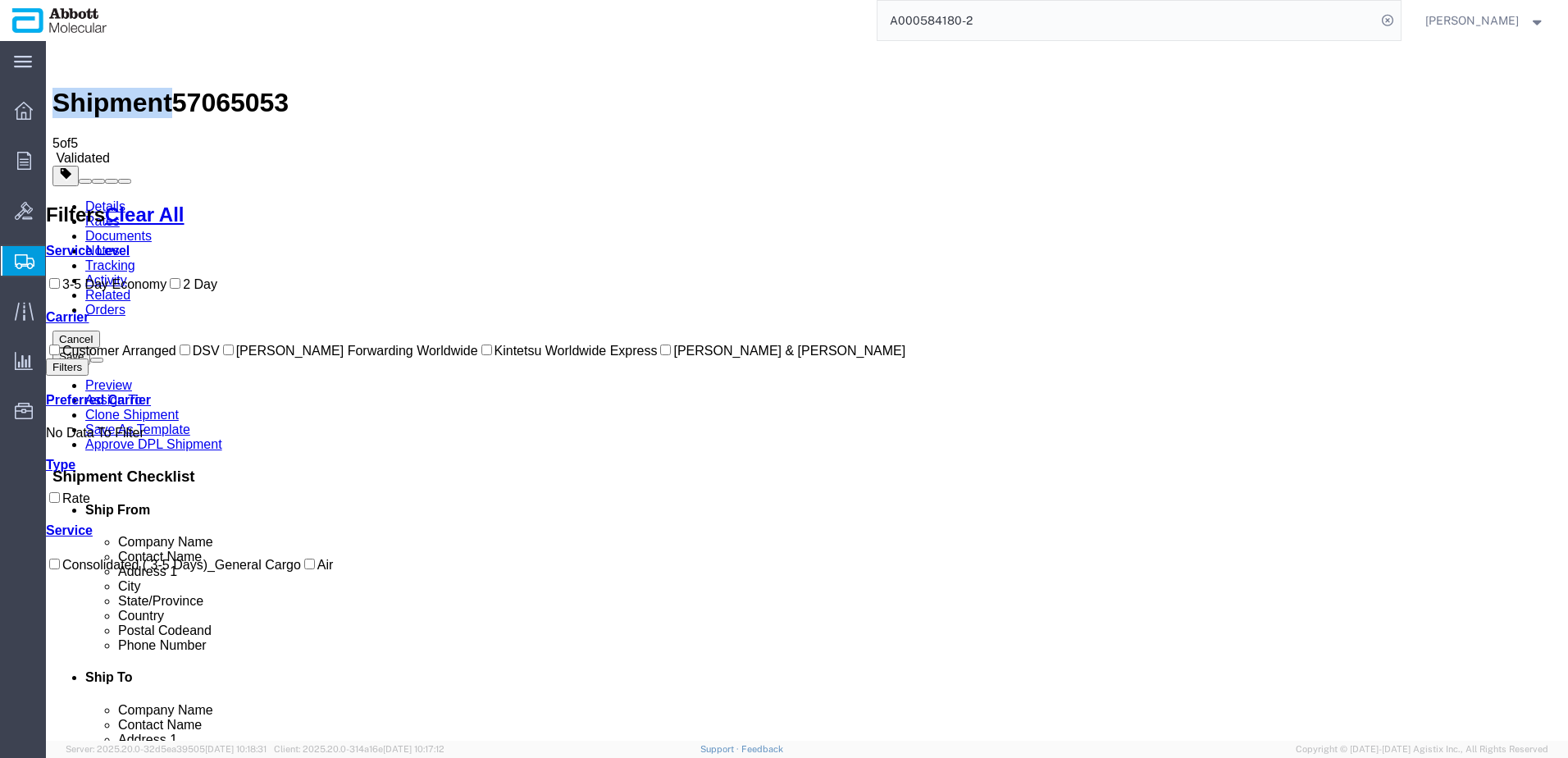
click at [180, 355] on input "DSV" at bounding box center [185, 349] width 10 height 10
checkbox input "true"
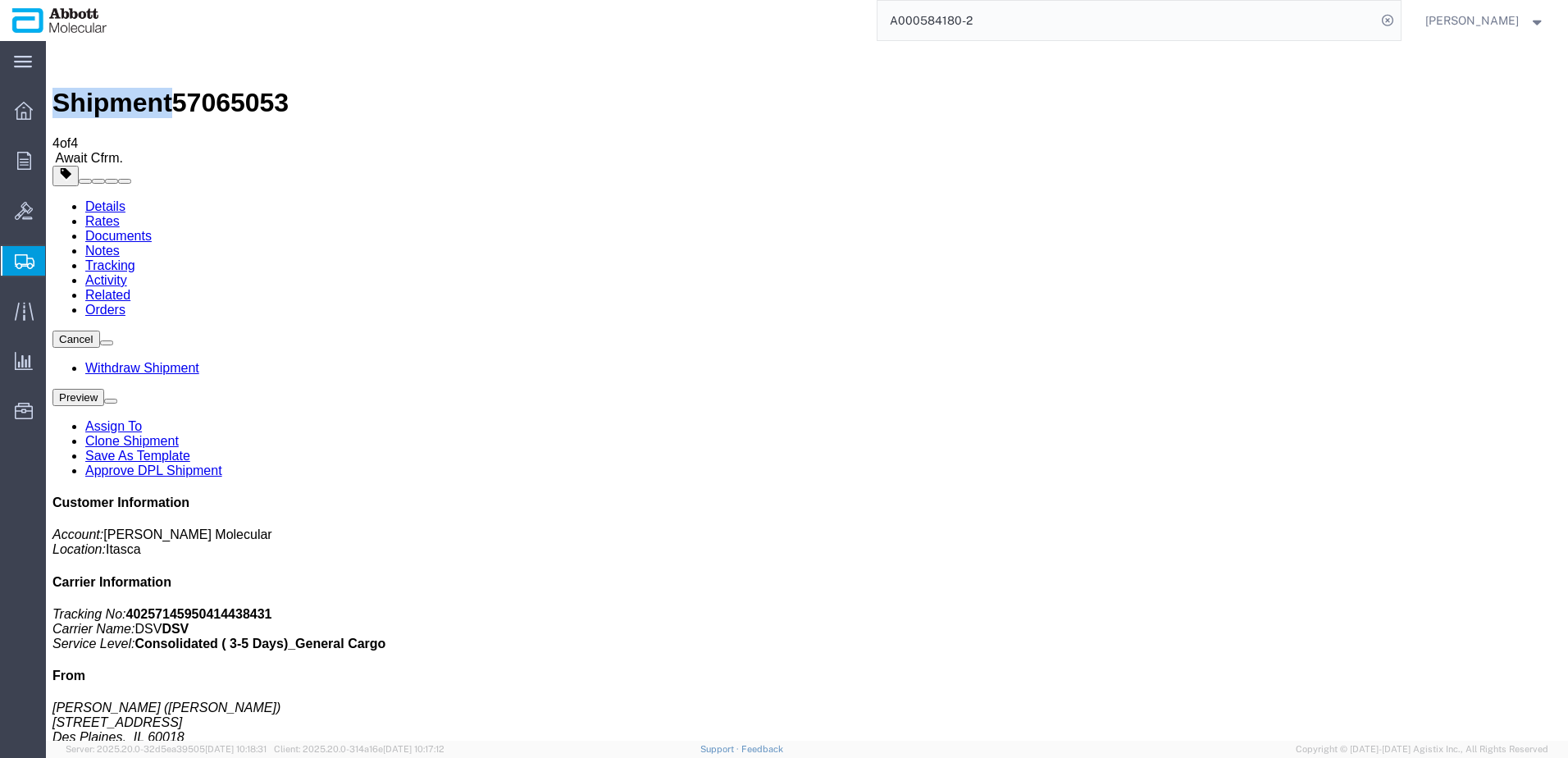
click at [179, 434] on link "Clone Shipment" at bounding box center [132, 441] width 93 height 14
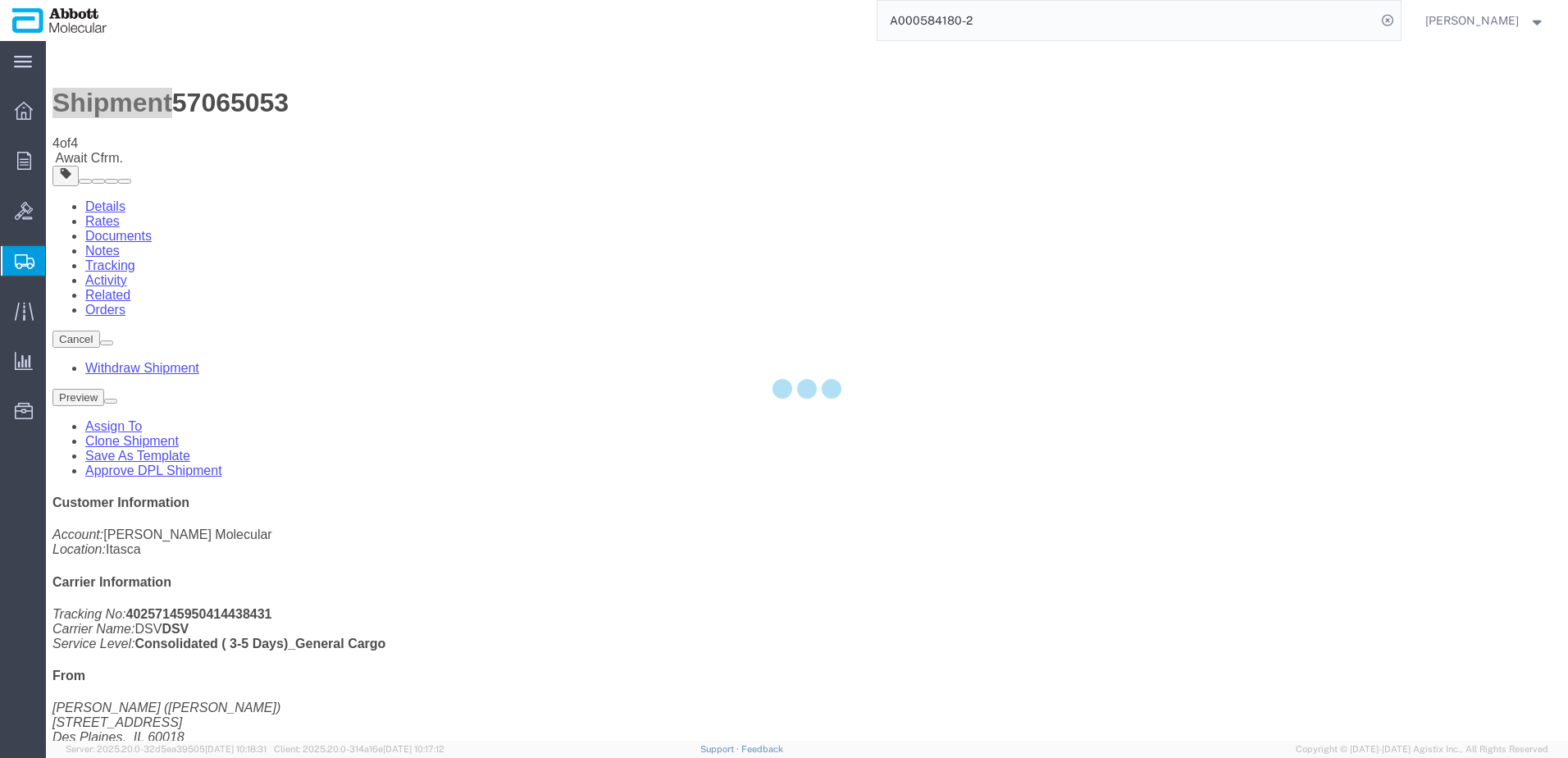
select select "48451"
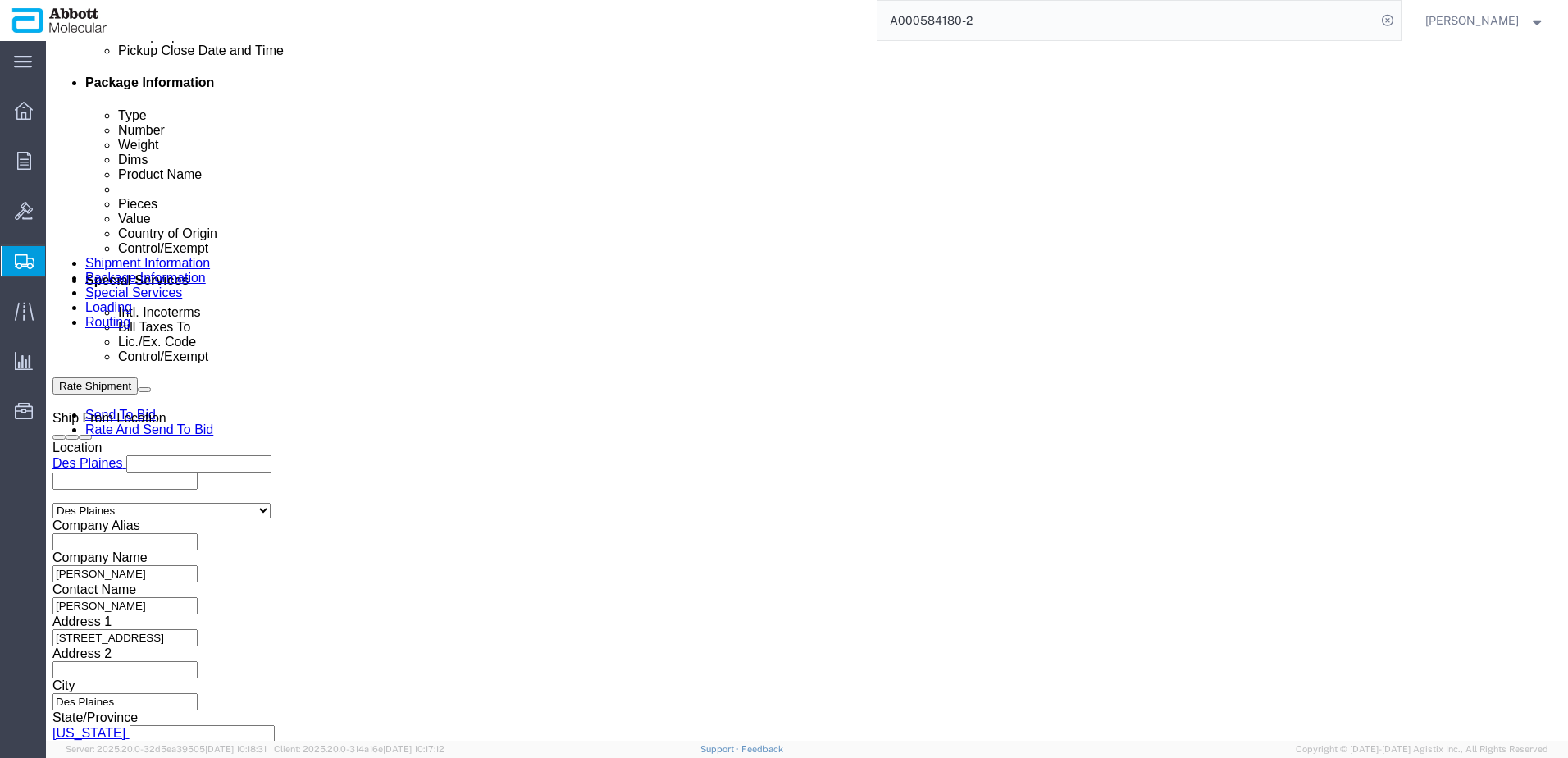
scroll to position [820, 0]
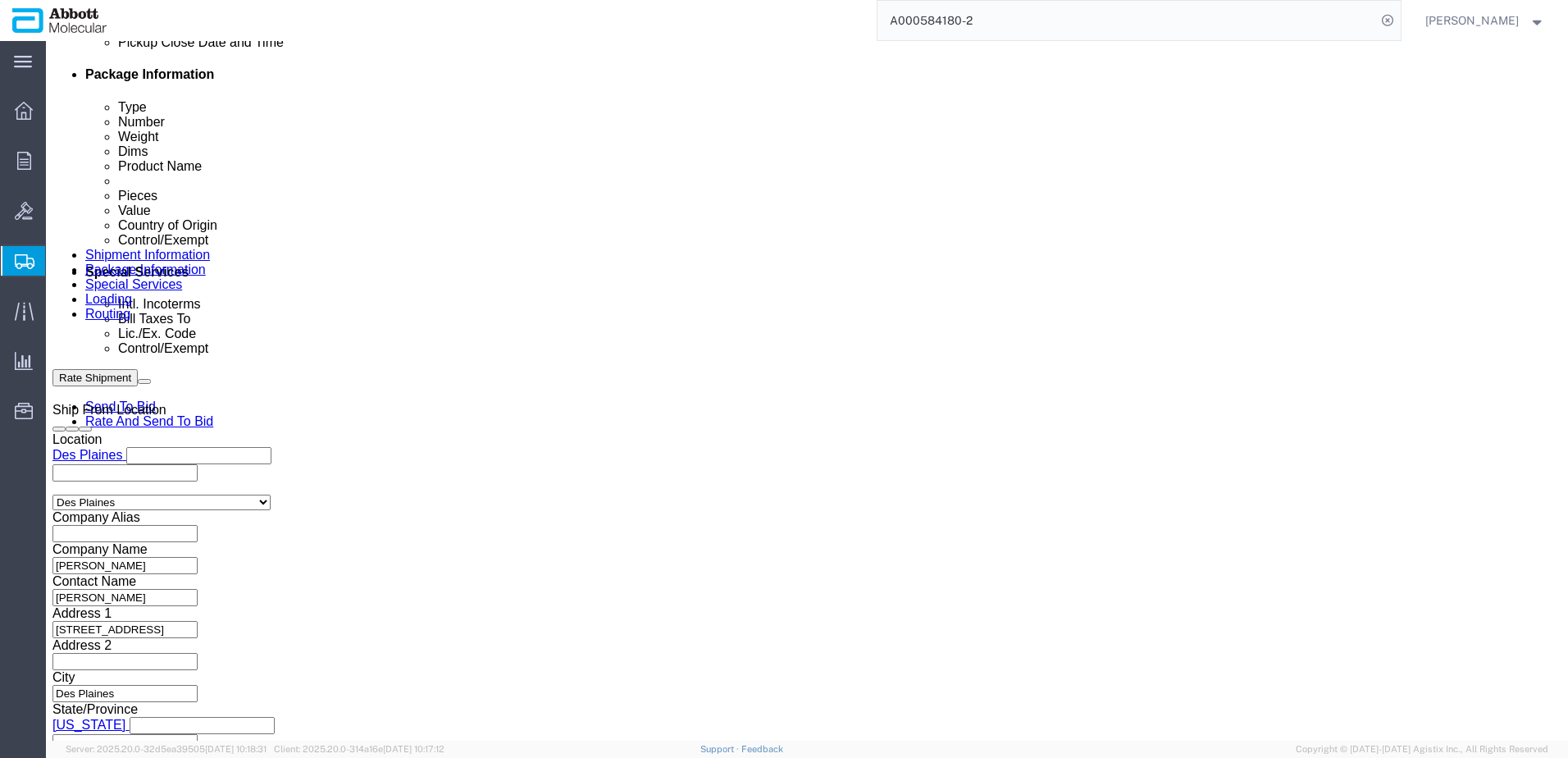
drag, startPoint x: 307, startPoint y: 476, endPoint x: -29, endPoint y: 441, distance: 337.8
click html "Shipment 57065081 New Details Rates Documents Notes Tracking Activity Related O…"
paste input "4"
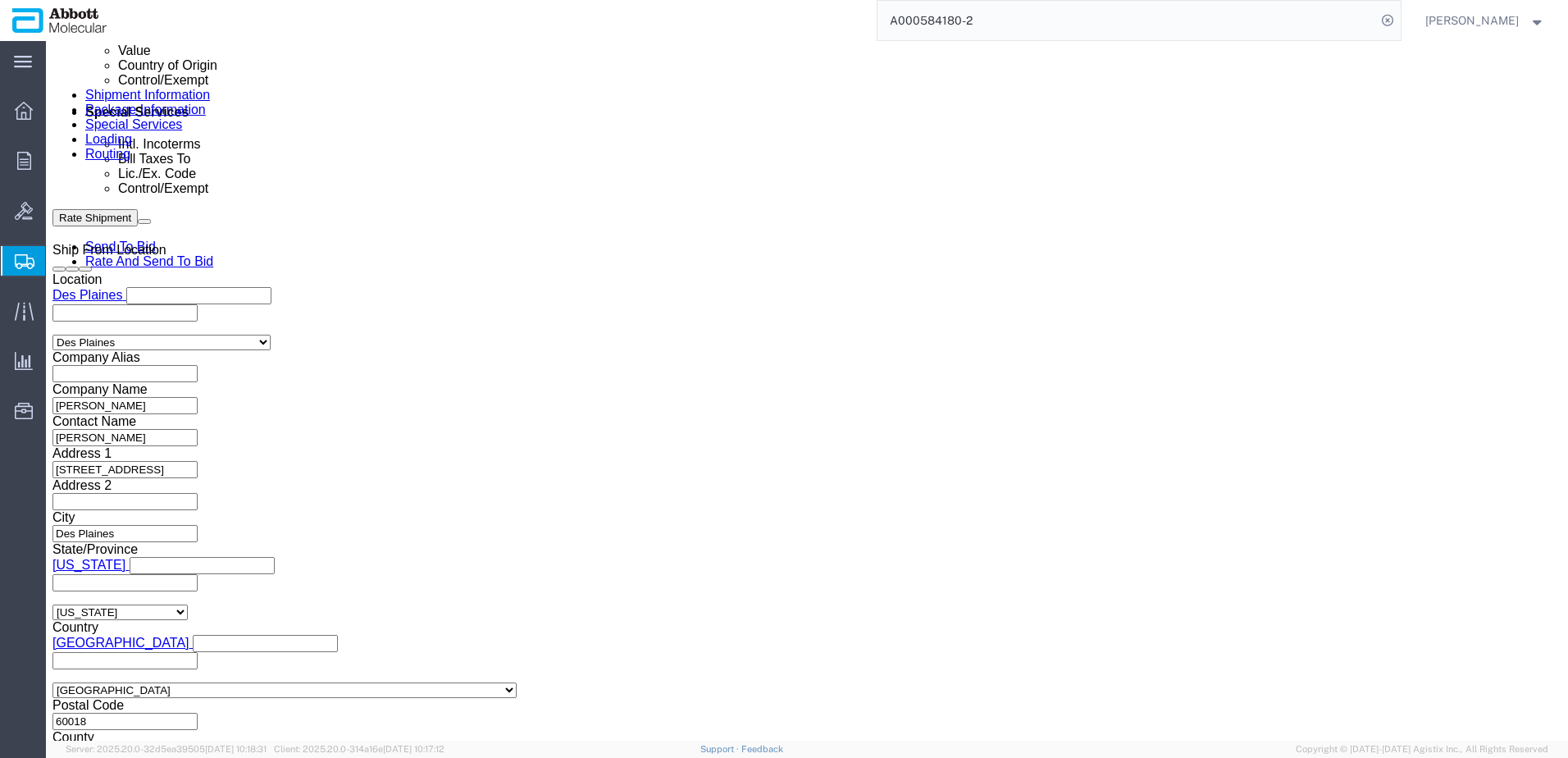
scroll to position [1056, 0]
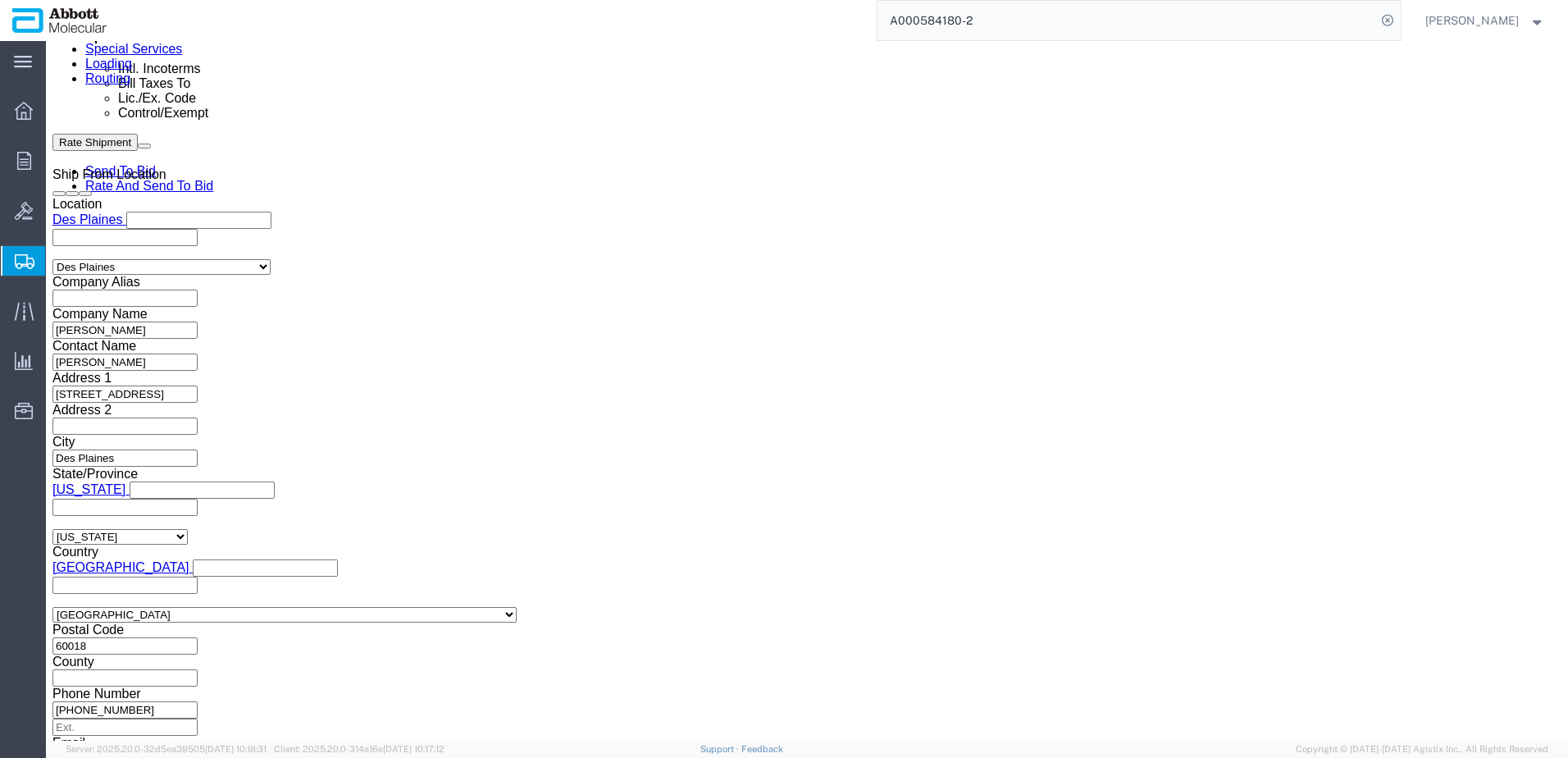
type input "A000584180-4"
click button "Continue"
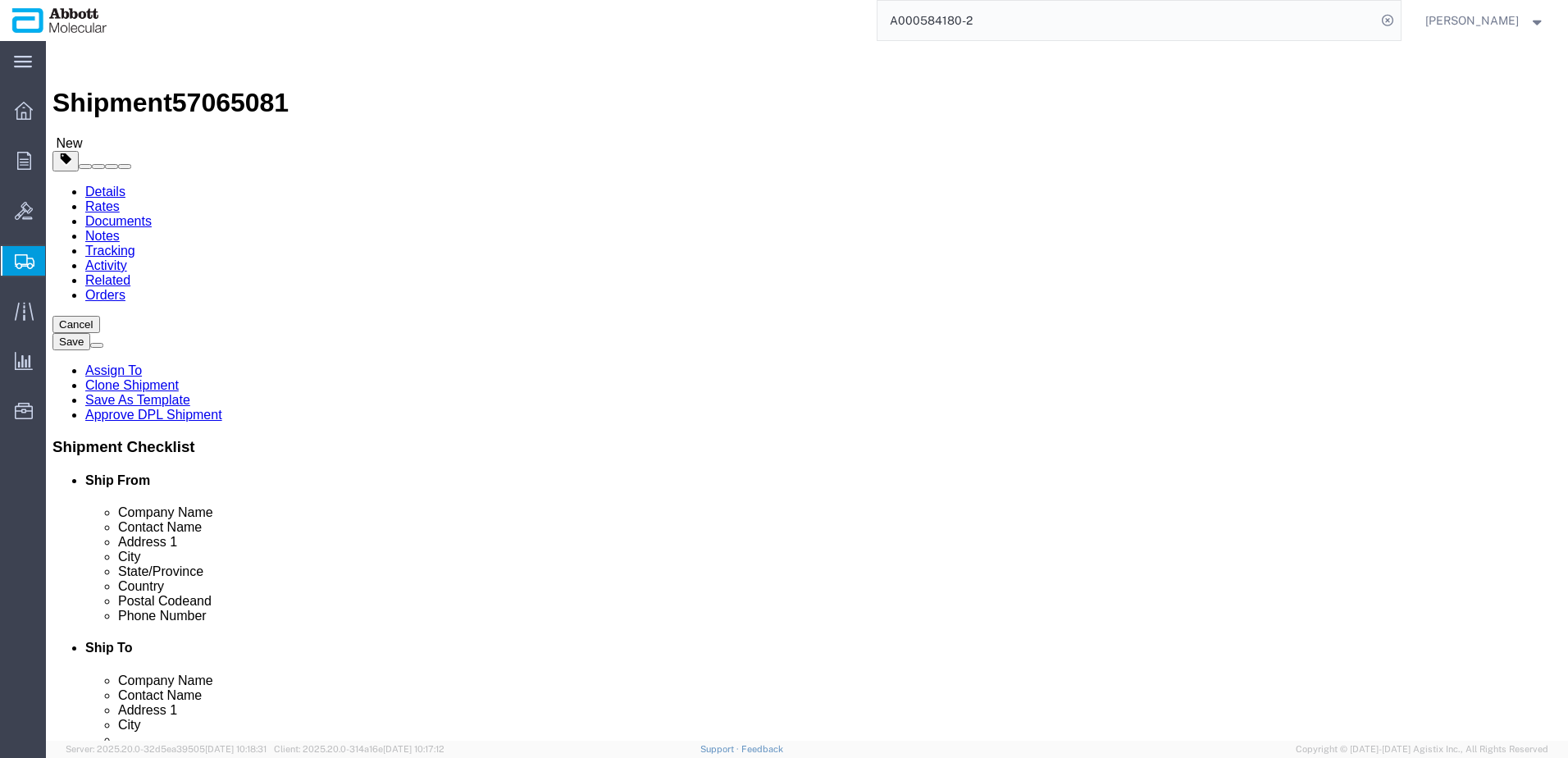
click dd "3.00 Each"
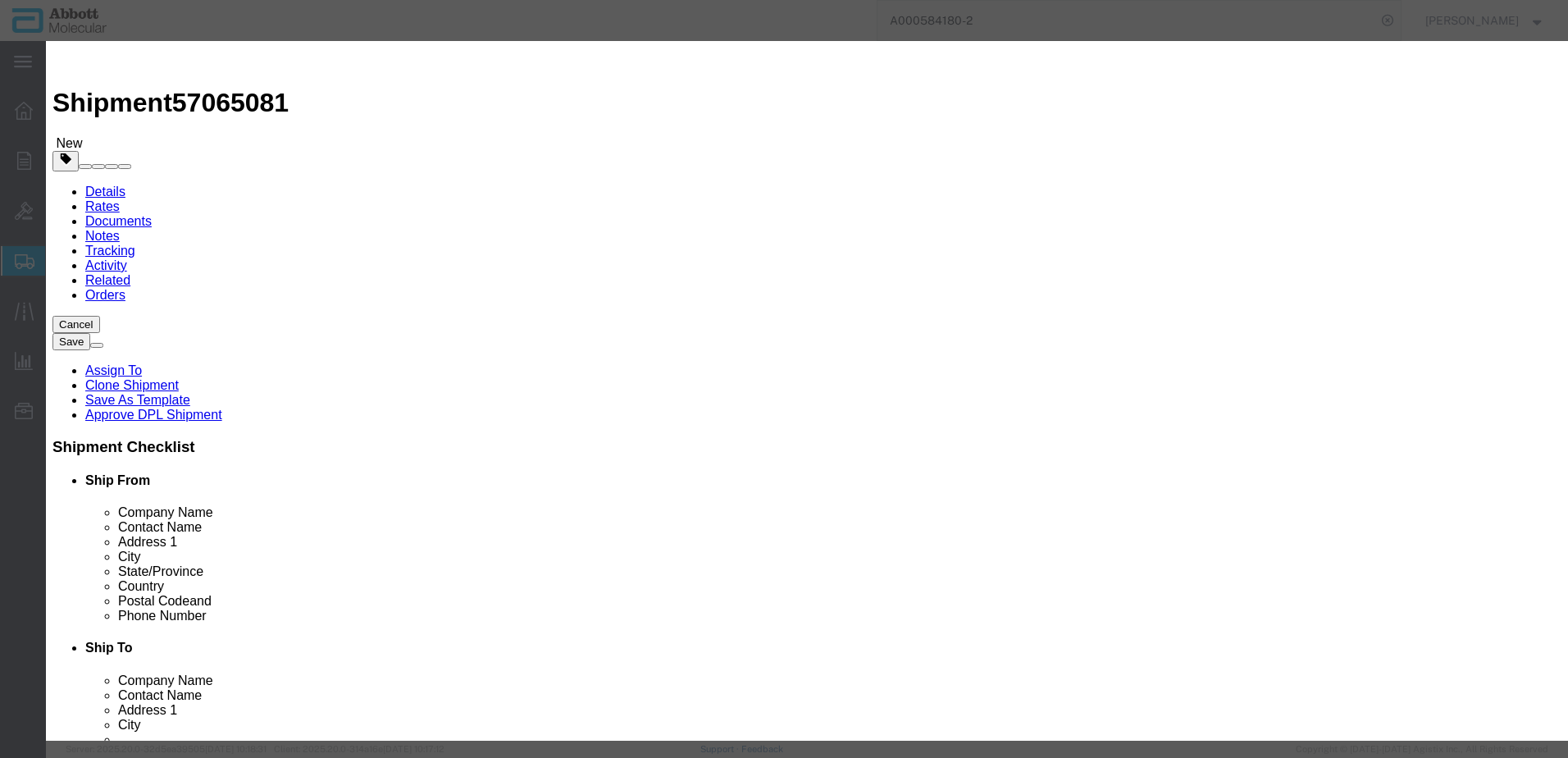
click button "Close"
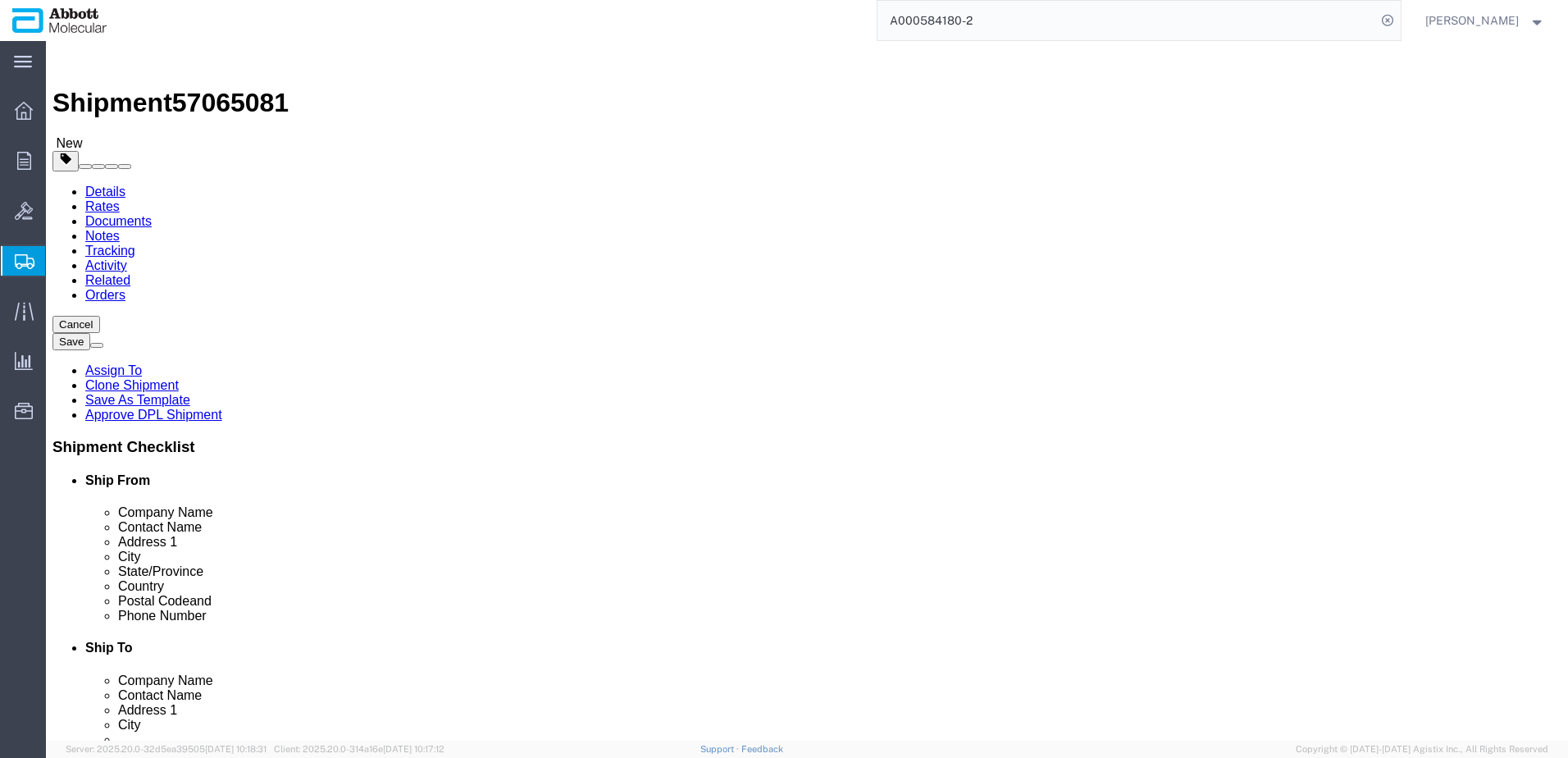
drag, startPoint x: 259, startPoint y: 383, endPoint x: 35, endPoint y: 361, distance: 225.1
click div "Package Type Select Box (B) Box (C) Box (D) Cardboard Box(es) Crate (Instrument…"
type input "15"
click dd "3.00 Each"
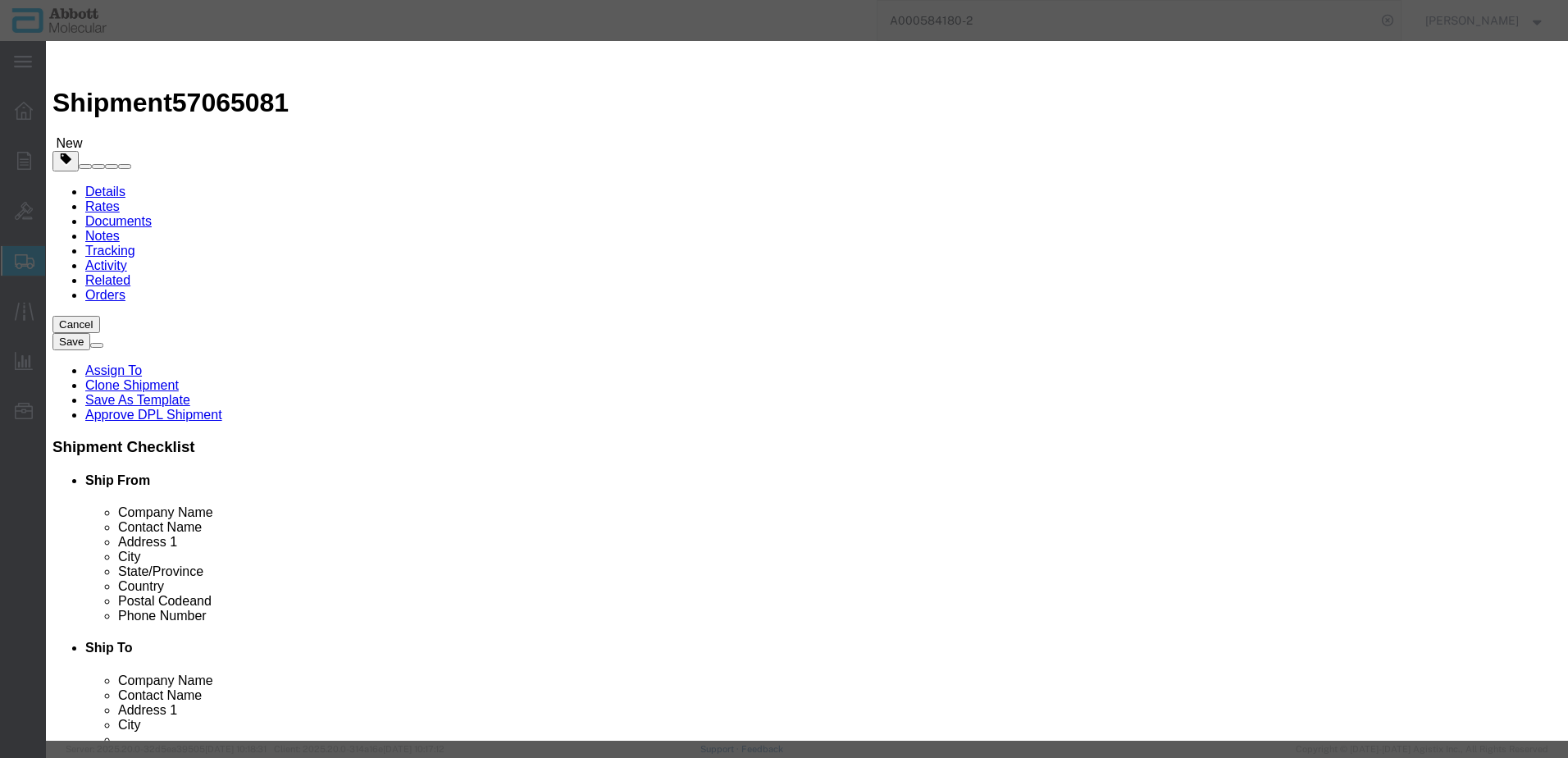
drag, startPoint x: 475, startPoint y: 111, endPoint x: 6, endPoint y: 87, distance: 469.6
click div "Edit content Commodity library Product Name 08N8581 Pieces 3.00 Select Bag Barr…"
type input "08N8580"
click span "Name:"
checkbox input "true"
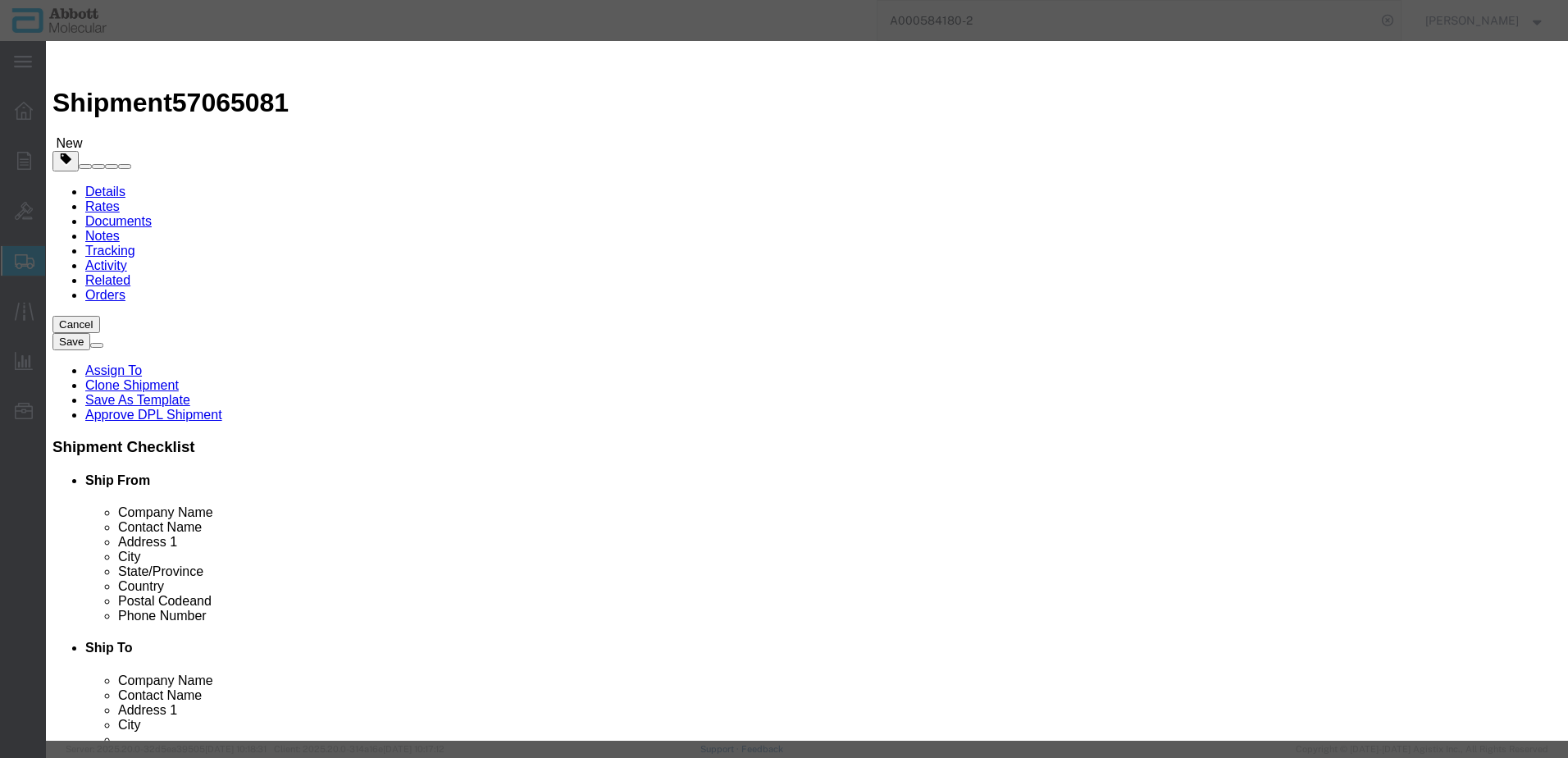
type input "1"
select select "USD"
select select
type input "HYDROCHLORIC ACID"
type input "1789"
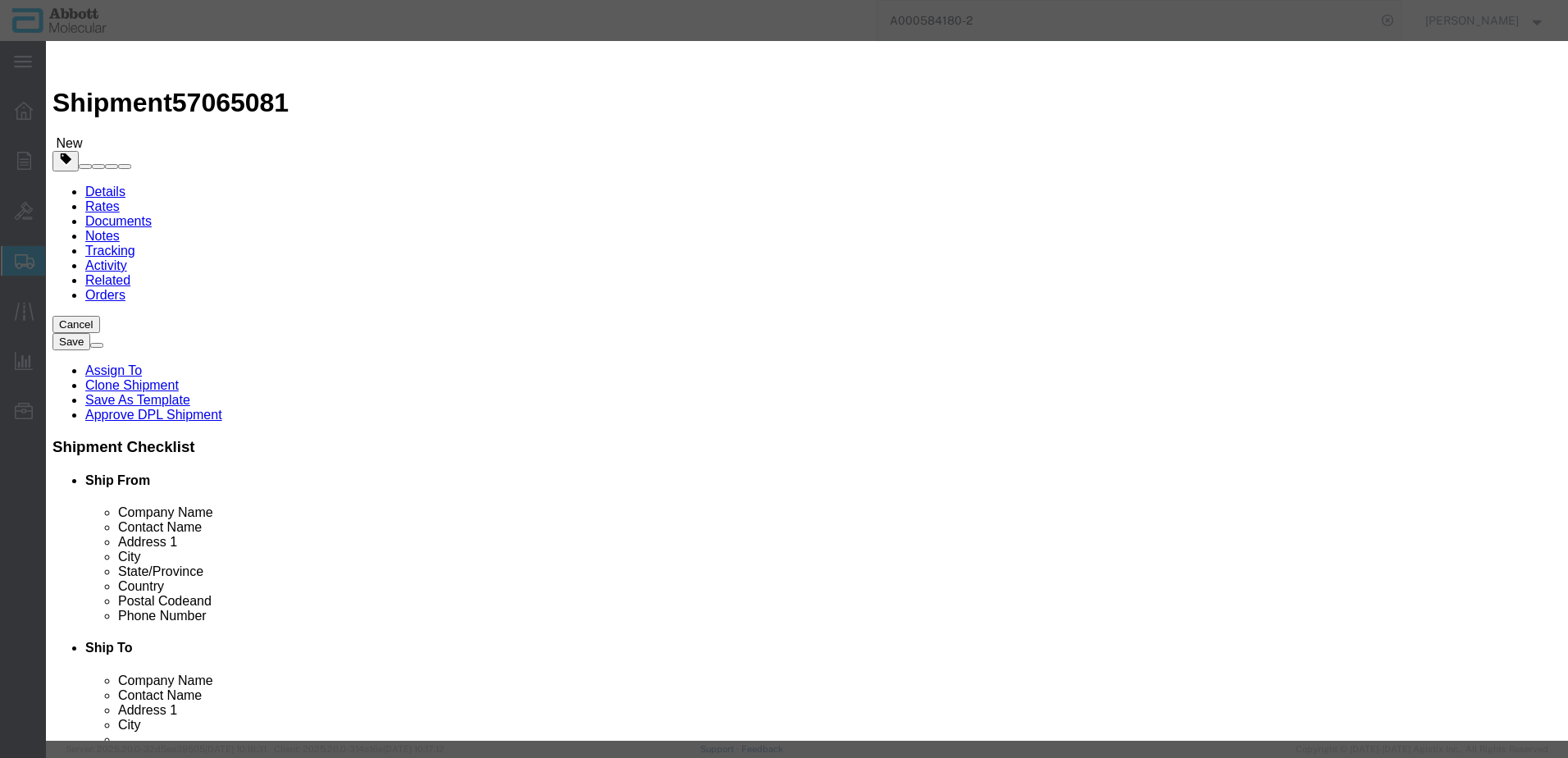
select select "8 Corrosive"
select select "III"
select select "BOXES"
select select "FIBERBOARD"
type input "[PERSON_NAME] Molecular"
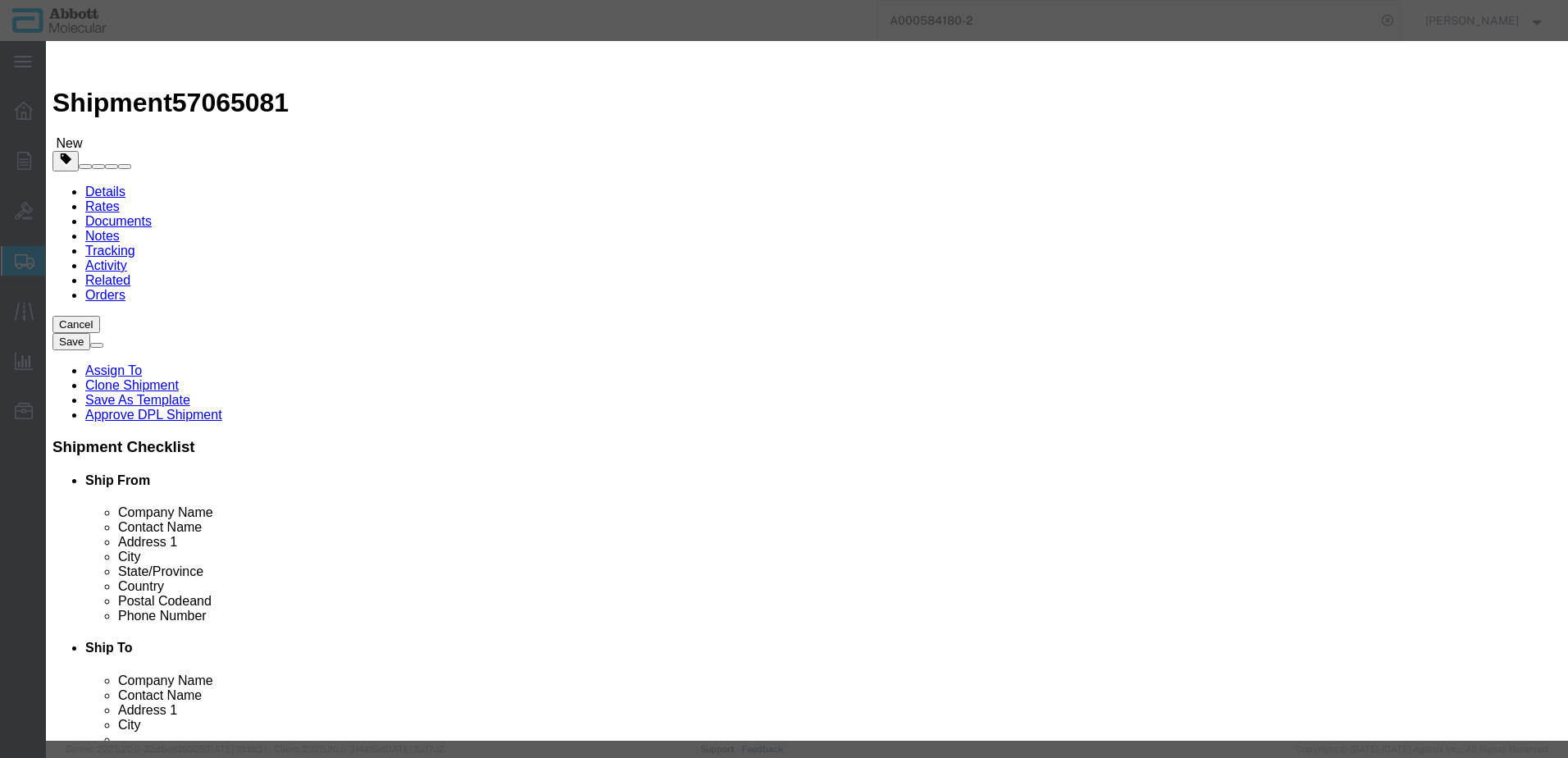
type input "[PERSON_NAME]"
type input "[PHONE_NUMBER]"
type input "3824999397"
checkbox input "false"
type input "08N8580"
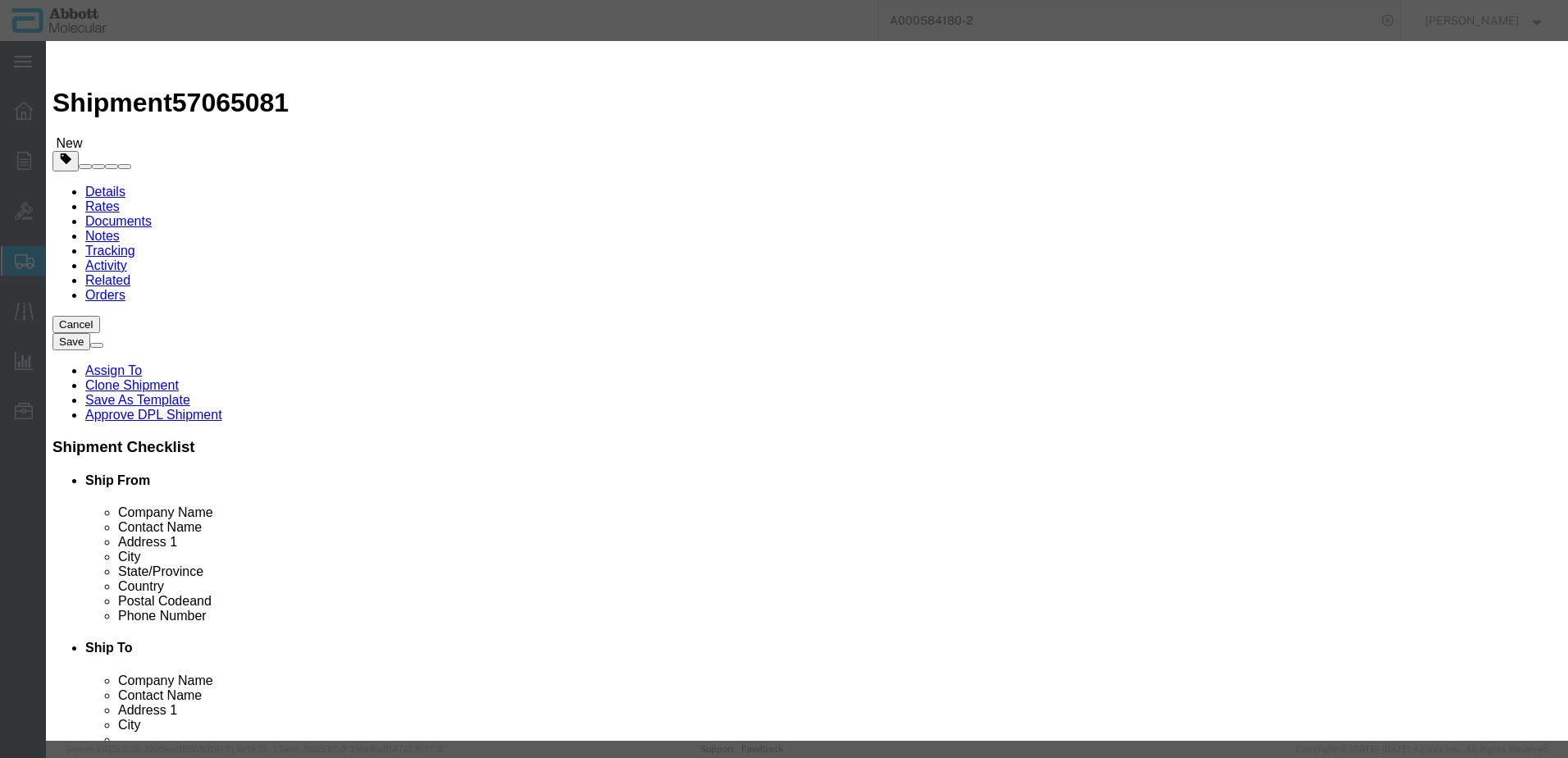
type input "08N8580"
type textarea "Vysis Universal FFPE Tissue Pretreatment and Wash Kit"
select select "NLR"
type input "08N8580"
type input "1"
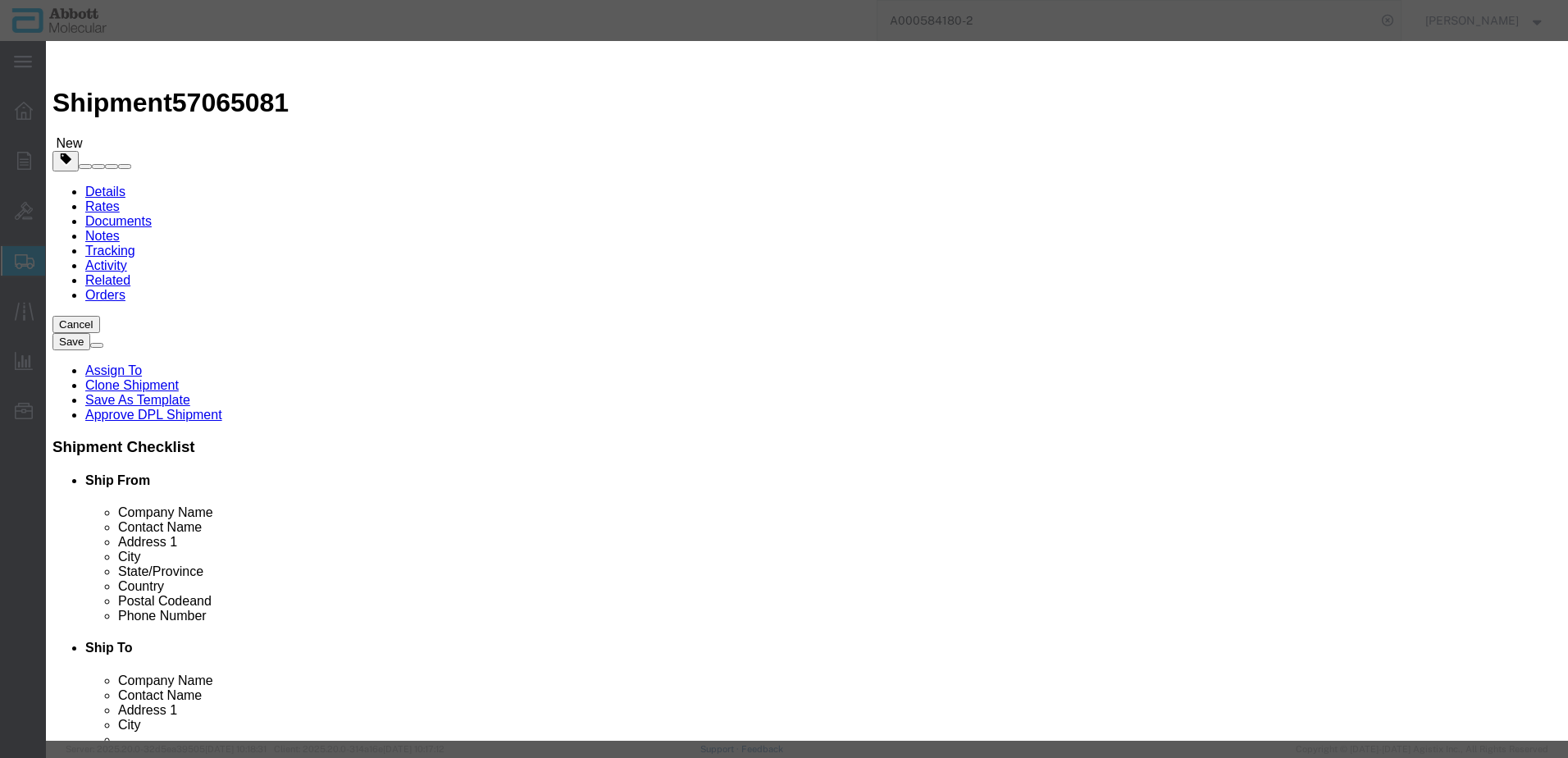
drag, startPoint x: 1021, startPoint y: 269, endPoint x: 1009, endPoint y: 279, distance: 15.6
click select "Select Account Type Activity ID Airline Appointment Number ASN Batch Number Bil…"
select select "BATCH_NUMBER"
click select "Select Account Type Activity ID Airline Appointment Number ASN Batch Number Bil…"
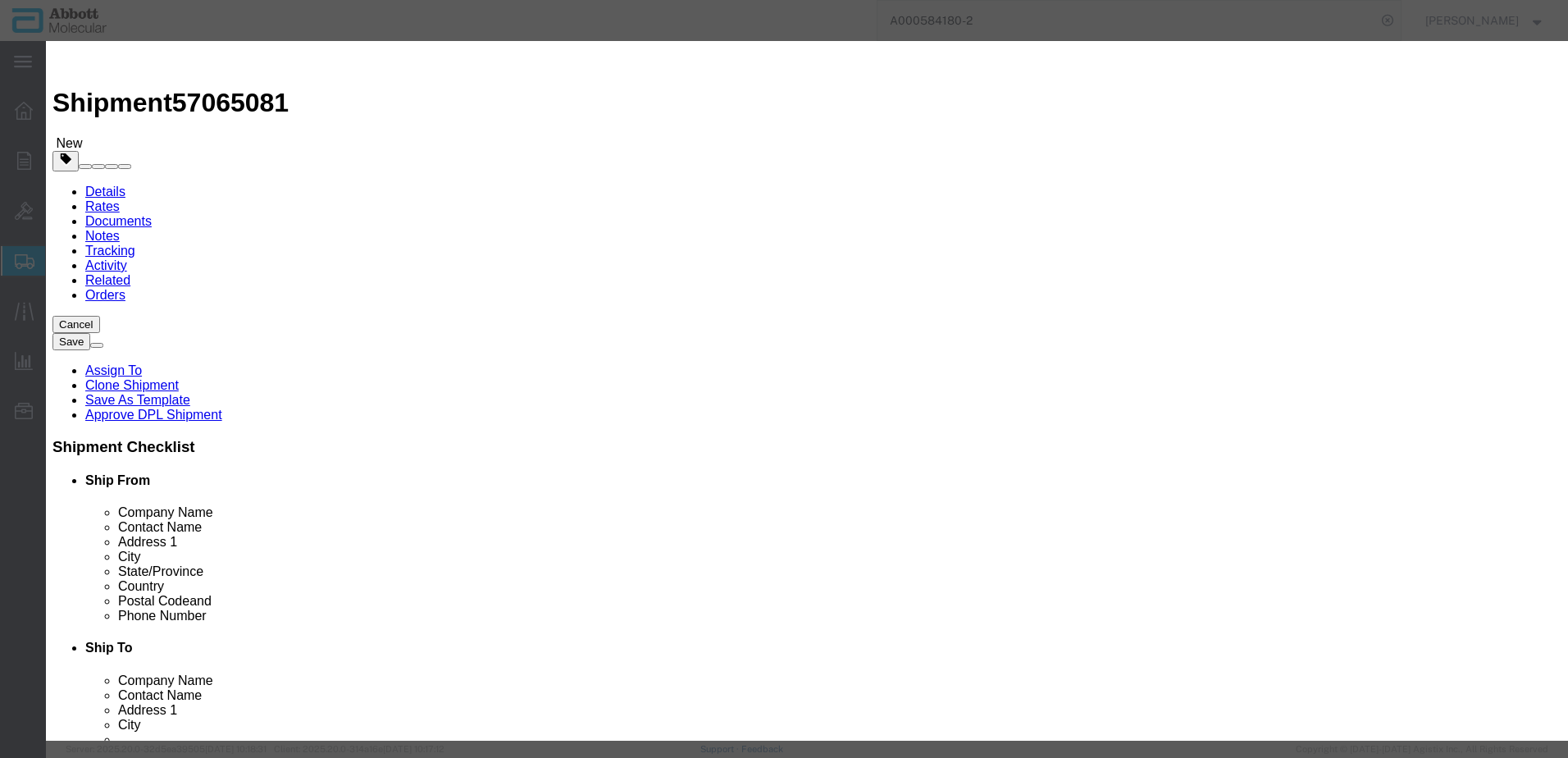
type input "415721"
click input "text"
click label "EX/HC#"
click input "text"
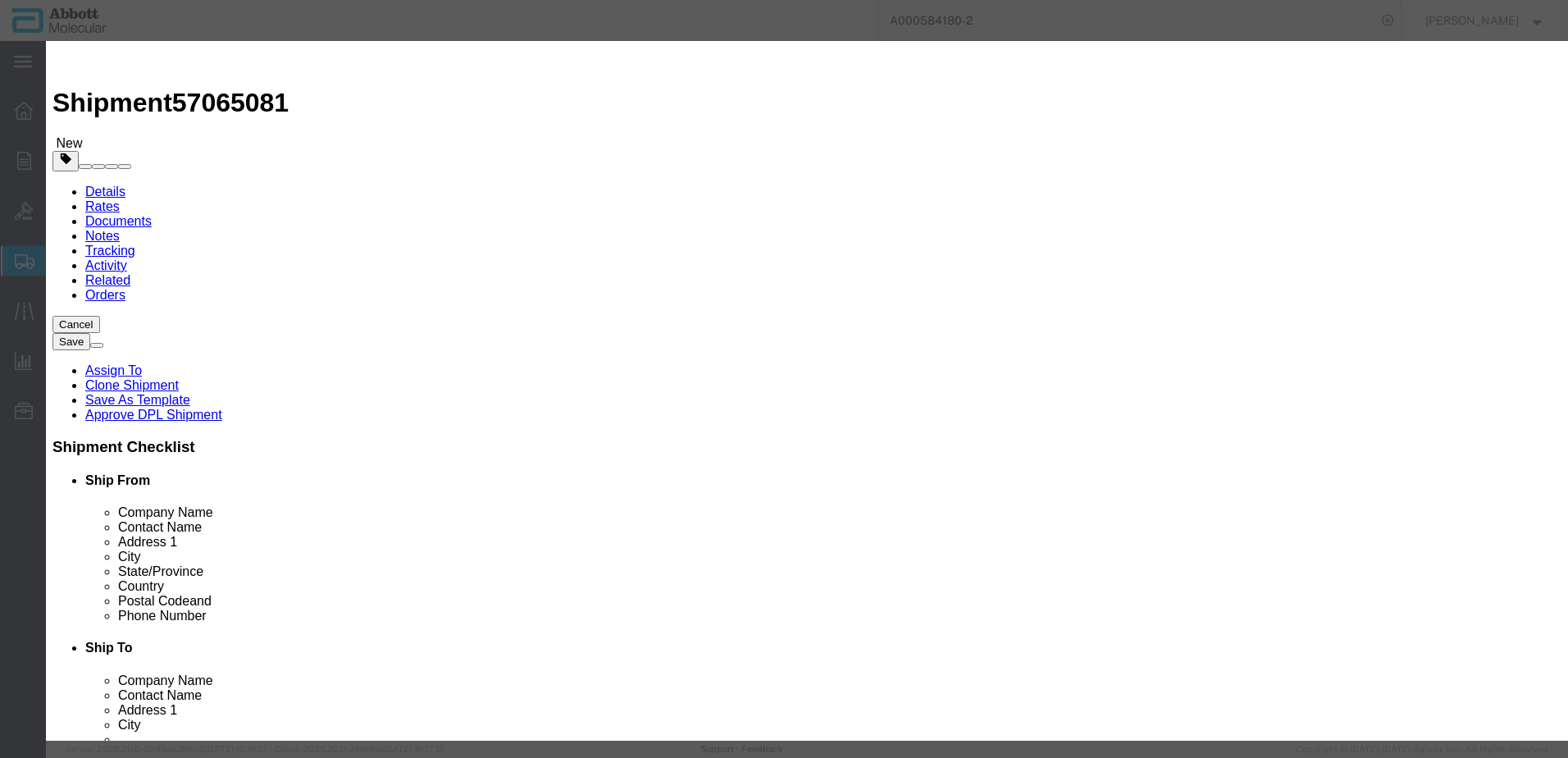
type input "EAR99"
click button "Save & Close"
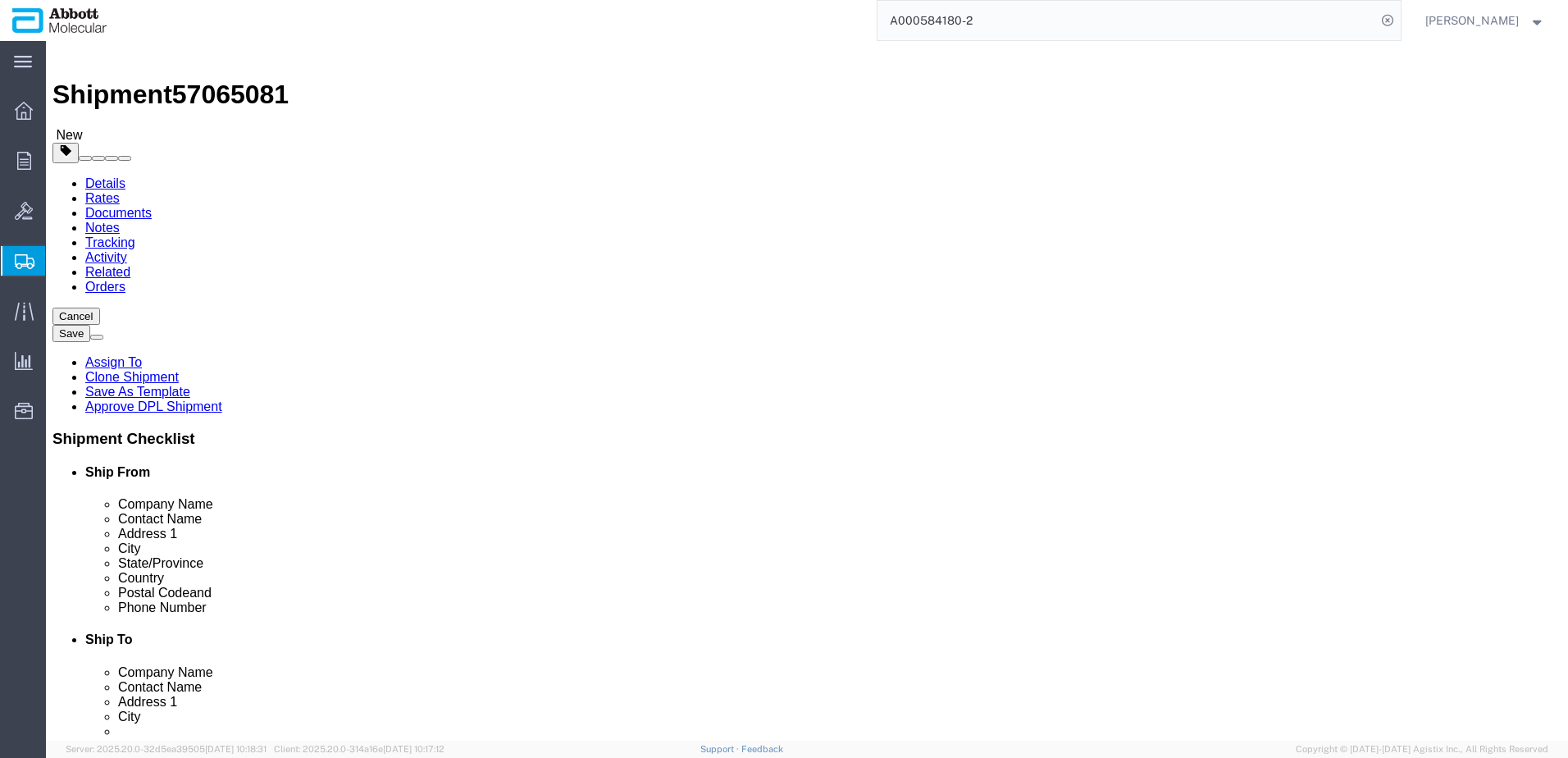
scroll to position [36, 0]
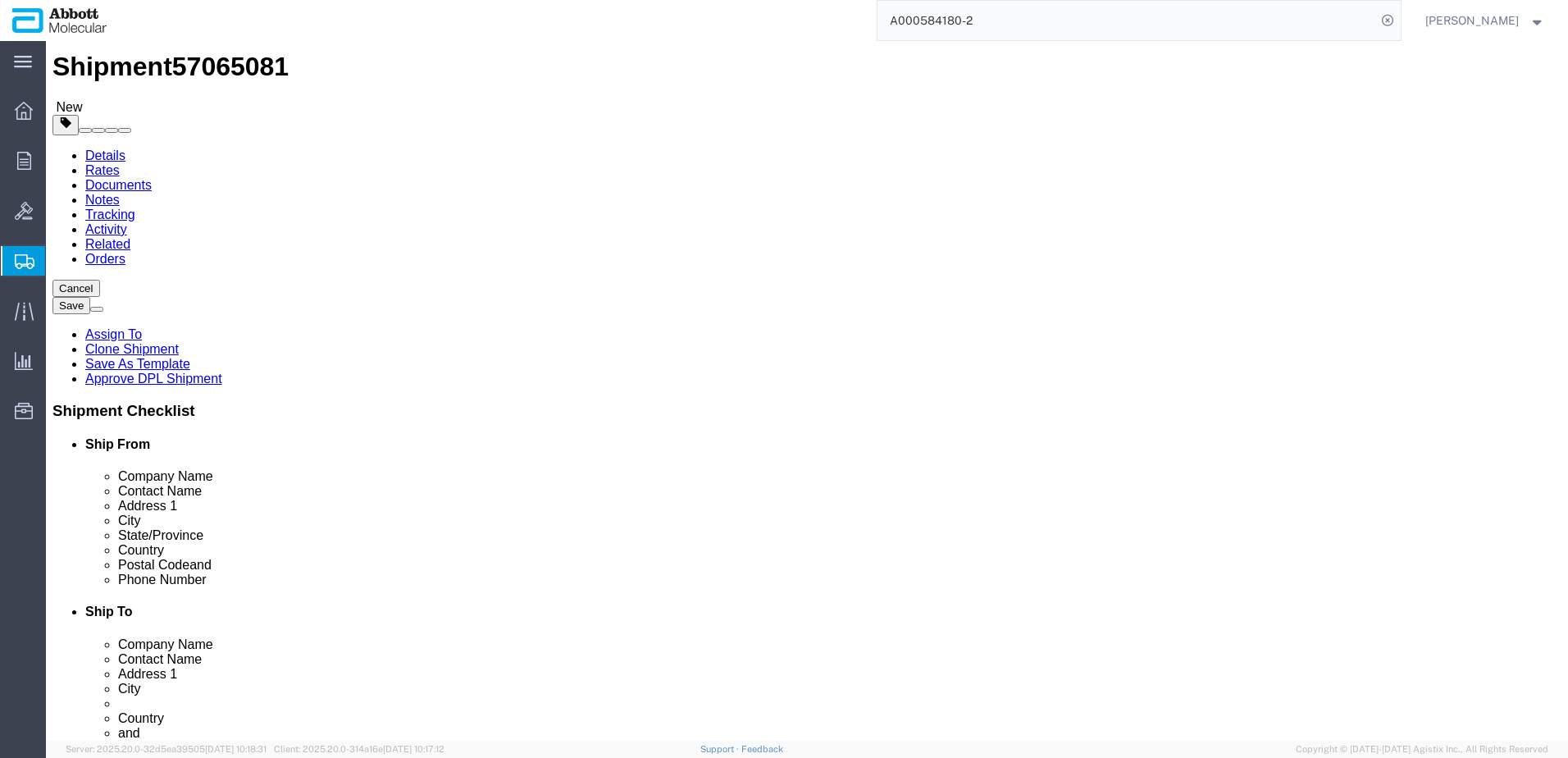
click button "Continue"
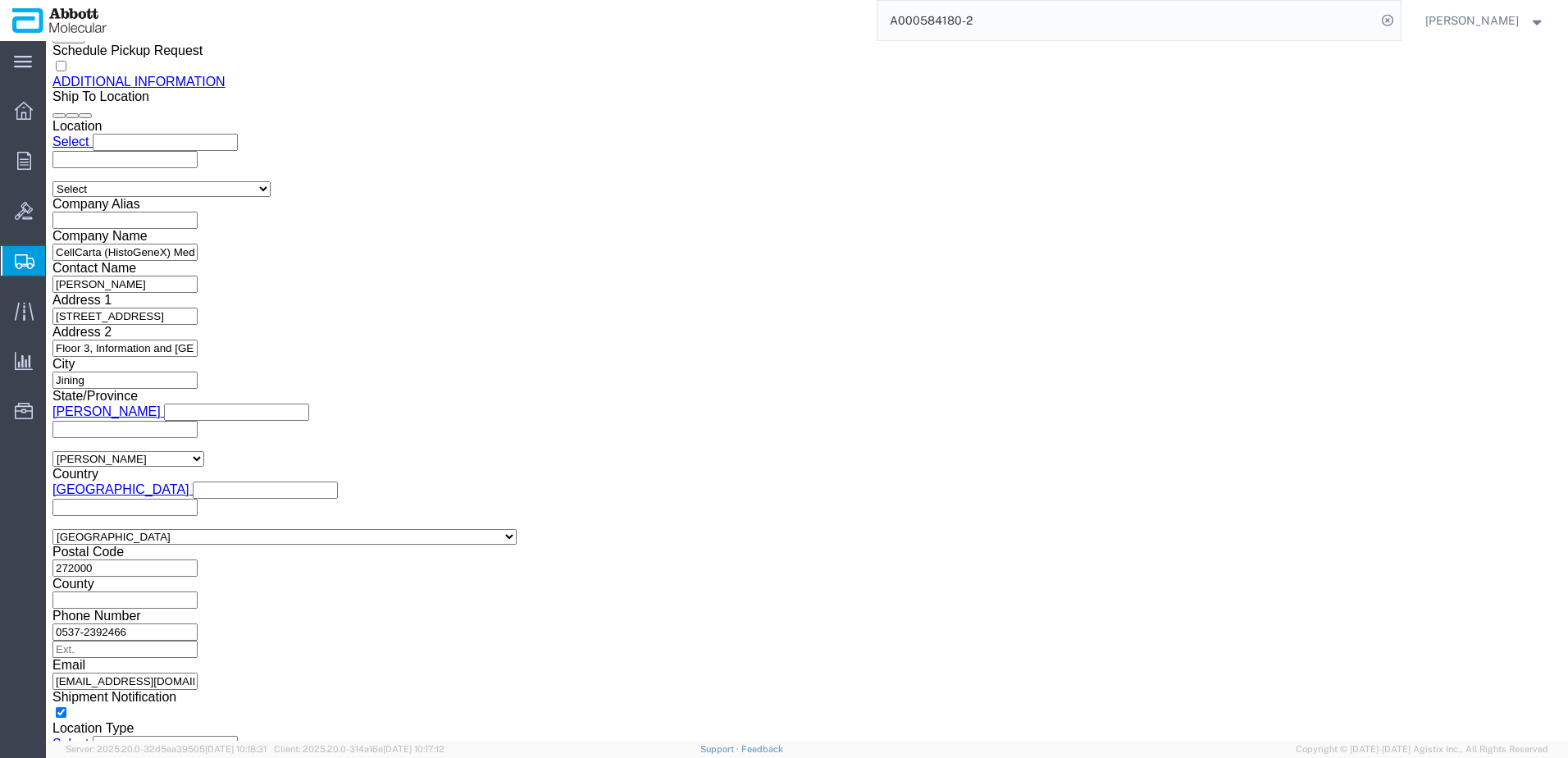
scroll to position [2187, 0]
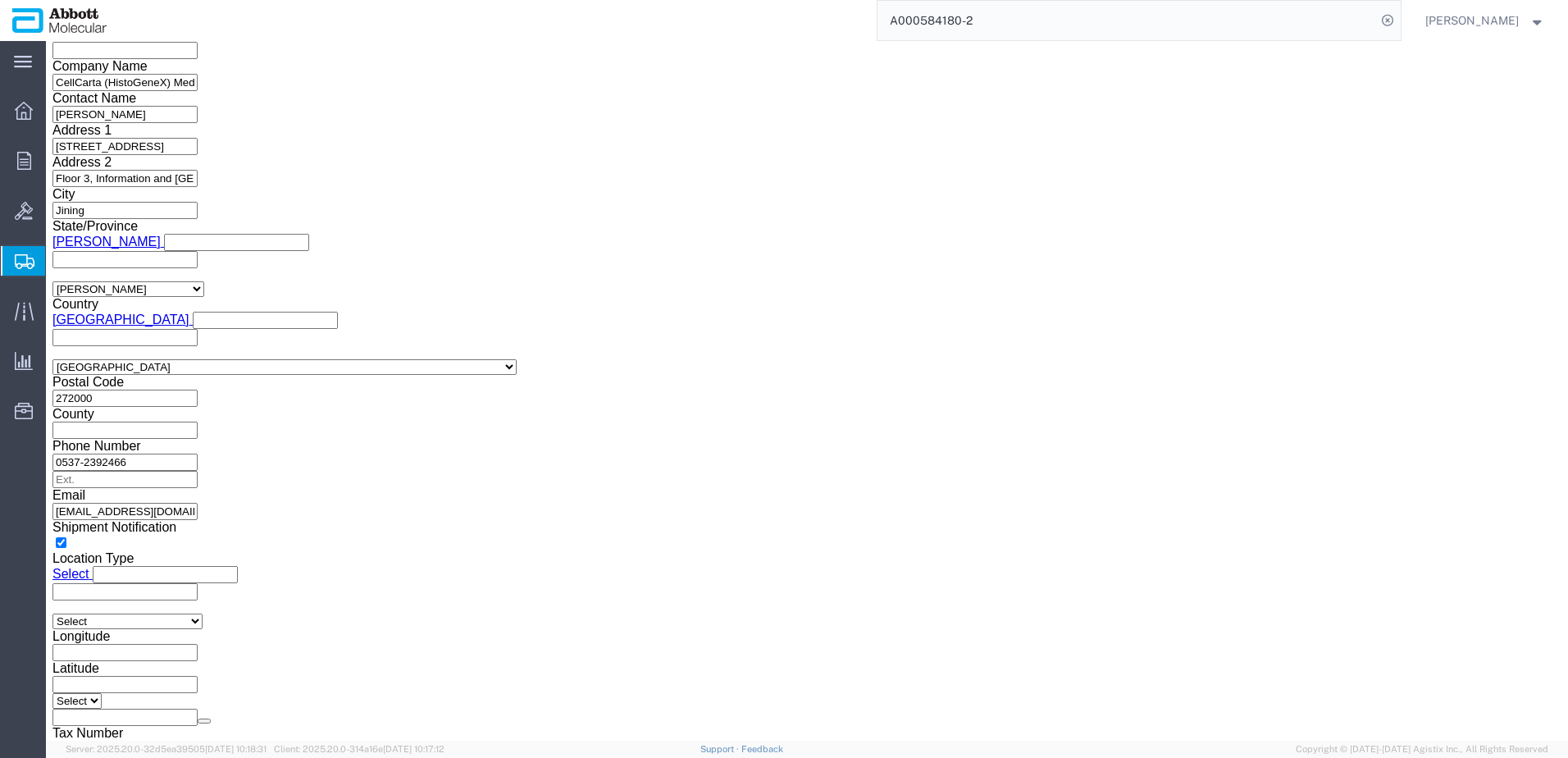
click button "Upload"
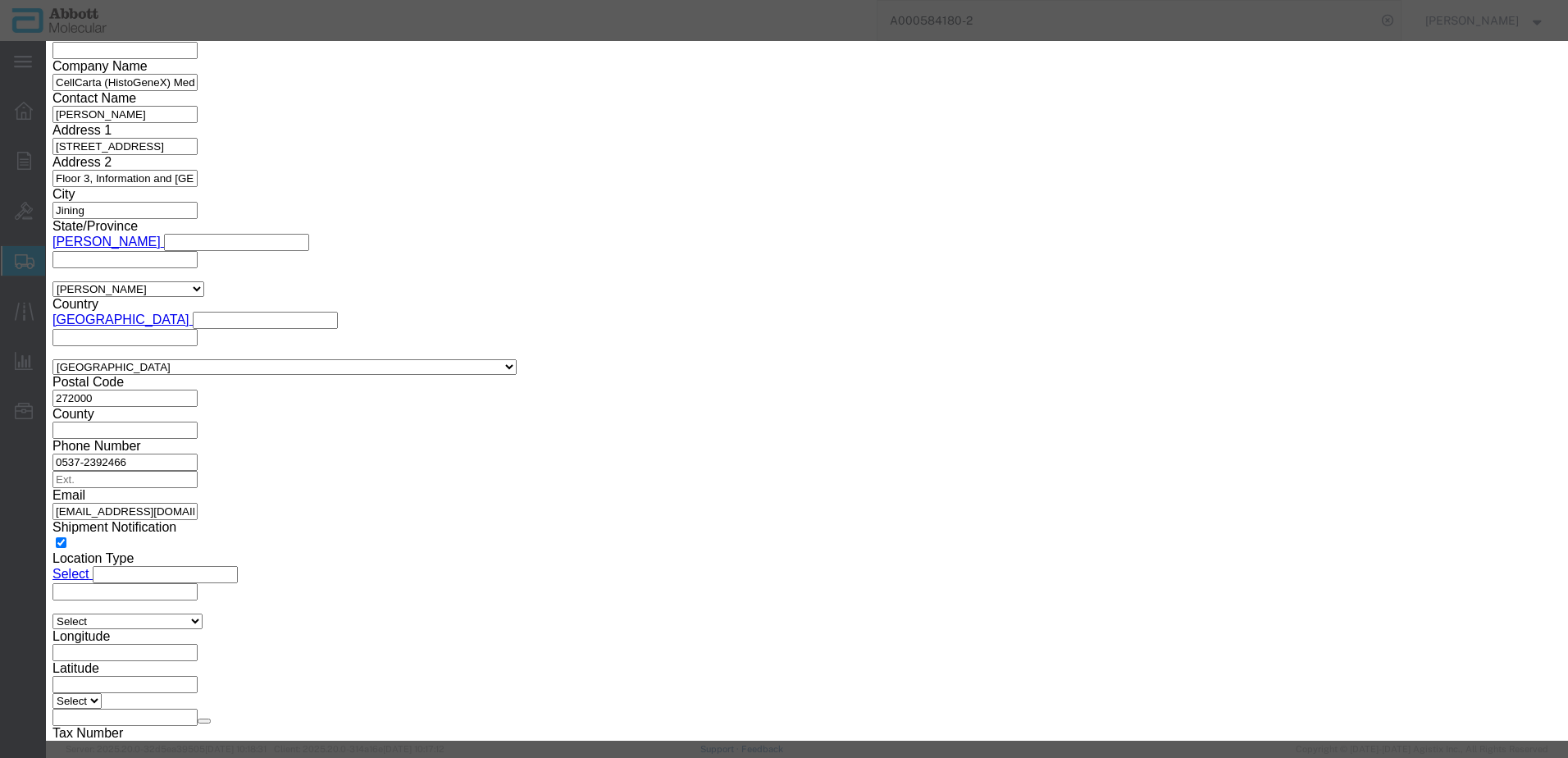
click button "Browse"
type input "C:\fakepath\A000584180-4 SLI DSV.pdf"
click button "Upload"
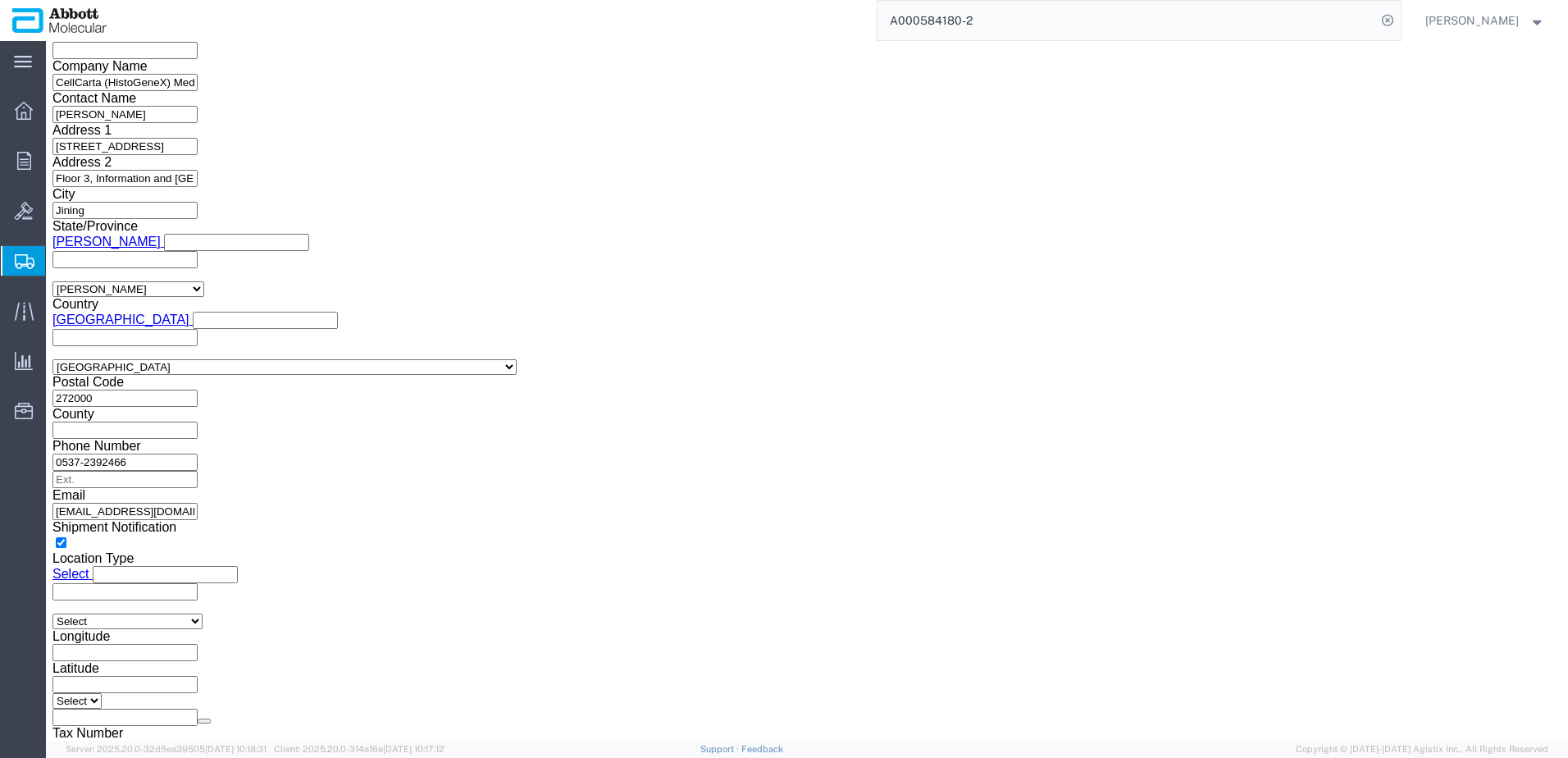
drag, startPoint x: 44, startPoint y: 23, endPoint x: 222, endPoint y: 20, distance: 178.0
click h1 "Shipment 57065081"
copy h1 "Shipment 57065081"
click button "Rate Shipment"
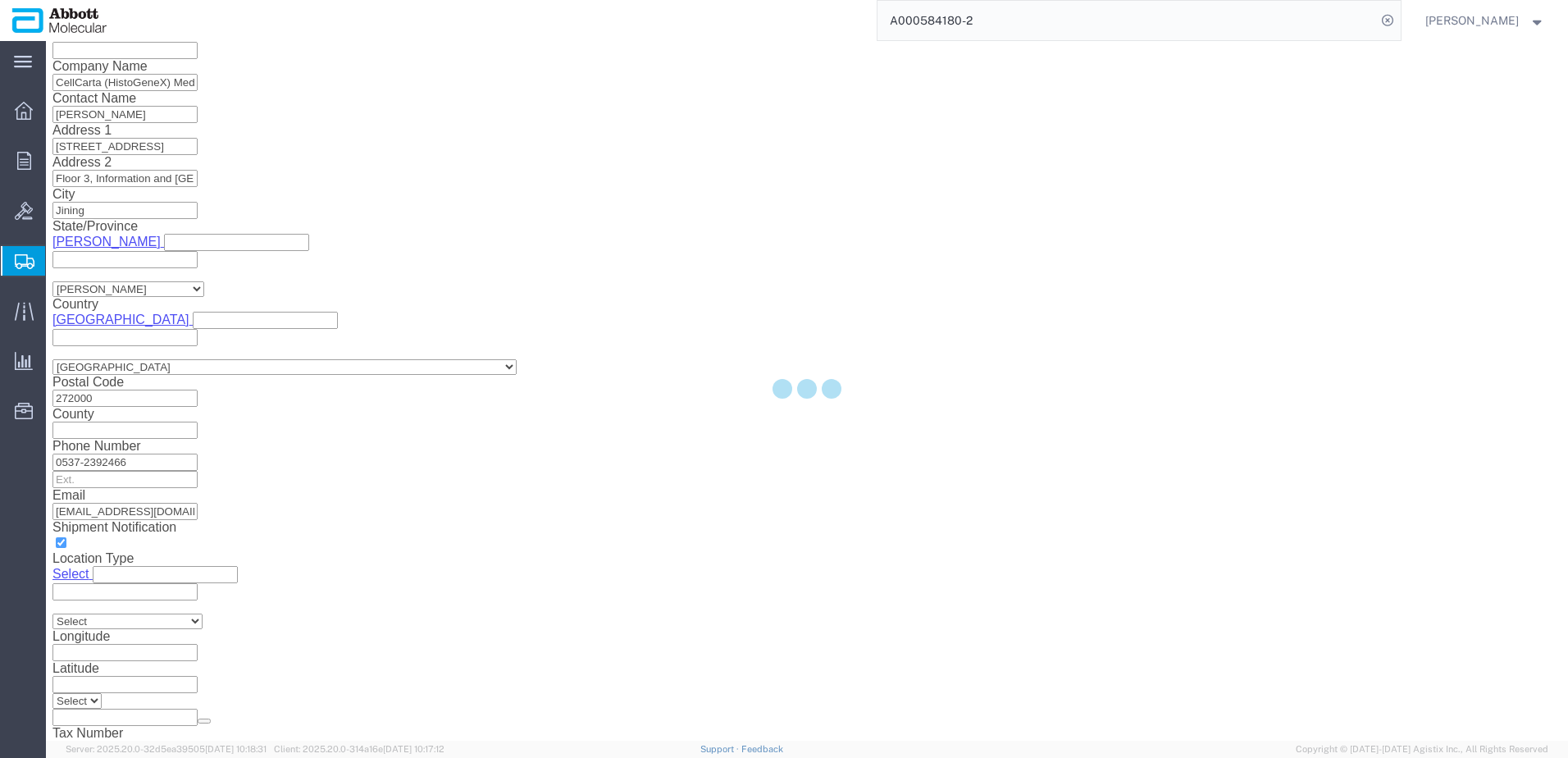
scroll to position [0, 0]
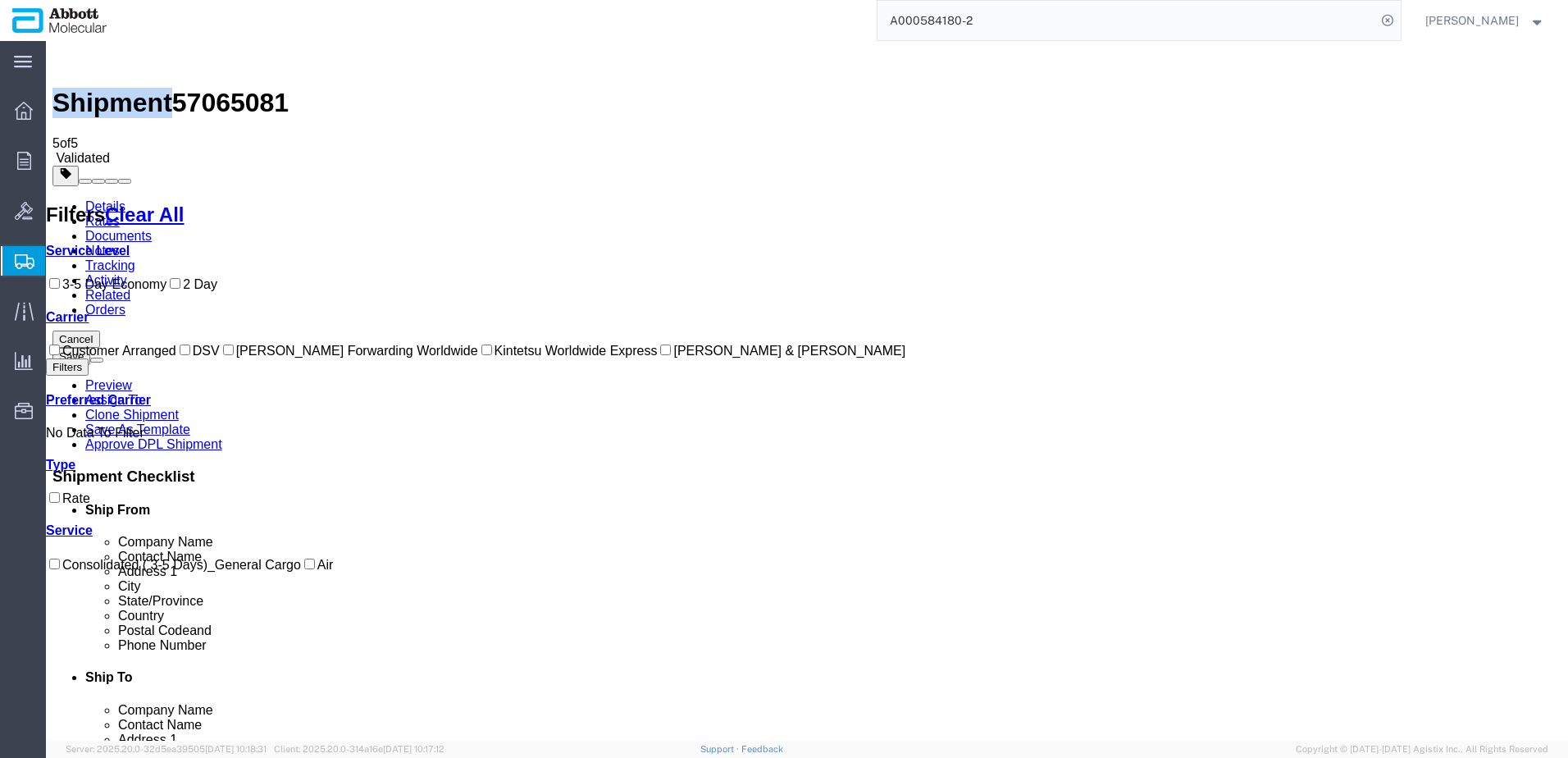
drag, startPoint x: 68, startPoint y: 364, endPoint x: 224, endPoint y: 360, distance: 156.1
click at [180, 355] on input "DSV" at bounding box center [185, 349] width 10 height 10
checkbox input "true"
